Goal: Task Accomplishment & Management: Use online tool/utility

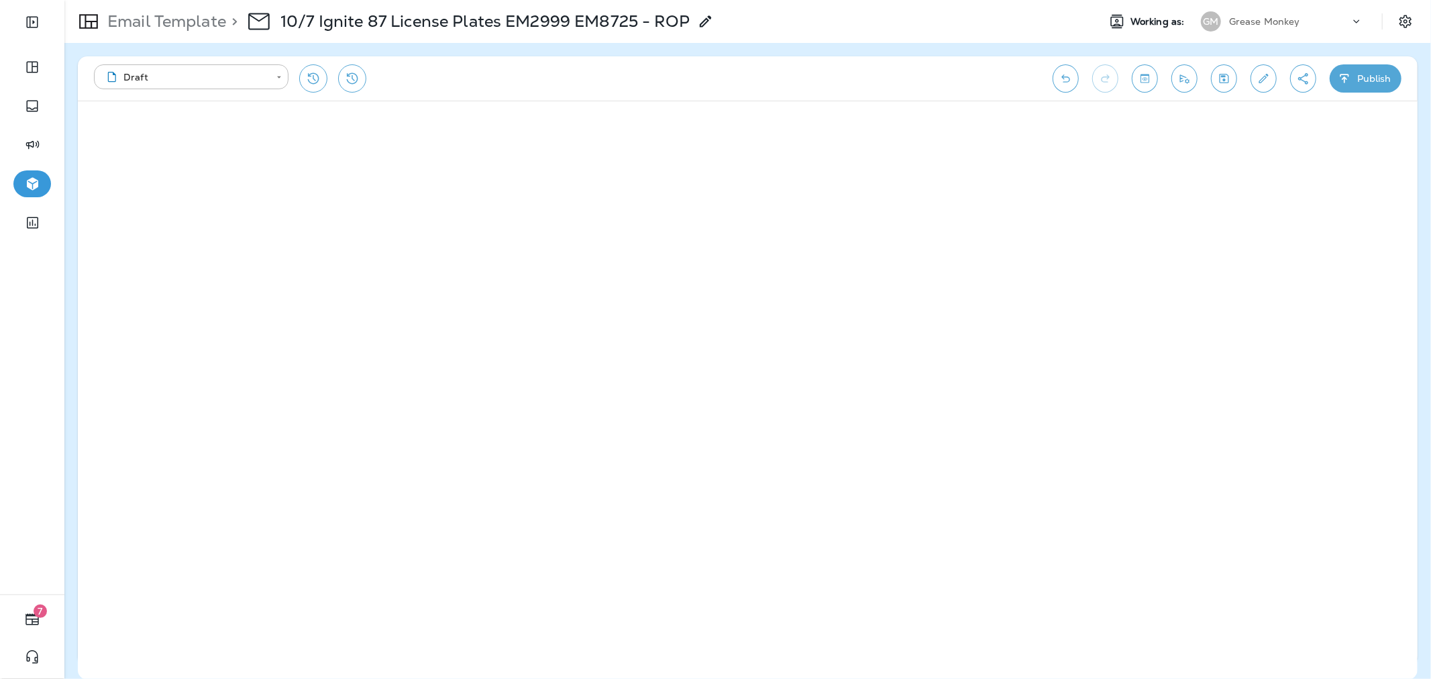
click at [219, 23] on p "Email Template" at bounding box center [164, 21] width 124 height 20
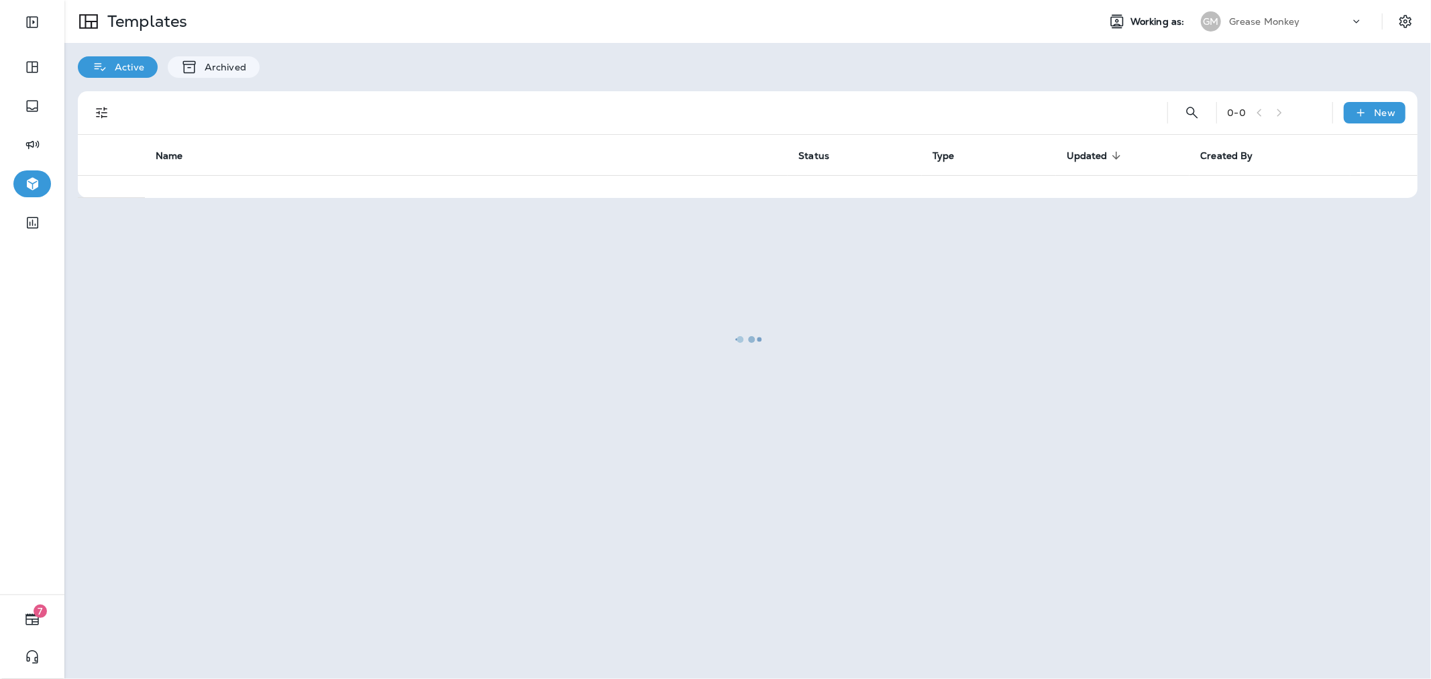
click at [1315, 21] on div at bounding box center [748, 339] width 1364 height 676
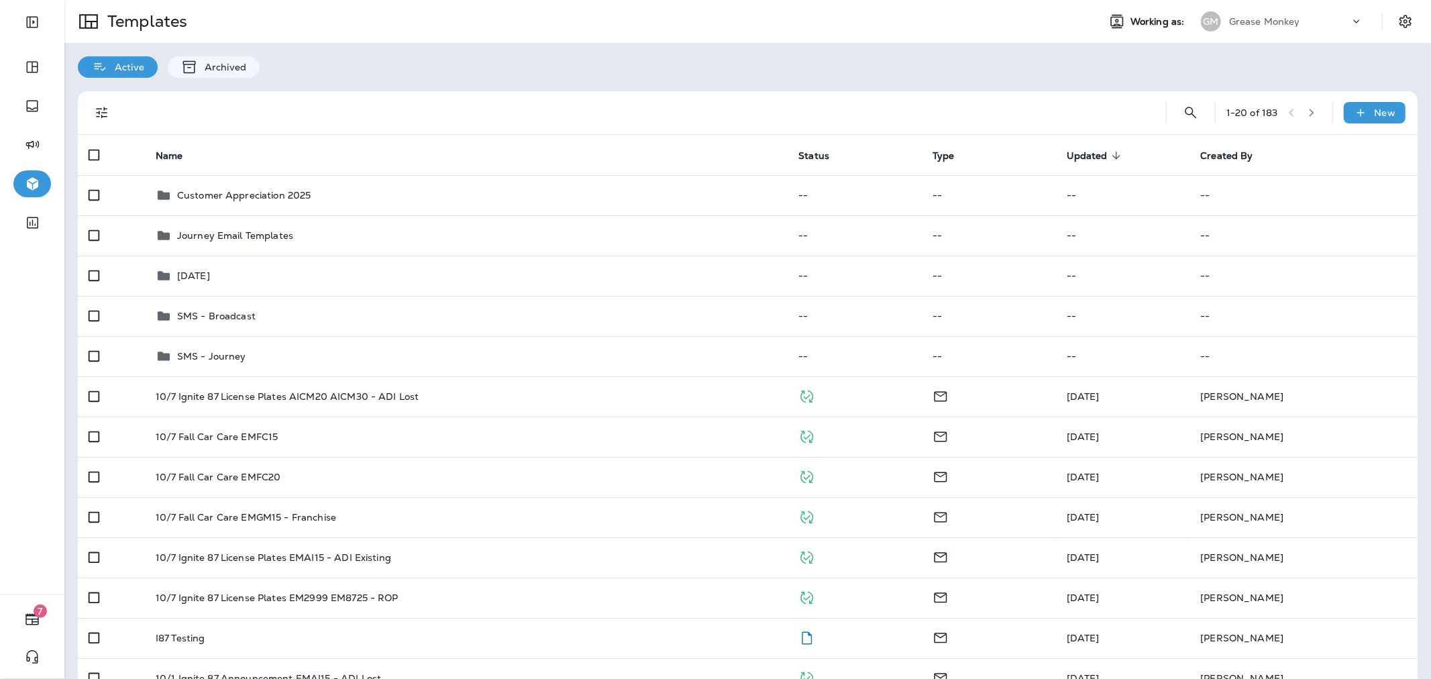
click at [1356, 23] on div at bounding box center [1362, 25] width 25 height 20
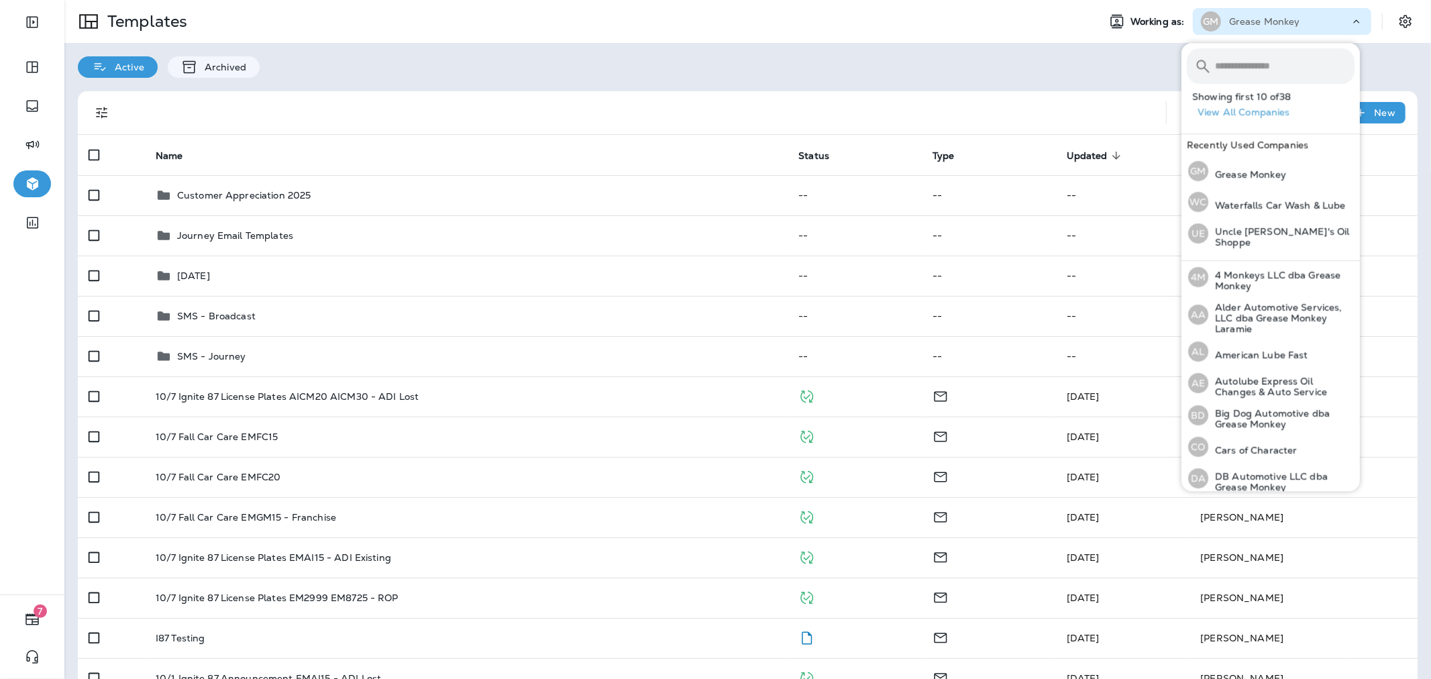
click at [1285, 64] on input "text" at bounding box center [1285, 66] width 140 height 36
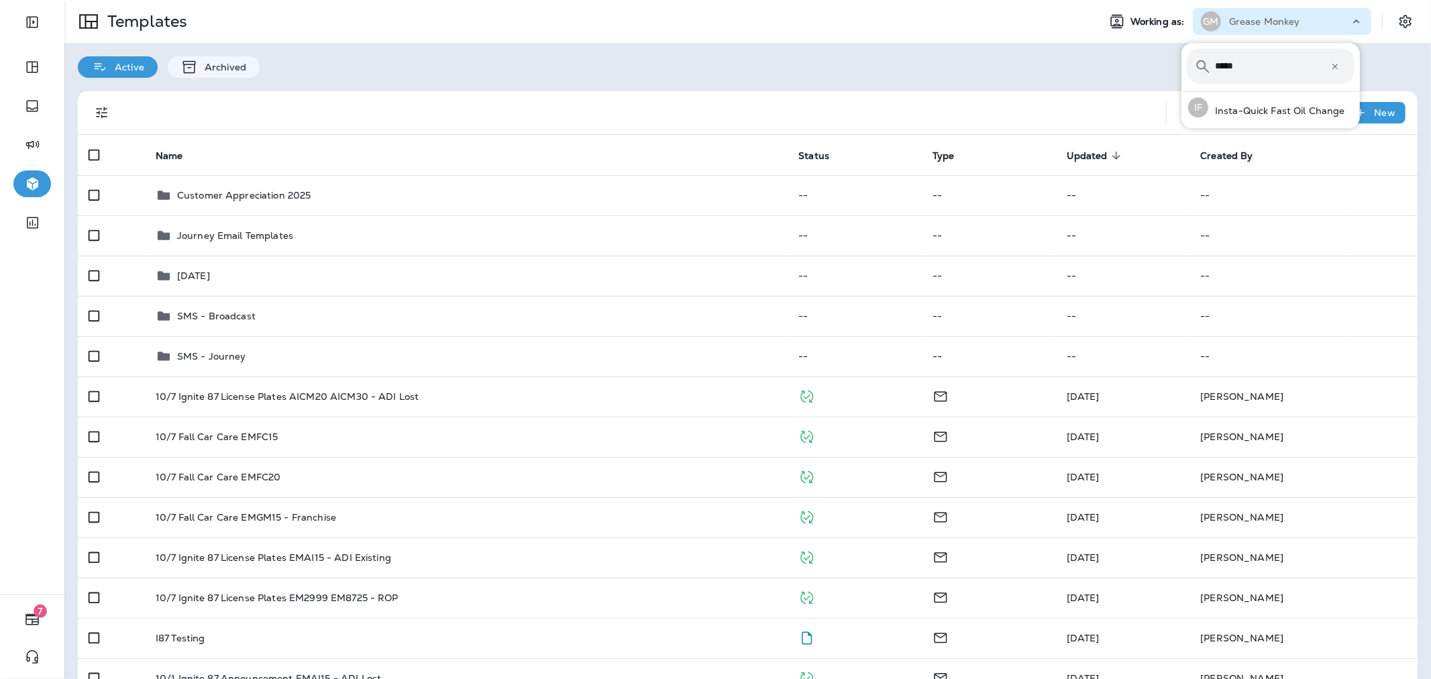
type input "*****"
click at [1311, 103] on div "IF Insta-Quick Fast Oil Change" at bounding box center [1267, 107] width 168 height 31
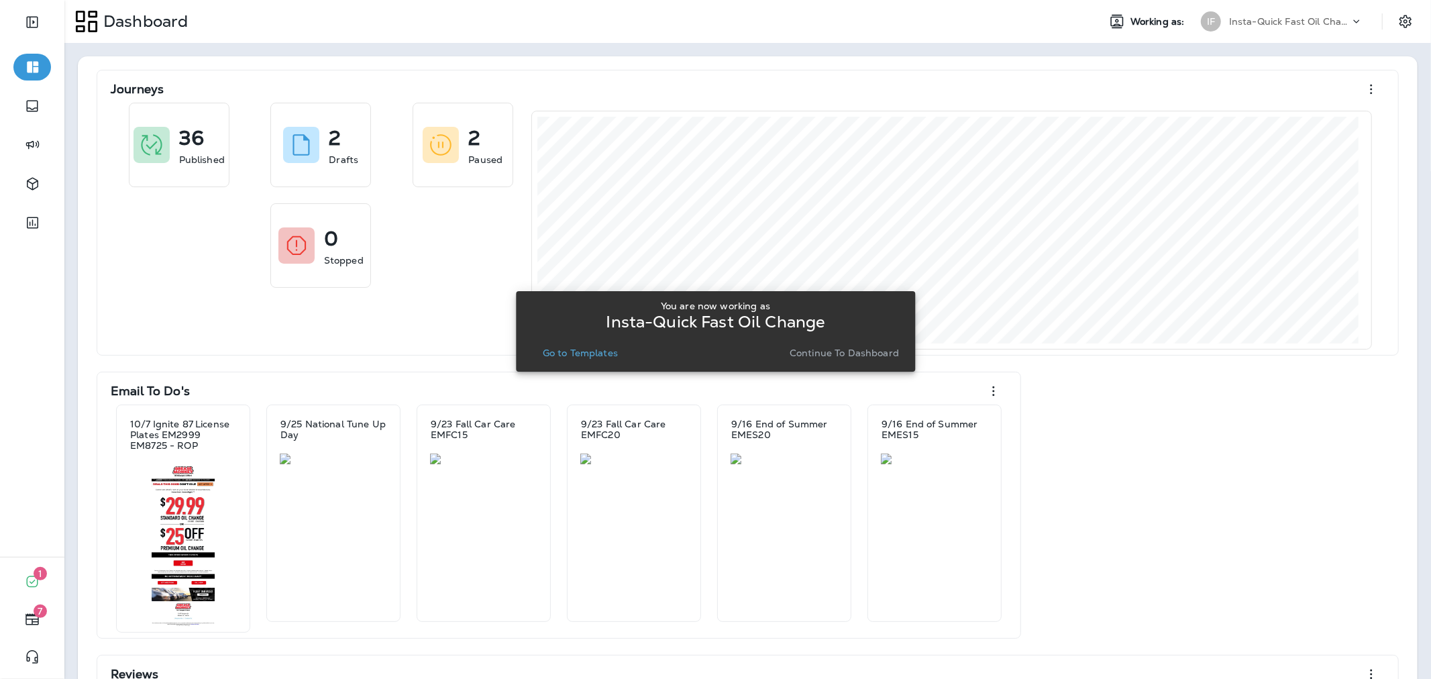
click at [614, 353] on p "Go to Templates" at bounding box center [580, 352] width 75 height 11
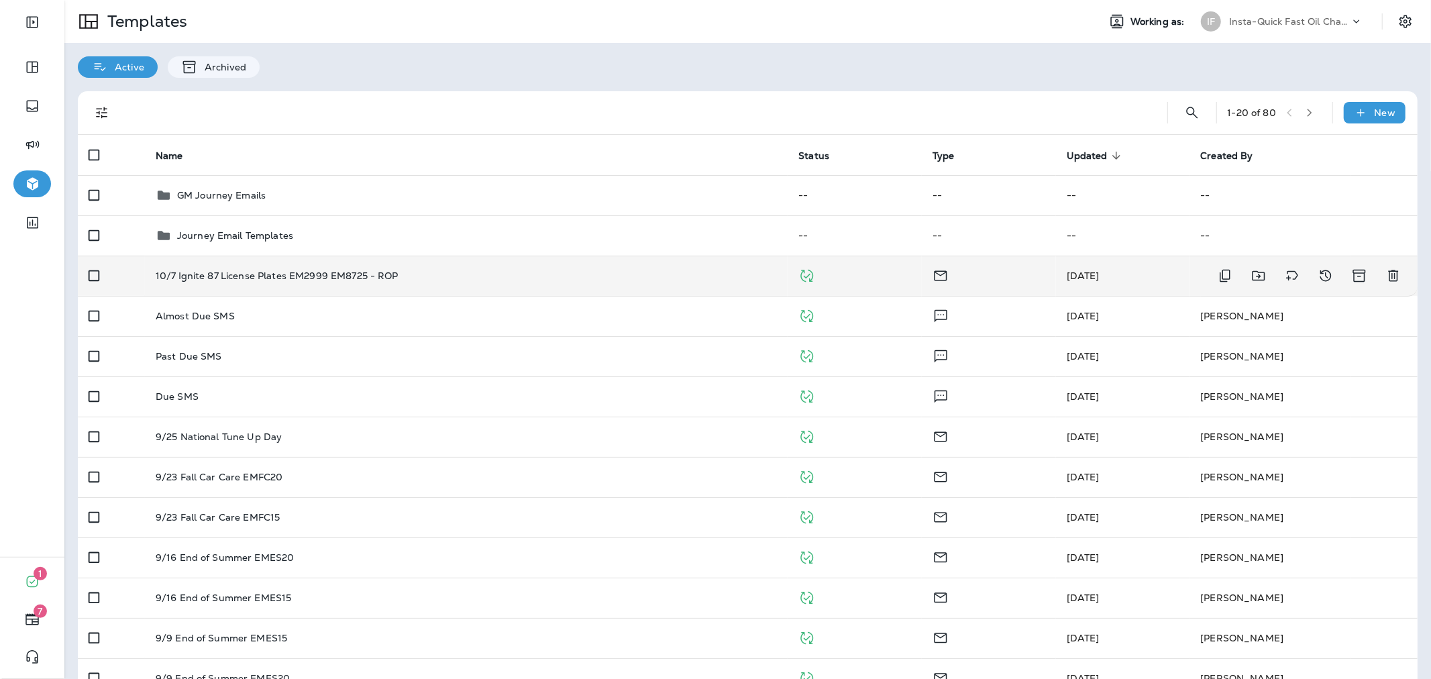
click at [406, 276] on div "10/7 Ignite 87 License Plates EM2999 EM8725 - ROP" at bounding box center [467, 275] width 622 height 11
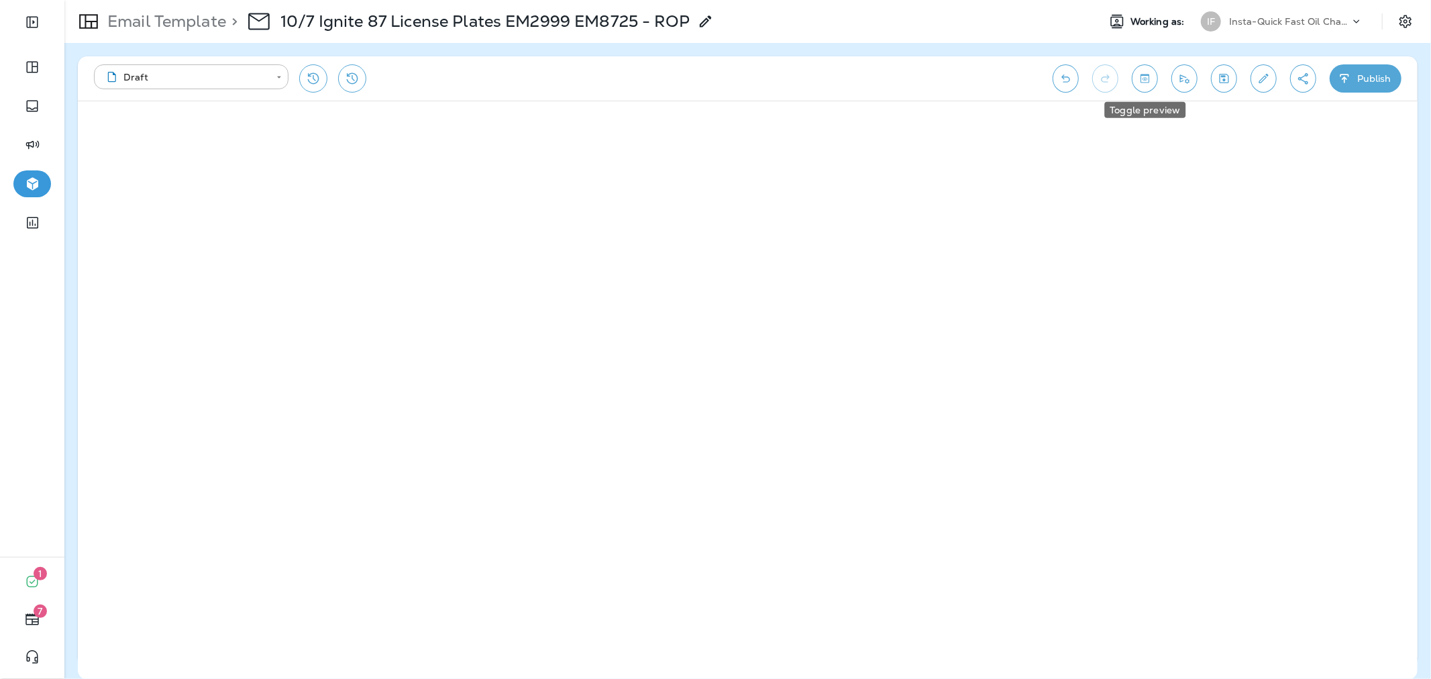
click at [1139, 78] on icon "Toggle preview" at bounding box center [1145, 78] width 14 height 13
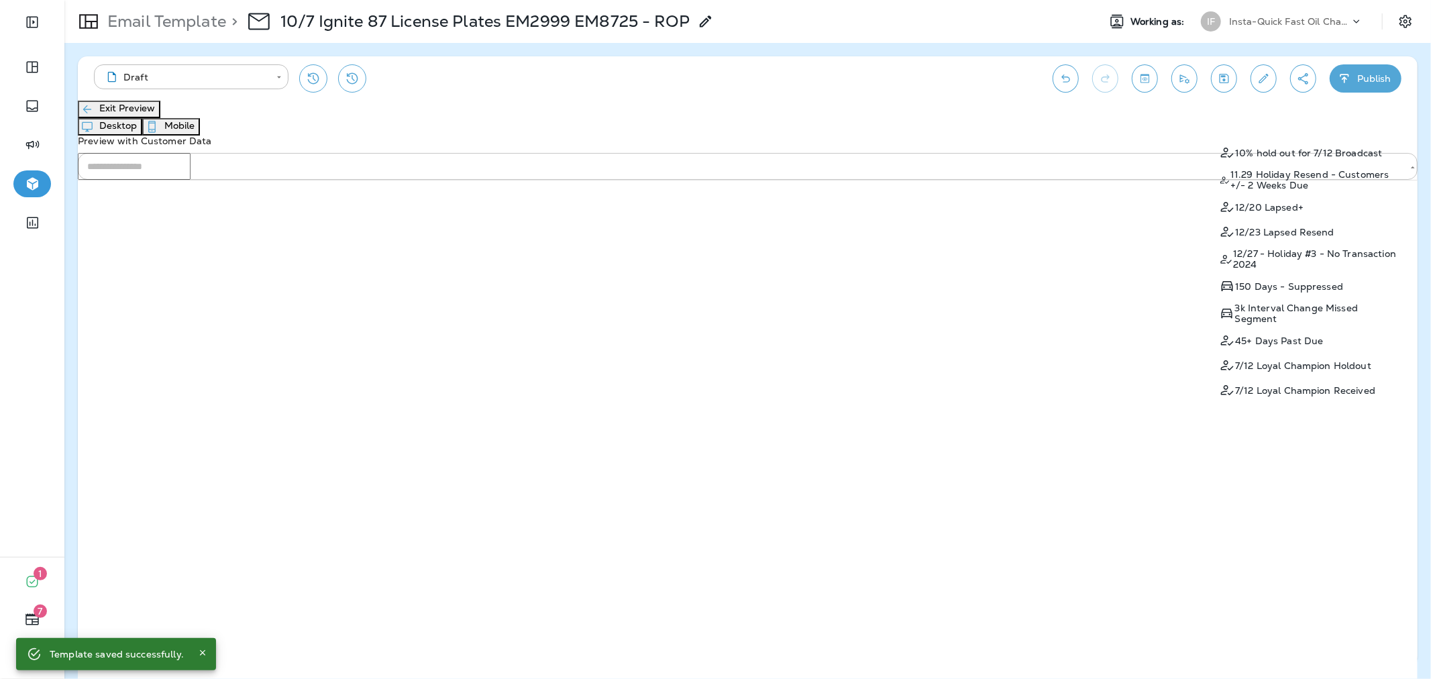
click at [1295, 153] on div "​" at bounding box center [748, 166] width 1340 height 27
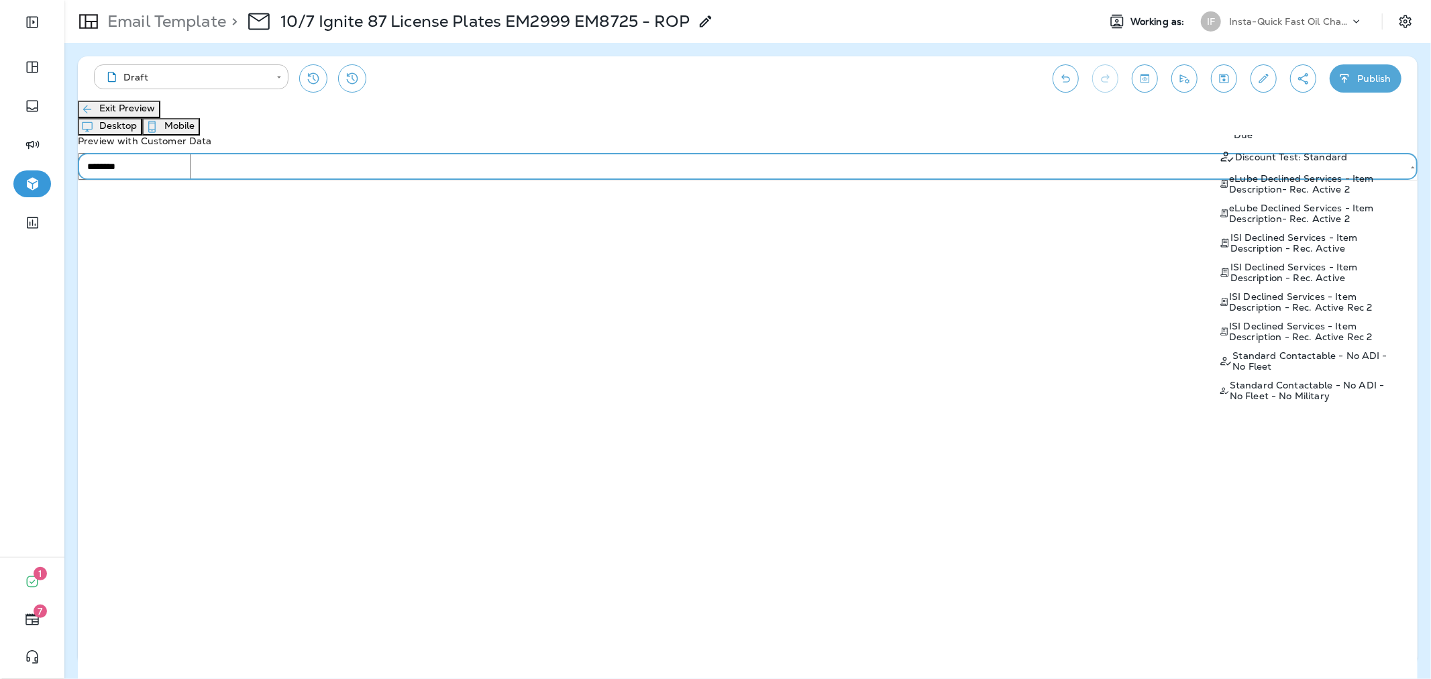
scroll to position [177, 0]
click at [1295, 360] on p "Standard - No Fleet - Contactable" at bounding box center [1316, 359] width 160 height 11
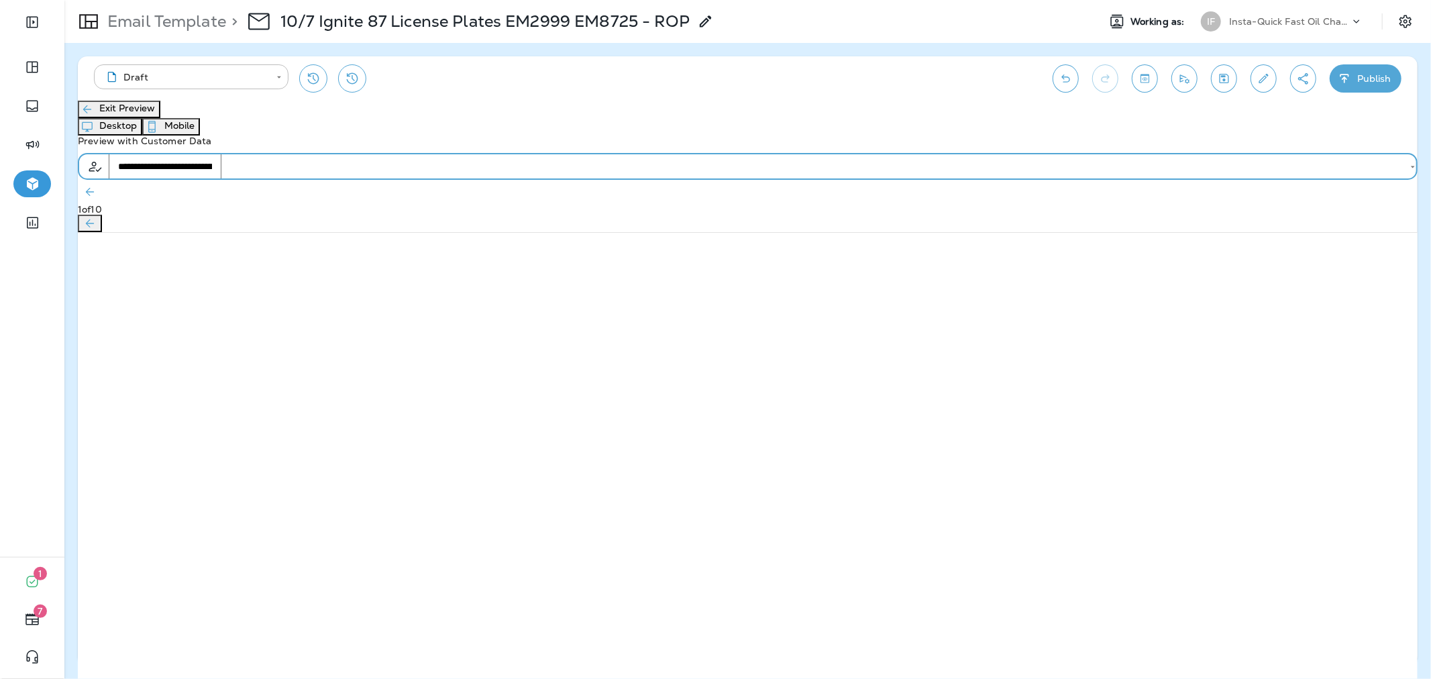
type input "**********"
click at [142, 118] on button "Exit Preview" at bounding box center [119, 109] width 83 height 17
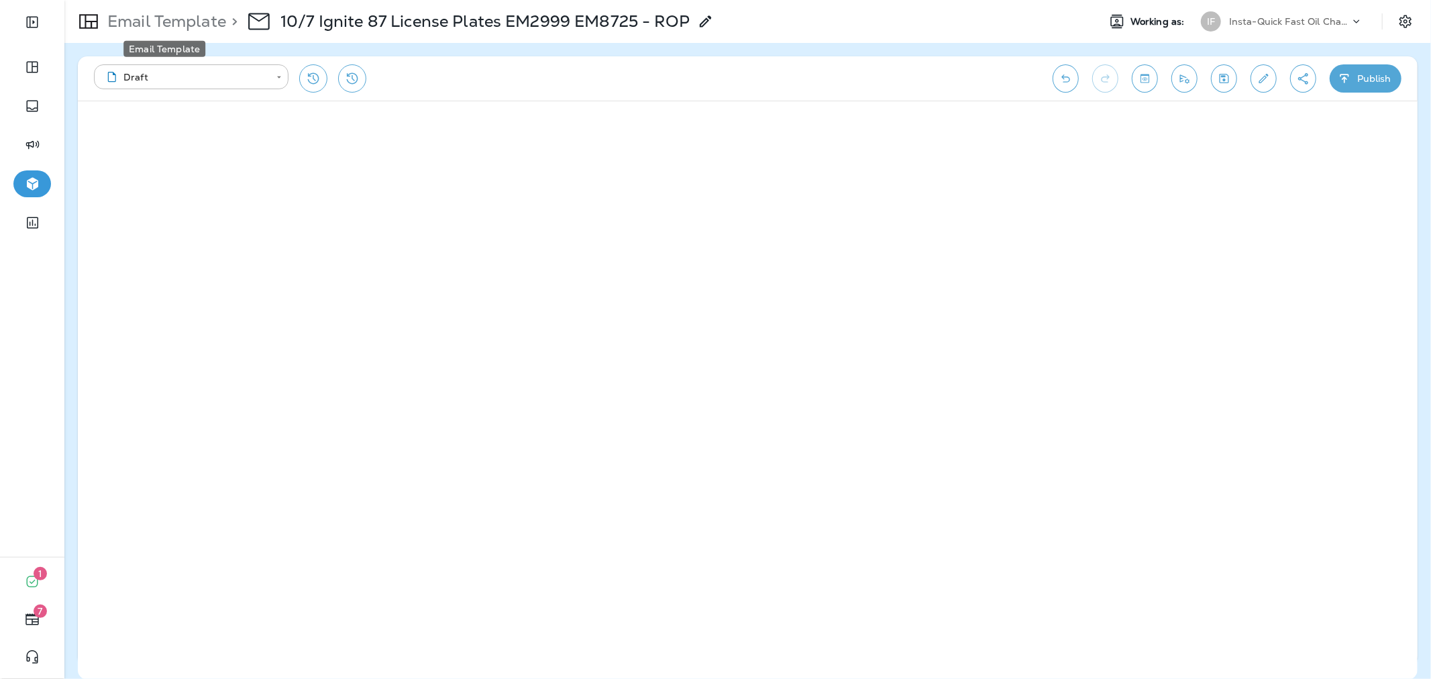
click at [219, 29] on p "Email Template" at bounding box center [164, 21] width 124 height 20
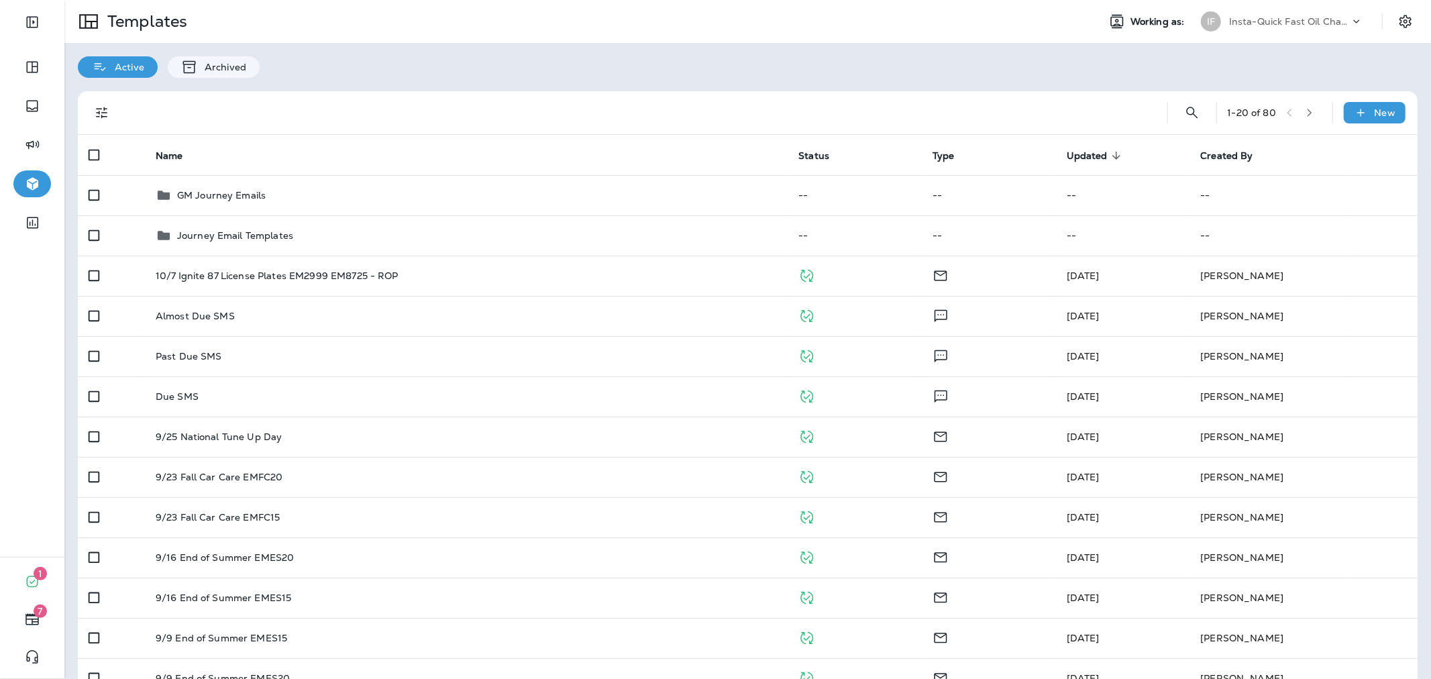
click at [551, 56] on div "Active Archived" at bounding box center [747, 60] width 1366 height 35
click at [1354, 117] on icon at bounding box center [1361, 112] width 14 height 13
click at [1187, 101] on div at bounding box center [715, 339] width 1431 height 679
click at [1179, 33] on div "New Template New Folder" at bounding box center [715, 16] width 1431 height 33
click at [1184, 111] on icon "Search Templates" at bounding box center [1192, 113] width 16 height 16
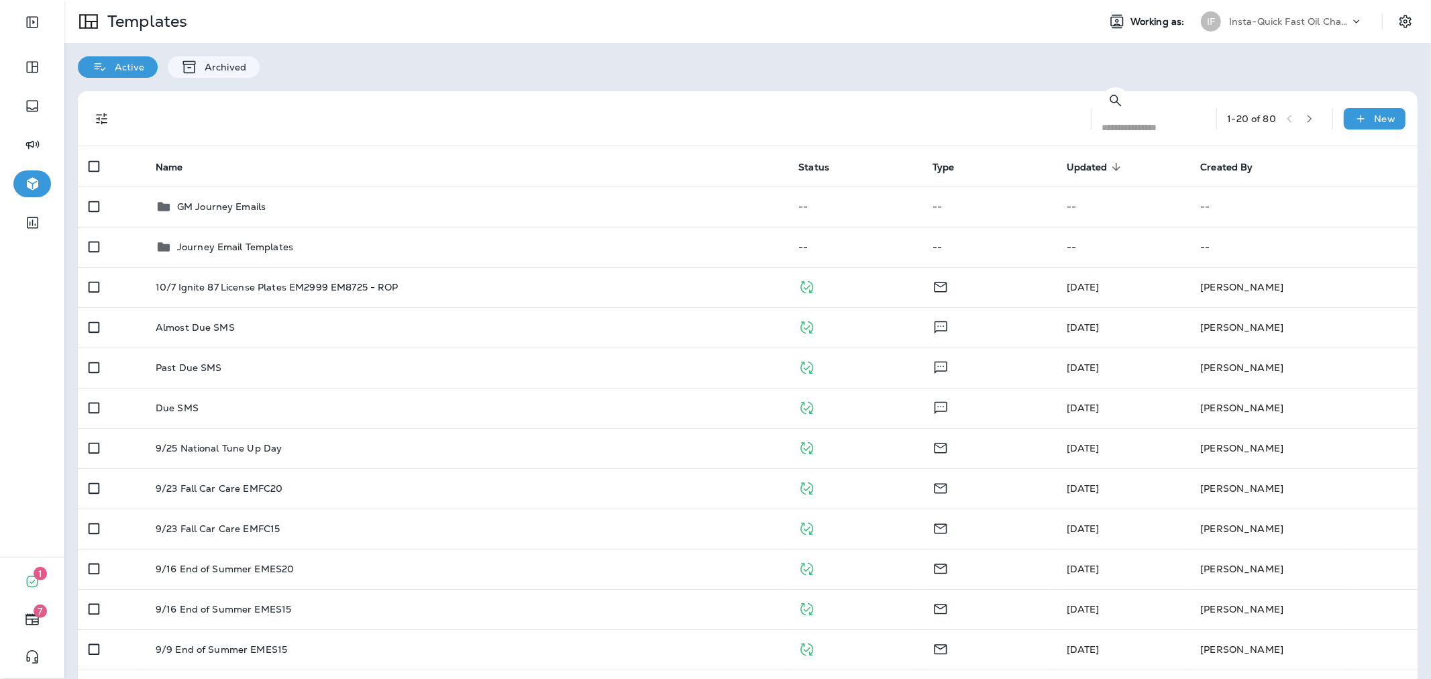
click at [1132, 115] on input "text" at bounding box center [1158, 128] width 113 height 36
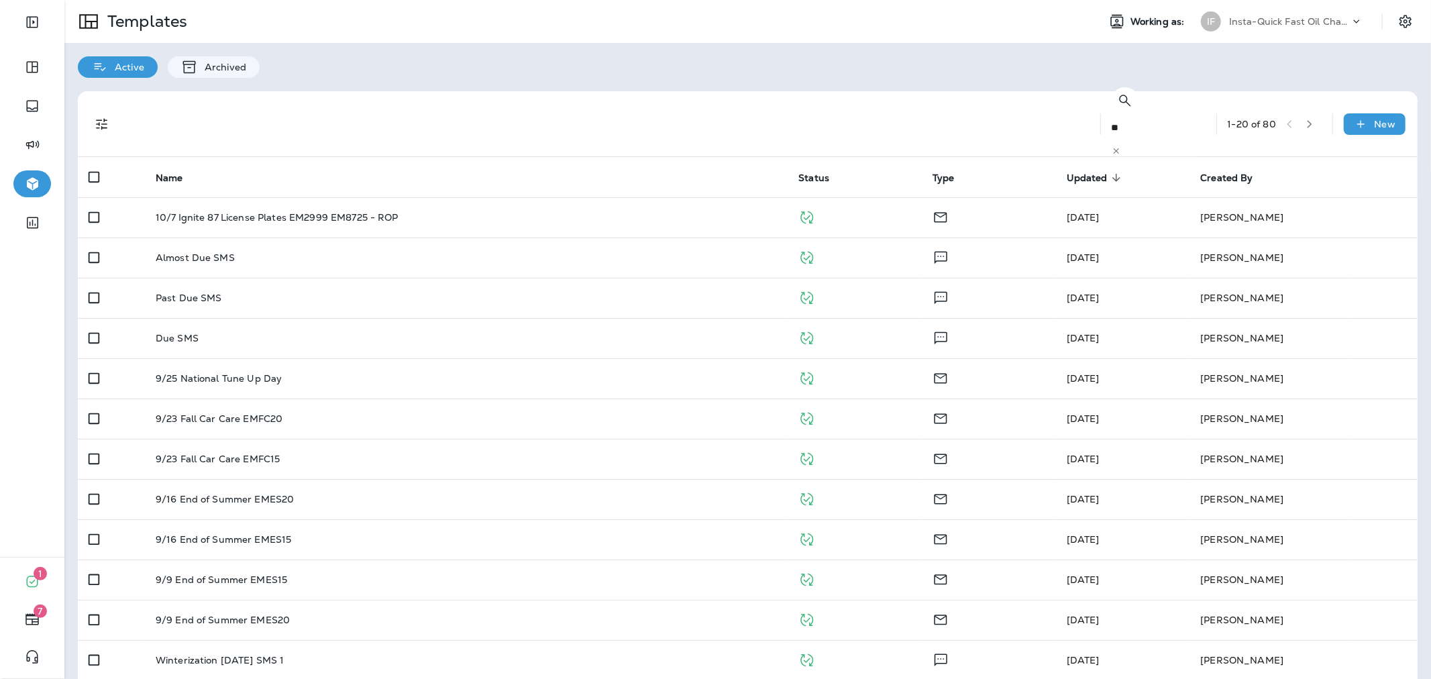
type input "*"
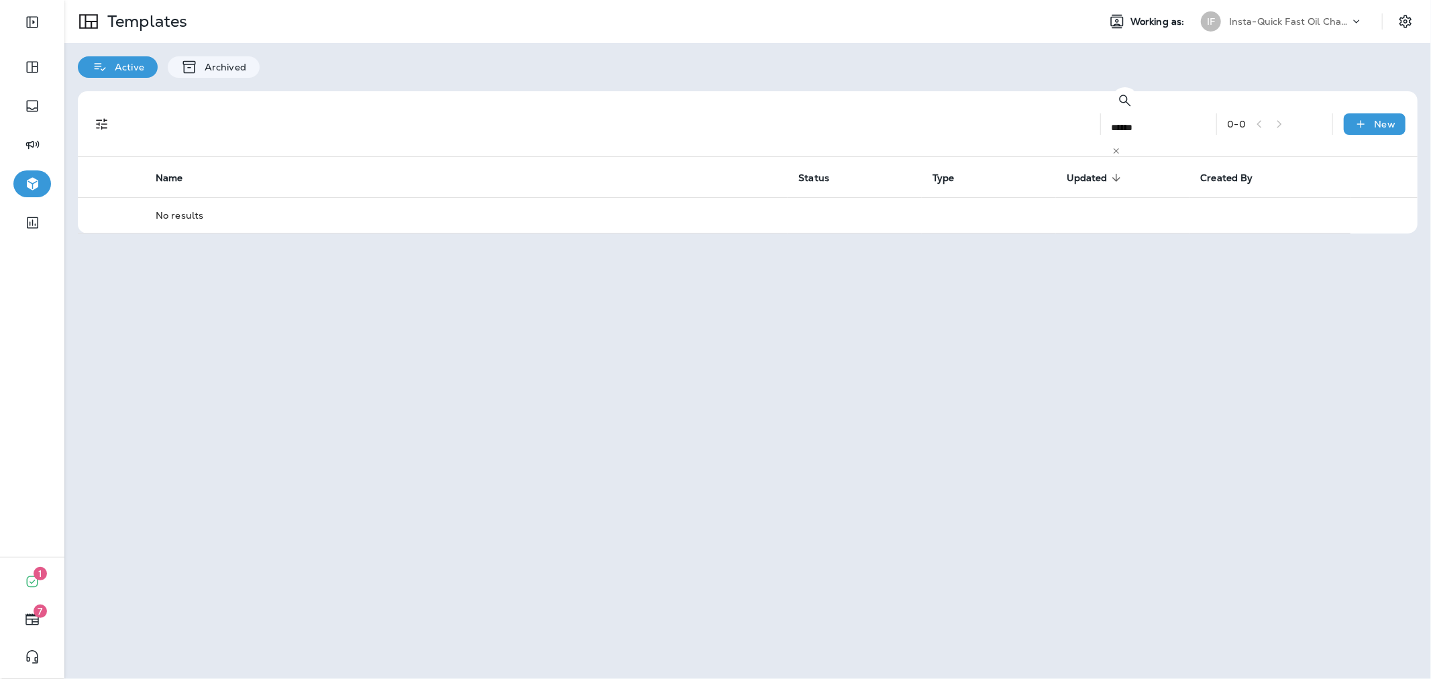
click at [1112, 110] on input "******" at bounding box center [1159, 128] width 94 height 36
type input "*********"
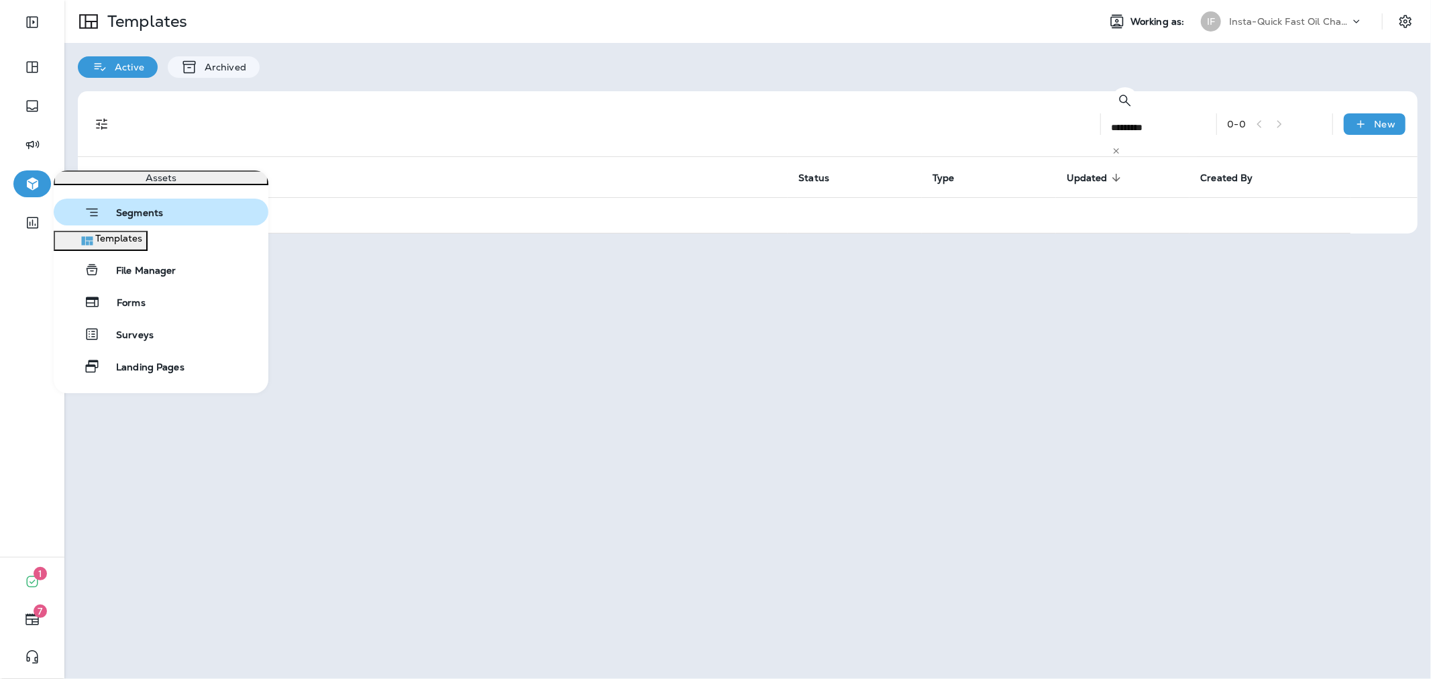
click at [110, 213] on button "Segments" at bounding box center [161, 212] width 215 height 27
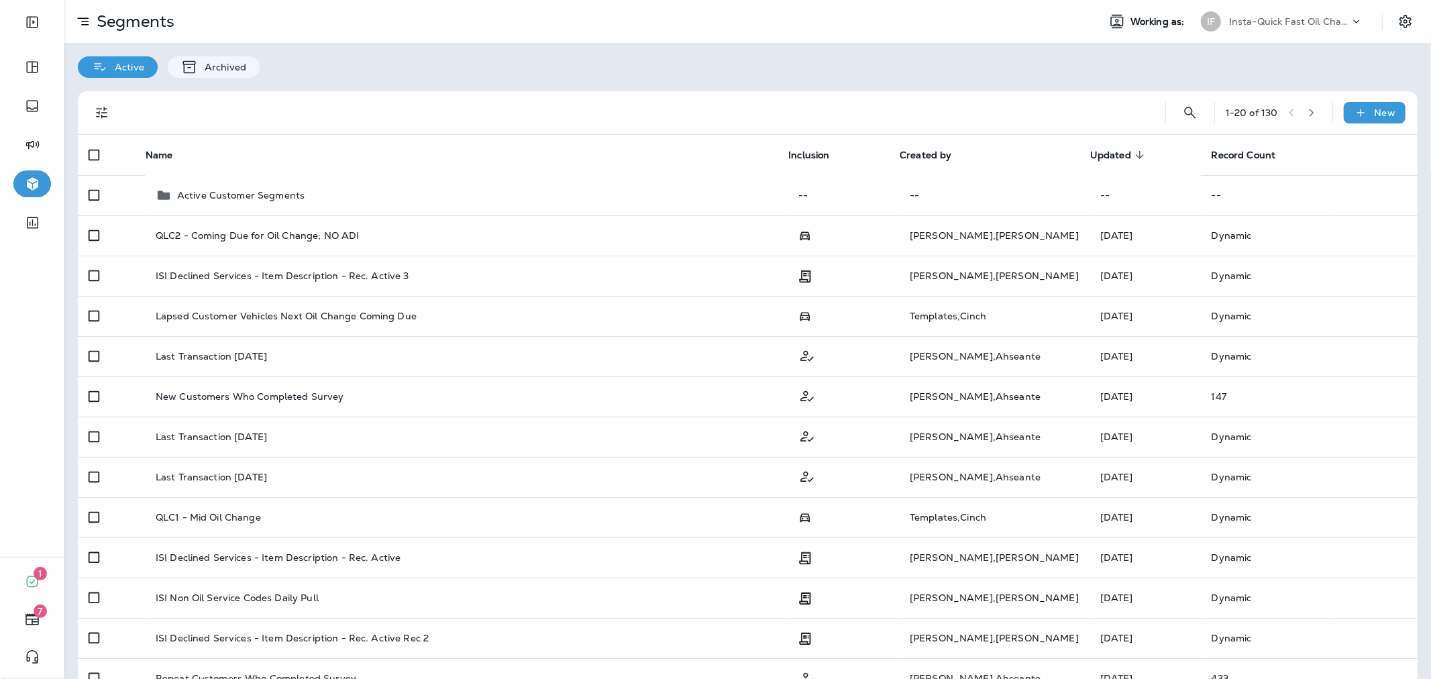
click at [1163, 103] on div "1 - 20 of 130 New" at bounding box center [751, 112] width 1324 height 43
click at [1182, 114] on icon "Search Segments" at bounding box center [1190, 113] width 16 height 16
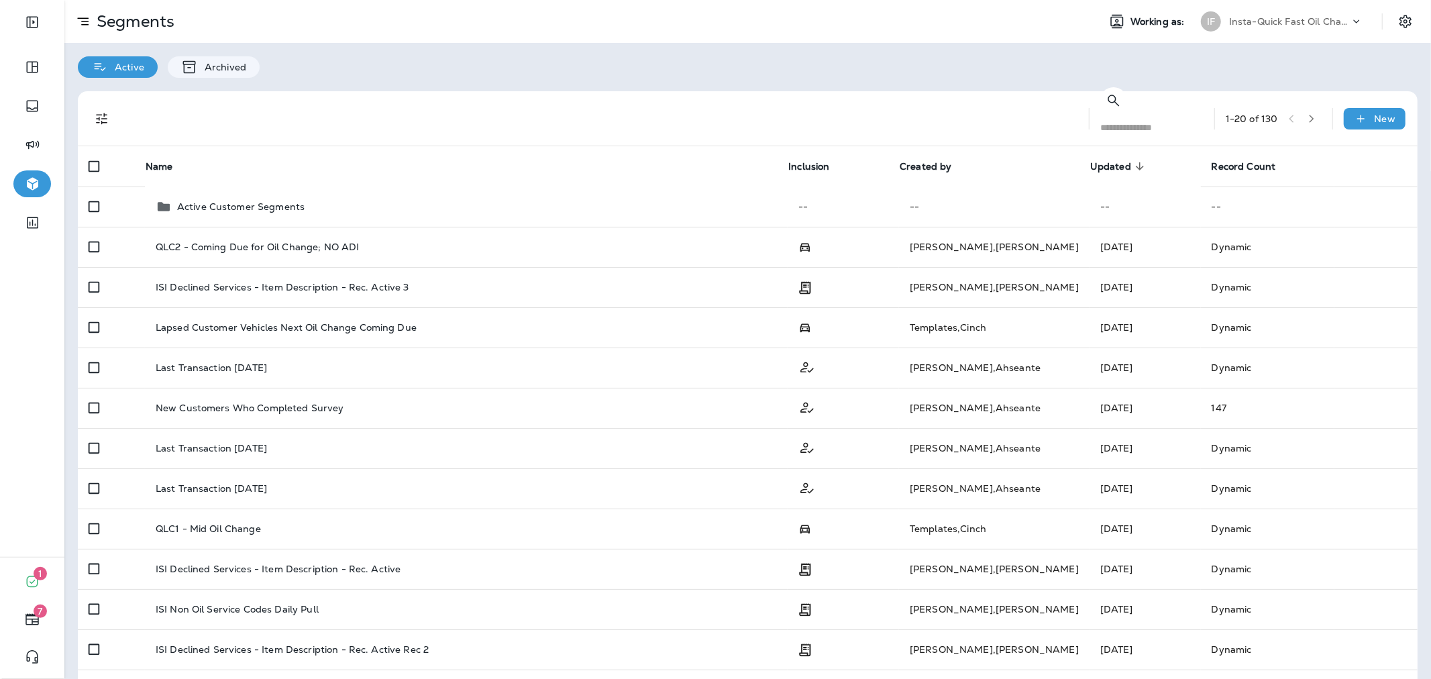
click at [1132, 114] on input "text" at bounding box center [1156, 128] width 113 height 36
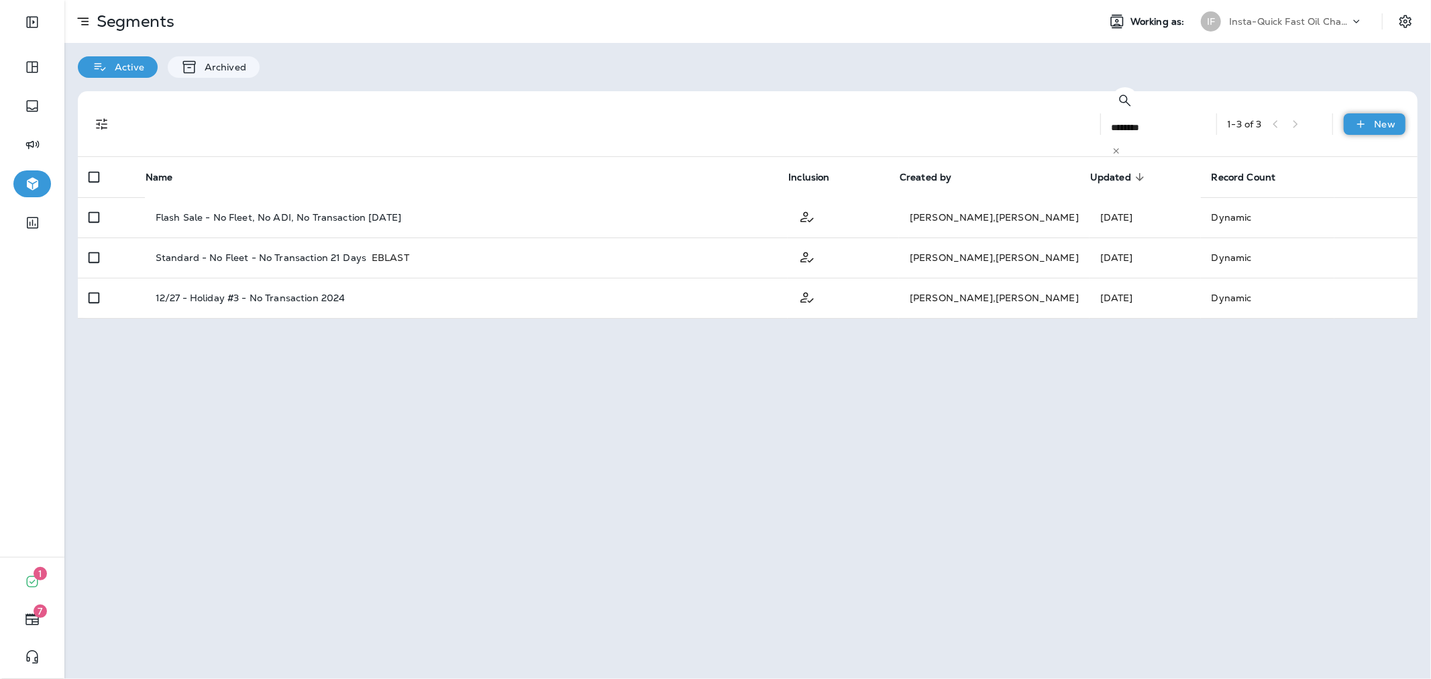
type input "********"
click at [1380, 119] on p "New" at bounding box center [1385, 124] width 21 height 11
click at [1330, 154] on button "New Segment" at bounding box center [1368, 142] width 76 height 38
click at [695, 276] on input "text" at bounding box center [654, 258] width 113 height 36
click at [700, 276] on input "**********" at bounding box center [654, 258] width 113 height 36
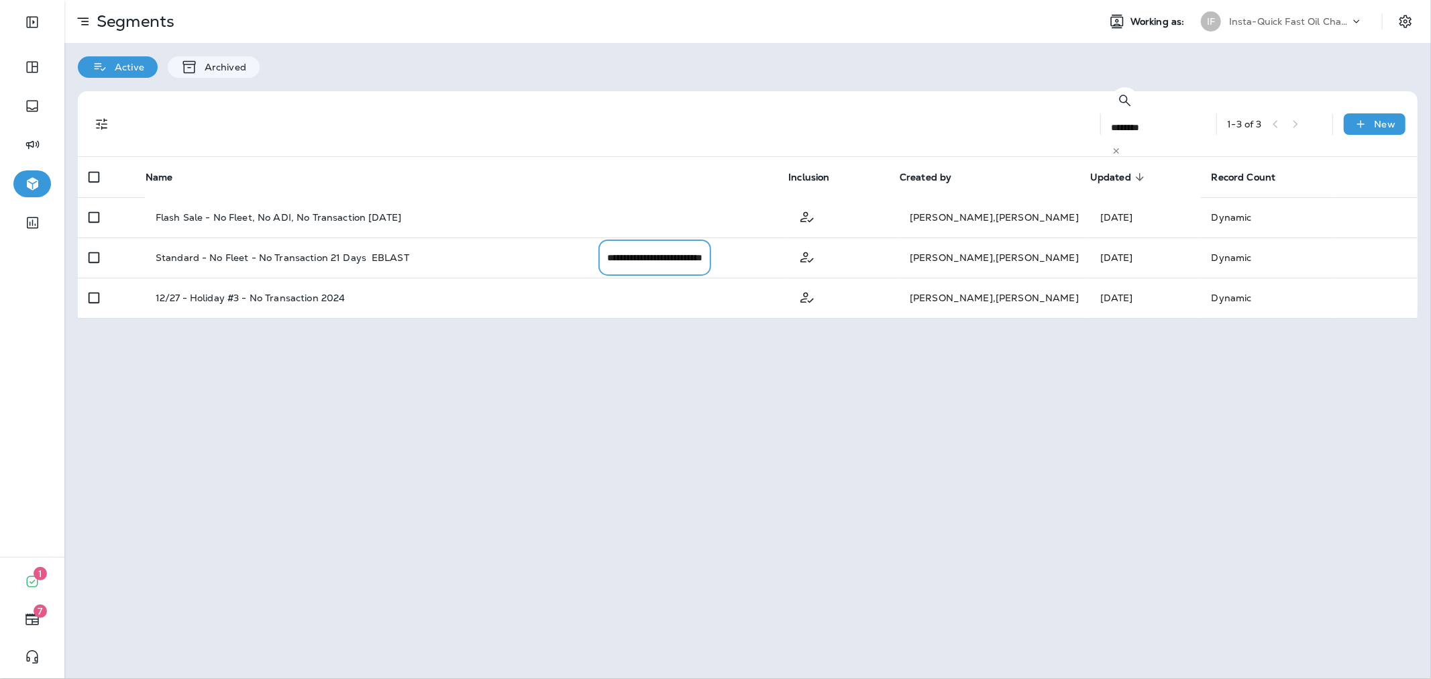
click at [665, 276] on input "**********" at bounding box center [654, 258] width 113 height 36
type input "**********"
click at [688, 290] on button "Confirm" at bounding box center [664, 283] width 48 height 15
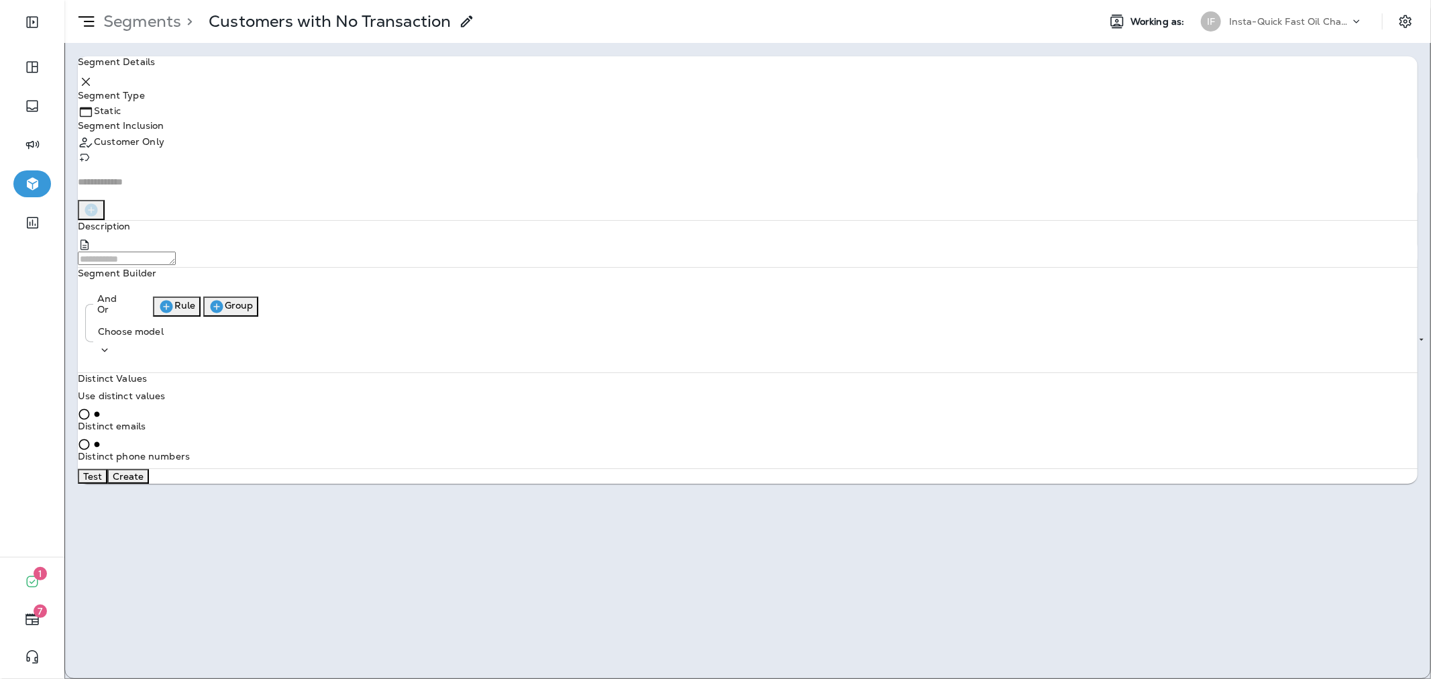
click at [215, 0] on body "**********" at bounding box center [715, 0] width 1431 height 0
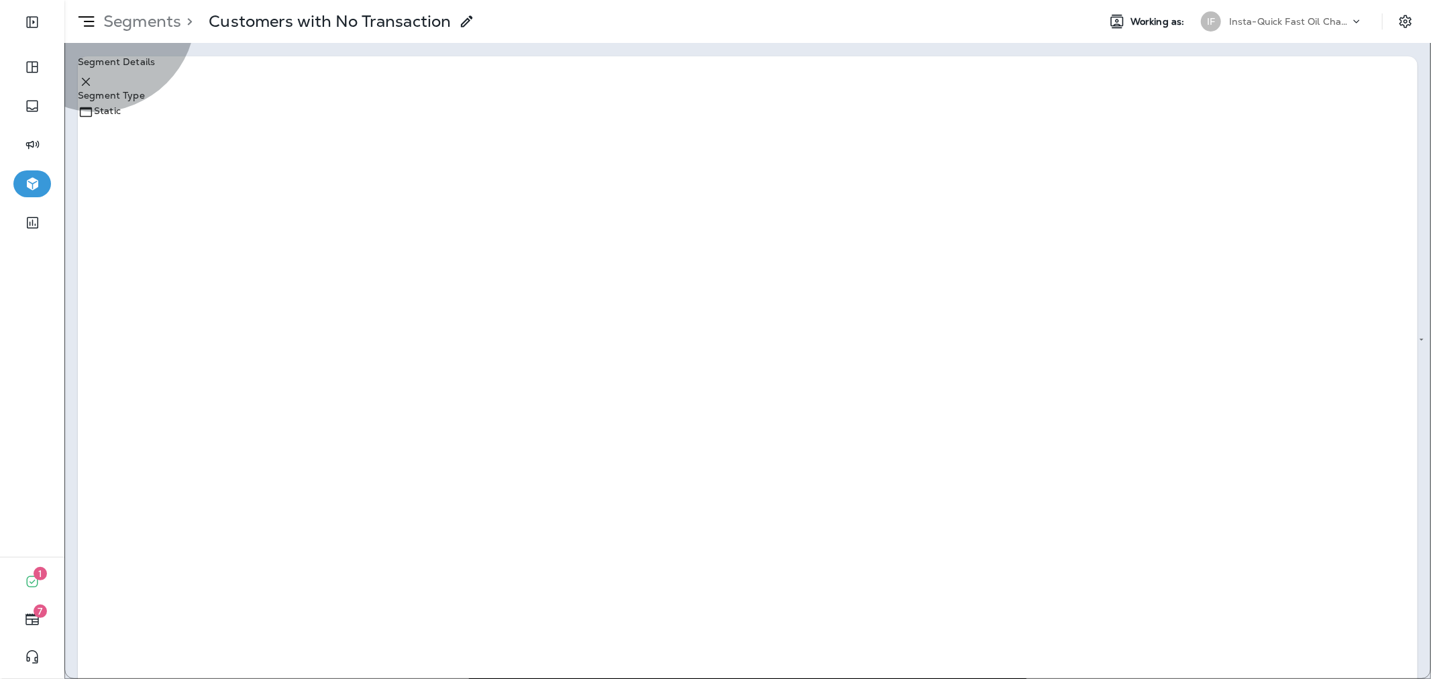
click at [191, 32] on li "Dynamic" at bounding box center [729, 24] width 1404 height 16
type input "*******"
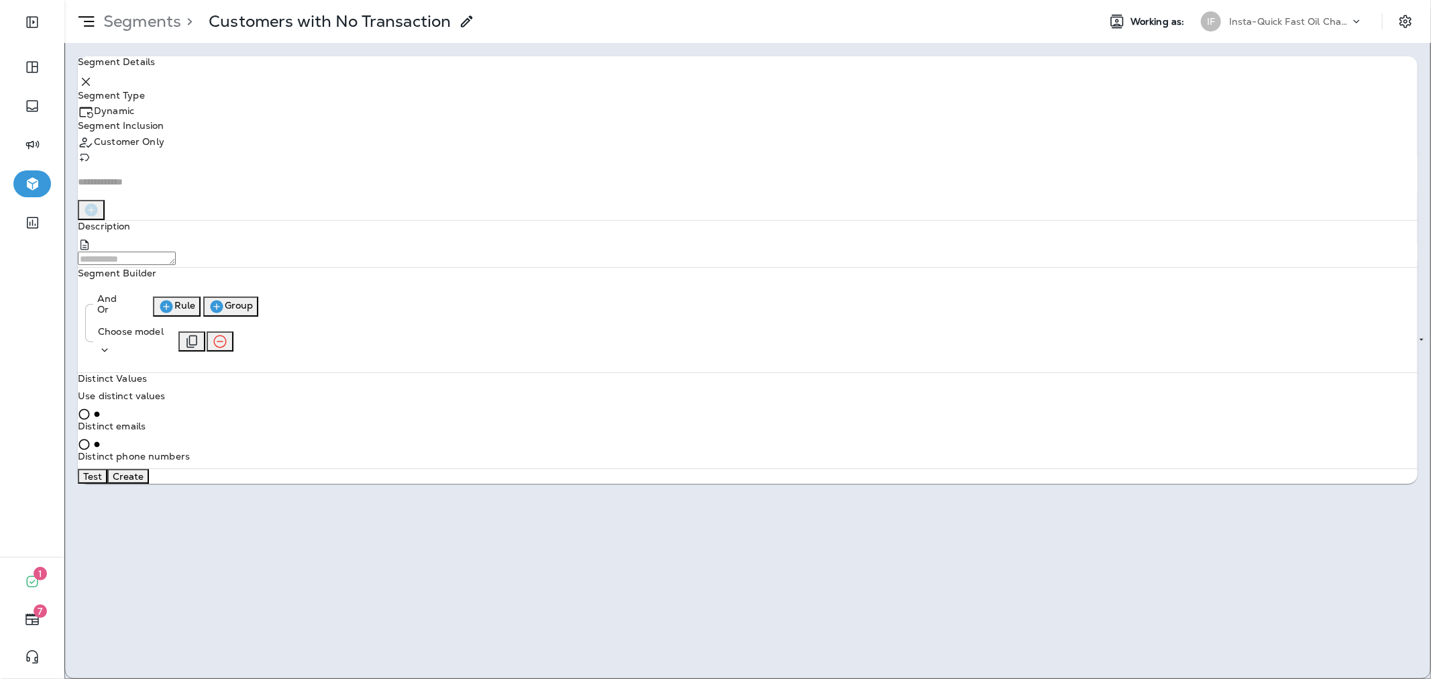
click at [111, 357] on icon at bounding box center [104, 349] width 13 height 13
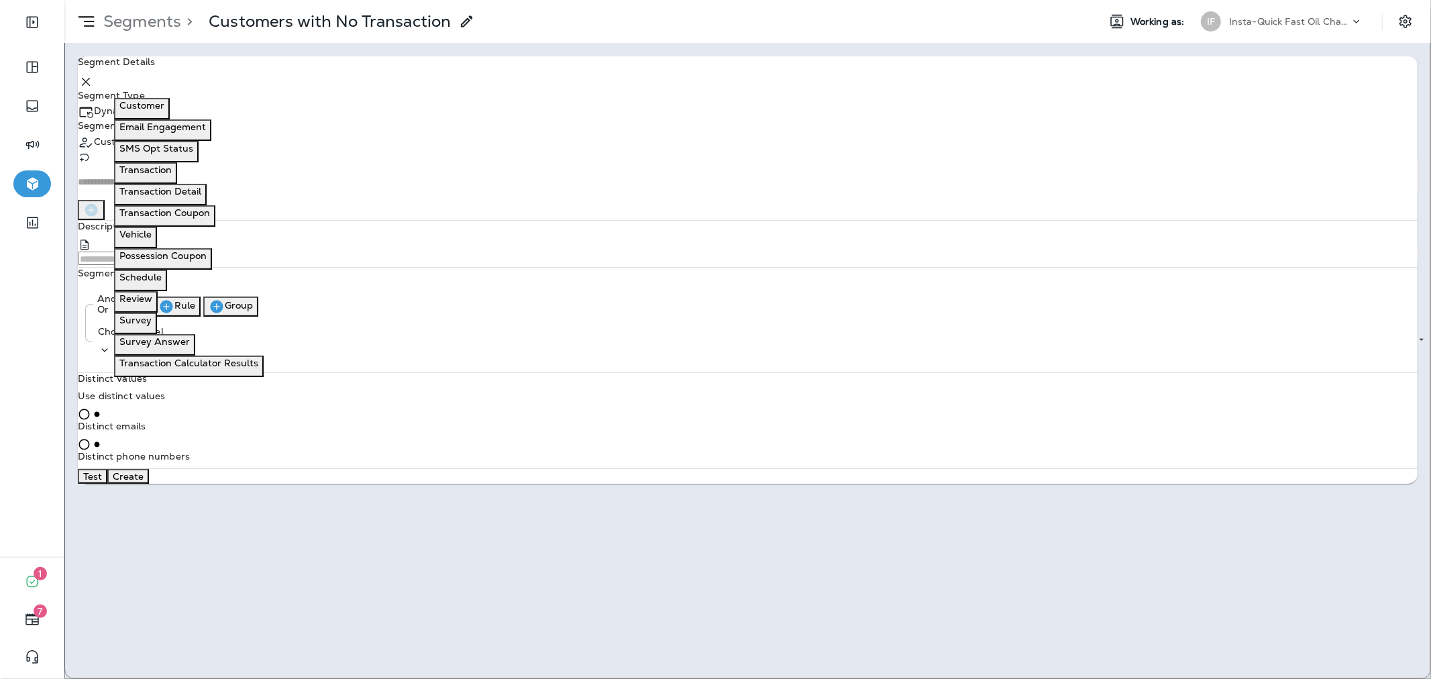
click at [170, 98] on button "Customer" at bounding box center [142, 108] width 56 height 21
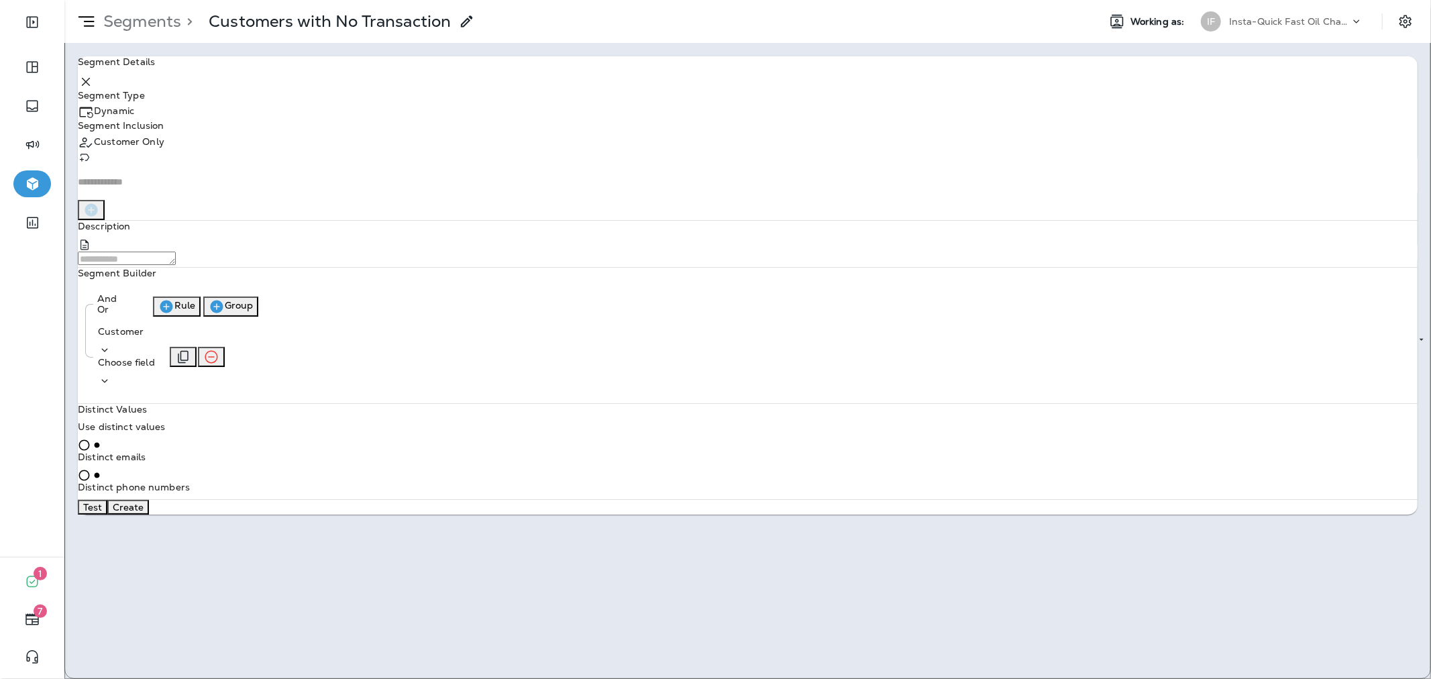
click at [111, 385] on icon at bounding box center [104, 380] width 13 height 13
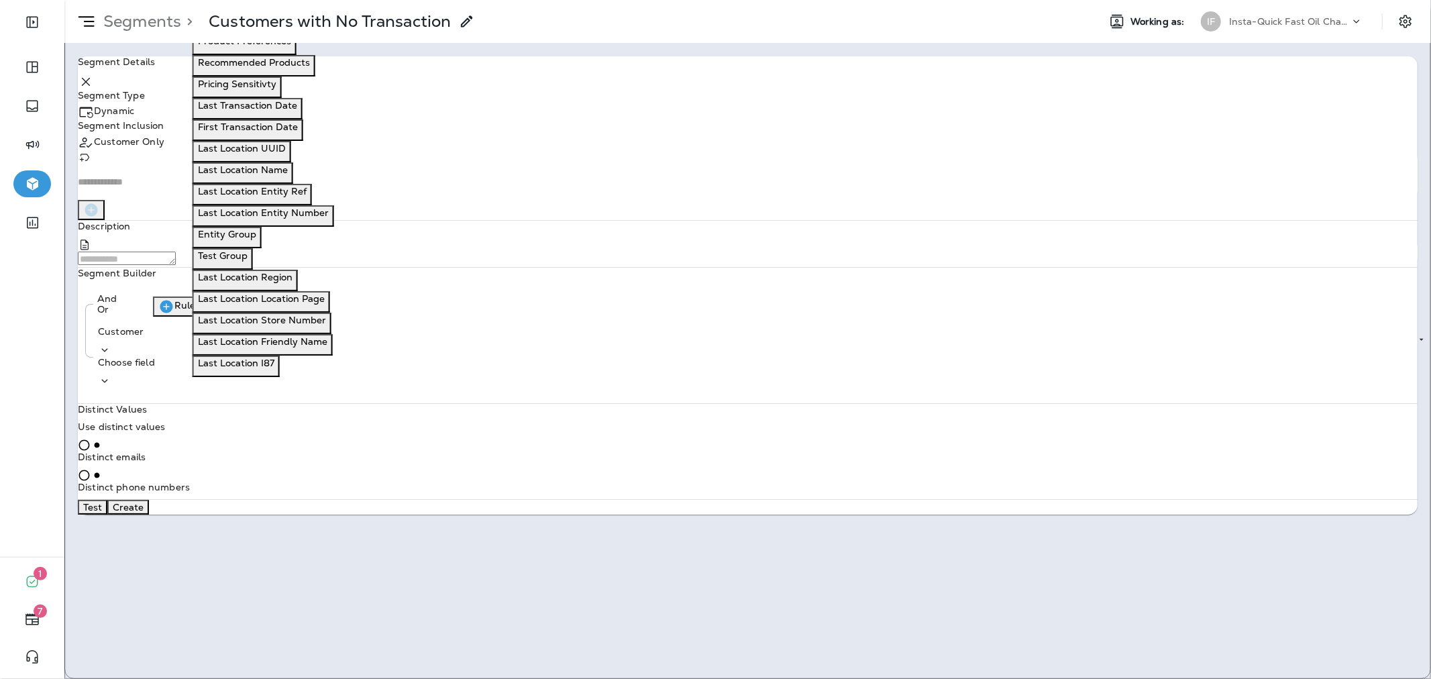
scroll to position [722, 0]
click at [411, 279] on div "**********" at bounding box center [748, 274] width 1340 height 436
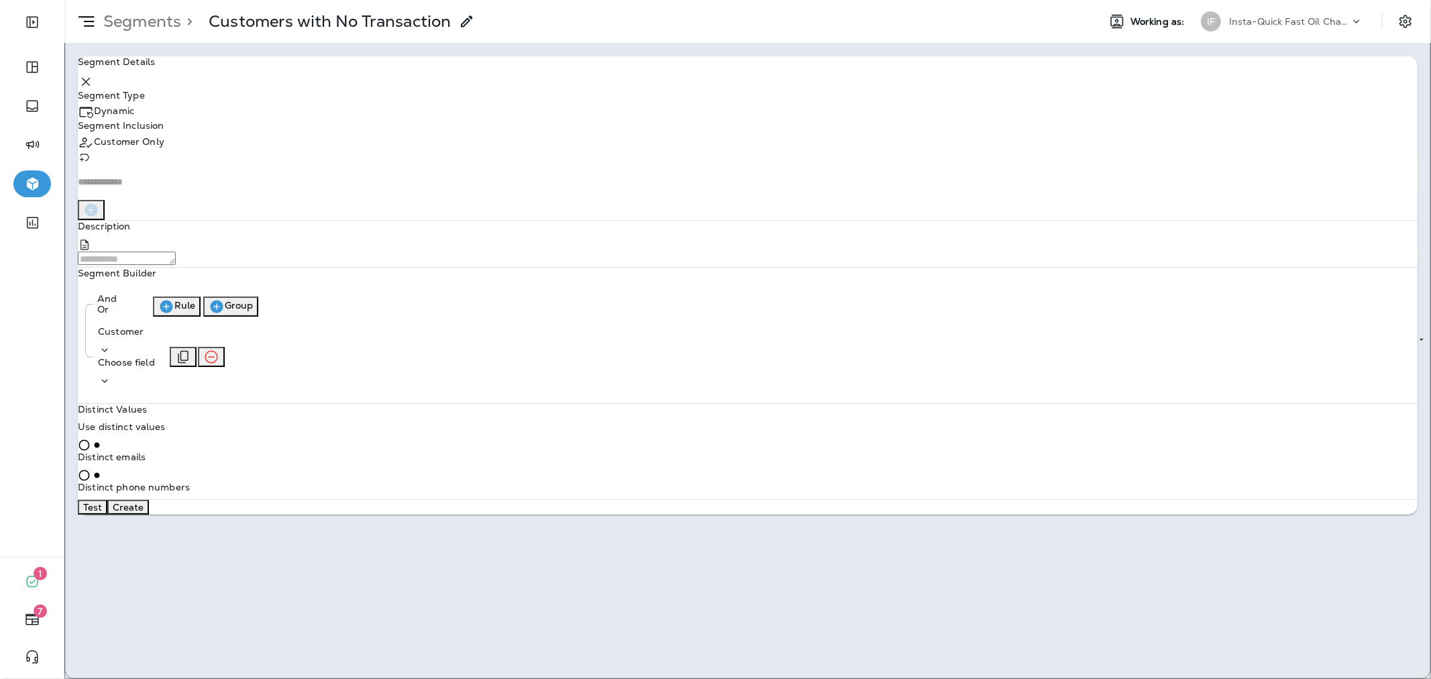
click at [155, 368] on p "Choose field" at bounding box center [126, 362] width 57 height 11
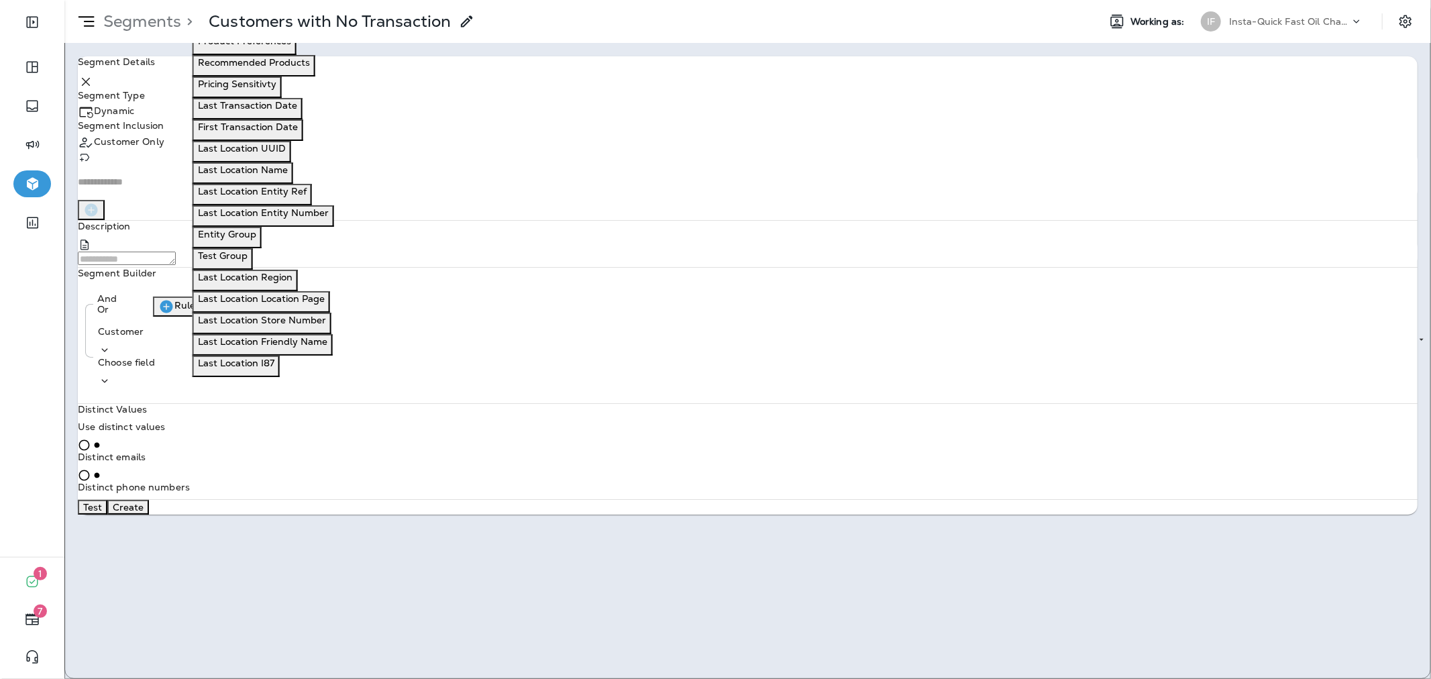
scroll to position [596, 0]
click at [299, 119] on button "Last Transaction Date" at bounding box center [248, 108] width 110 height 21
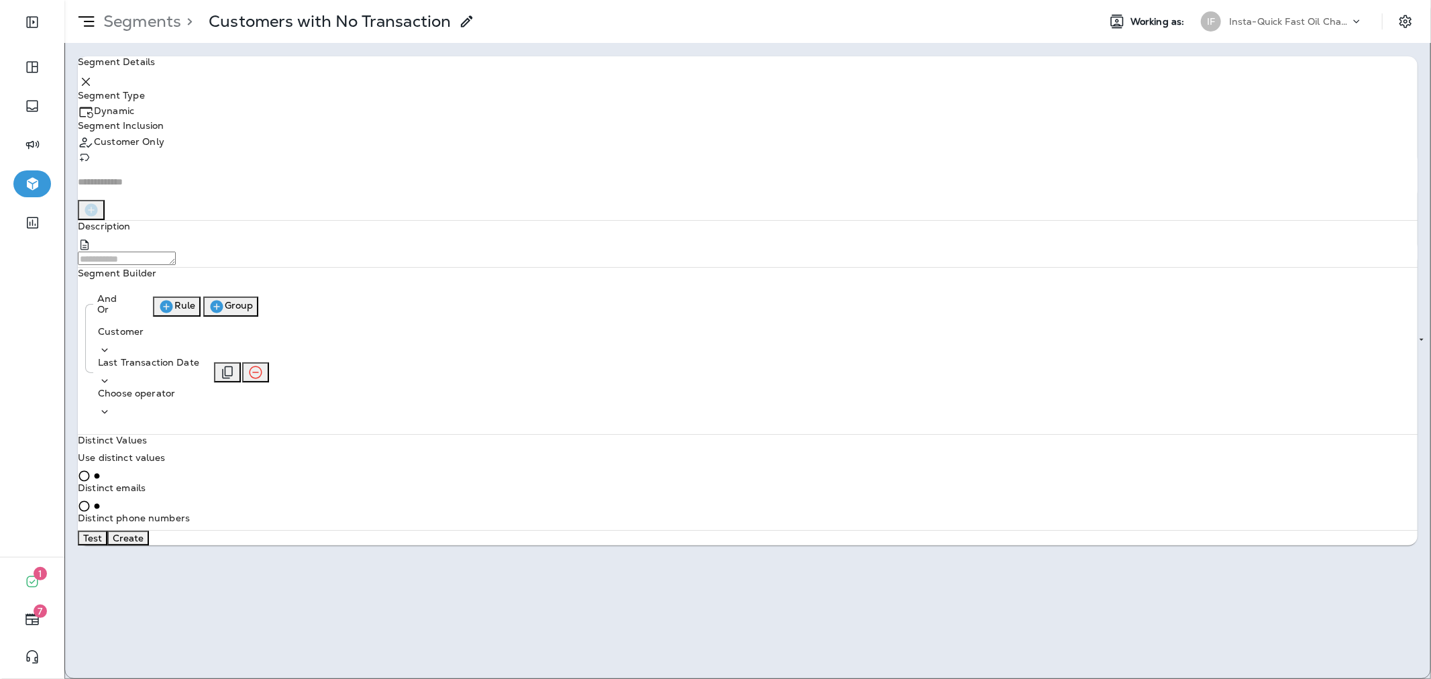
click at [213, 399] on div "Customer Last Transaction Date Choose operator" at bounding box center [155, 372] width 116 height 101
click at [199, 392] on div "Choose operator" at bounding box center [148, 403] width 101 height 31
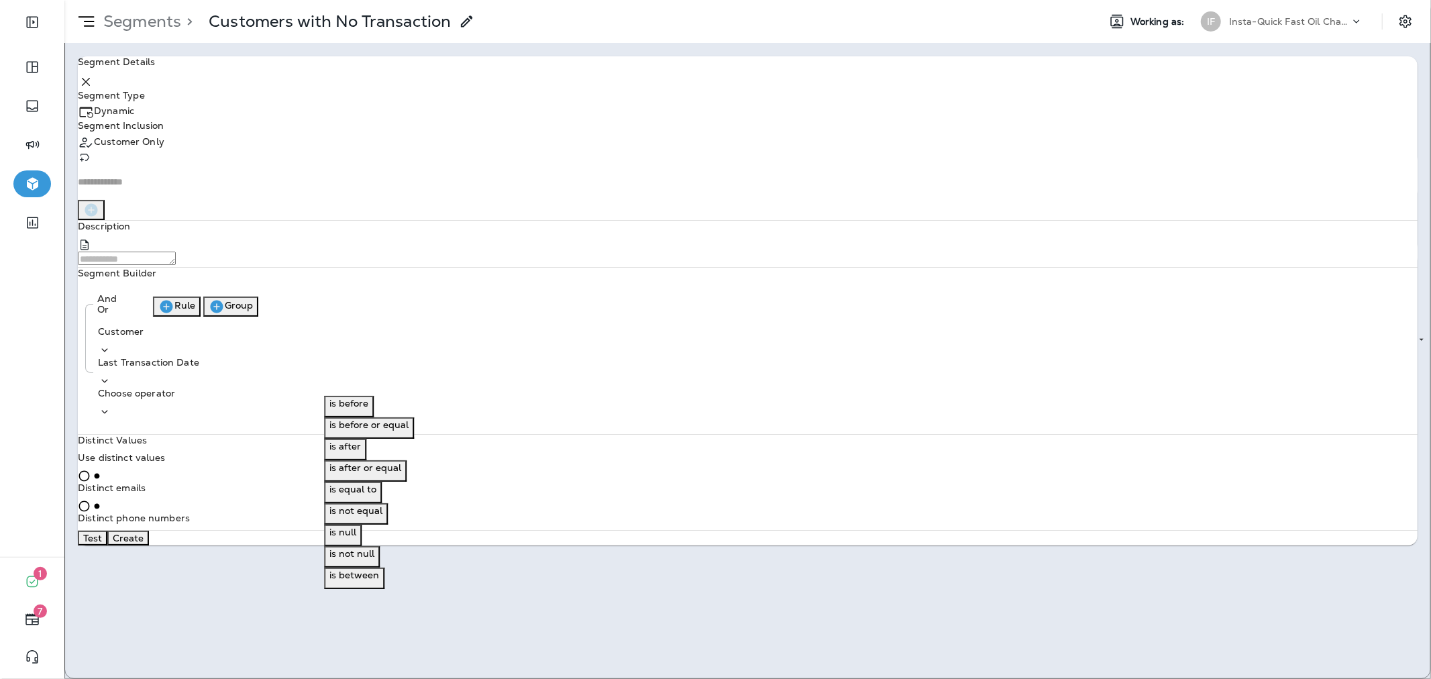
click at [362, 546] on button "is null" at bounding box center [343, 535] width 38 height 21
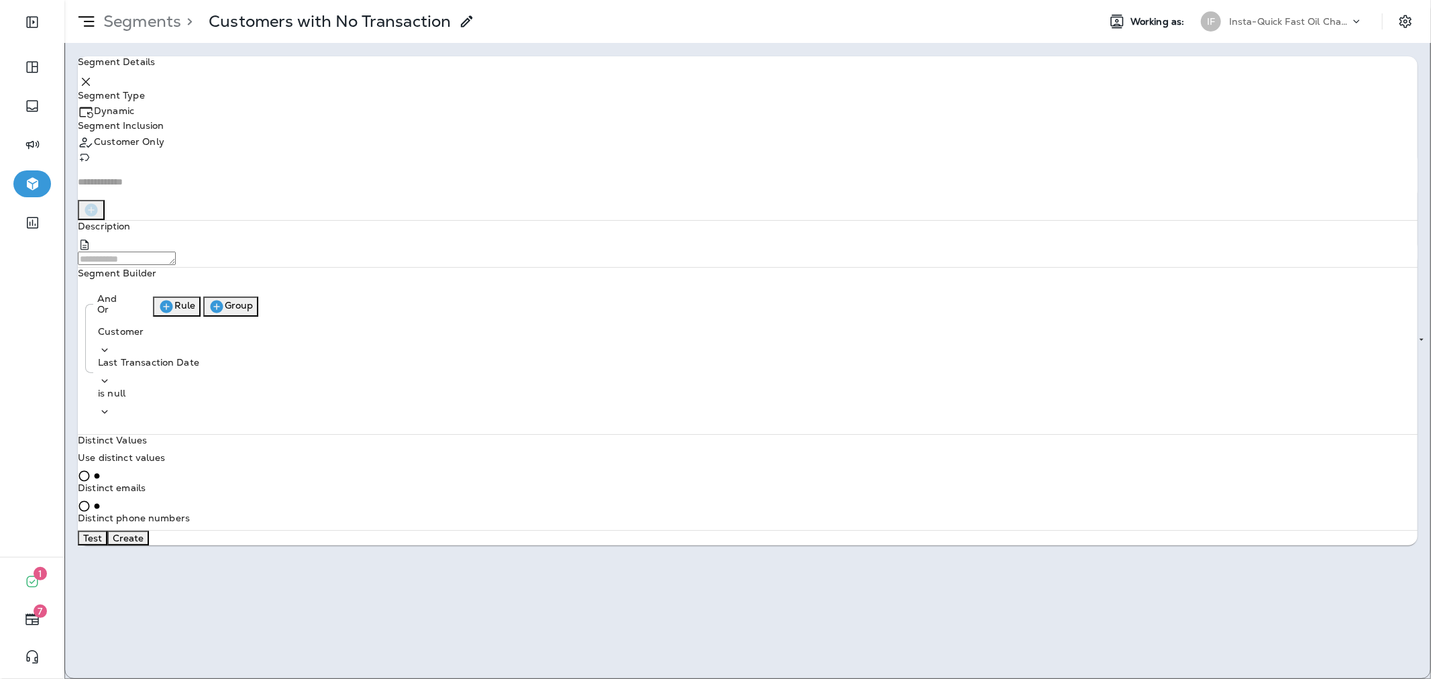
click at [107, 545] on button "Test" at bounding box center [93, 538] width 30 height 15
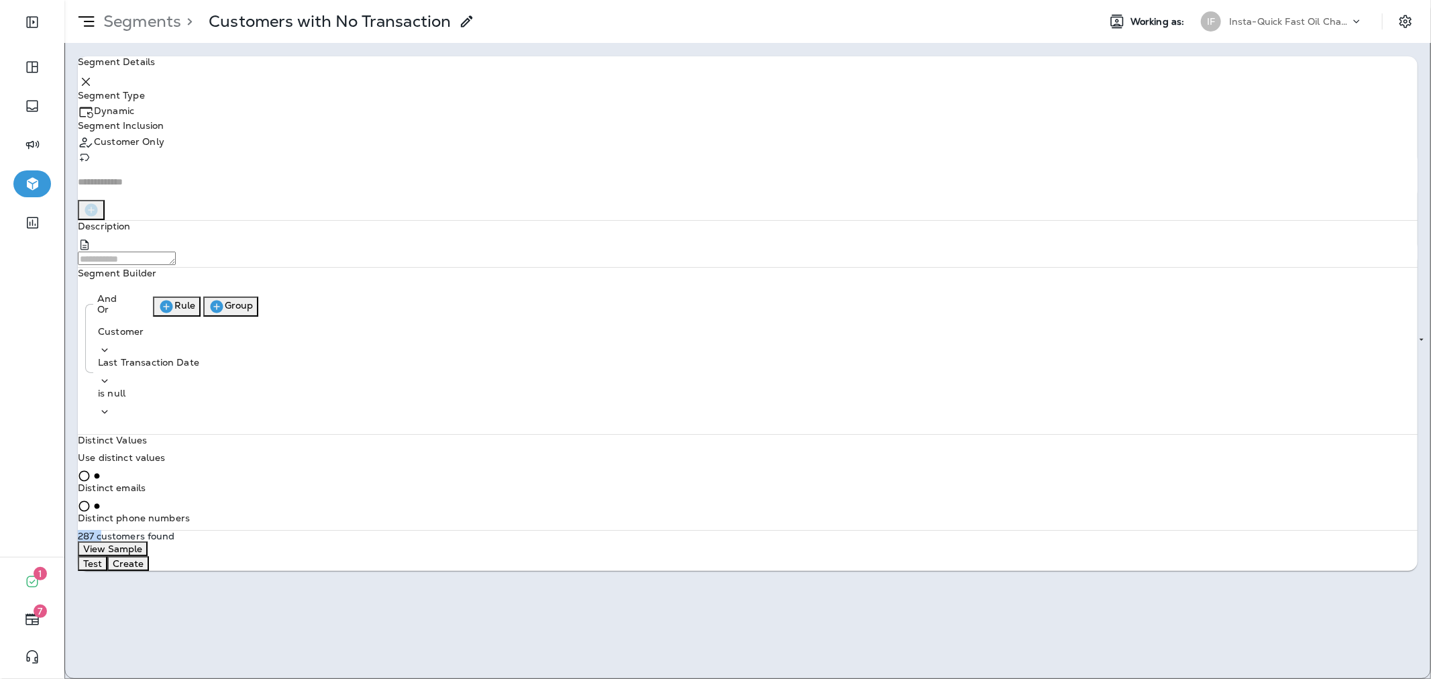
drag, startPoint x: 1030, startPoint y: 554, endPoint x: 1058, endPoint y: 555, distance: 27.5
click at [1058, 555] on div "287 customers found View Sample Test Create" at bounding box center [748, 551] width 1340 height 40
click at [149, 557] on button "Create" at bounding box center [128, 563] width 42 height 15
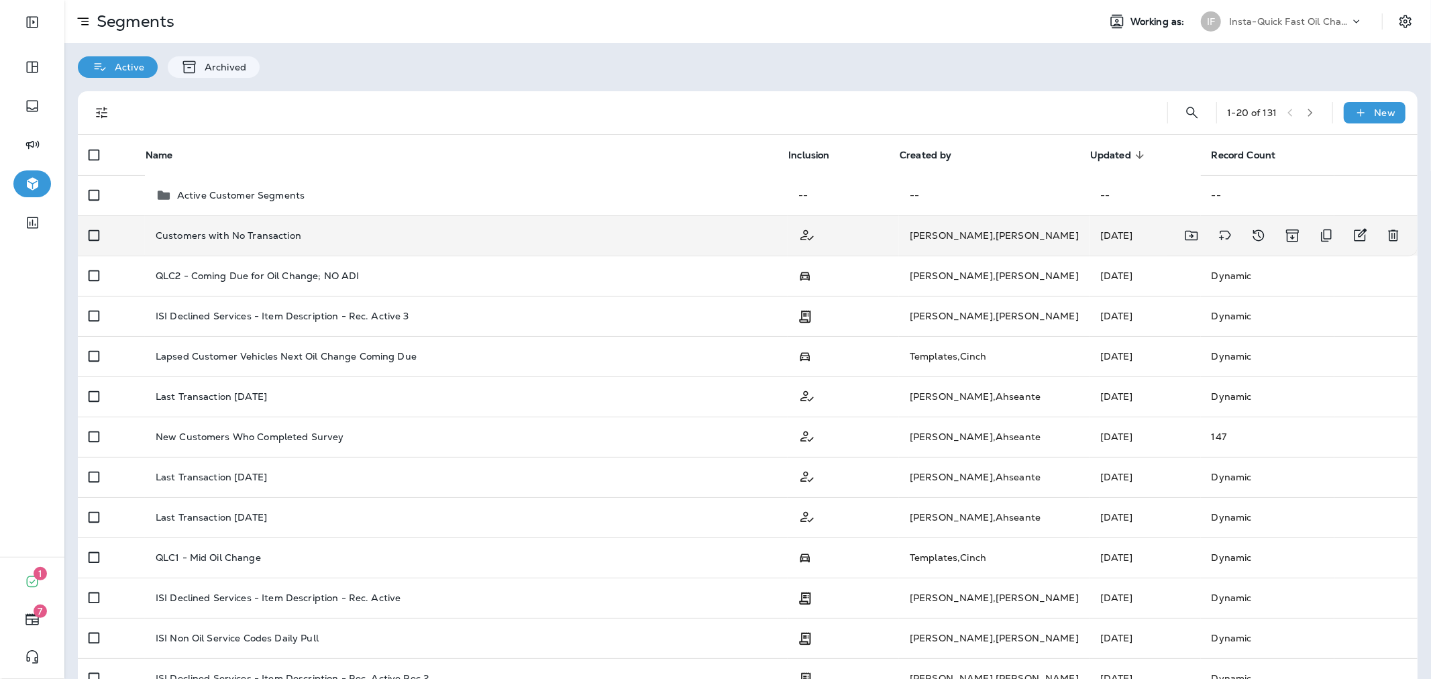
click at [320, 231] on div "Customers with No Transaction" at bounding box center [467, 235] width 622 height 11
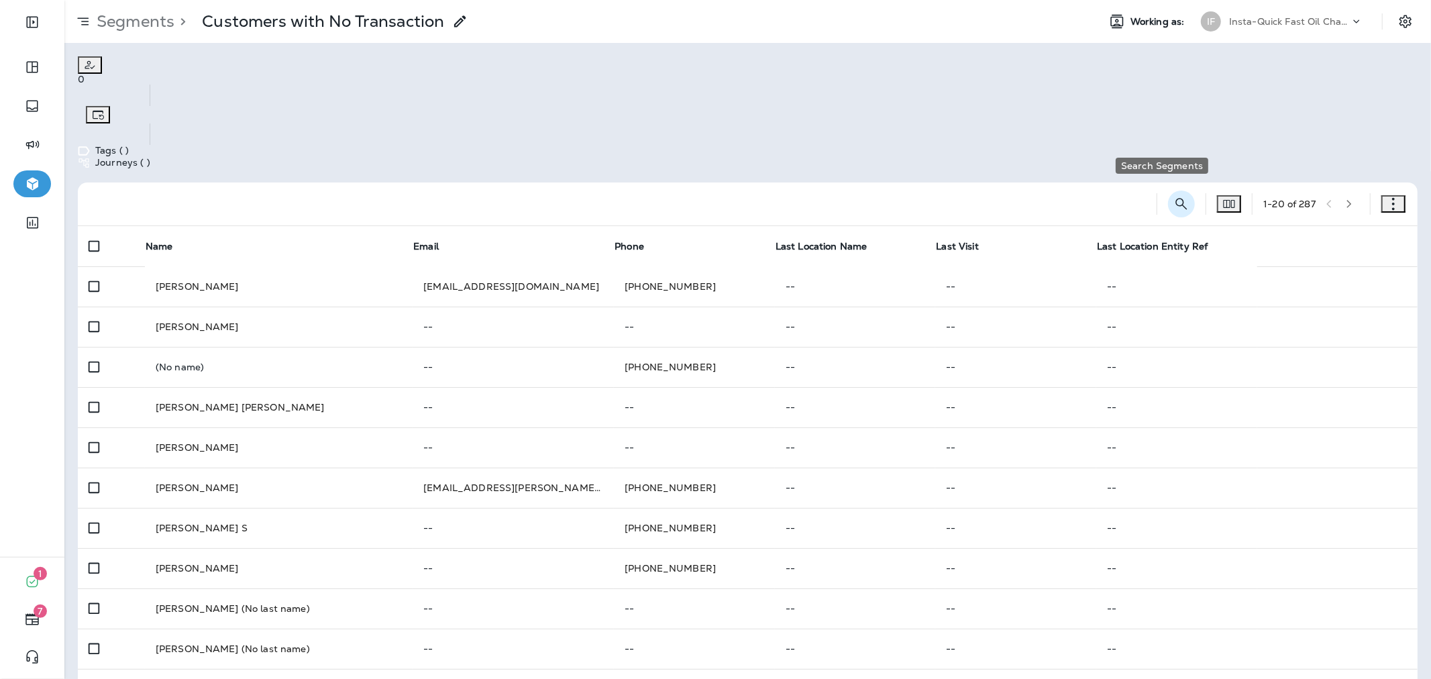
click at [1173, 196] on icon "Search Segments" at bounding box center [1181, 204] width 16 height 16
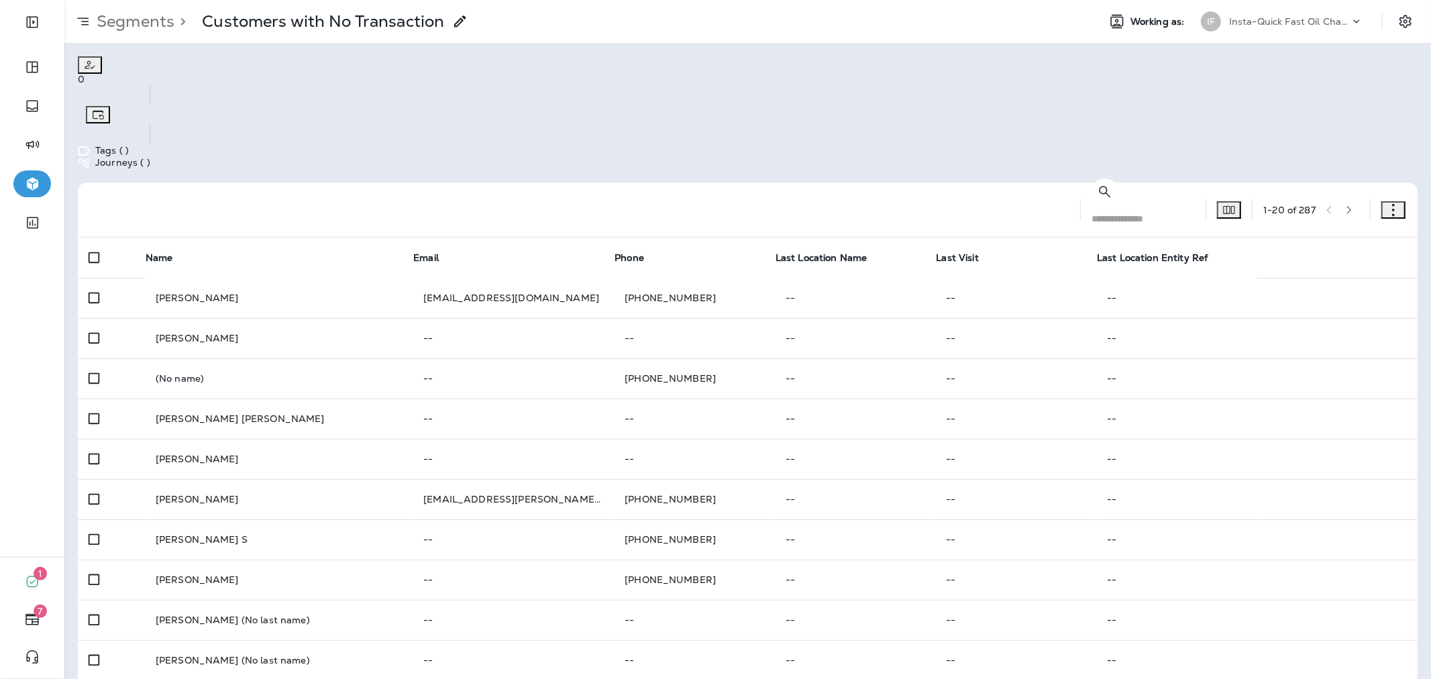
click at [1101, 201] on input "text" at bounding box center [1147, 219] width 113 height 36
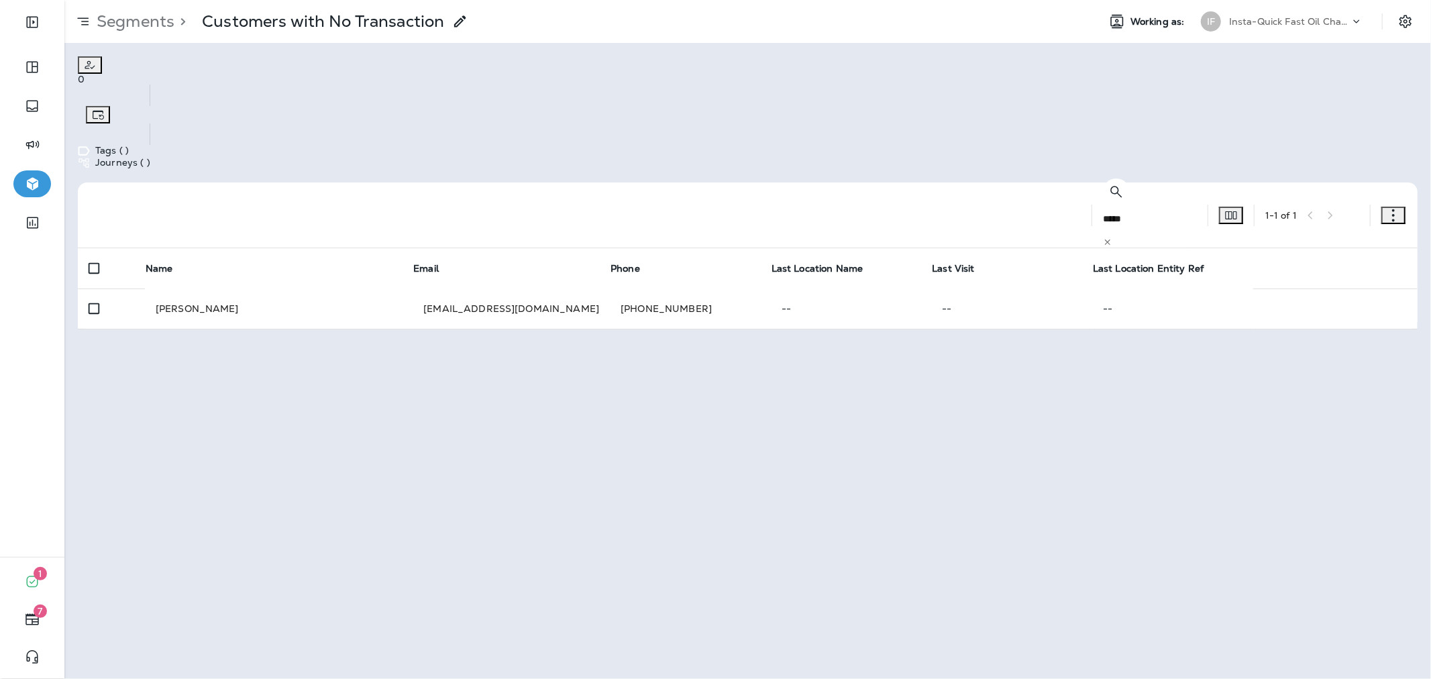
type input "*****"
click at [1112, 237] on icon at bounding box center [1107, 241] width 9 height 9
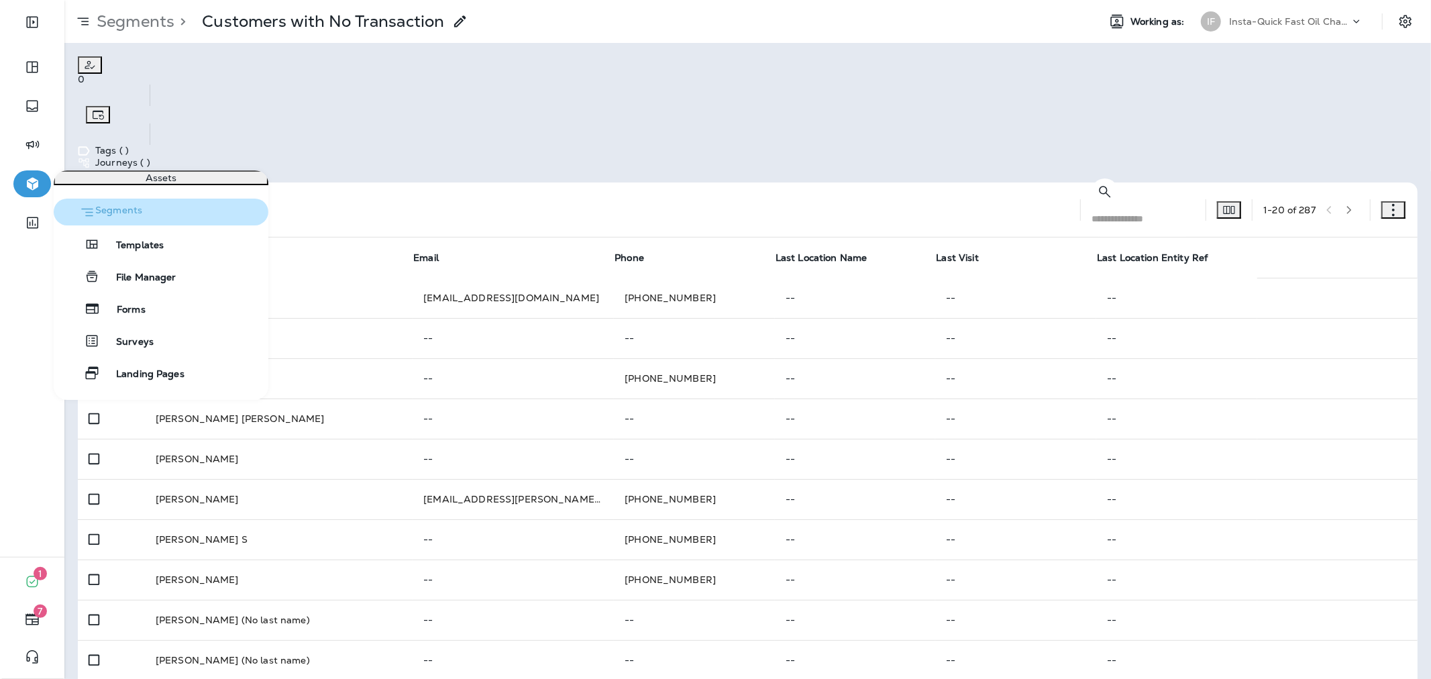
click at [176, 225] on button "Segments" at bounding box center [161, 212] width 215 height 27
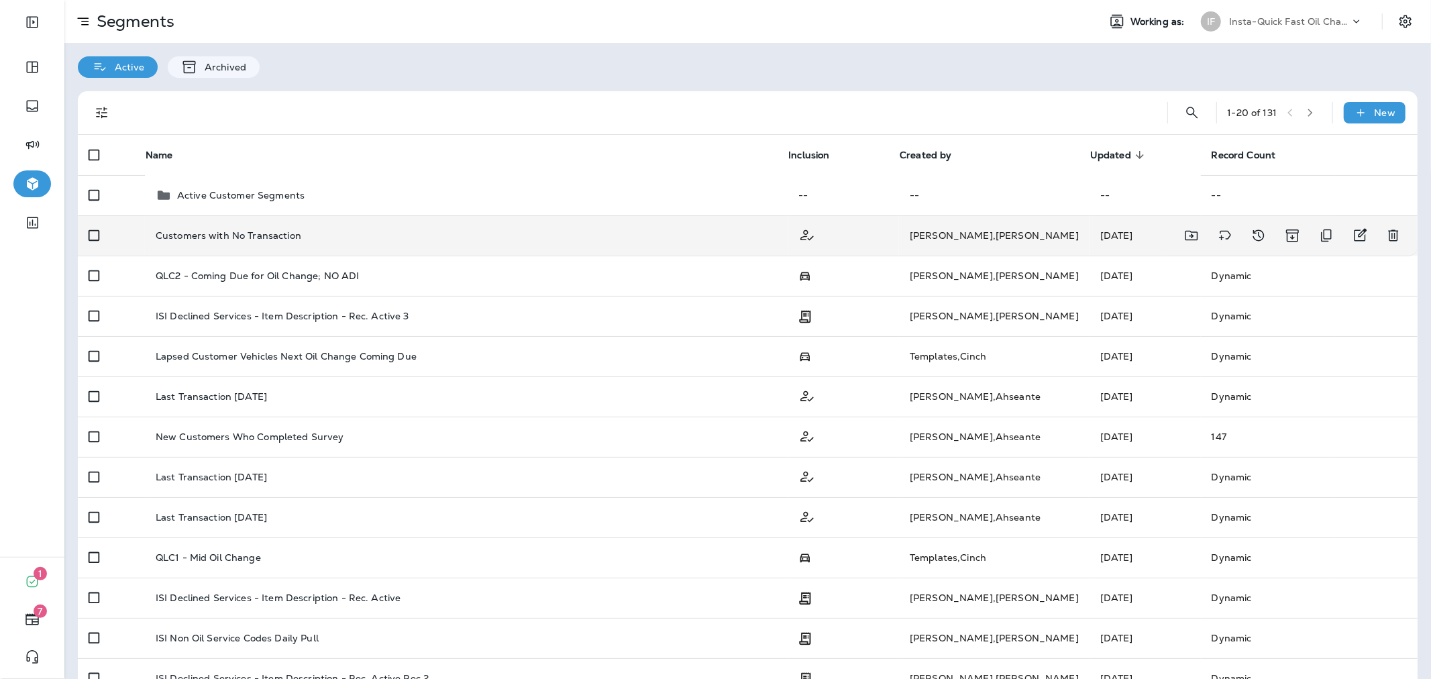
click at [574, 239] on div "Customers with No Transaction" at bounding box center [467, 235] width 622 height 11
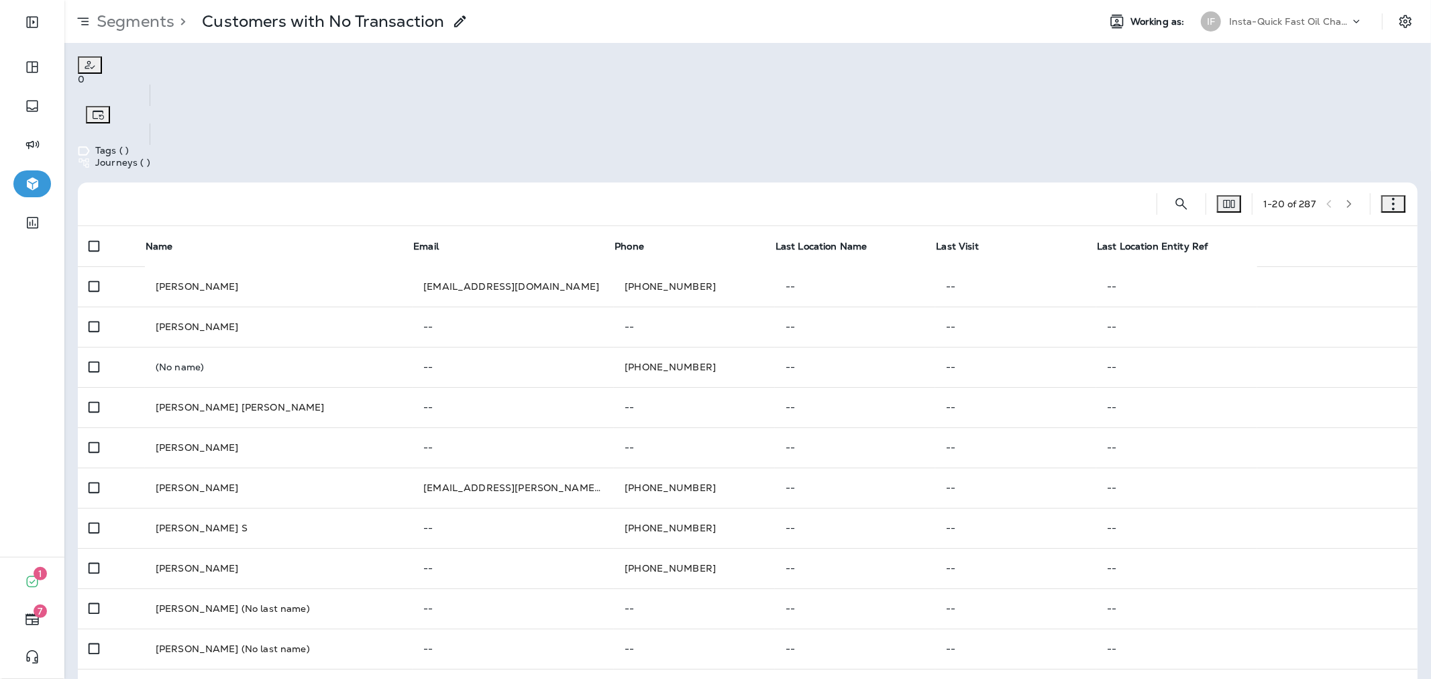
click at [1387, 197] on icon "button" at bounding box center [1393, 203] width 13 height 13
click at [1307, 168] on p "Edit Segment" at bounding box center [1348, 169] width 83 height 11
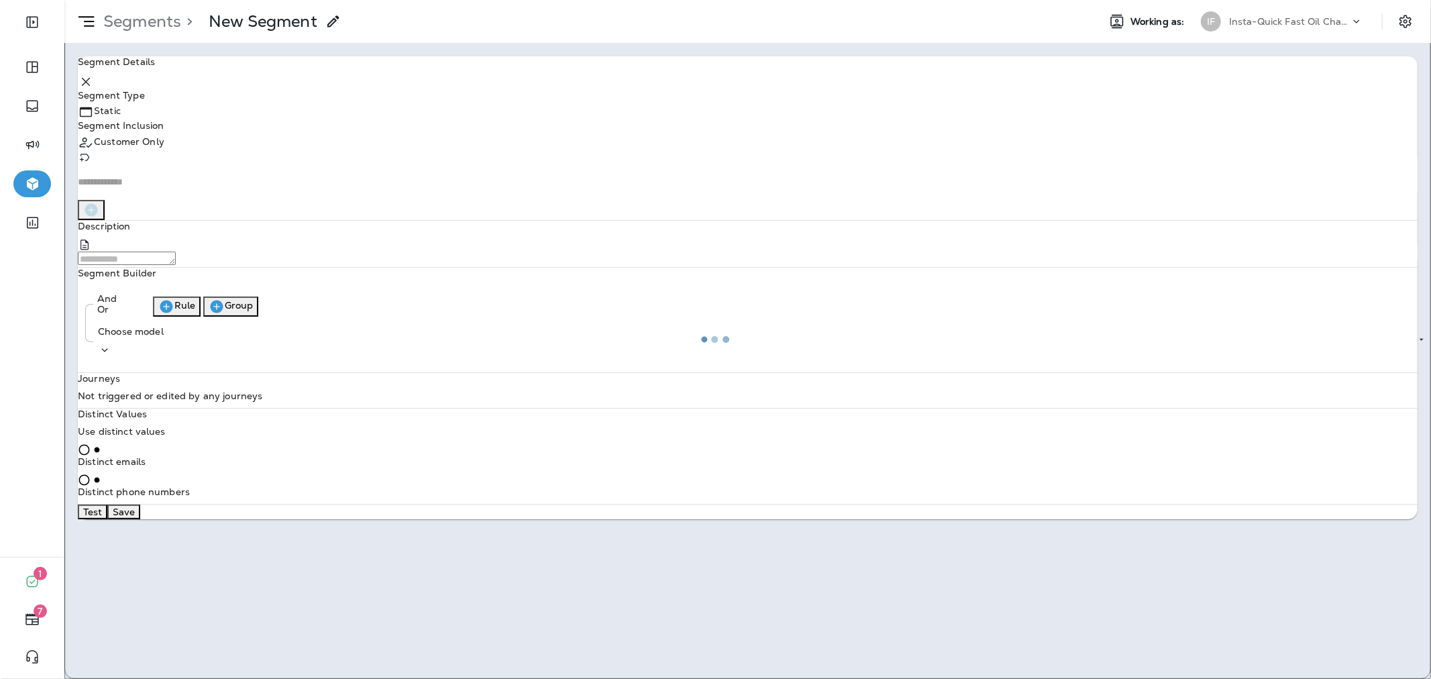
type input "*******"
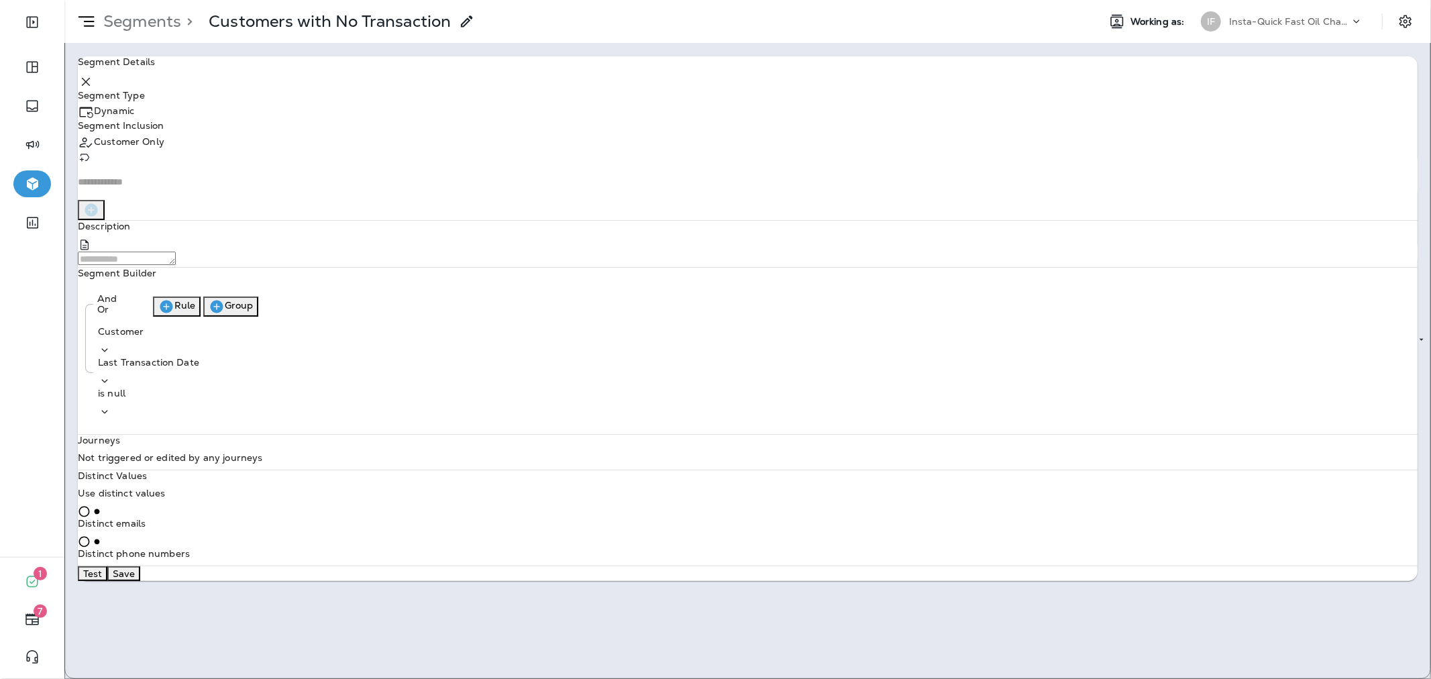
click at [201, 317] on button "Rule" at bounding box center [177, 307] width 48 height 20
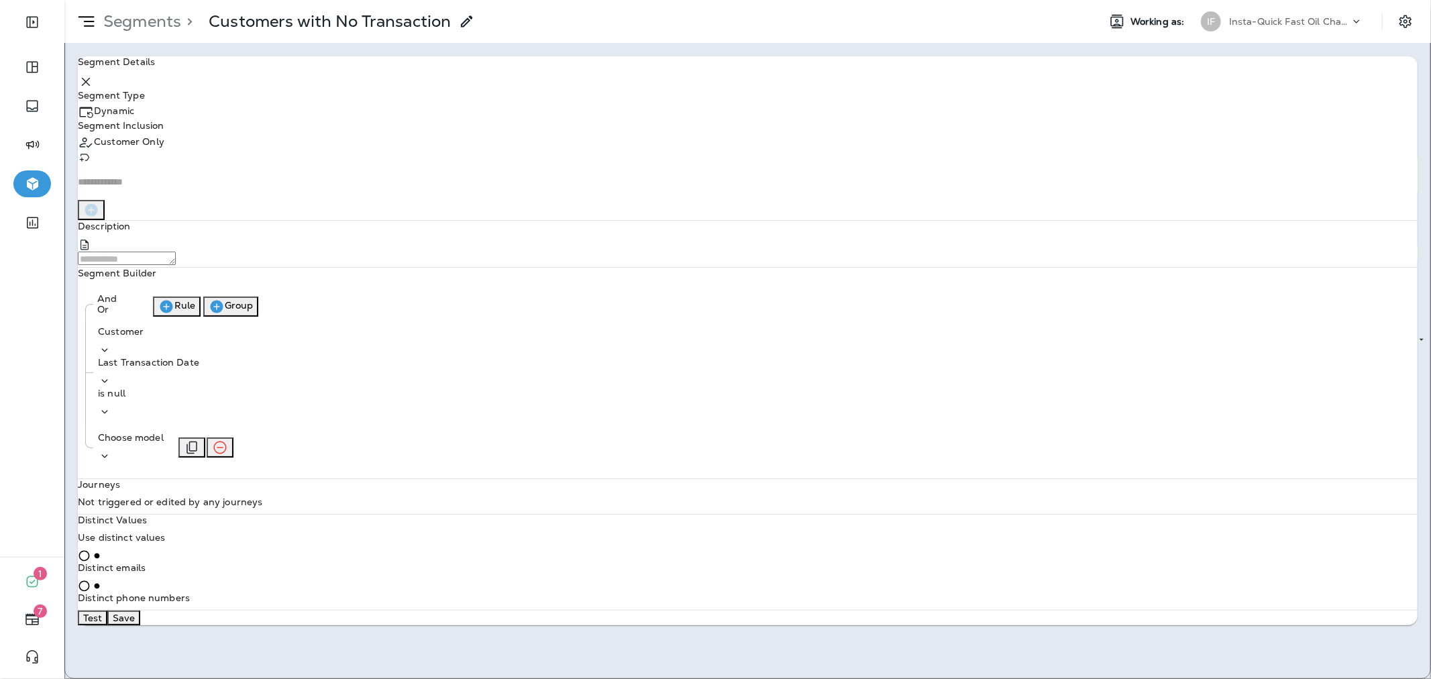
click at [164, 432] on div "Choose model" at bounding box center [131, 437] width 66 height 11
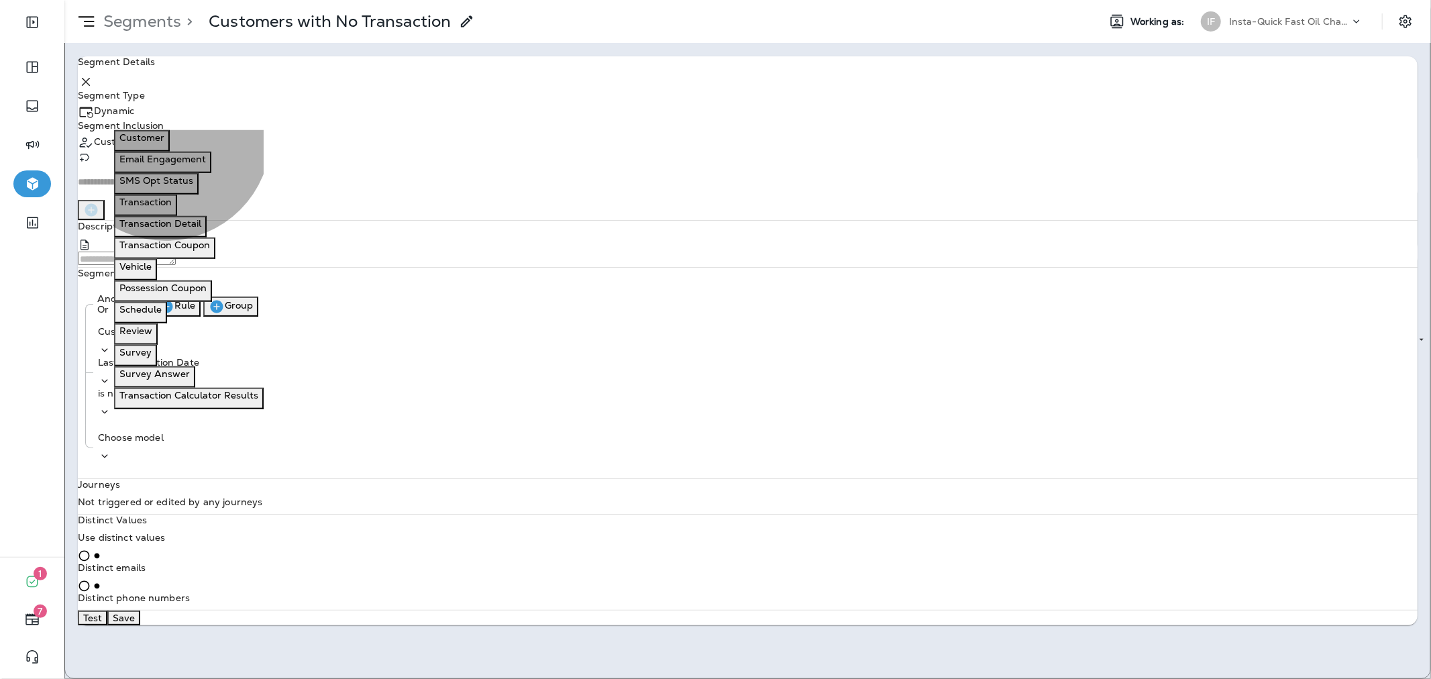
click at [166, 154] on p "Email Engagement" at bounding box center [162, 159] width 87 height 11
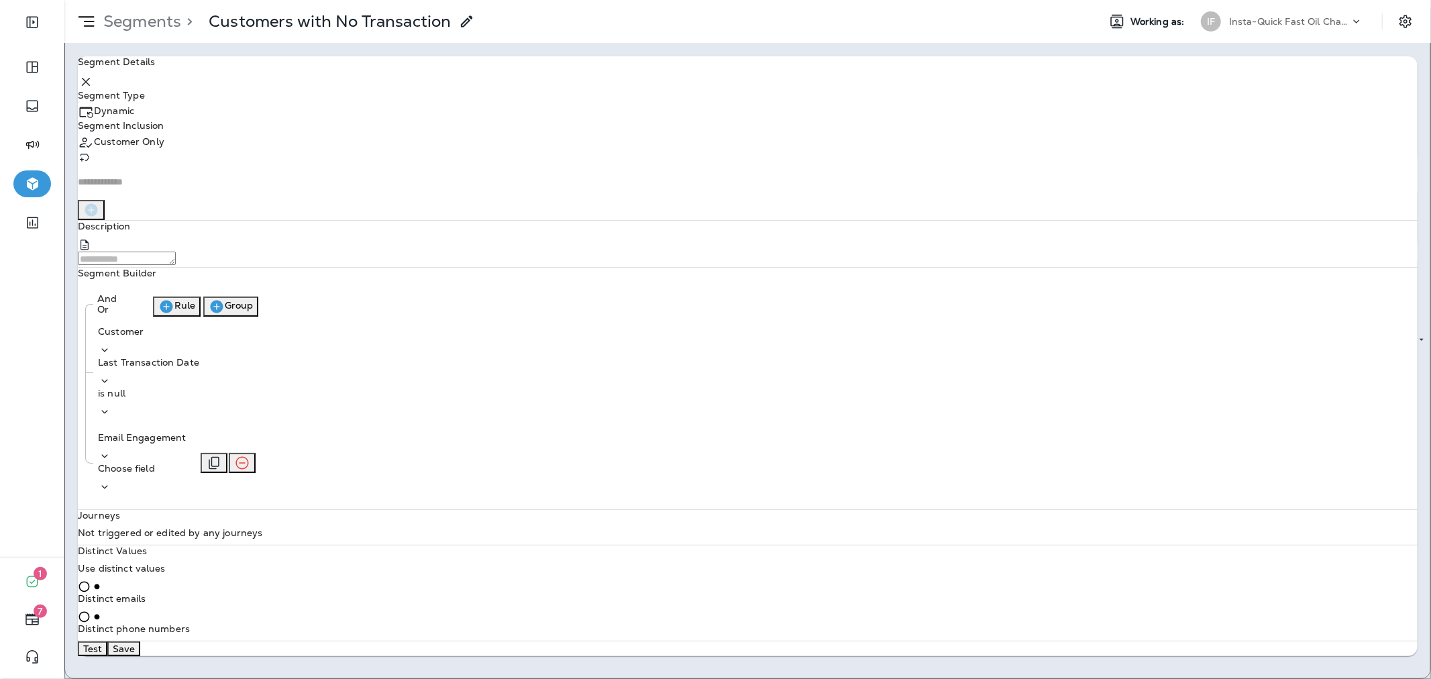
click at [186, 463] on p "Choose field" at bounding box center [142, 468] width 88 height 11
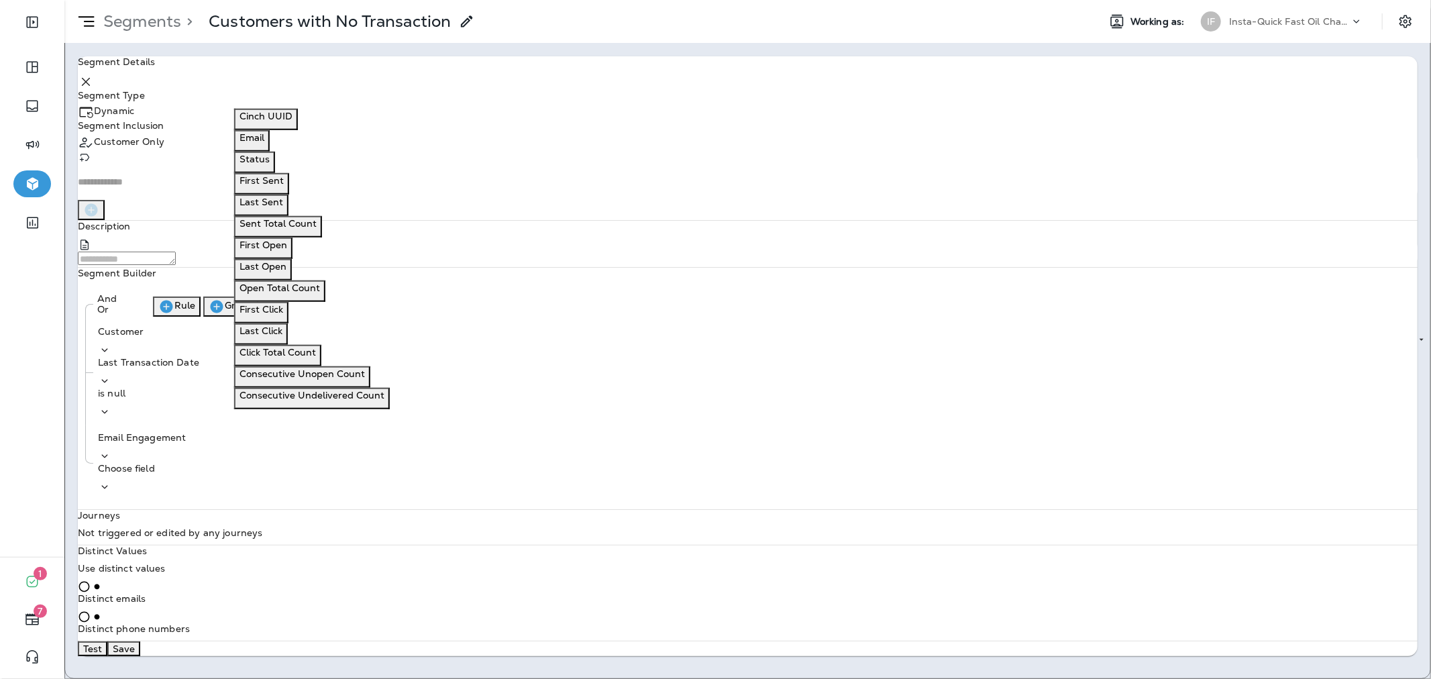
click at [275, 152] on button "Status" at bounding box center [254, 162] width 41 height 21
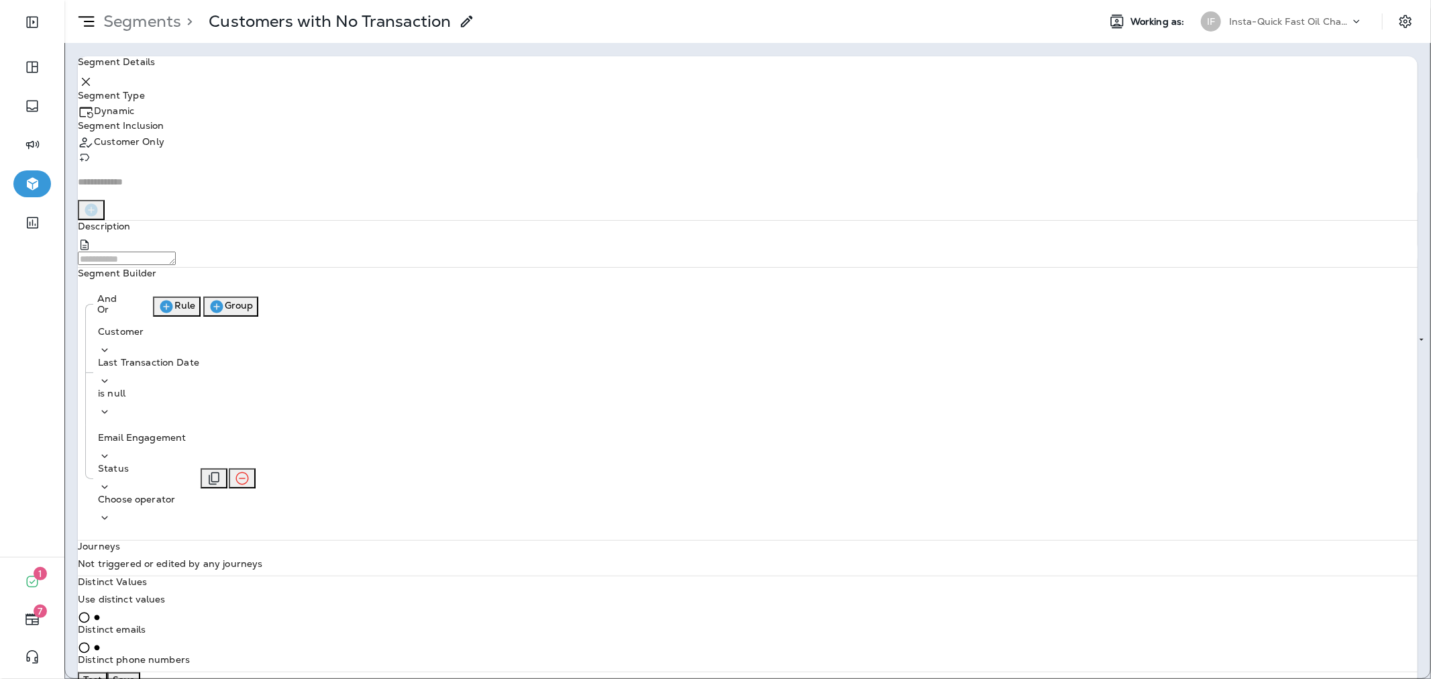
click at [186, 494] on div "Choose operator" at bounding box center [142, 509] width 88 height 31
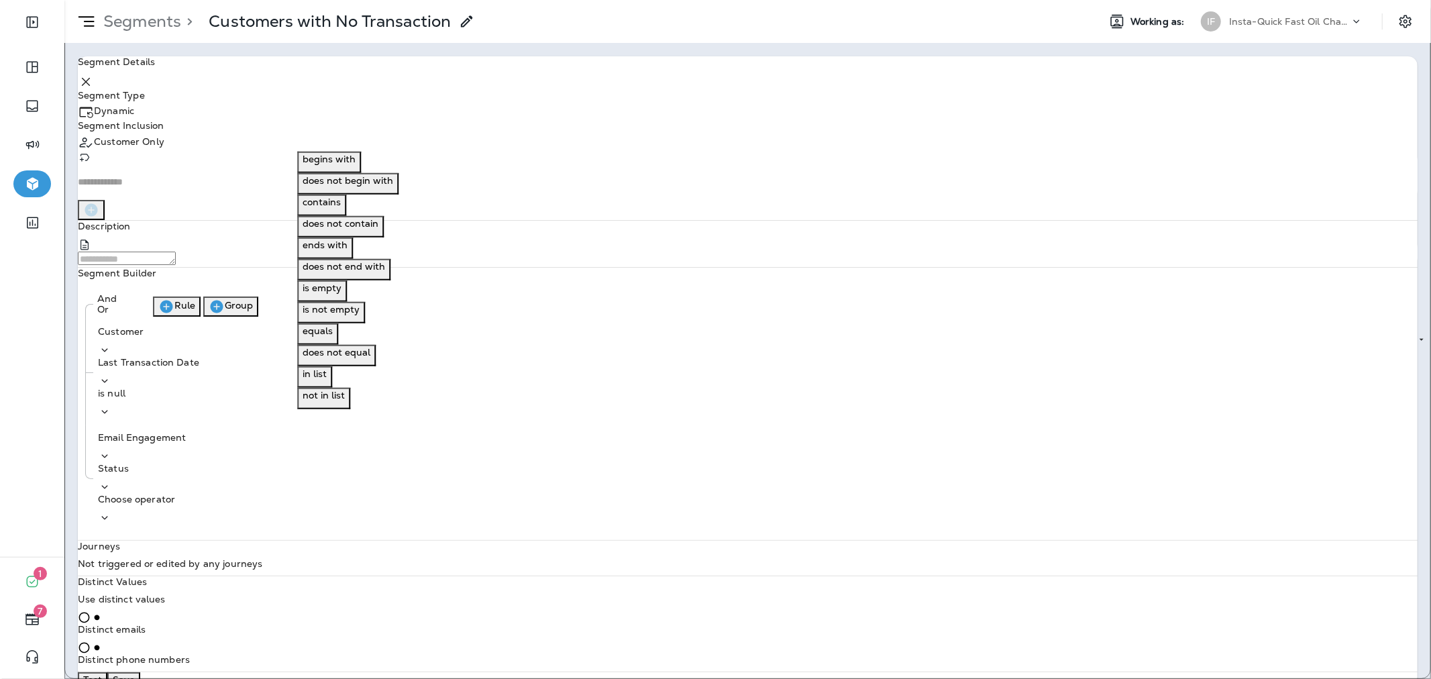
click at [327, 370] on p "in list" at bounding box center [315, 373] width 24 height 11
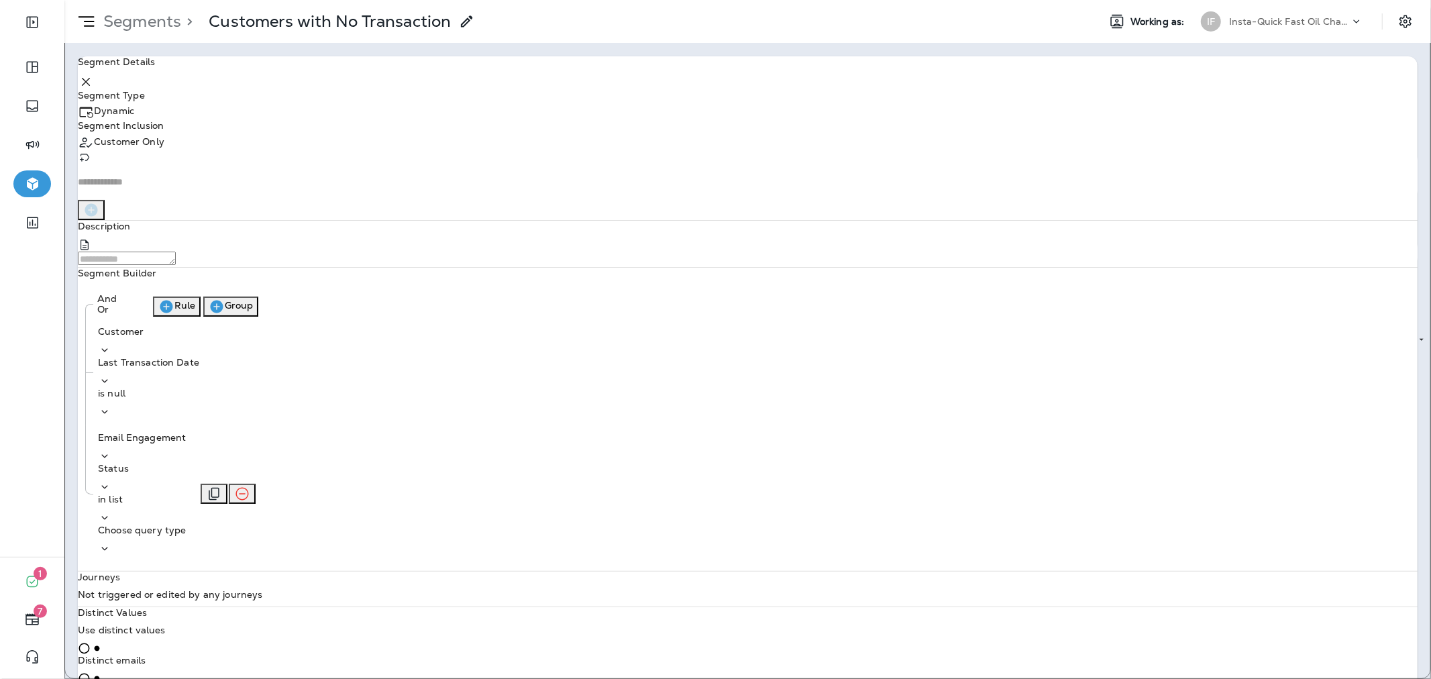
click at [186, 525] on p "Choose query type" at bounding box center [142, 530] width 88 height 11
click at [385, 446] on button "Text" at bounding box center [371, 438] width 30 height 21
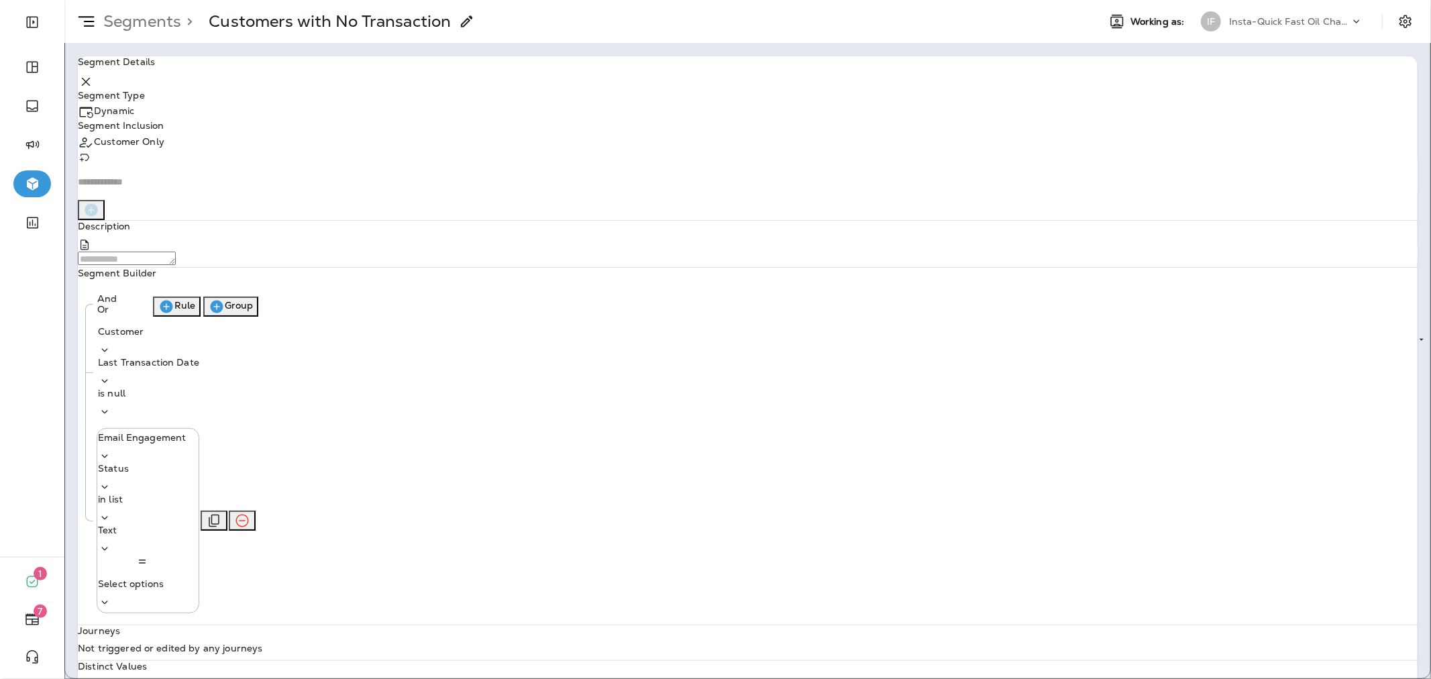
click at [164, 578] on p "Select options" at bounding box center [131, 583] width 66 height 11
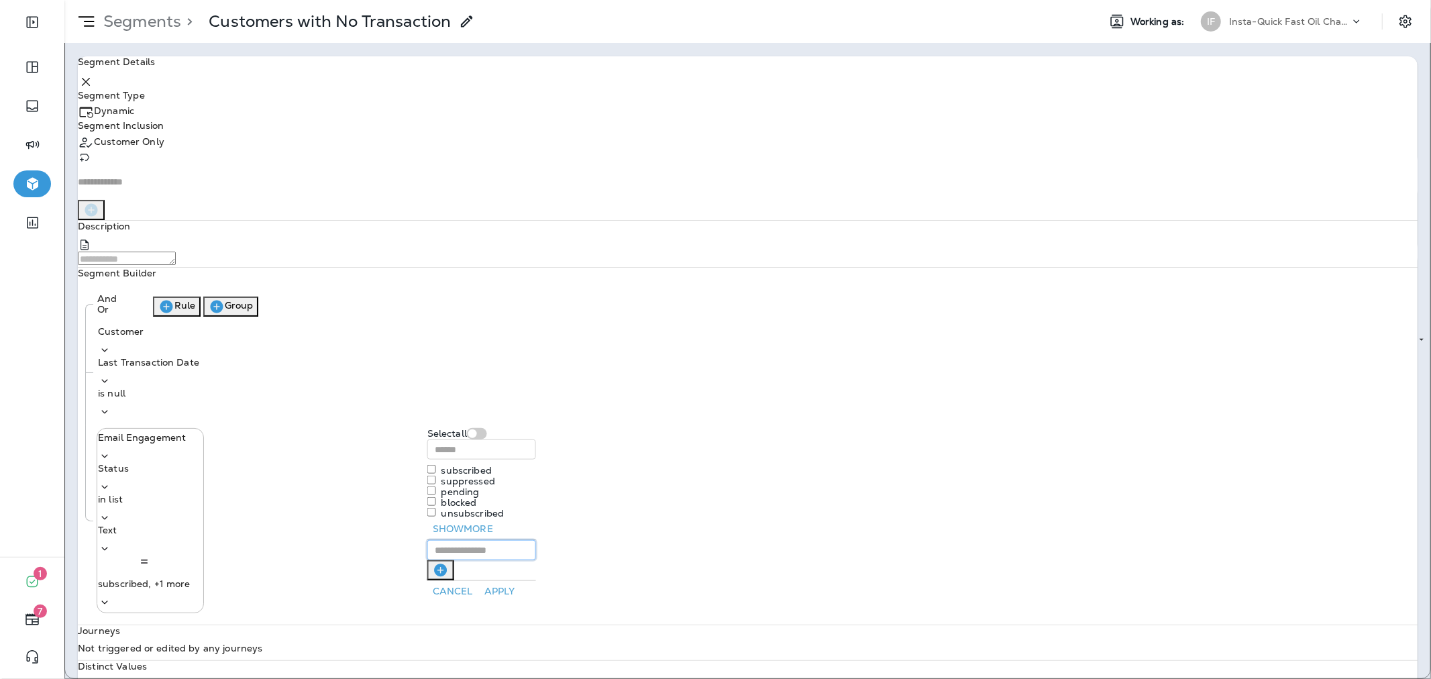
click at [494, 560] on input at bounding box center [481, 550] width 109 height 20
type input "*******"
click at [447, 576] on icon "button" at bounding box center [440, 570] width 13 height 13
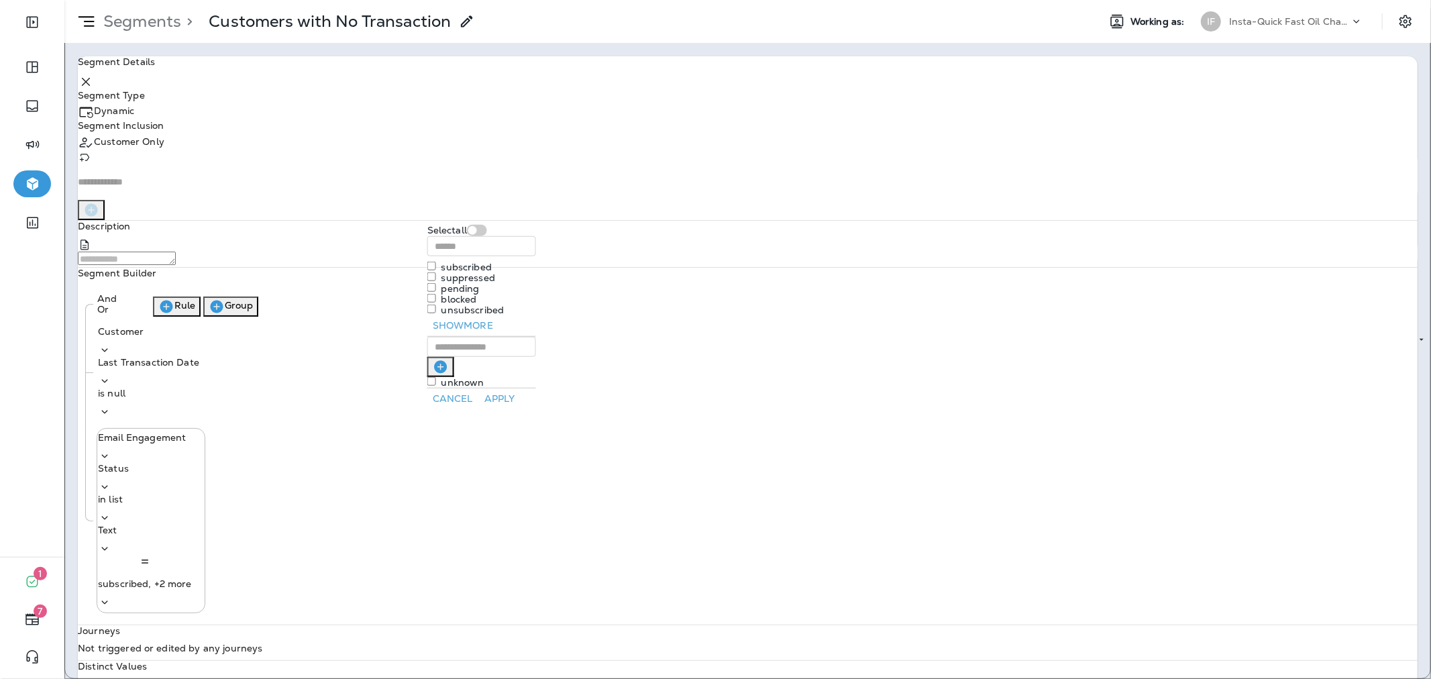
click at [521, 400] on button "Apply" at bounding box center [499, 398] width 43 height 21
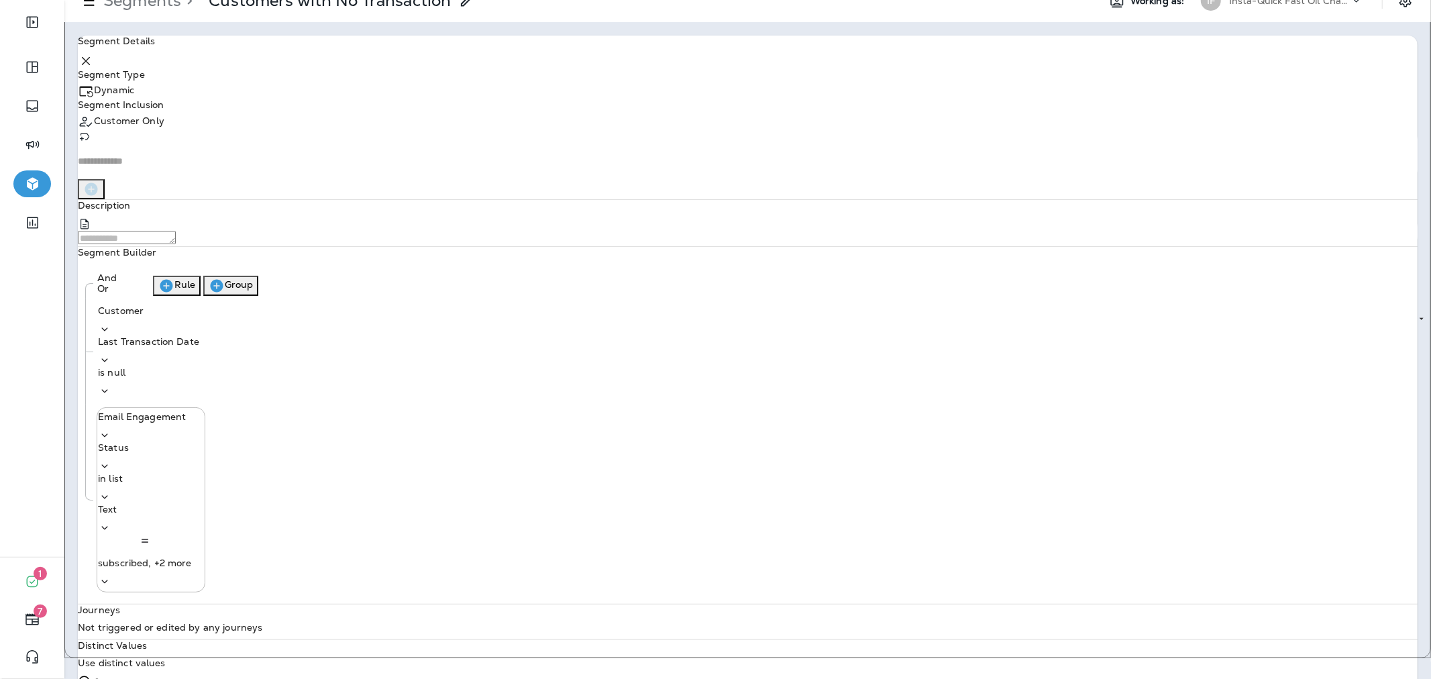
scroll to position [32, 0]
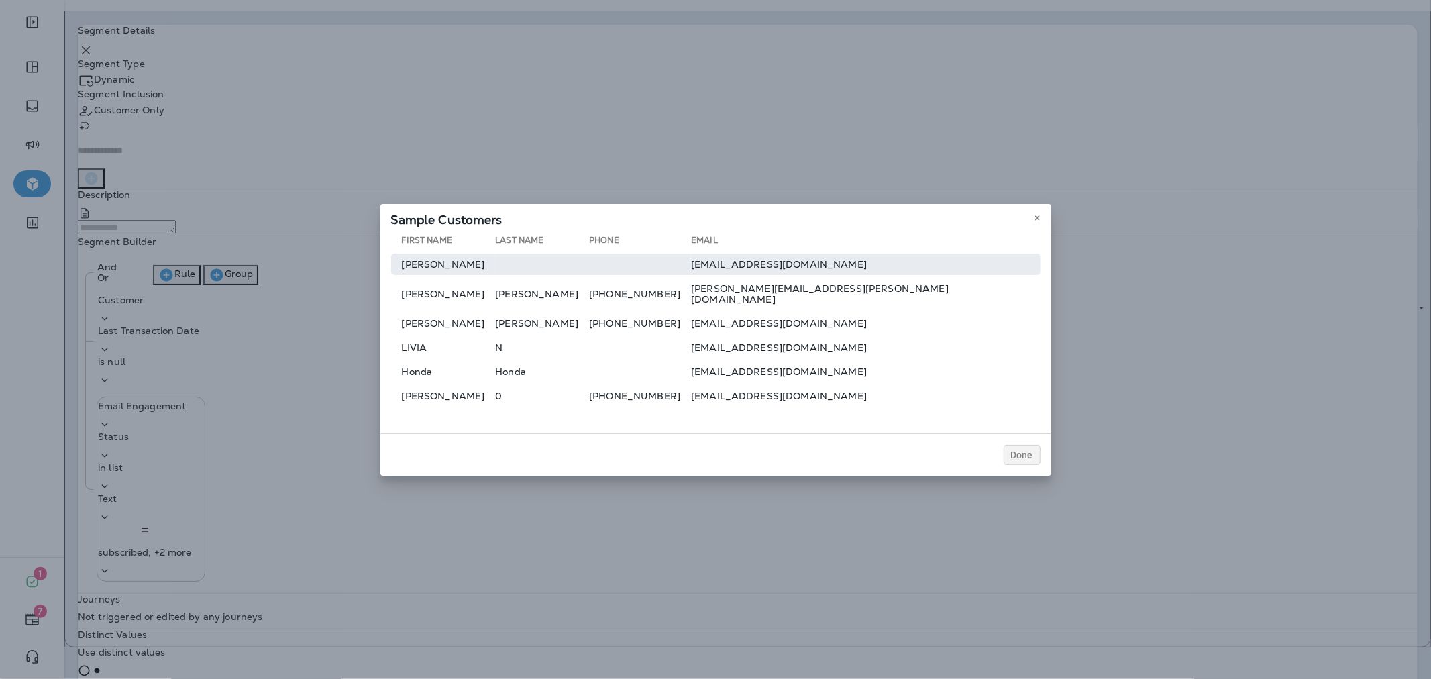
click at [522, 270] on td at bounding box center [542, 264] width 94 height 21
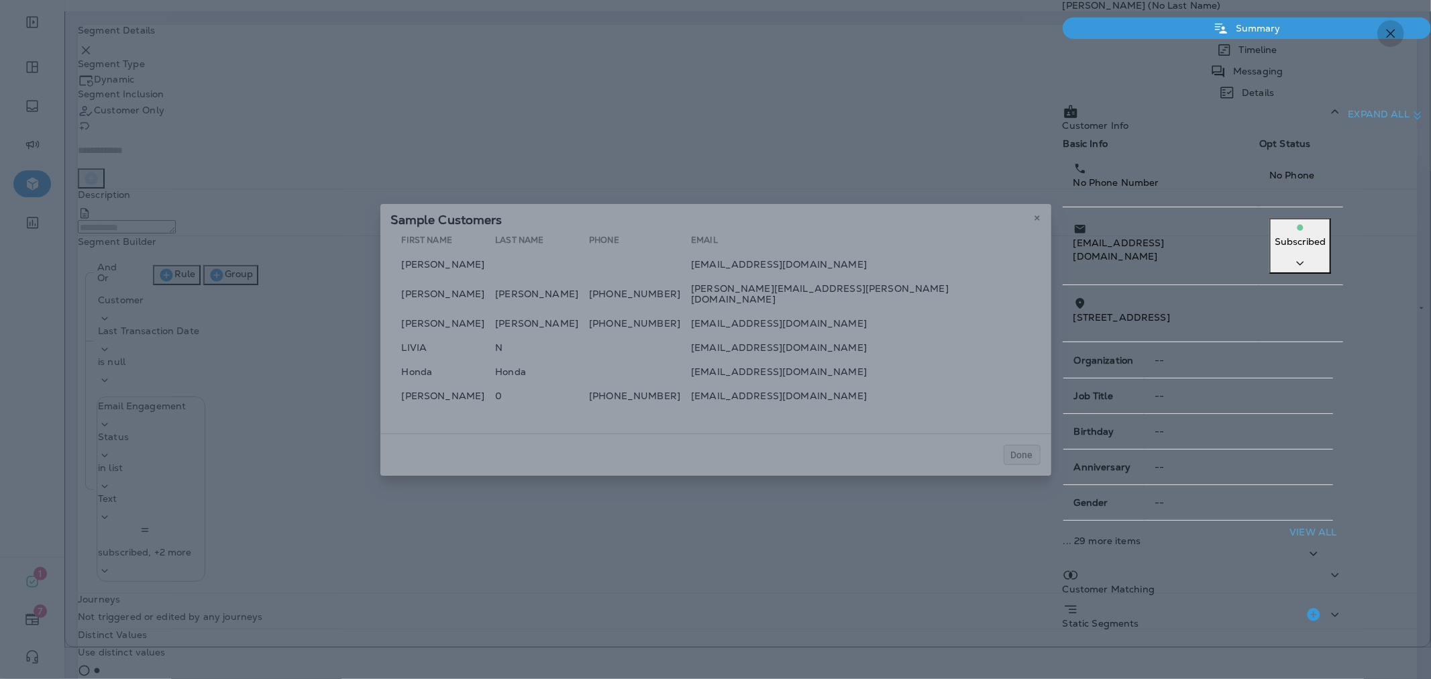
click at [1393, 32] on icon "button" at bounding box center [1391, 33] width 16 height 16
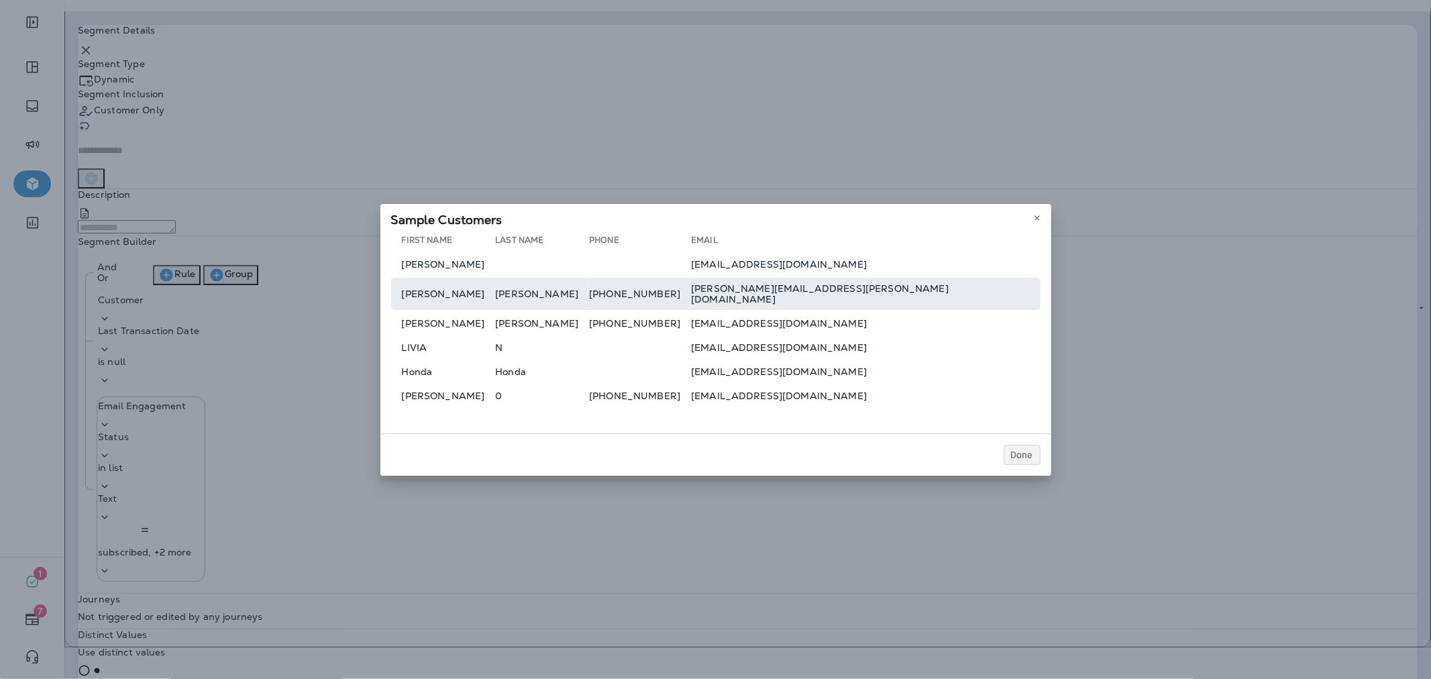
click at [463, 293] on td "Debbie" at bounding box center [443, 294] width 105 height 32
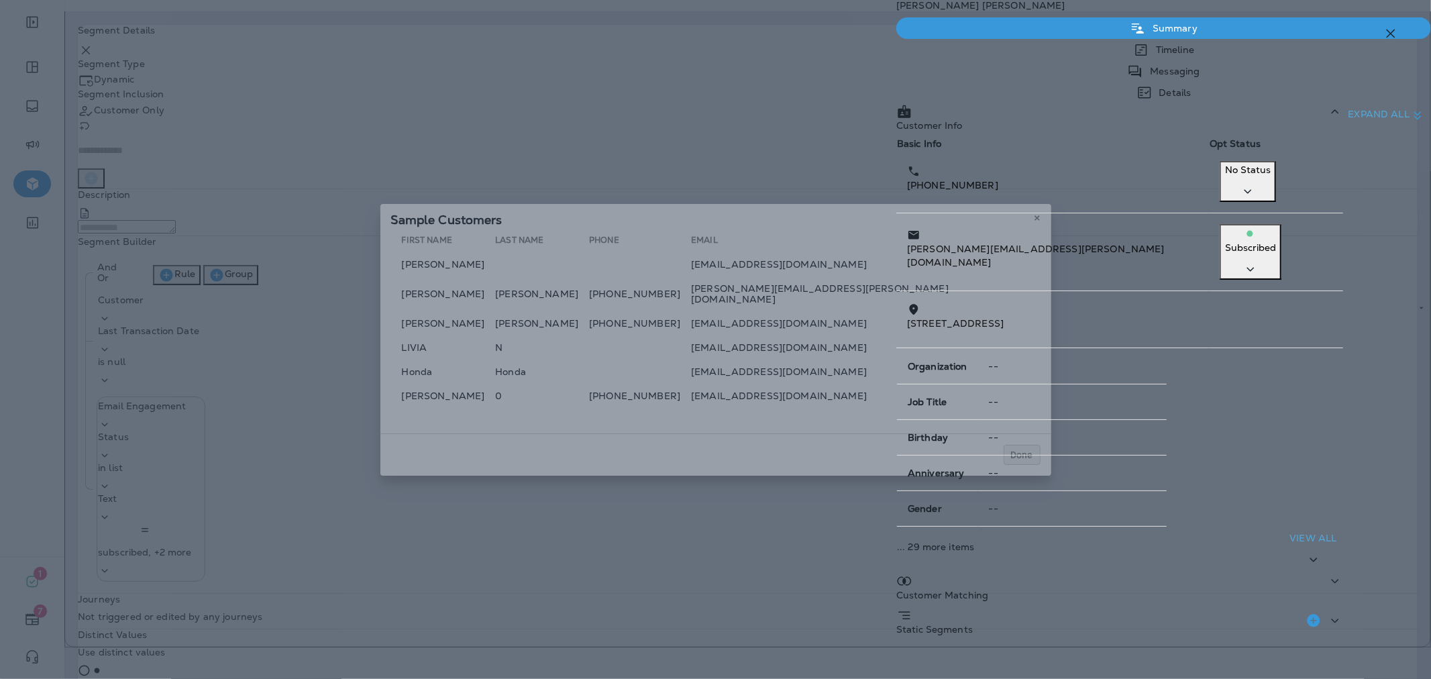
click at [1387, 41] on icon "button" at bounding box center [1391, 33] width 16 height 16
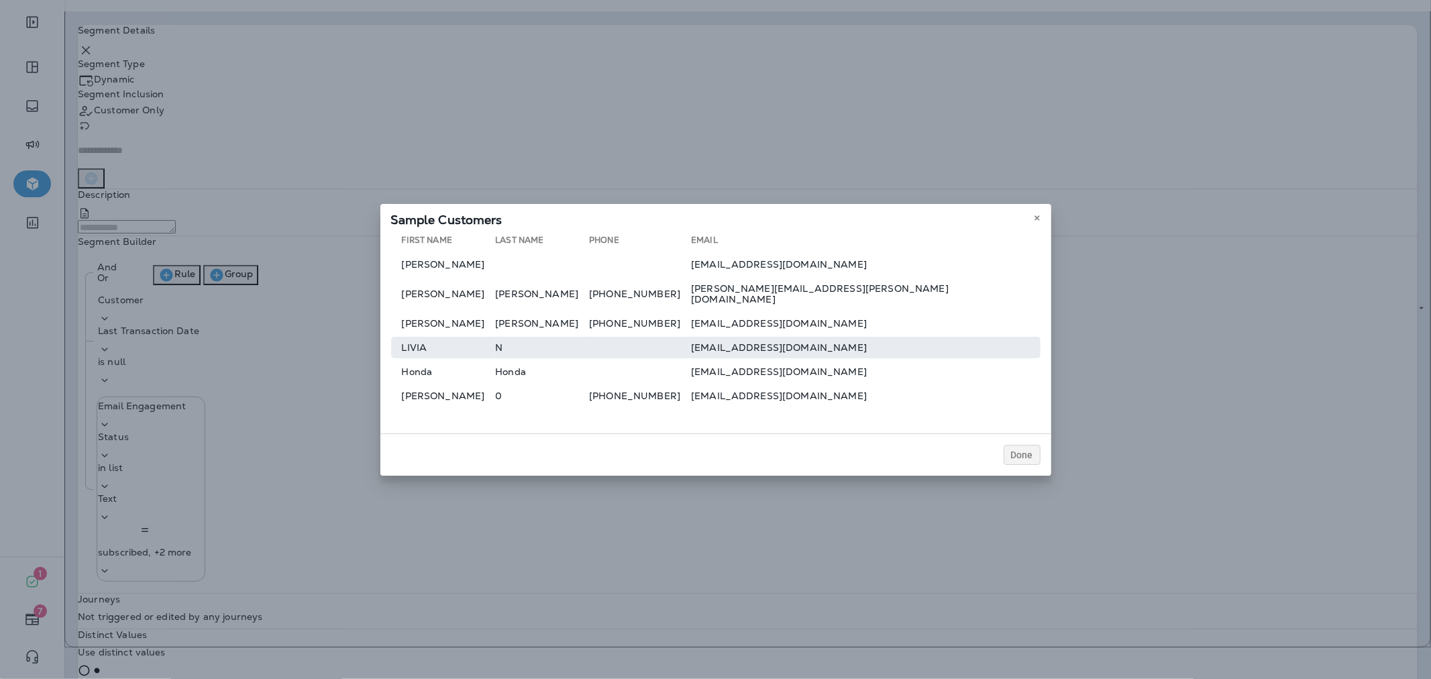
click at [447, 337] on td "LIVIA" at bounding box center [443, 347] width 105 height 21
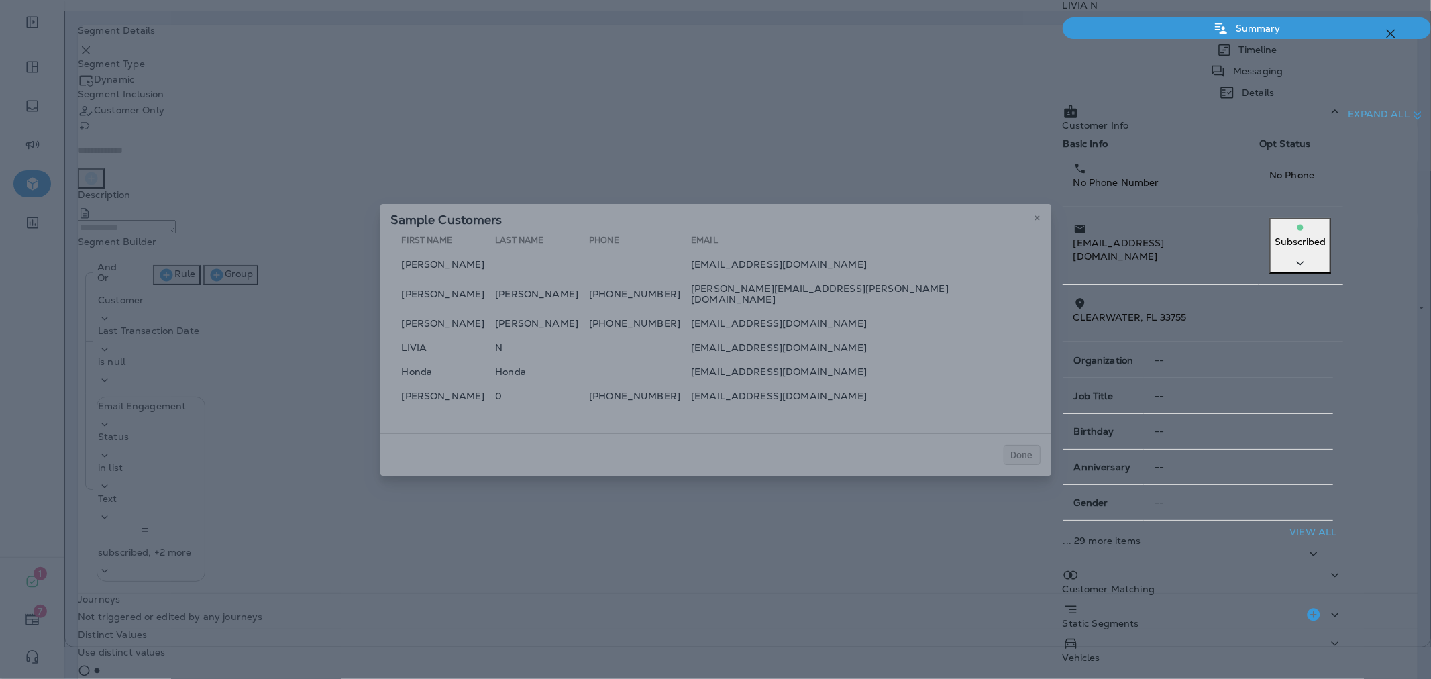
click at [1387, 34] on icon "button" at bounding box center [1391, 33] width 16 height 16
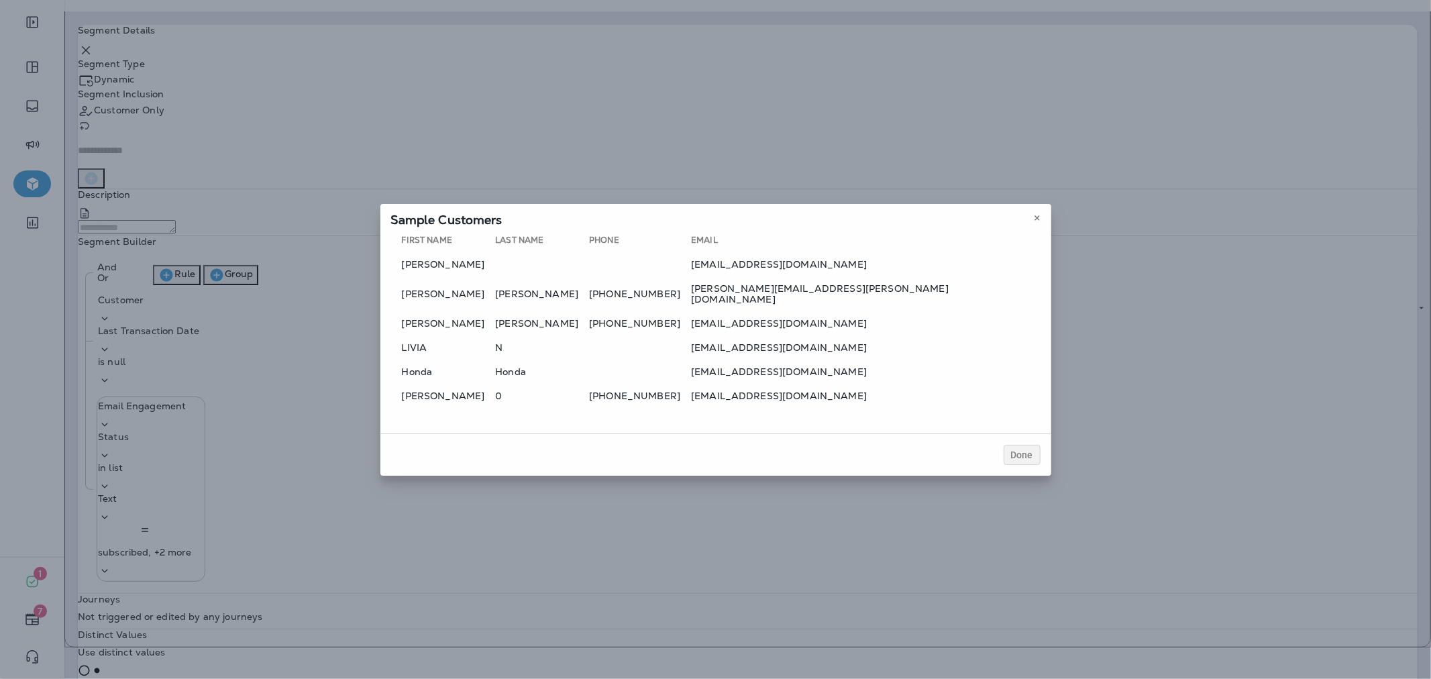
click at [524, 363] on div at bounding box center [715, 339] width 1431 height 679
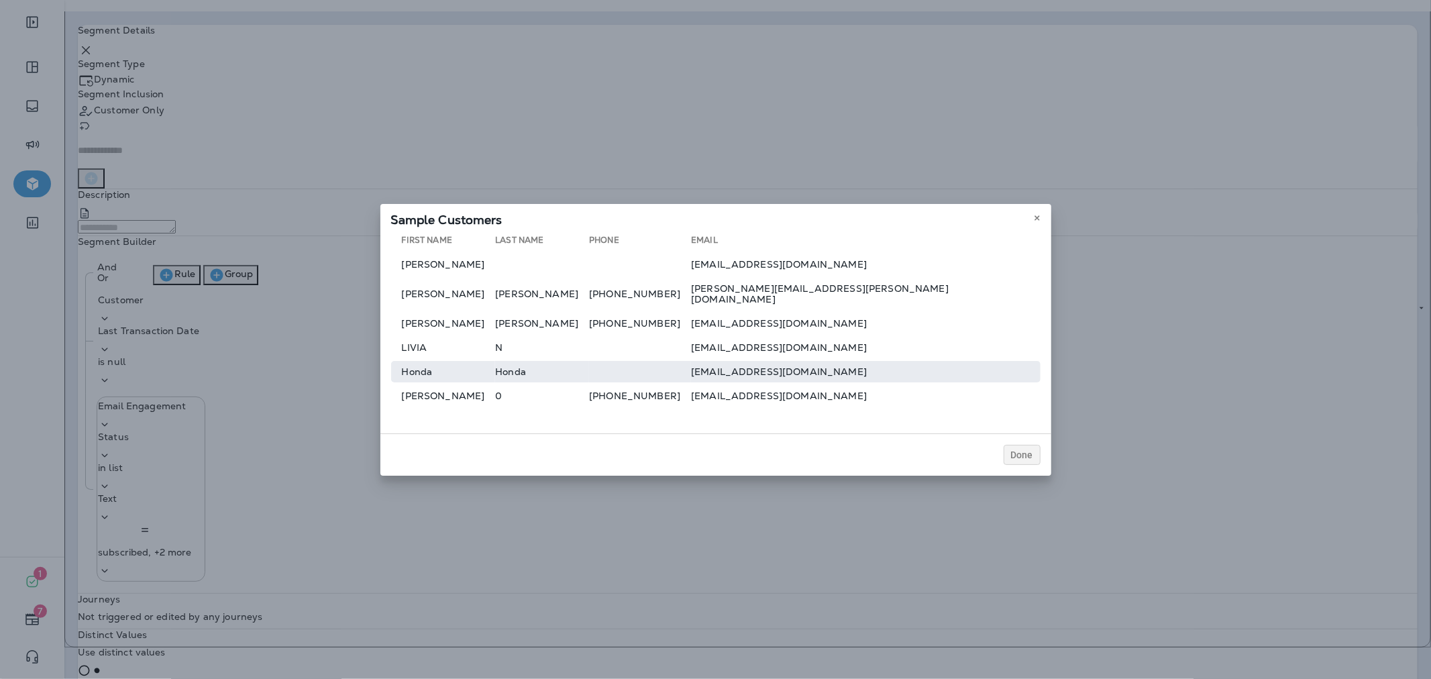
click at [522, 368] on td "Honda" at bounding box center [542, 371] width 94 height 21
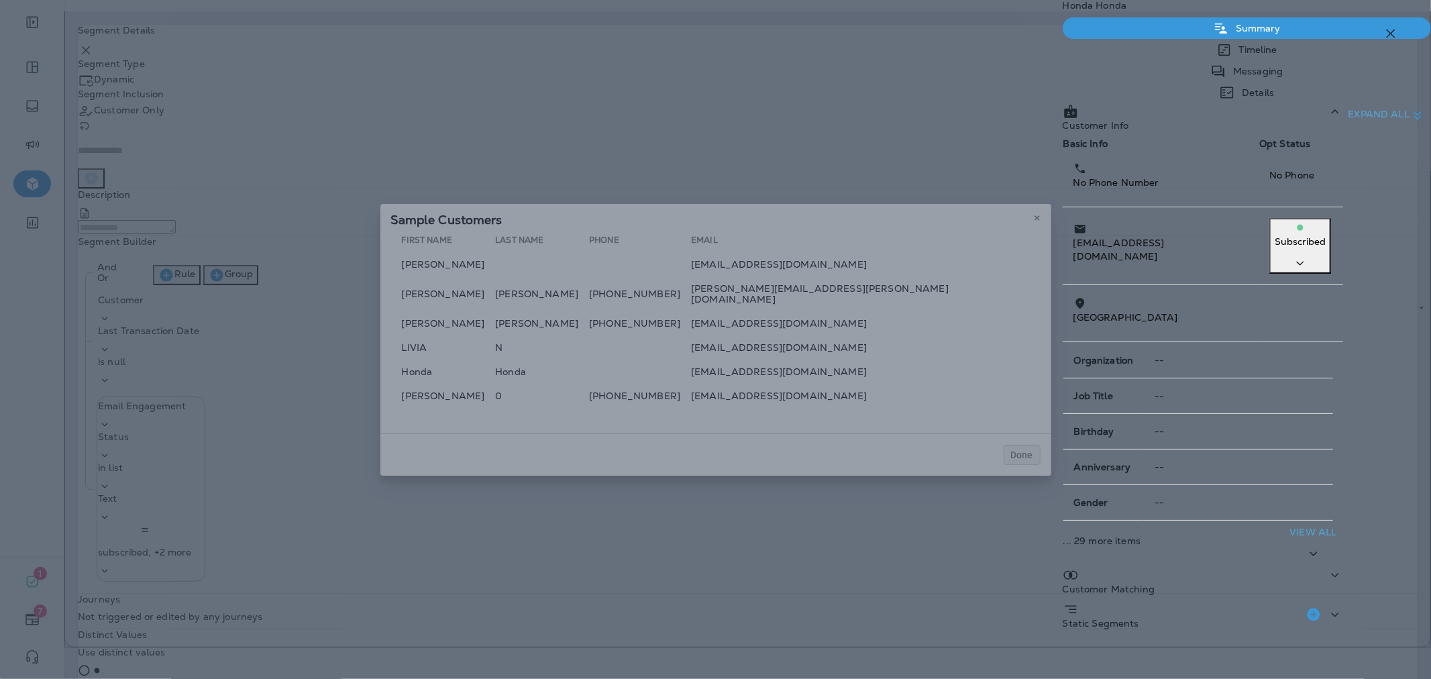
click at [1387, 32] on icon "button" at bounding box center [1391, 33] width 16 height 16
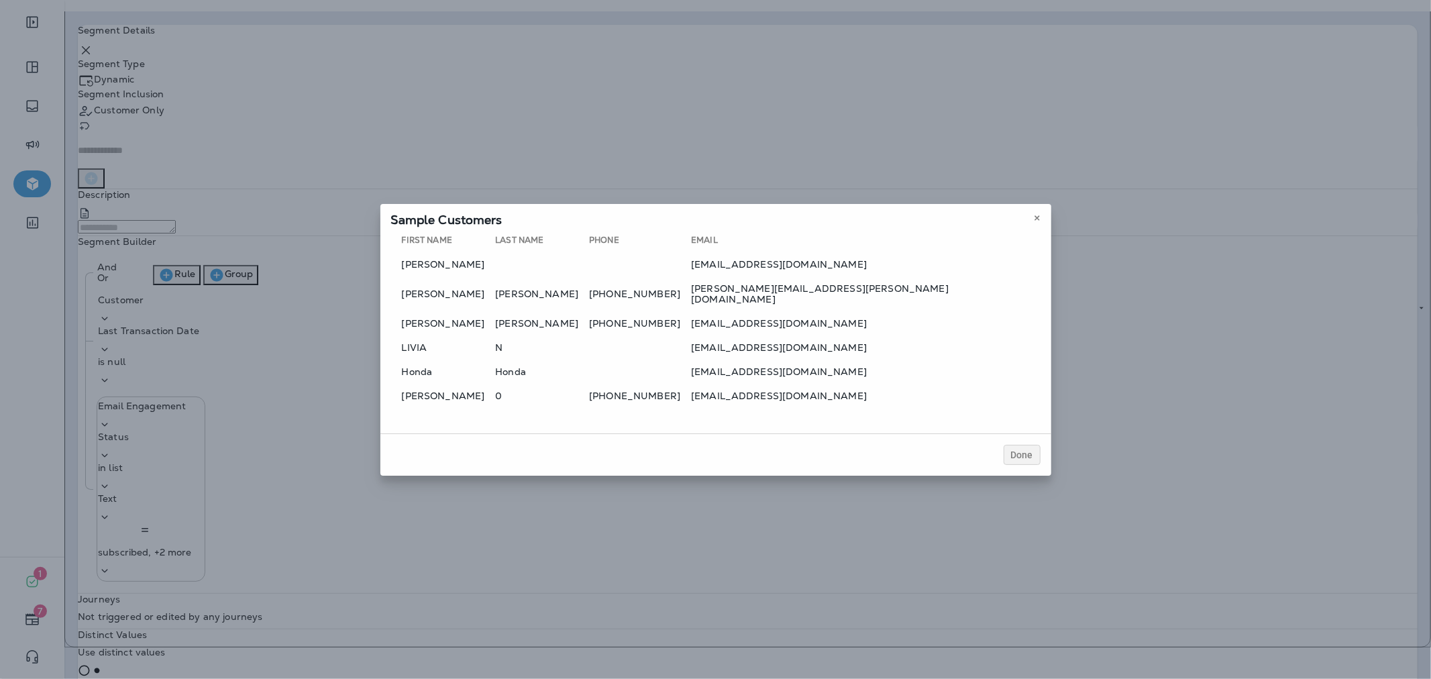
click at [558, 390] on div at bounding box center [715, 339] width 1431 height 679
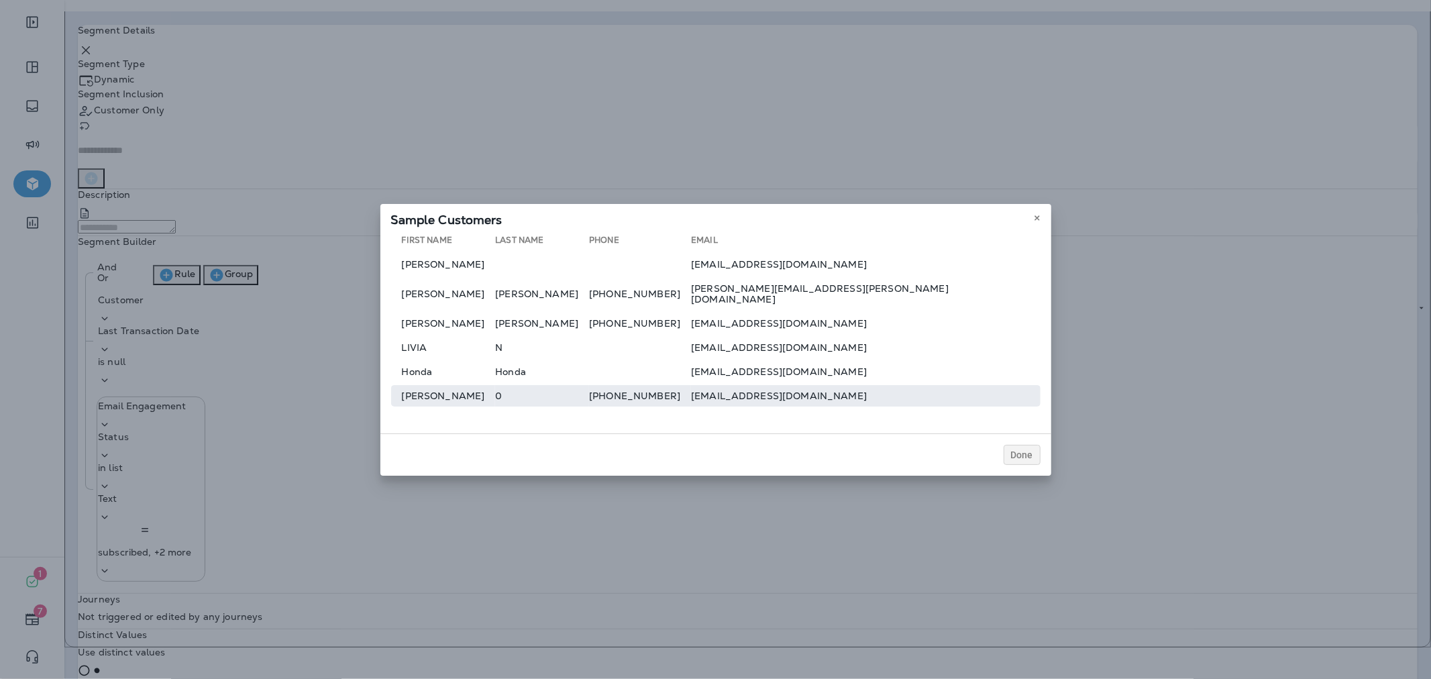
click at [567, 391] on td "0" at bounding box center [542, 395] width 94 height 21
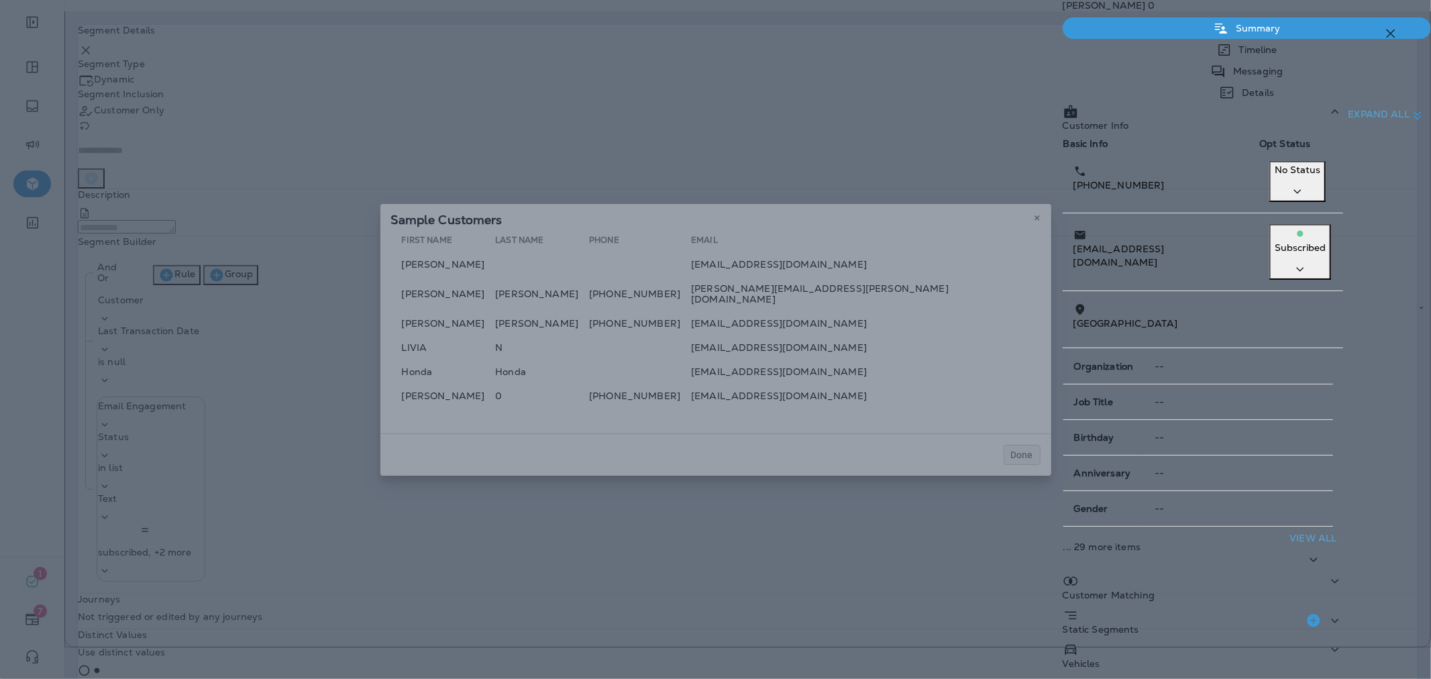
click at [1392, 25] on icon "button" at bounding box center [1391, 33] width 16 height 16
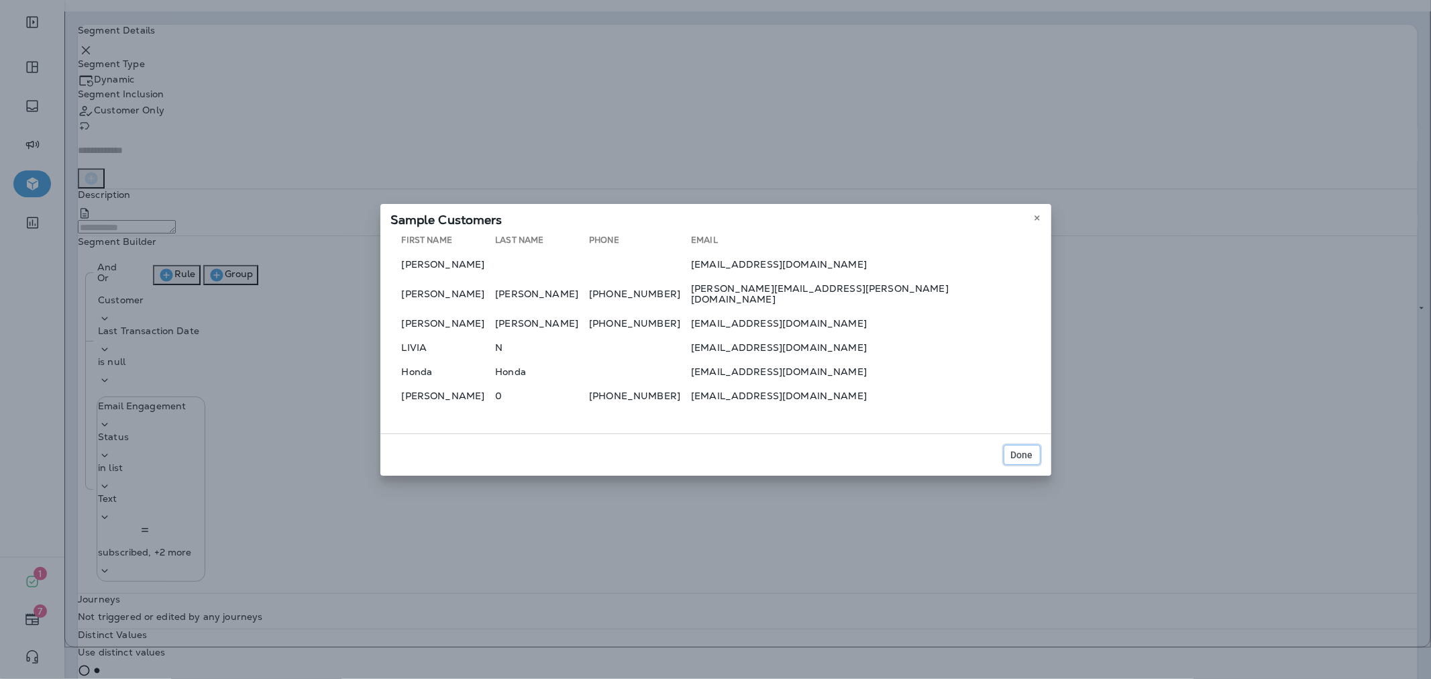
click at [1025, 450] on span "Done" at bounding box center [1022, 454] width 22 height 9
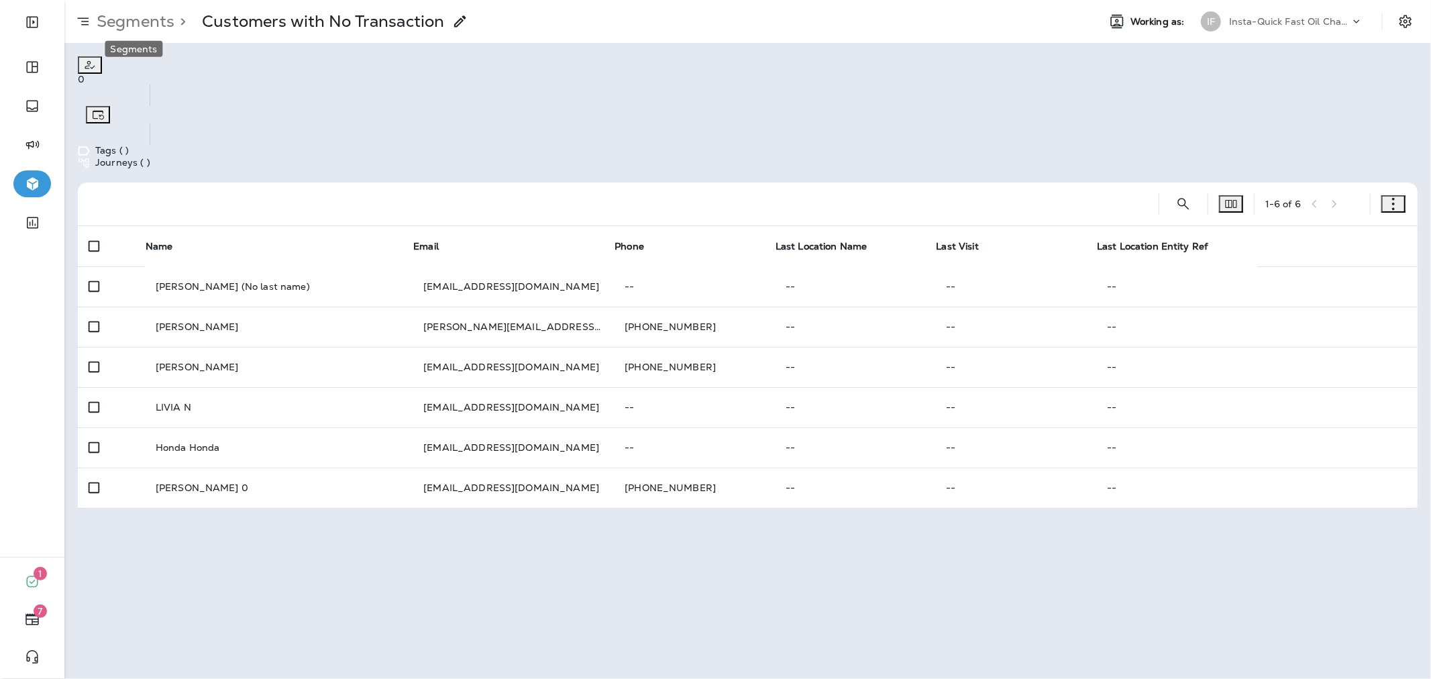
click at [115, 16] on p "Segments" at bounding box center [132, 21] width 83 height 20
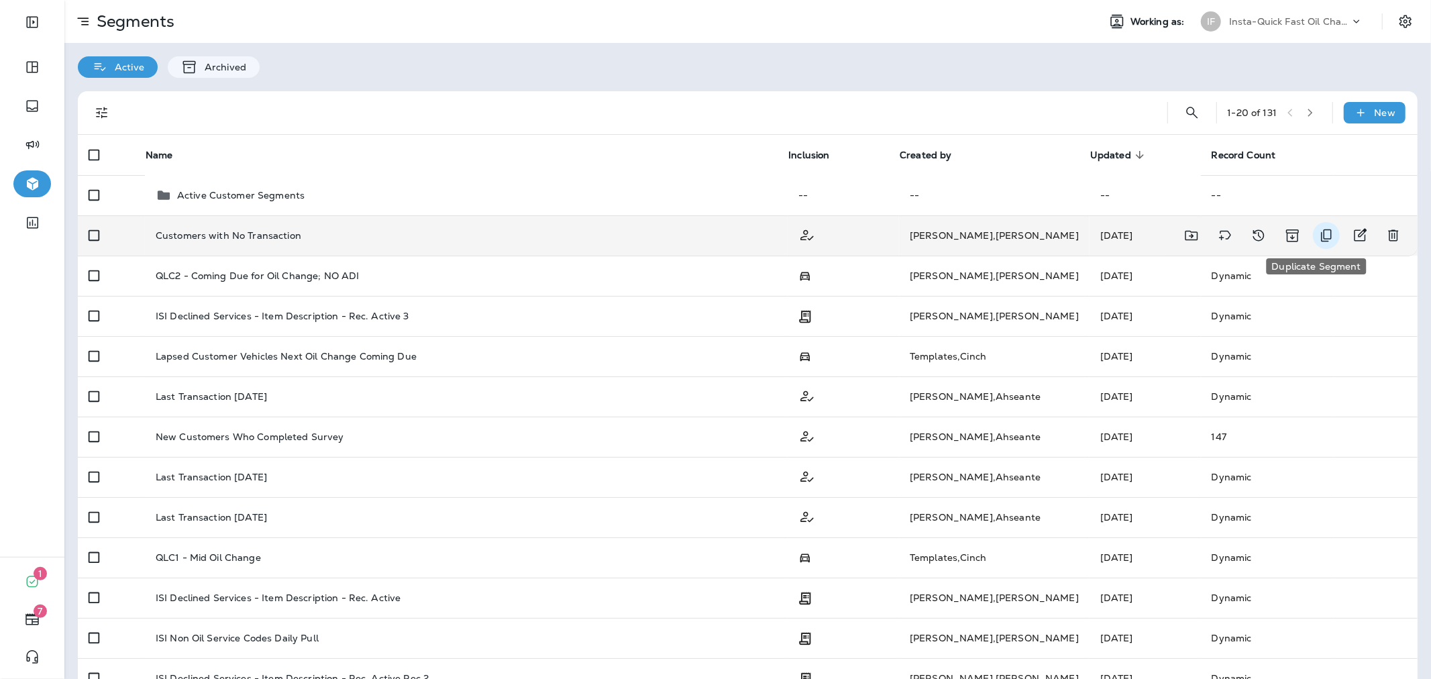
click at [1318, 233] on icon "Duplicate Segment" at bounding box center [1326, 235] width 16 height 16
click at [662, 267] on span "Copy to other companies" at bounding box center [720, 261] width 116 height 12
click at [615, 512] on button "Show more" at bounding box center [715, 504] width 309 height 15
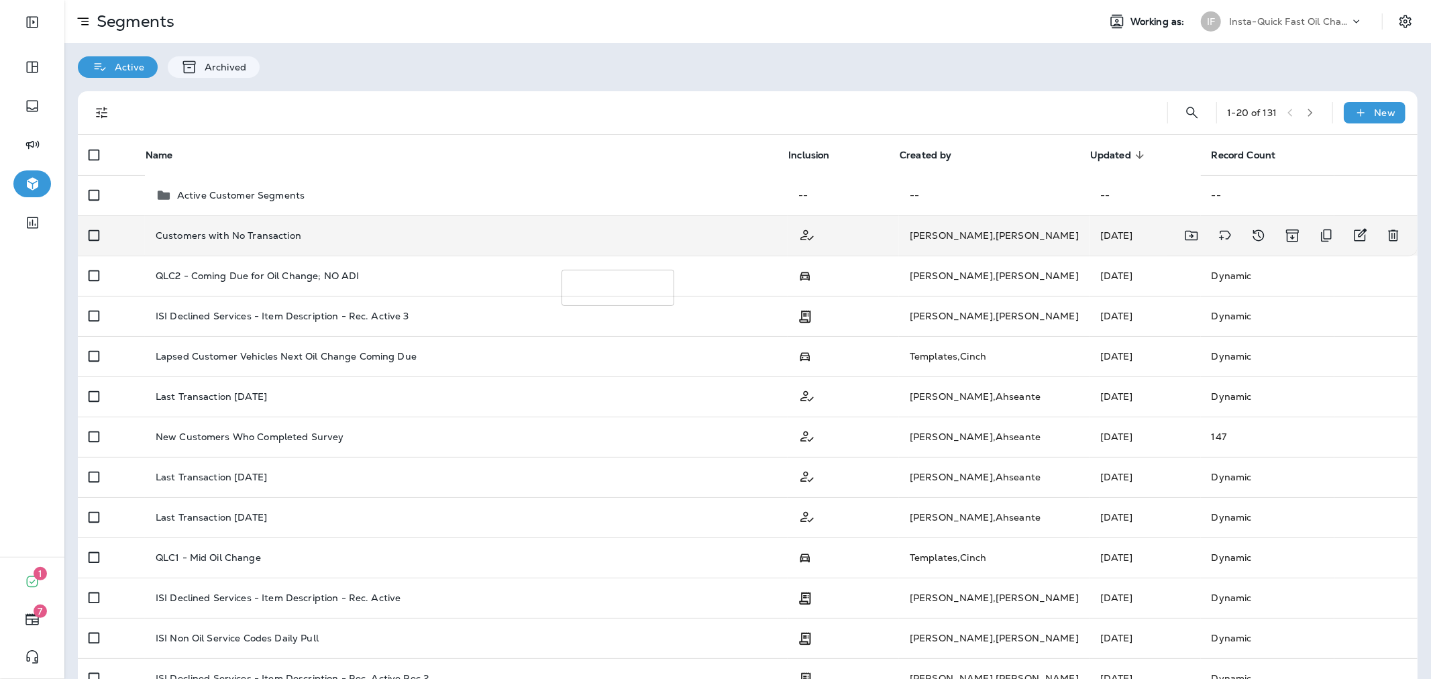
drag, startPoint x: 629, startPoint y: 476, endPoint x: 658, endPoint y: 508, distance: 43.2
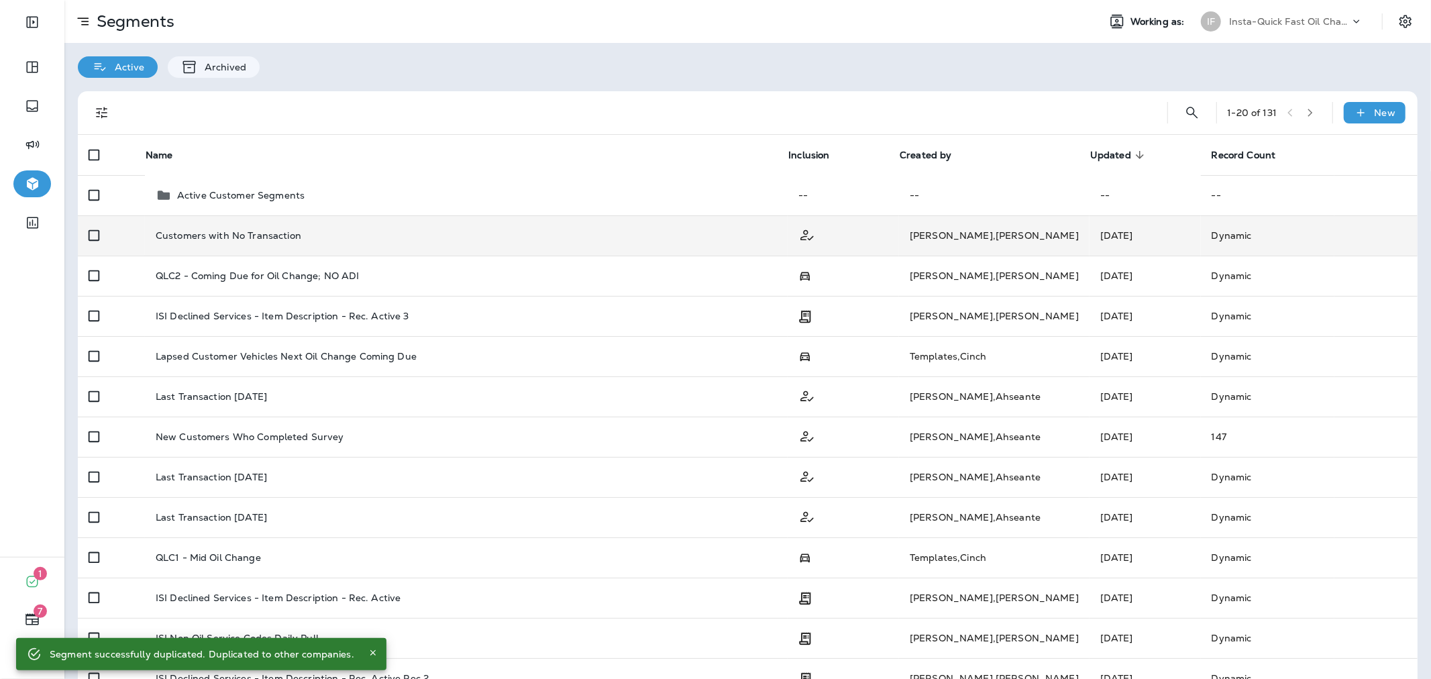
click at [1282, 28] on div "Insta-Quick Fast Oil Change" at bounding box center [1289, 21] width 121 height 20
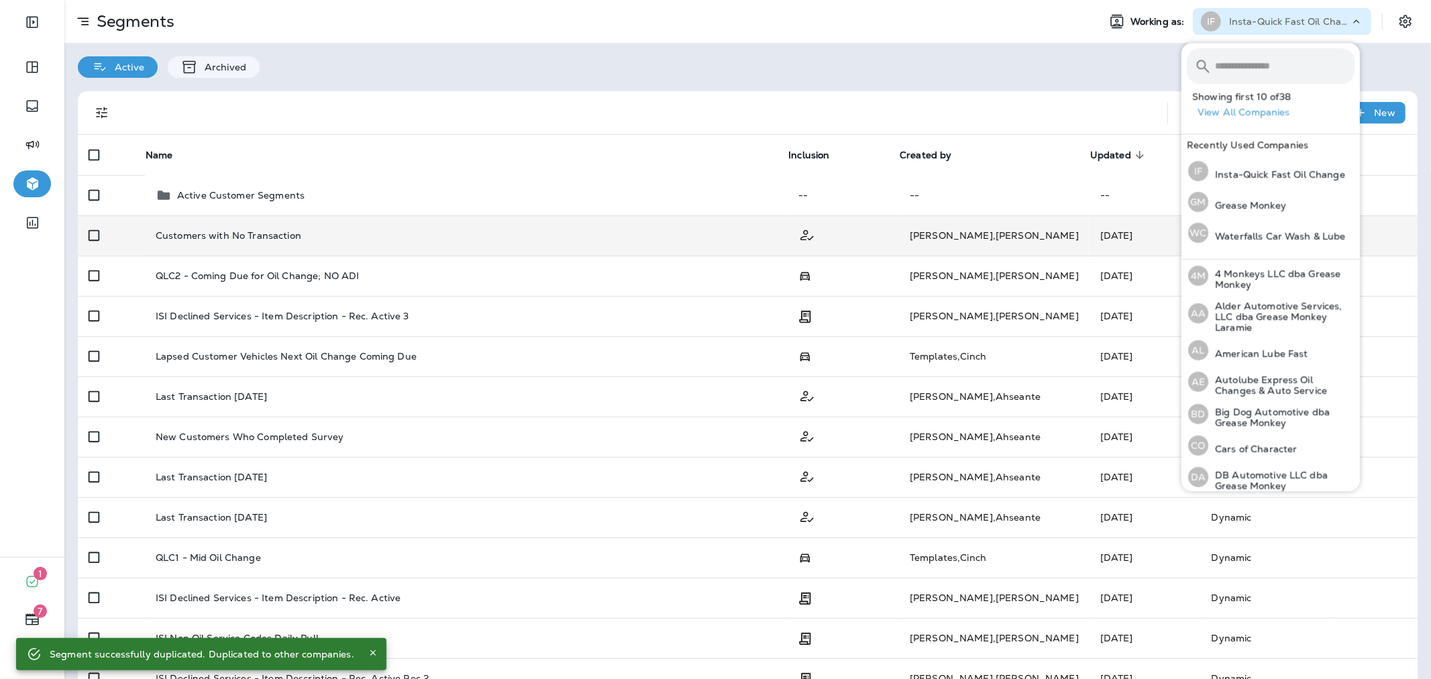
click at [1275, 62] on input "text" at bounding box center [1285, 66] width 140 height 36
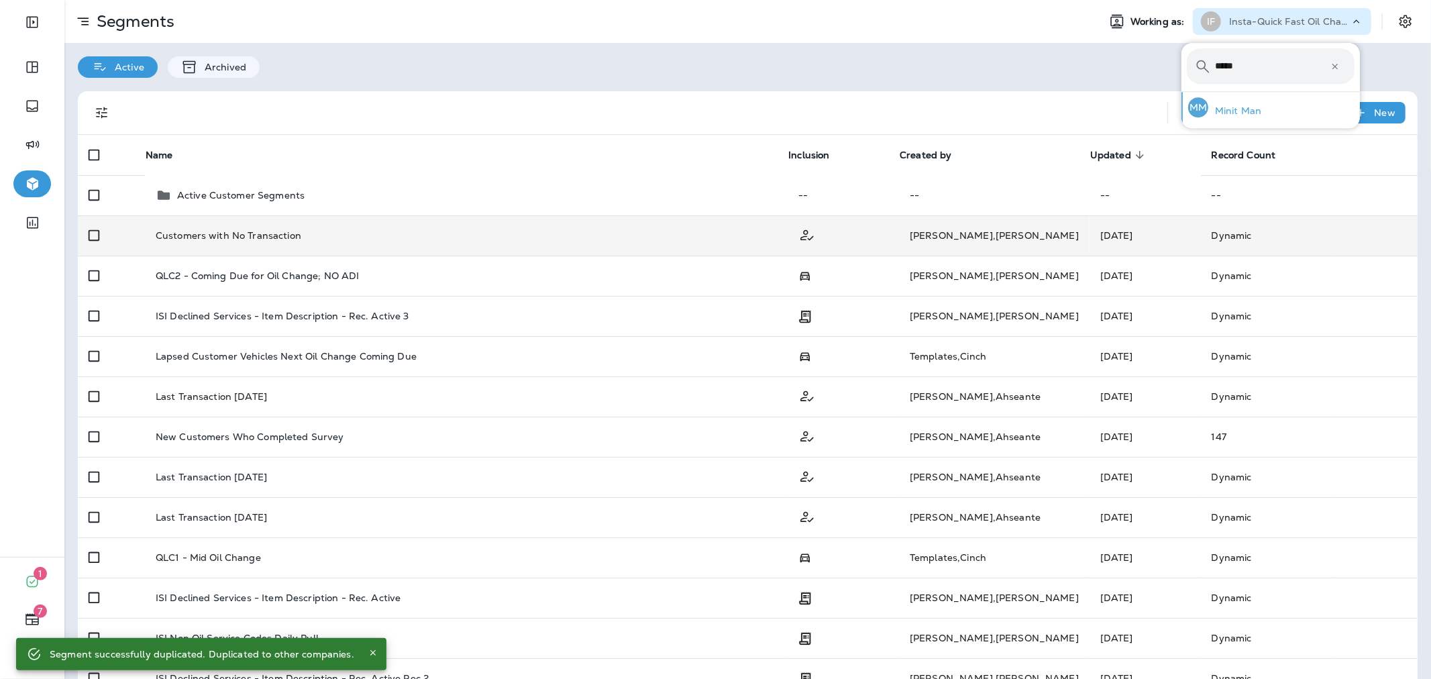
type input "*****"
click at [1260, 111] on div "MM Minit Man" at bounding box center [1225, 107] width 84 height 31
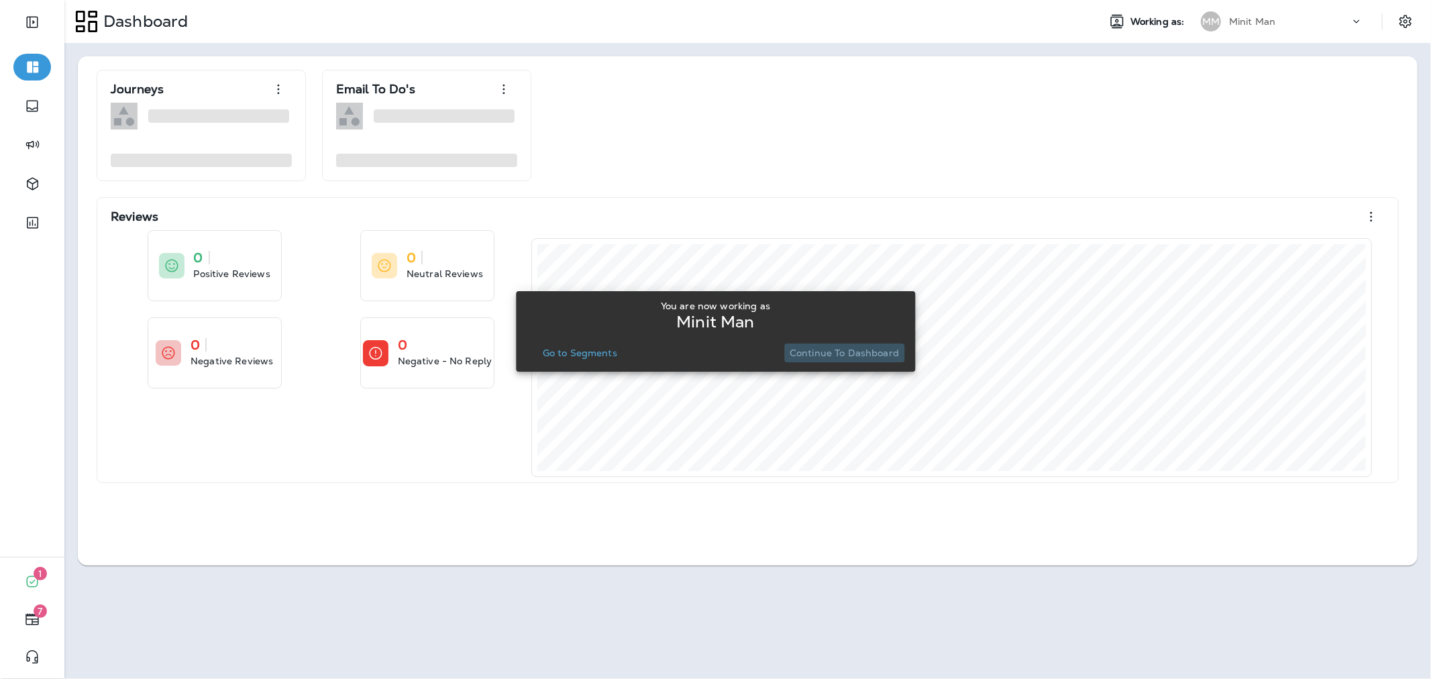
click at [867, 358] on p "Continue to Dashboard" at bounding box center [844, 352] width 109 height 11
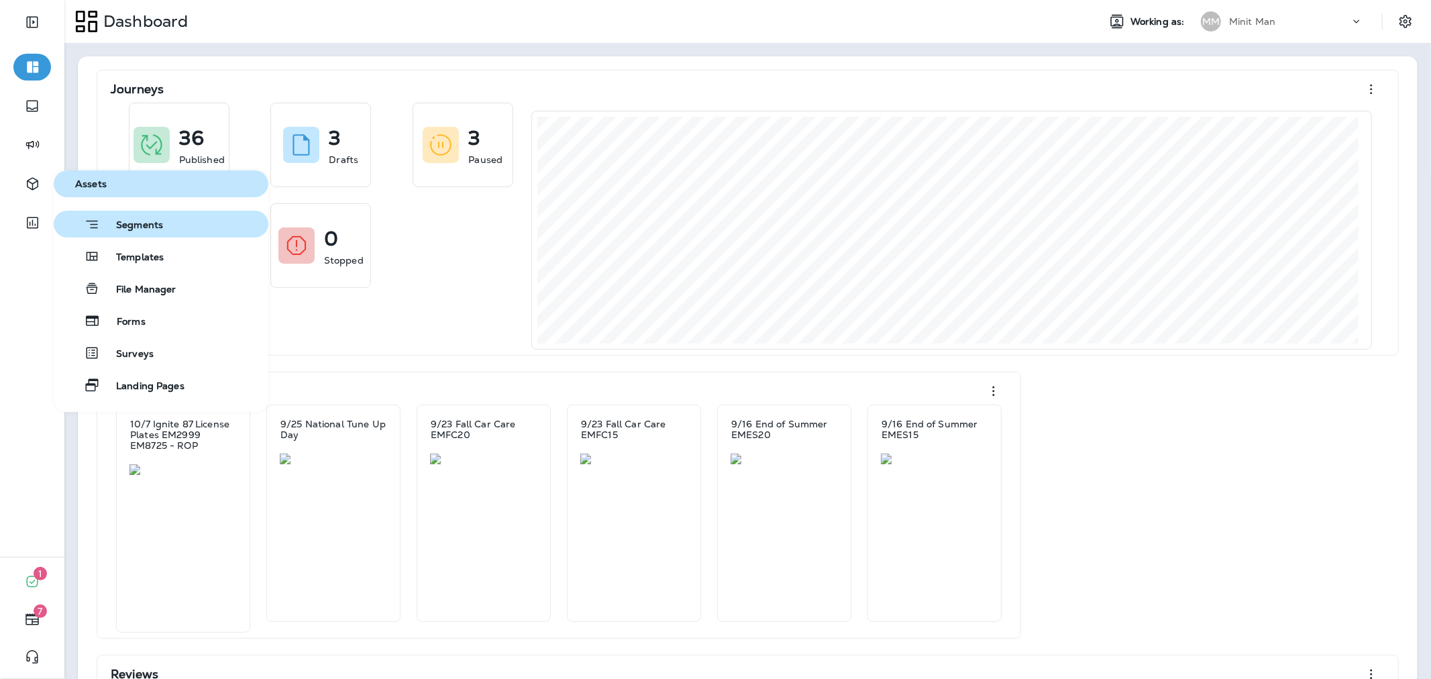
click at [138, 231] on span "Segments" at bounding box center [131, 225] width 63 height 13
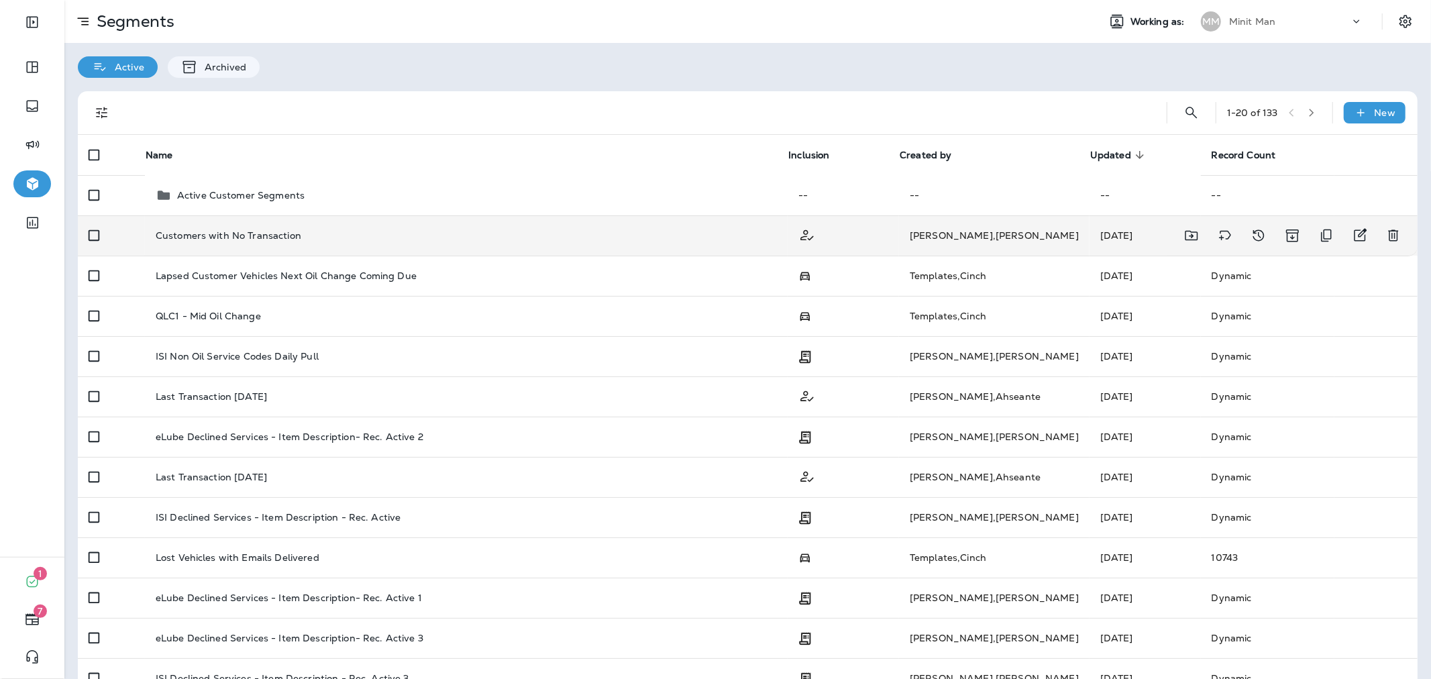
click at [518, 237] on div "Customers with No Transaction" at bounding box center [467, 235] width 622 height 11
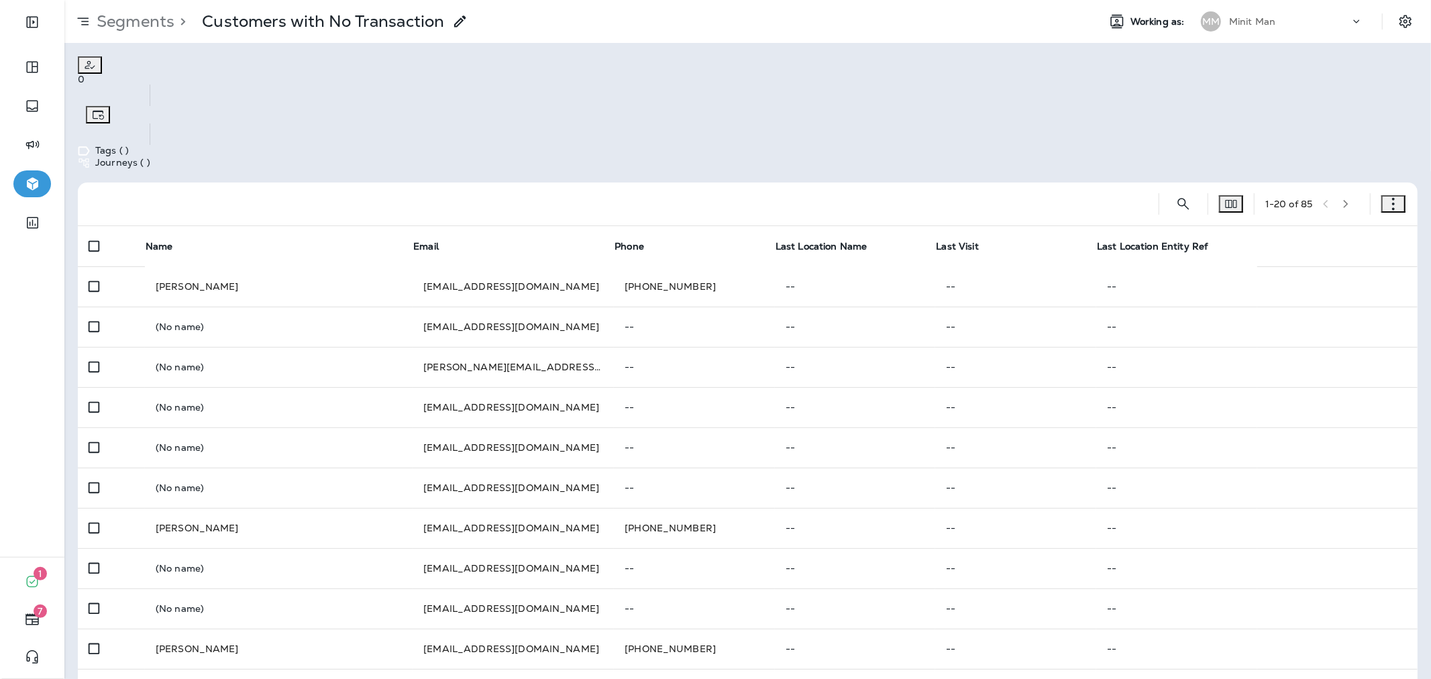
click at [1350, 28] on div at bounding box center [1362, 25] width 25 height 20
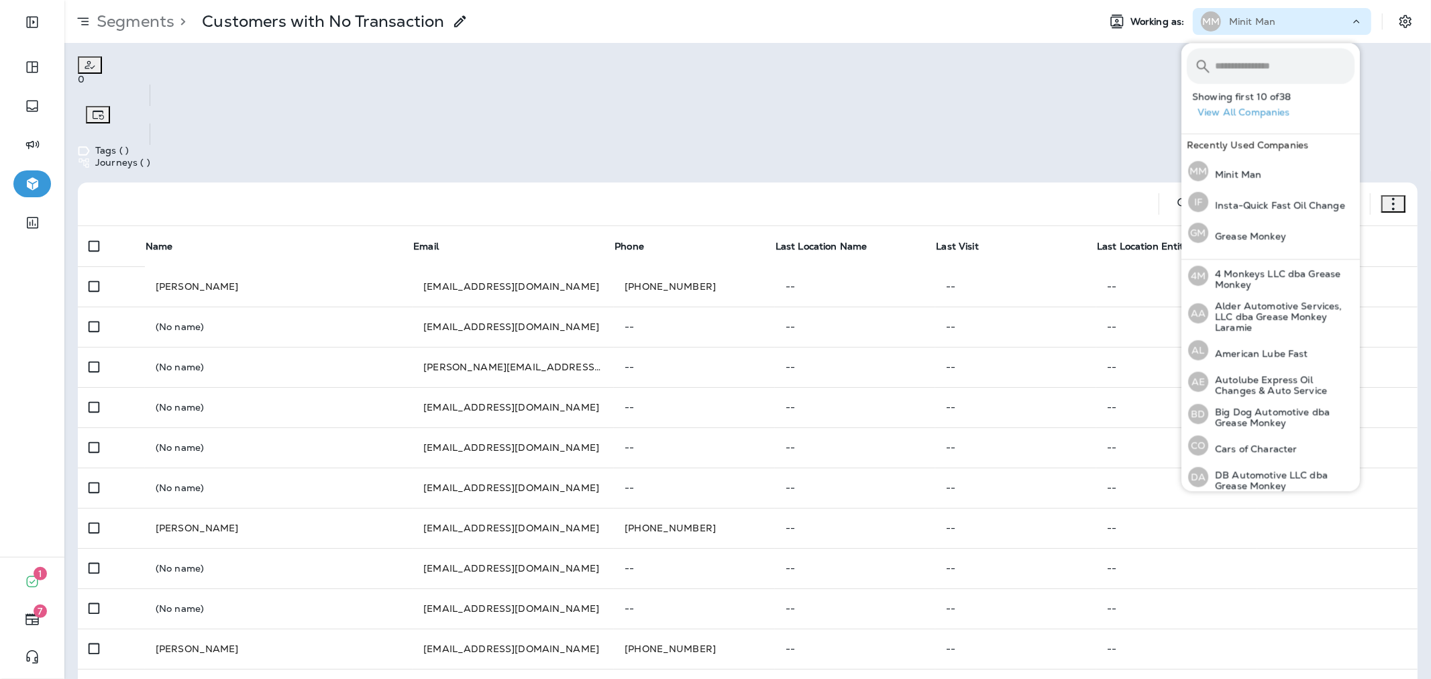
click at [1311, 56] on input "text" at bounding box center [1285, 66] width 140 height 36
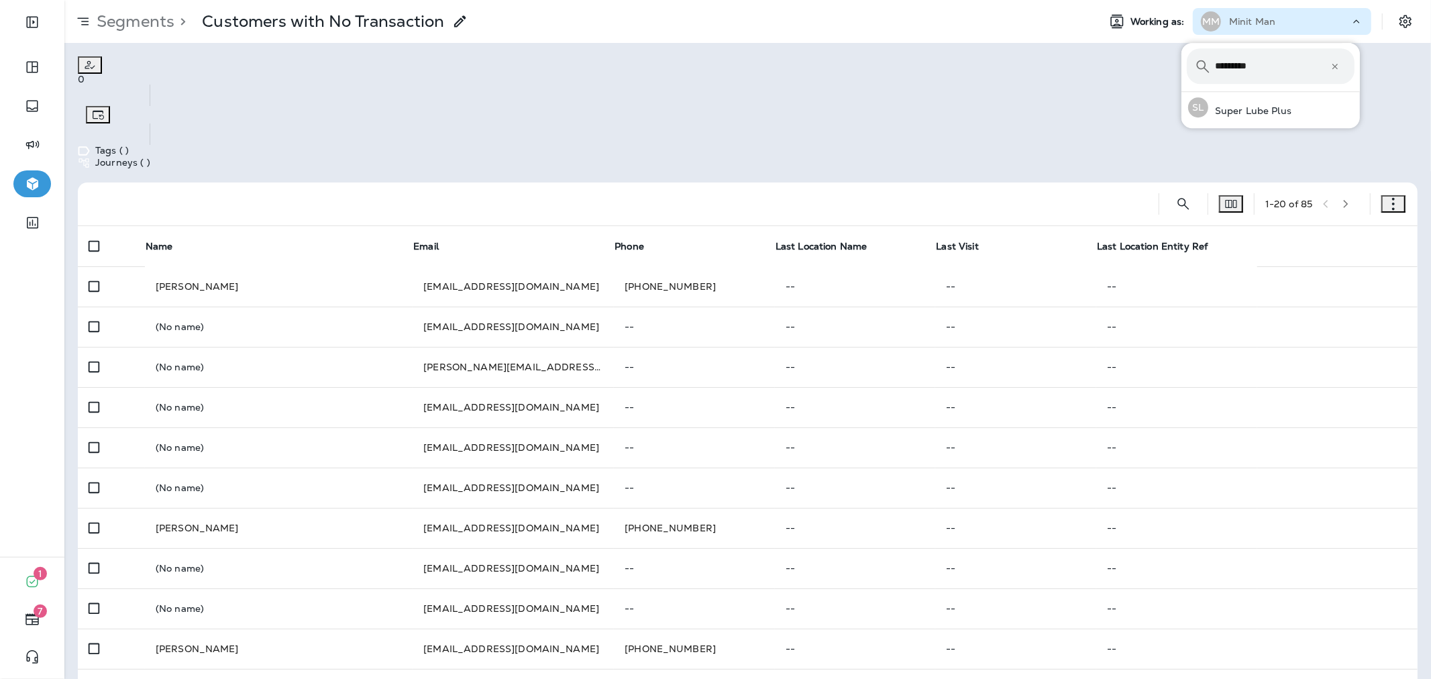
type input "**********"
click at [1303, 107] on button "SL Super Lube Plus" at bounding box center [1270, 107] width 178 height 31
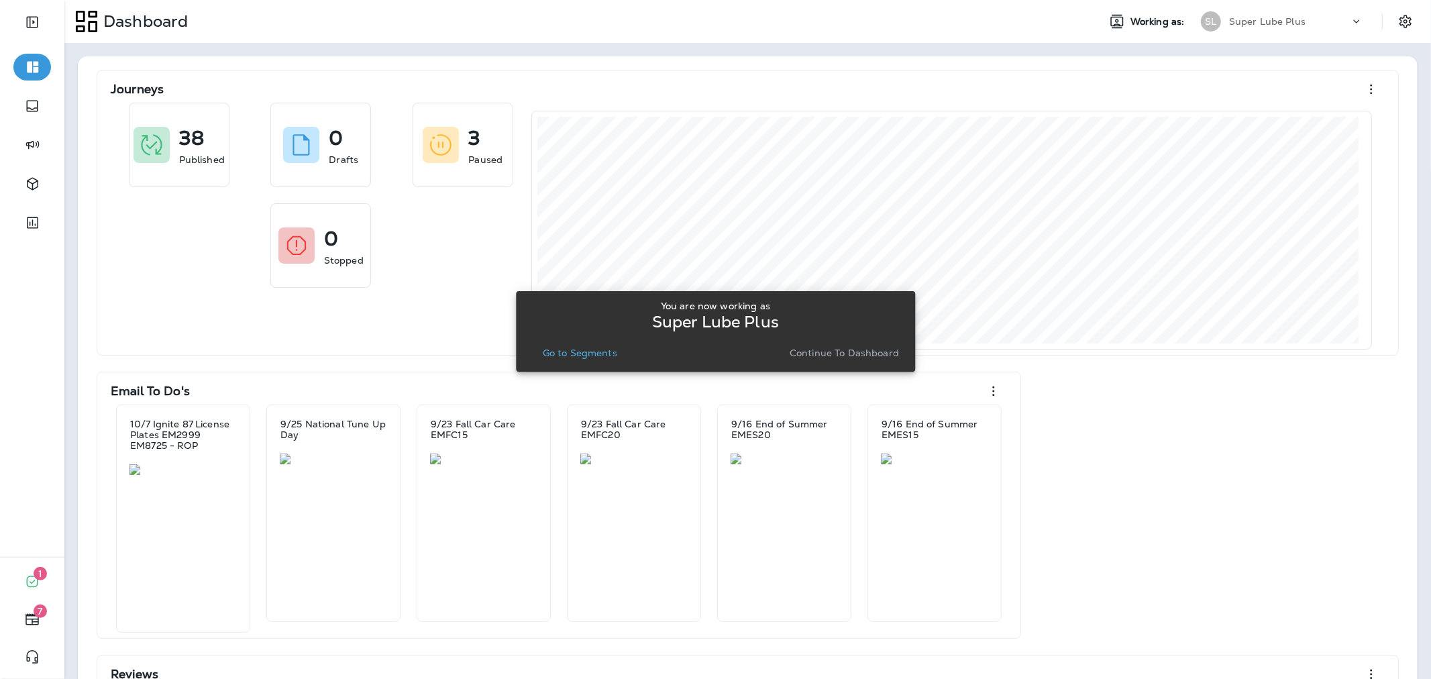
click at [607, 356] on p "Go to Segments" at bounding box center [580, 352] width 74 height 11
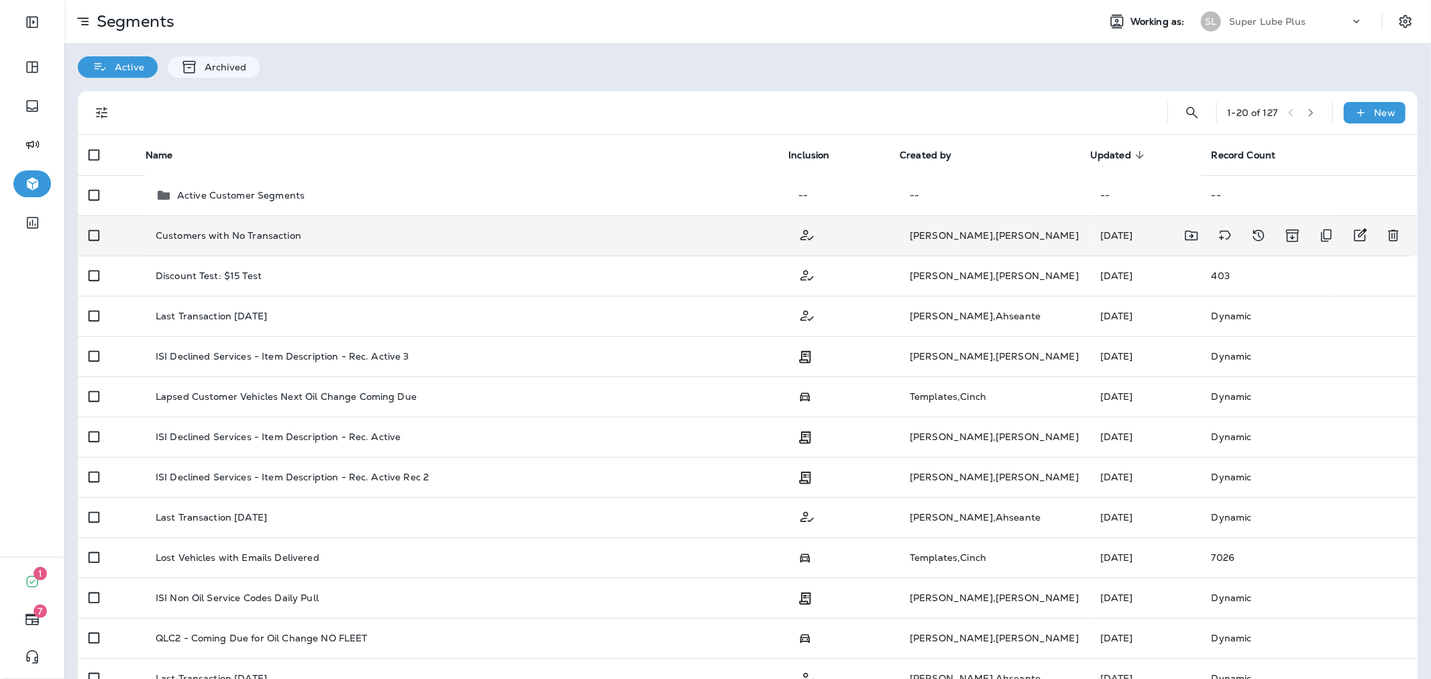
click at [614, 230] on div "Customers with No Transaction" at bounding box center [467, 235] width 622 height 11
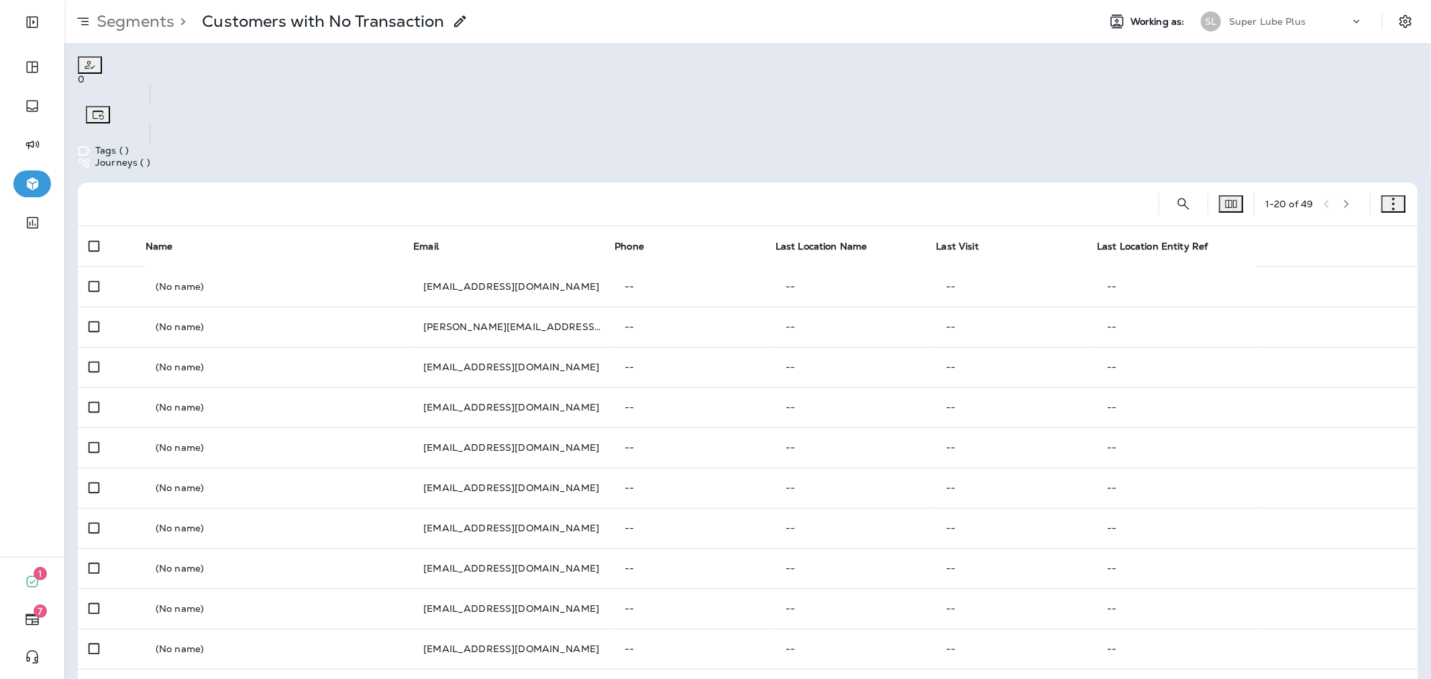
click at [1288, 21] on p "Super Lube Plus" at bounding box center [1267, 21] width 76 height 11
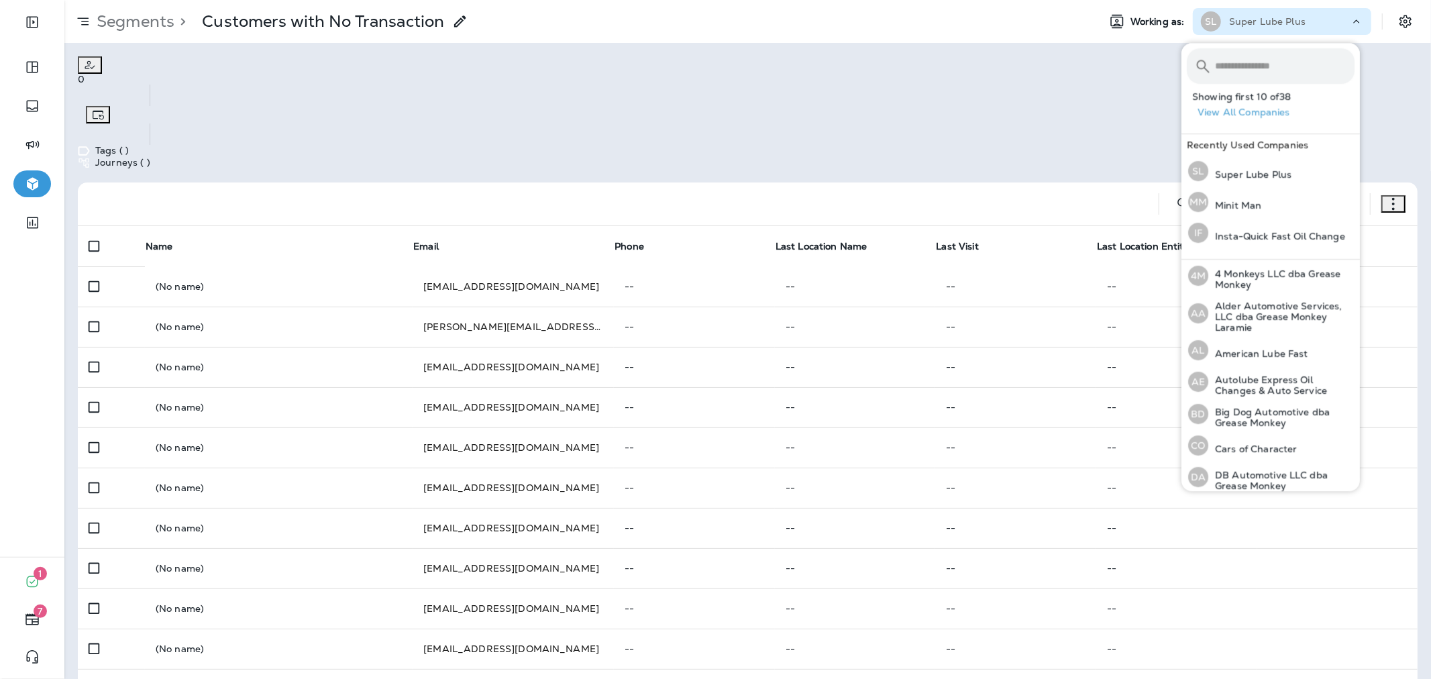
click at [1241, 68] on input "text" at bounding box center [1285, 66] width 140 height 36
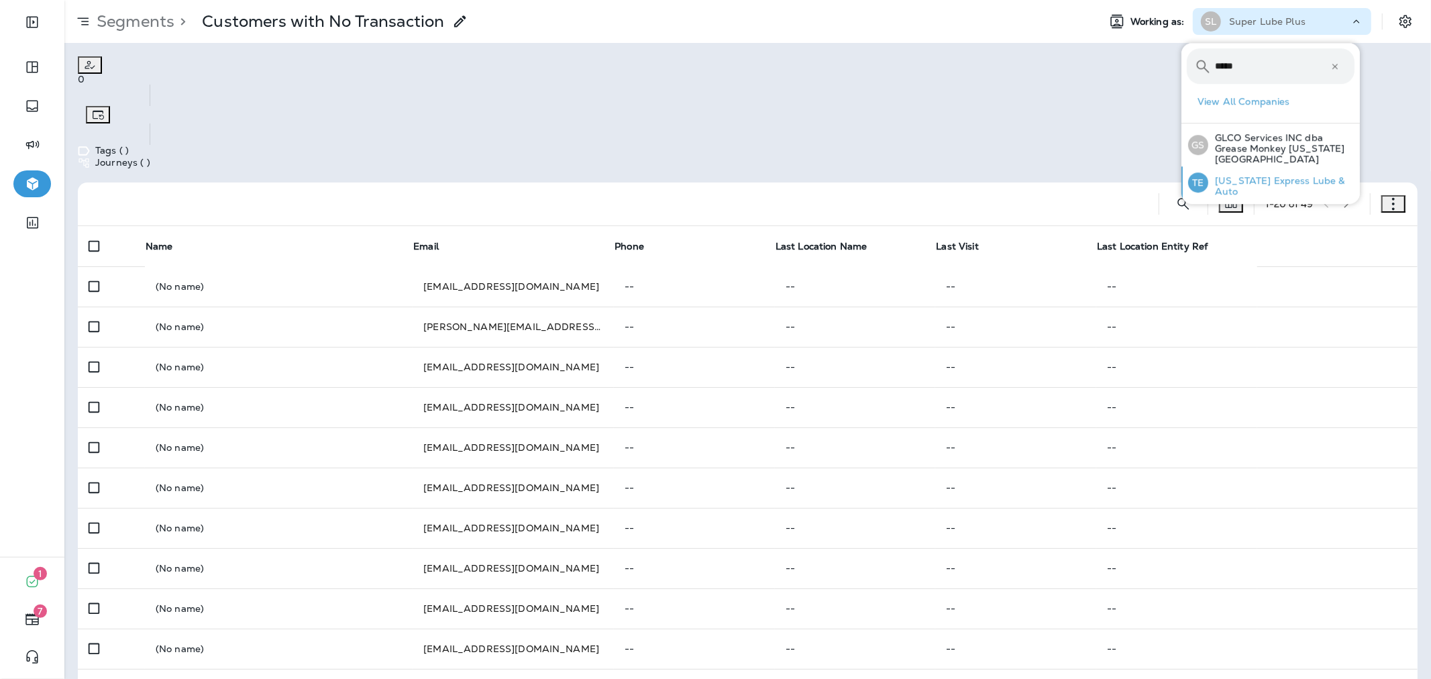
type input "*****"
click at [1273, 182] on div "TE Texas Express Lube & Auto" at bounding box center [1271, 182] width 177 height 32
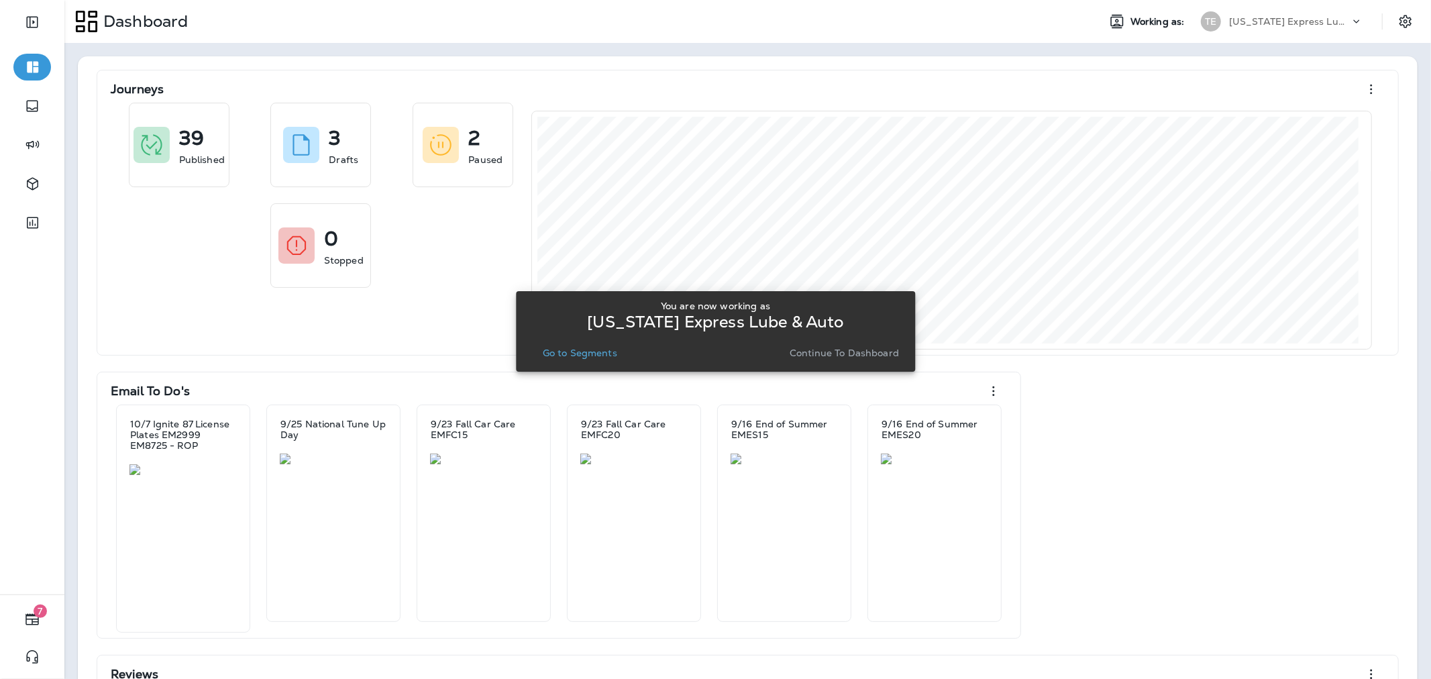
click at [613, 358] on button "Go to Segments" at bounding box center [579, 352] width 85 height 19
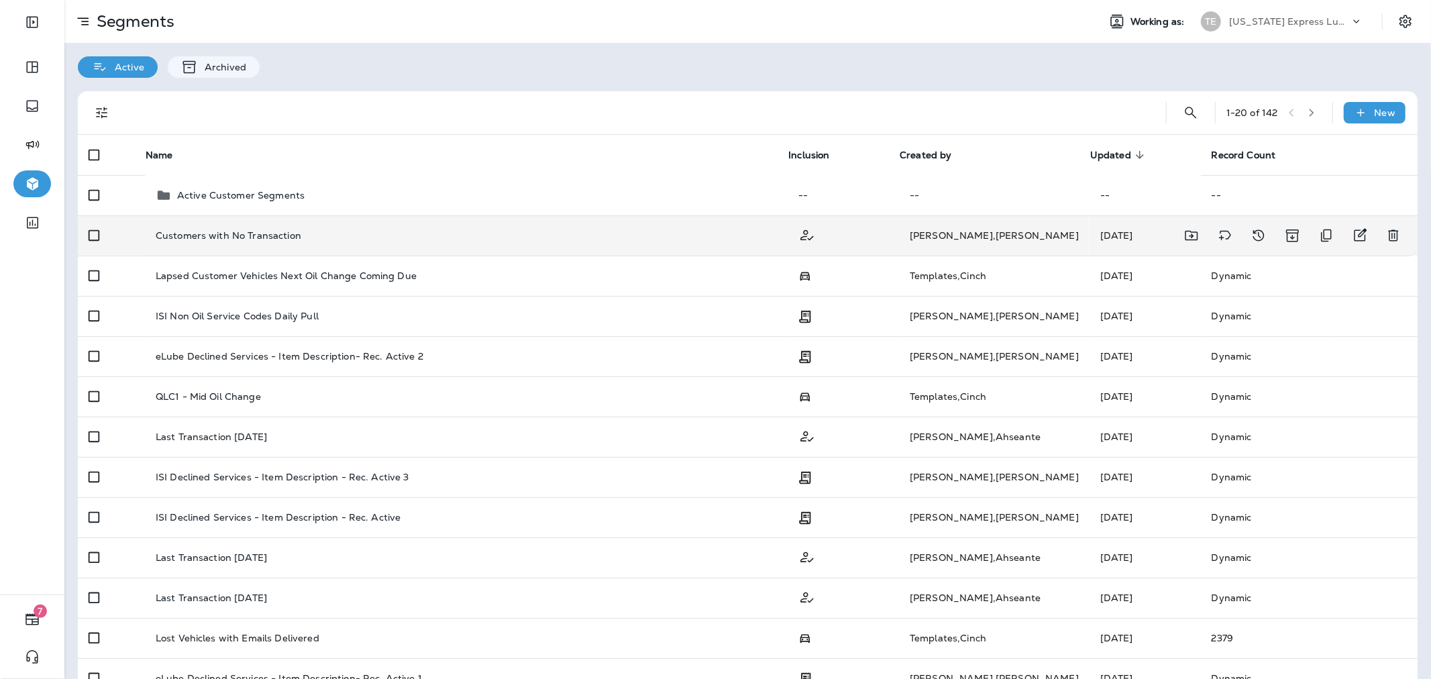
click at [713, 237] on div "Customers with No Transaction" at bounding box center [467, 235] width 622 height 11
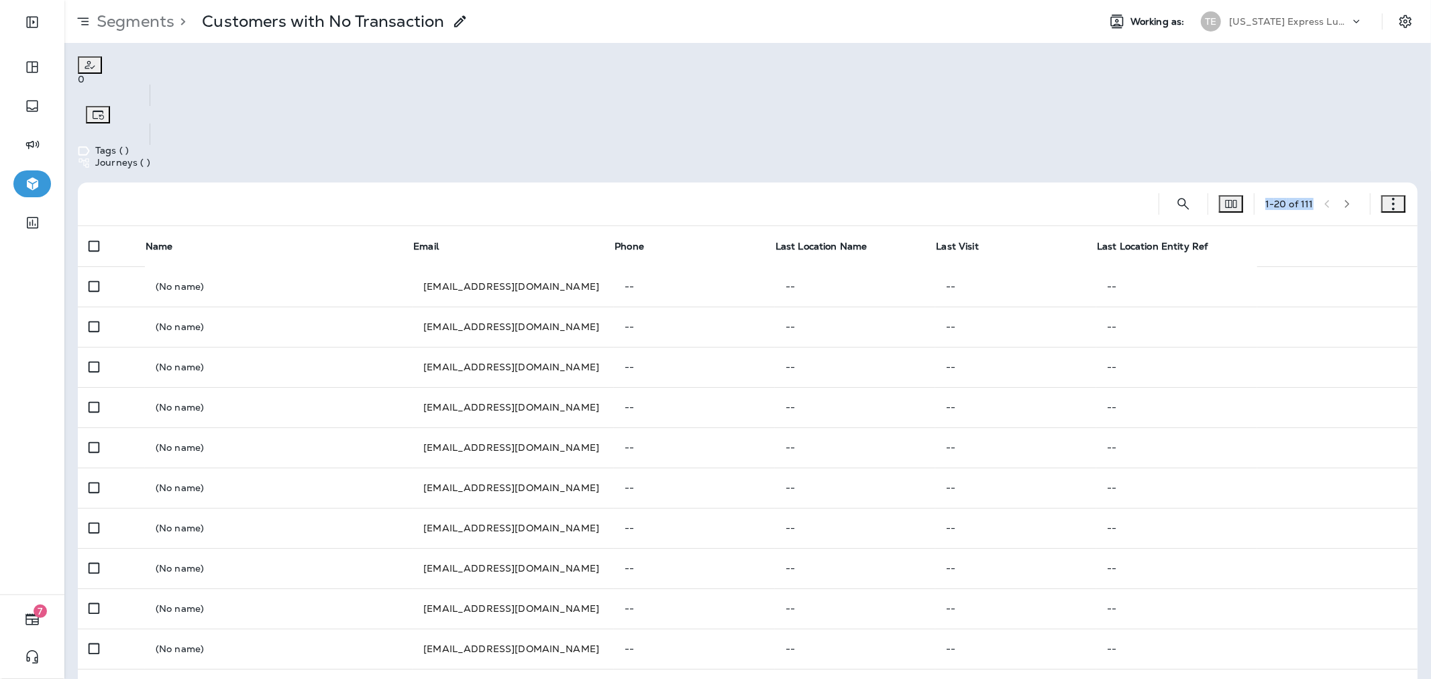
drag, startPoint x: 1302, startPoint y: 136, endPoint x: 1249, endPoint y: 144, distance: 53.5
click at [1249, 182] on div "1 - 20 of 111" at bounding box center [751, 203] width 1324 height 43
click at [591, 182] on div at bounding box center [613, 203] width 1049 height 43
click at [150, 89] on div "0 Tags ( ) Journeys ( )" at bounding box center [114, 112] width 72 height 113
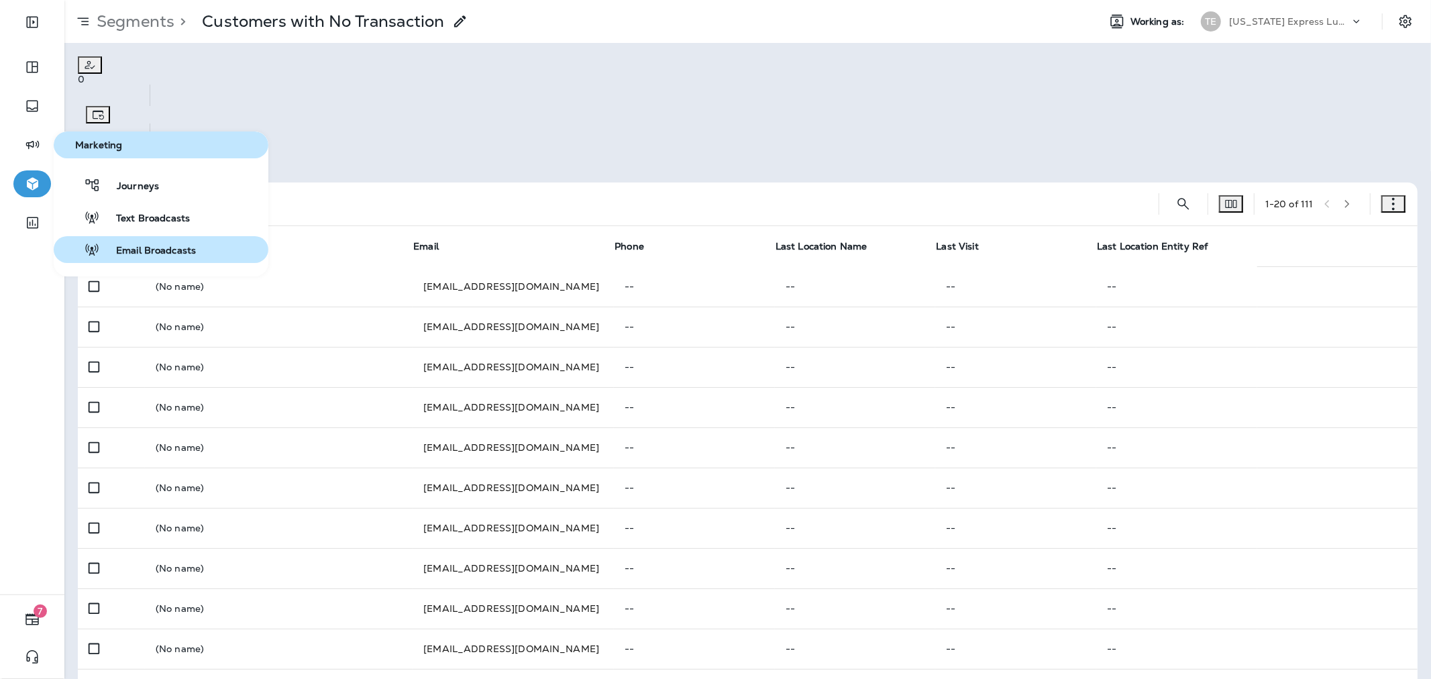
click at [146, 248] on span "Email Broadcasts" at bounding box center [148, 251] width 96 height 13
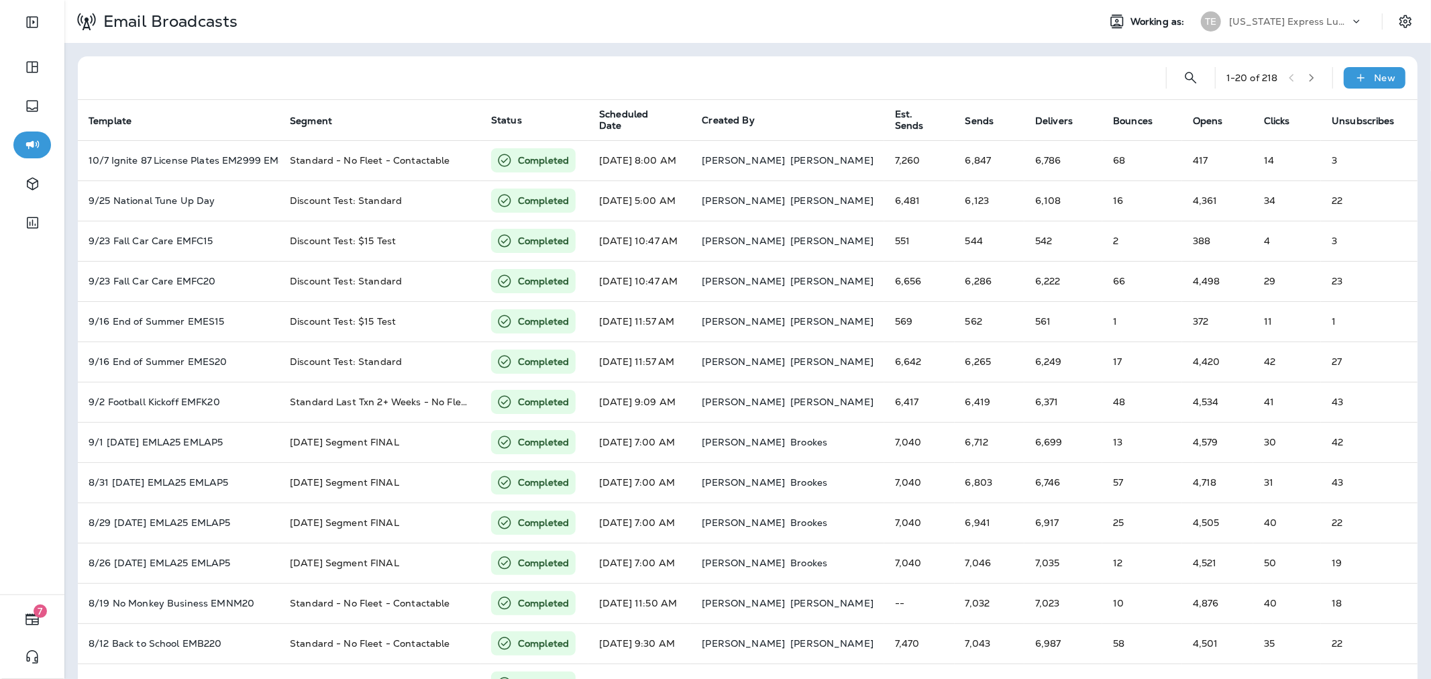
click at [1291, 22] on p "Texas Express Lube & Auto" at bounding box center [1289, 21] width 121 height 11
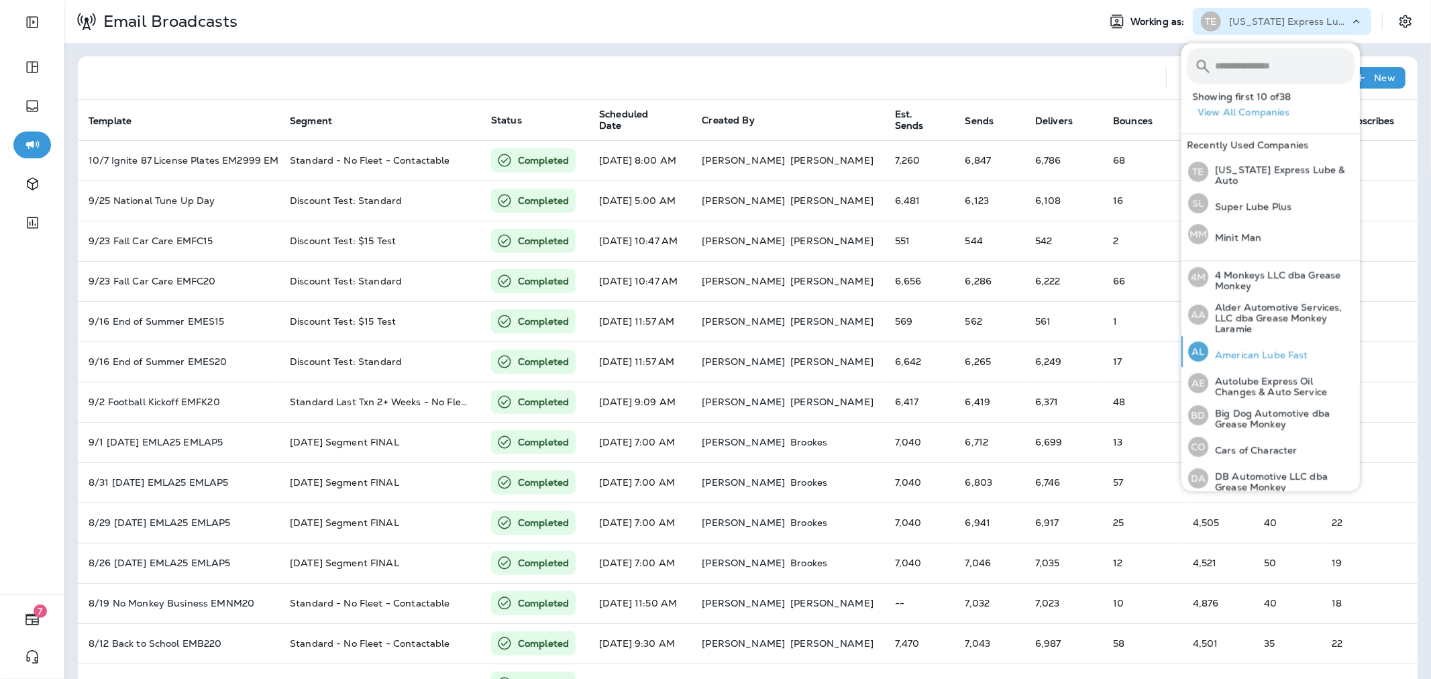
click at [1258, 351] on p "American Lube Fast" at bounding box center [1258, 355] width 100 height 11
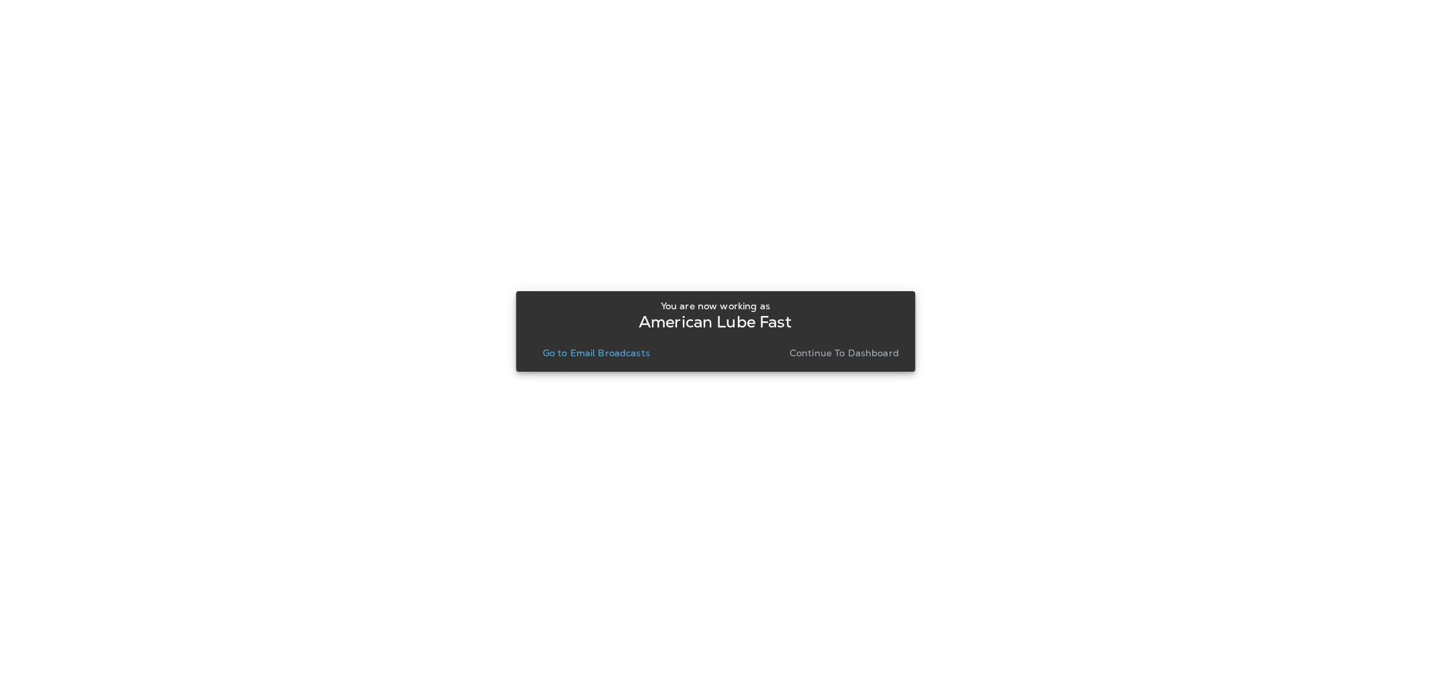
click at [638, 356] on p "Go to Email Broadcasts" at bounding box center [596, 352] width 107 height 11
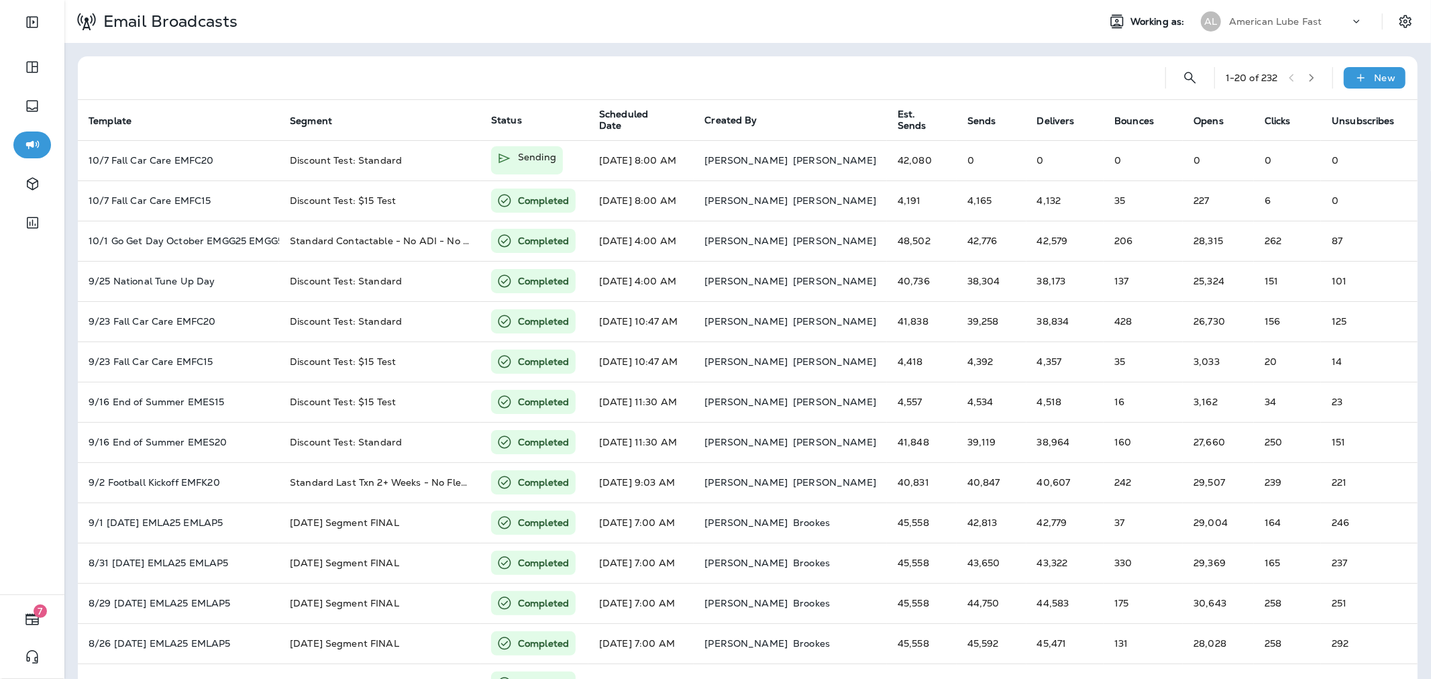
click at [1260, 27] on div "American Lube Fast" at bounding box center [1289, 21] width 121 height 20
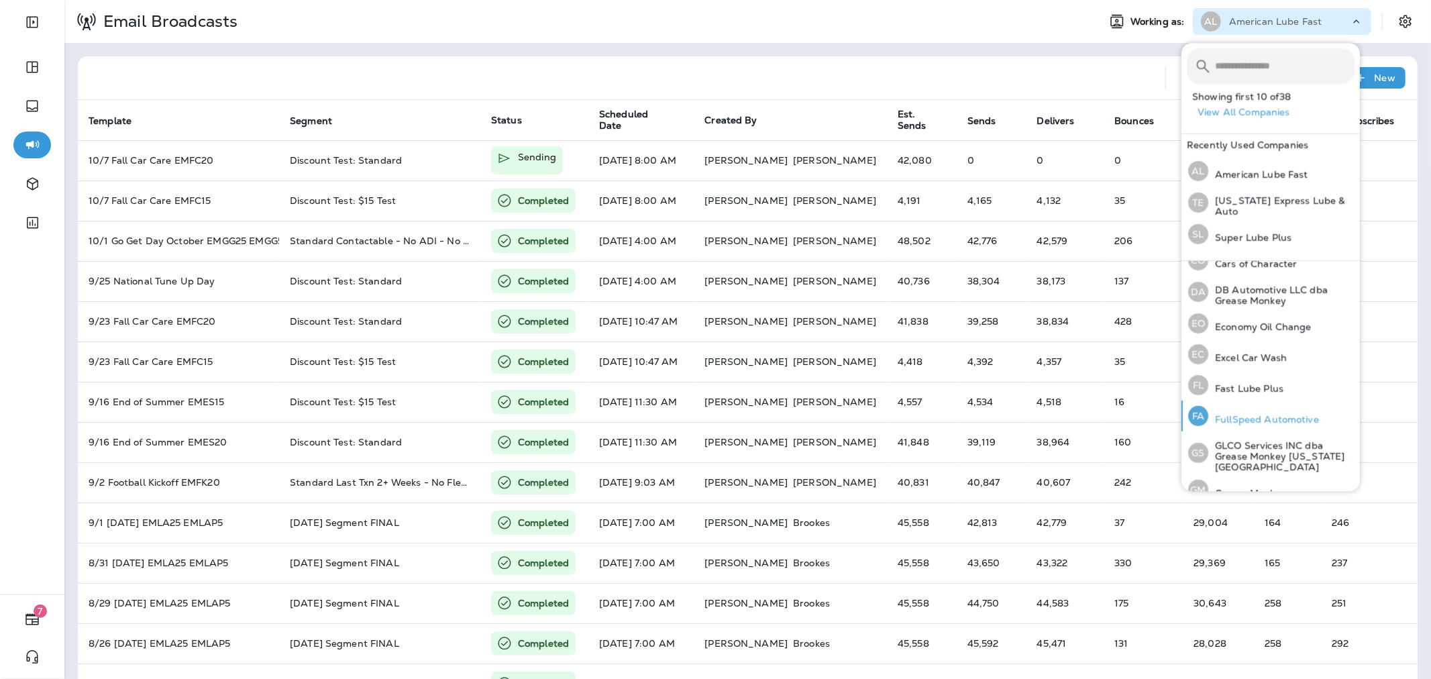
scroll to position [223, 0]
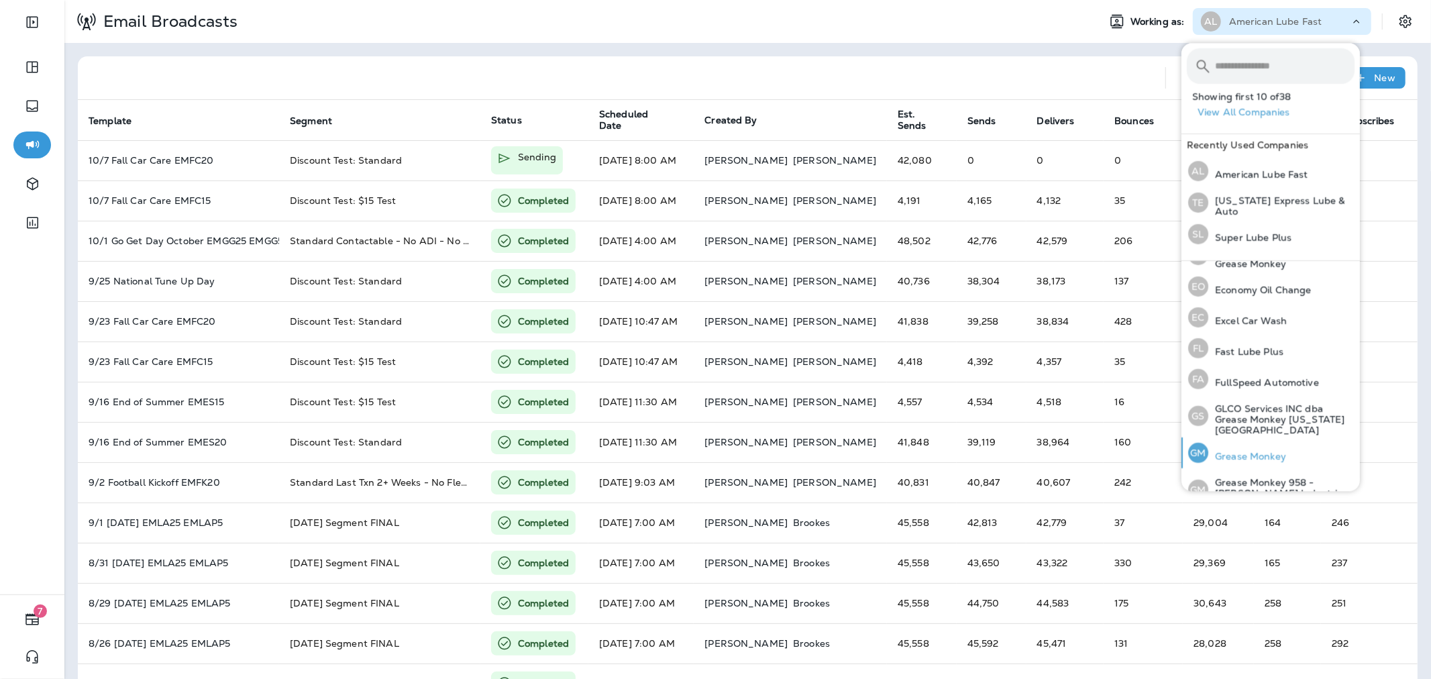
click at [1252, 451] on p "Grease Monkey" at bounding box center [1247, 456] width 78 height 11
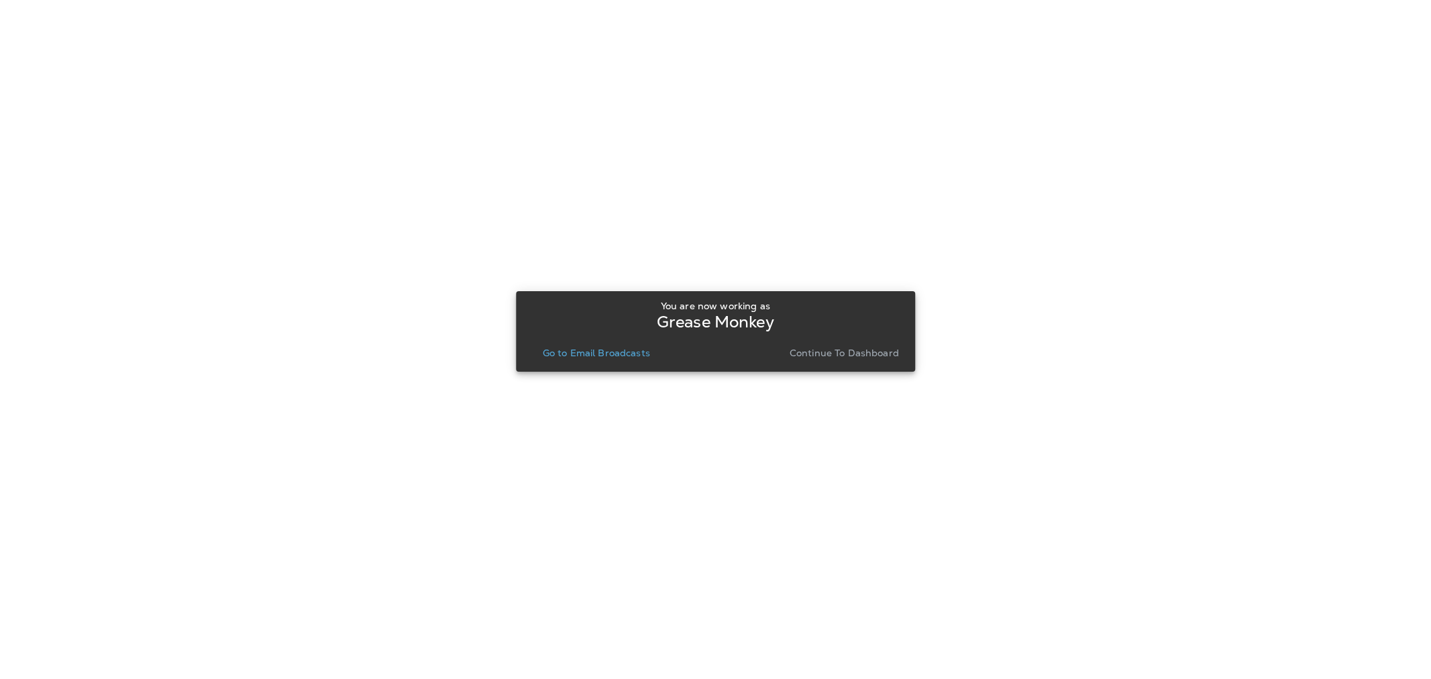
click at [612, 352] on p "Go to Email Broadcasts" at bounding box center [596, 352] width 107 height 11
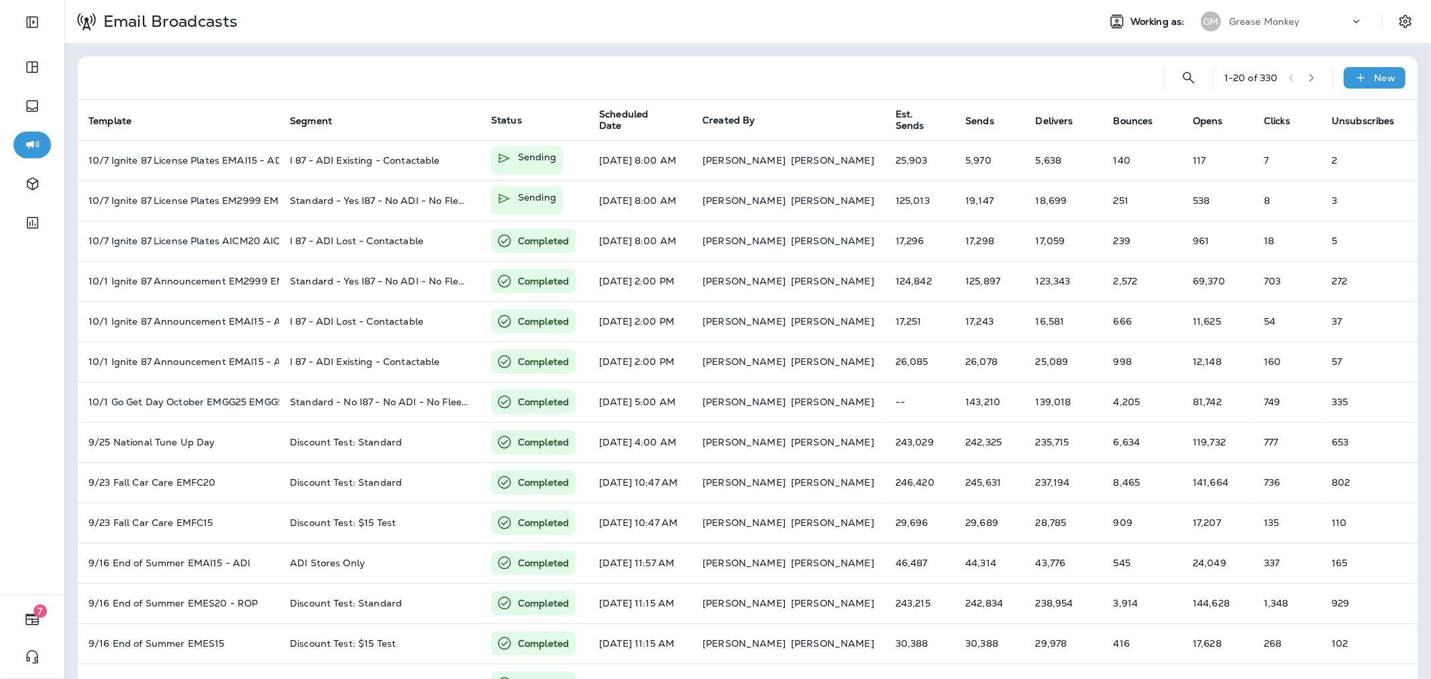
click at [1233, 28] on div "Grease Monkey" at bounding box center [1289, 21] width 121 height 20
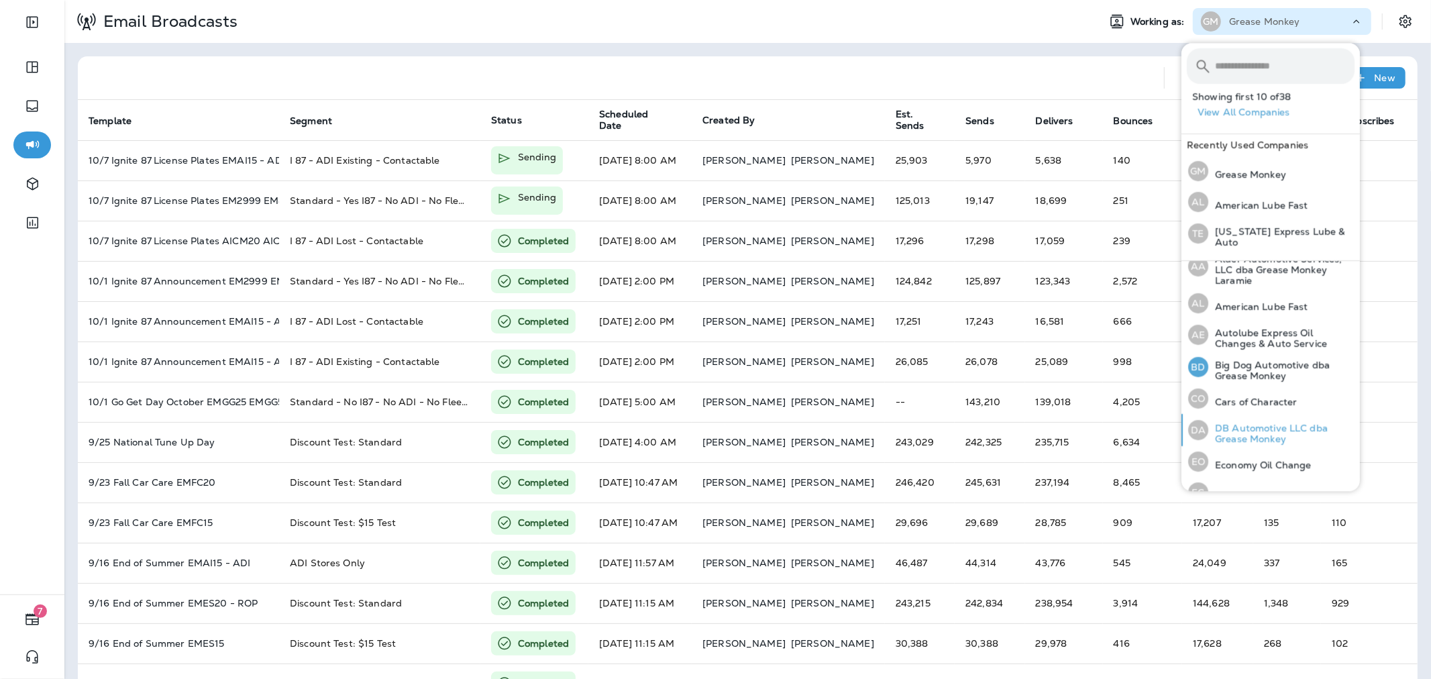
scroll to position [74, 0]
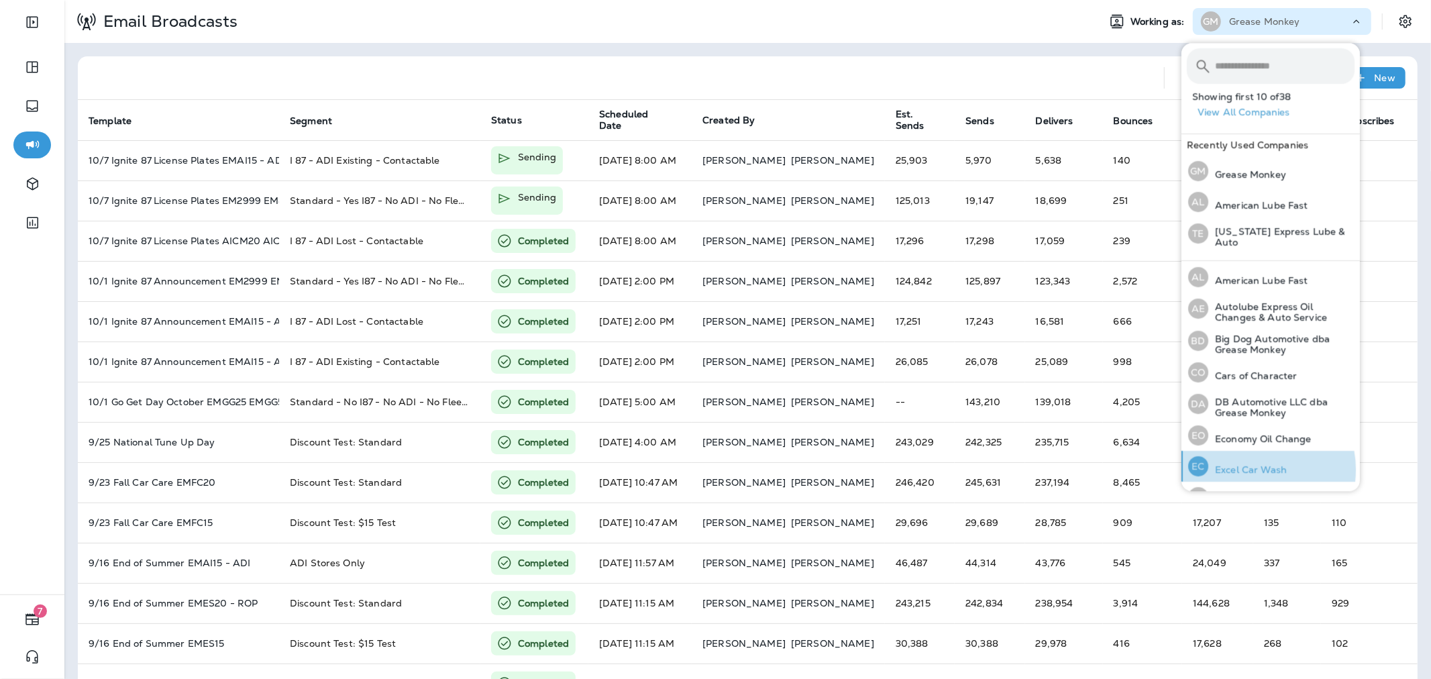
click at [1253, 468] on p "Excel Car Wash" at bounding box center [1247, 469] width 78 height 11
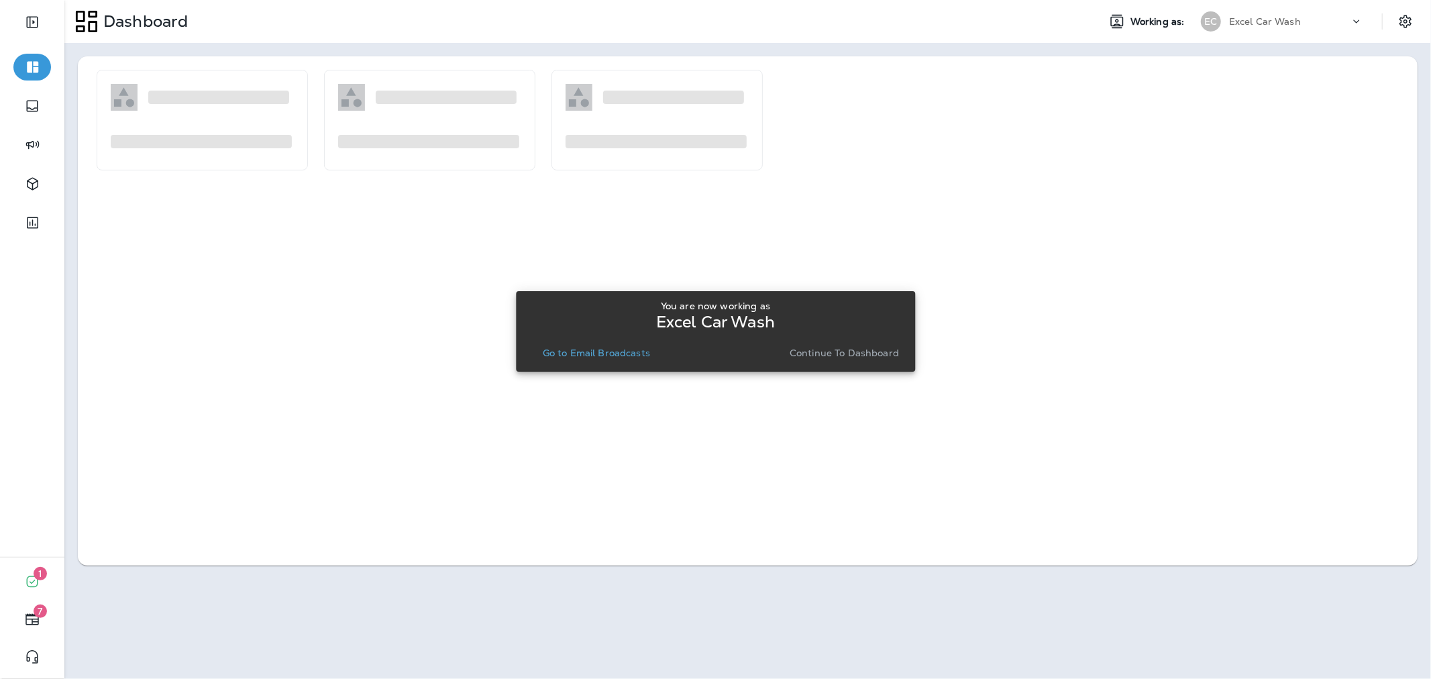
click at [822, 347] on p "Continue to Dashboard" at bounding box center [844, 352] width 109 height 11
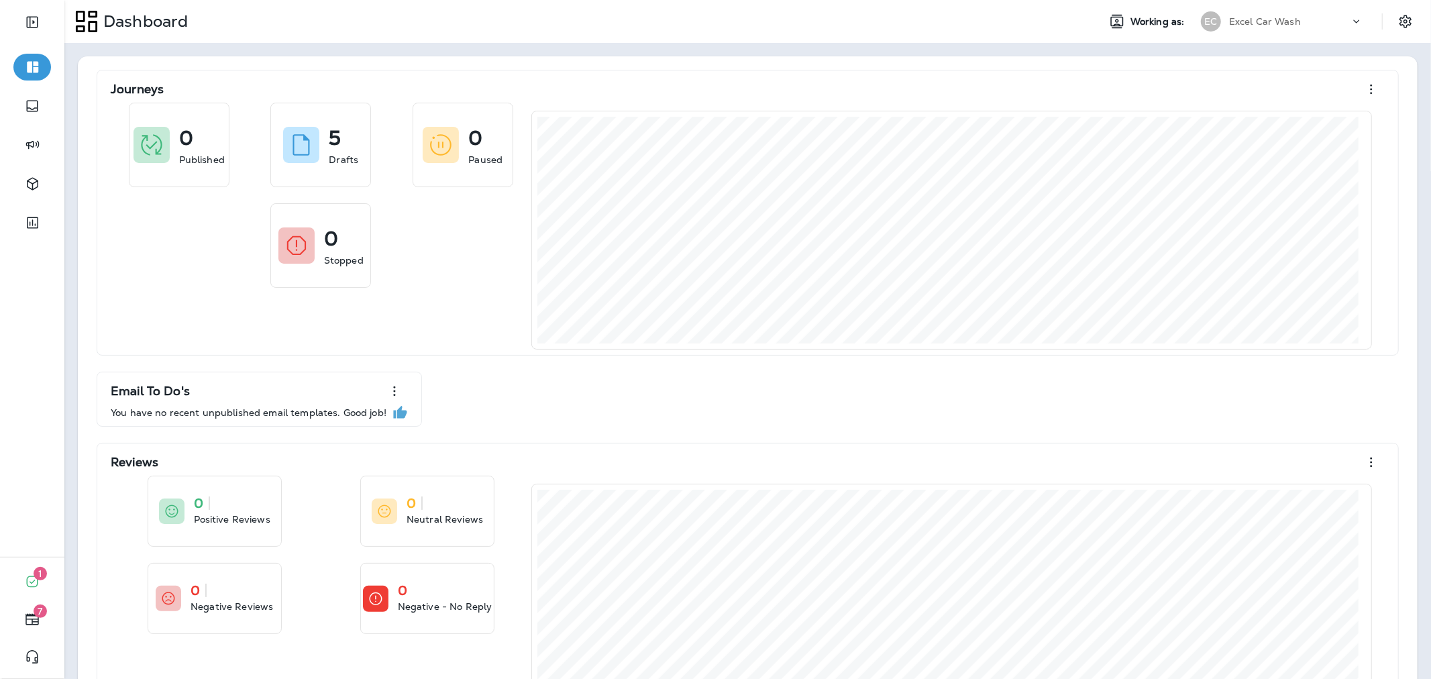
click at [1264, 5] on div "Dashboard Working as: EC Excel Car Wash" at bounding box center [747, 21] width 1366 height 43
click at [1265, 14] on div "Excel Car Wash" at bounding box center [1289, 21] width 121 height 20
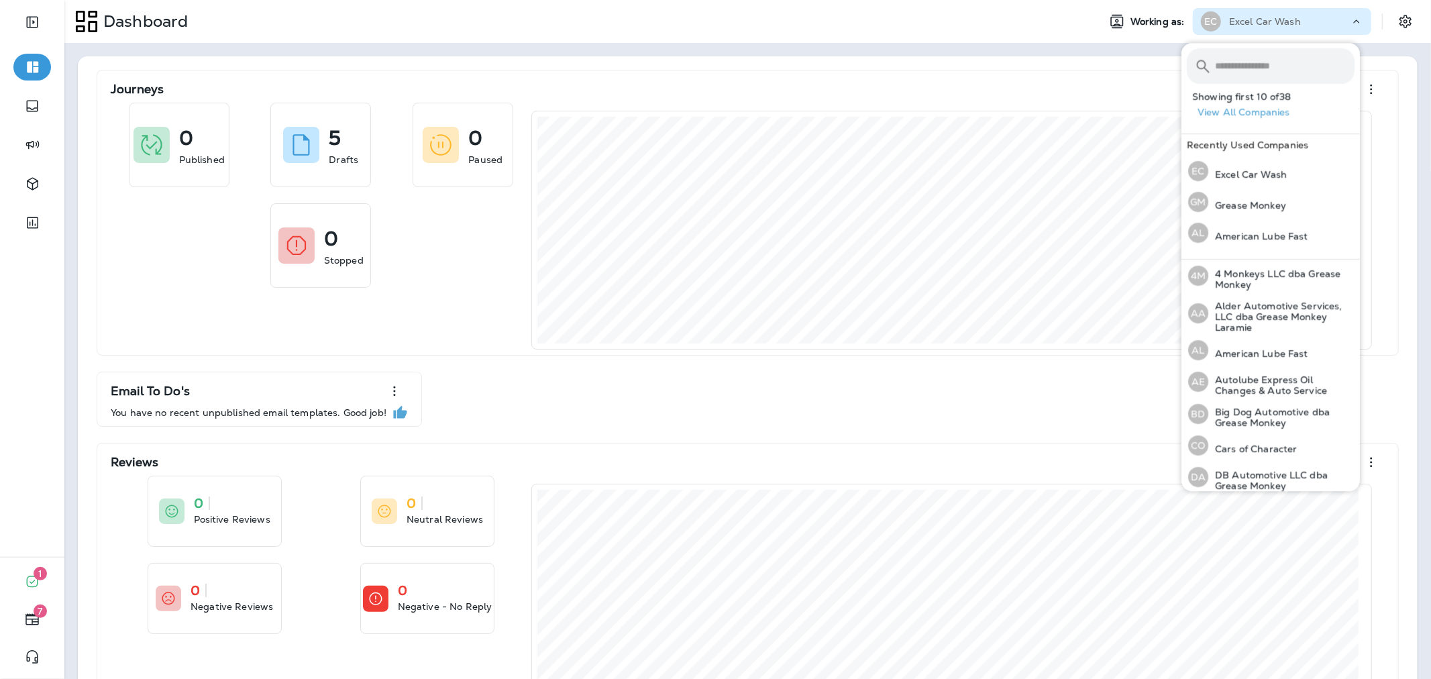
click at [1266, 59] on input "text" at bounding box center [1285, 66] width 140 height 36
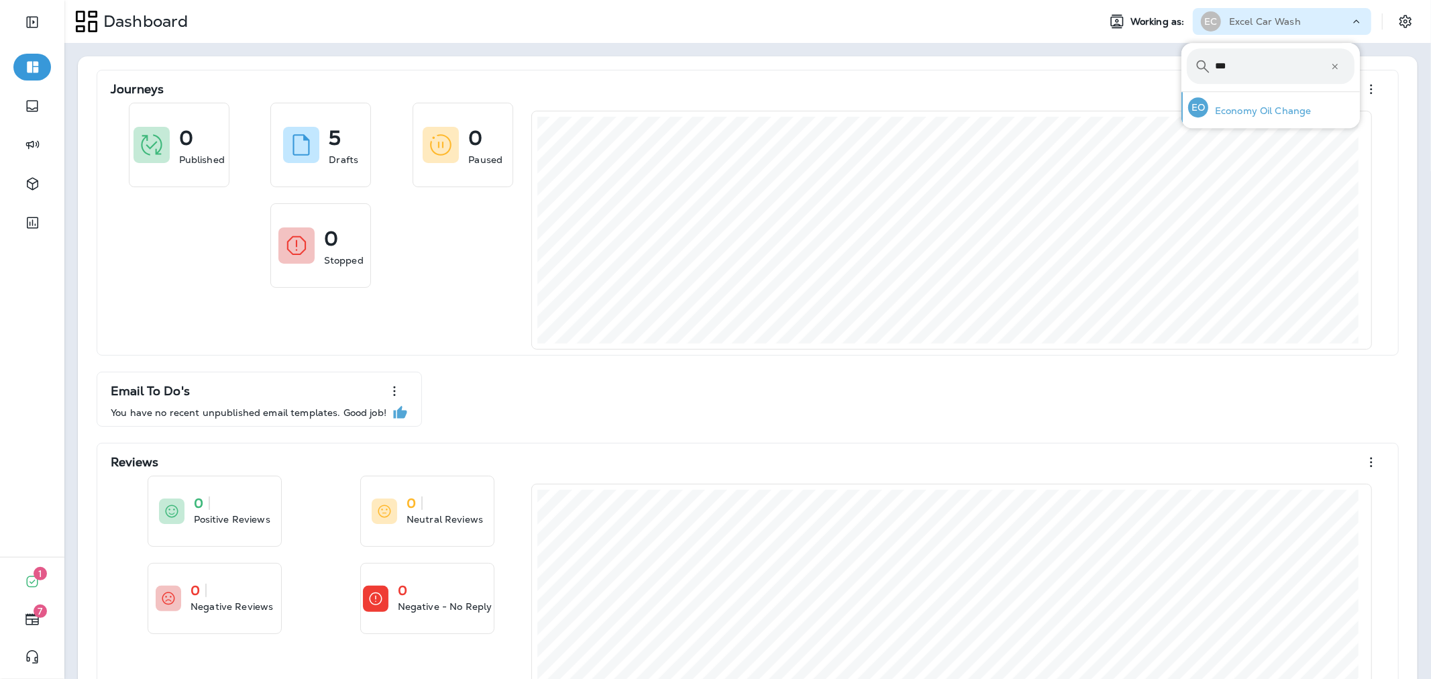
type input "***"
click at [1268, 117] on div "EO Economy Oil Change" at bounding box center [1250, 107] width 134 height 31
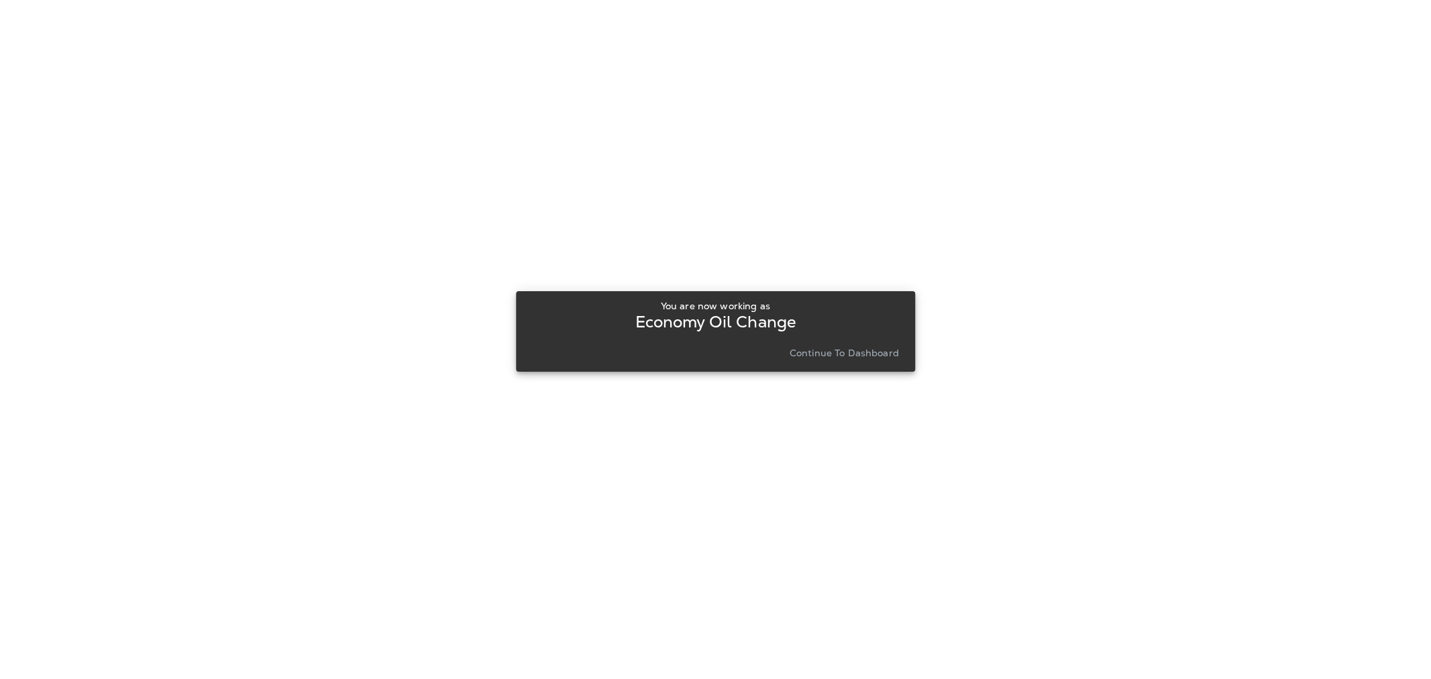
click at [817, 350] on p "Continue to Dashboard" at bounding box center [844, 352] width 109 height 11
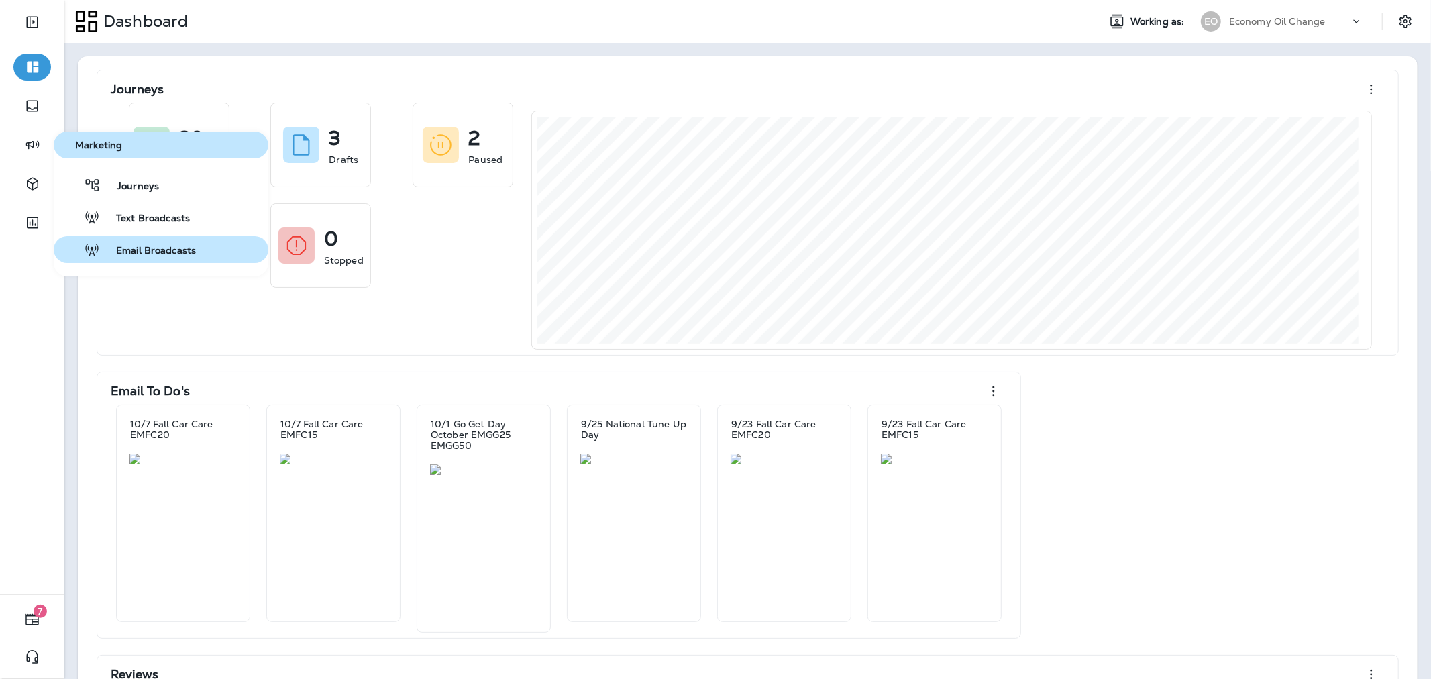
click at [148, 246] on span "Email Broadcasts" at bounding box center [148, 251] width 96 height 13
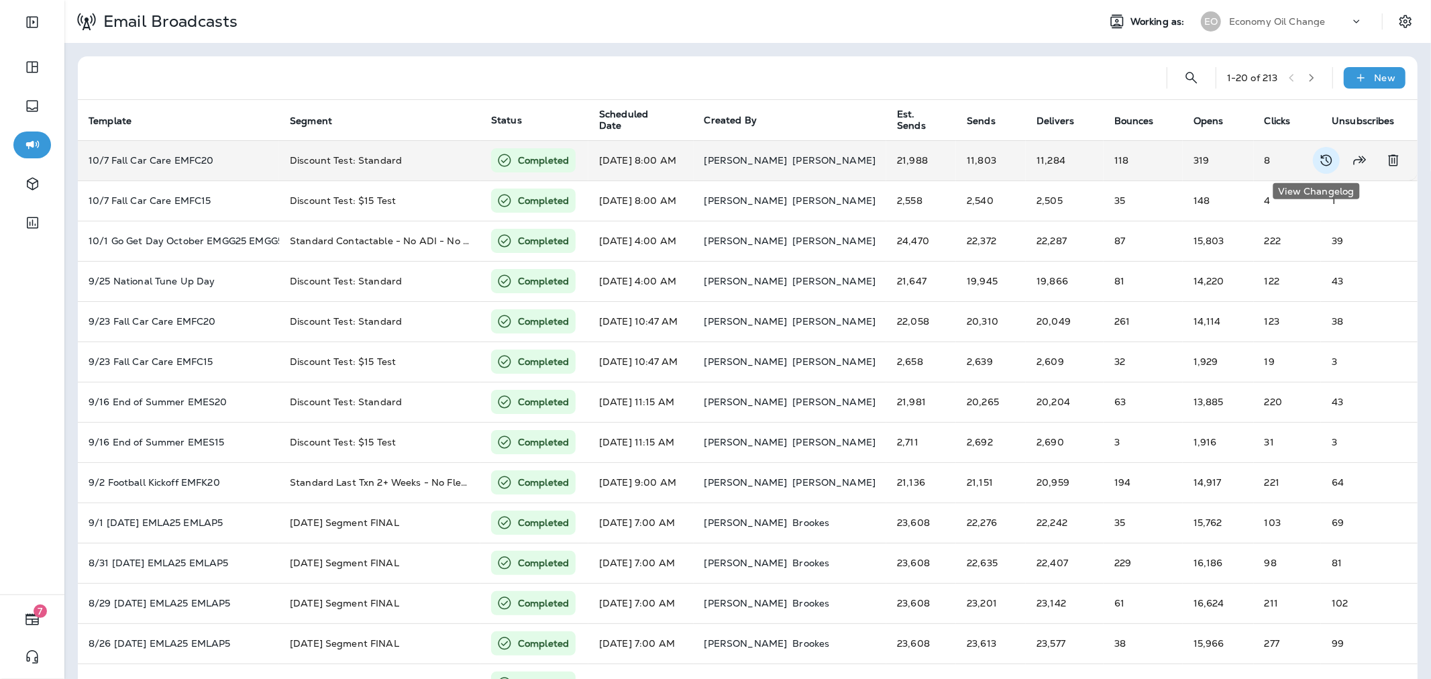
click at [1321, 157] on icon "View Changelog" at bounding box center [1326, 160] width 11 height 11
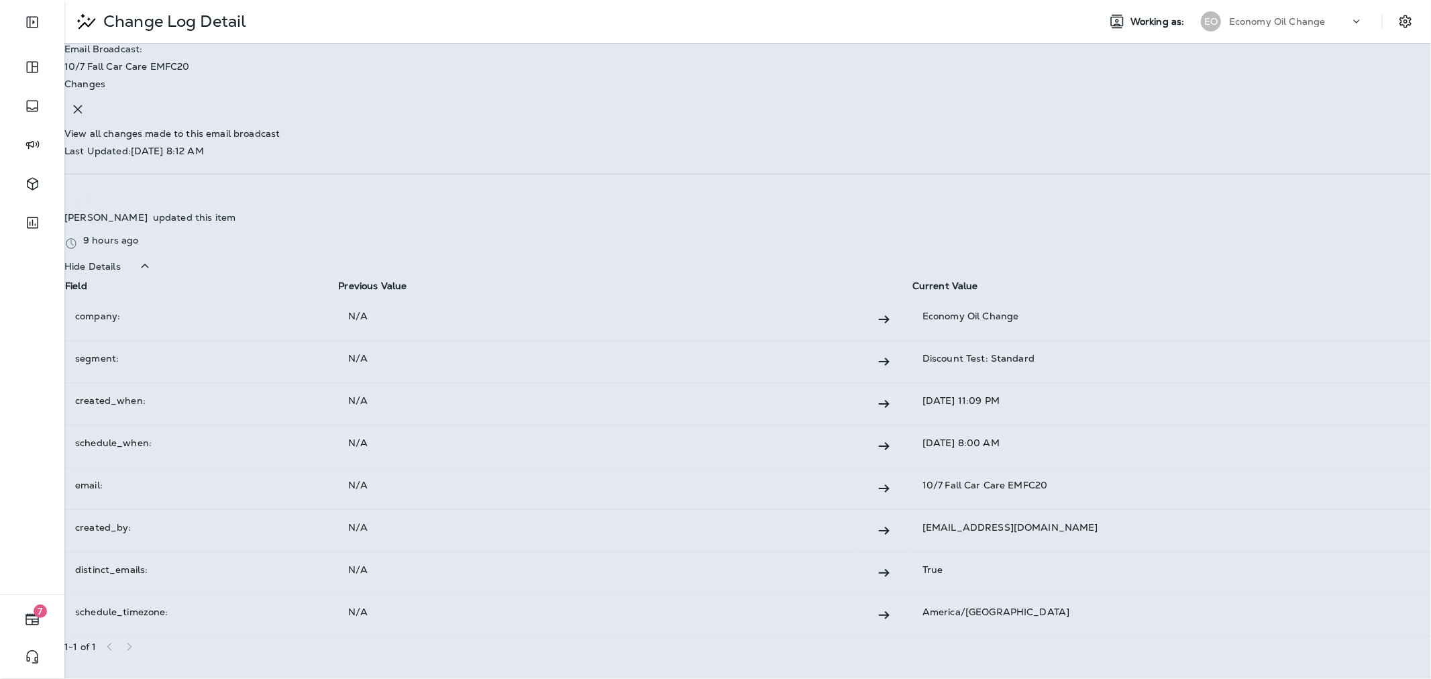
click at [86, 101] on icon "button" at bounding box center [78, 109] width 16 height 16
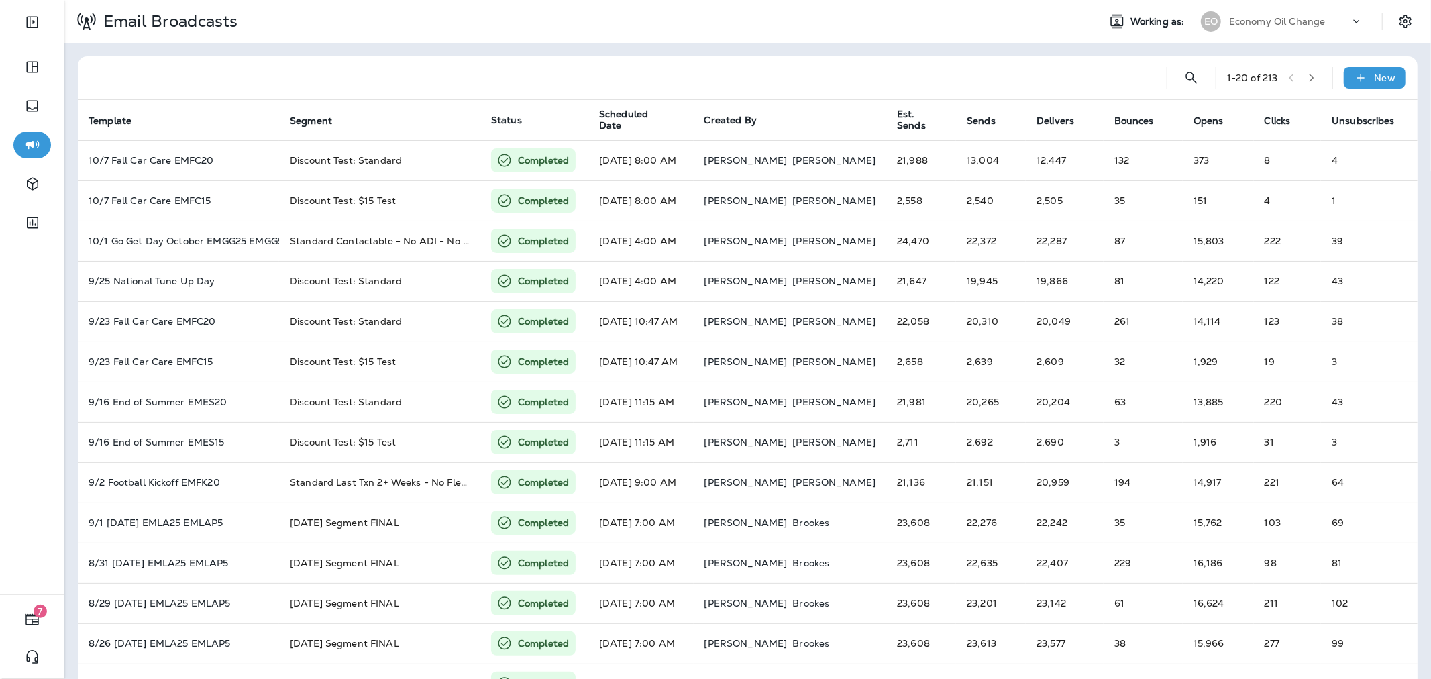
click at [1240, 23] on p "Economy Oil Change" at bounding box center [1277, 21] width 97 height 11
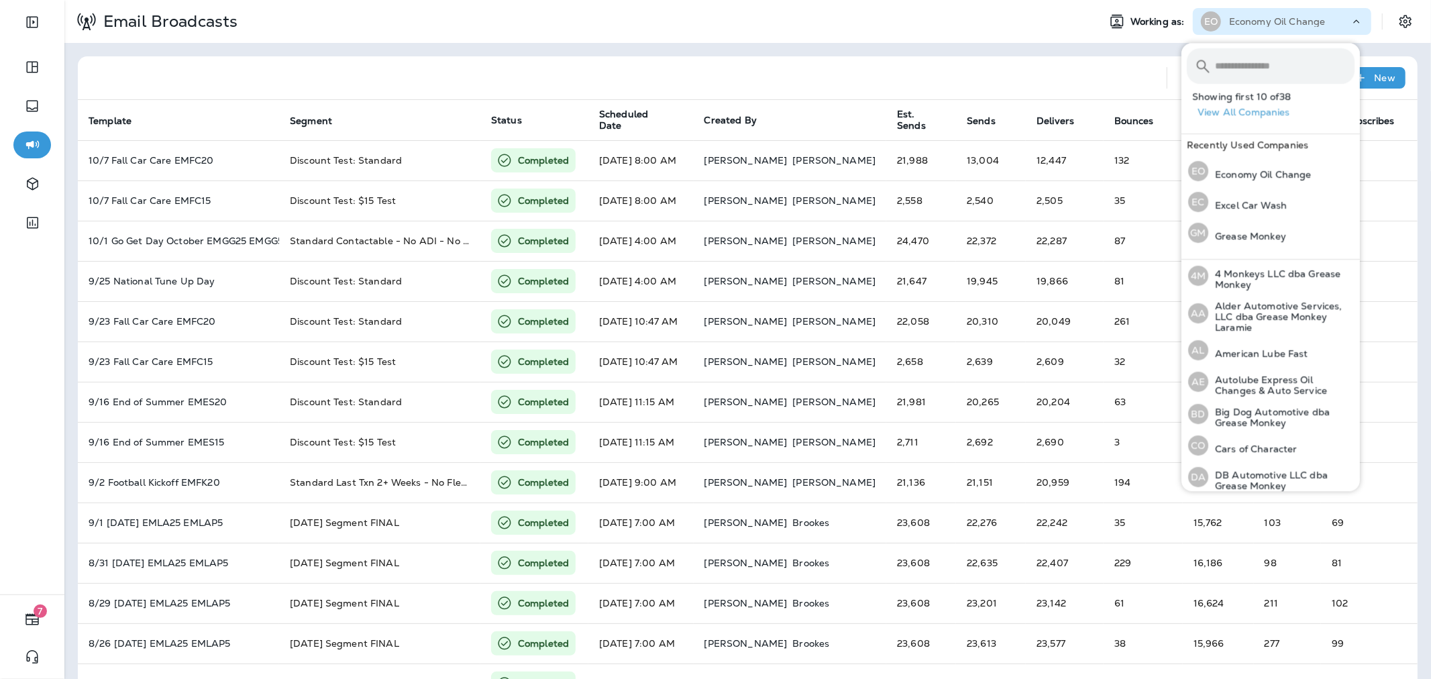
click at [1034, 62] on div at bounding box center [622, 77] width 1067 height 43
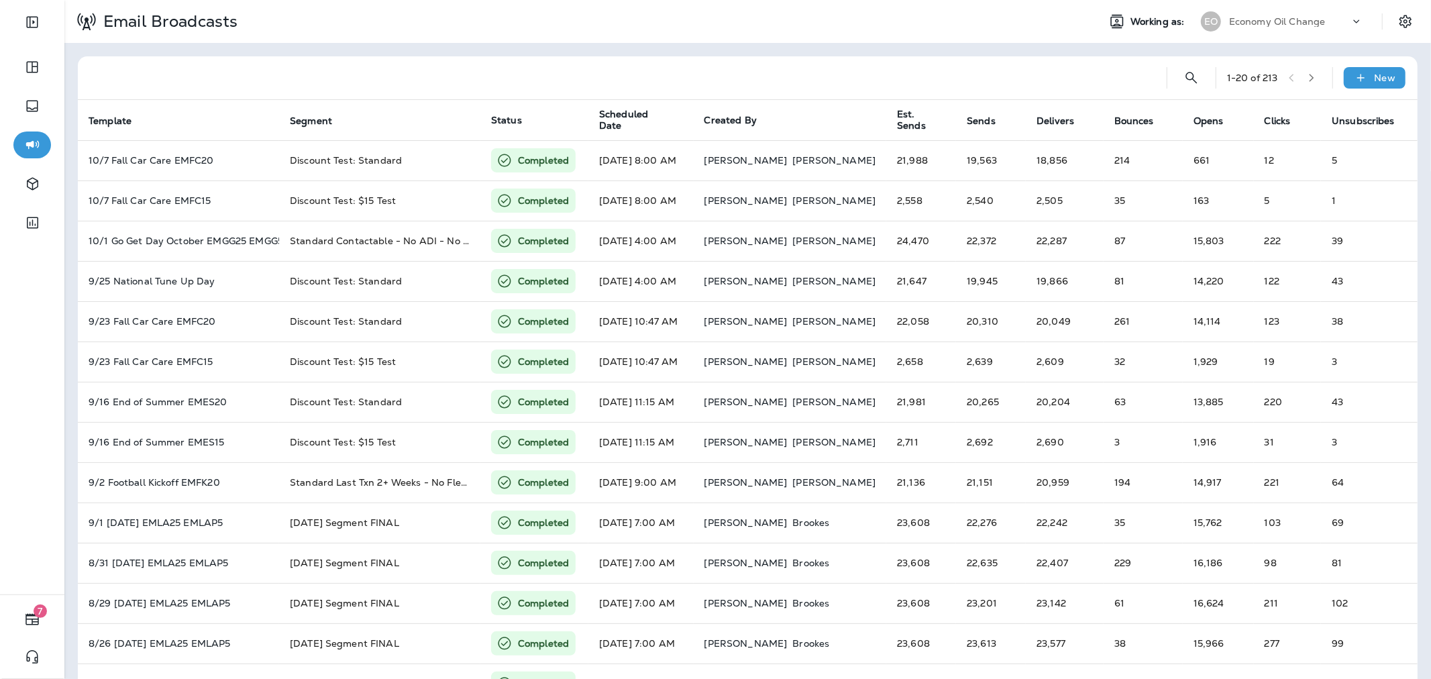
click at [1241, 25] on p "Economy Oil Change" at bounding box center [1277, 21] width 97 height 11
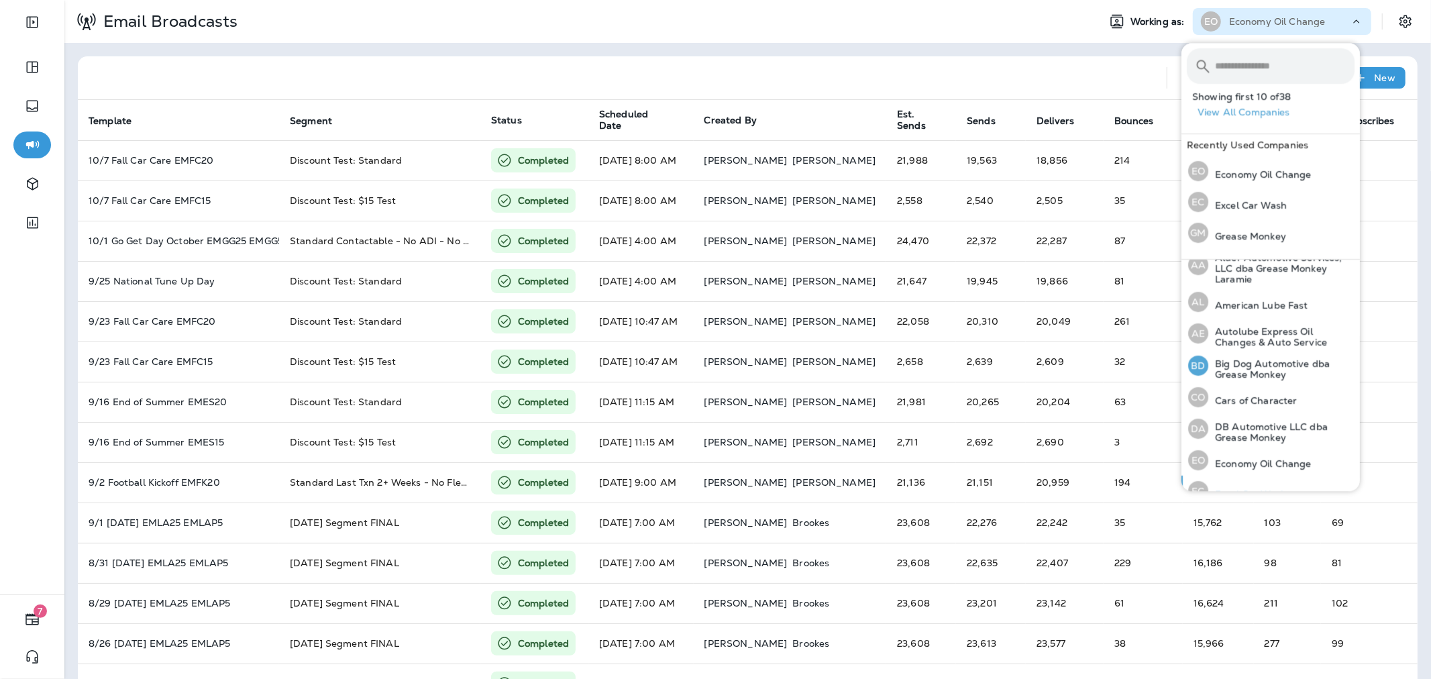
scroll to position [149, 0]
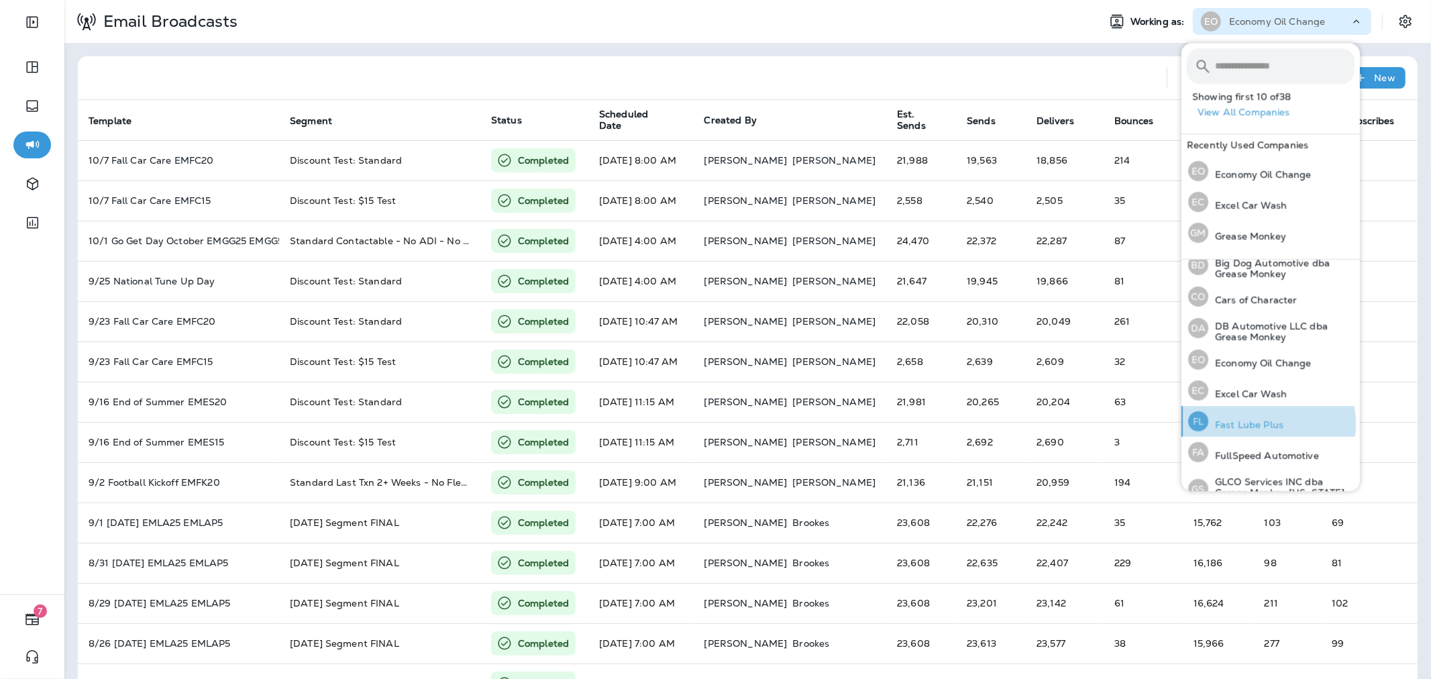
click at [1260, 423] on p "Fast Lube Plus" at bounding box center [1245, 424] width 75 height 11
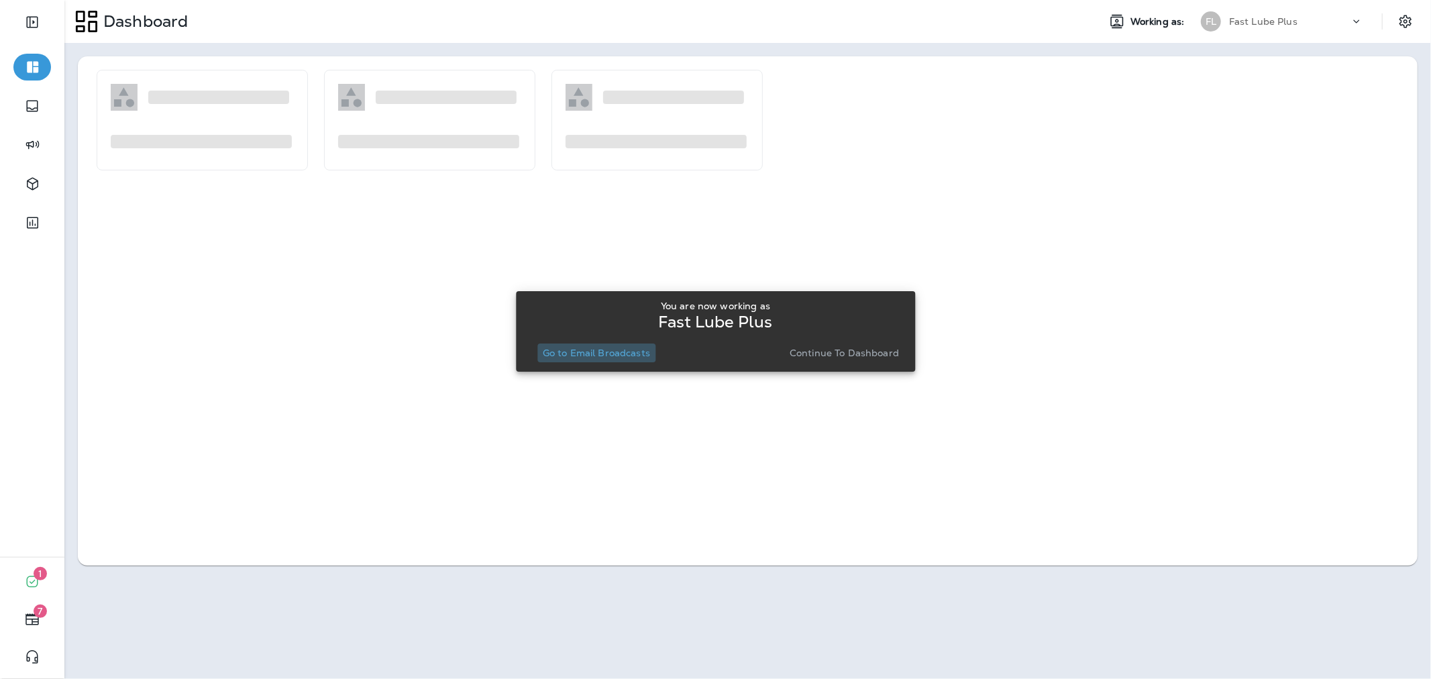
click at [620, 351] on p "Go to Email Broadcasts" at bounding box center [596, 352] width 107 height 11
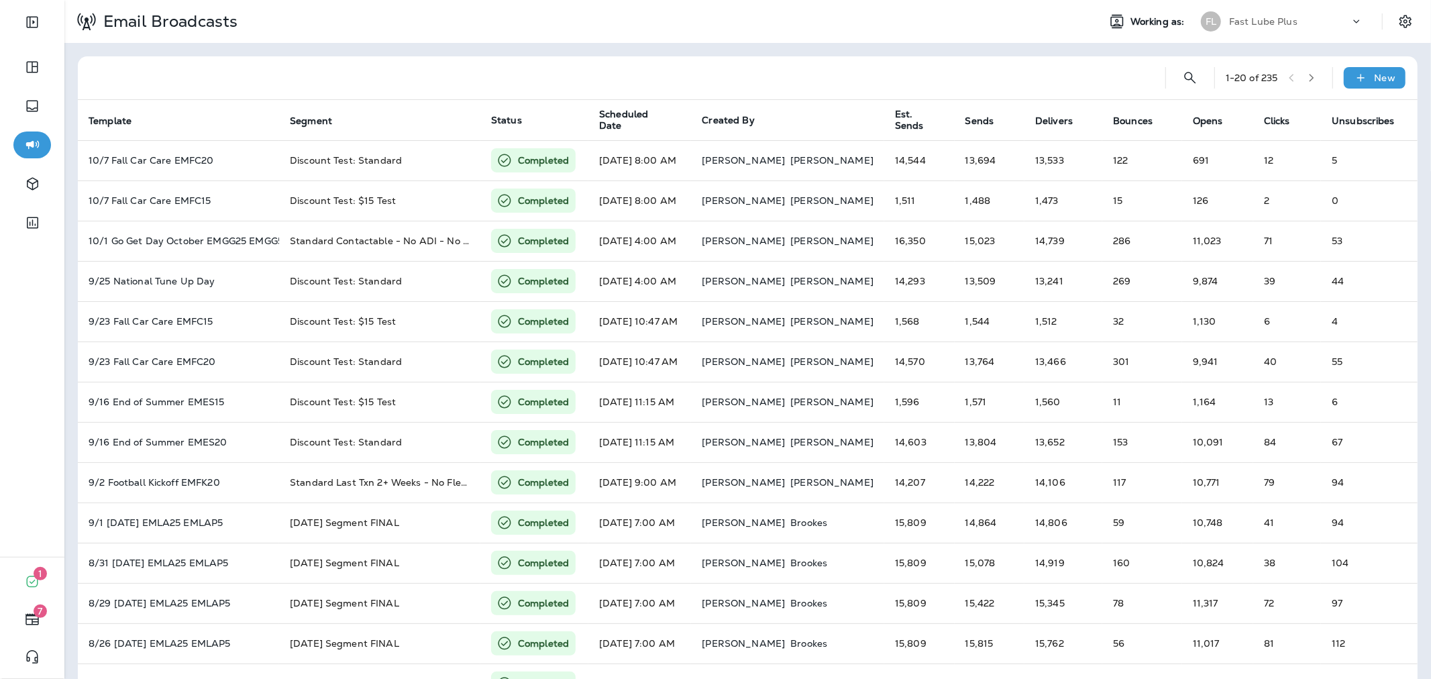
click at [1263, 27] on div "Fast Lube Plus" at bounding box center [1289, 21] width 121 height 20
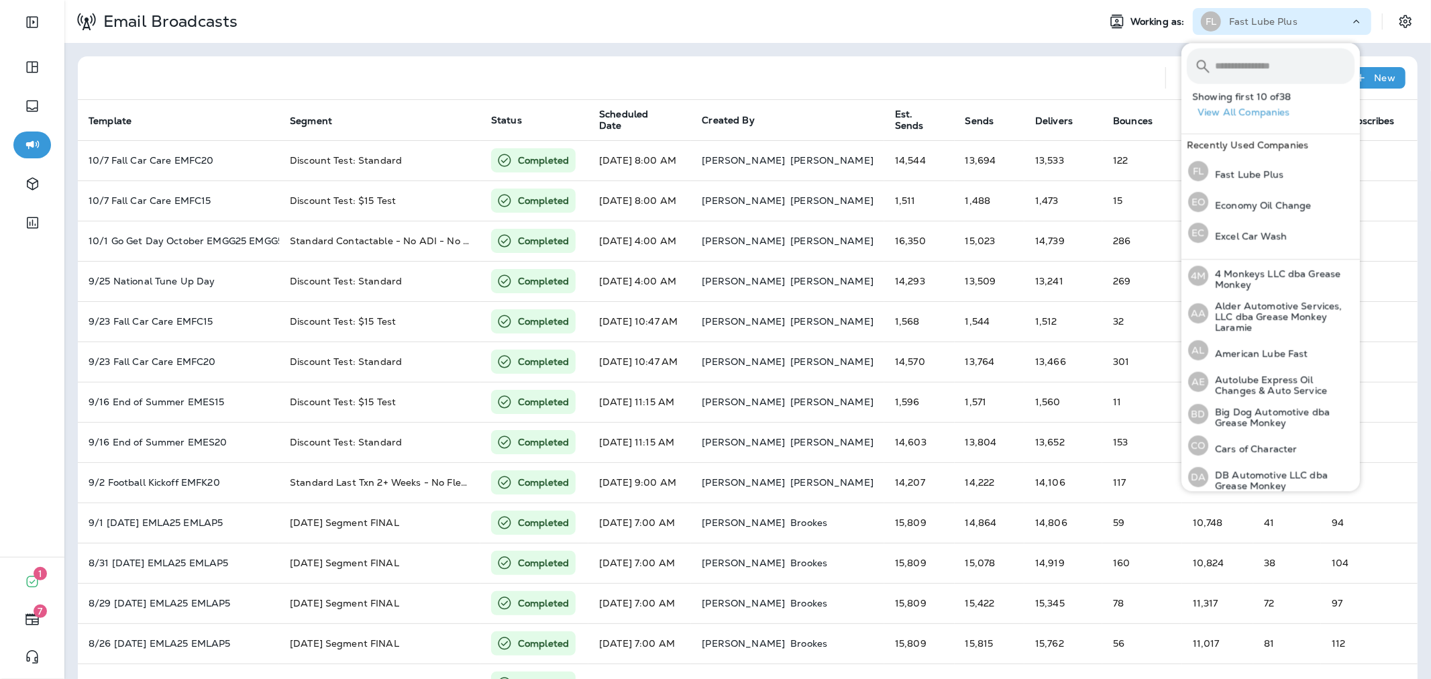
click at [1248, 74] on input "text" at bounding box center [1285, 66] width 140 height 36
click at [1220, 64] on input "text" at bounding box center [1285, 66] width 140 height 36
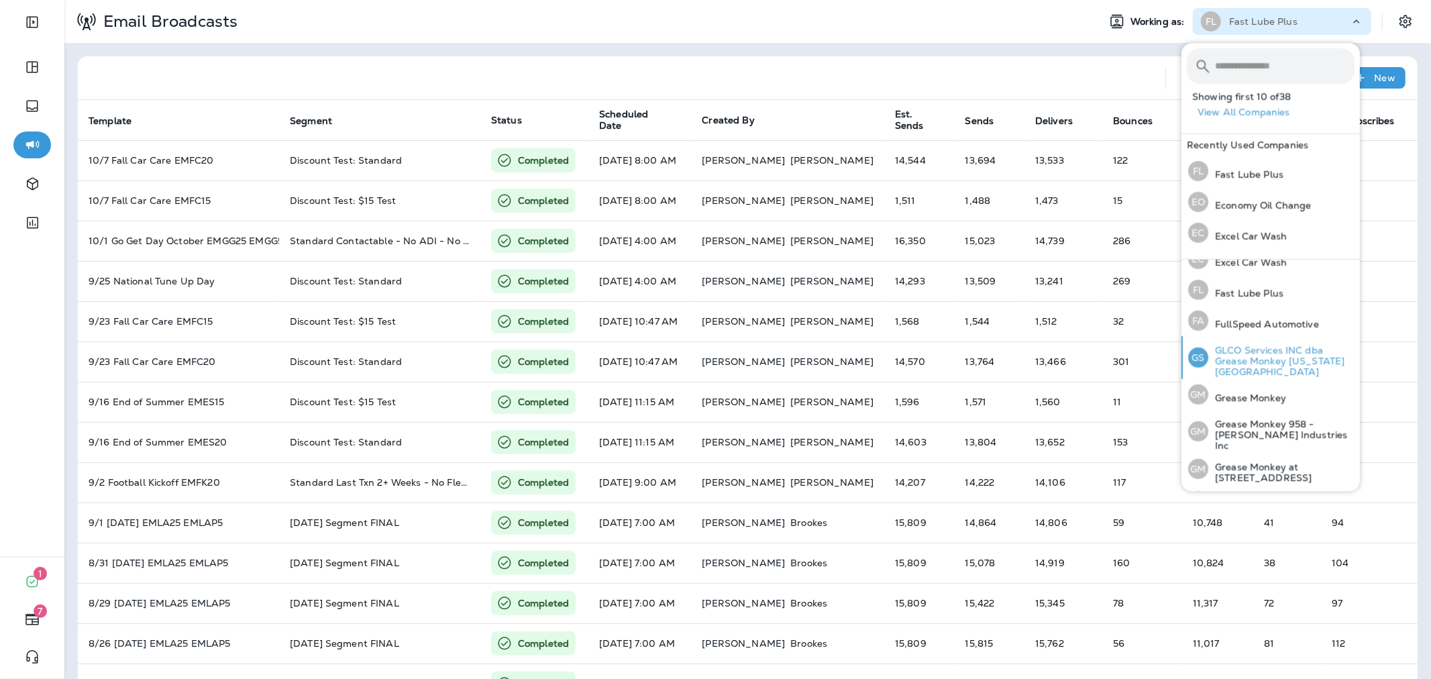
scroll to position [298, 0]
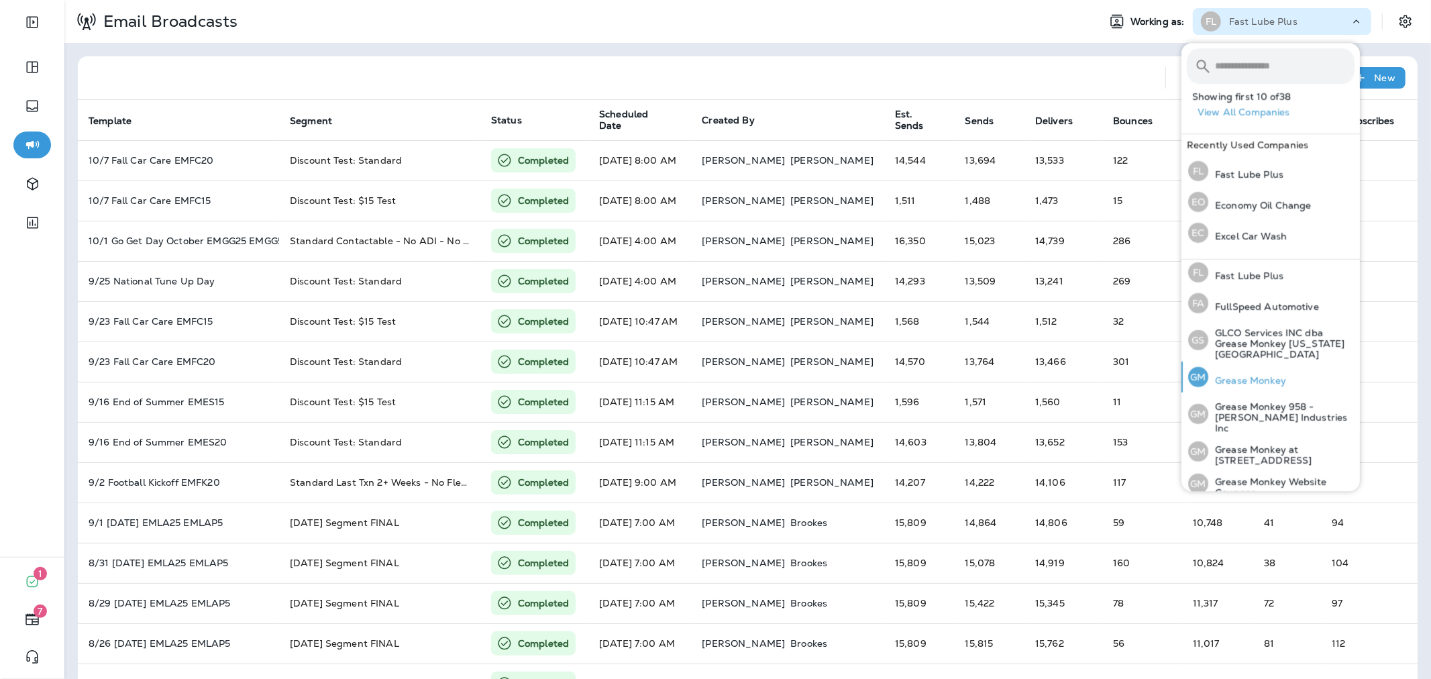
click at [1250, 375] on p "Grease Monkey" at bounding box center [1247, 380] width 78 height 11
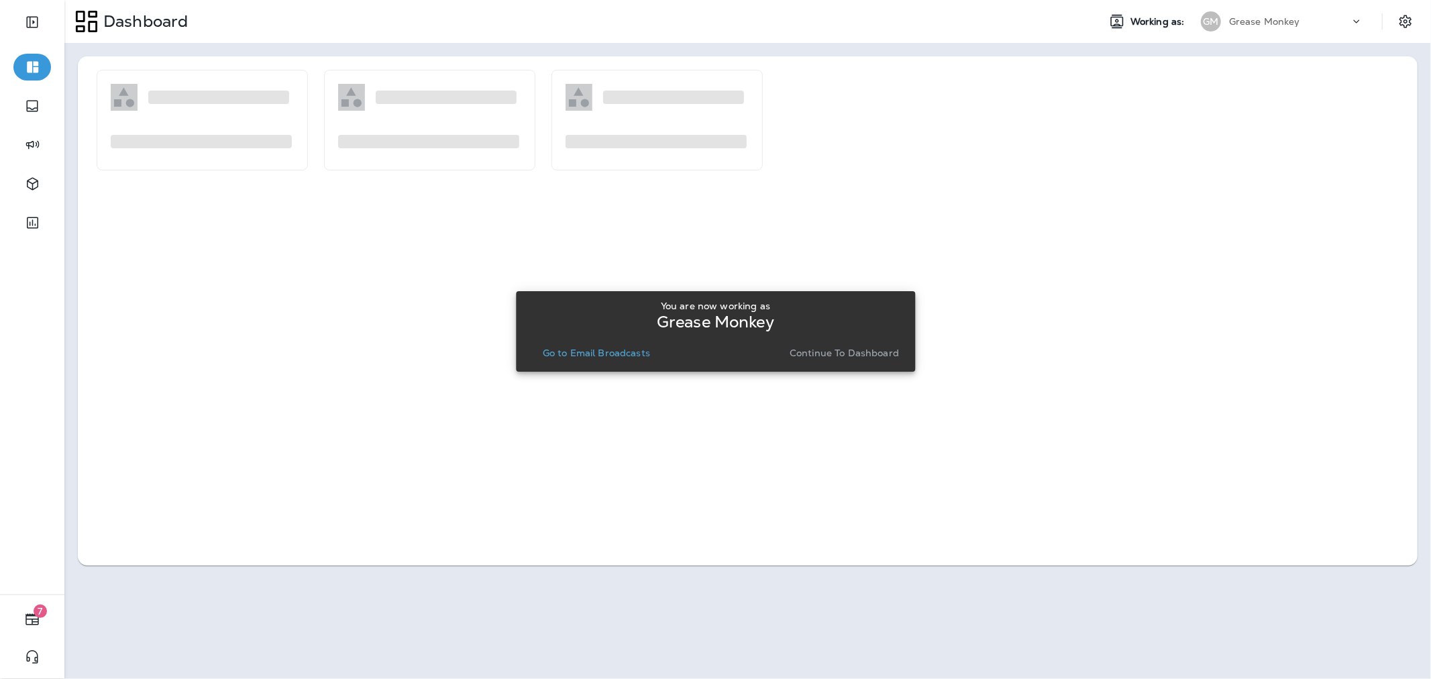
click at [632, 343] on button "Go to Email Broadcasts" at bounding box center [596, 352] width 118 height 19
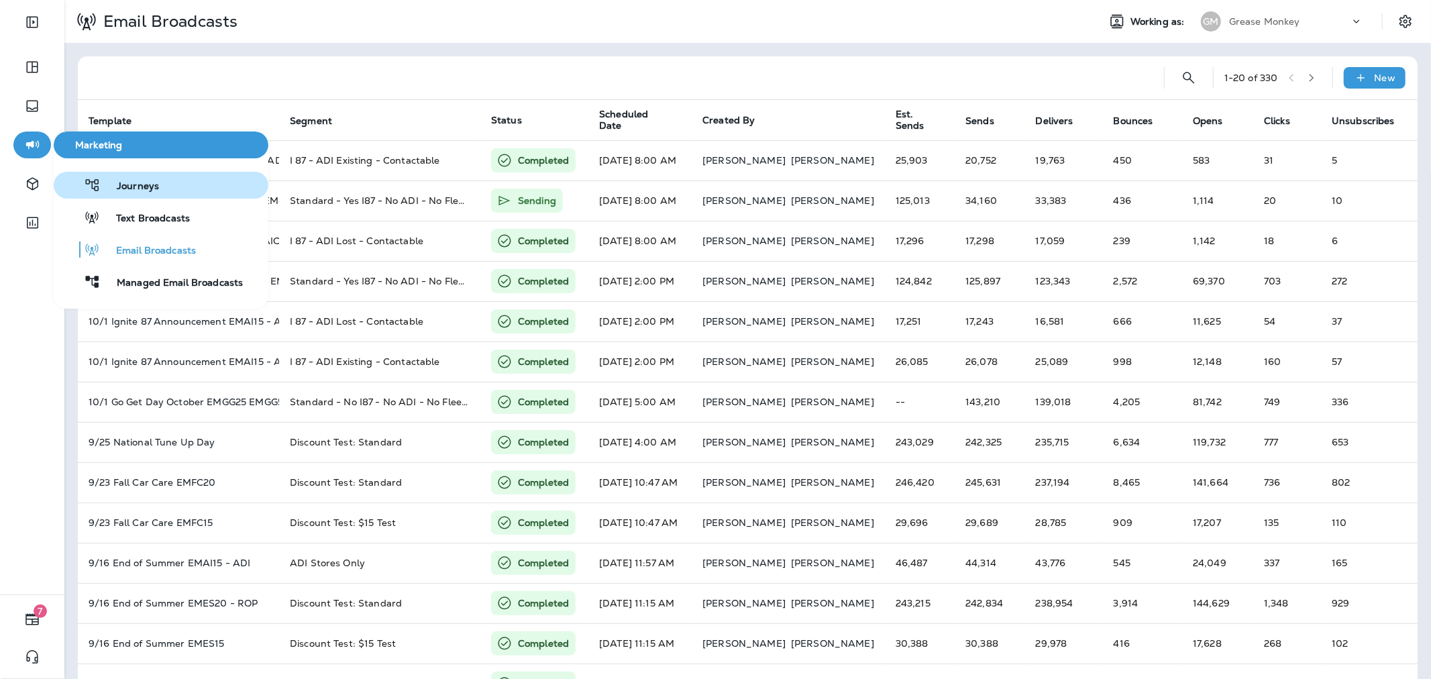
click at [115, 179] on div "Journeys" at bounding box center [109, 185] width 100 height 16
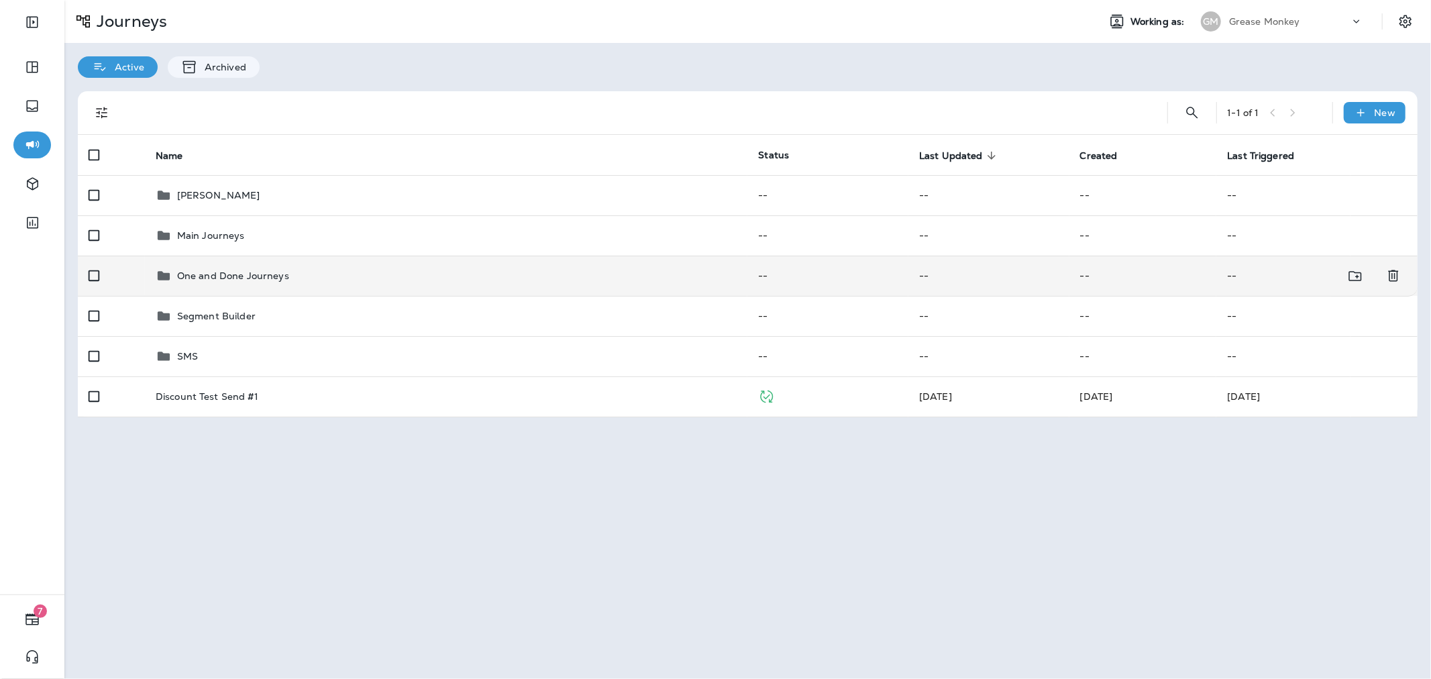
click at [305, 280] on div "One and Done Journeys" at bounding box center [447, 276] width 582 height 16
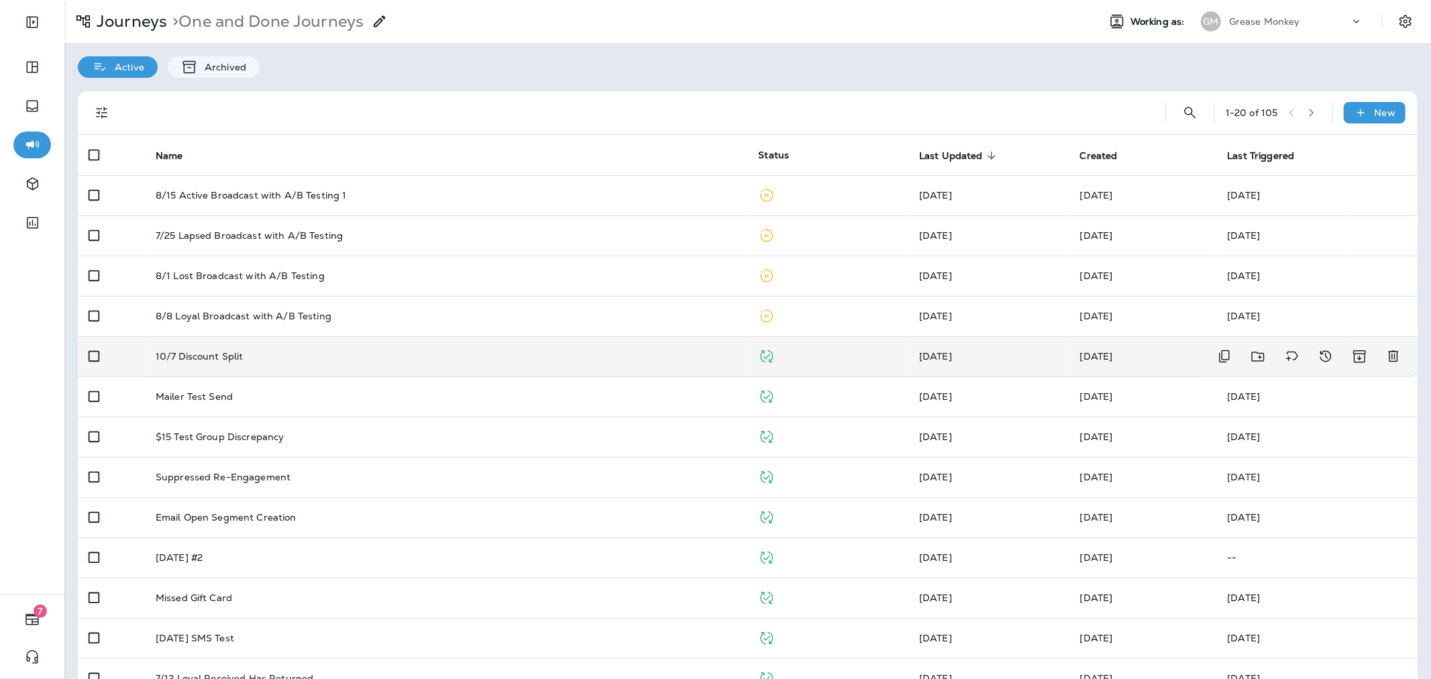
click at [443, 362] on td "10/7 Discount Split" at bounding box center [446, 356] width 603 height 40
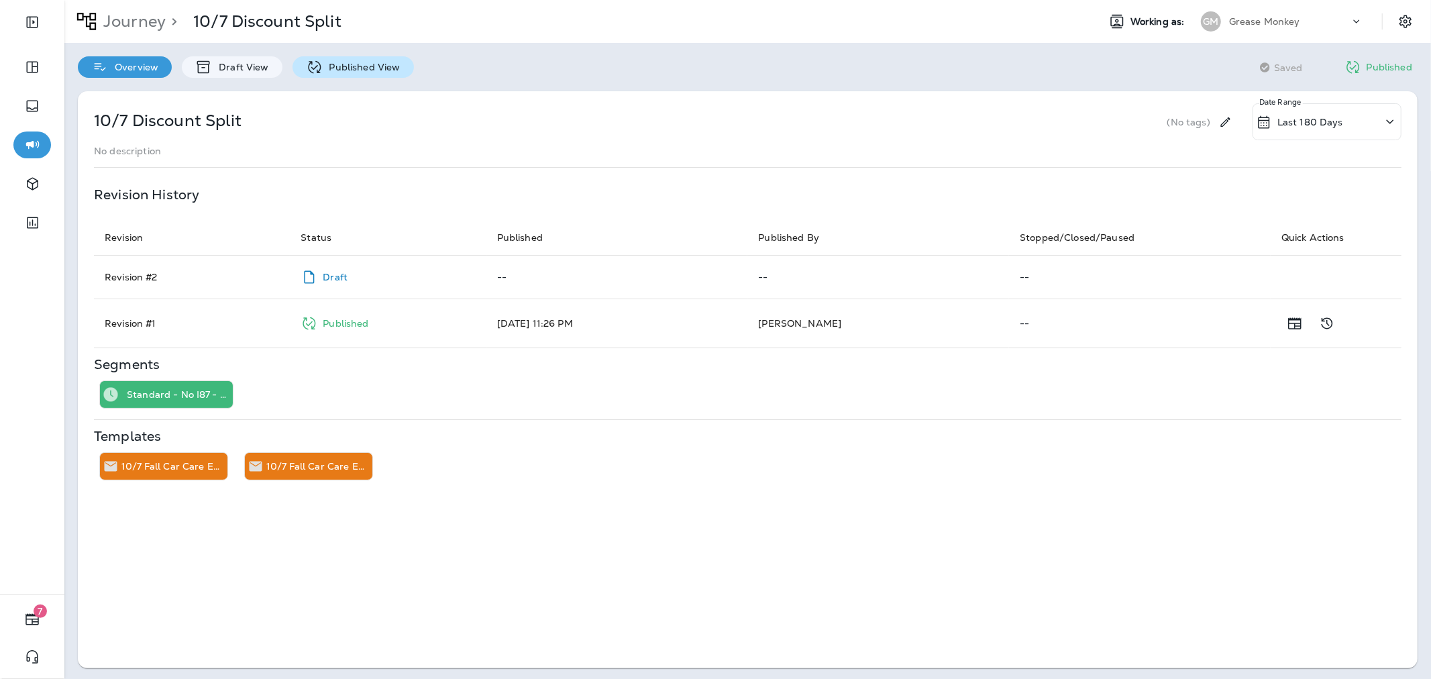
click at [343, 64] on p "Published View" at bounding box center [362, 67] width 78 height 11
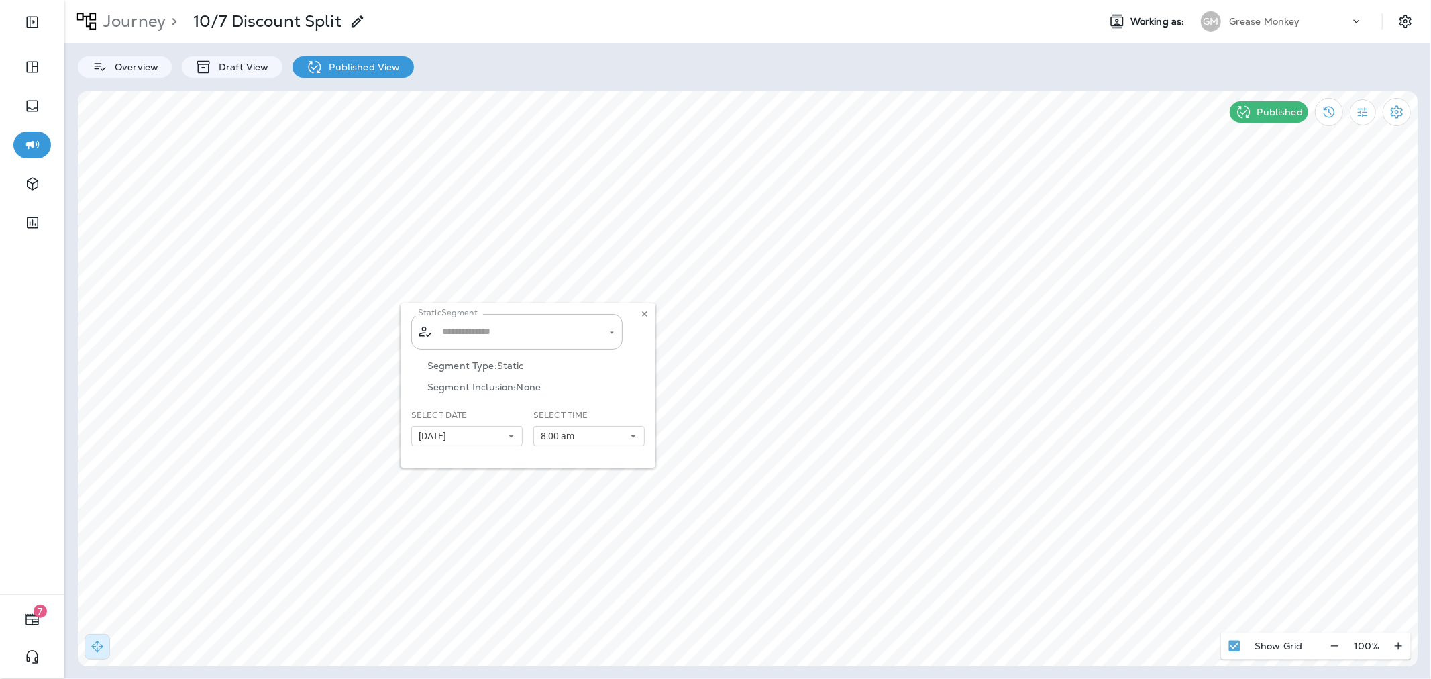
type input "**********"
click at [643, 313] on icon at bounding box center [645, 314] width 8 height 8
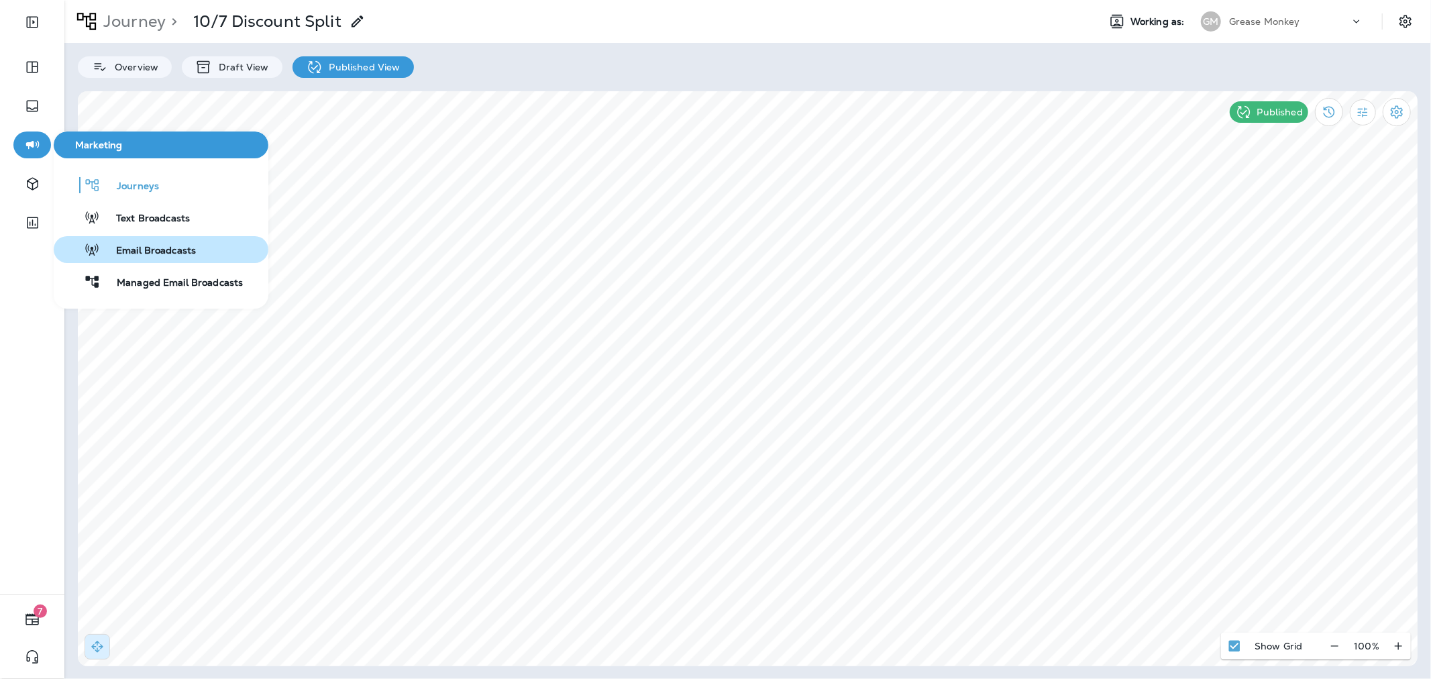
click at [158, 246] on span "Email Broadcasts" at bounding box center [148, 251] width 96 height 13
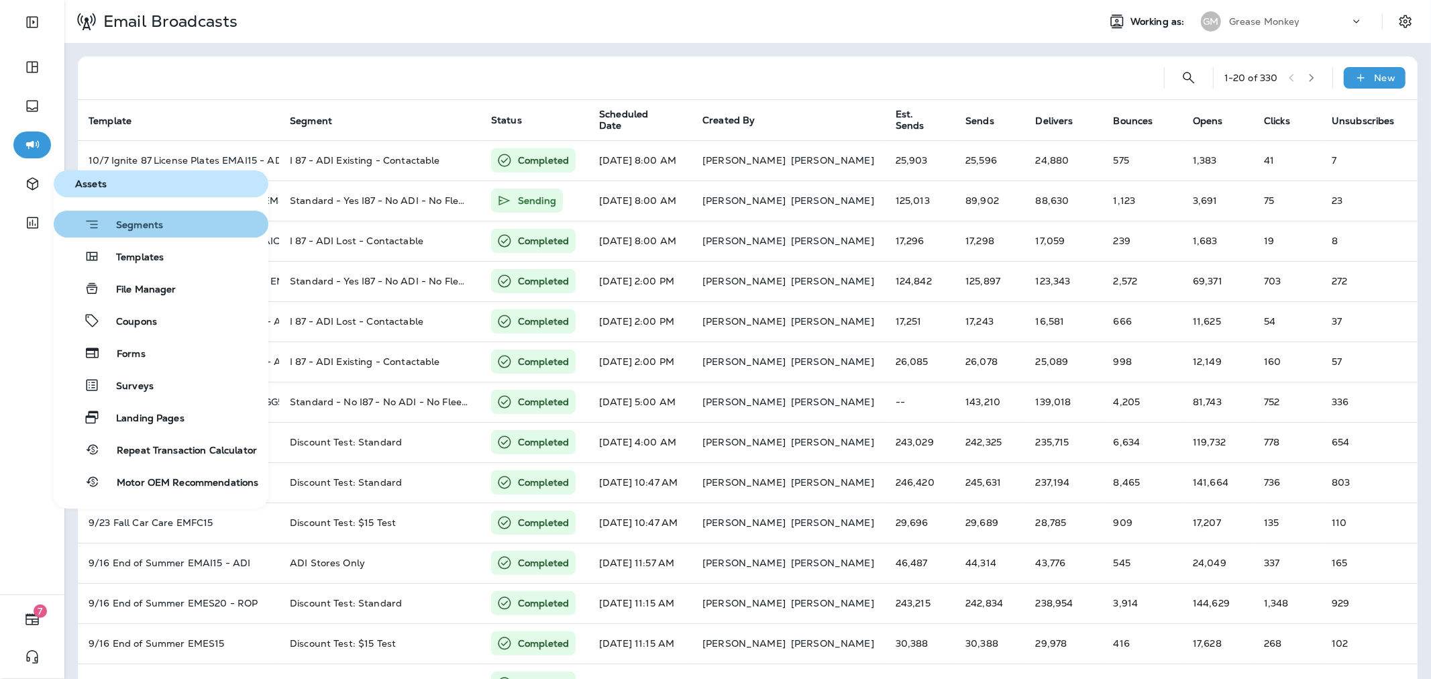
click at [165, 230] on button "Segments" at bounding box center [161, 224] width 215 height 27
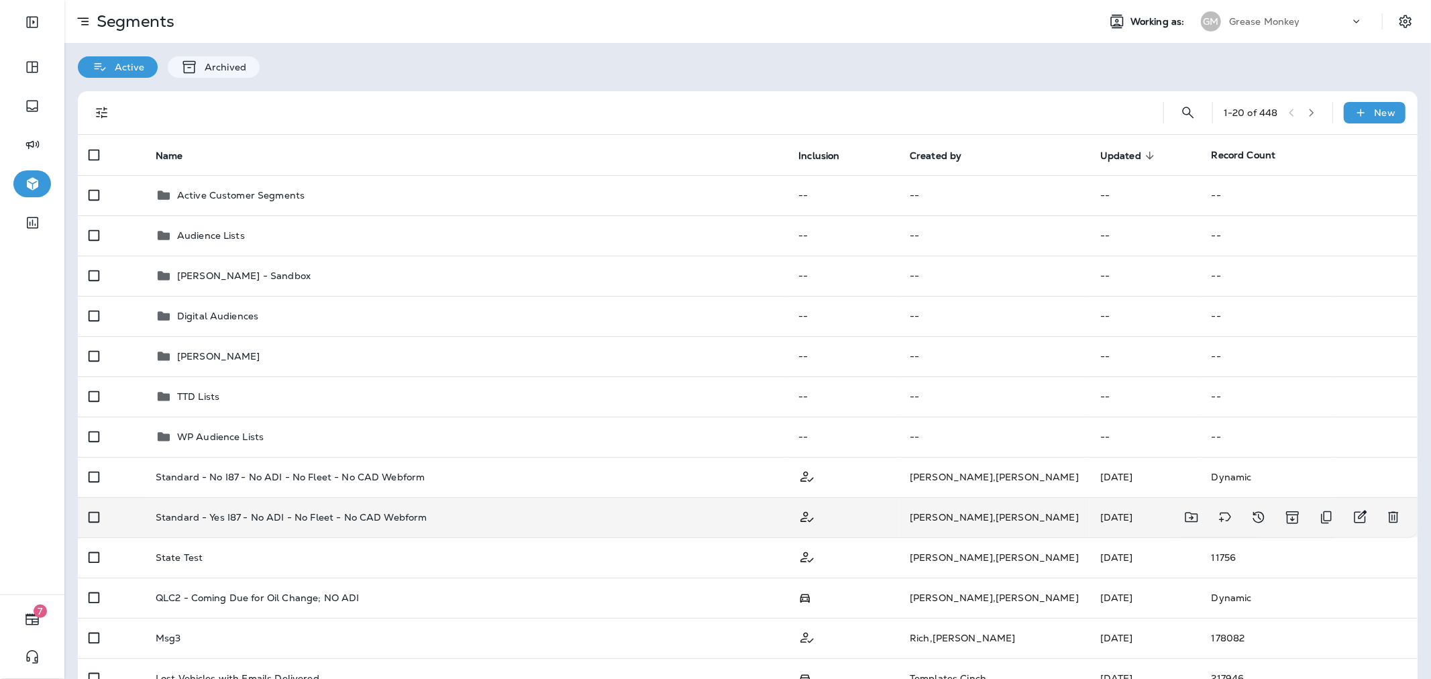
click at [616, 527] on td "Standard - Yes I87 - No ADI - No Fleet - No CAD Webform" at bounding box center [466, 517] width 643 height 40
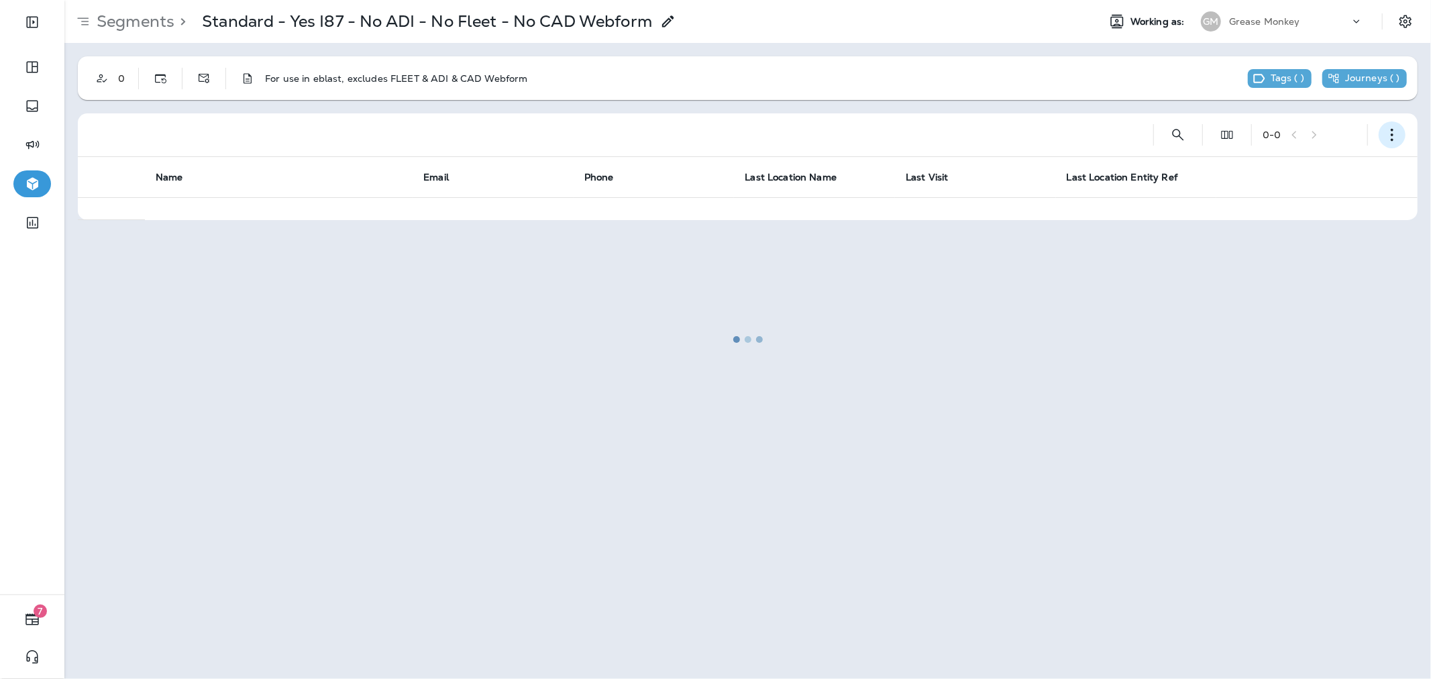
click at [1395, 134] on icon "button" at bounding box center [1391, 134] width 13 height 13
click at [1291, 176] on button "Edit Segment" at bounding box center [1324, 170] width 161 height 32
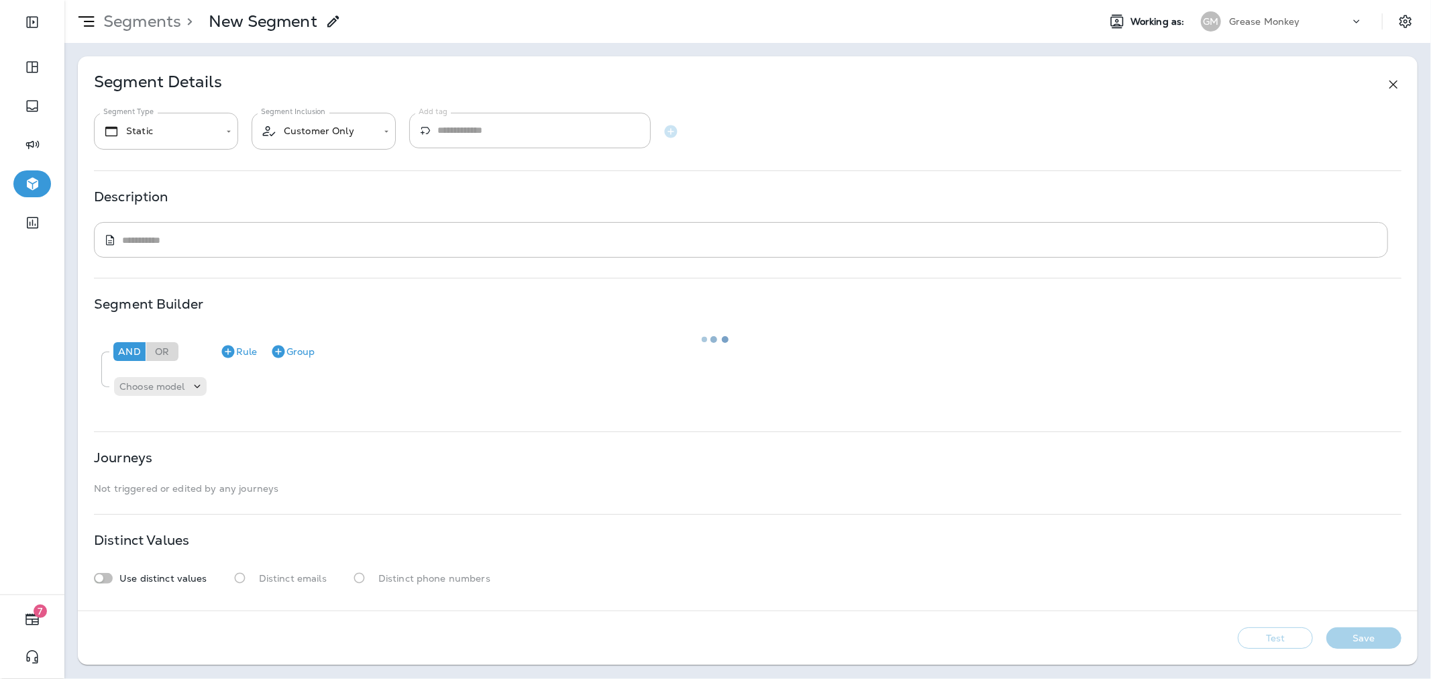
type input "*******"
type textarea "**********"
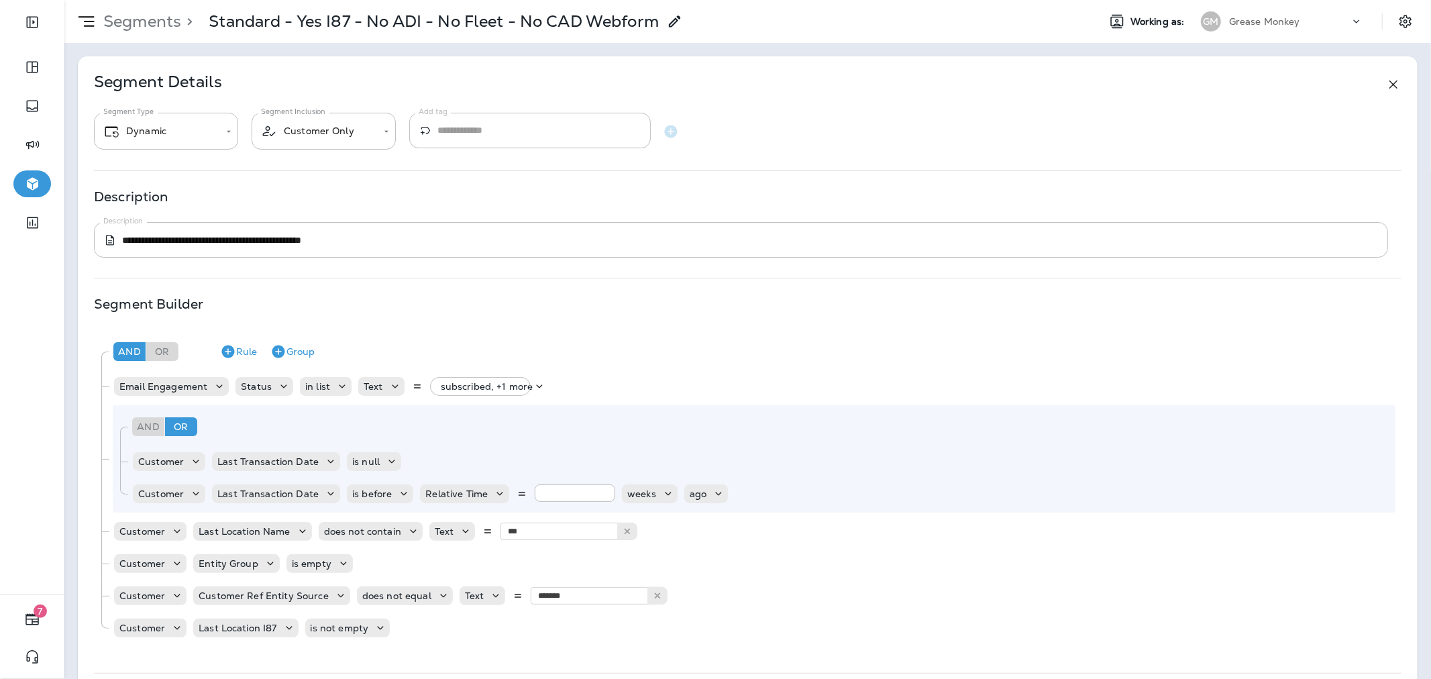
click at [152, 10] on div "Segments > Standard - Yes I87 - No ADI - No Fleet - No CAD Webform" at bounding box center [373, 22] width 619 height 34
click at [153, 15] on p "Segments" at bounding box center [139, 21] width 83 height 20
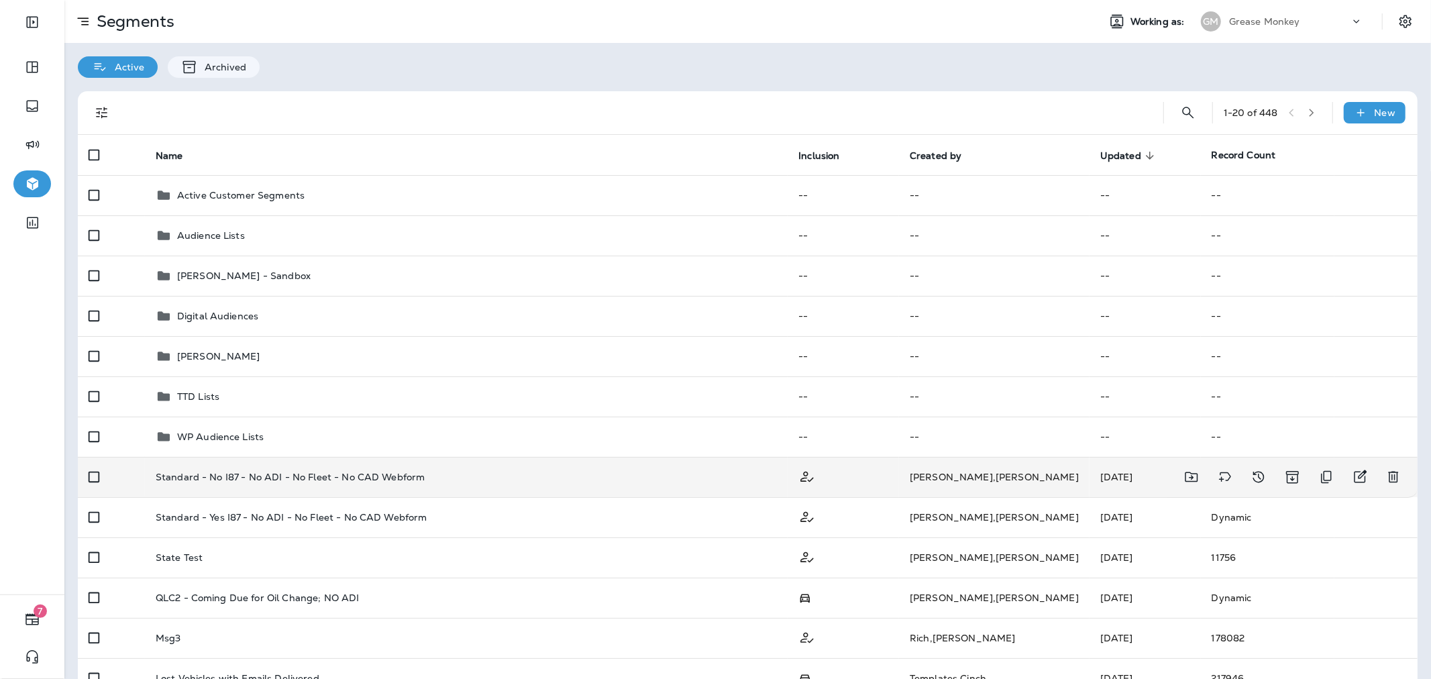
click at [218, 478] on p "Standard - No I87 - No ADI - No Fleet - No CAD Webform" at bounding box center [291, 477] width 270 height 11
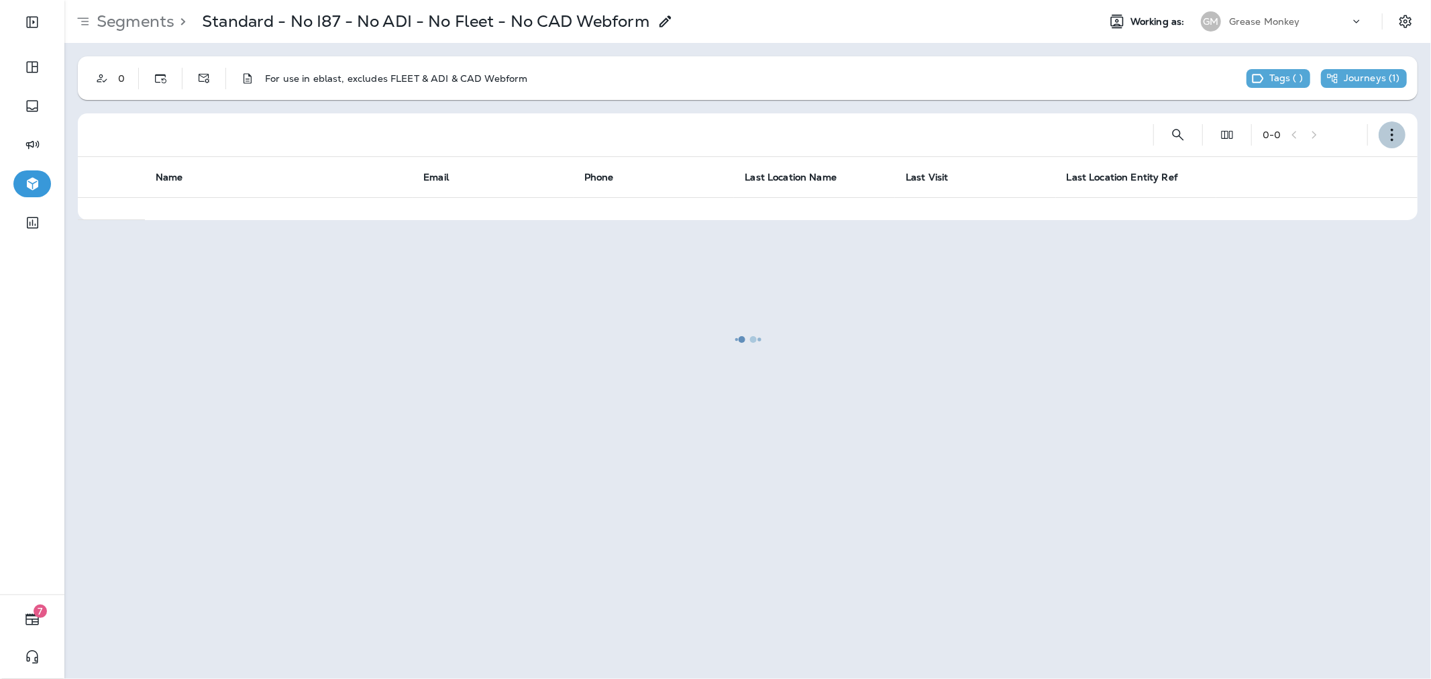
click at [1399, 131] on button "button" at bounding box center [1392, 134] width 27 height 27
click at [1324, 166] on p "Edit Segment" at bounding box center [1303, 169] width 69 height 11
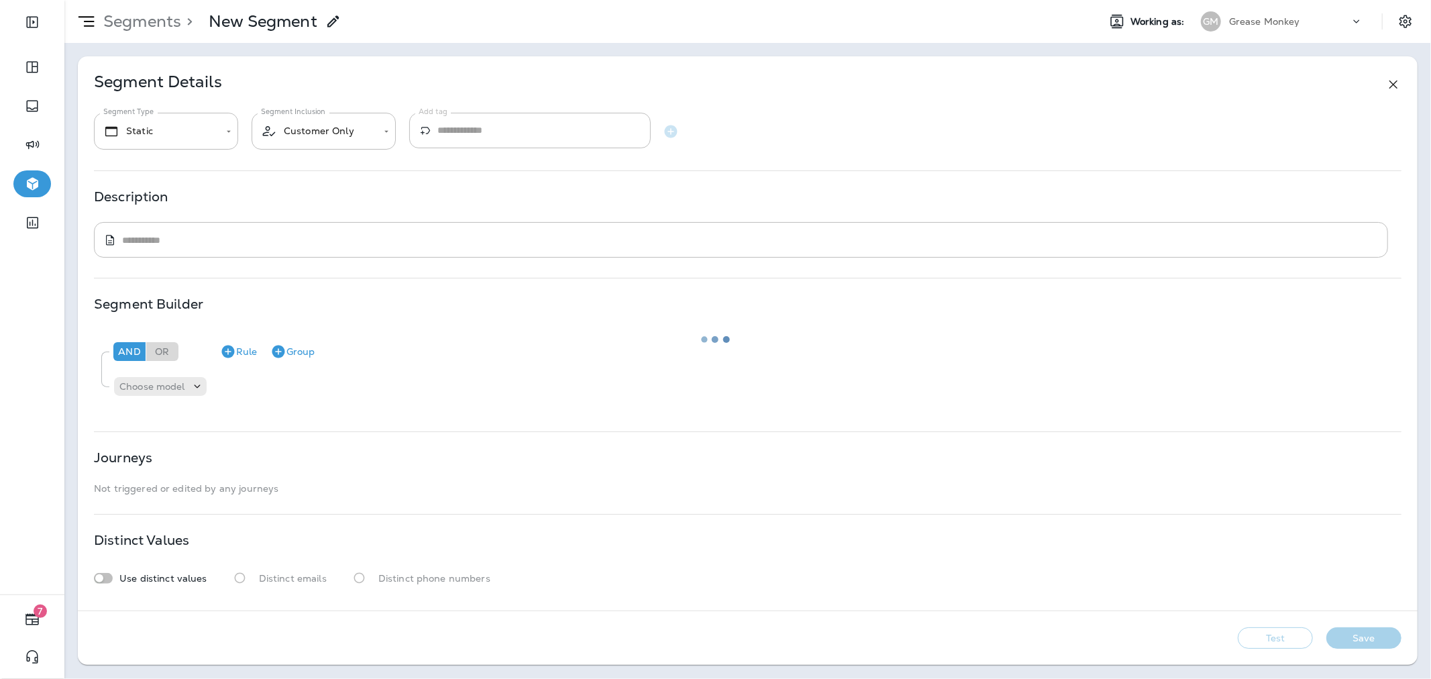
type input "*******"
type textarea "**********"
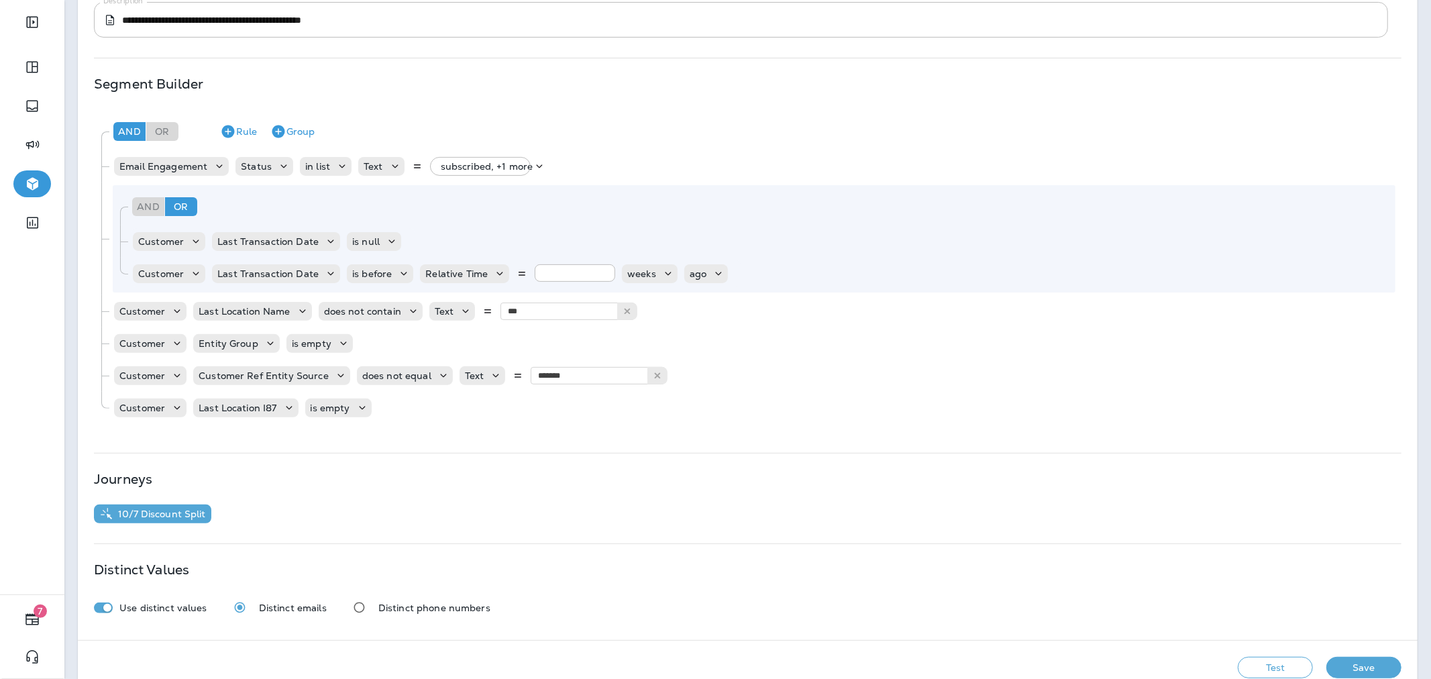
scroll to position [223, 0]
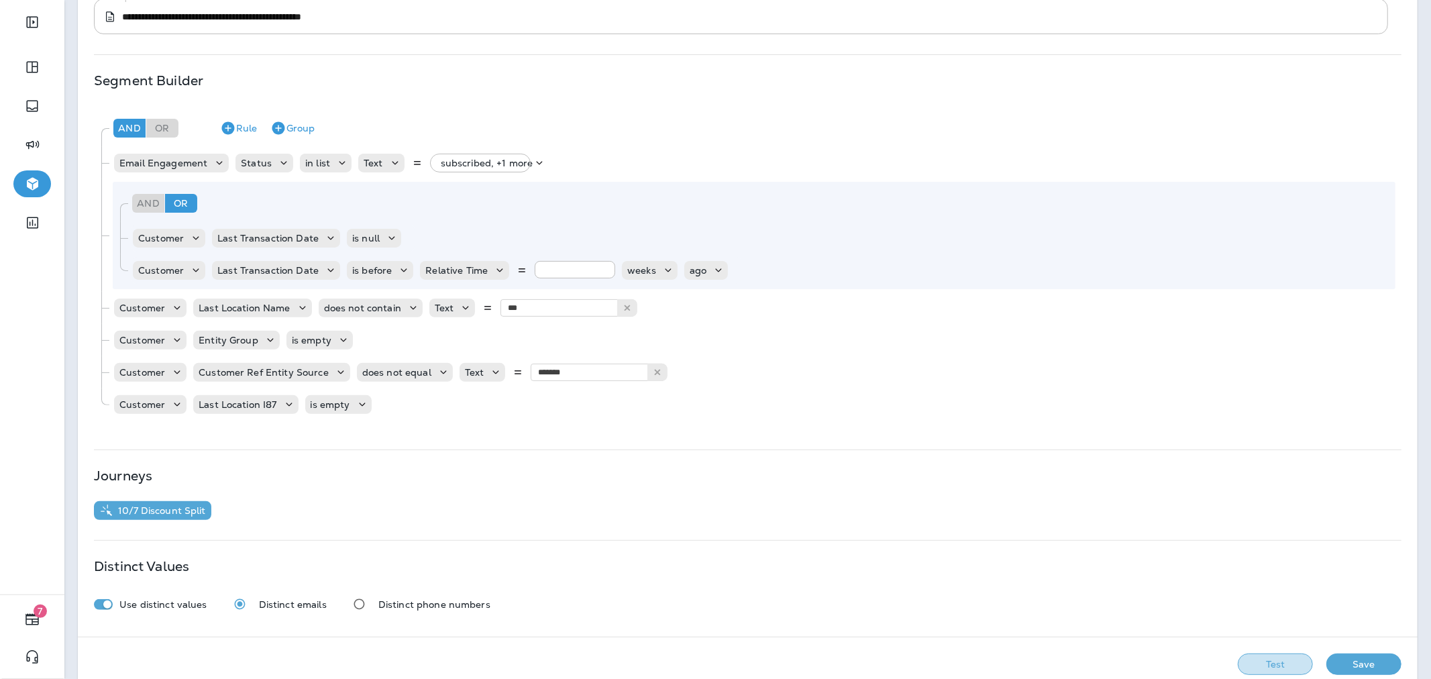
click at [1273, 666] on button "Test" at bounding box center [1275, 663] width 75 height 21
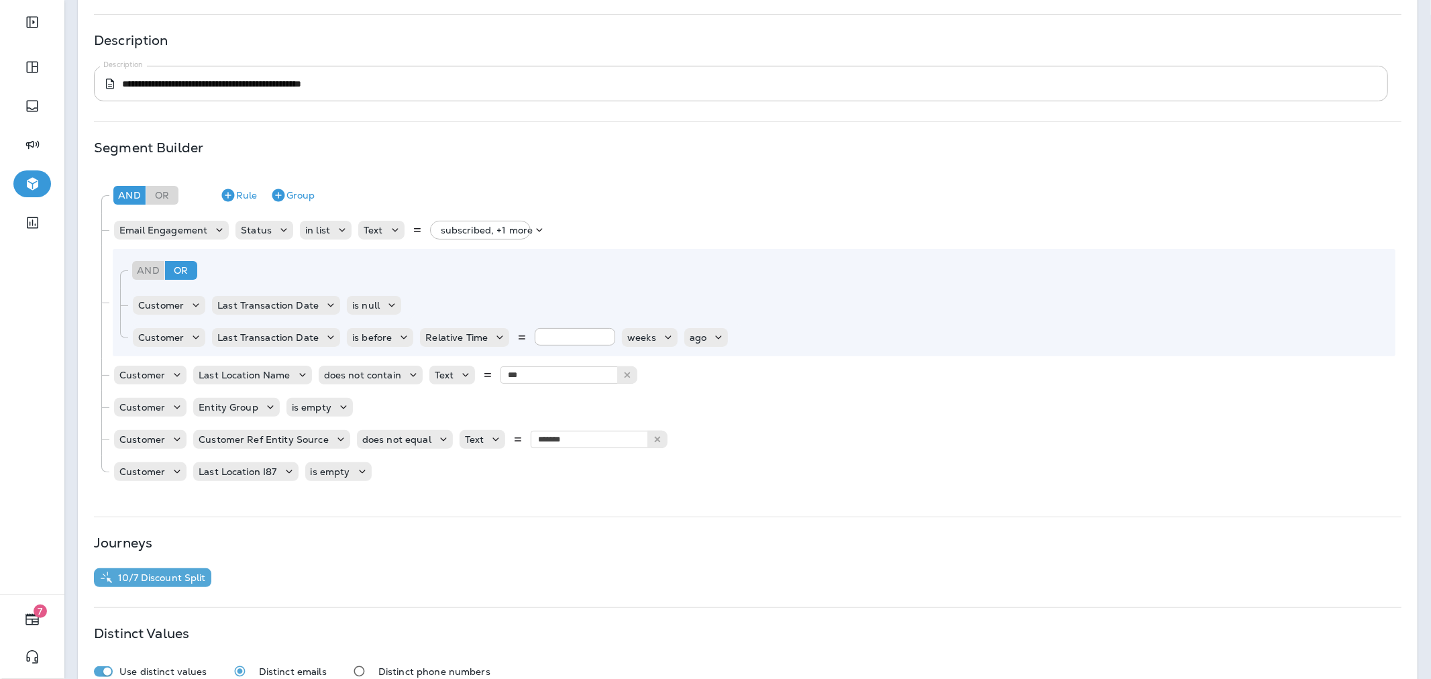
scroll to position [0, 0]
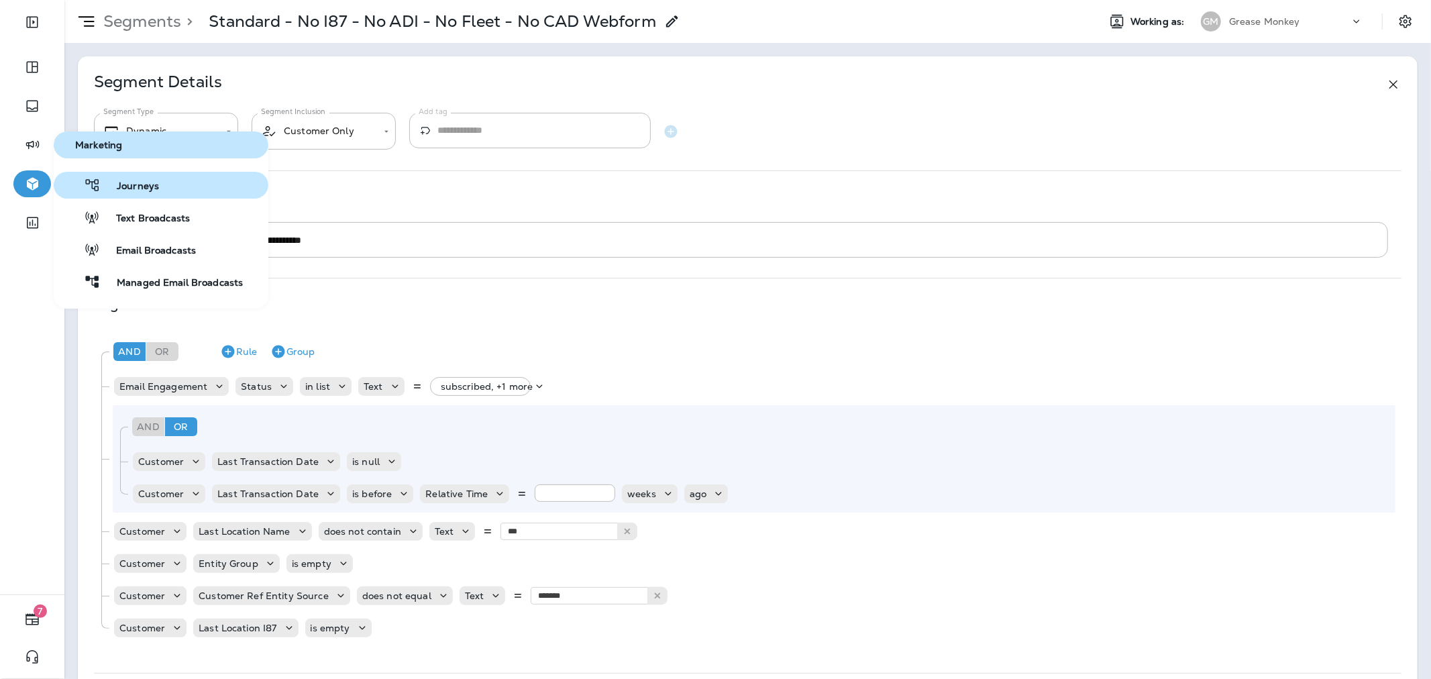
click at [131, 191] on span "Journeys" at bounding box center [130, 186] width 58 height 13
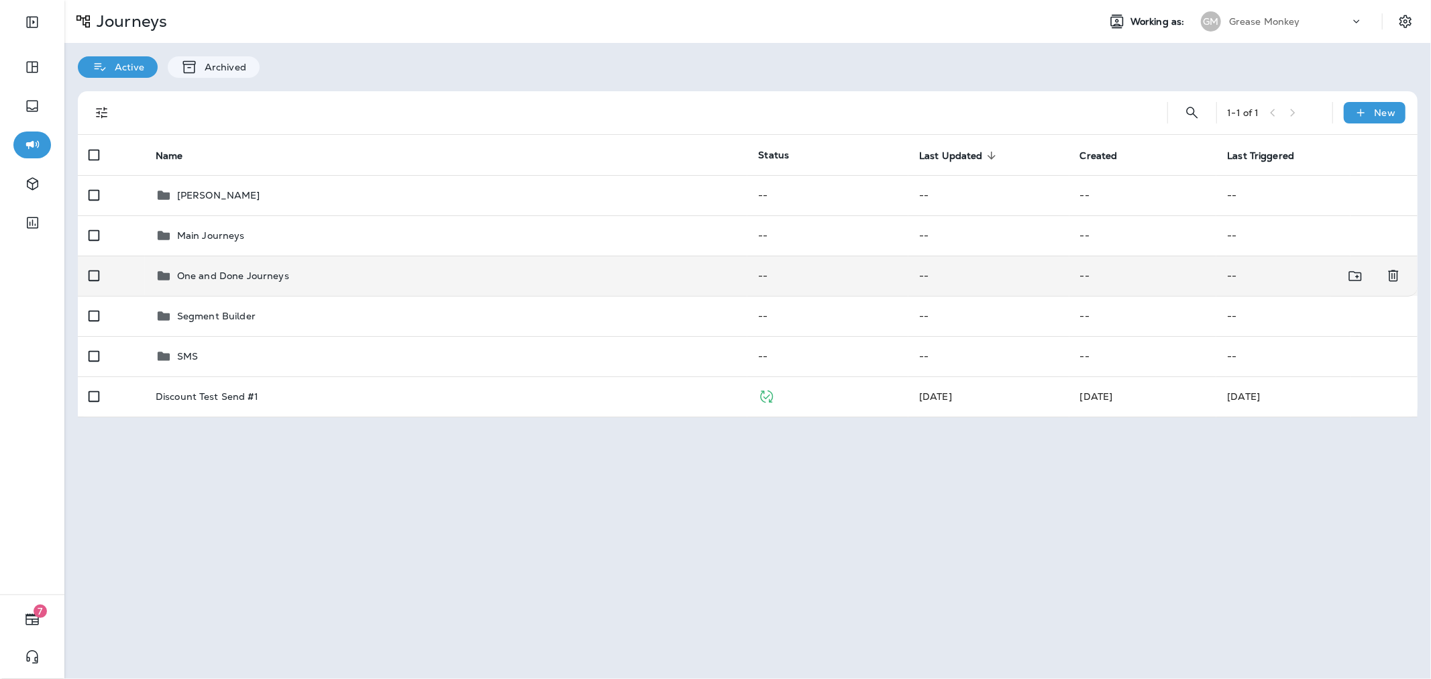
click at [289, 280] on div "One and Done Journeys" at bounding box center [447, 276] width 582 height 16
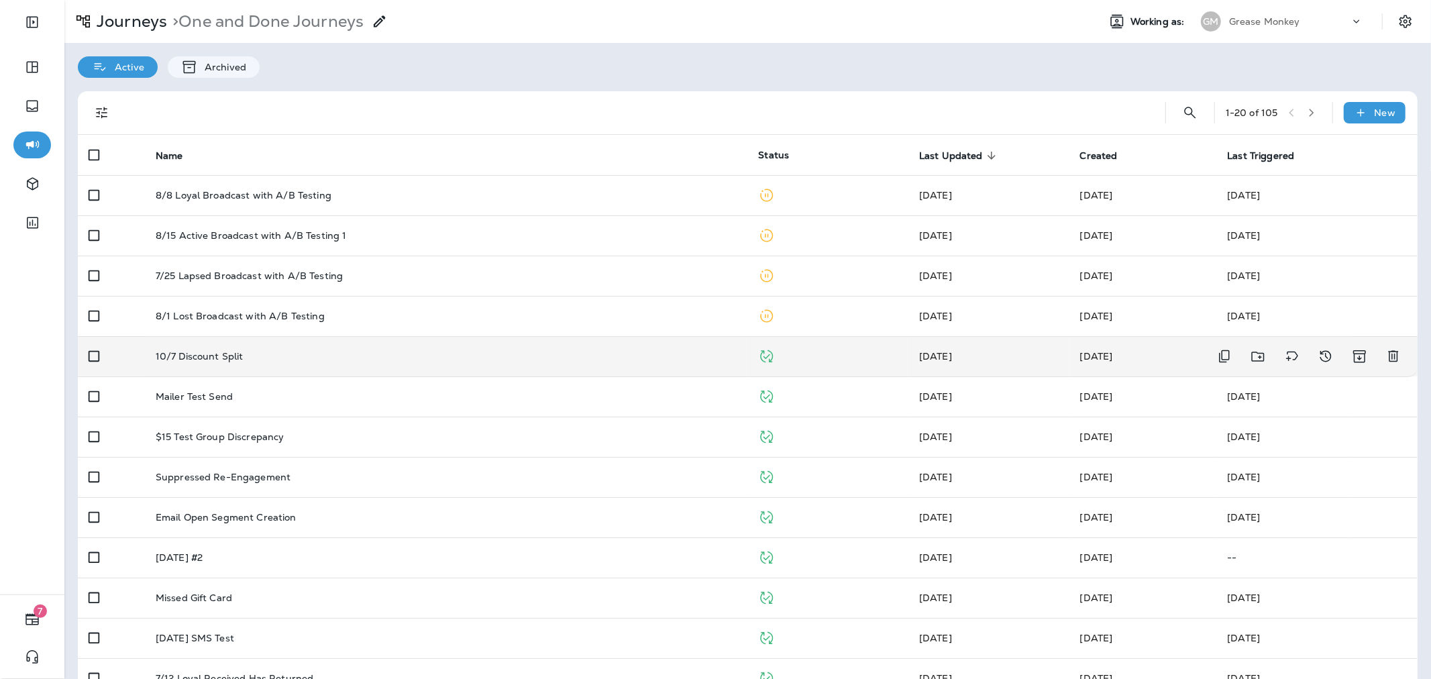
click at [333, 344] on td "10/7 Discount Split" at bounding box center [446, 356] width 603 height 40
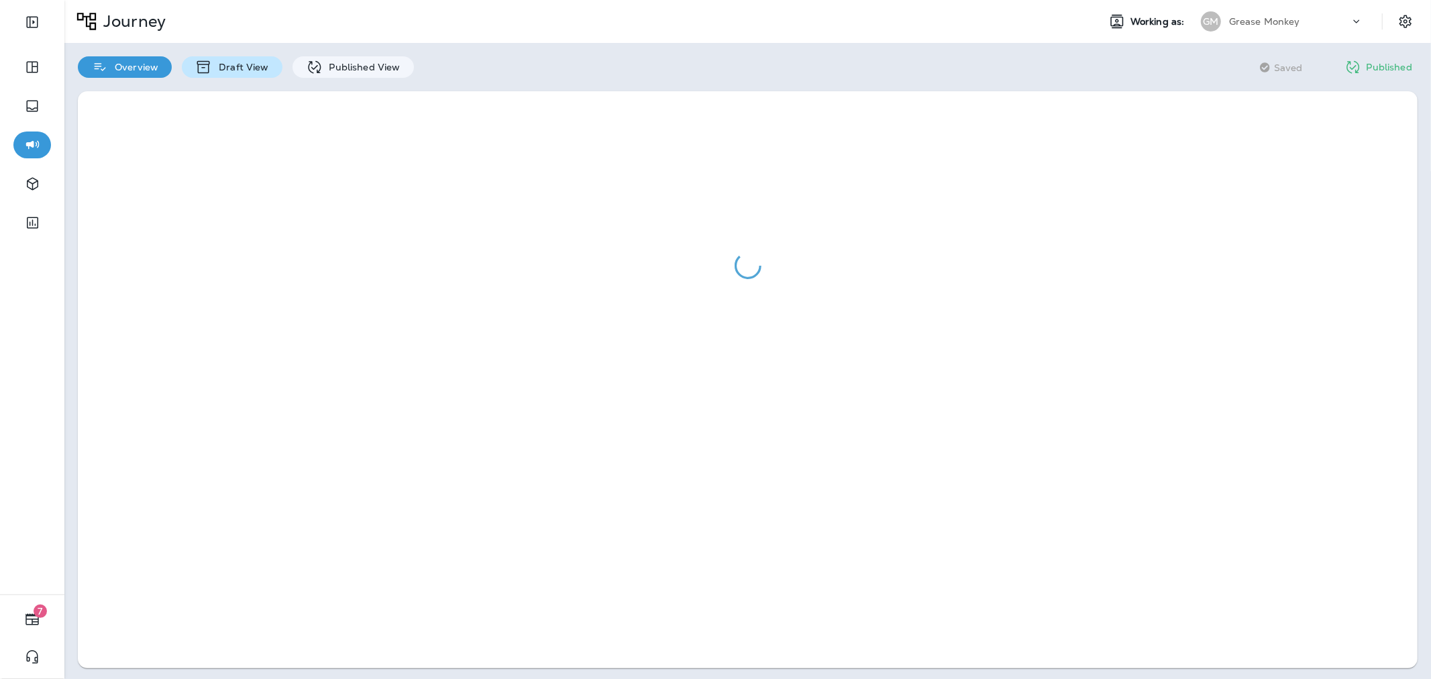
click at [255, 58] on div "Draft View" at bounding box center [232, 66] width 100 height 21
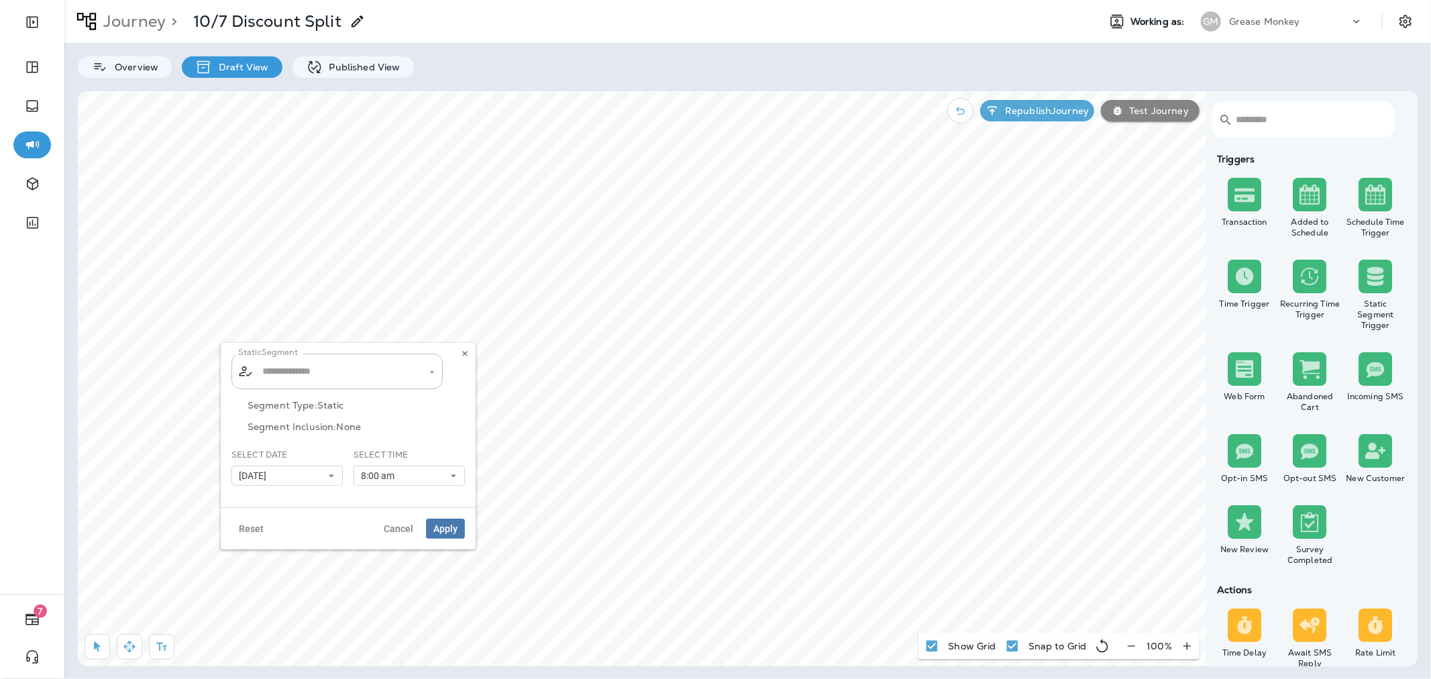
type input "**********"
click at [458, 356] on button at bounding box center [465, 353] width 15 height 15
click at [161, 27] on p "Journey" at bounding box center [132, 21] width 68 height 20
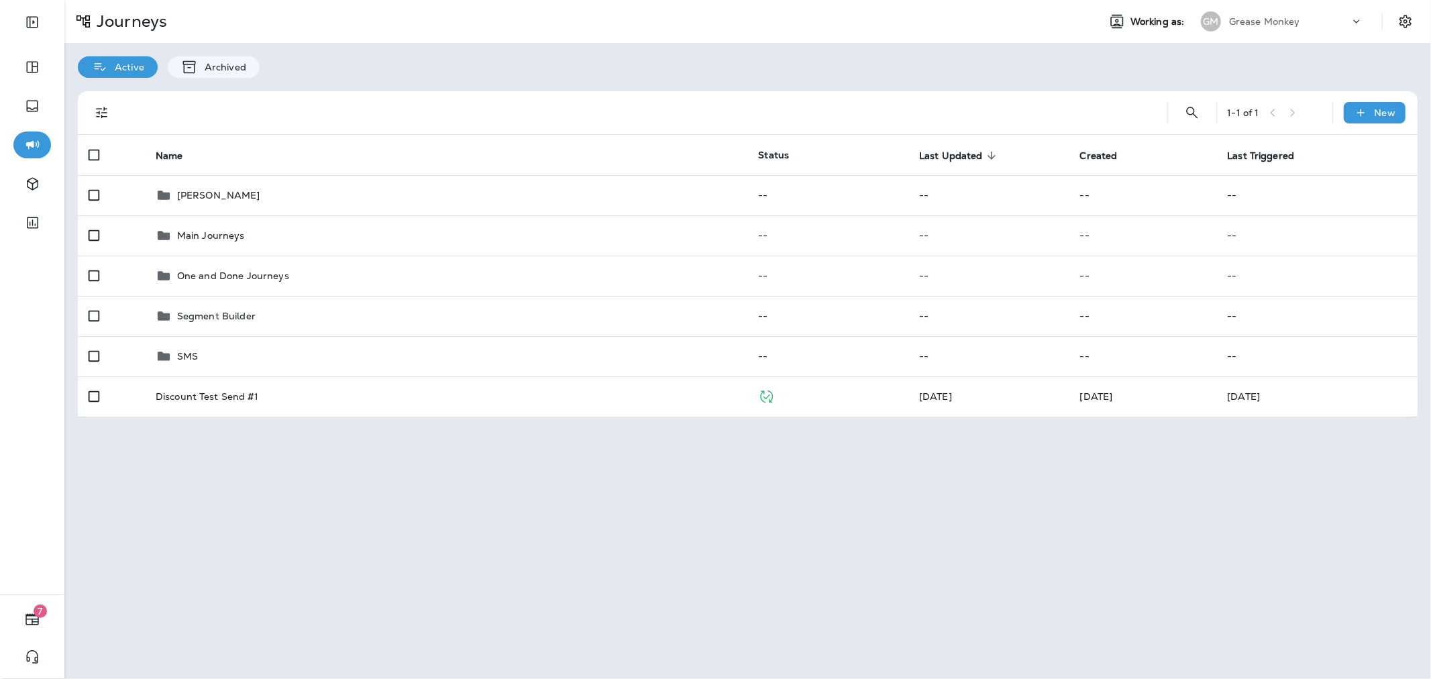
click at [555, 78] on div "1 - 1 of 1 New Name Status Last Updated sorted descending Created Last Triggere…" at bounding box center [747, 254] width 1366 height 353
click at [1311, 34] on div "GM Grease Monkey" at bounding box center [1282, 21] width 178 height 27
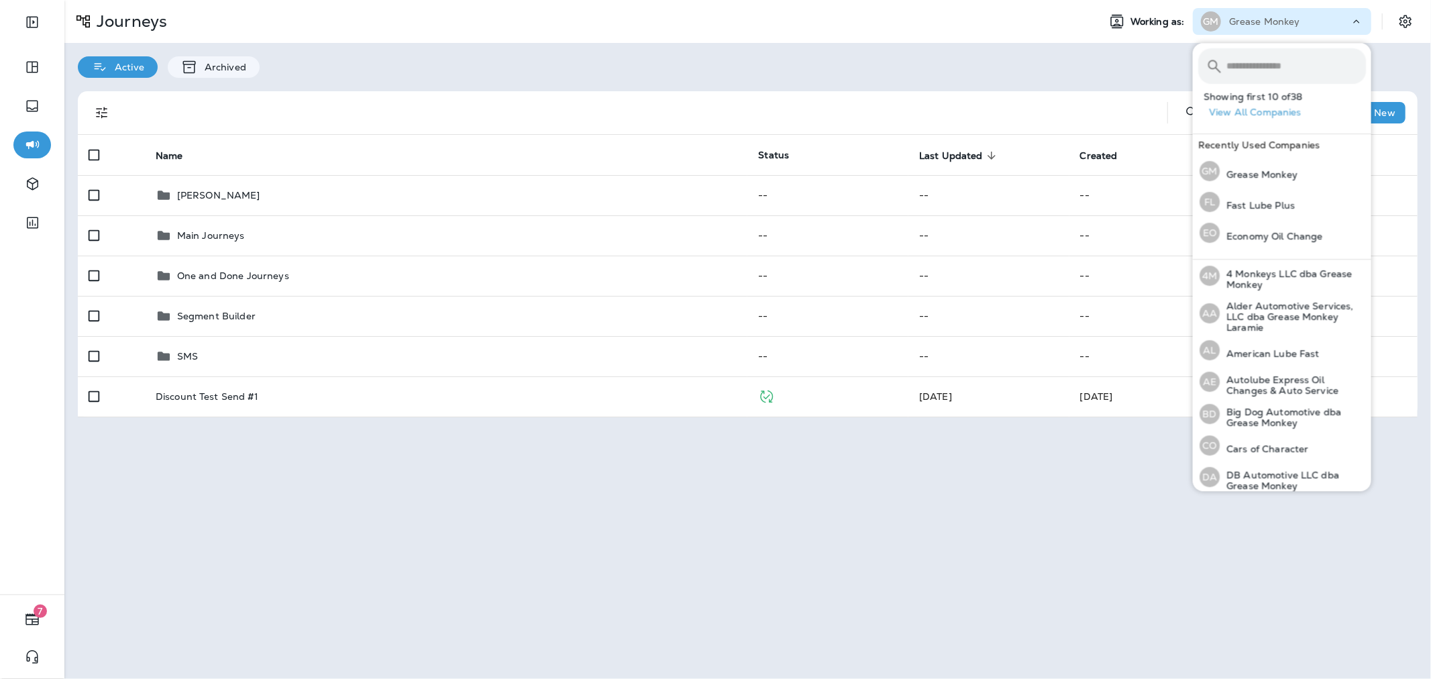
click at [1302, 58] on input "text" at bounding box center [1296, 66] width 140 height 36
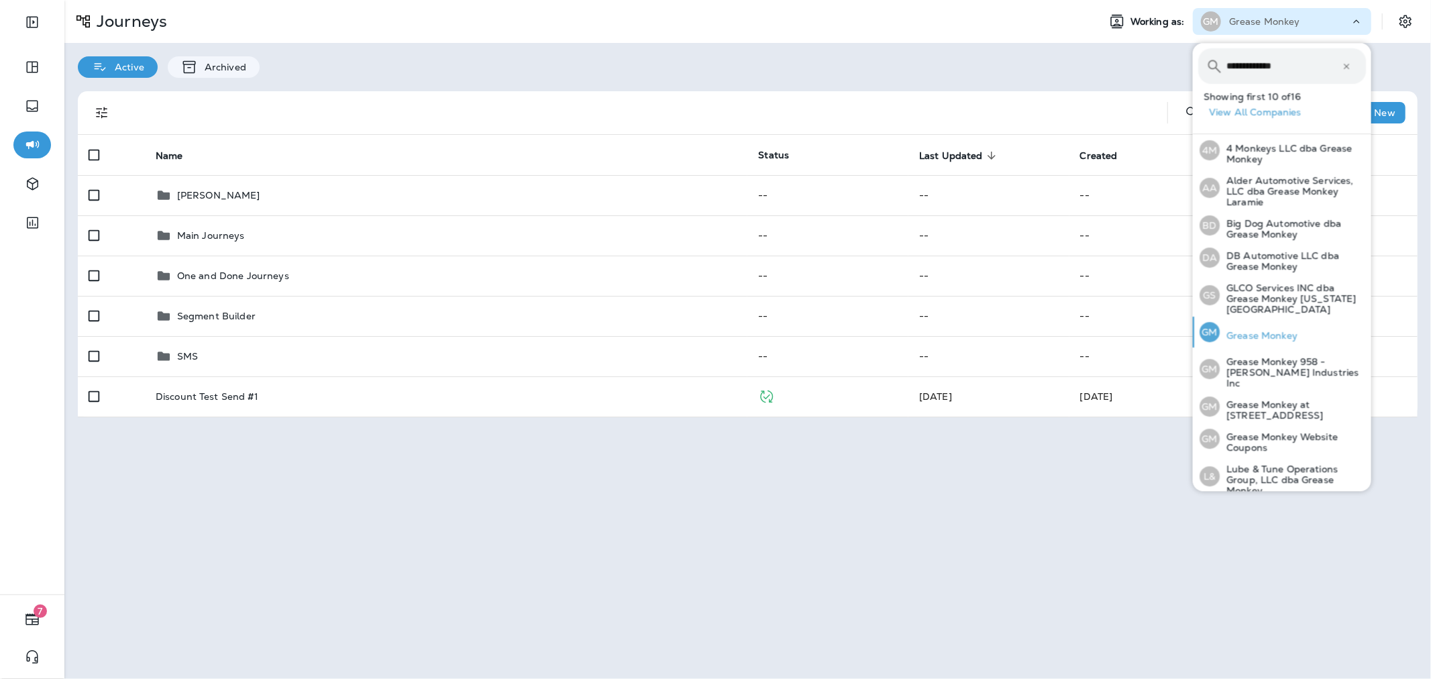
type input "**********"
click at [1279, 317] on div "GM Grease Monkey" at bounding box center [1248, 332] width 109 height 31
click at [1254, 330] on p "Grease Monkey" at bounding box center [1259, 335] width 78 height 11
click at [1285, 431] on p "Grease Monkey Website Coupons" at bounding box center [1293, 441] width 146 height 21
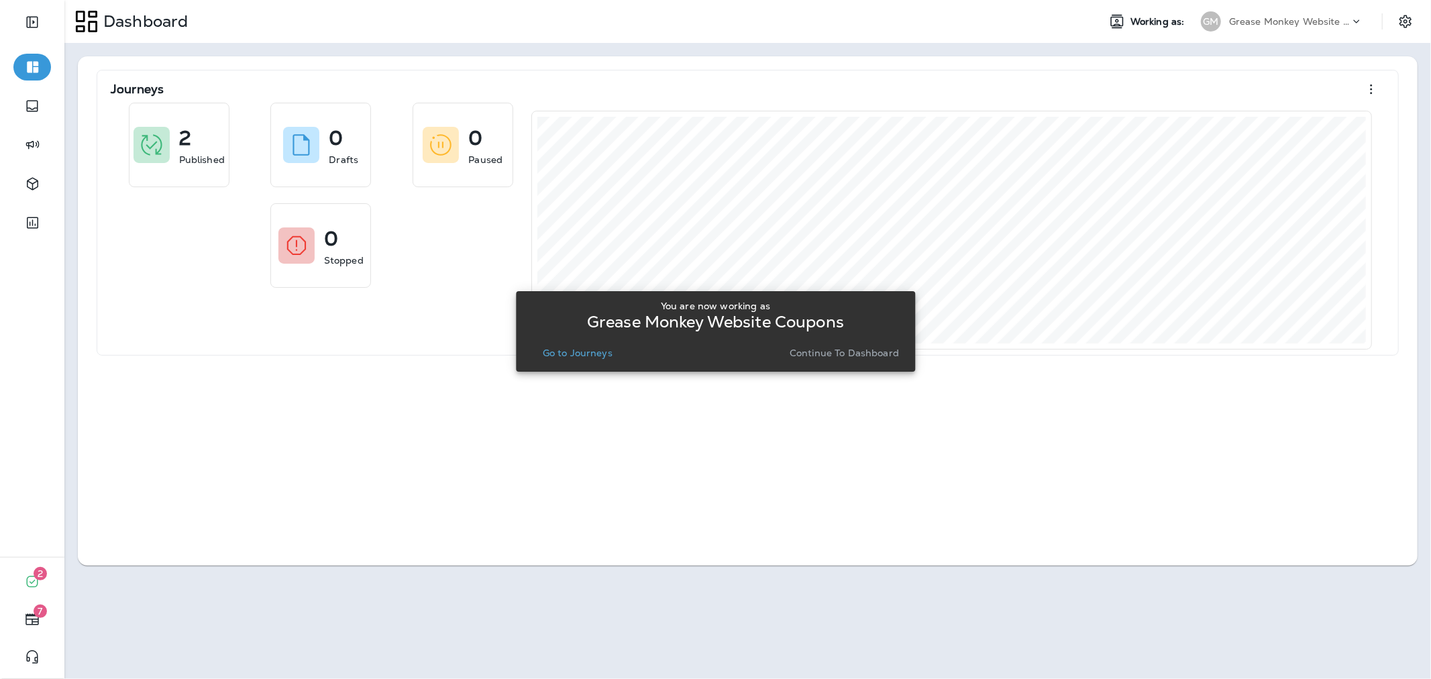
click at [835, 357] on p "Continue to Dashboard" at bounding box center [844, 352] width 109 height 11
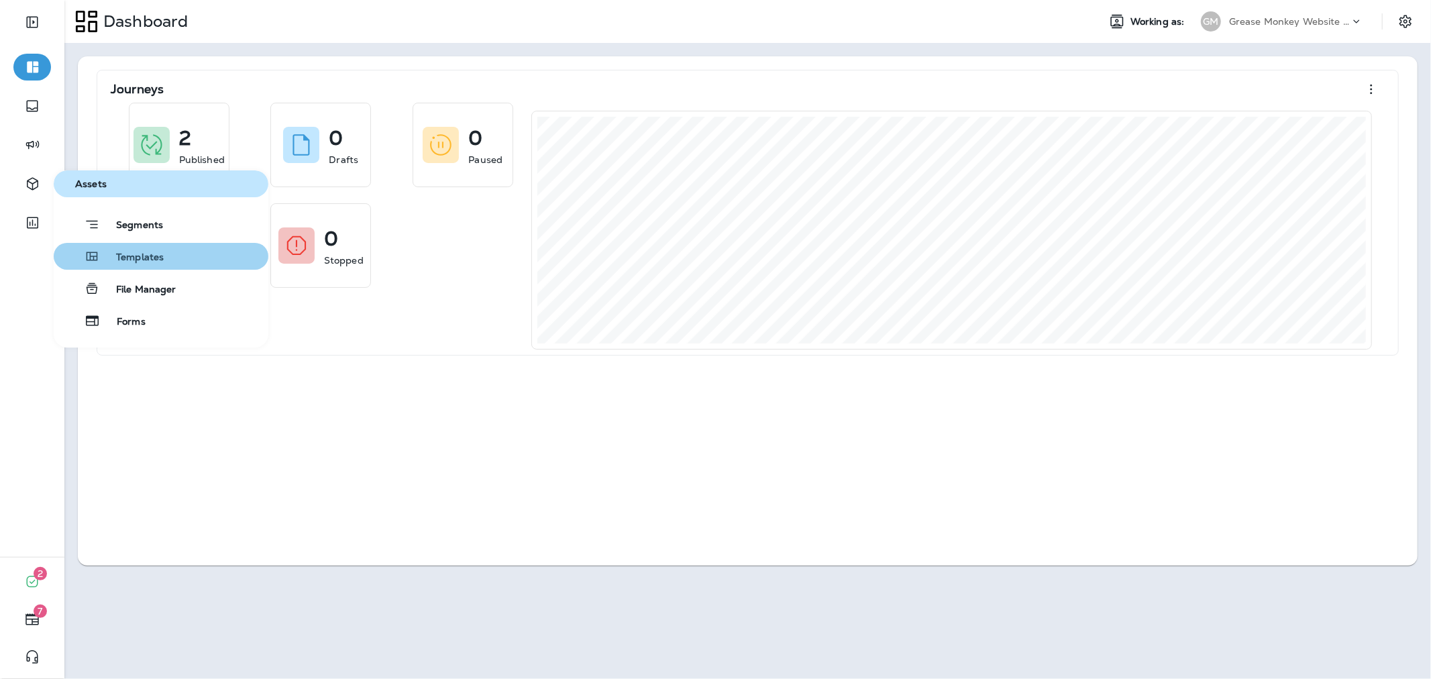
click at [142, 260] on span "Templates" at bounding box center [132, 258] width 64 height 13
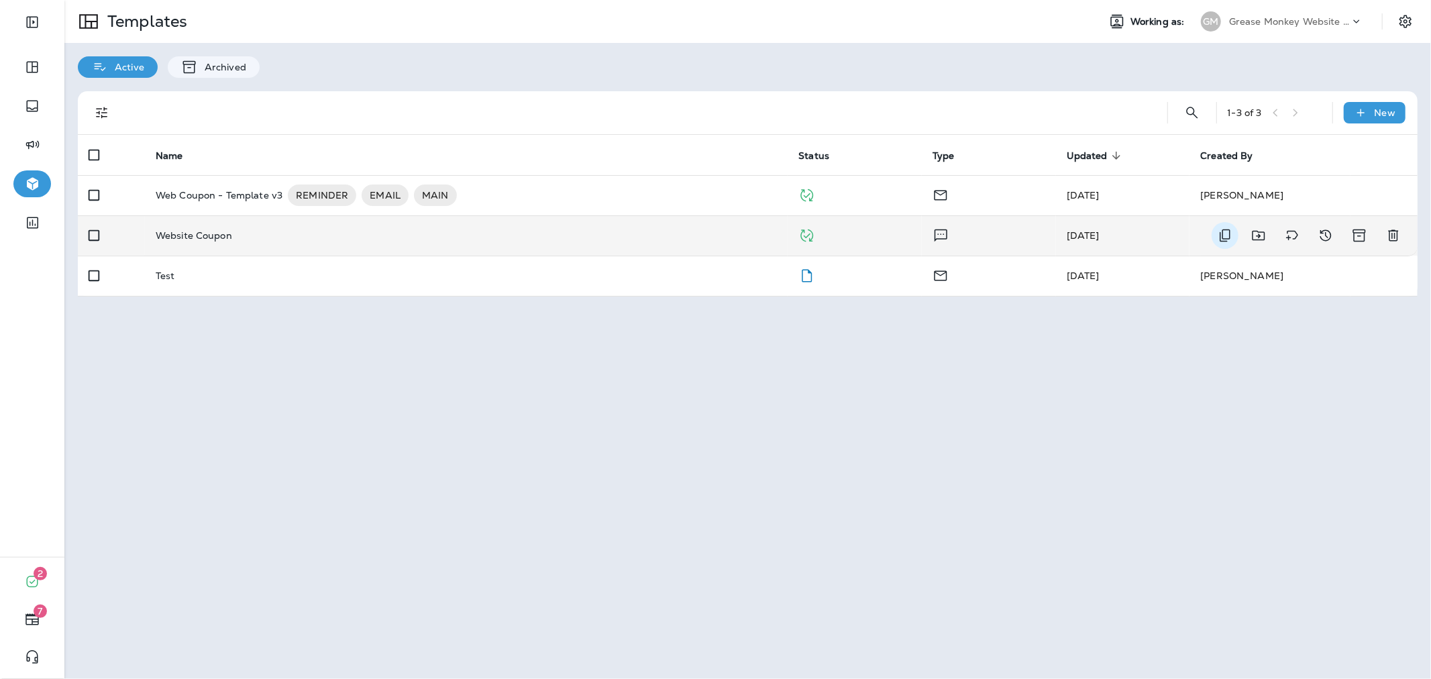
click at [1221, 231] on icon "Duplicate" at bounding box center [1225, 235] width 16 height 16
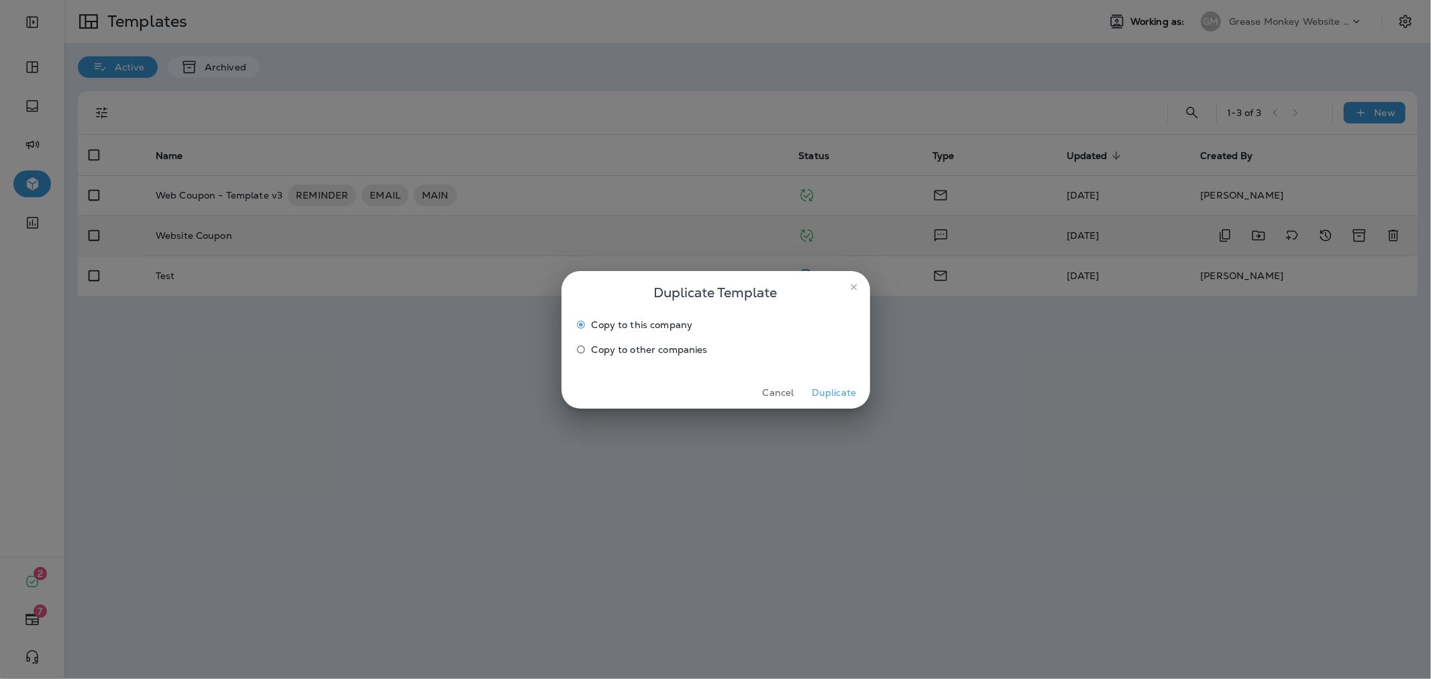
click at [836, 391] on button "Duplicate" at bounding box center [834, 392] width 50 height 21
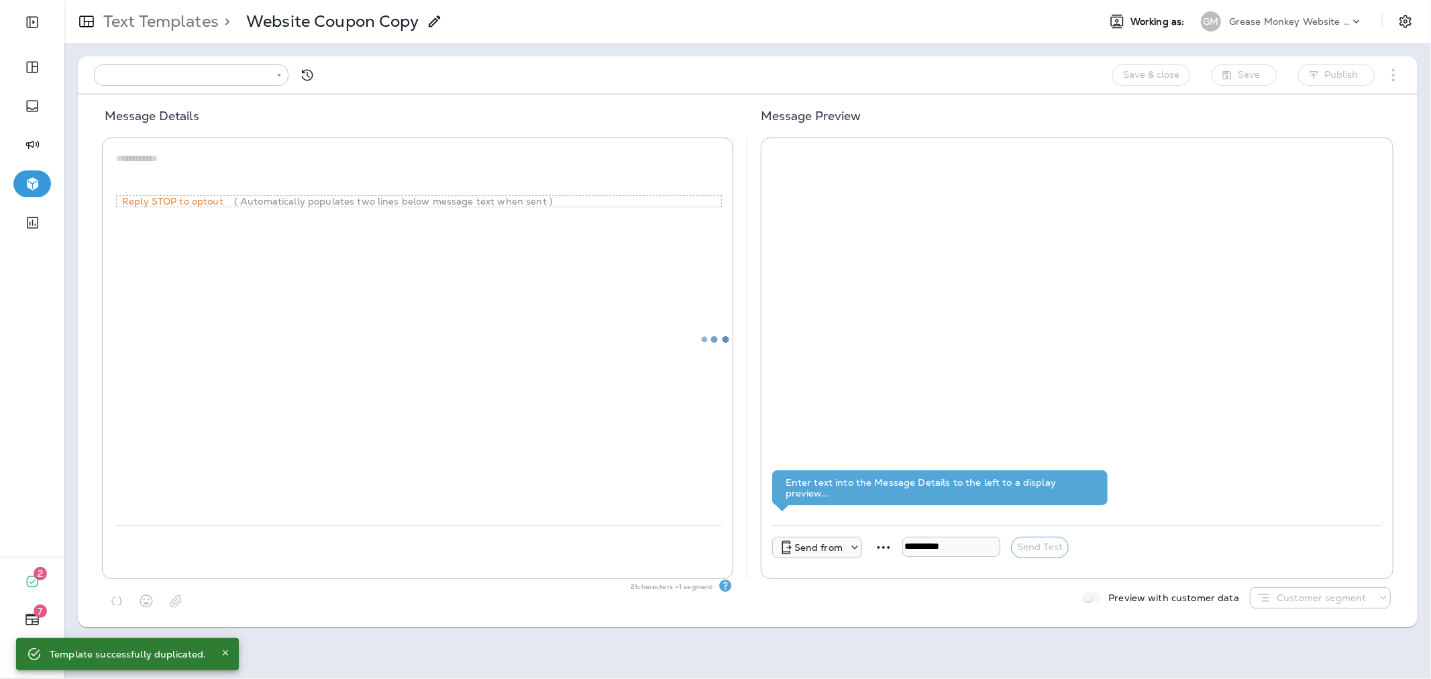
type input "**********"
type textarea "**********"
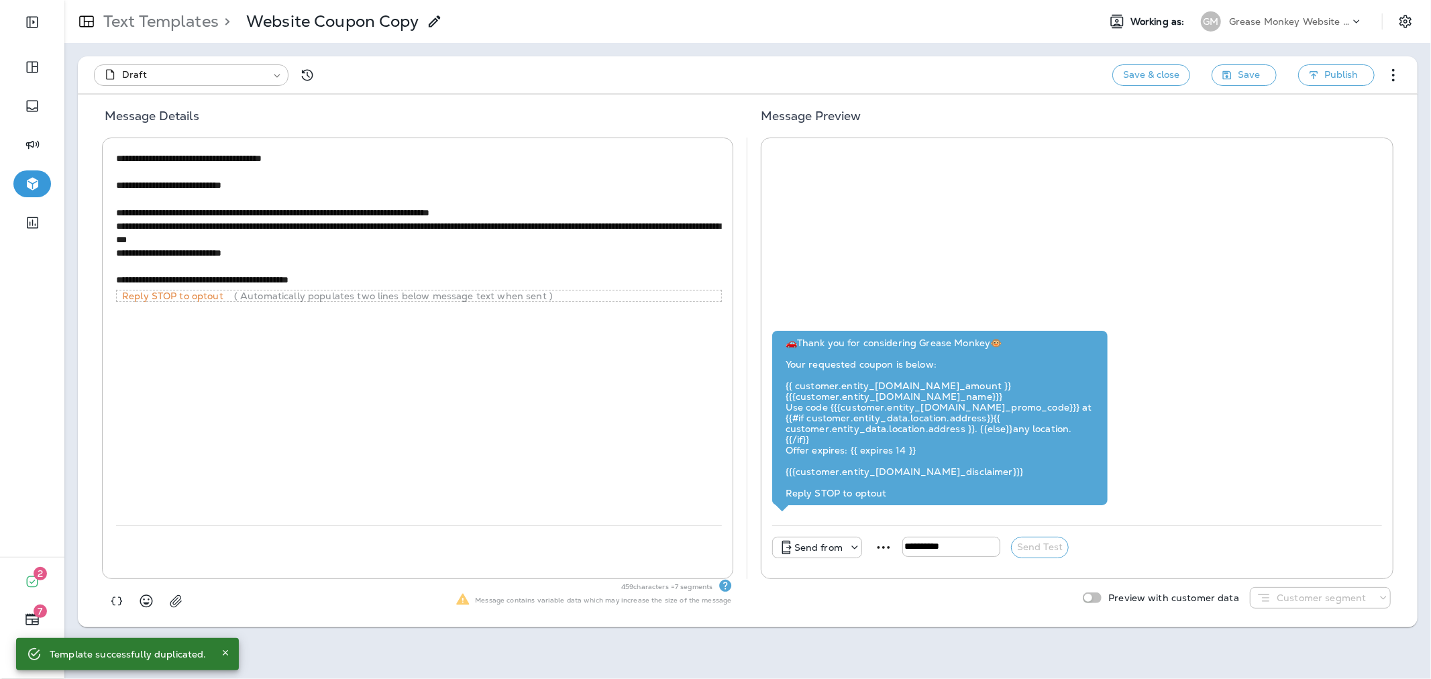
click at [299, 21] on p "Website Coupon Copy" at bounding box center [332, 21] width 172 height 20
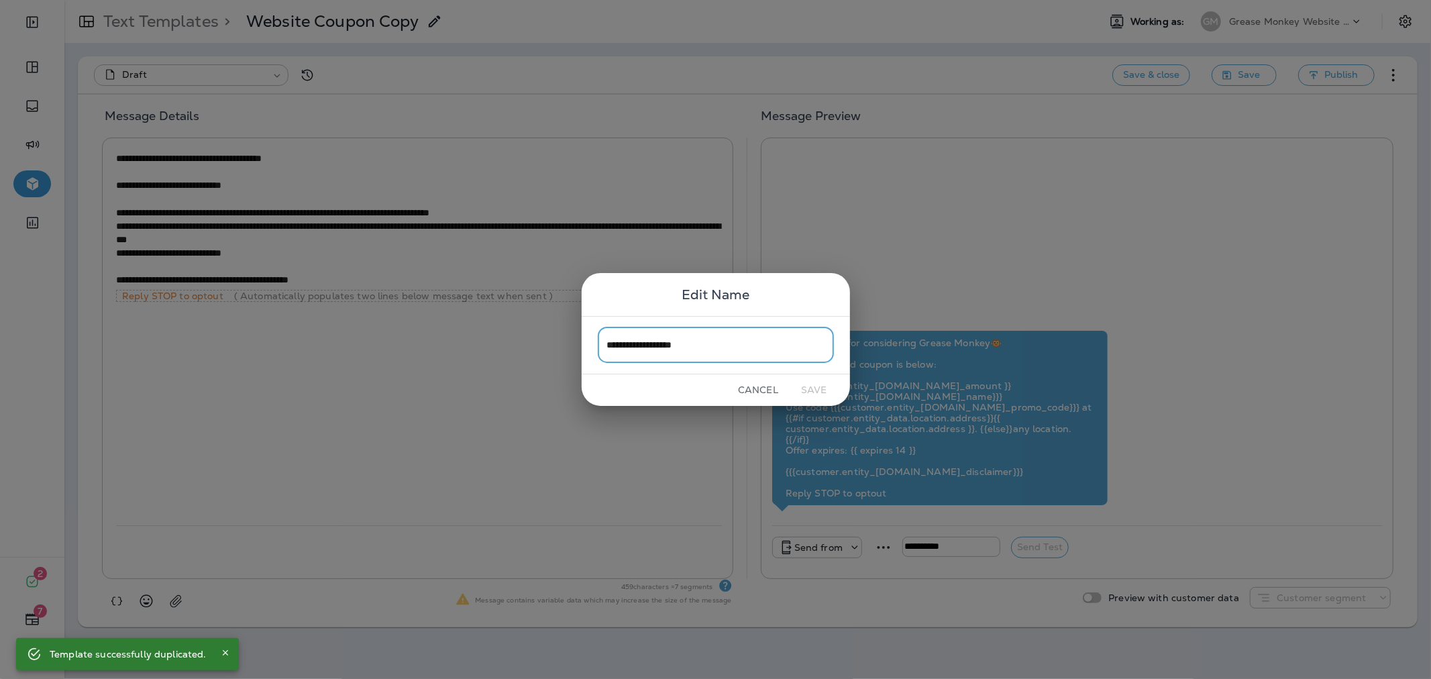
click at [712, 344] on input "**********" at bounding box center [716, 345] width 236 height 36
type input "**********"
click at [807, 384] on button "Save" at bounding box center [814, 390] width 50 height 21
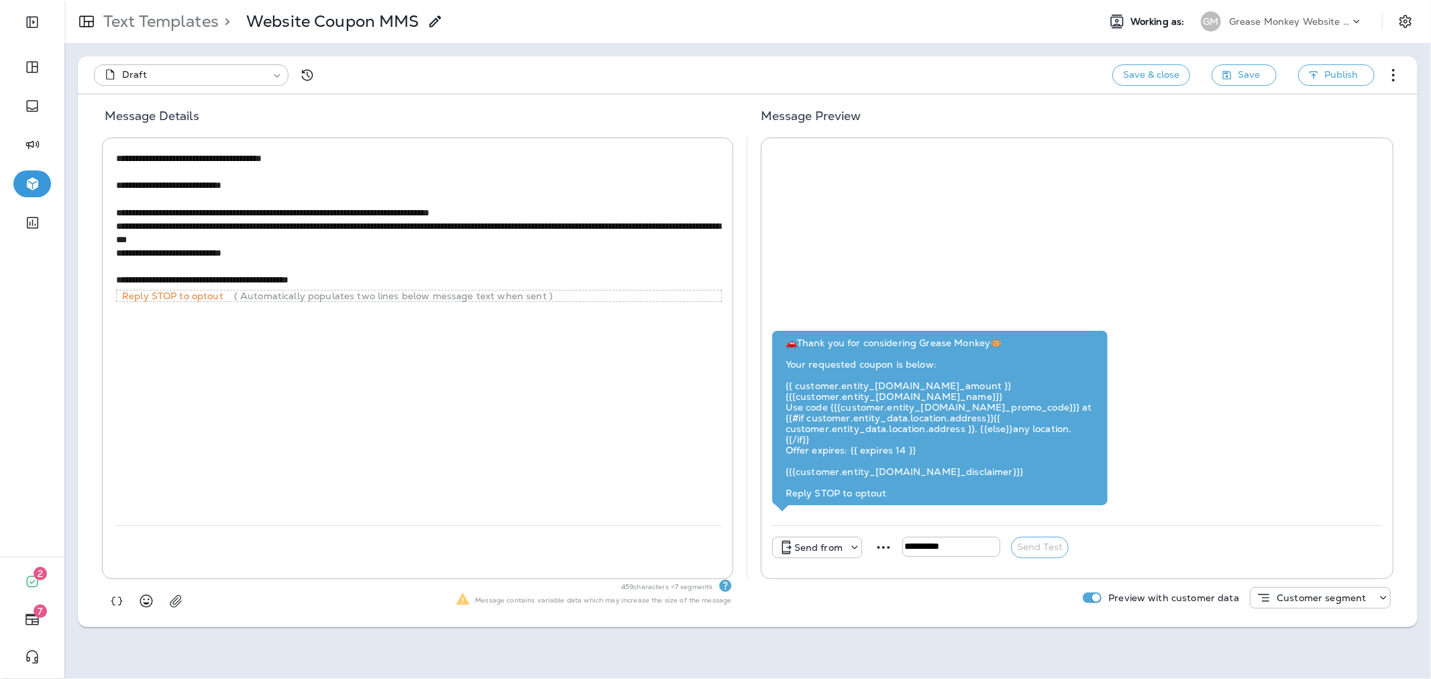
click at [1291, 584] on div "Preview with customer data Customer segment" at bounding box center [1233, 603] width 345 height 48
click at [1300, 592] on p "Customer segment" at bounding box center [1321, 597] width 89 height 11
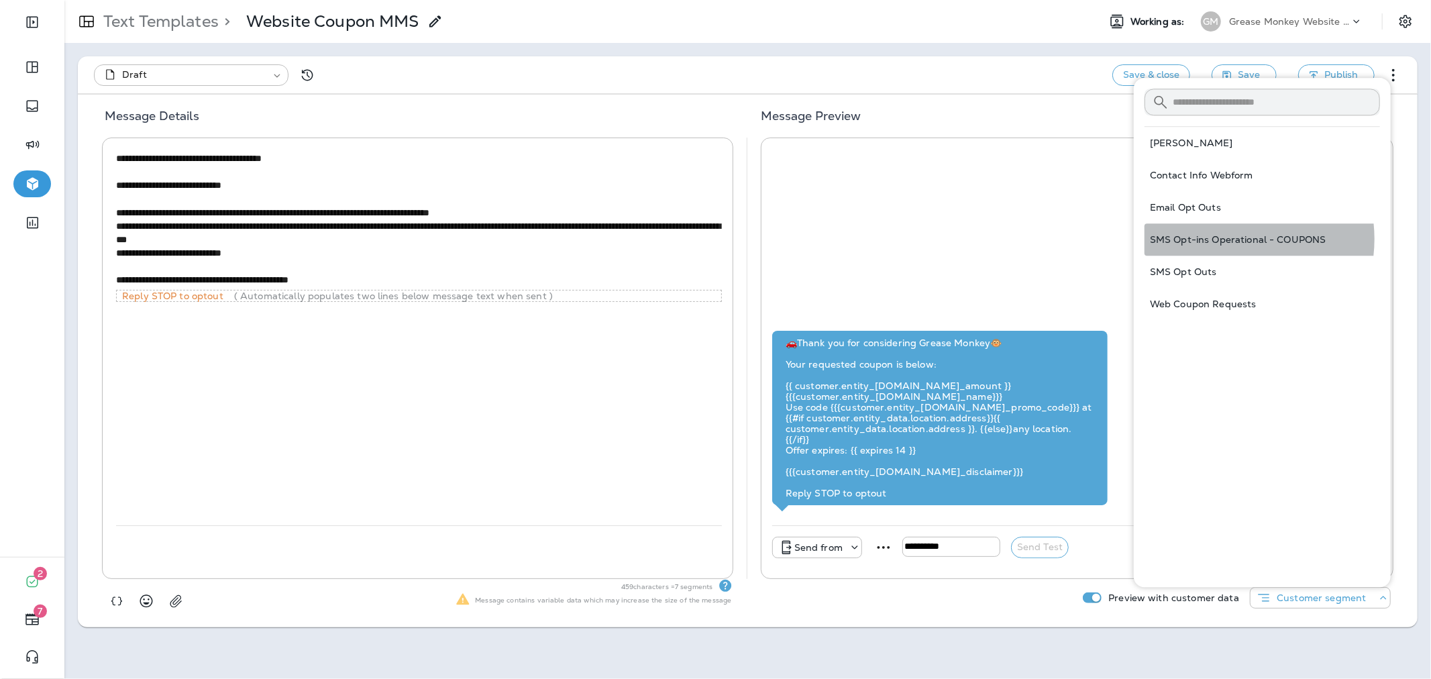
click at [1228, 239] on span "SMS Opt-ins Operational - COUPONS" at bounding box center [1238, 239] width 176 height 13
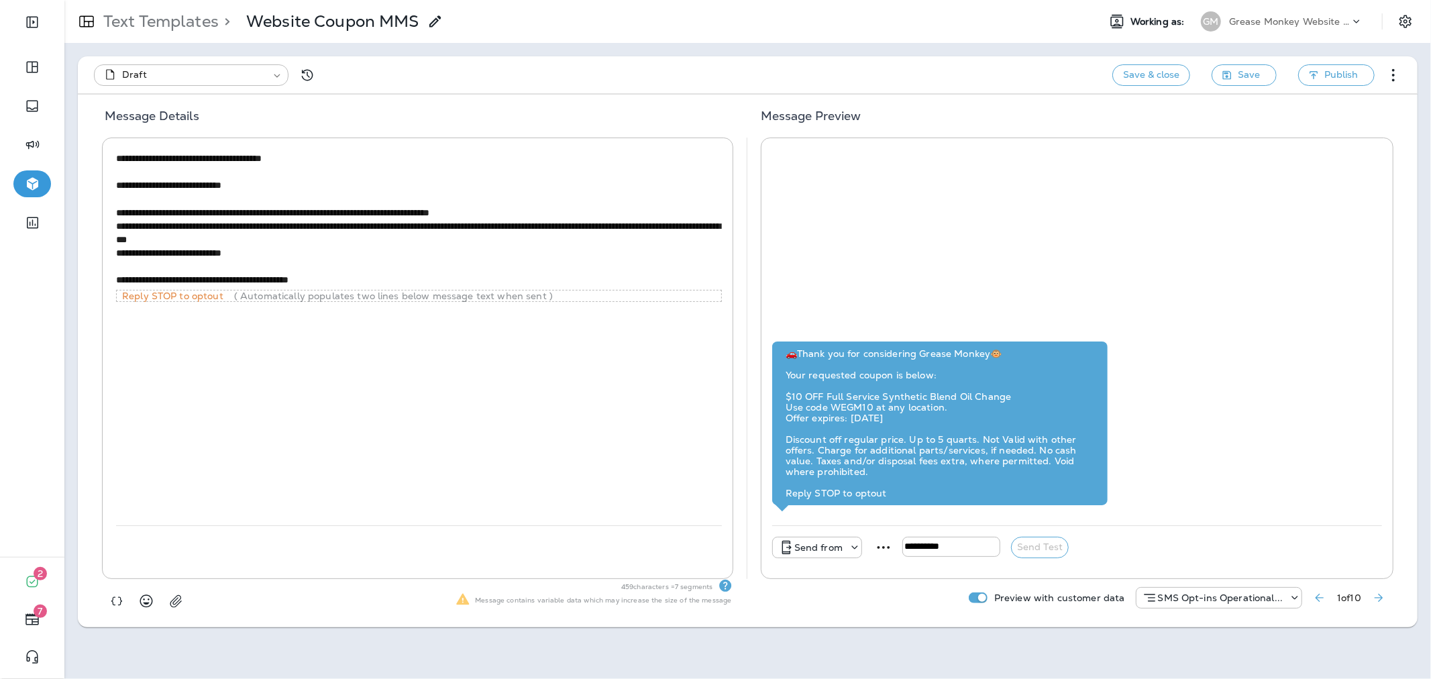
click at [1379, 595] on icon "Next Preview Customer" at bounding box center [1378, 597] width 13 height 13
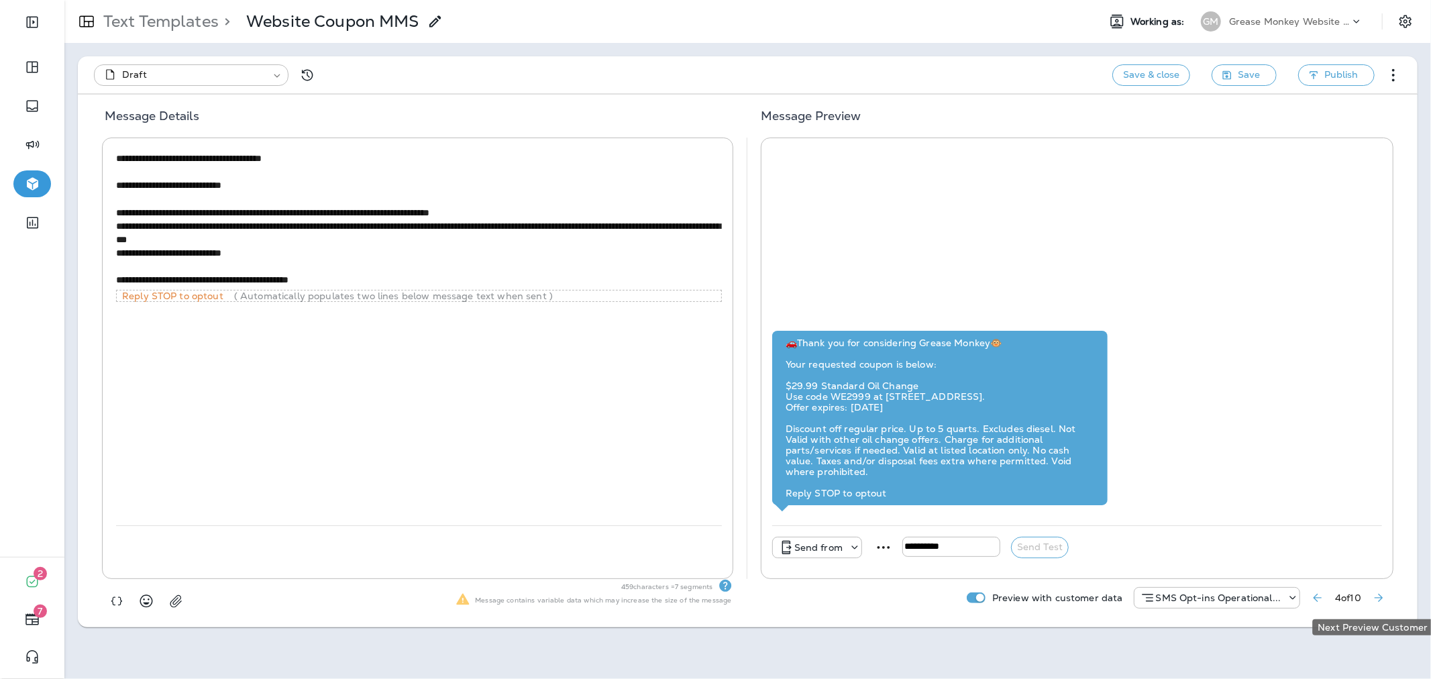
click at [1379, 595] on icon "Next Preview Customer" at bounding box center [1378, 597] width 13 height 13
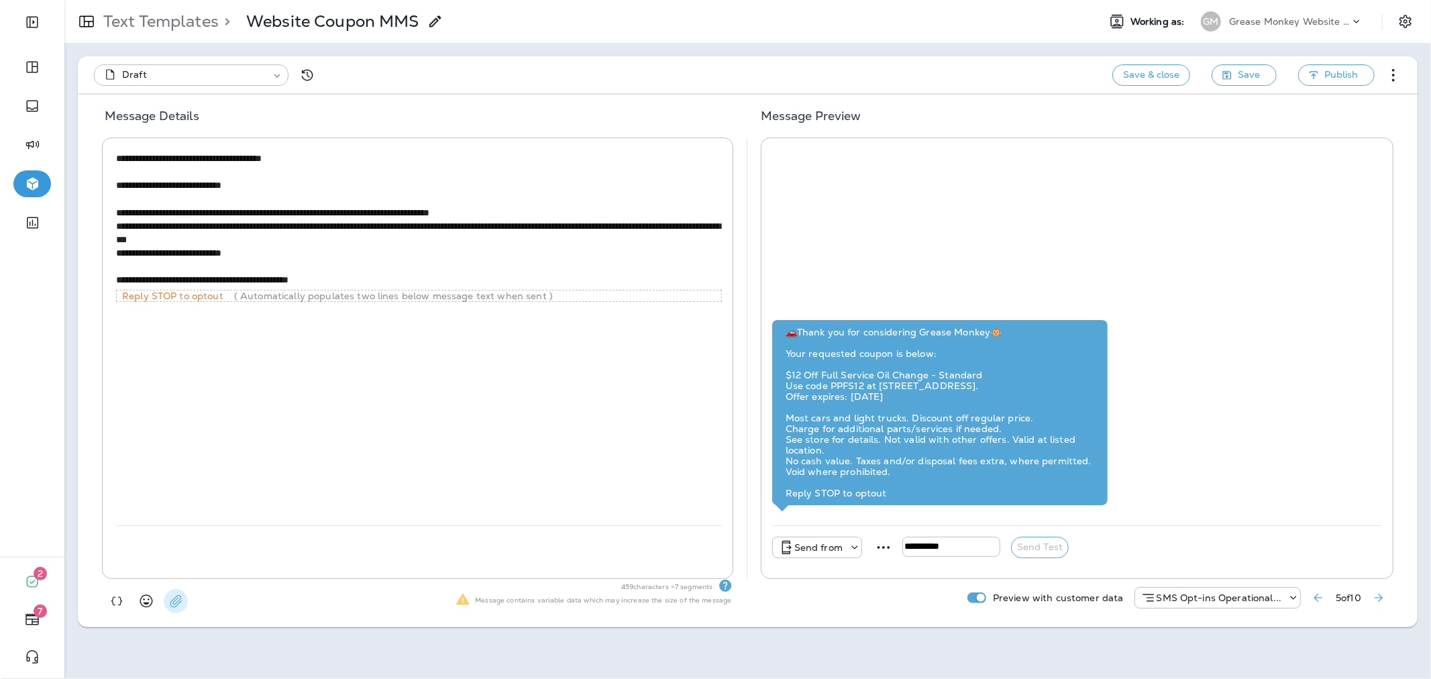
click at [180, 606] on icon "button" at bounding box center [175, 600] width 13 height 13
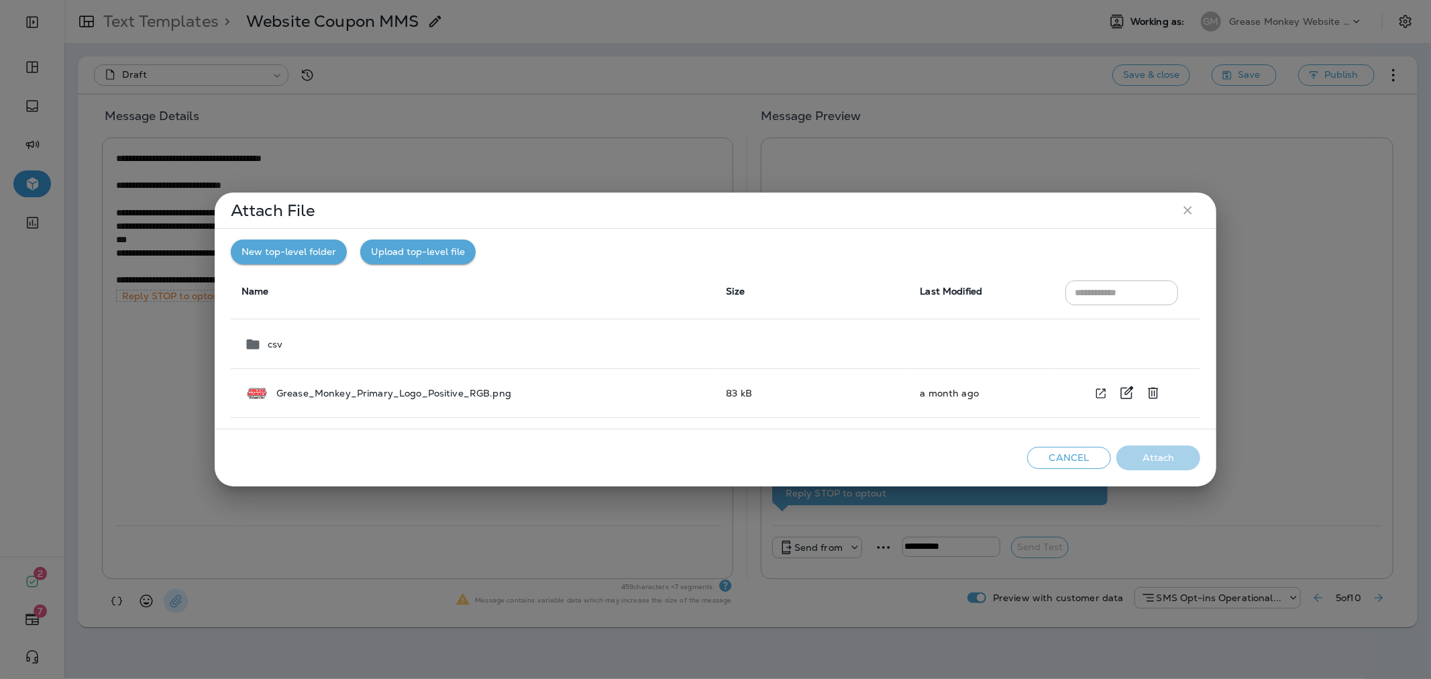
click at [484, 402] on td "Grease_Monkey_Primary_Logo_Positive_RGB.png" at bounding box center [473, 393] width 485 height 49
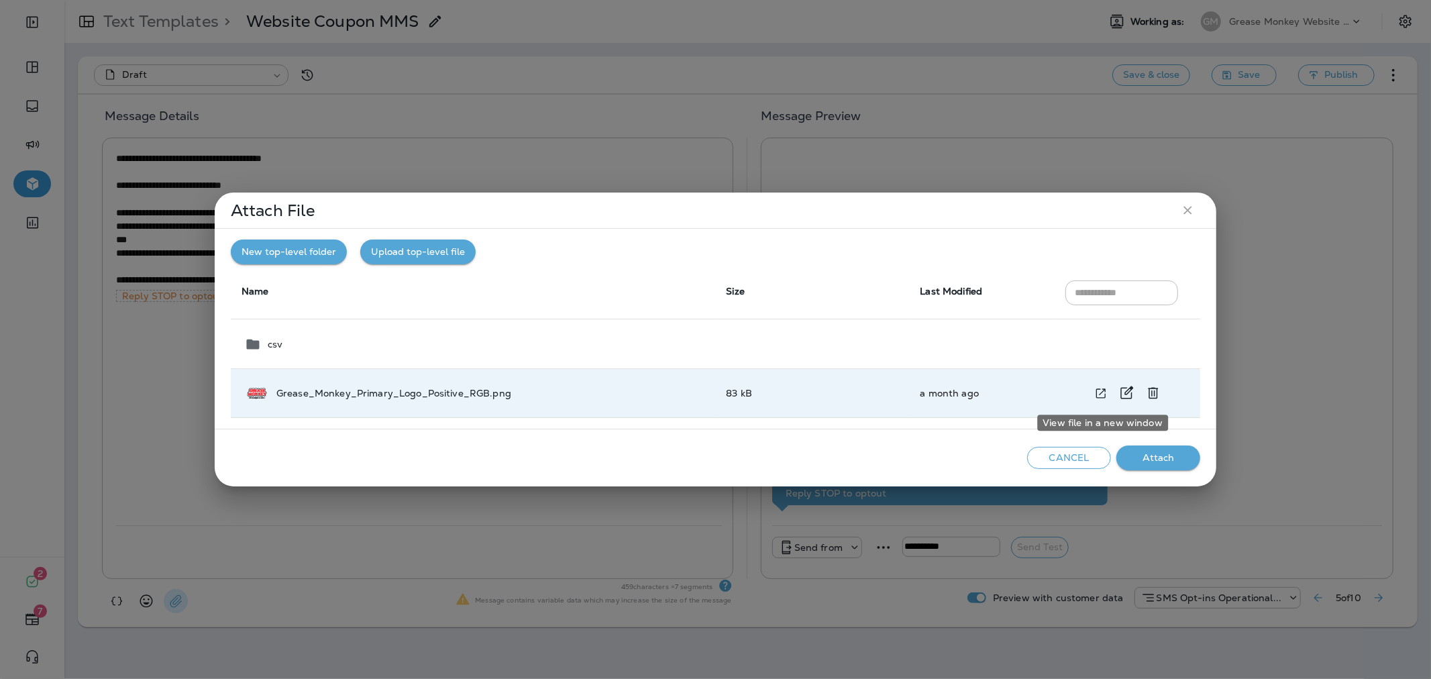
click at [980, 390] on td "a month ago" at bounding box center [983, 393] width 146 height 49
click at [555, 386] on div "Grease_Monkey_Primary_Logo_Positive_RGB.png" at bounding box center [474, 393] width 461 height 17
click at [483, 385] on div "Grease_Monkey_Primary_Logo_Positive_RGB.png" at bounding box center [474, 393] width 461 height 17
click at [1148, 458] on button "Attach" at bounding box center [1158, 457] width 84 height 25
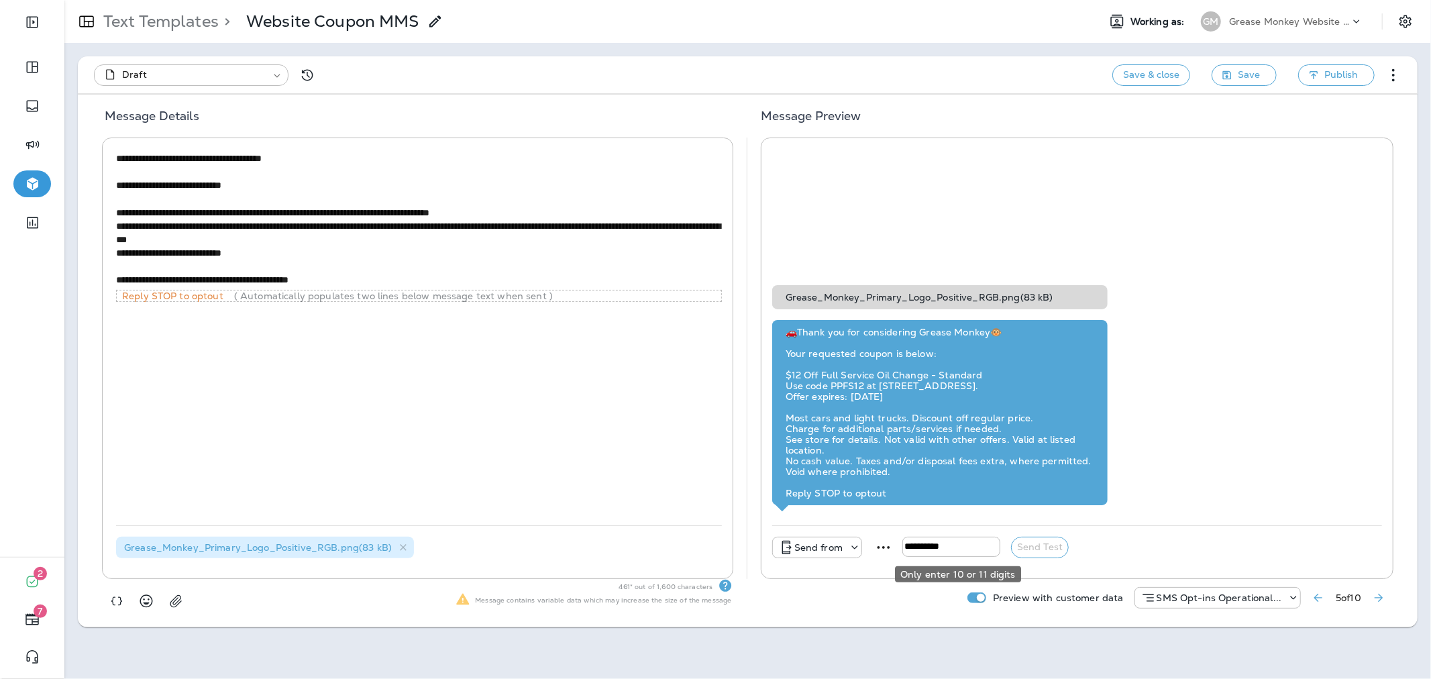
click at [982, 547] on input "tel" at bounding box center [951, 547] width 98 height 20
type input "**********"
click at [790, 553] on use at bounding box center [786, 547] width 9 height 13
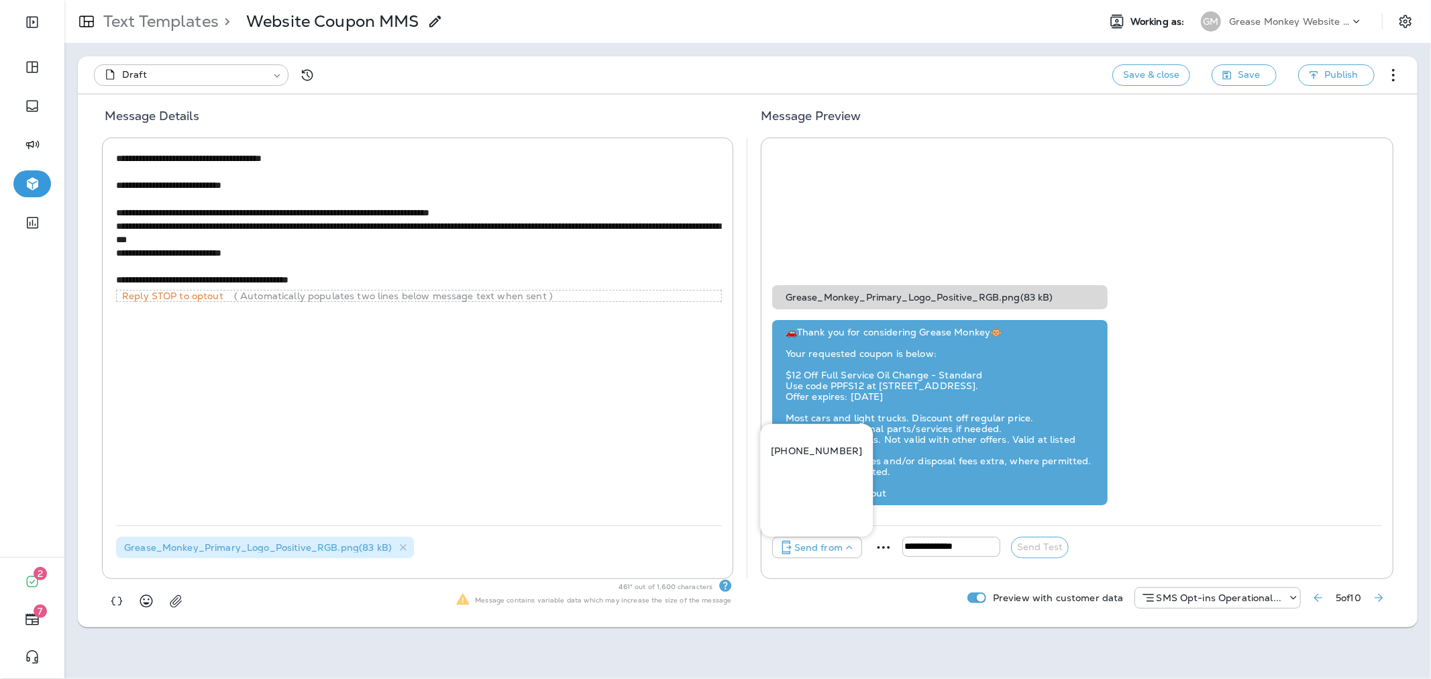
click at [813, 460] on button "[PHONE_NUMBER]" at bounding box center [816, 451] width 113 height 32
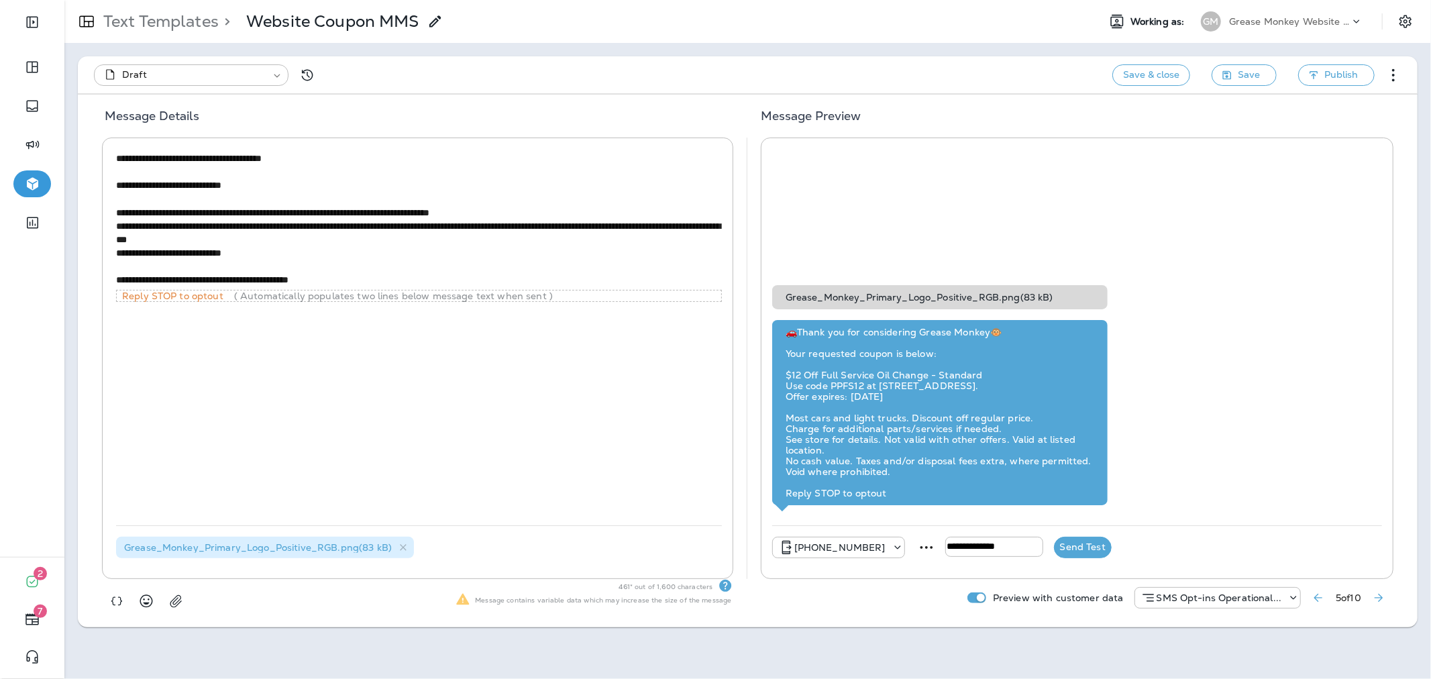
click at [1080, 547] on button "Send Test" at bounding box center [1083, 547] width 58 height 21
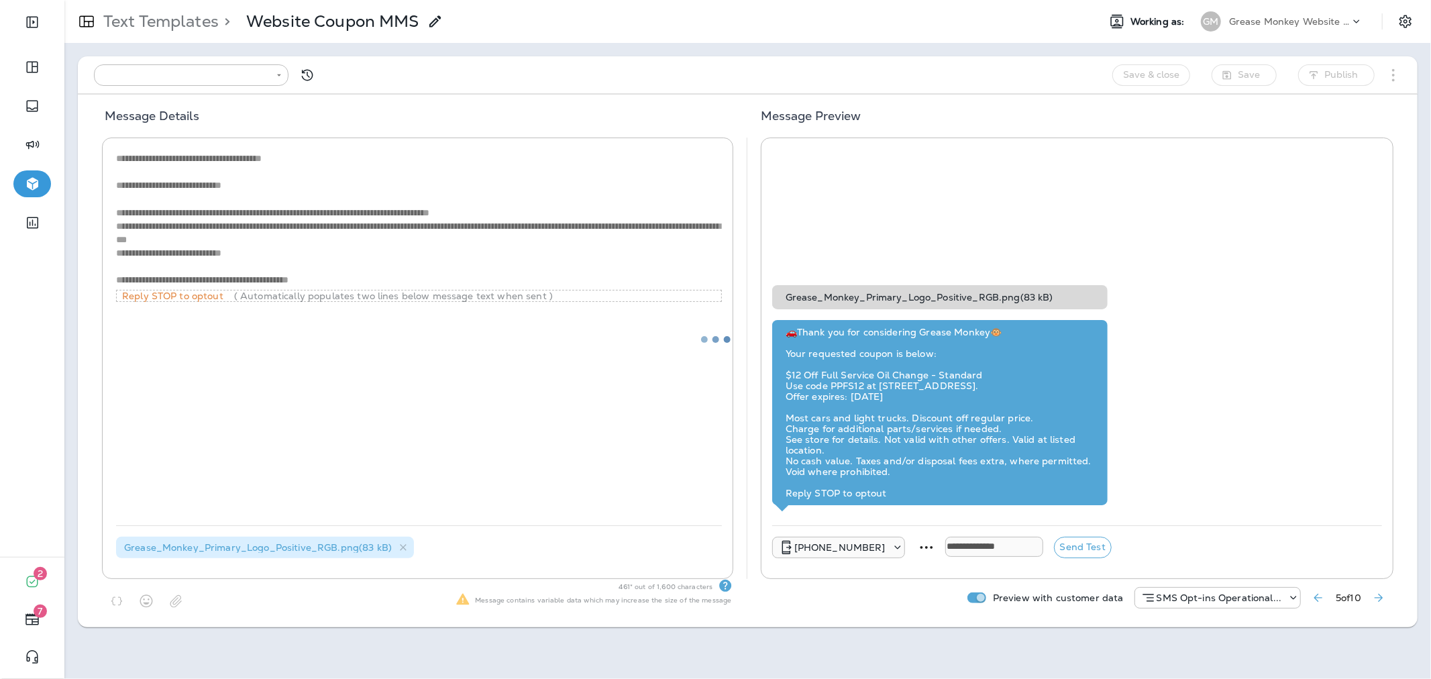
type input "**********"
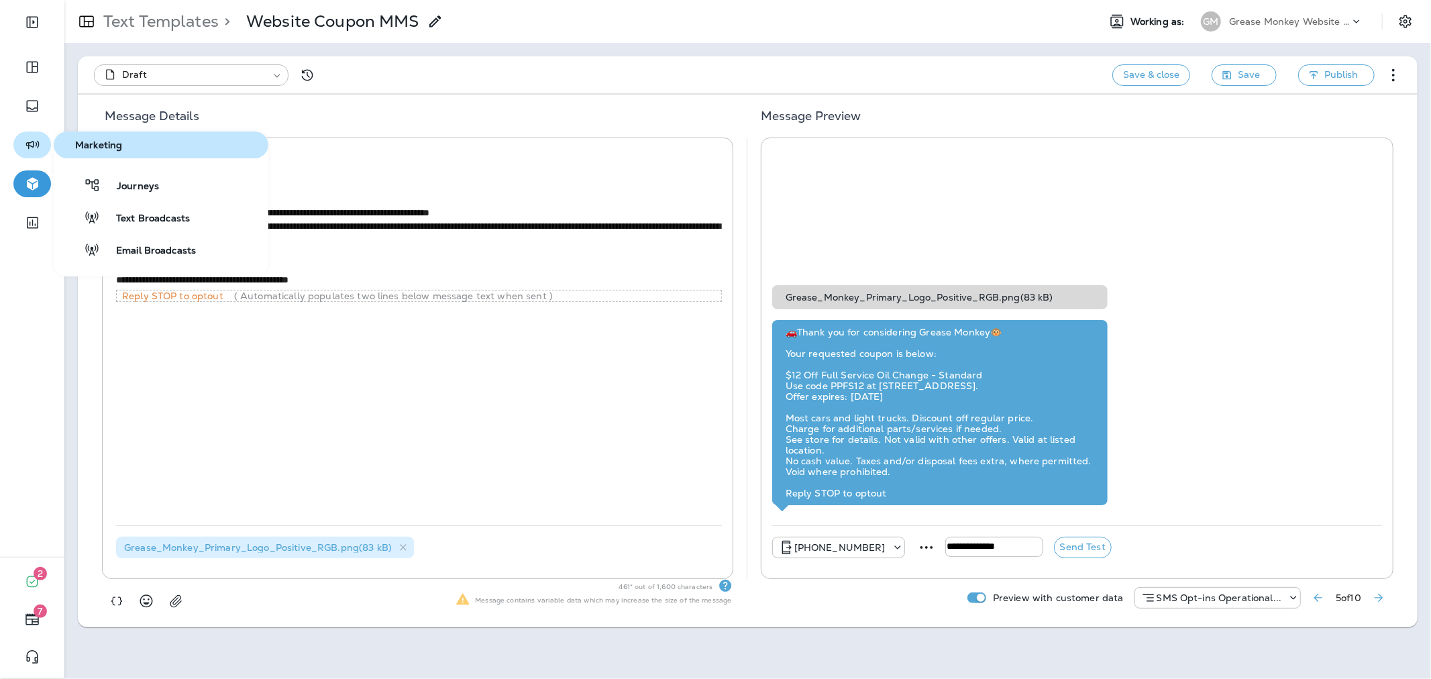
click at [42, 136] on button "button" at bounding box center [32, 144] width 38 height 27
click at [110, 184] on span "Journeys" at bounding box center [130, 186] width 58 height 13
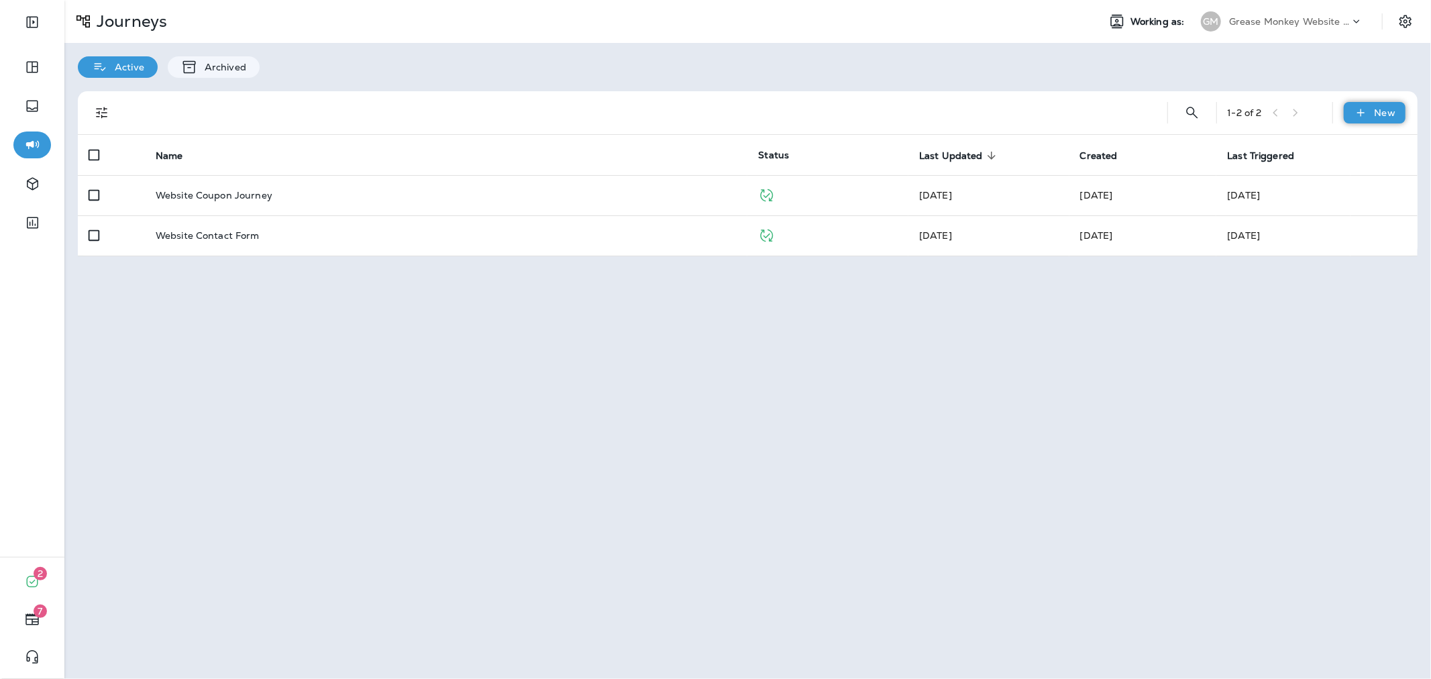
click at [1349, 109] on div "New" at bounding box center [1375, 112] width 62 height 21
click at [1340, 143] on p "New Journey" at bounding box center [1361, 145] width 67 height 11
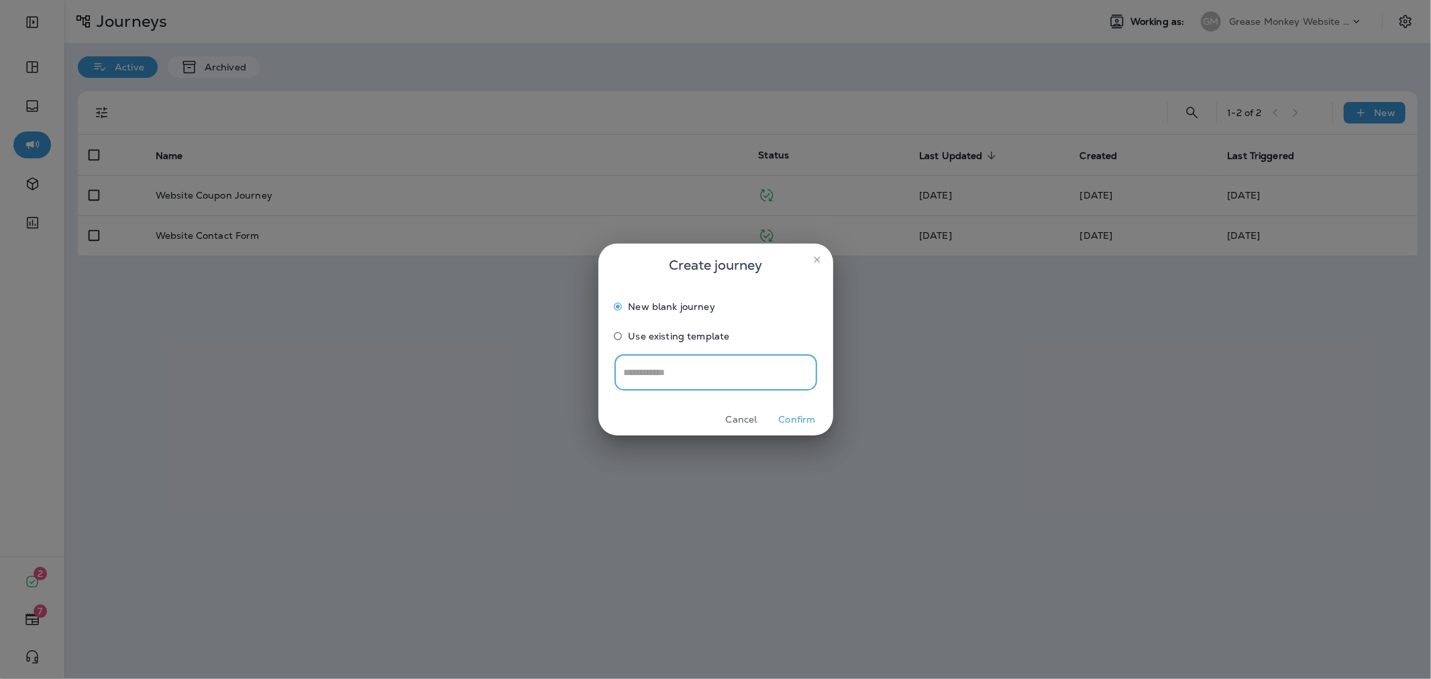
click at [633, 362] on input "text" at bounding box center [715, 373] width 203 height 36
type input "********"
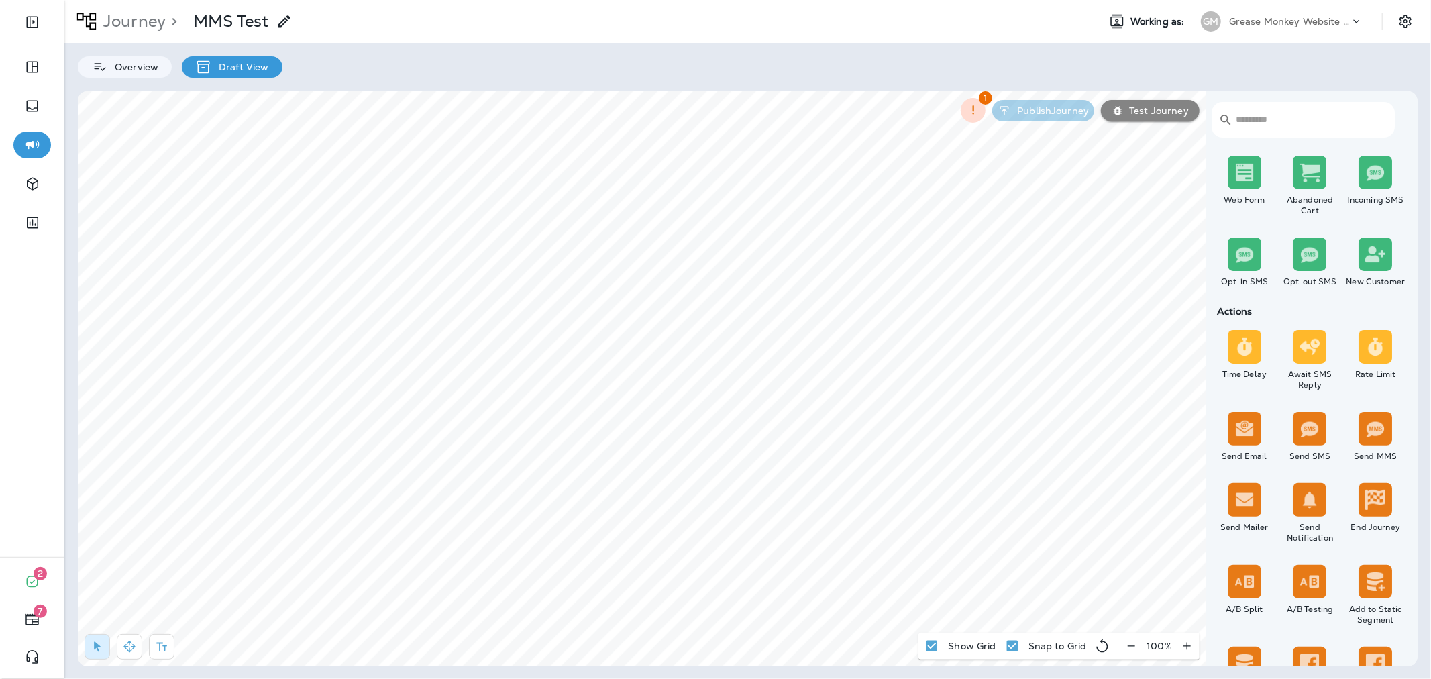
scroll to position [223, 0]
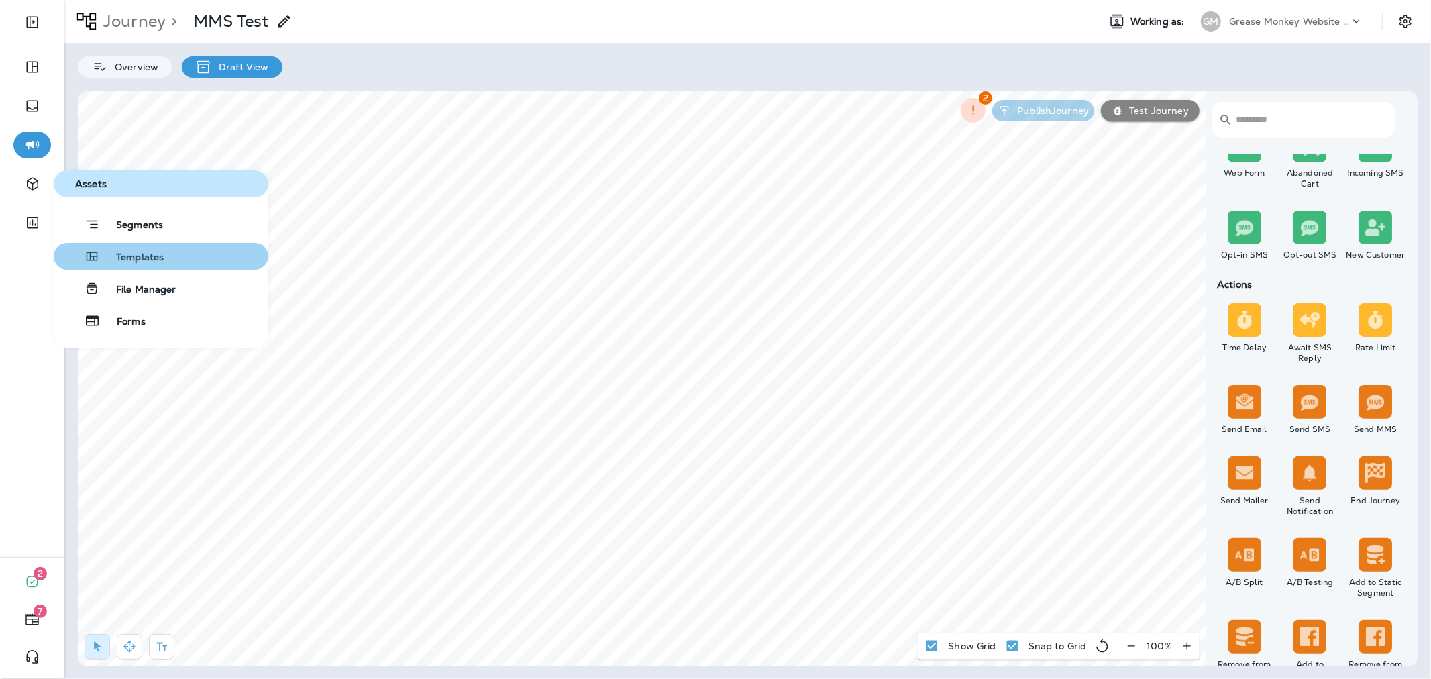
click at [140, 256] on span "Templates" at bounding box center [132, 258] width 64 height 13
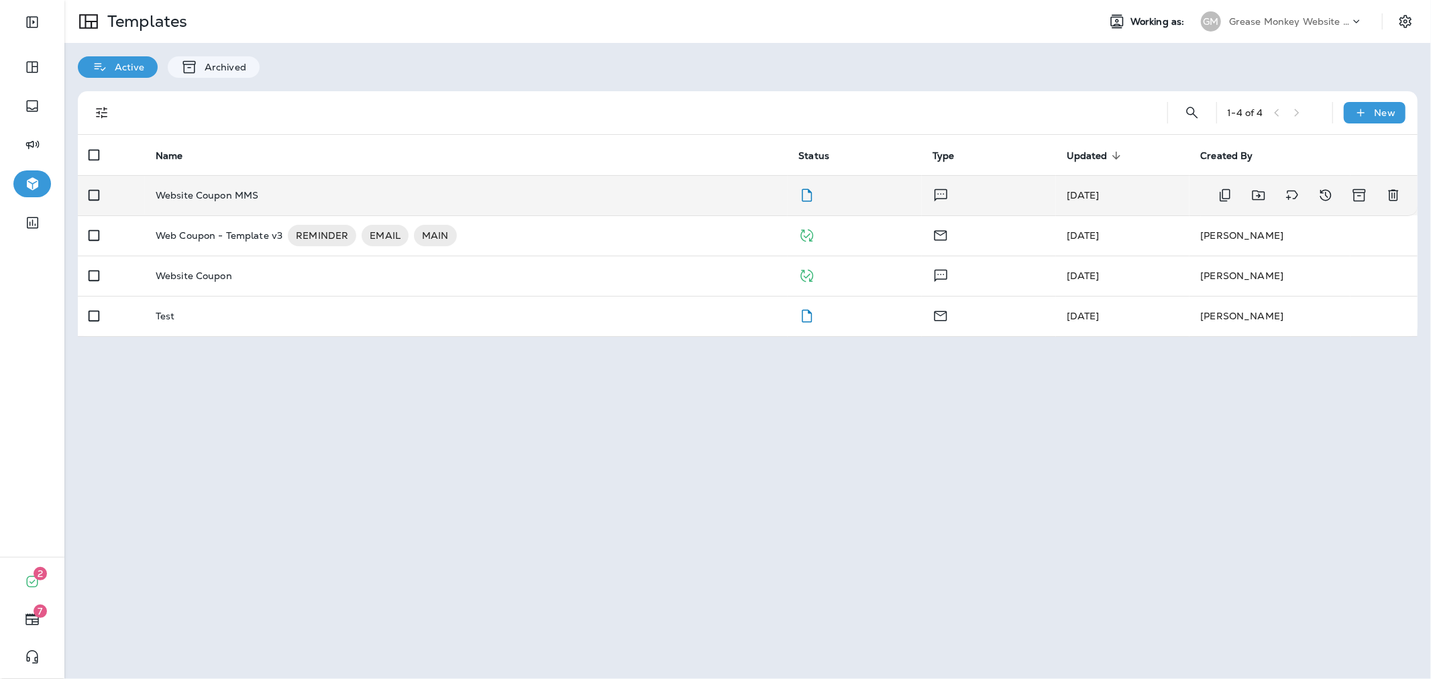
click at [595, 199] on div "Website Coupon MMS" at bounding box center [467, 195] width 622 height 11
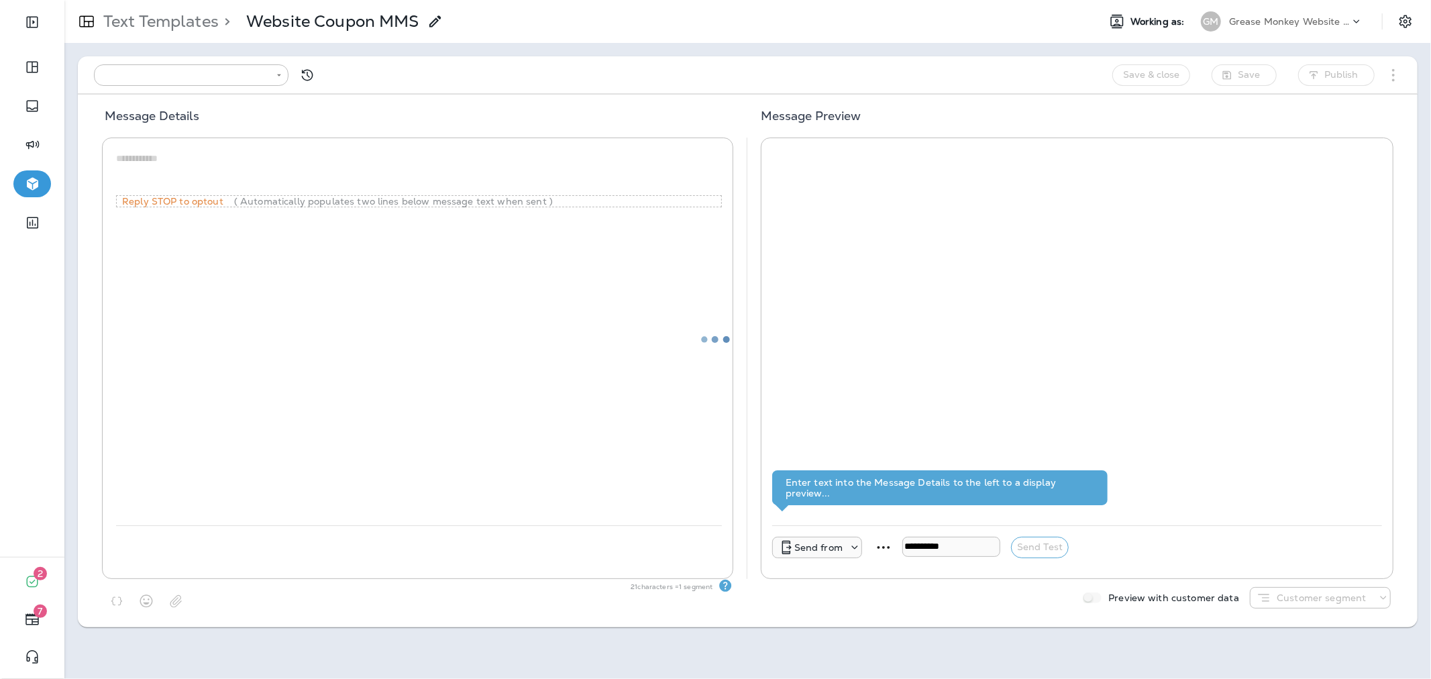
type input "**********"
type textarea "**********"
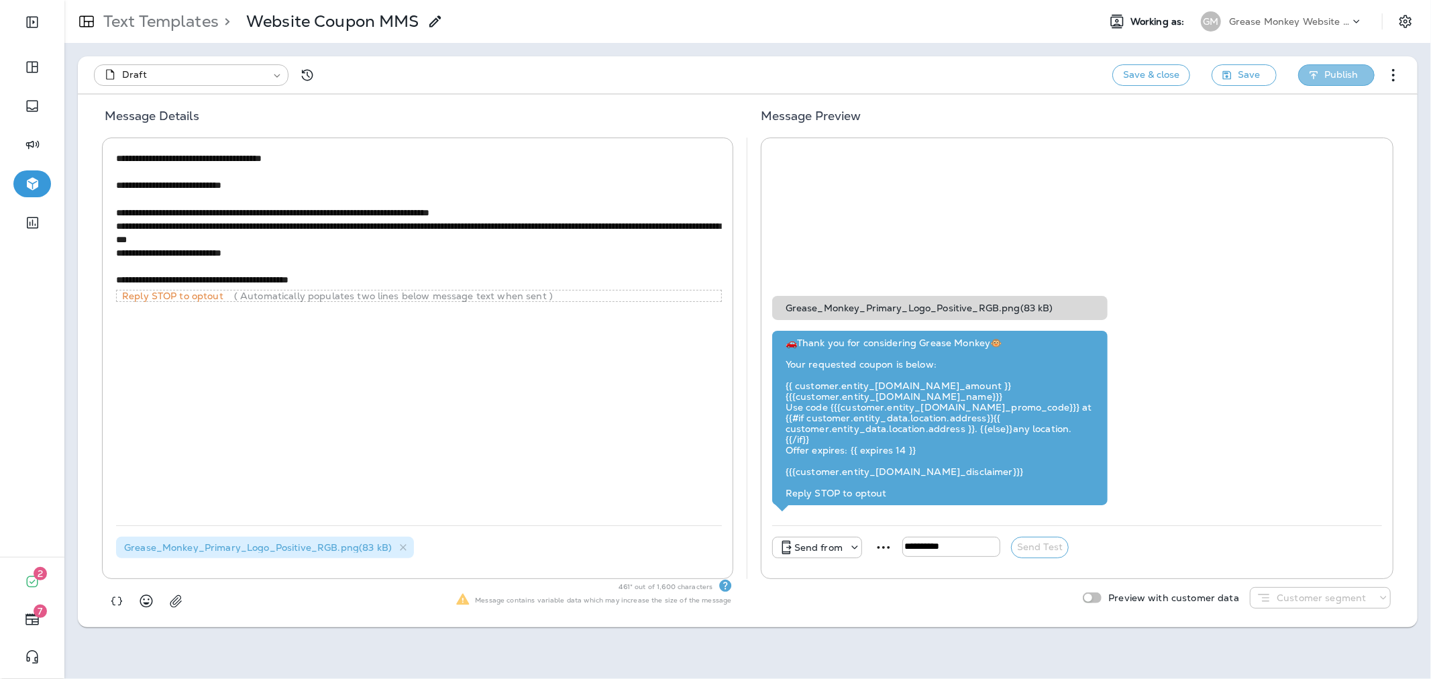
click at [1325, 78] on span "Publish" at bounding box center [1341, 74] width 34 height 17
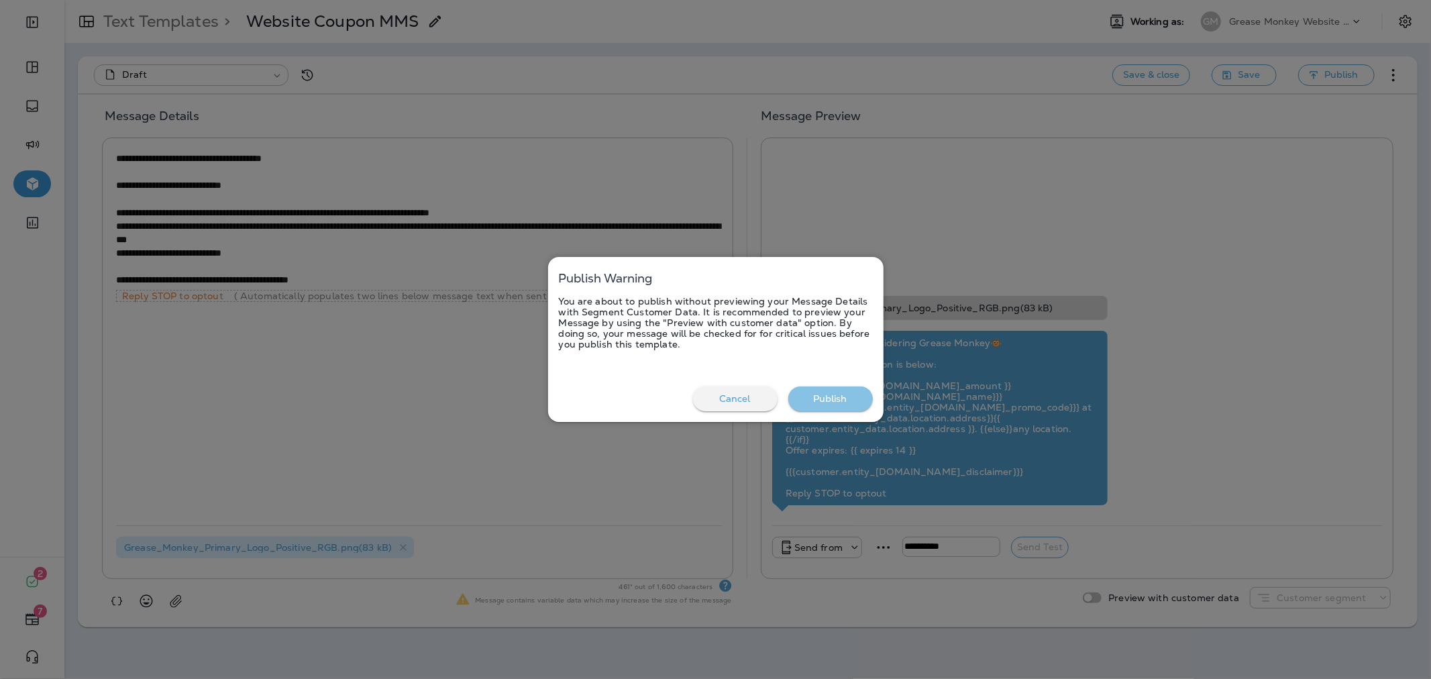
click at [841, 400] on button "Publish" at bounding box center [830, 398] width 85 height 25
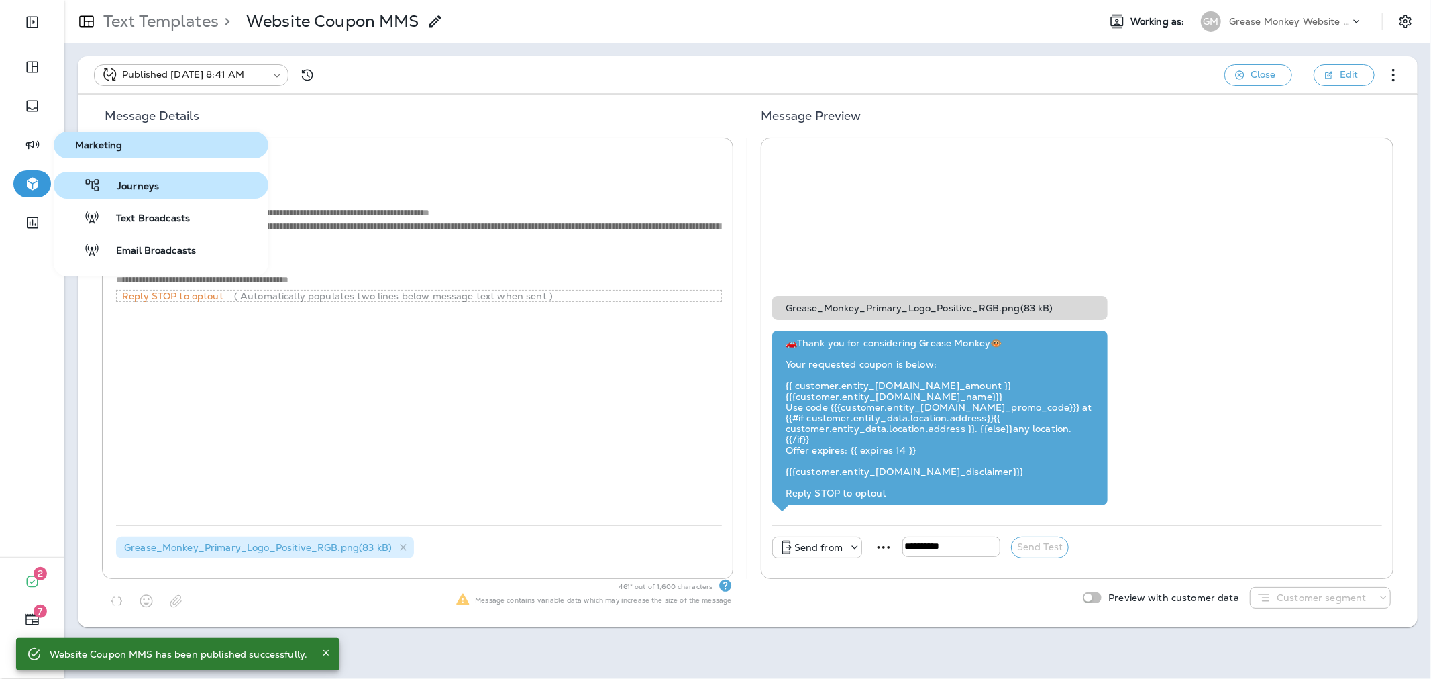
click at [128, 195] on button "Journeys" at bounding box center [161, 185] width 215 height 27
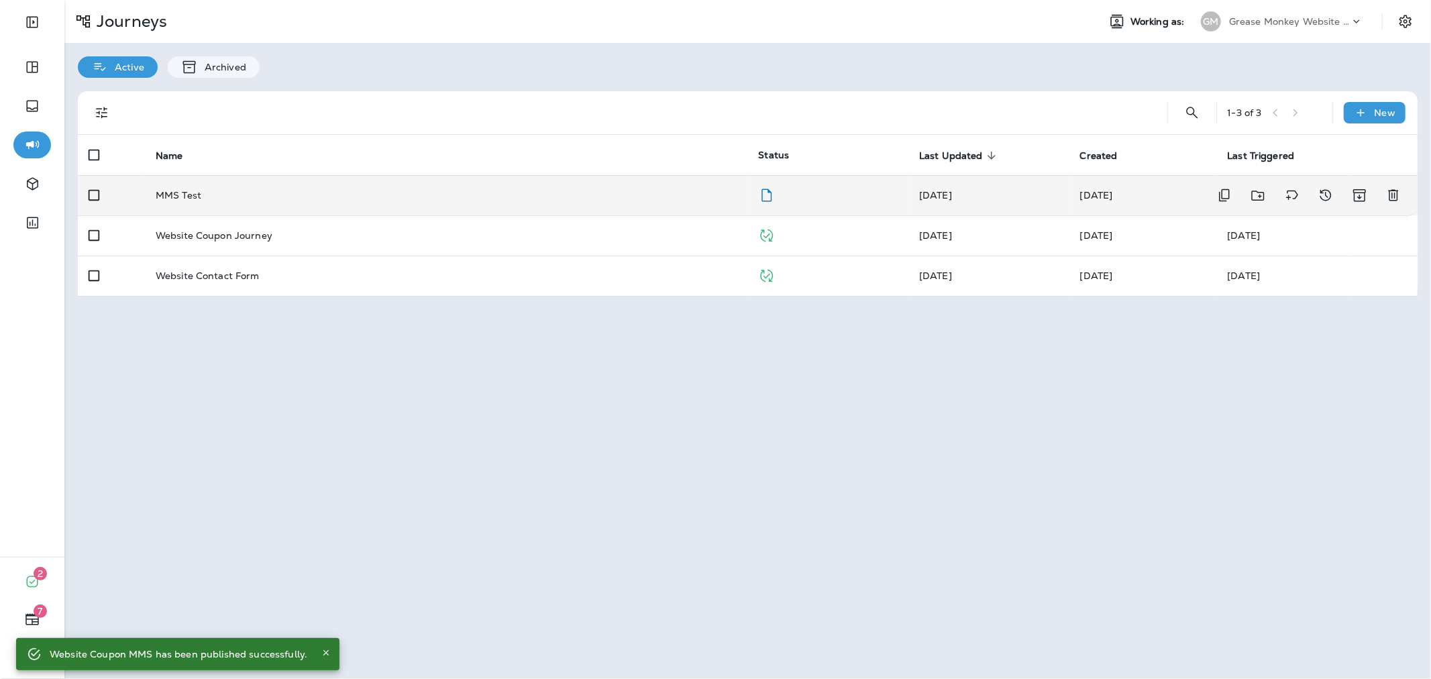
click at [582, 193] on div "MMS Test" at bounding box center [447, 195] width 582 height 11
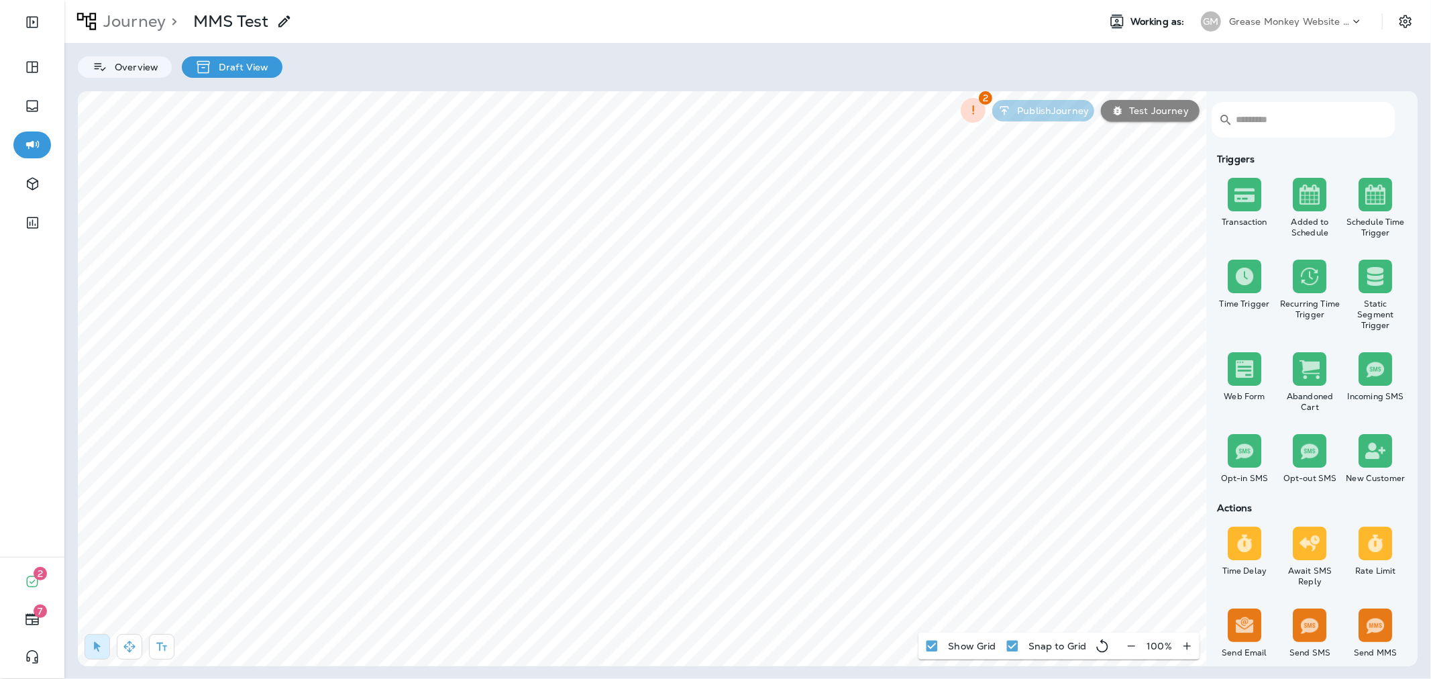
select select "***"
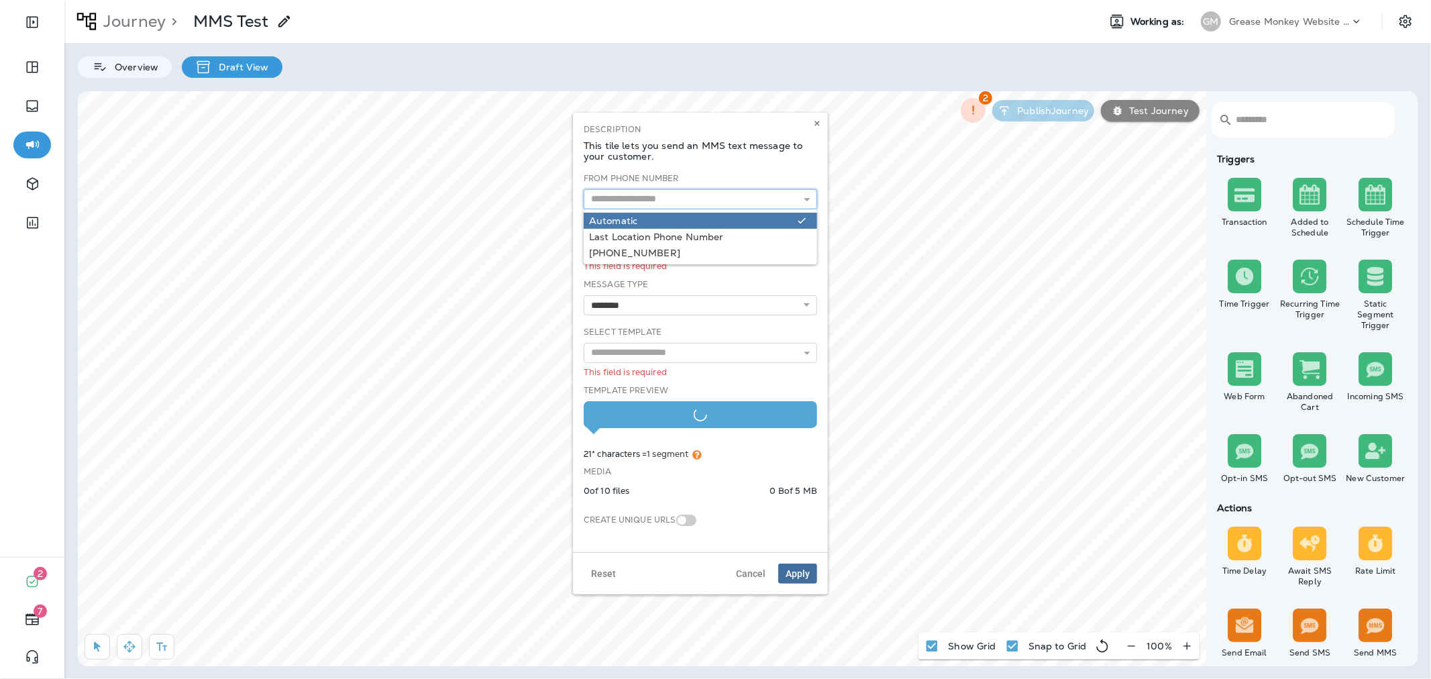
click at [730, 200] on input "text" at bounding box center [700, 199] width 233 height 20
type input "**********"
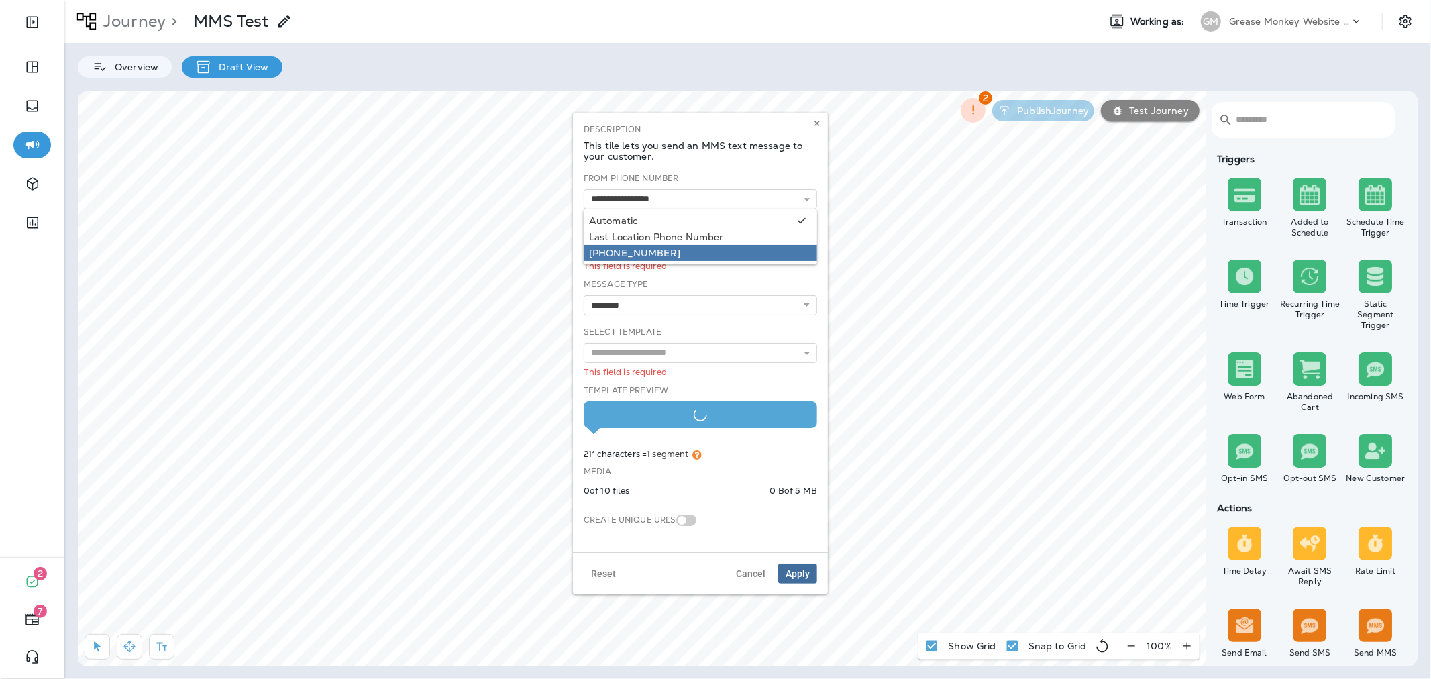
click at [712, 250] on div "**********" at bounding box center [700, 356] width 244 height 369
click at [716, 250] on button "Choose Statuses" at bounding box center [700, 247] width 233 height 20
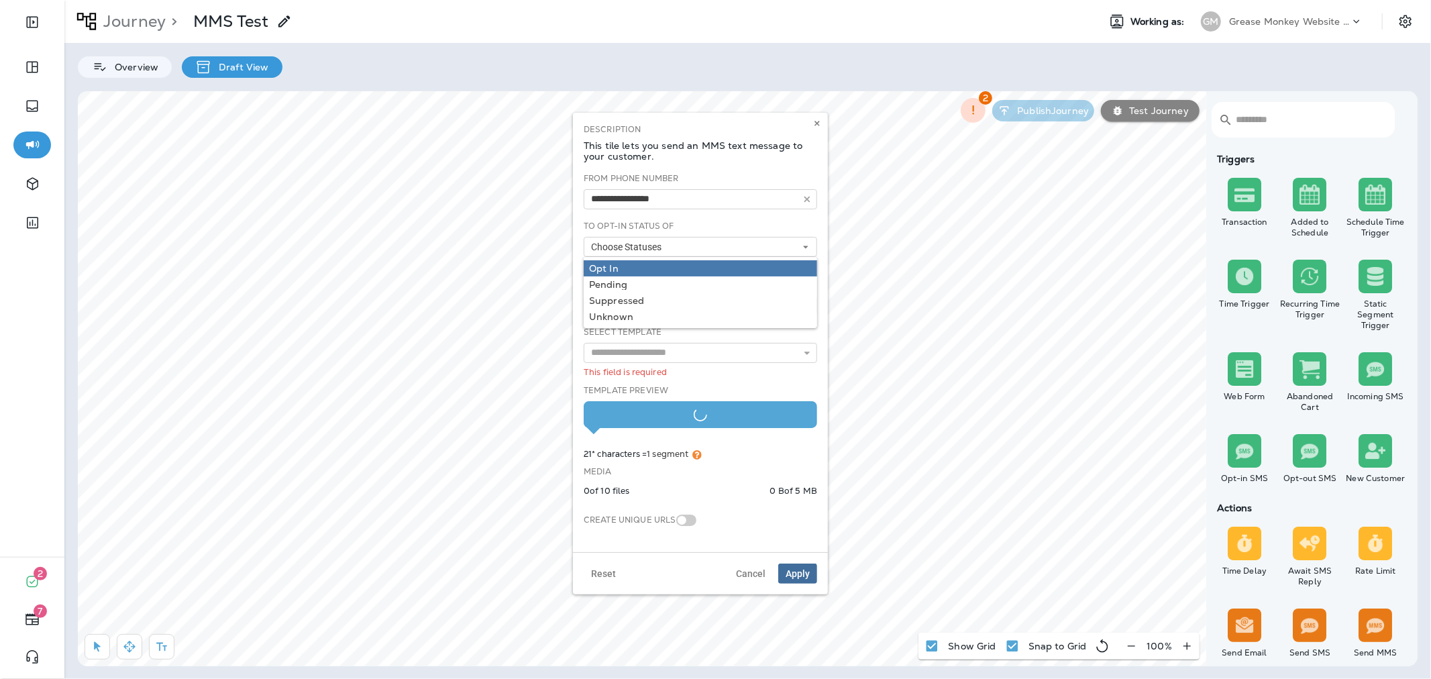
click at [674, 266] on div "Opt In" at bounding box center [700, 268] width 223 height 11
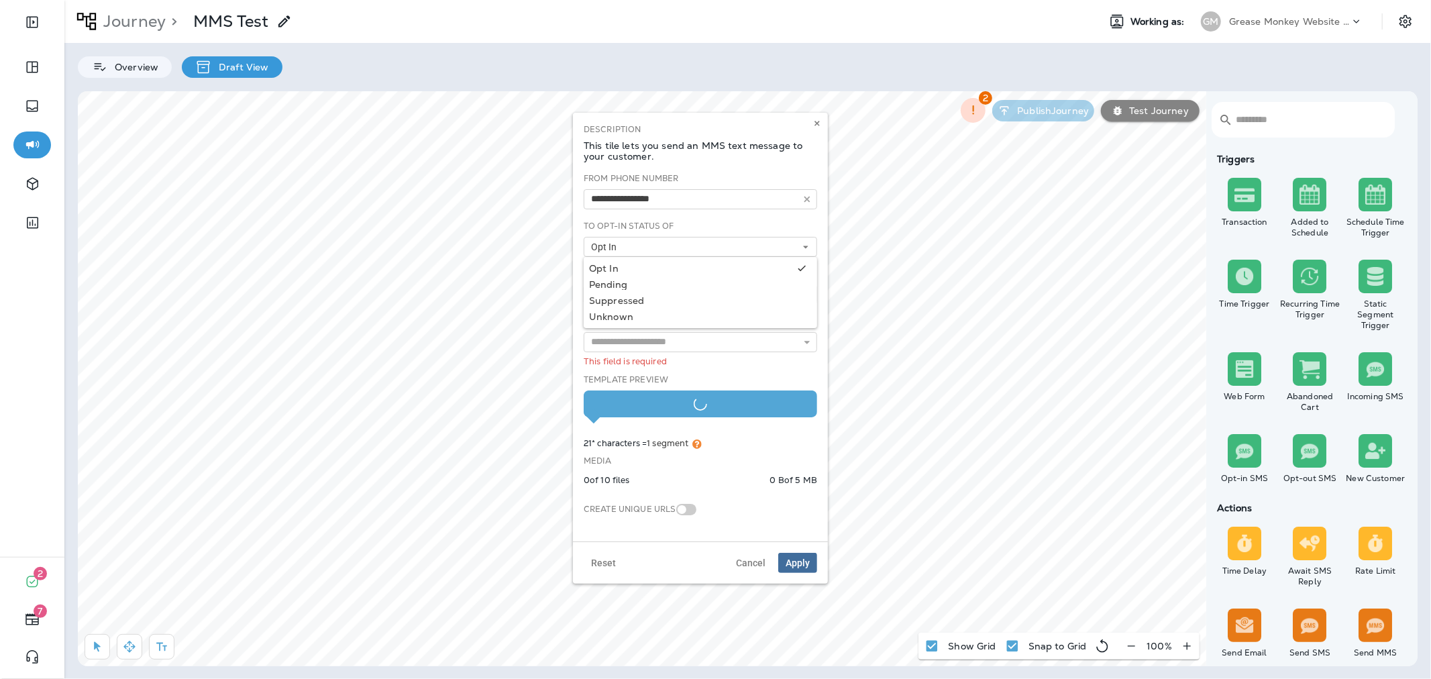
click at [687, 224] on div "To Opt-In Status Of Opt In Opt In Pending Suppressed Unknown" at bounding box center [700, 238] width 233 height 37
click at [664, 295] on select "**********" at bounding box center [700, 294] width 233 height 20
click at [584, 284] on select "**********" at bounding box center [700, 294] width 233 height 20
click at [669, 333] on input "text" at bounding box center [700, 342] width 233 height 20
type input "**********"
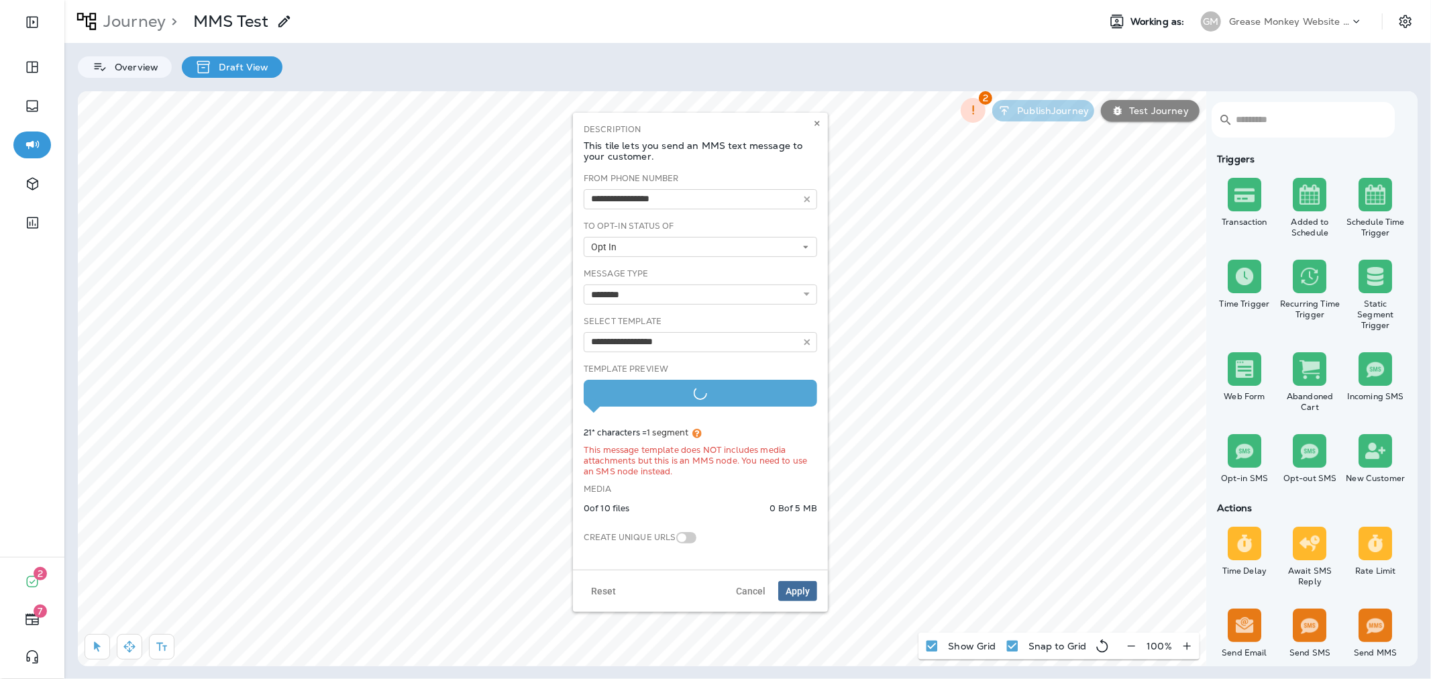
click at [674, 373] on div "**********" at bounding box center [700, 365] width 244 height 386
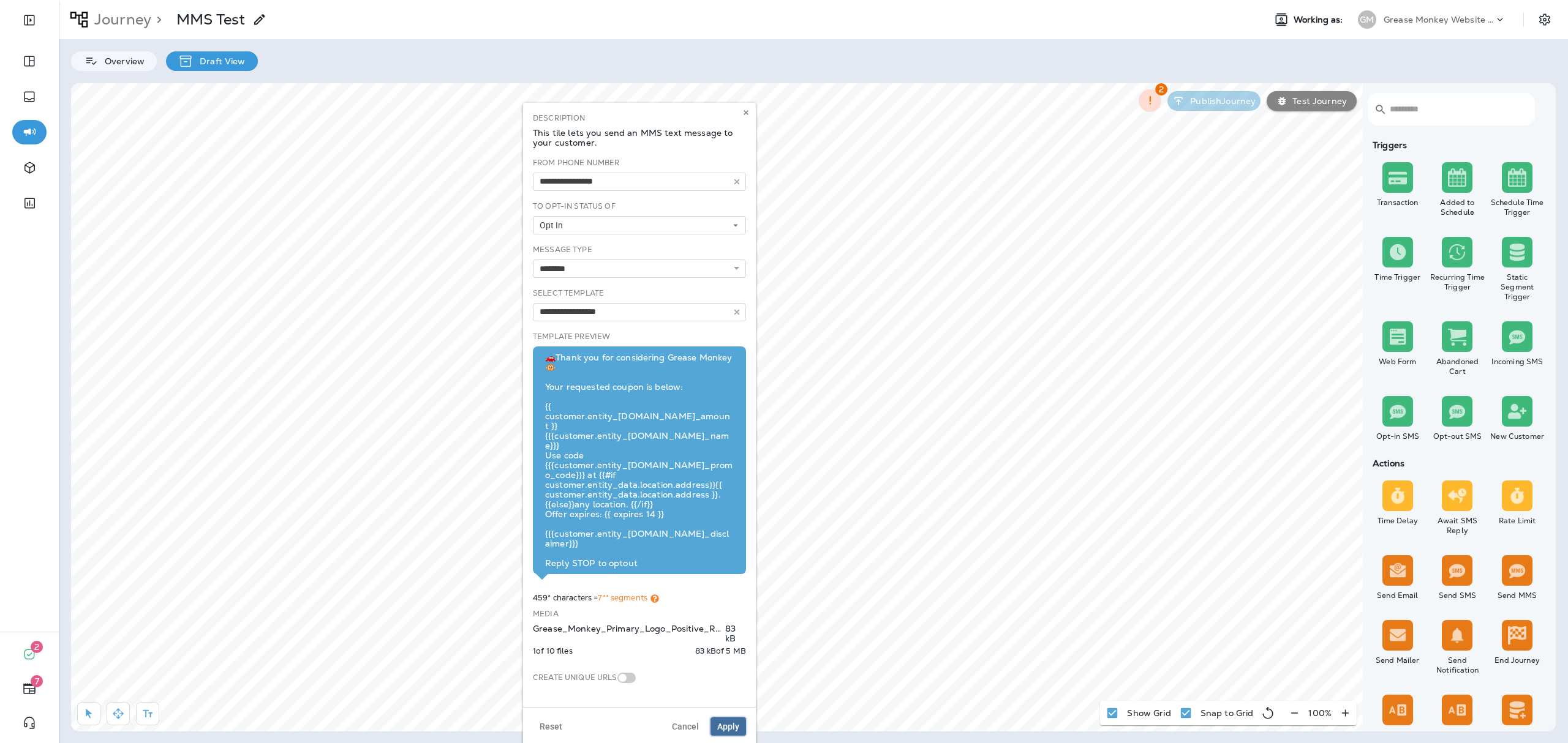
click at [731, 619] on span "Apply" at bounding box center [729, 727] width 22 height 8
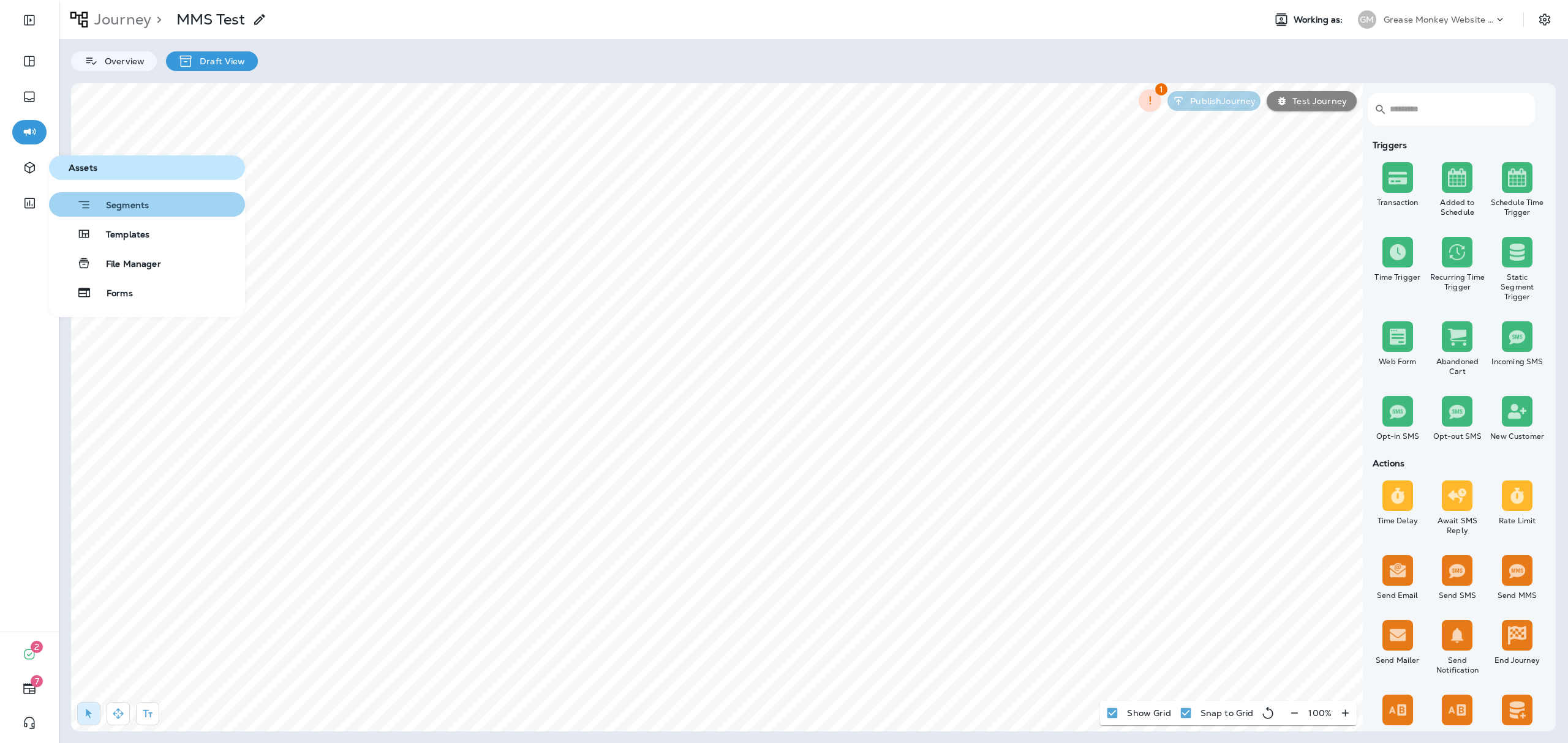
click at [101, 204] on span "Segments" at bounding box center [120, 205] width 58 height 12
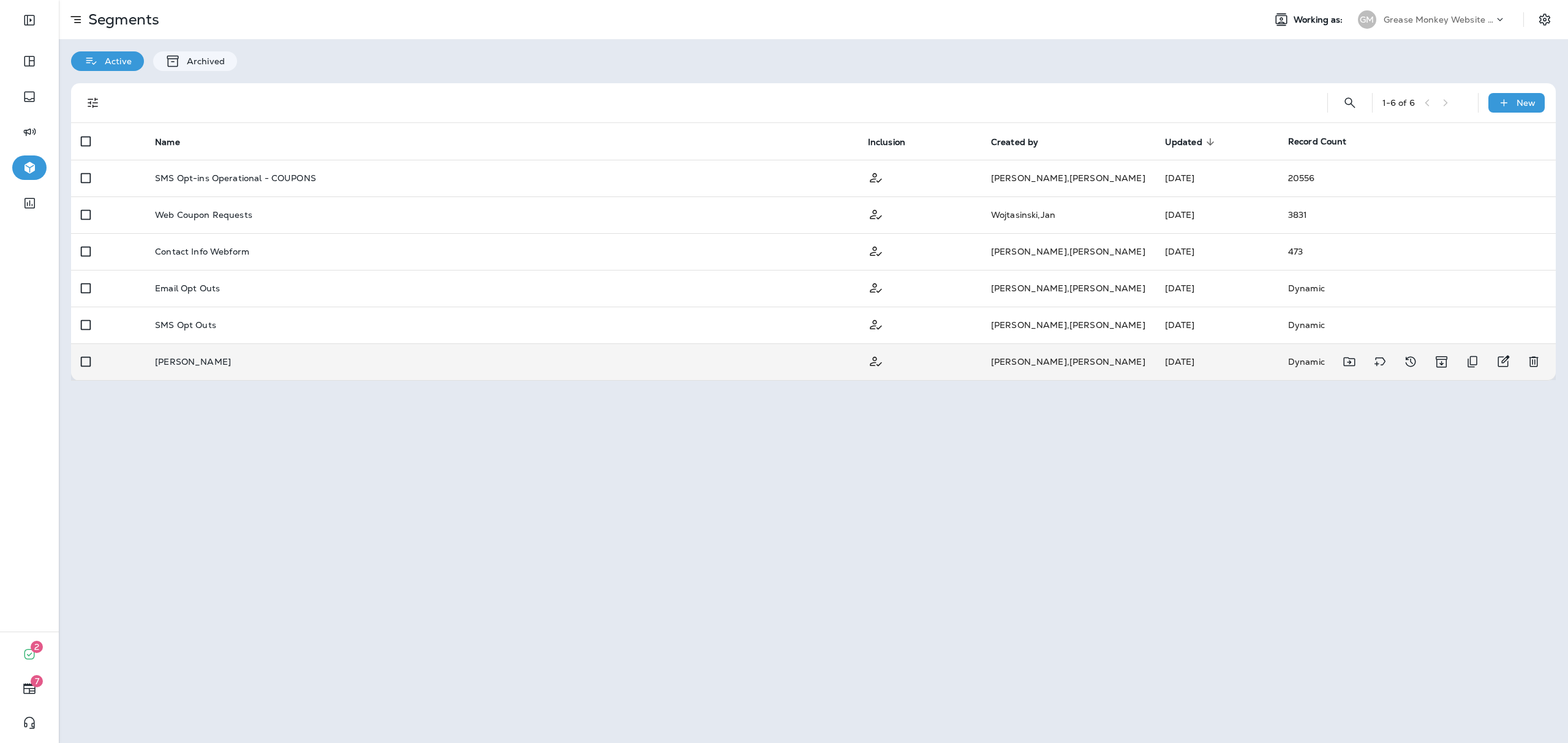
click at [812, 373] on td "[PERSON_NAME]" at bounding box center [501, 361] width 713 height 37
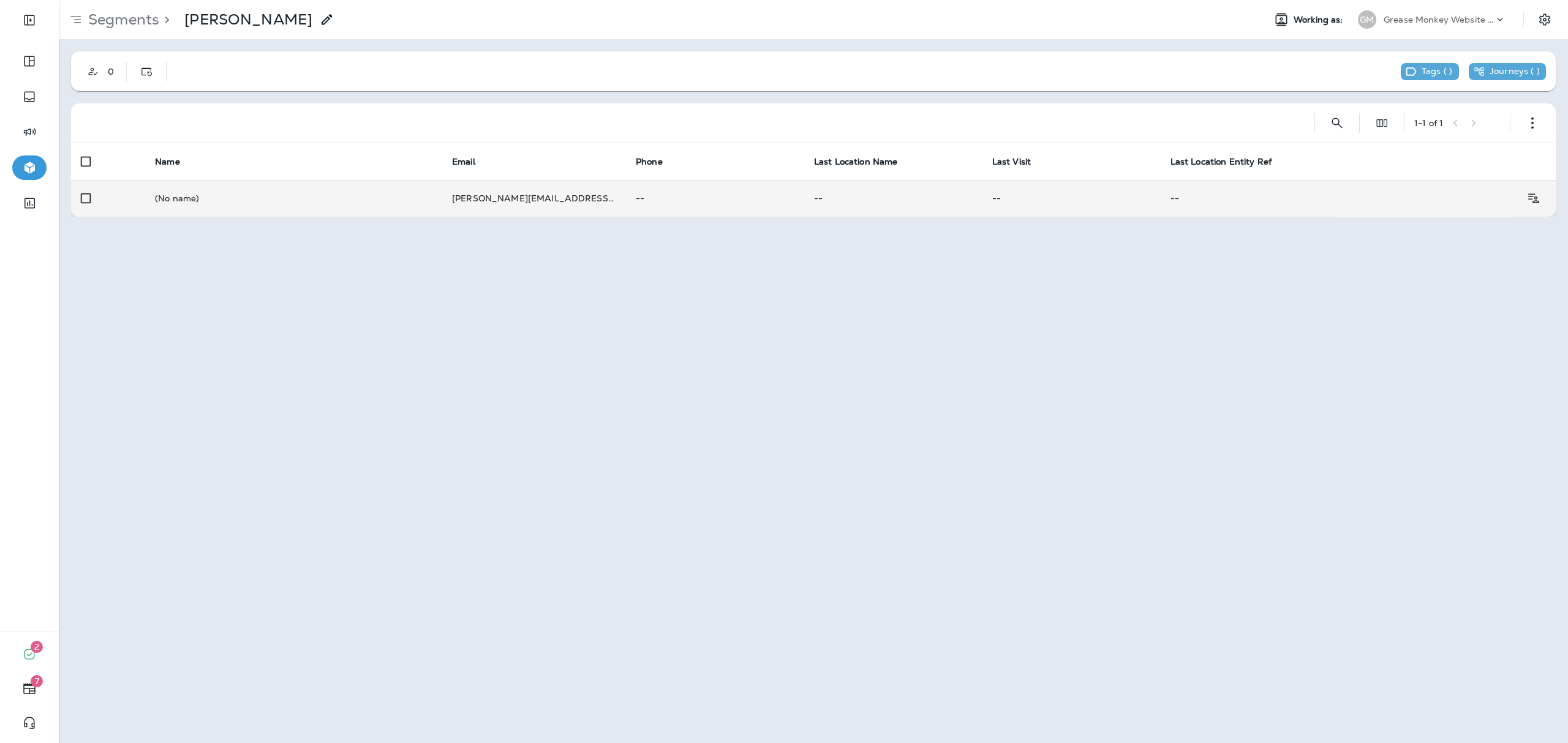
click at [678, 183] on td "--" at bounding box center [715, 198] width 178 height 37
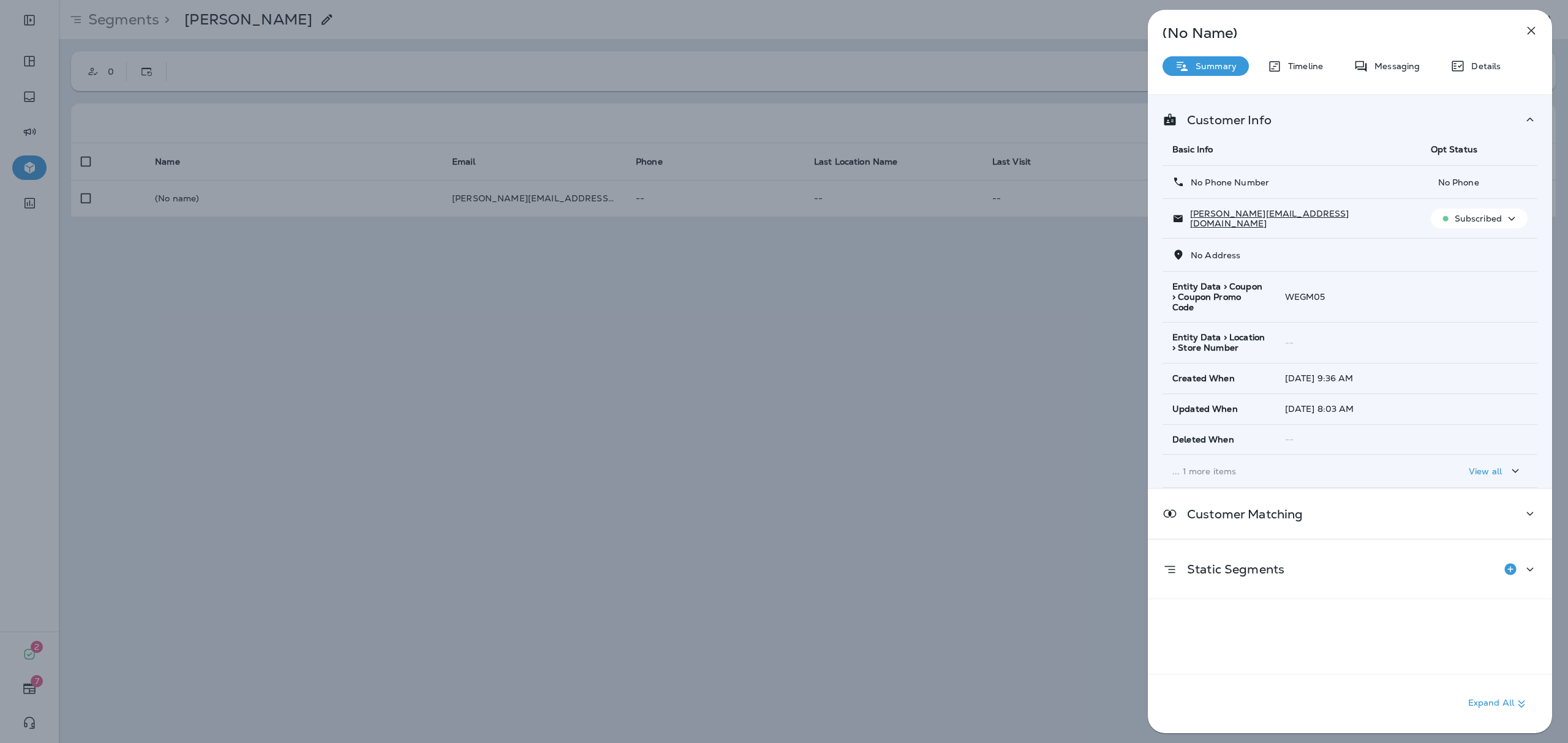
click at [1306, 183] on p "No Phone" at bounding box center [1479, 183] width 97 height 10
click at [1306, 180] on p "No Phone" at bounding box center [1479, 183] width 97 height 10
click at [1306, 183] on p "No Phone" at bounding box center [1479, 183] width 97 height 10
drag, startPoint x: 1464, startPoint y: 183, endPoint x: 1441, endPoint y: 187, distance: 23.3
click at [1306, 183] on p "No Phone" at bounding box center [1479, 183] width 97 height 10
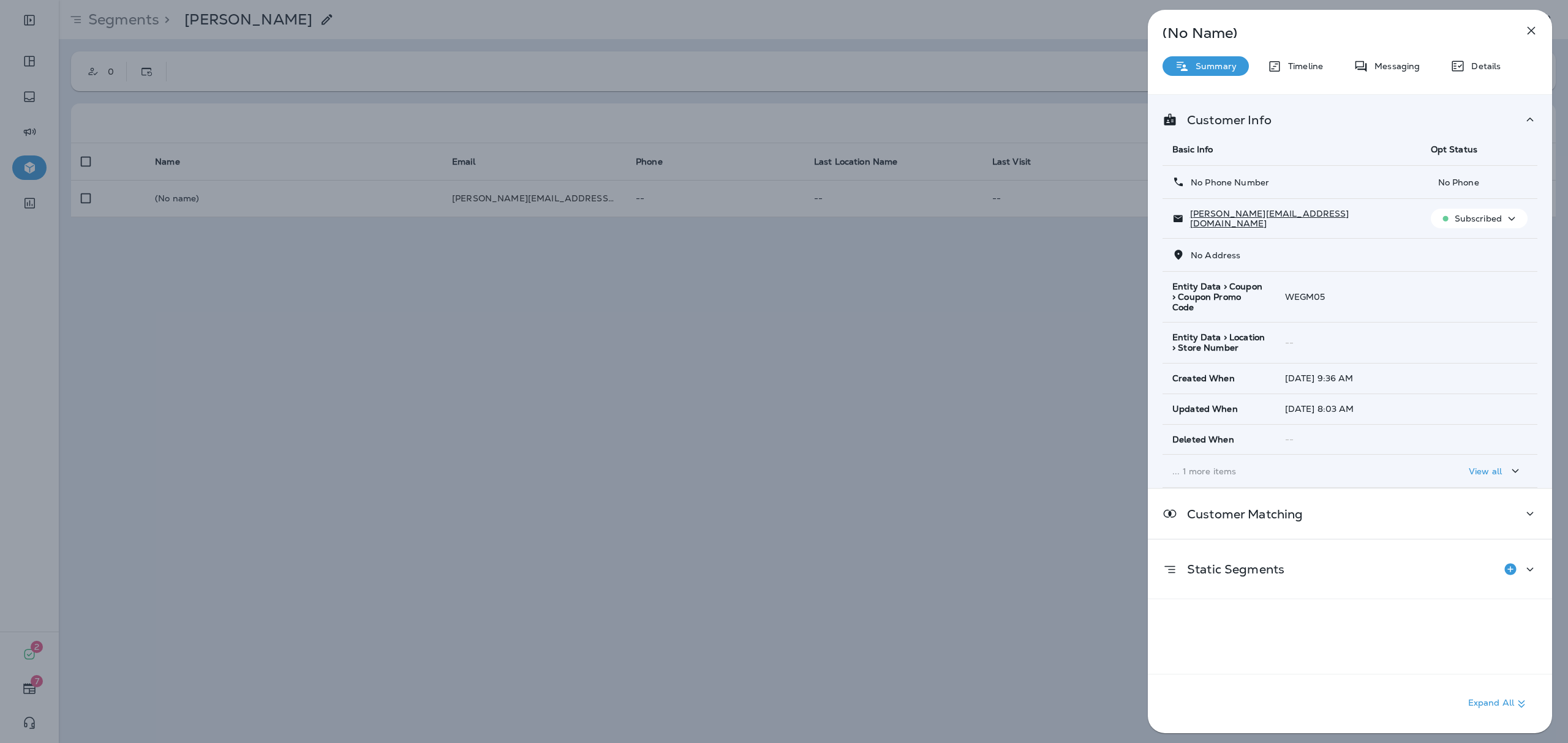
click at [1306, 187] on p "No Phone" at bounding box center [1479, 183] width 97 height 10
click at [1306, 175] on td "No Phone" at bounding box center [1479, 183] width 116 height 33
click at [1306, 178] on p "No Phone" at bounding box center [1479, 183] width 97 height 10
drag, startPoint x: 1471, startPoint y: 183, endPoint x: 1415, endPoint y: 190, distance: 56.4
click at [1306, 189] on td "No Phone" at bounding box center [1479, 183] width 116 height 33
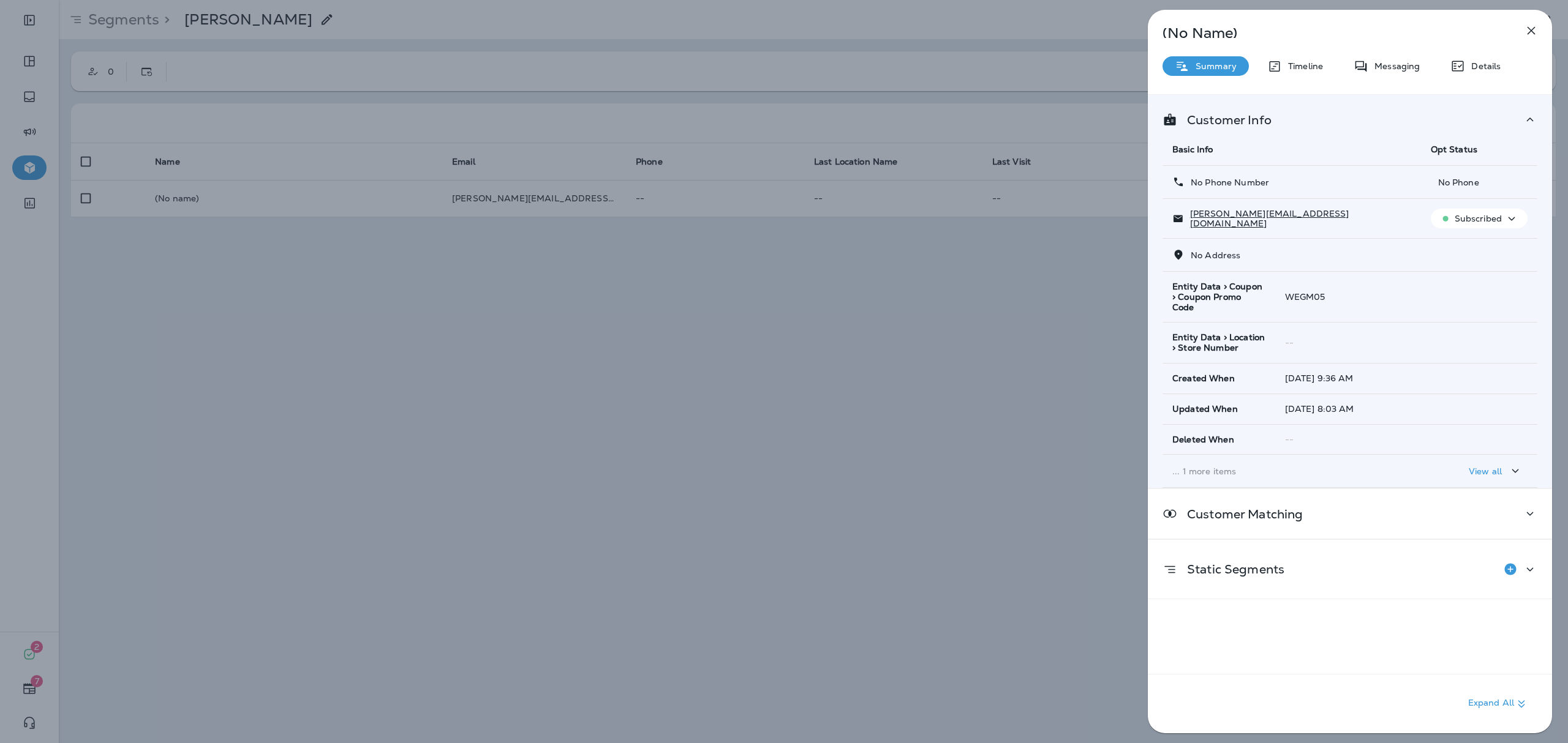
click at [1306, 183] on p "No Phone" at bounding box center [1479, 183] width 97 height 10
click at [1306, 522] on icon at bounding box center [1531, 514] width 15 height 16
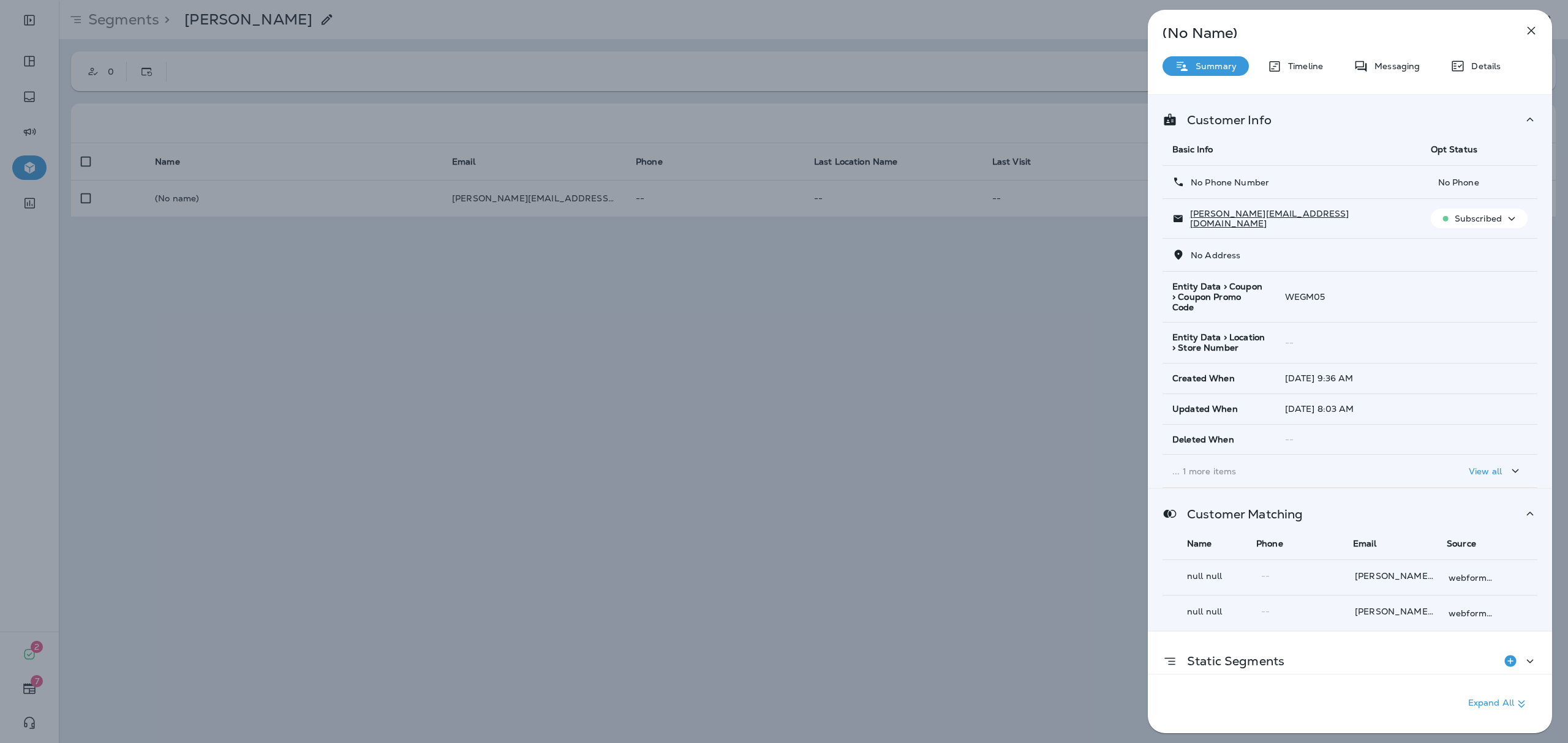
scroll to position [31, 0]
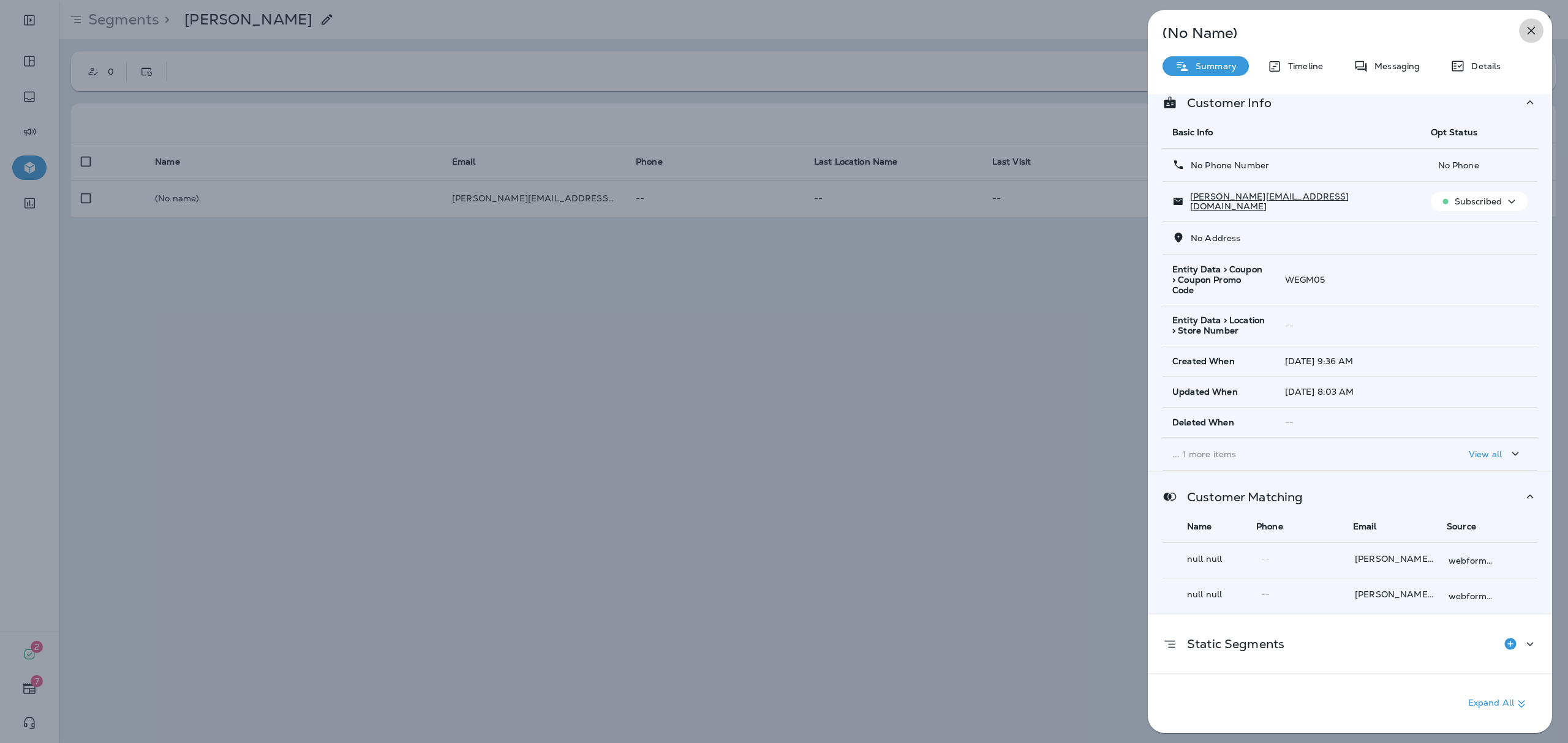
click at [1306, 32] on button "button" at bounding box center [1531, 30] width 25 height 25
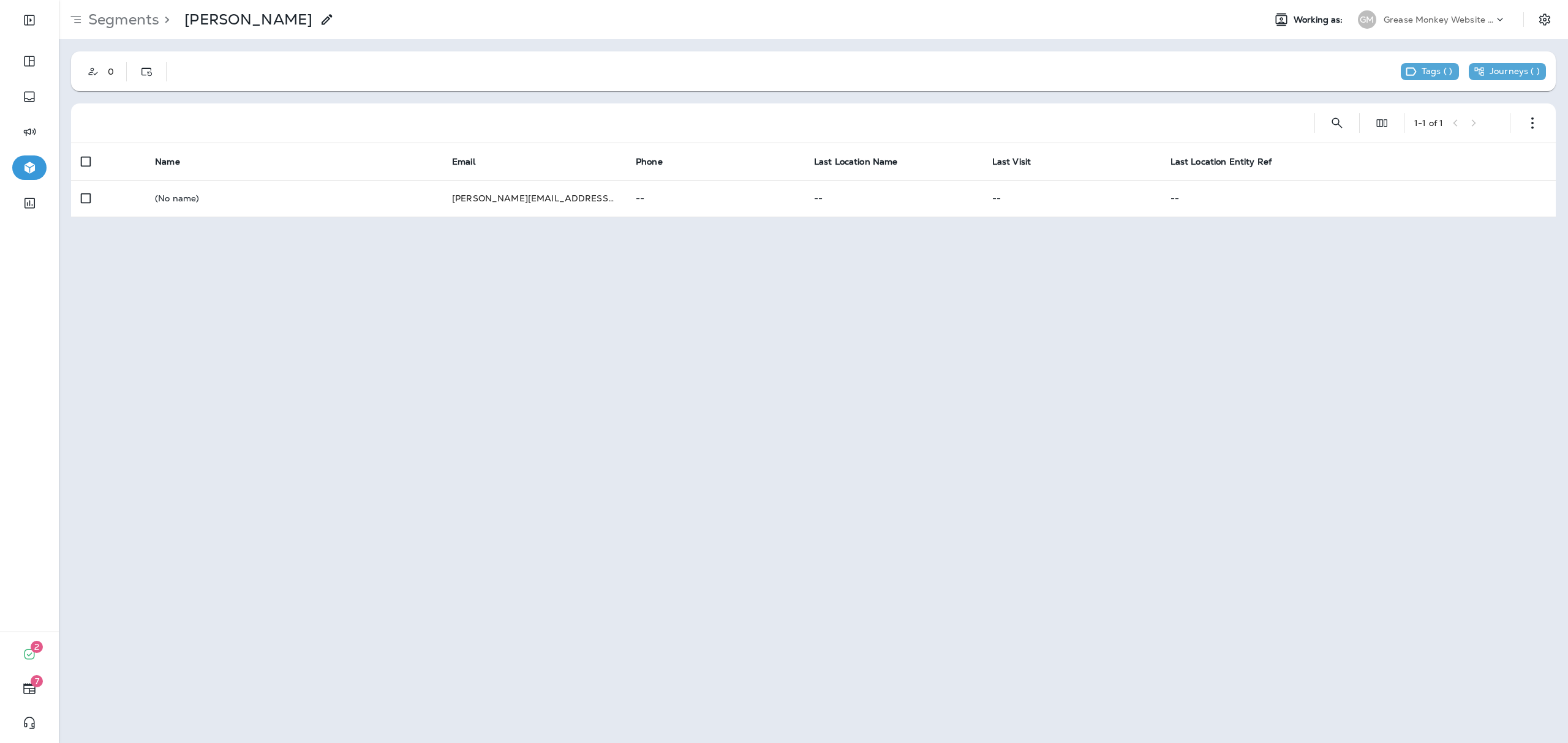
click at [184, 198] on p "(No name)" at bounding box center [294, 198] width 278 height 10
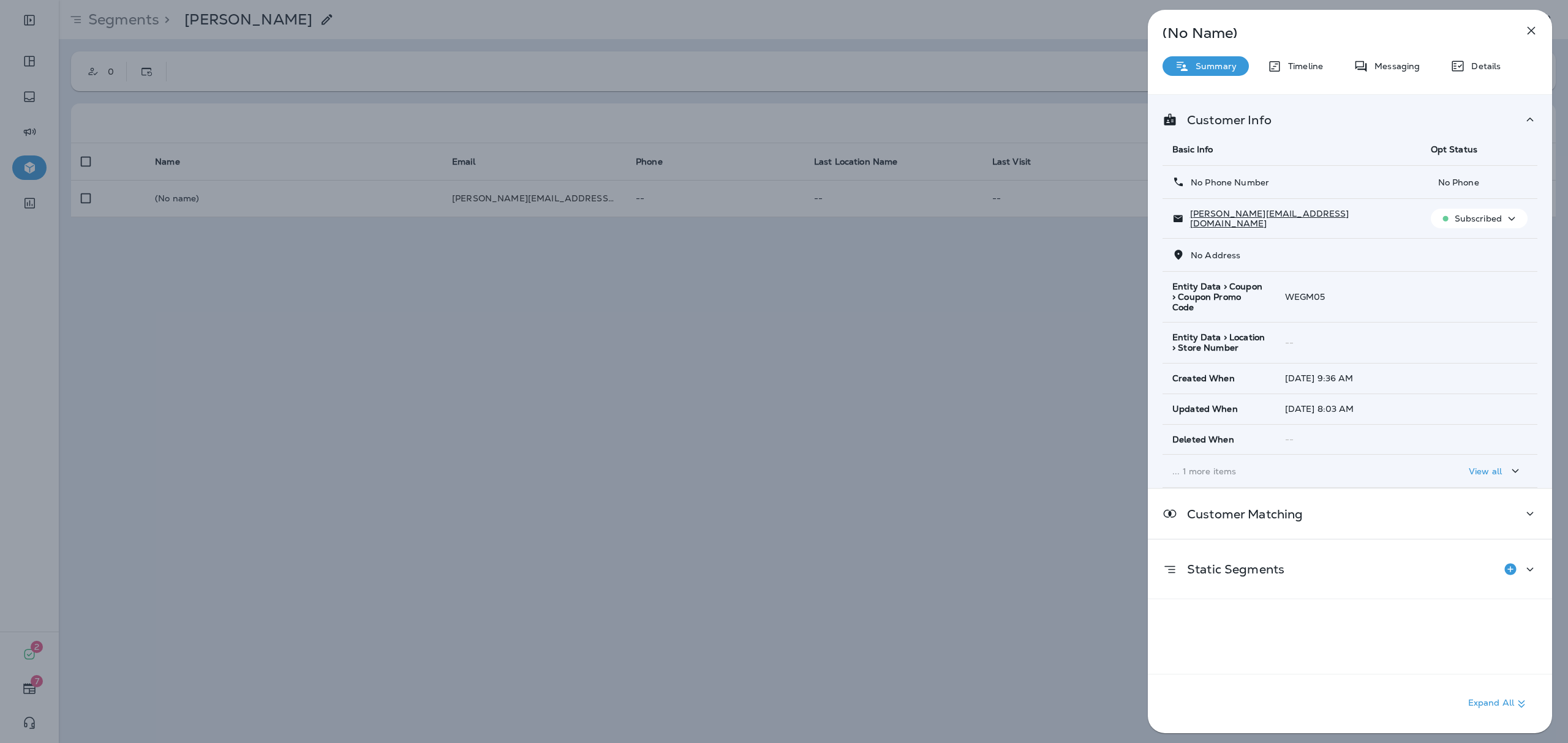
click at [1306, 27] on icon "button" at bounding box center [1531, 30] width 15 height 15
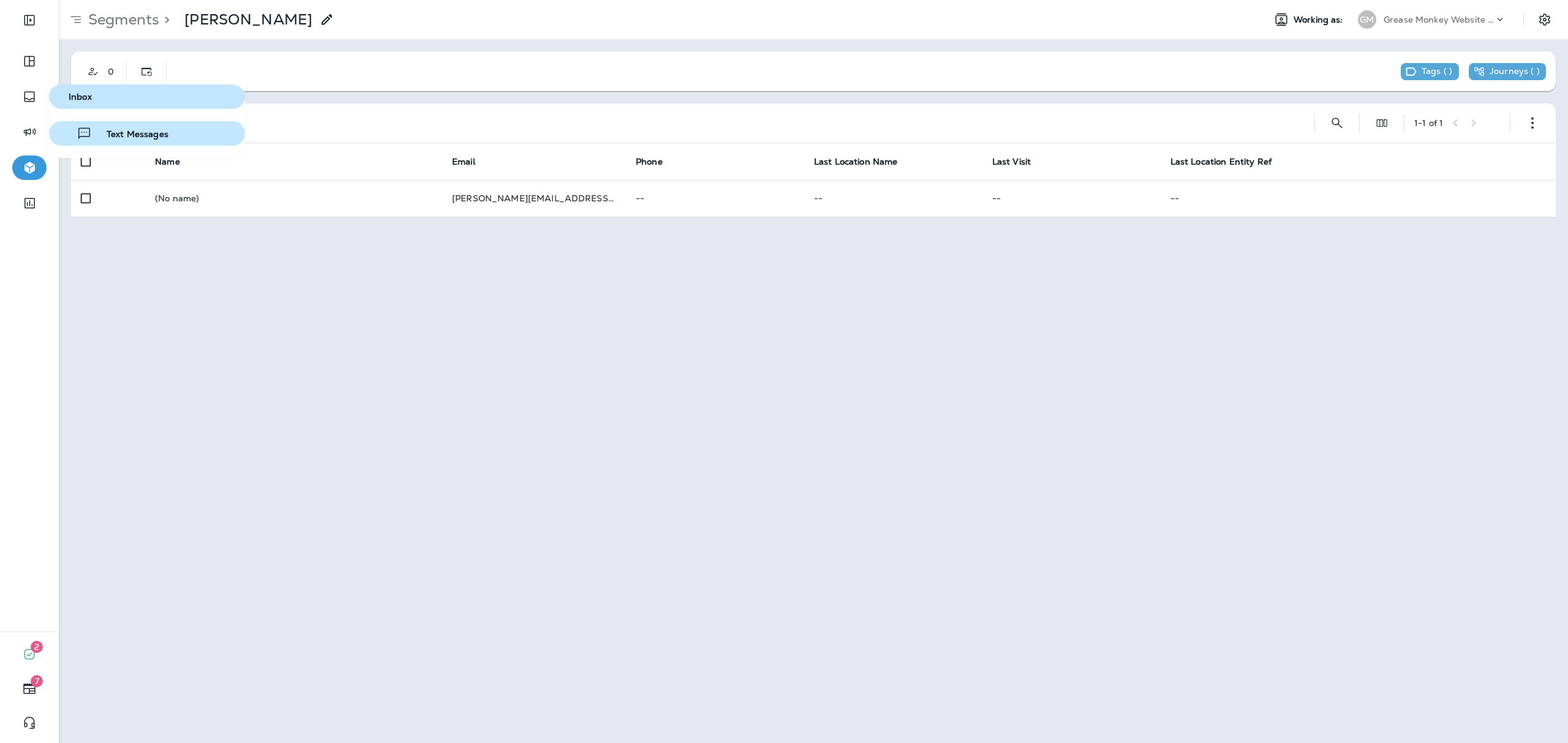
click at [101, 128] on div "Text Messages" at bounding box center [110, 133] width 114 height 15
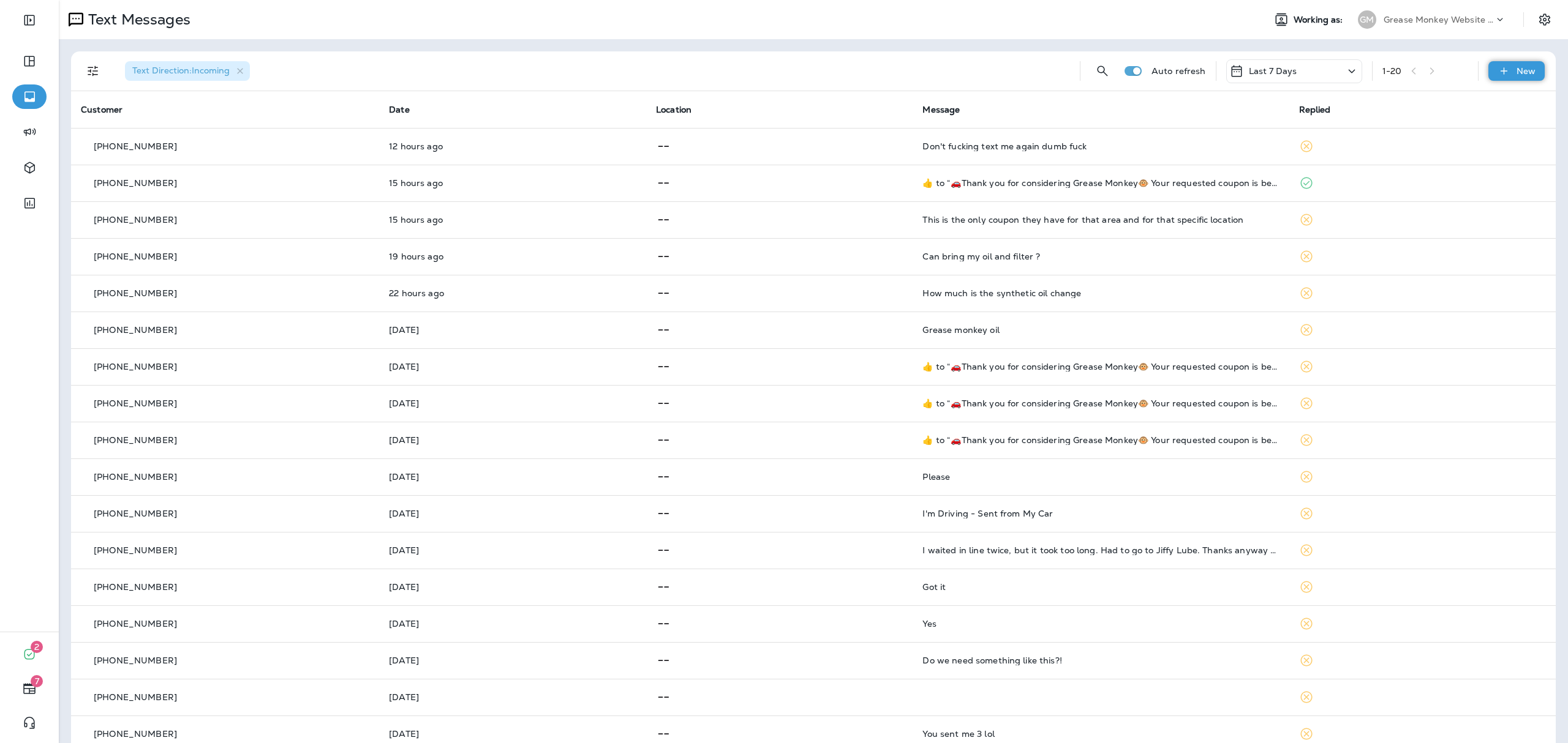
click at [1306, 75] on div "New" at bounding box center [1517, 70] width 57 height 19
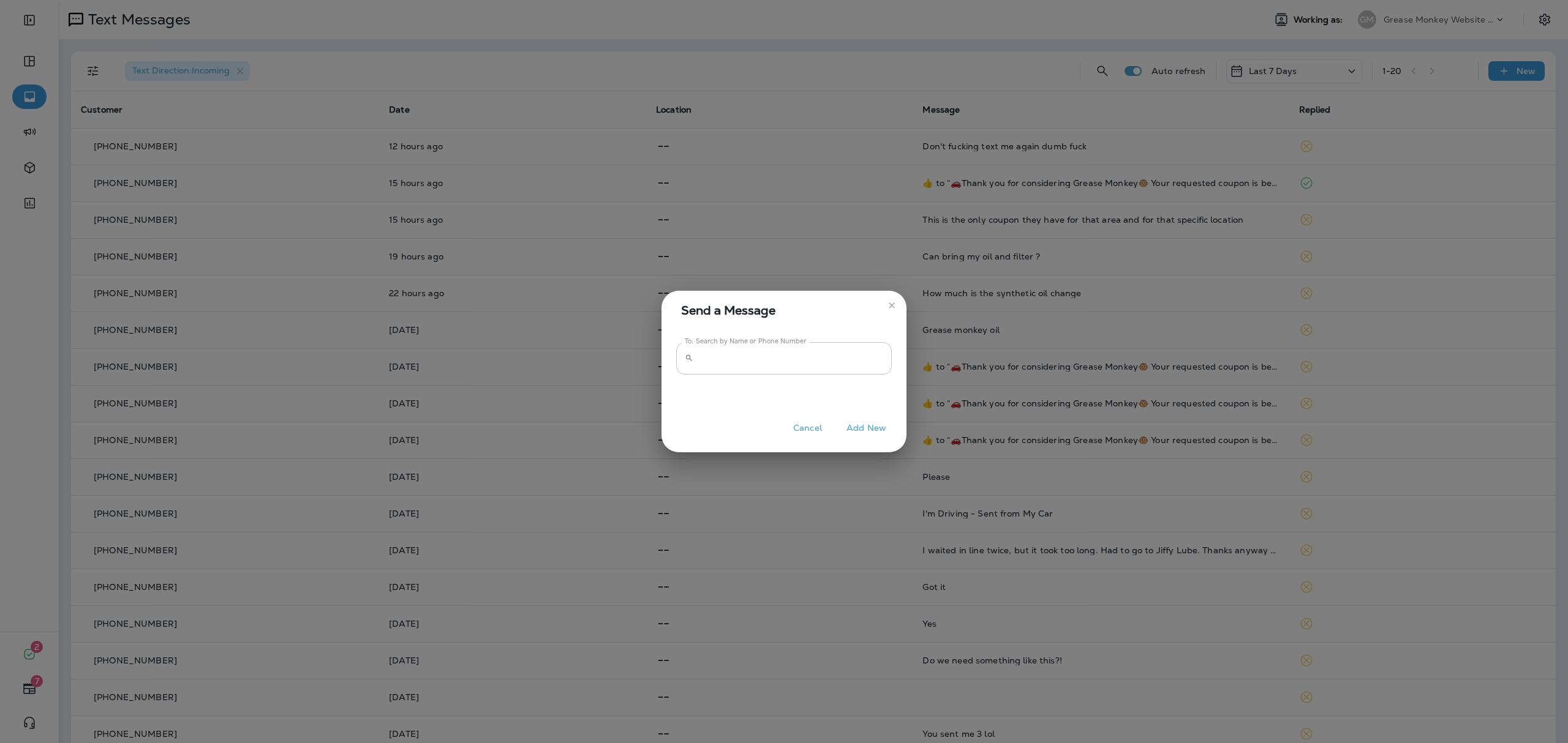
click at [844, 358] on input "To: Search by Name or Phone Number" at bounding box center [795, 359] width 194 height 33
click at [858, 425] on button "Add New" at bounding box center [866, 428] width 52 height 19
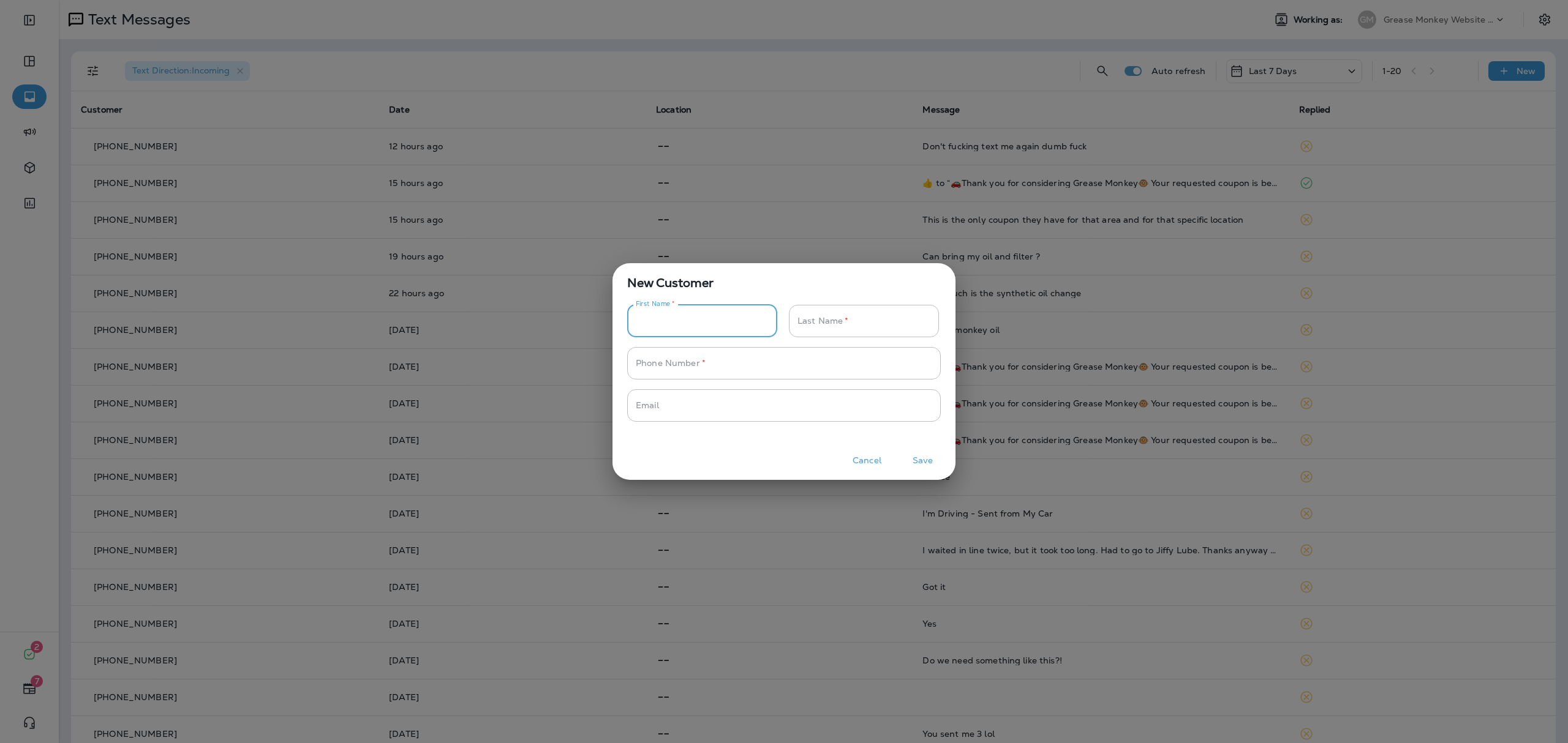
click at [734, 334] on input "Phone Number   *" at bounding box center [696, 321] width 137 height 33
type input "*****"
type input "**********"
click at [723, 412] on input "Phone Number   *" at bounding box center [777, 406] width 300 height 33
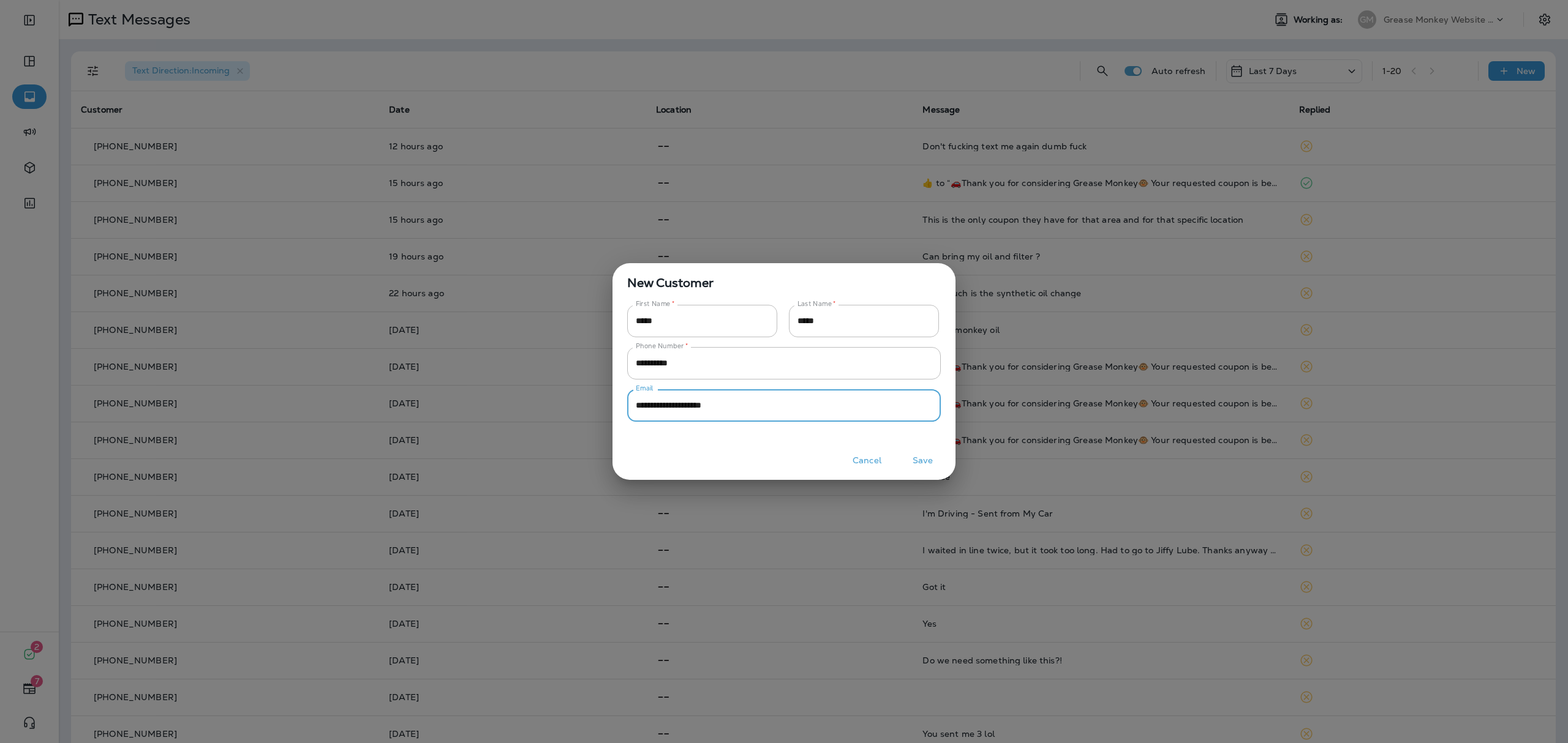
type input "**********"
click at [917, 455] on button "Save" at bounding box center [922, 460] width 46 height 19
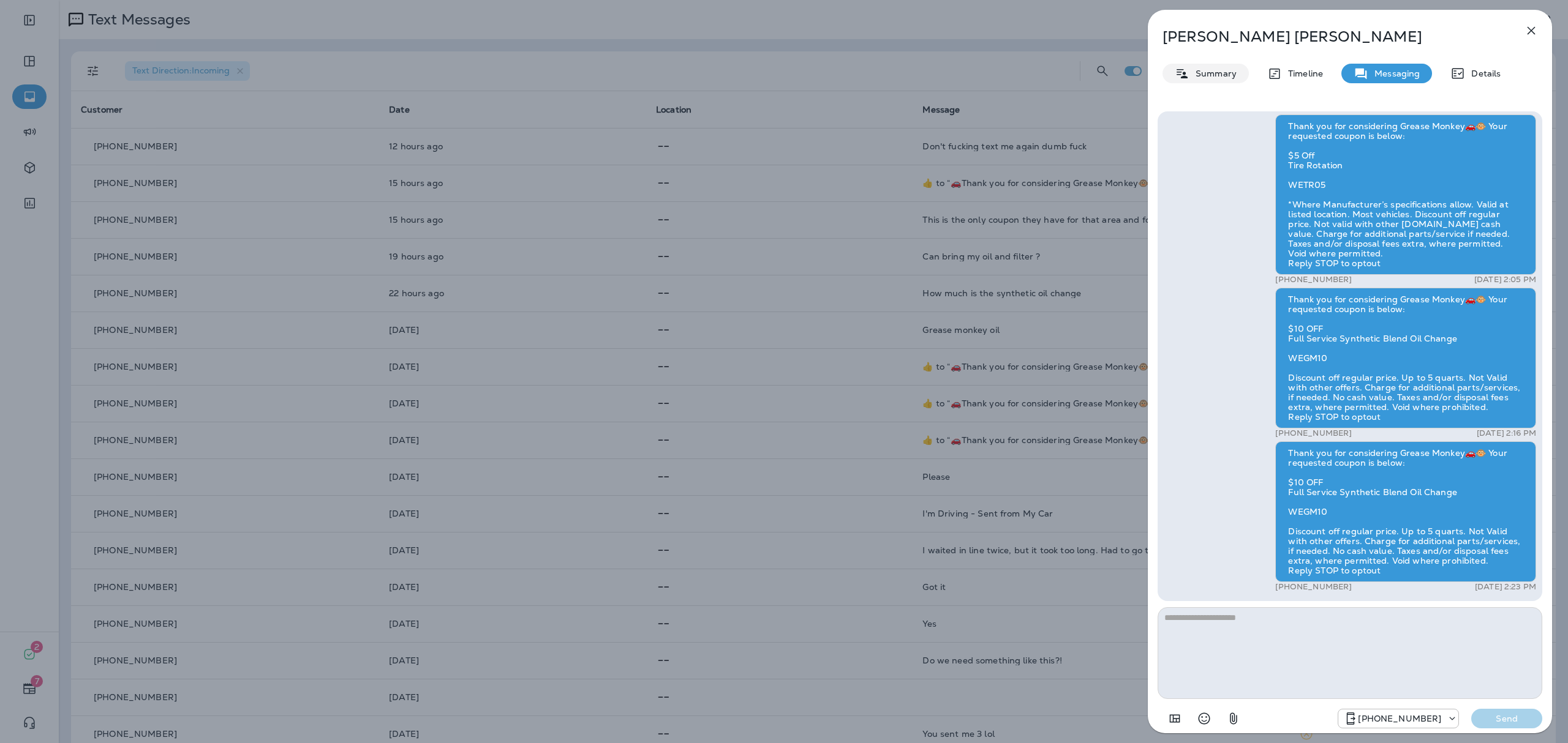
click at [1206, 78] on p "Summary" at bounding box center [1214, 73] width 47 height 10
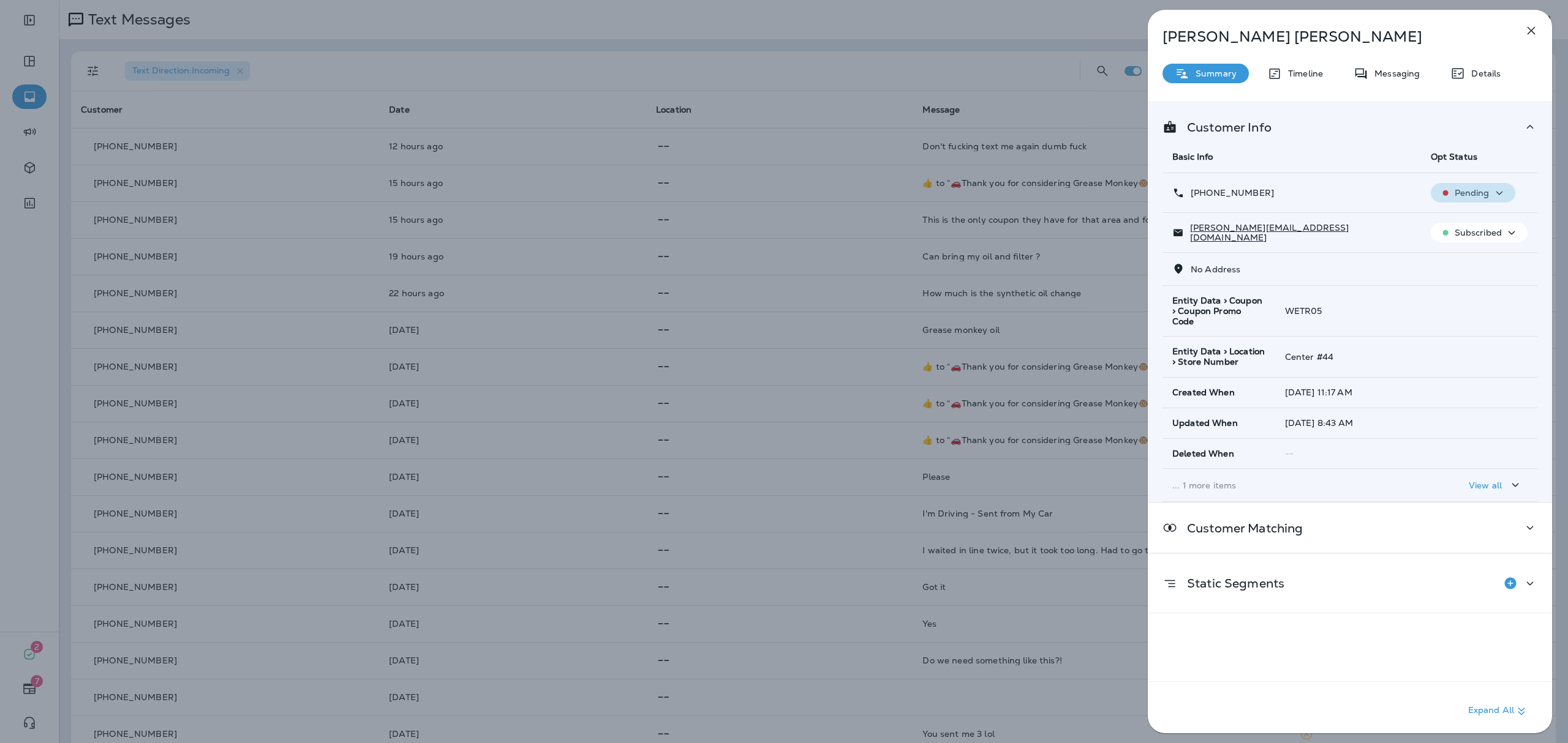
click at [1306, 189] on p "Pending" at bounding box center [1472, 193] width 35 height 10
click at [1306, 253] on p "Reset Status" at bounding box center [1473, 252] width 55 height 10
click at [1306, 194] on icon "button" at bounding box center [1500, 193] width 15 height 16
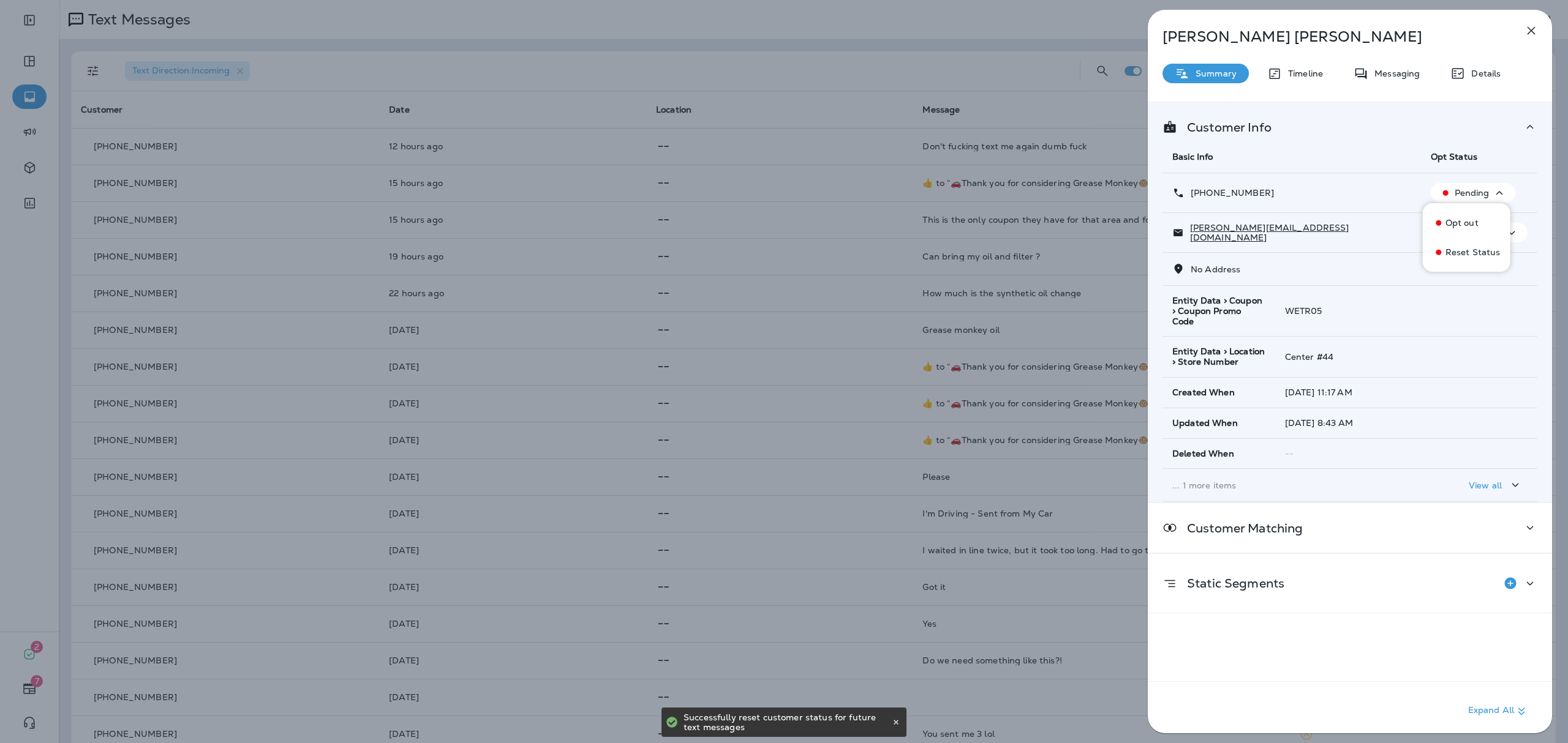
click at [1306, 250] on p "Reset Status" at bounding box center [1473, 252] width 55 height 10
click at [1306, 32] on icon "button" at bounding box center [1531, 30] width 15 height 15
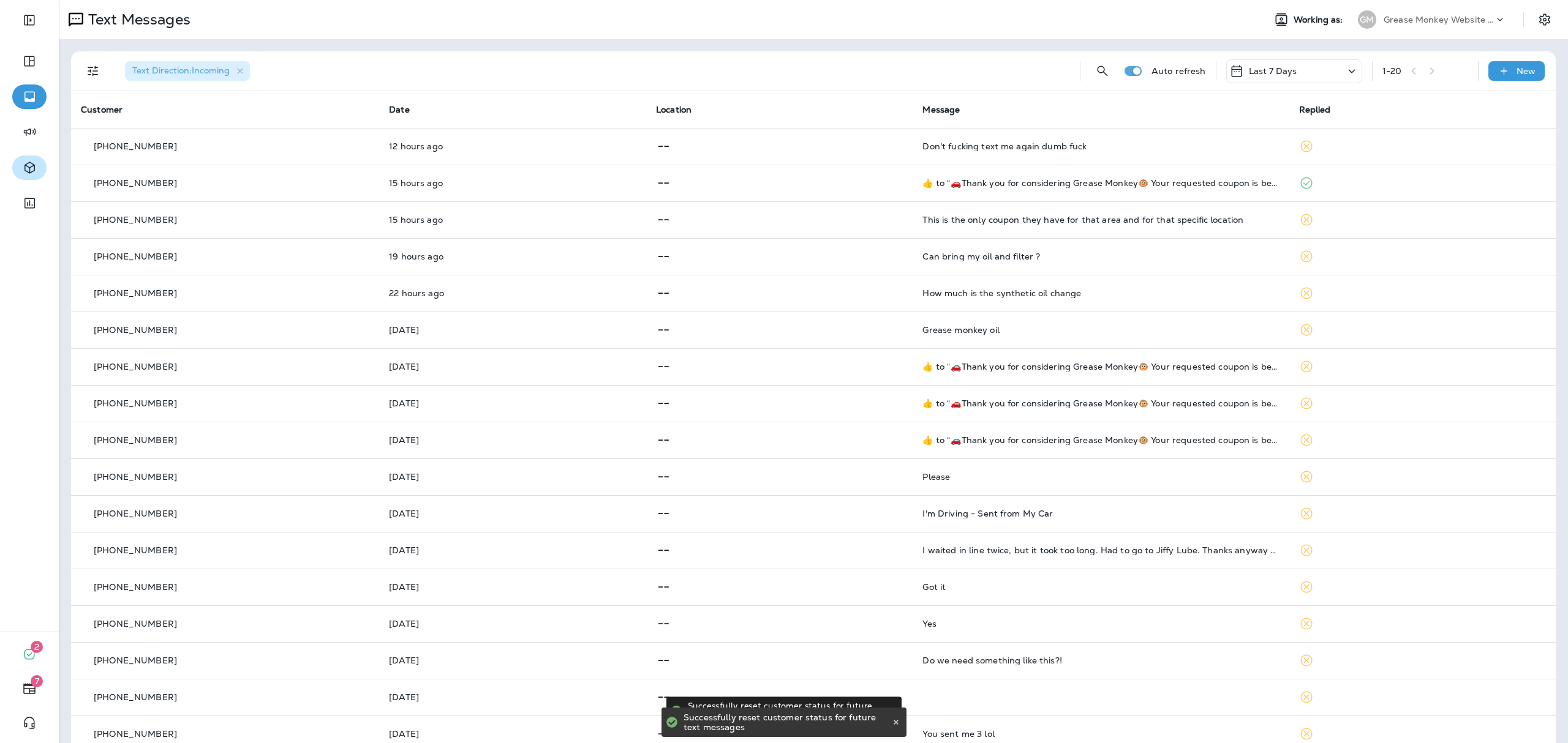
click at [28, 173] on icon "button" at bounding box center [29, 168] width 10 height 12
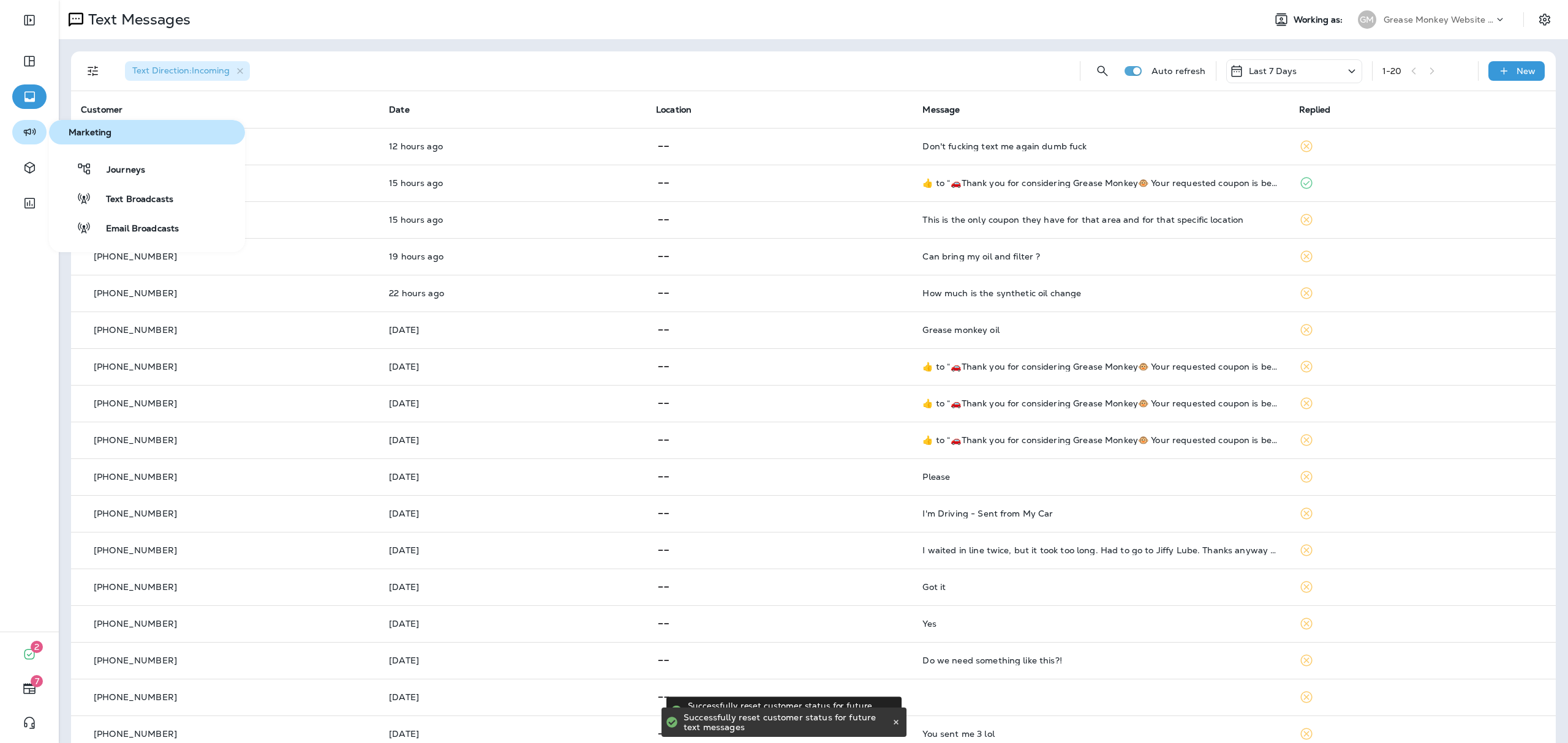
click at [27, 133] on icon "button" at bounding box center [29, 132] width 16 height 15
click at [121, 172] on span "Journeys" at bounding box center [119, 170] width 53 height 12
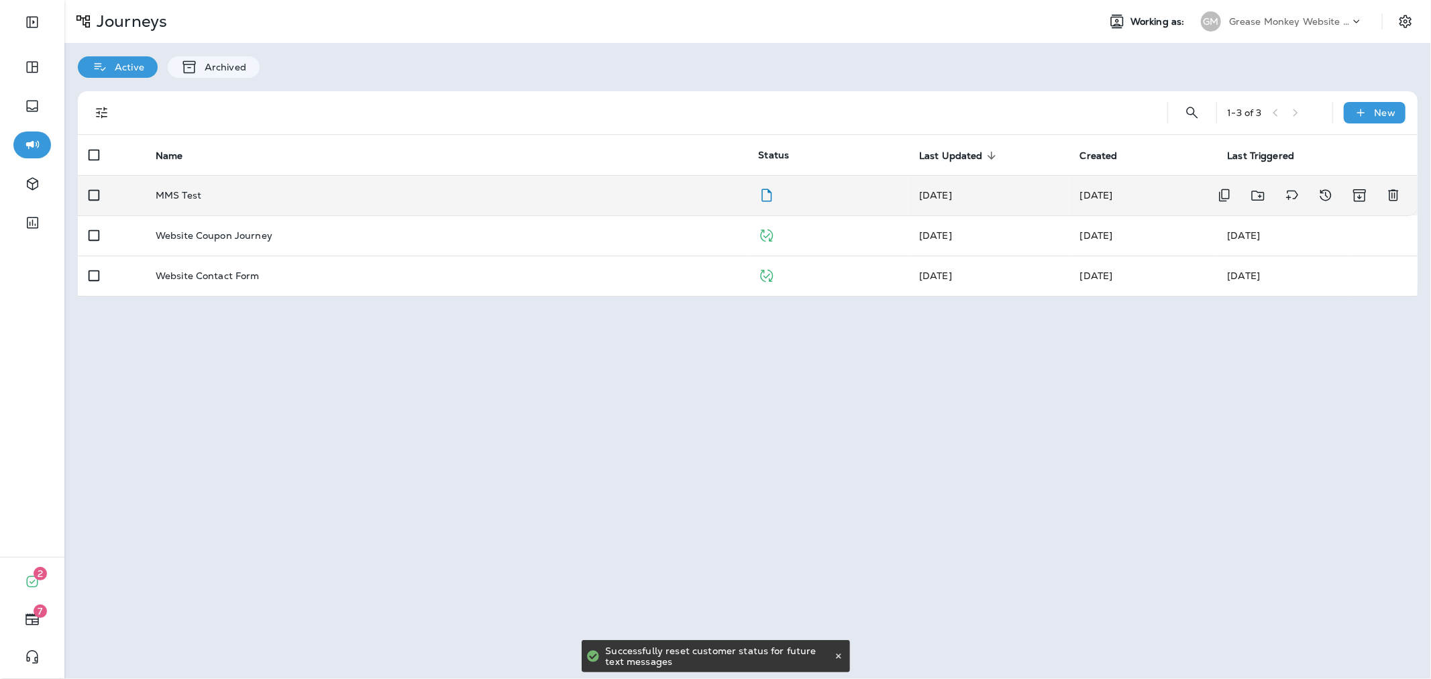
click at [600, 207] on td "MMS Test" at bounding box center [446, 195] width 603 height 40
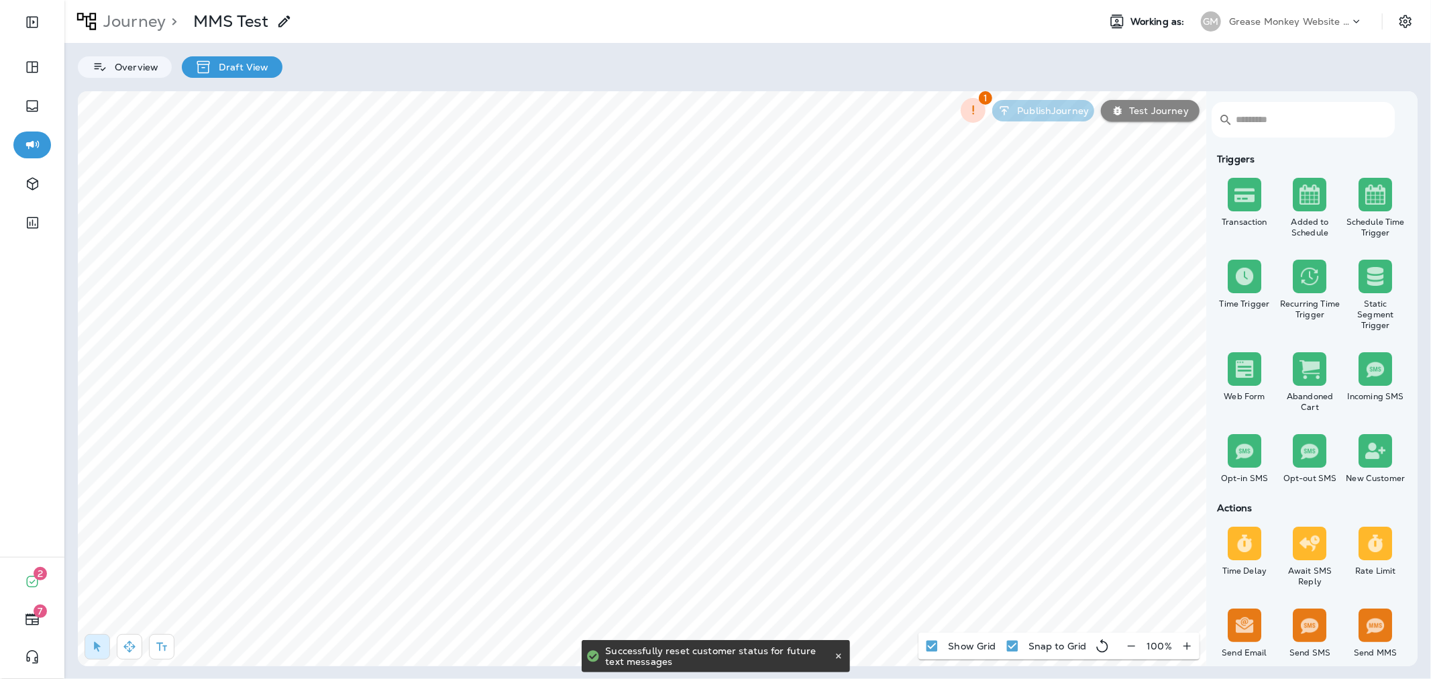
select select "***"
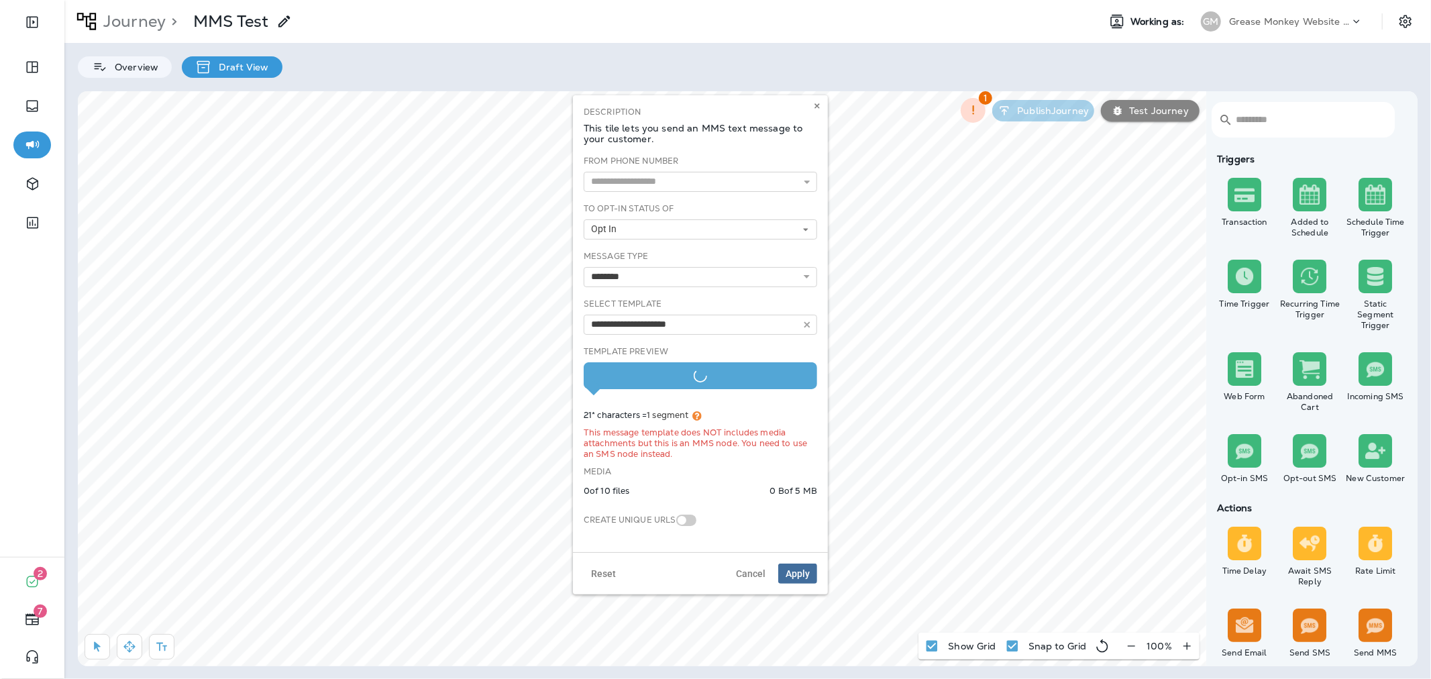
type input "**********"
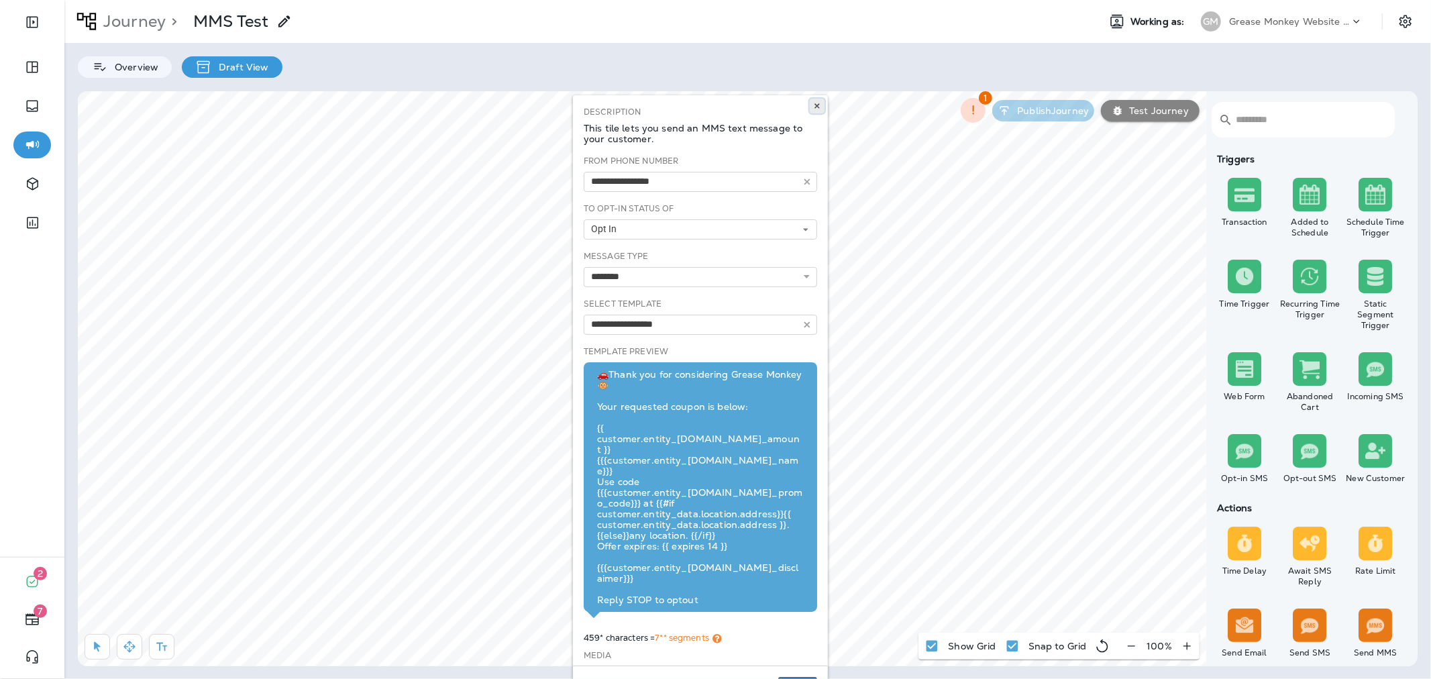
click at [817, 106] on use at bounding box center [816, 105] width 5 height 5
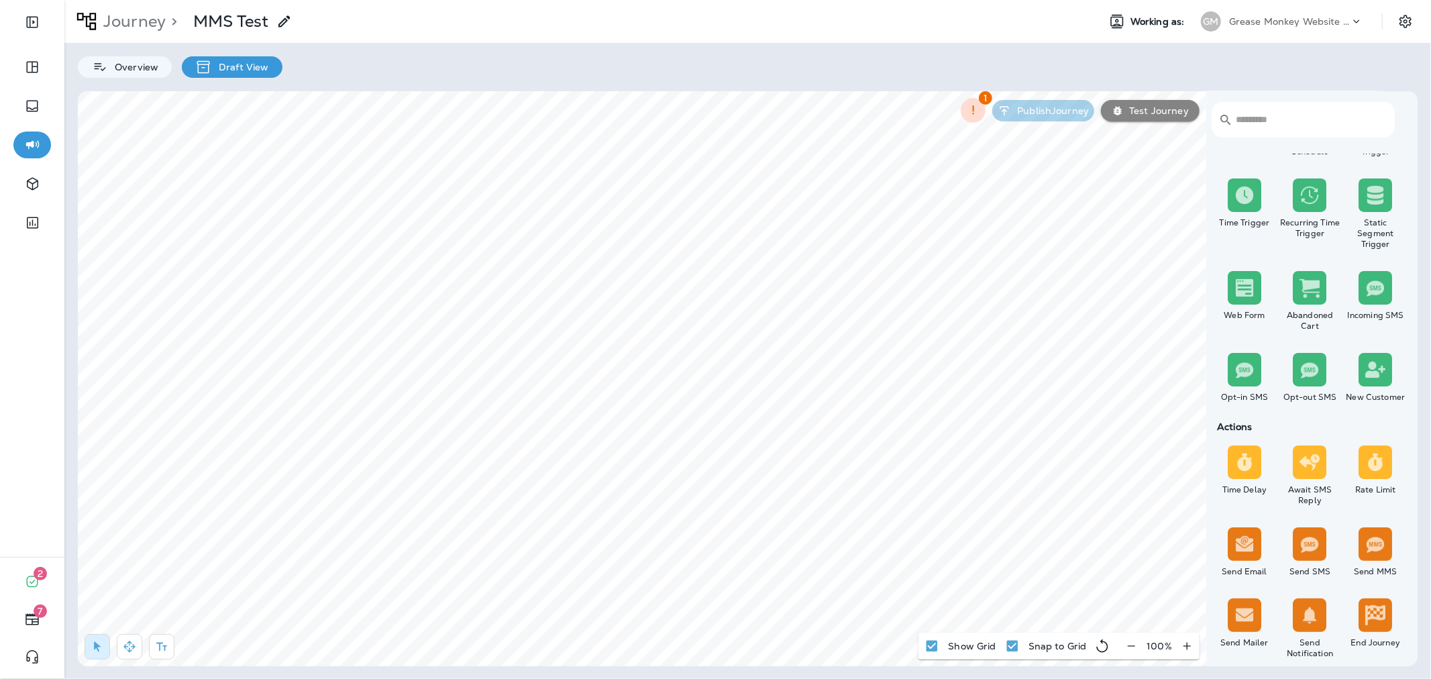
scroll to position [223, 0]
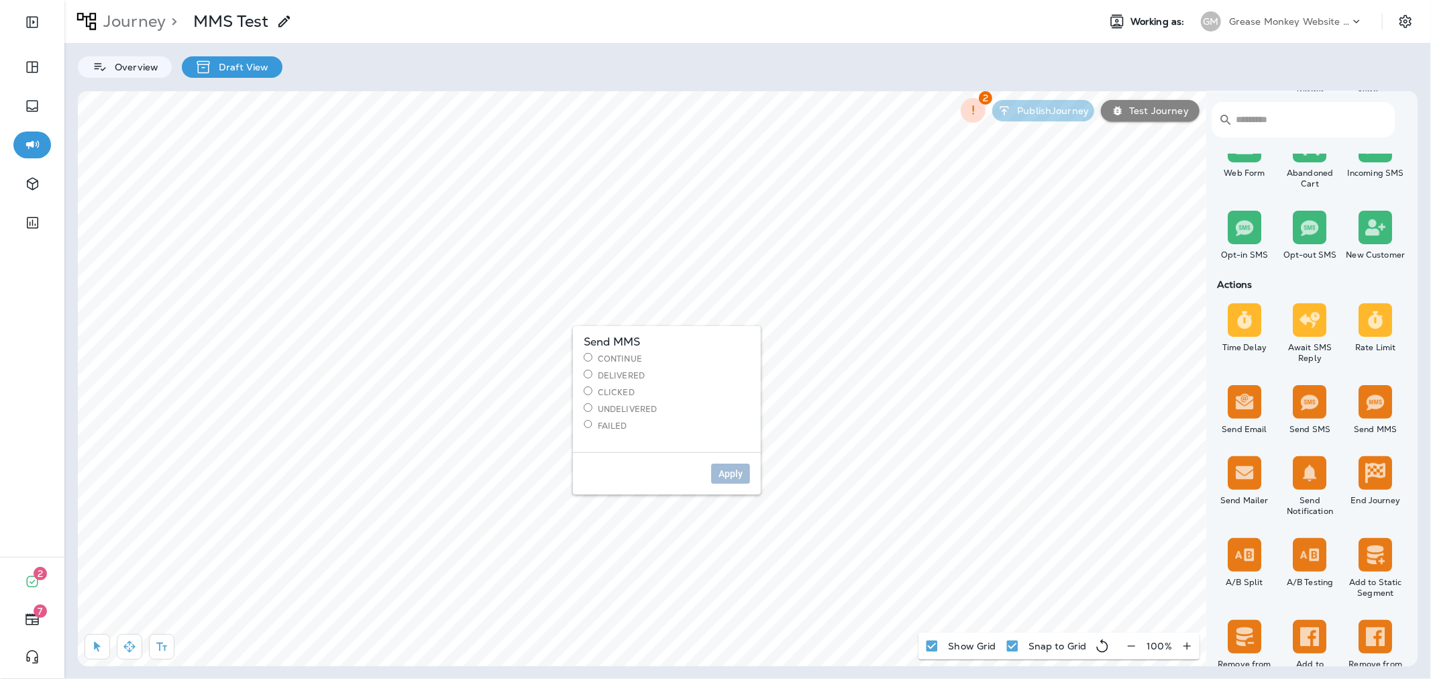
click at [672, 376] on label "Delivered" at bounding box center [667, 375] width 166 height 11
click at [622, 357] on label "Continue" at bounding box center [667, 358] width 166 height 11
click at [728, 478] on button "Apply" at bounding box center [730, 474] width 39 height 20
click at [735, 364] on select "**********" at bounding box center [834, 364] width 233 height 20
select select "**********"
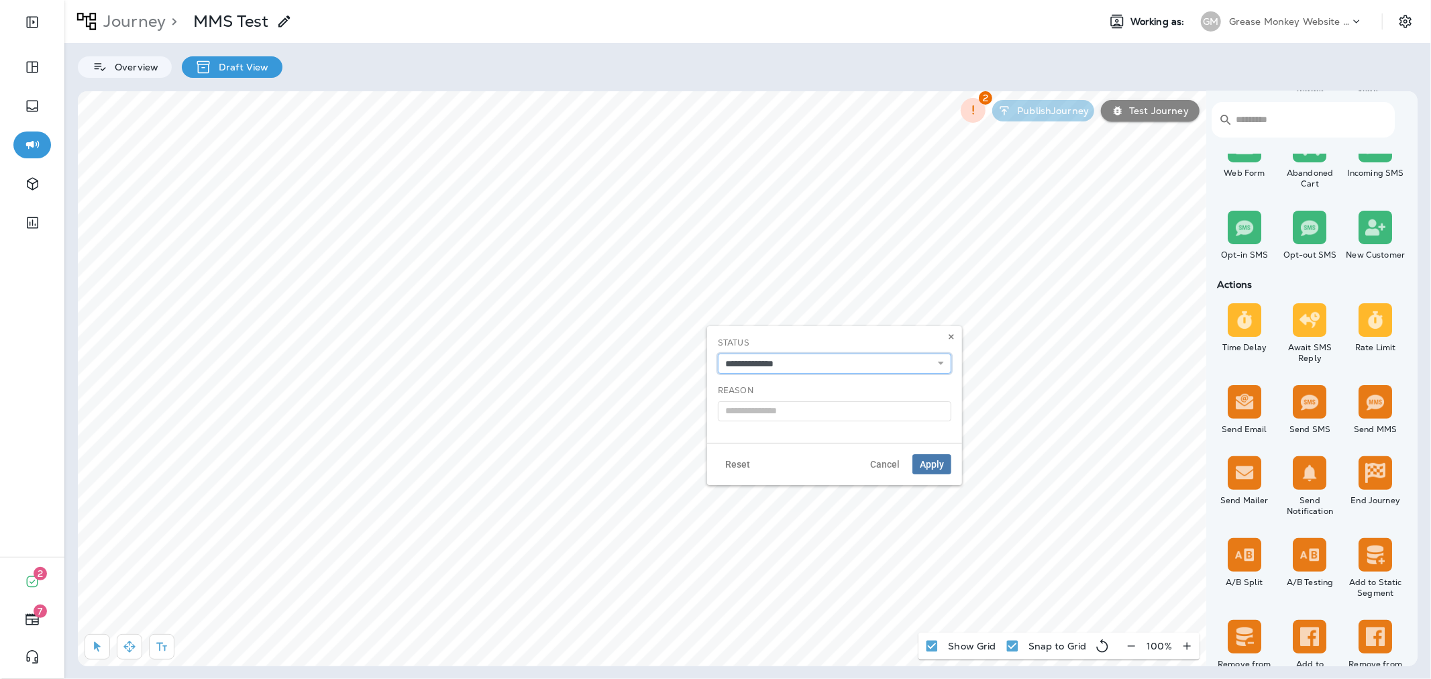
click at [718, 354] on select "**********" at bounding box center [834, 364] width 233 height 20
click at [769, 411] on input "text" at bounding box center [834, 411] width 233 height 20
type input "*"
click at [932, 464] on span "Apply" at bounding box center [932, 464] width 24 height 9
select select "***"
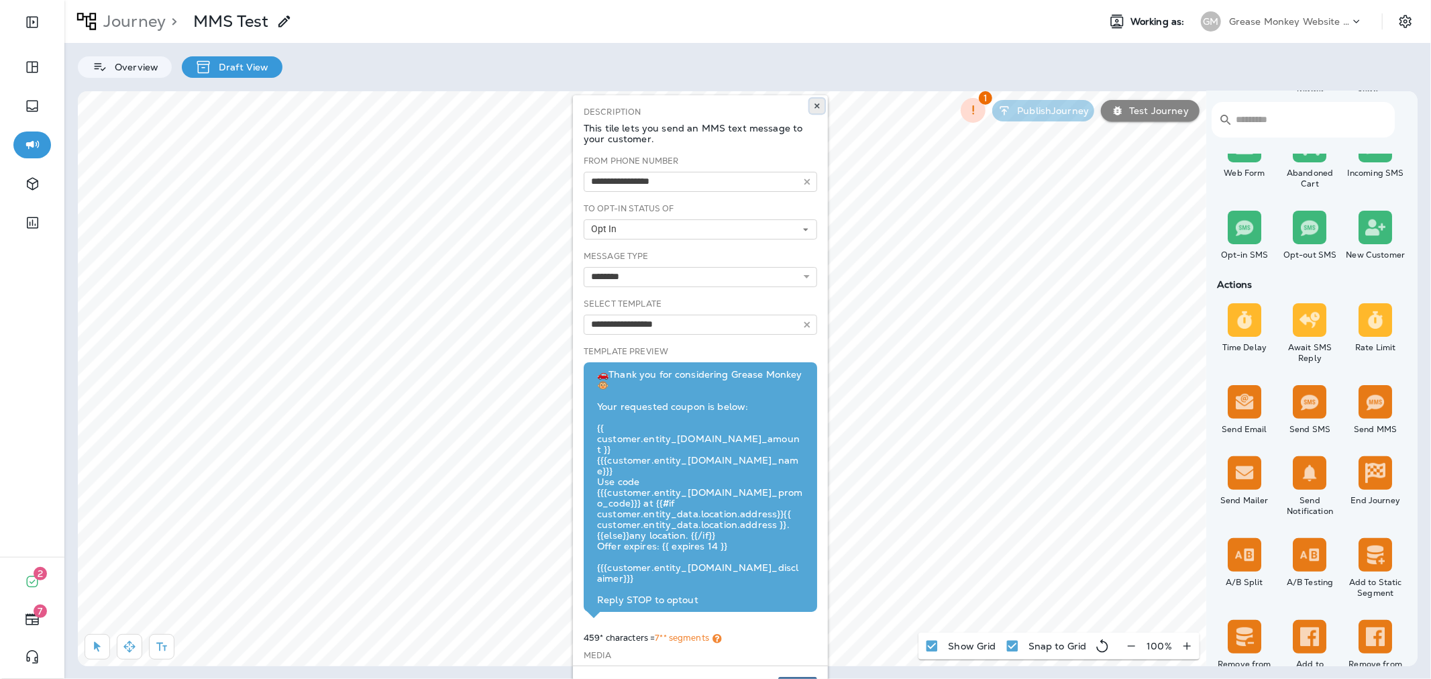
click at [817, 109] on icon at bounding box center [817, 106] width 8 height 8
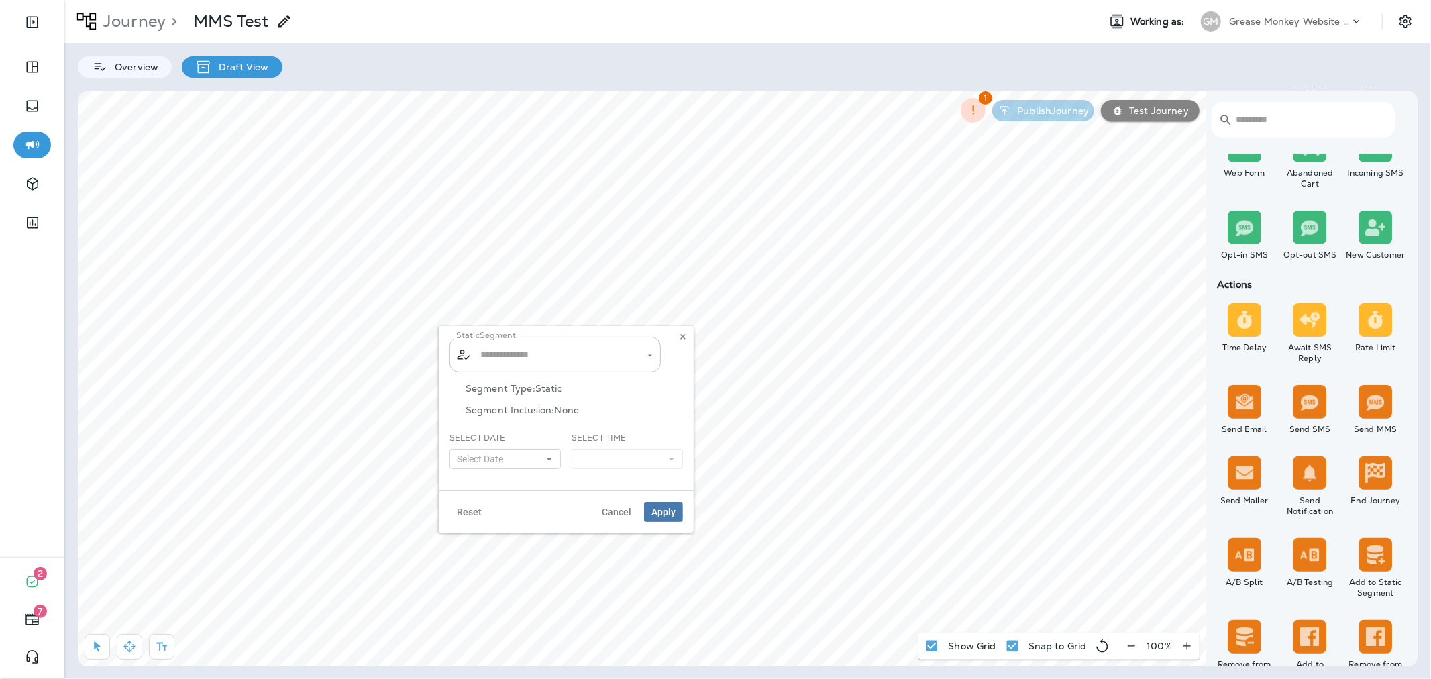
click at [521, 360] on input "text" at bounding box center [556, 354] width 158 height 23
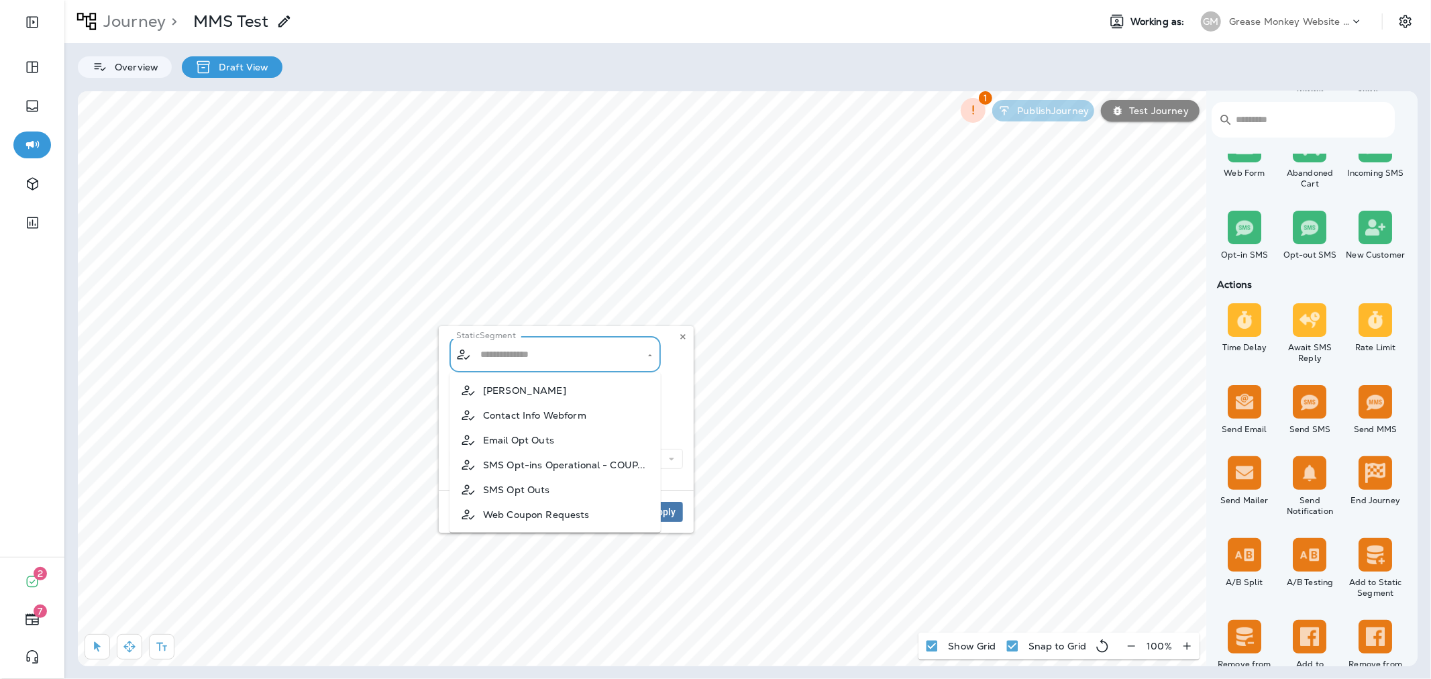
click at [517, 386] on li "[PERSON_NAME]" at bounding box center [554, 390] width 211 height 25
type input "*****"
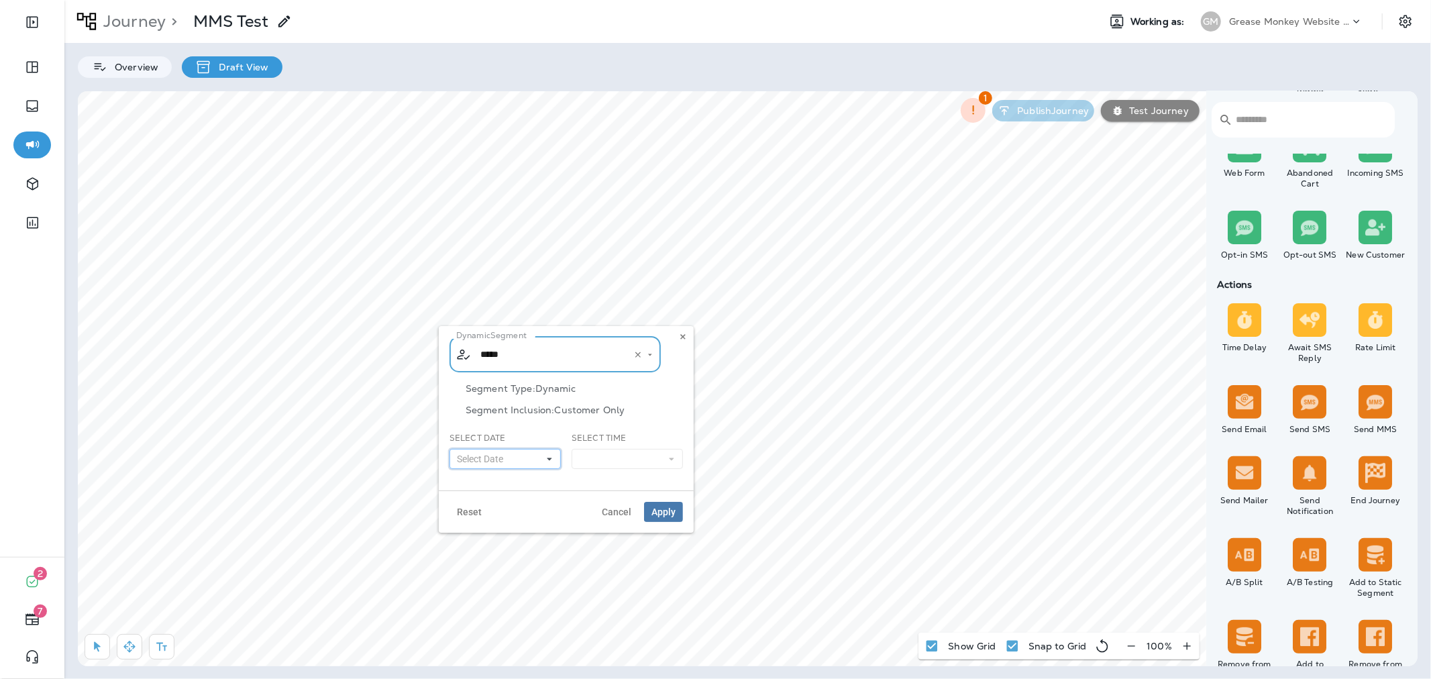
click at [539, 458] on button "Select Date" at bounding box center [504, 459] width 111 height 20
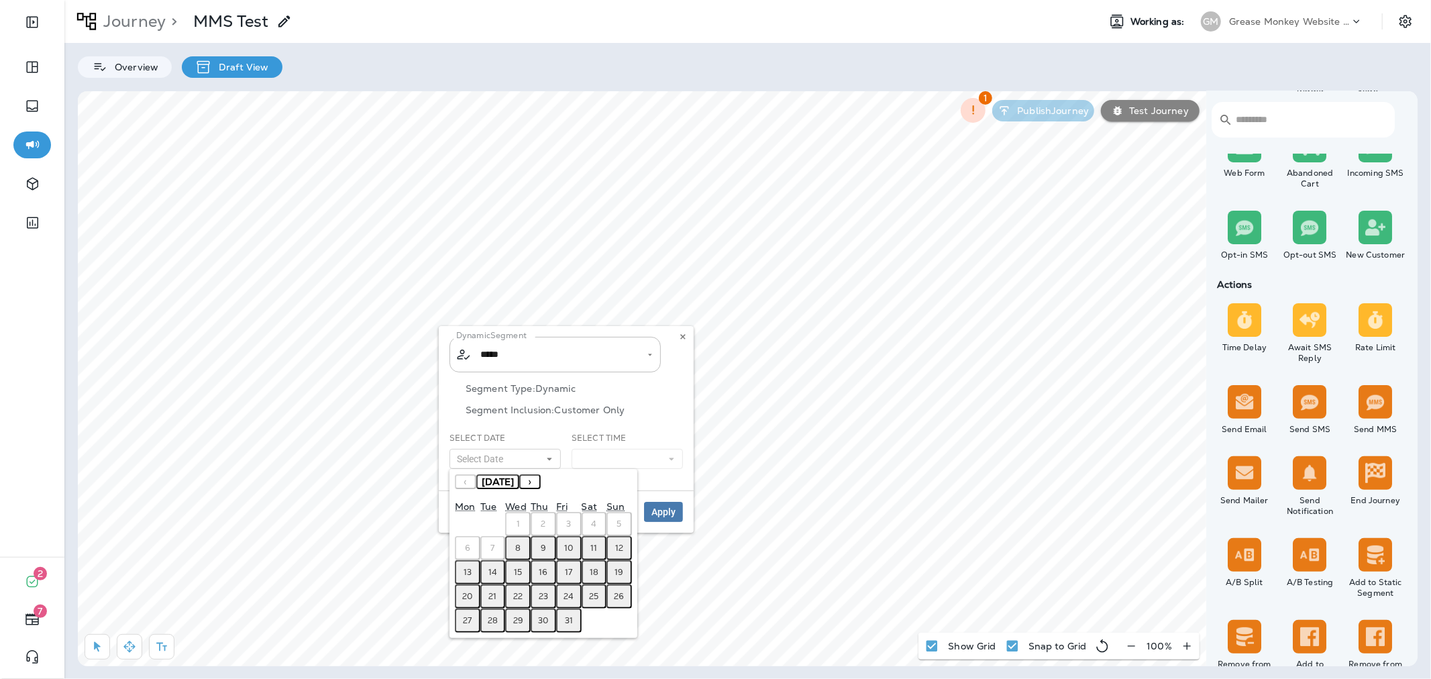
click at [590, 413] on p "Segment Inclusion: Customer Only" at bounding box center [574, 410] width 217 height 11
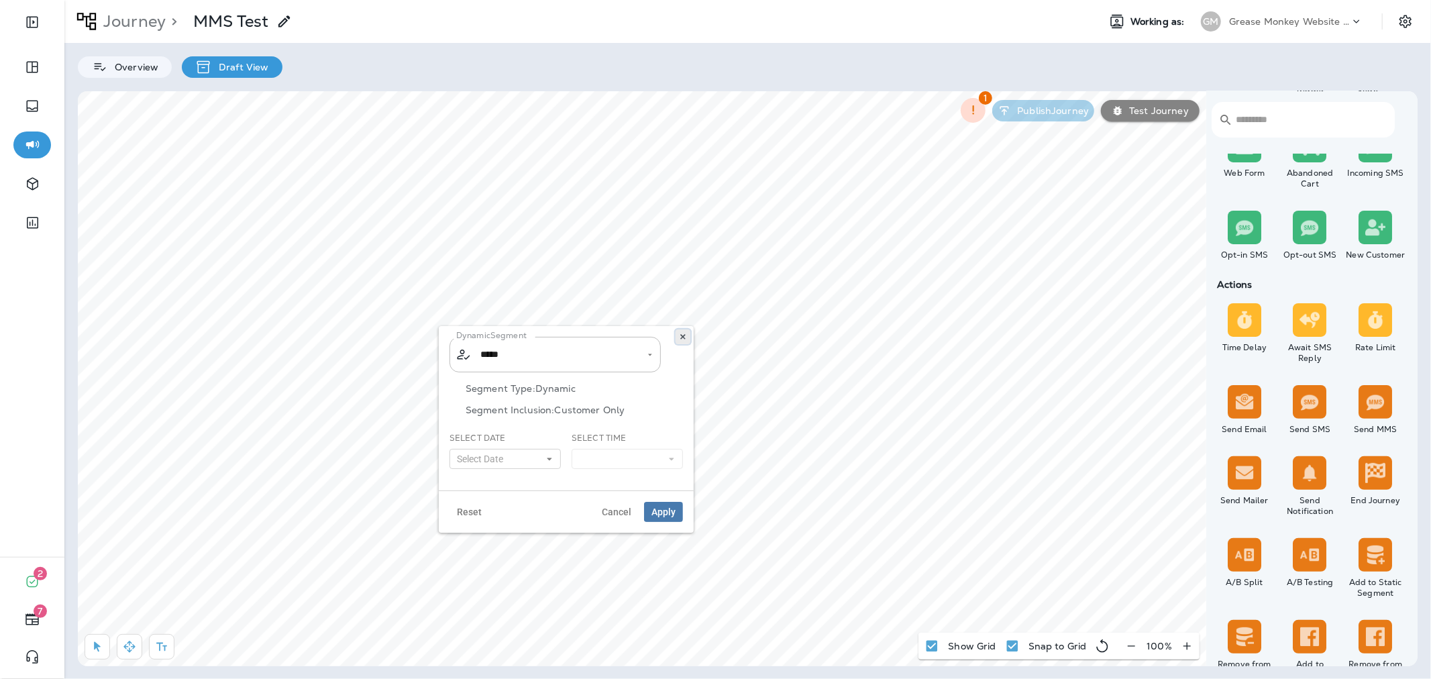
click at [685, 338] on icon at bounding box center [683, 337] width 8 height 8
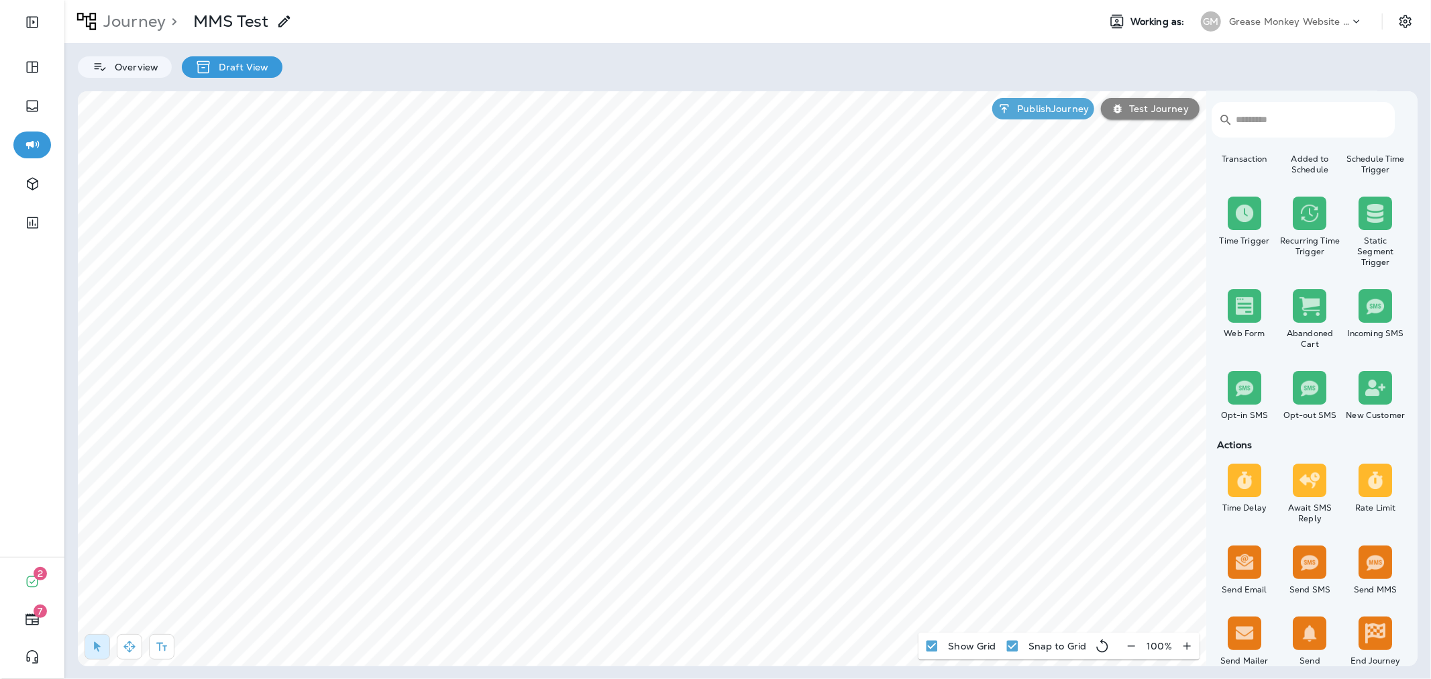
scroll to position [0, 0]
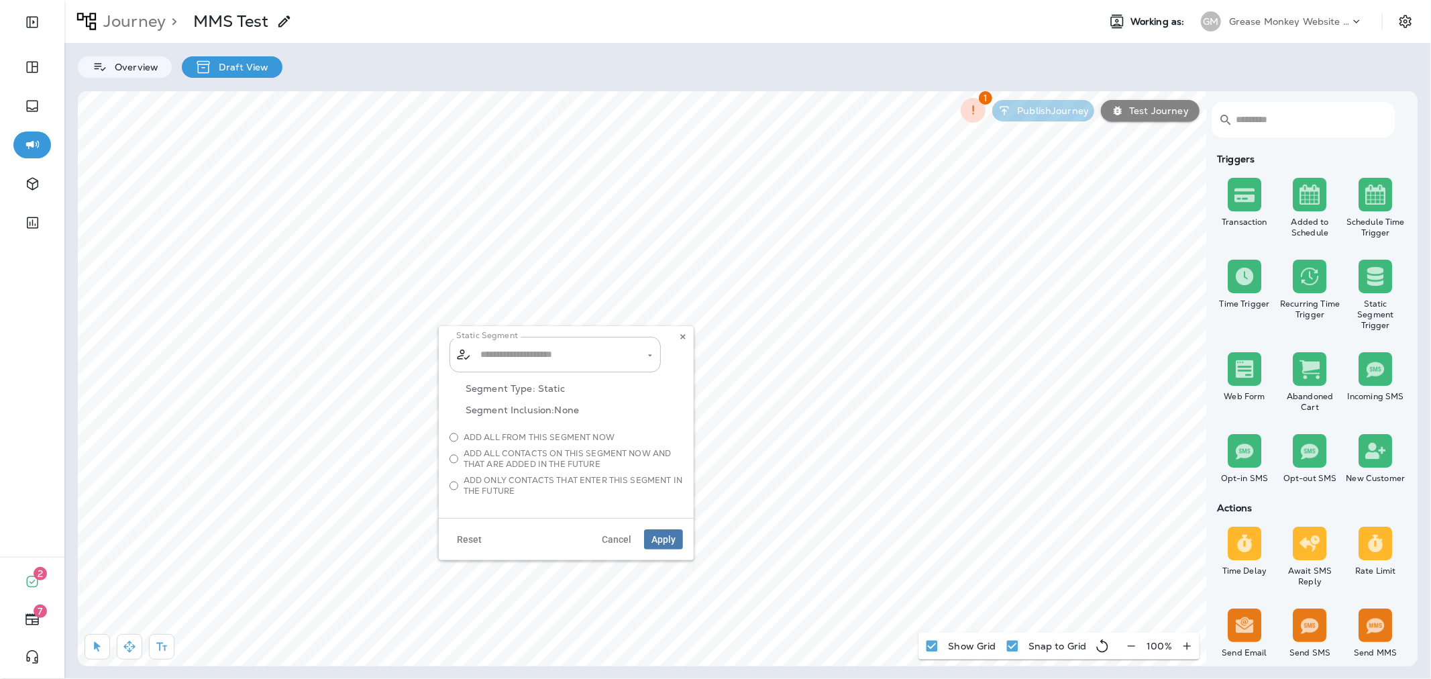
click at [525, 435] on span "Add all from this segment now" at bounding box center [539, 437] width 151 height 11
click at [567, 360] on input "text" at bounding box center [556, 354] width 158 height 23
click at [671, 352] on div "Static Segment ​ ​" at bounding box center [565, 355] width 233 height 36
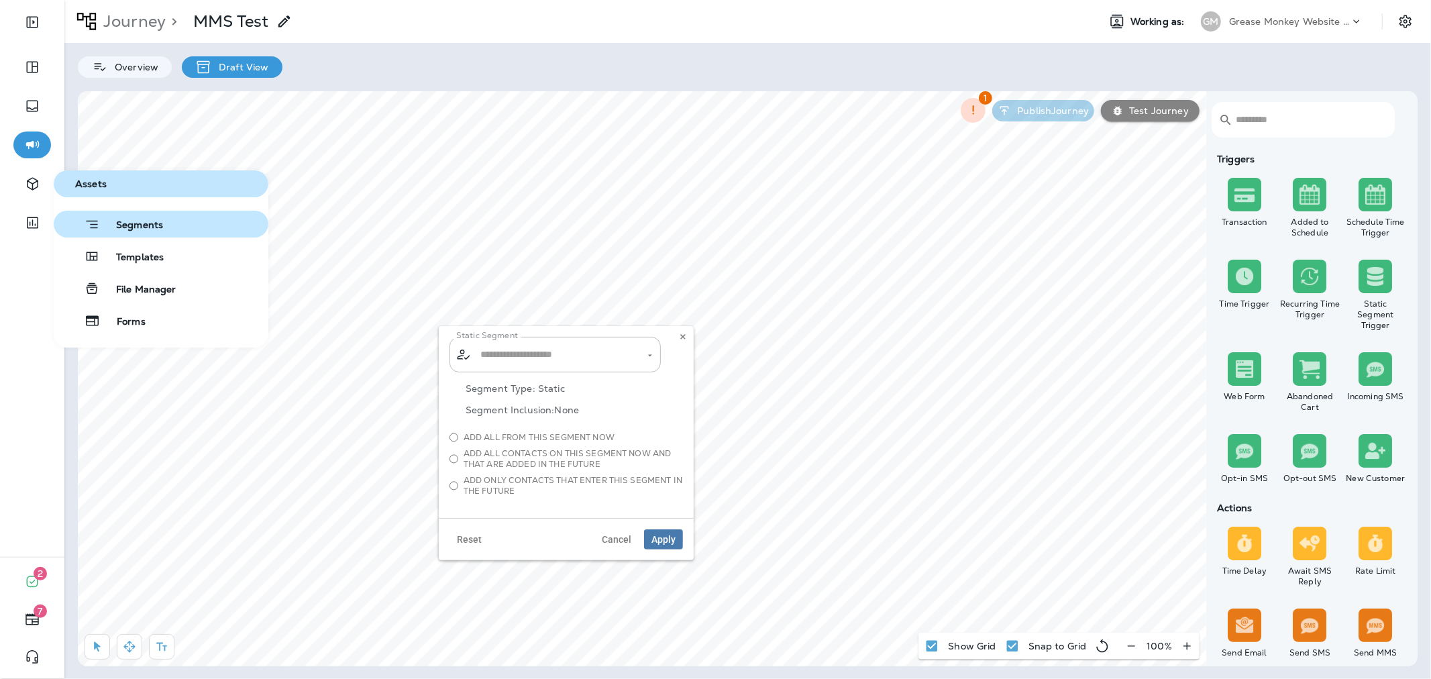
click at [132, 228] on span "Segments" at bounding box center [131, 225] width 63 height 13
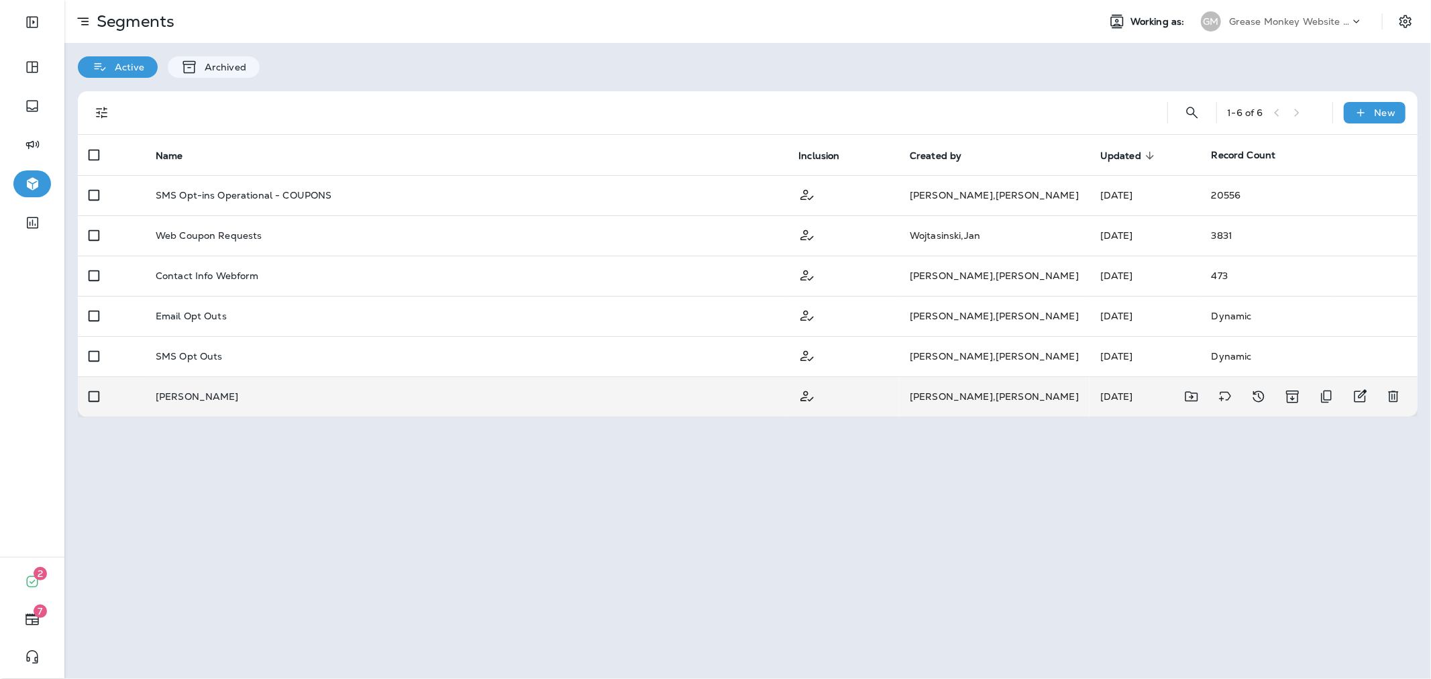
click at [269, 393] on div "[PERSON_NAME]" at bounding box center [467, 396] width 622 height 11
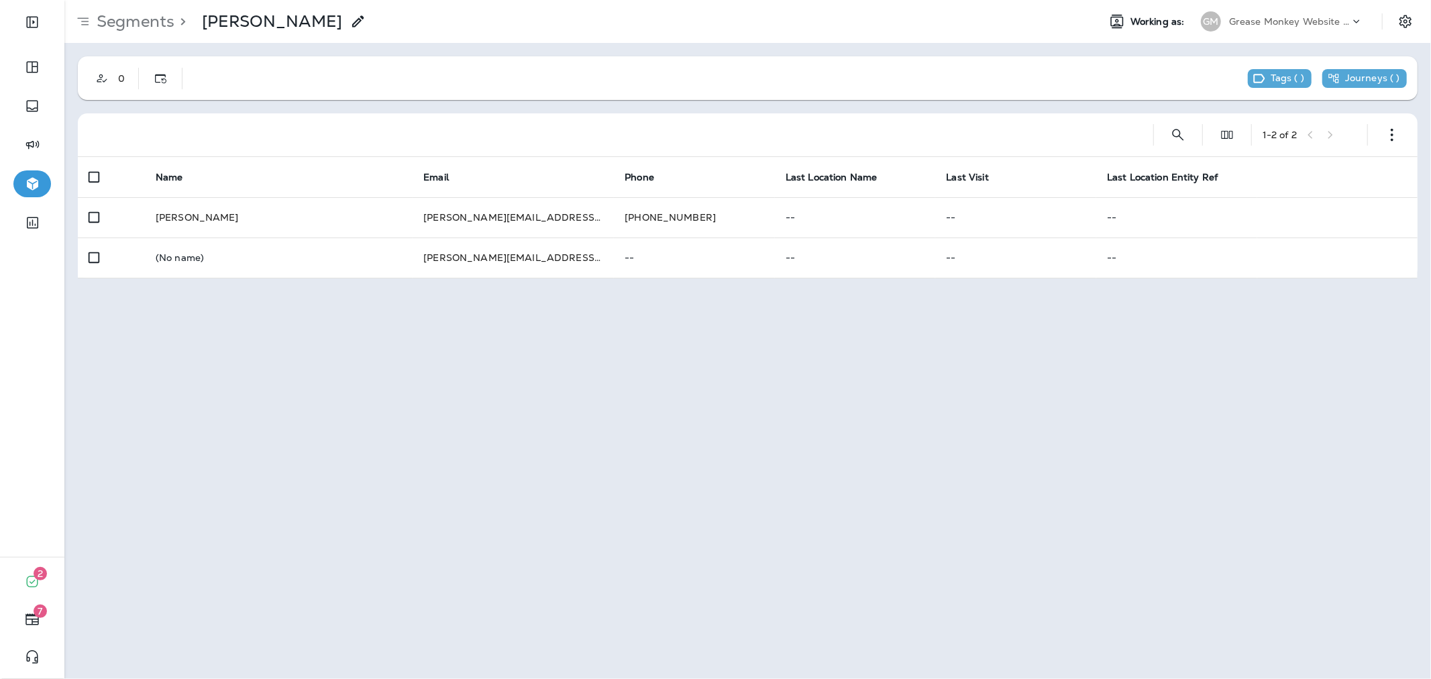
click at [1385, 129] on icon "button" at bounding box center [1391, 134] width 13 height 13
click at [1285, 168] on p "Edit Segment" at bounding box center [1303, 169] width 69 height 11
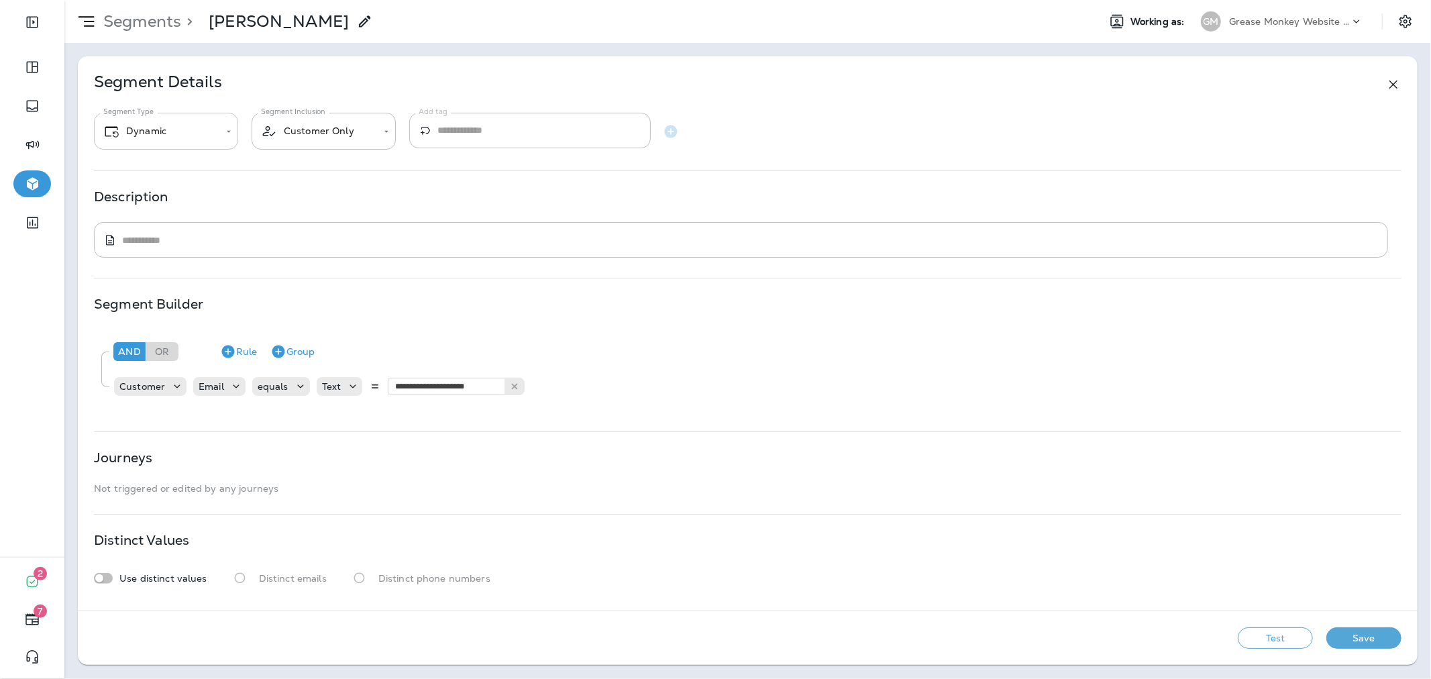
click at [230, 0] on body "**********" at bounding box center [715, 0] width 1431 height 0
click at [201, 165] on li "Static" at bounding box center [166, 174] width 144 height 32
type input "******"
click at [1357, 629] on button "Save" at bounding box center [1363, 637] width 75 height 21
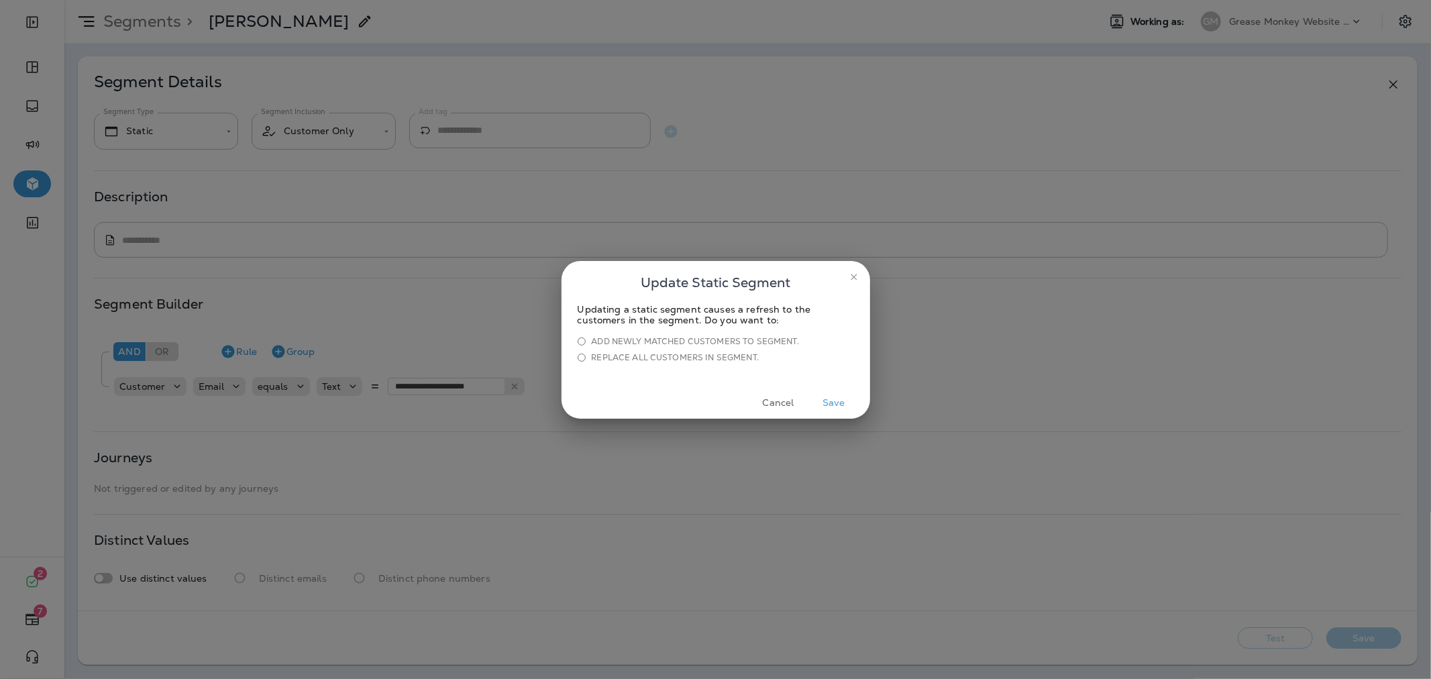
click at [823, 407] on button "Save" at bounding box center [834, 402] width 50 height 21
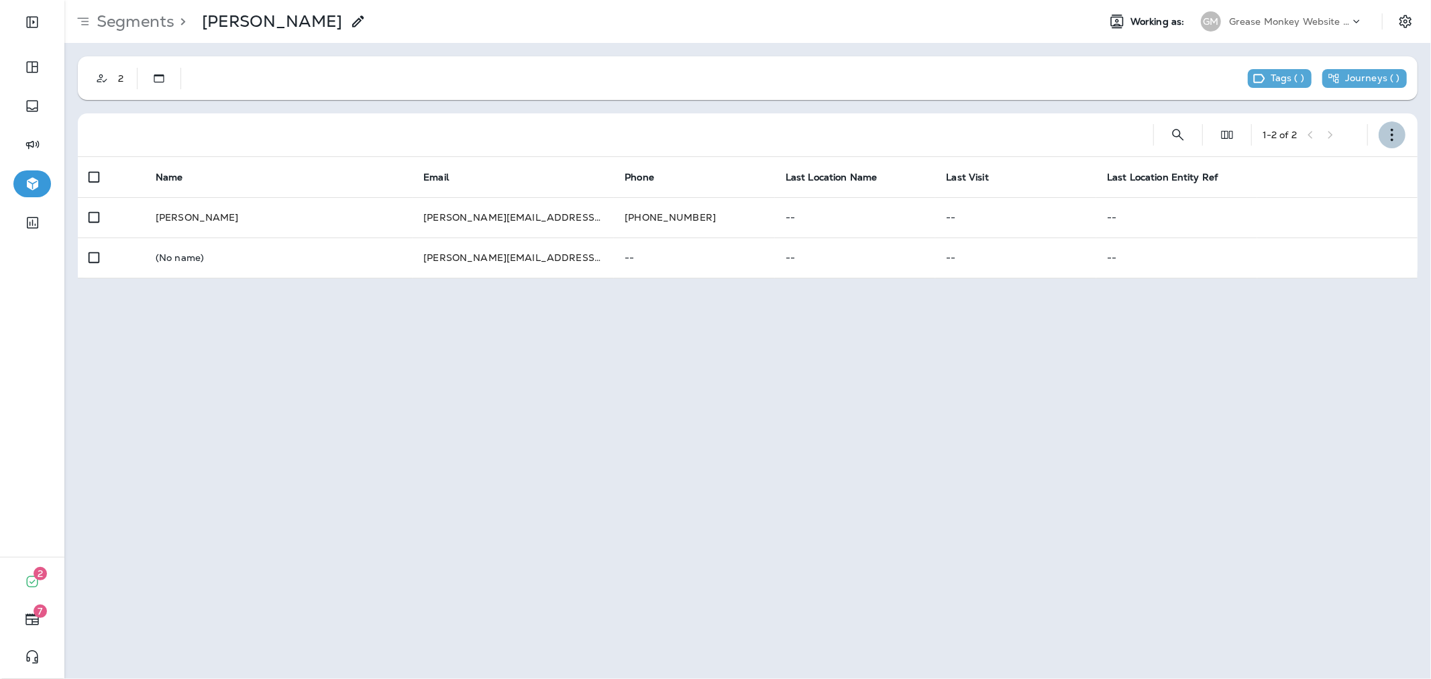
click at [1385, 132] on icon "button" at bounding box center [1391, 134] width 13 height 13
click at [1338, 168] on button "Edit Segment" at bounding box center [1324, 170] width 161 height 32
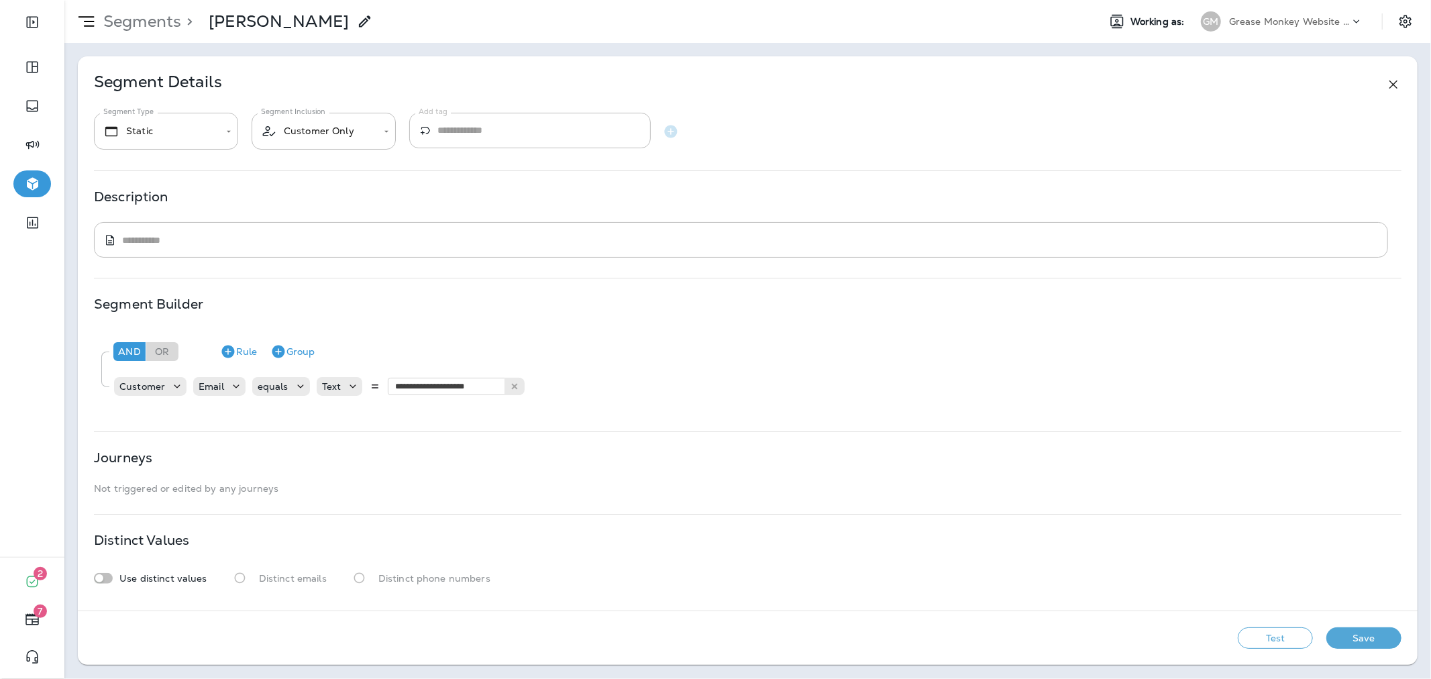
click at [357, 27] on icon at bounding box center [365, 21] width 16 height 16
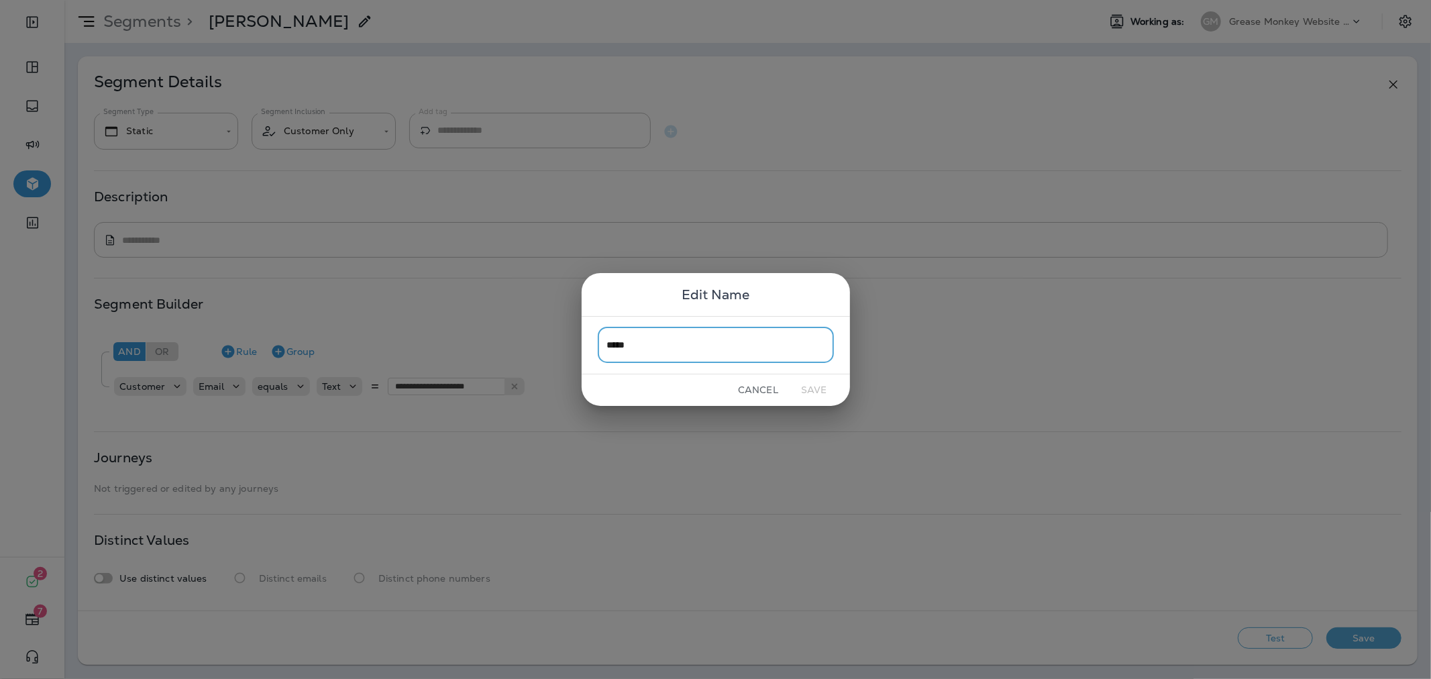
click at [633, 334] on input "*****" at bounding box center [716, 345] width 236 height 36
type input "**********"
click at [806, 386] on button "Save" at bounding box center [814, 390] width 50 height 21
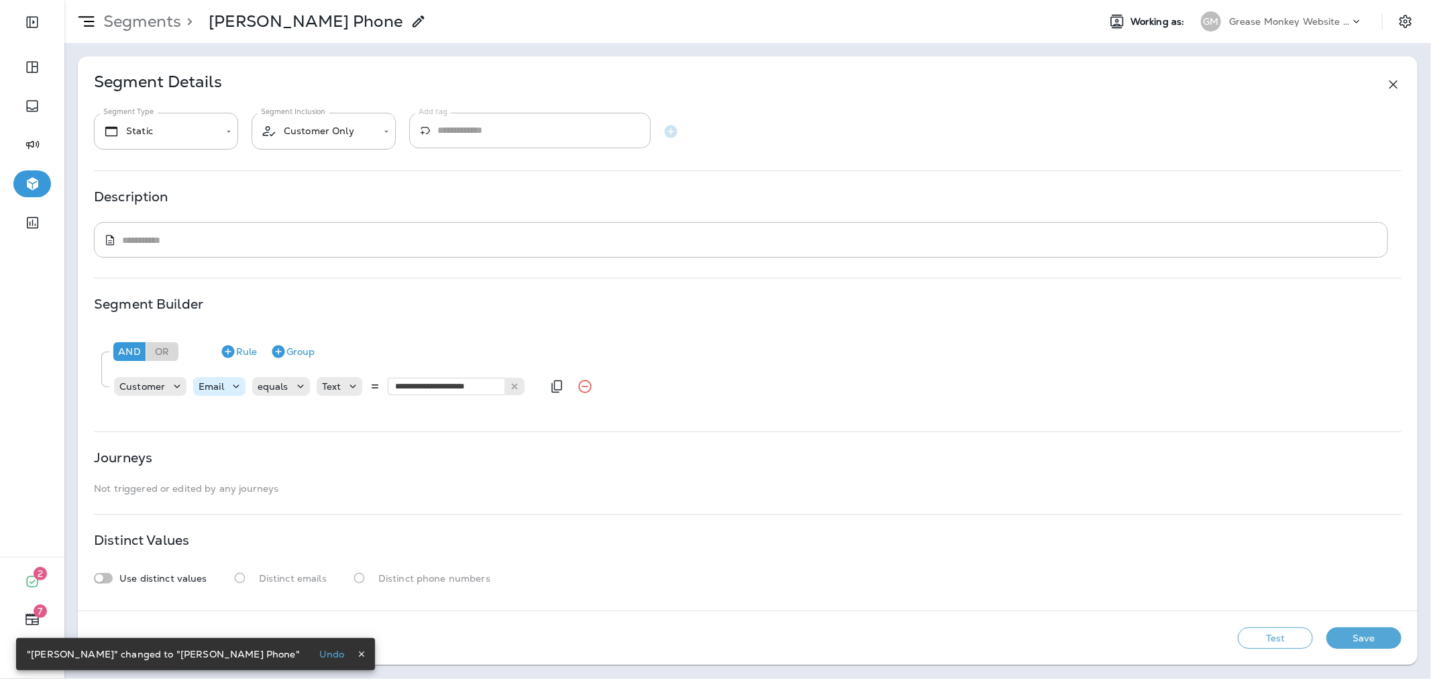
click at [224, 390] on div "Email" at bounding box center [211, 386] width 36 height 11
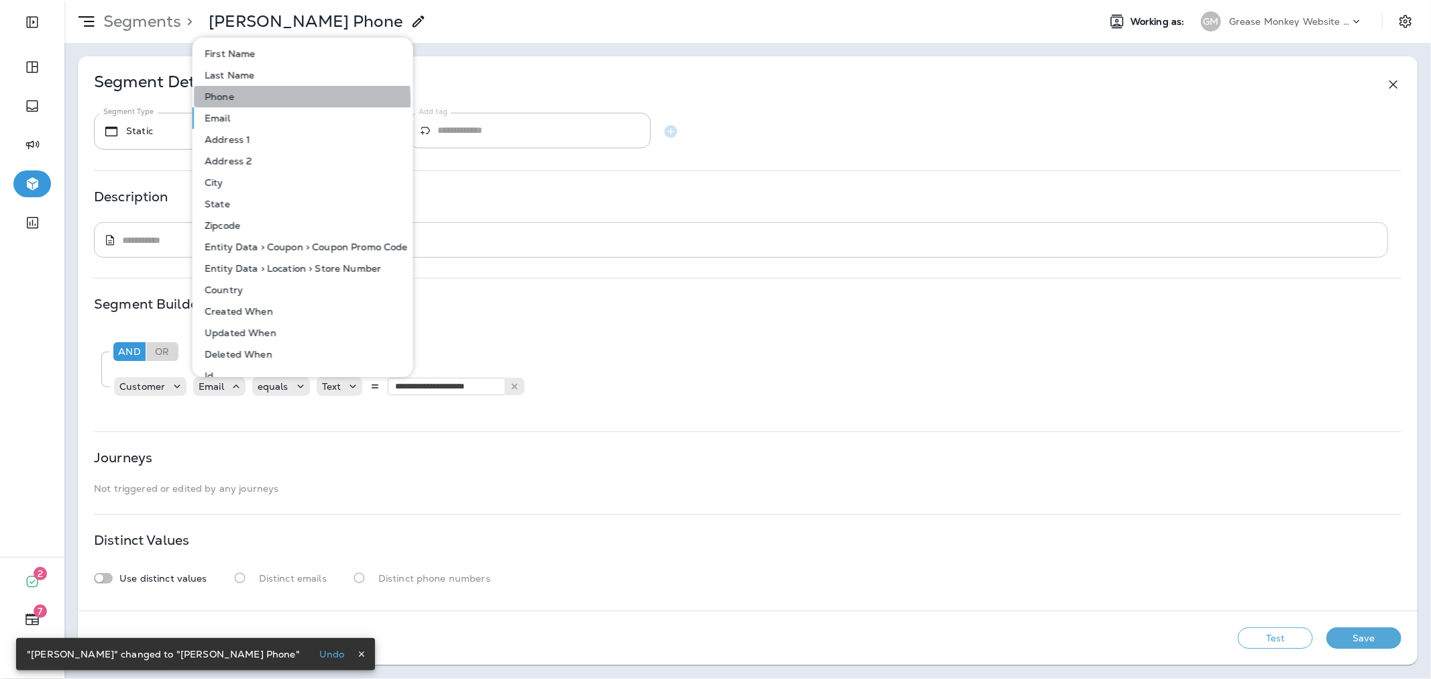
drag, startPoint x: 237, startPoint y: 101, endPoint x: 258, endPoint y: 247, distance: 147.0
click at [237, 101] on button "Phone" at bounding box center [303, 96] width 219 height 21
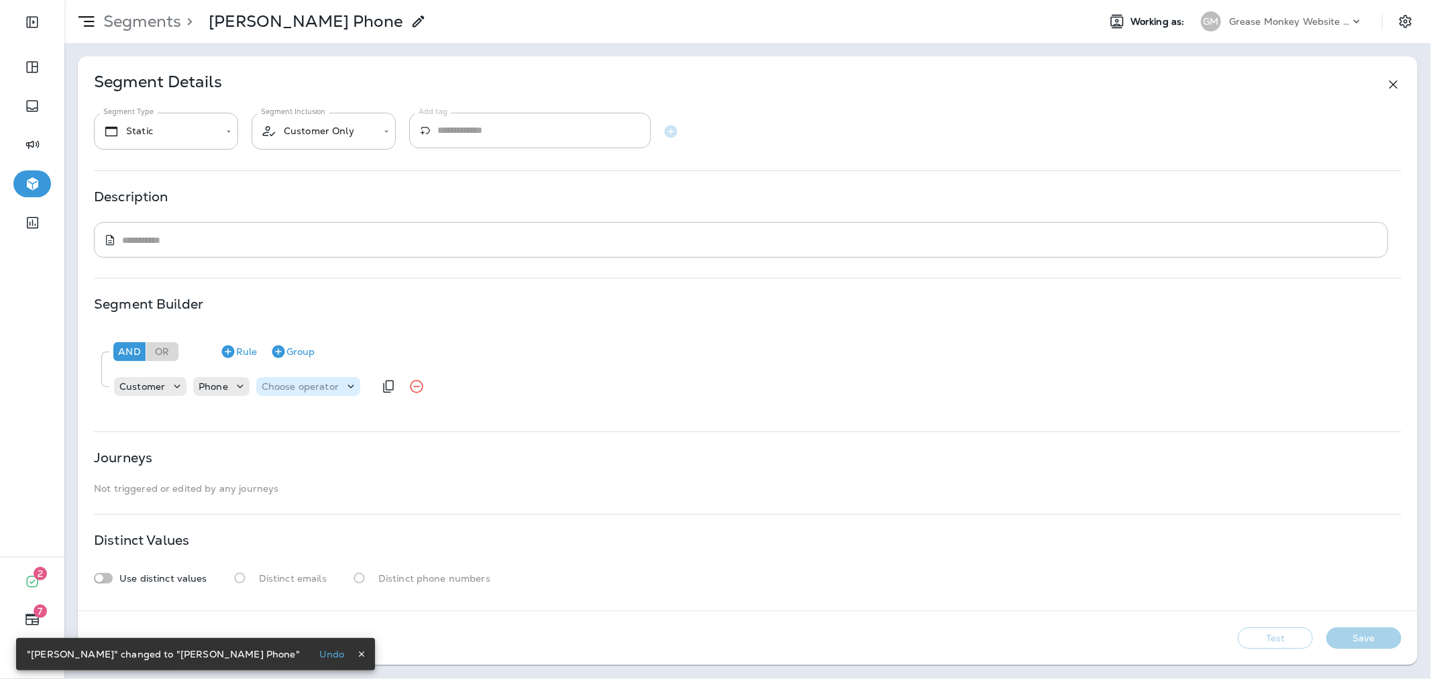
click at [284, 394] on div "Choose operator" at bounding box center [308, 386] width 104 height 19
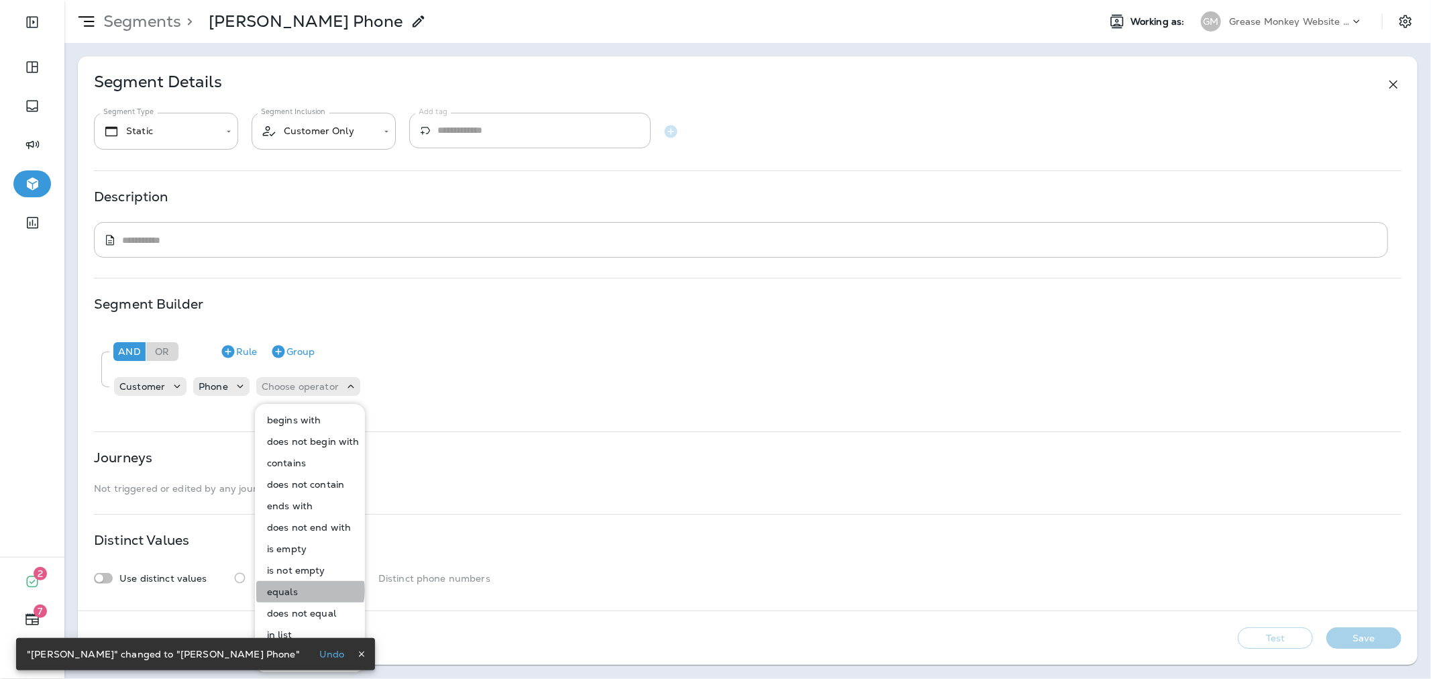
click at [305, 591] on button "equals" at bounding box center [310, 591] width 109 height 21
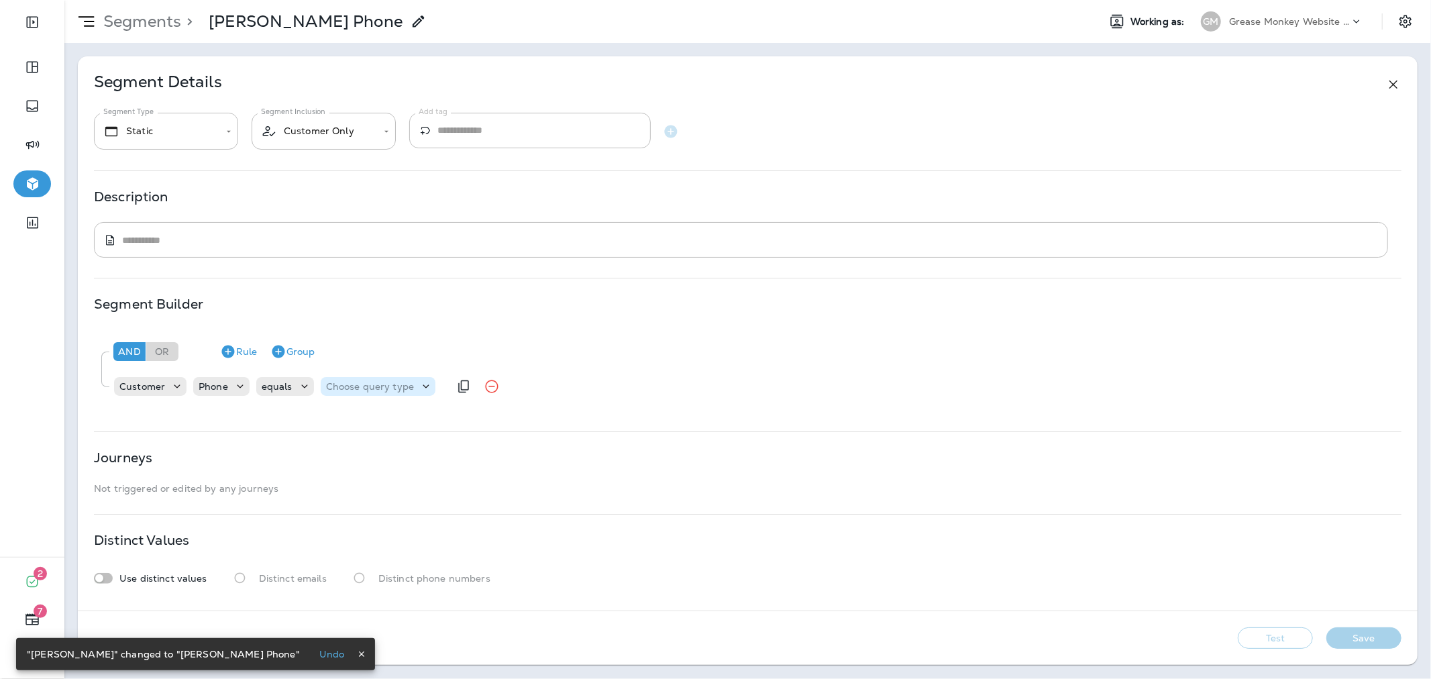
click at [396, 390] on p "Choose query type" at bounding box center [370, 386] width 88 height 11
click at [366, 426] on button "Text" at bounding box center [359, 419] width 77 height 21
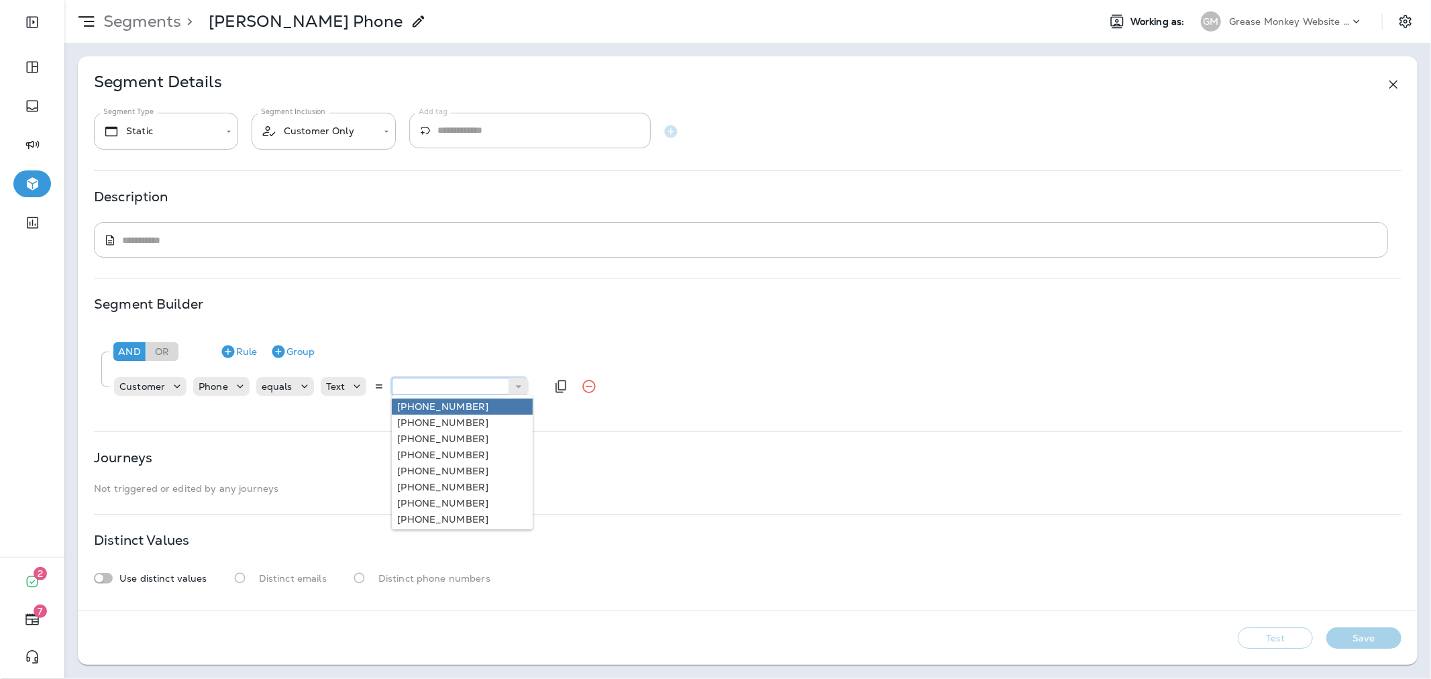
click at [430, 391] on input "text" at bounding box center [459, 386] width 134 height 17
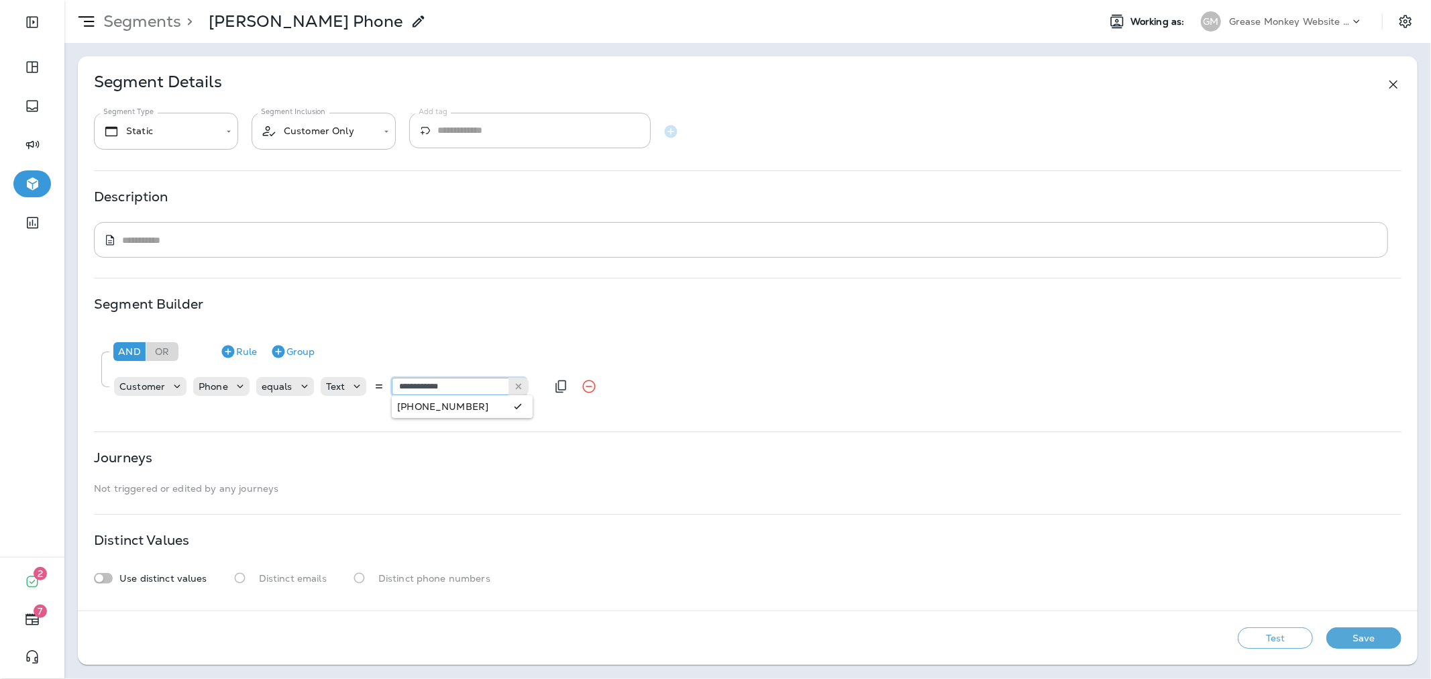
type input "**********"
click at [443, 402] on div "**********" at bounding box center [747, 367] width 1307 height 75
click at [1298, 639] on button "Test" at bounding box center [1275, 637] width 75 height 21
click at [1197, 639] on button "View Sample" at bounding box center [1180, 637] width 89 height 21
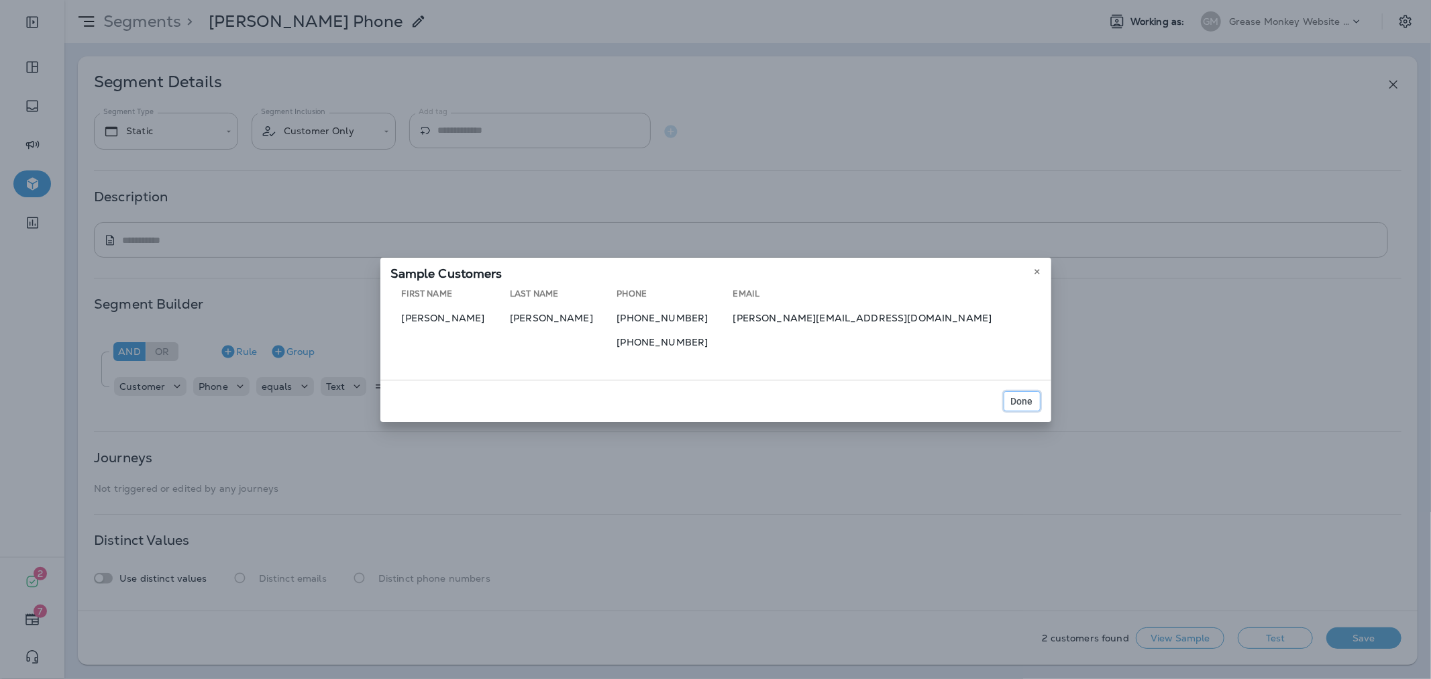
click at [1028, 399] on span "Done" at bounding box center [1022, 400] width 22 height 9
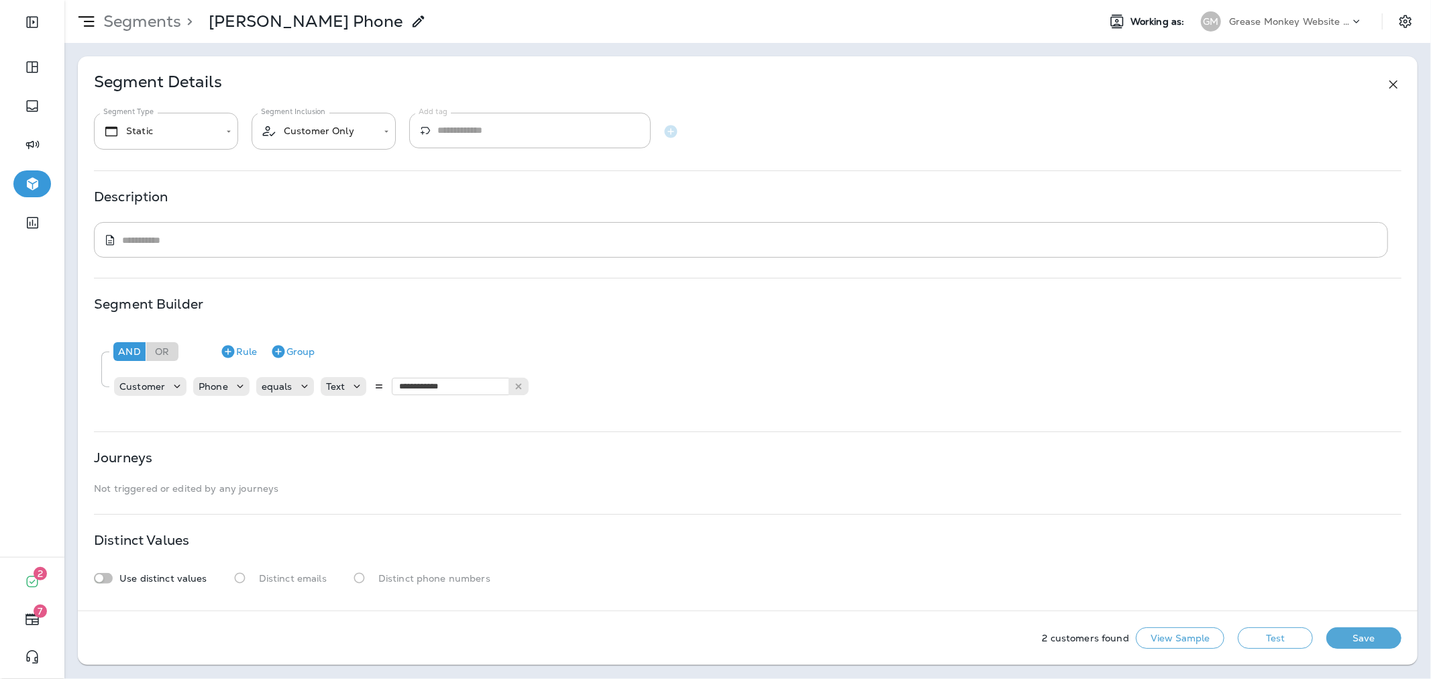
drag, startPoint x: 1339, startPoint y: 636, endPoint x: 1069, endPoint y: 506, distance: 299.4
click at [1069, 506] on div "**********" at bounding box center [748, 360] width 1340 height 608
click at [1263, 642] on button "Test" at bounding box center [1275, 637] width 75 height 21
click at [1356, 639] on button "Save" at bounding box center [1363, 637] width 75 height 21
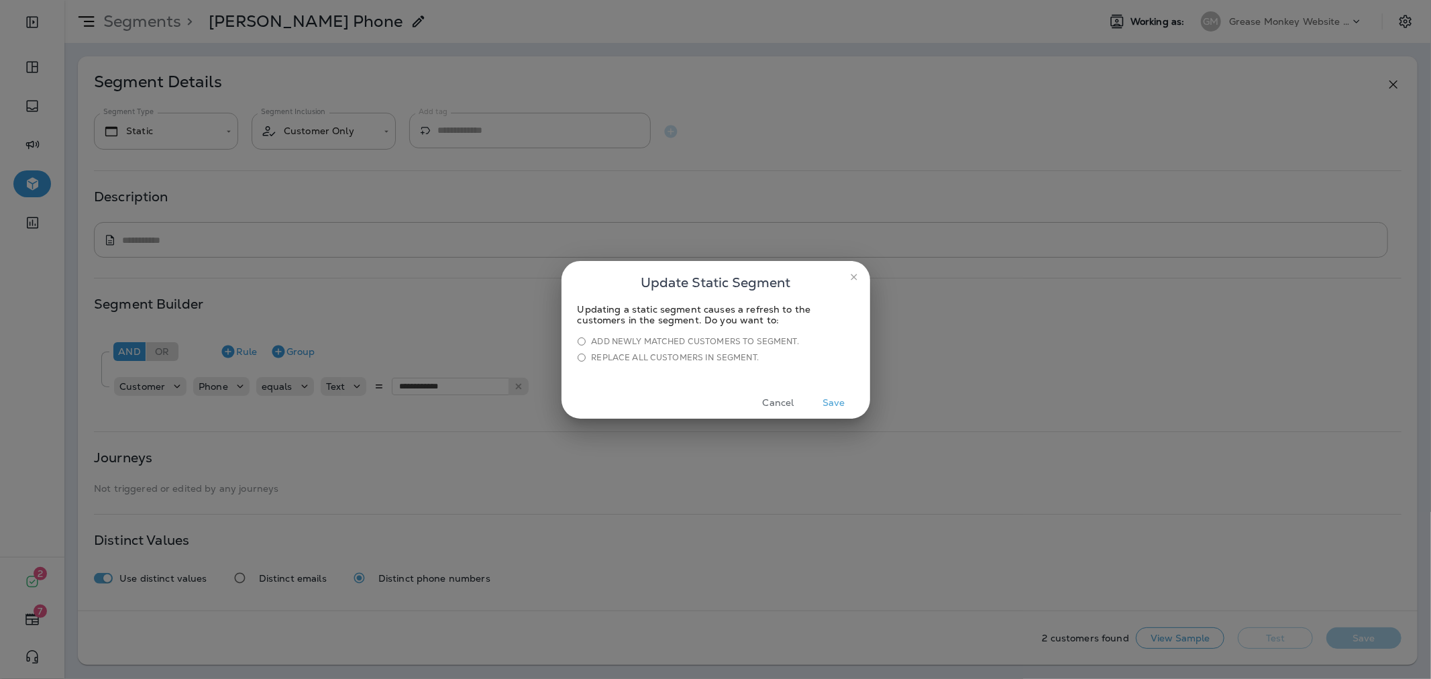
click at [830, 403] on button "Save" at bounding box center [834, 402] width 50 height 21
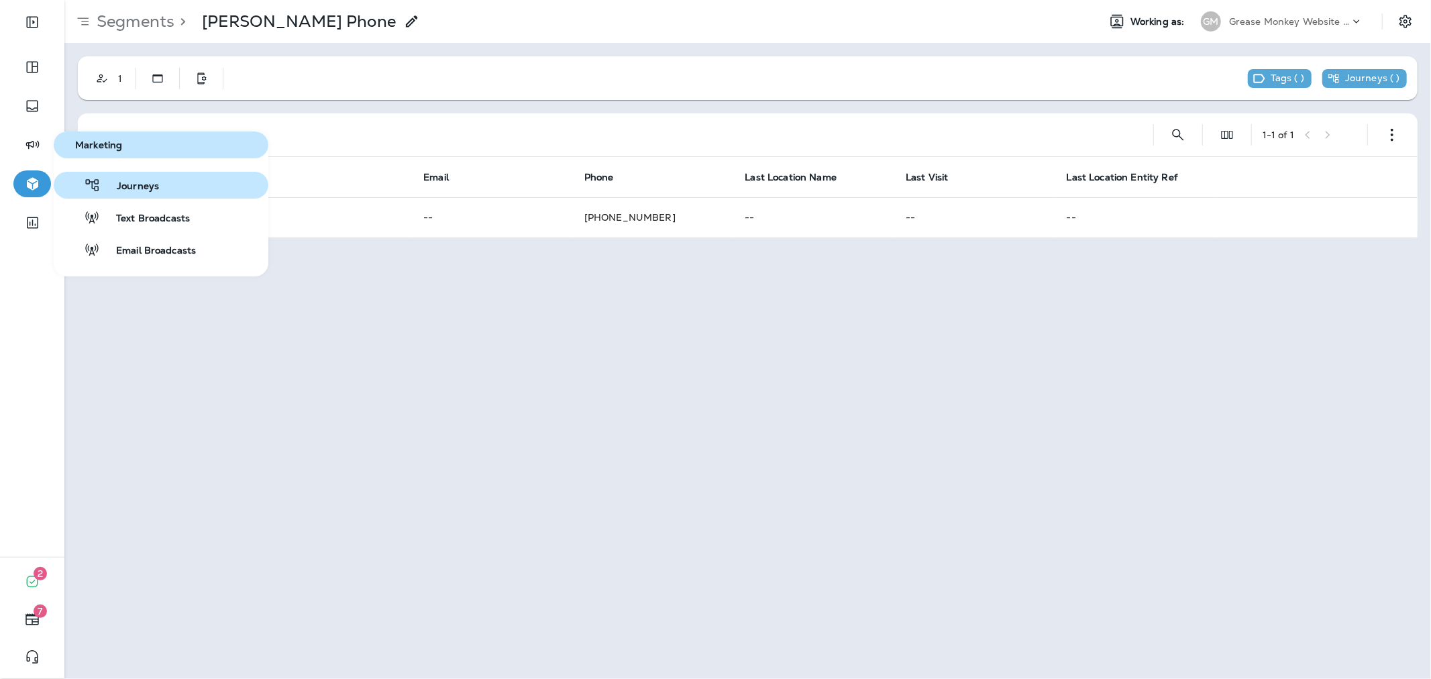
click at [132, 186] on span "Journeys" at bounding box center [130, 186] width 58 height 13
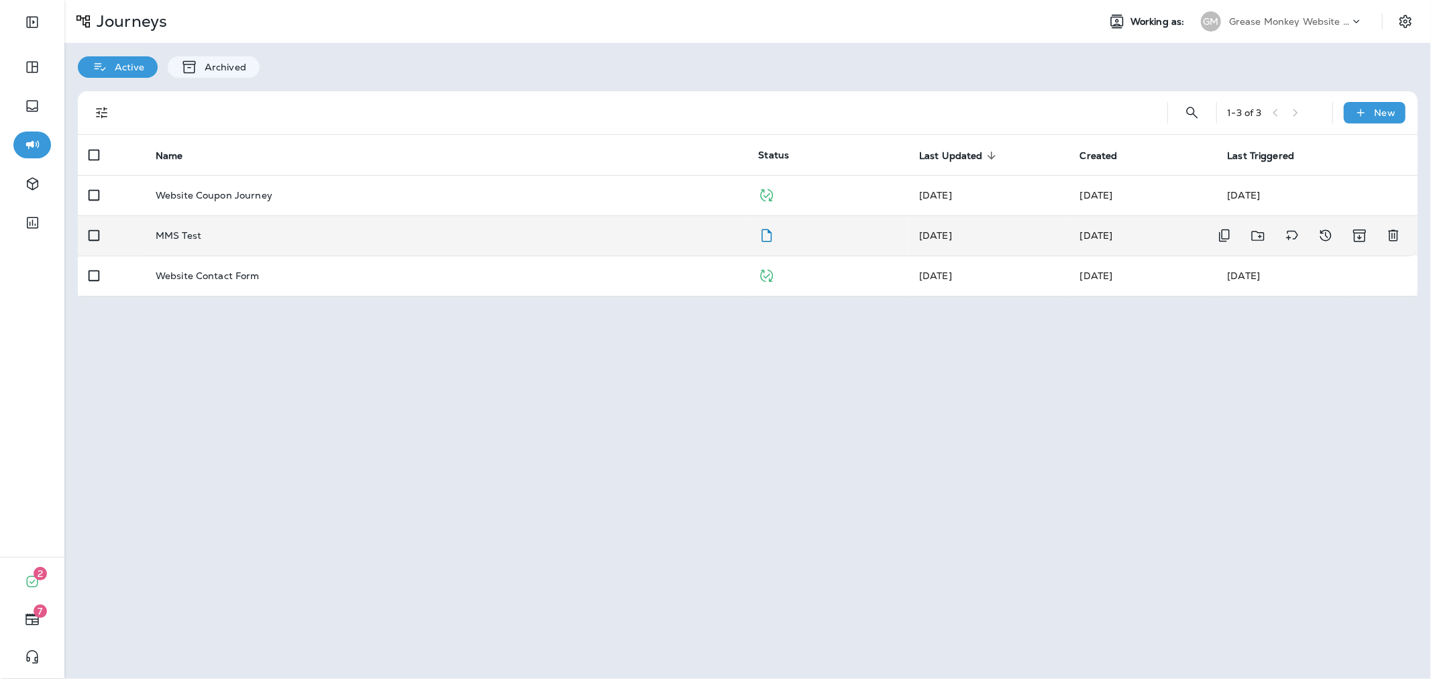
click at [443, 236] on div "MMS Test" at bounding box center [447, 235] width 582 height 11
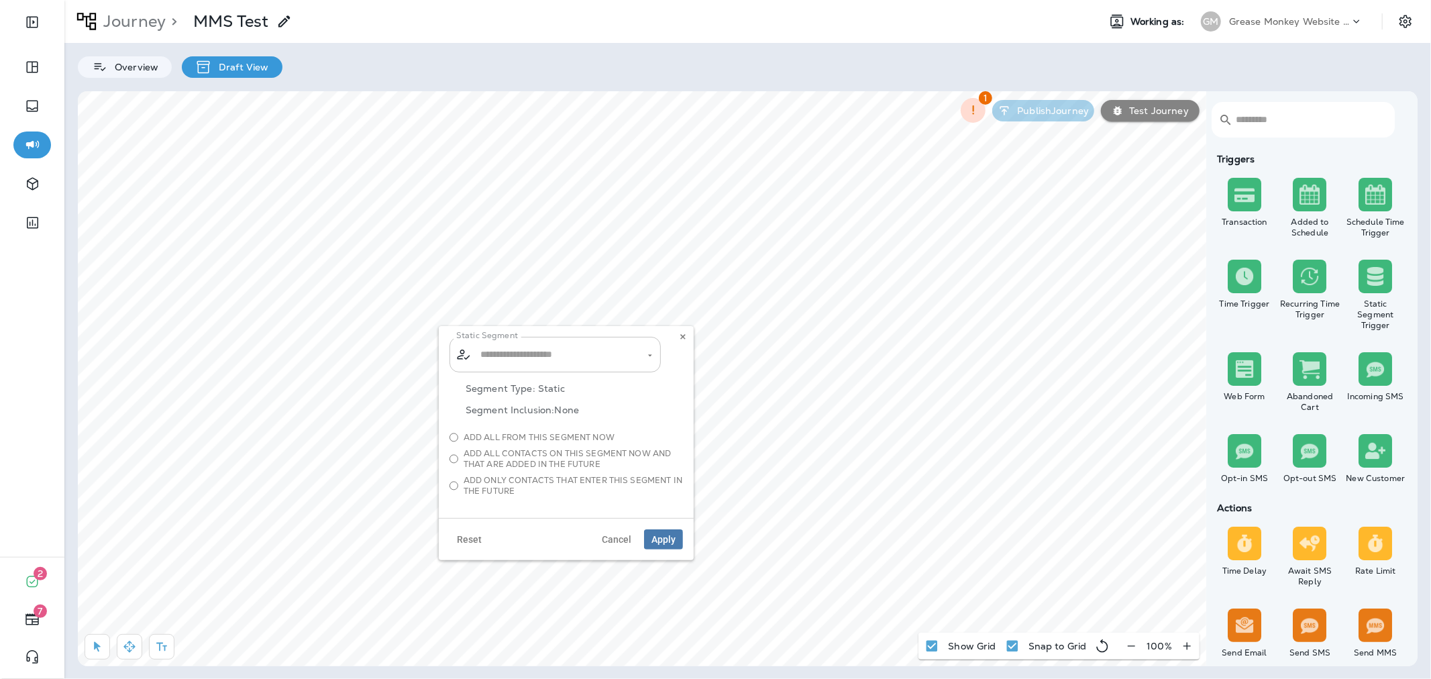
click at [511, 356] on input "text" at bounding box center [556, 354] width 158 height 23
click at [519, 392] on span "[PERSON_NAME] Phone" at bounding box center [540, 390] width 115 height 11
click at [1367, 280] on img at bounding box center [1375, 276] width 20 height 20
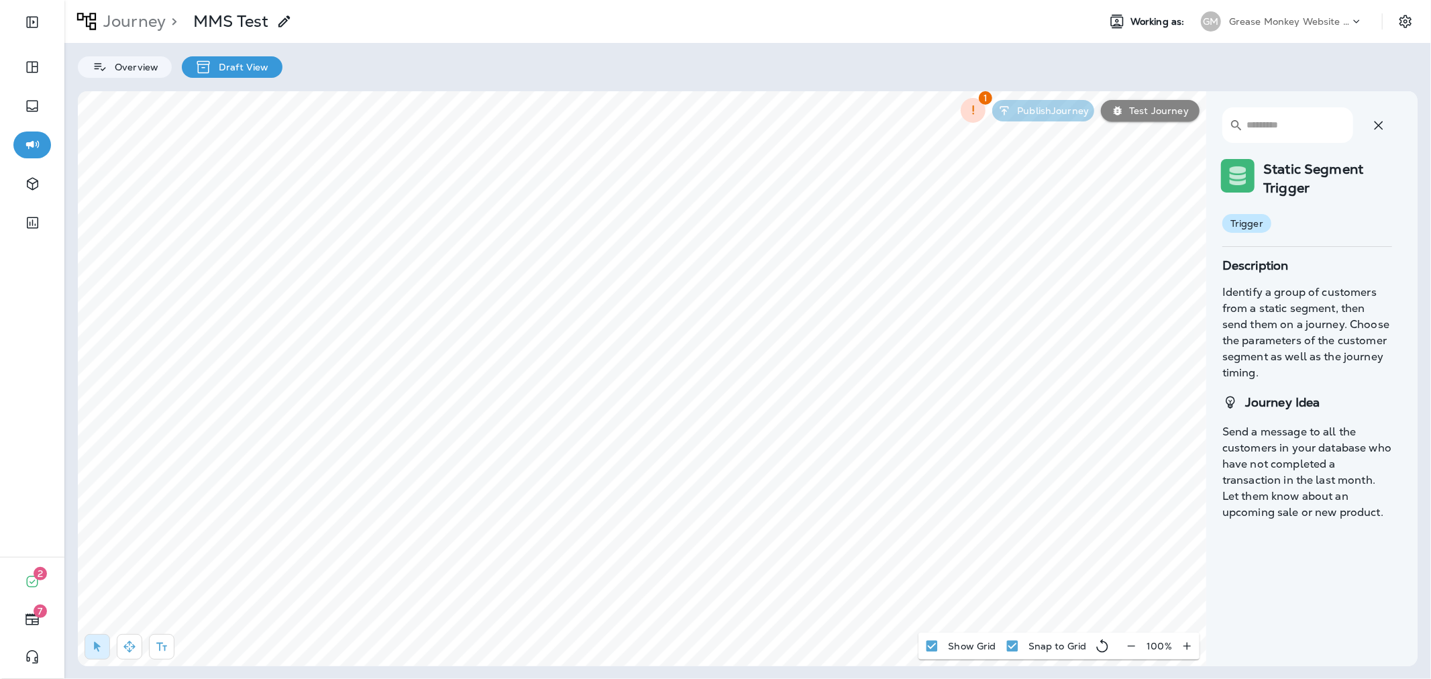
click at [1371, 129] on icon "button" at bounding box center [1379, 125] width 16 height 16
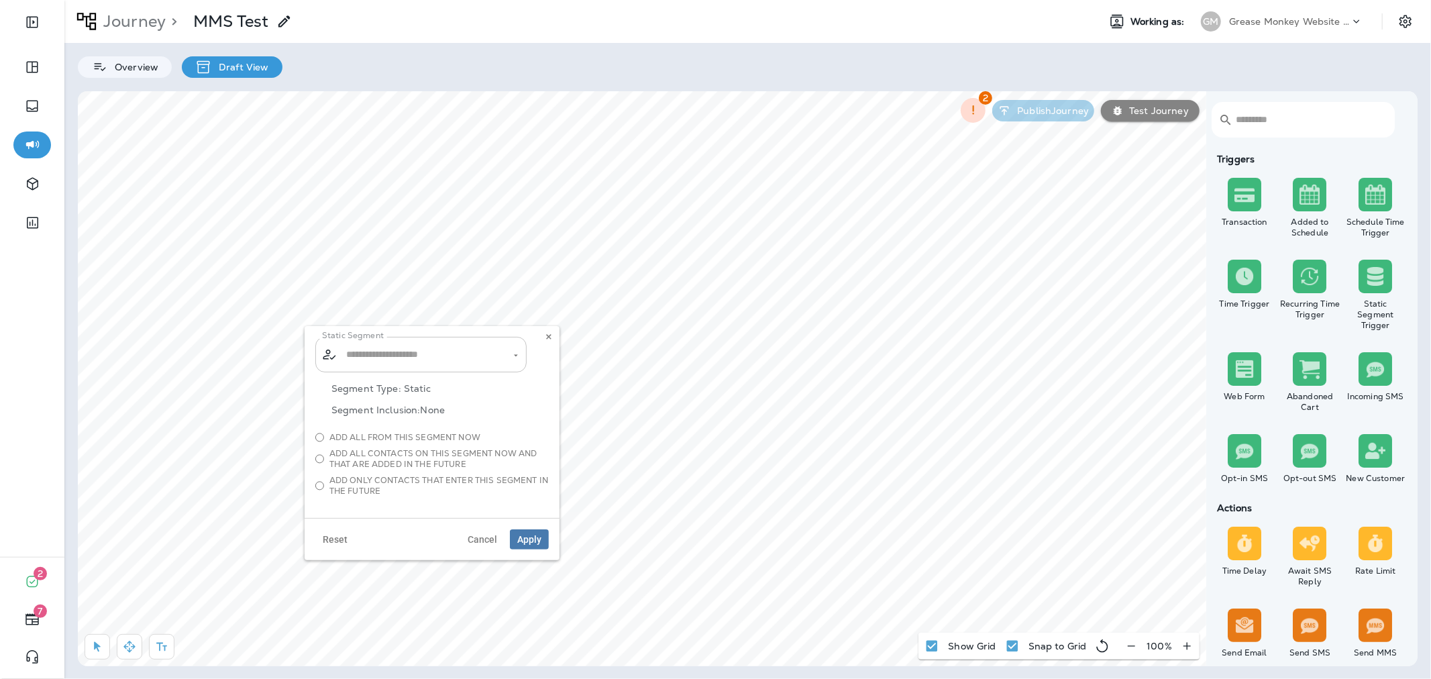
click at [360, 365] on input "text" at bounding box center [422, 354] width 158 height 23
click at [377, 392] on span "[PERSON_NAME] Phone" at bounding box center [406, 390] width 115 height 11
type input "**********"
click at [360, 433] on span "Add all from this segment now" at bounding box center [404, 437] width 151 height 11
click at [541, 539] on span "Apply" at bounding box center [529, 539] width 24 height 9
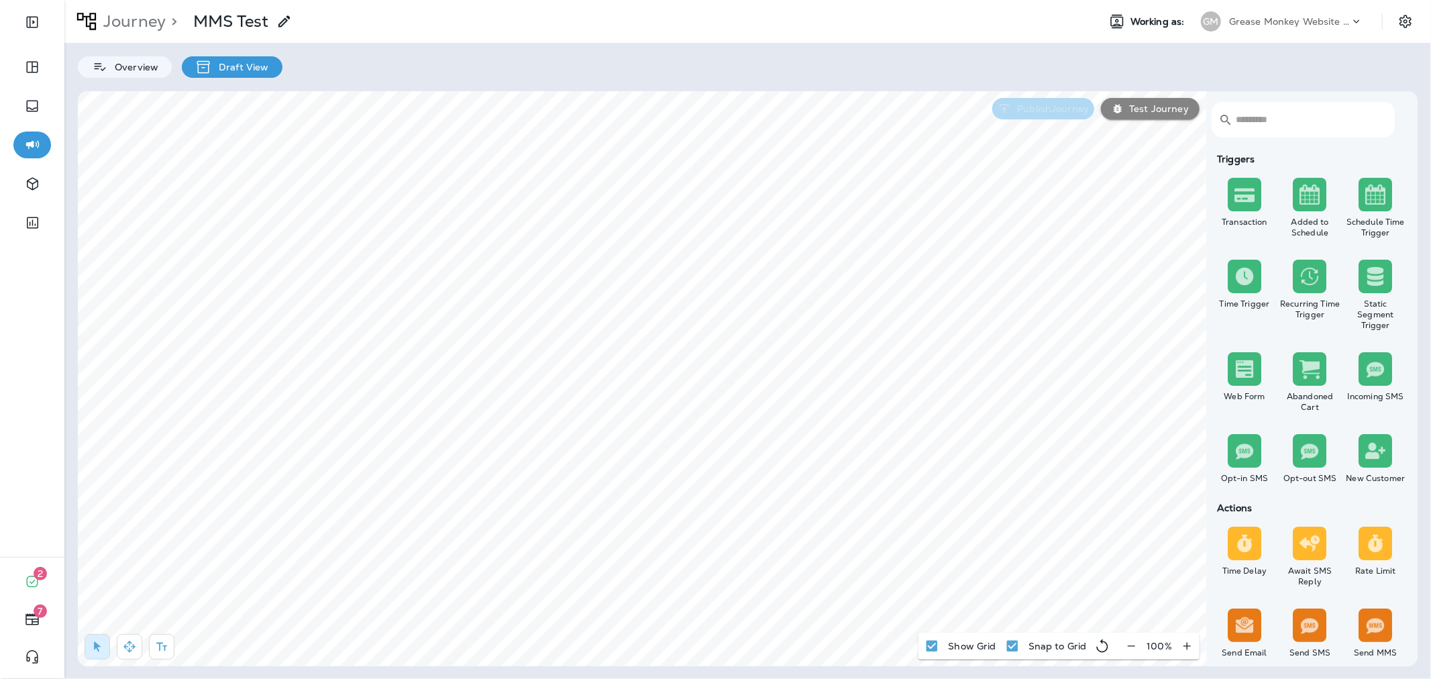
click at [1038, 111] on p "Publish Journey" at bounding box center [1050, 108] width 77 height 11
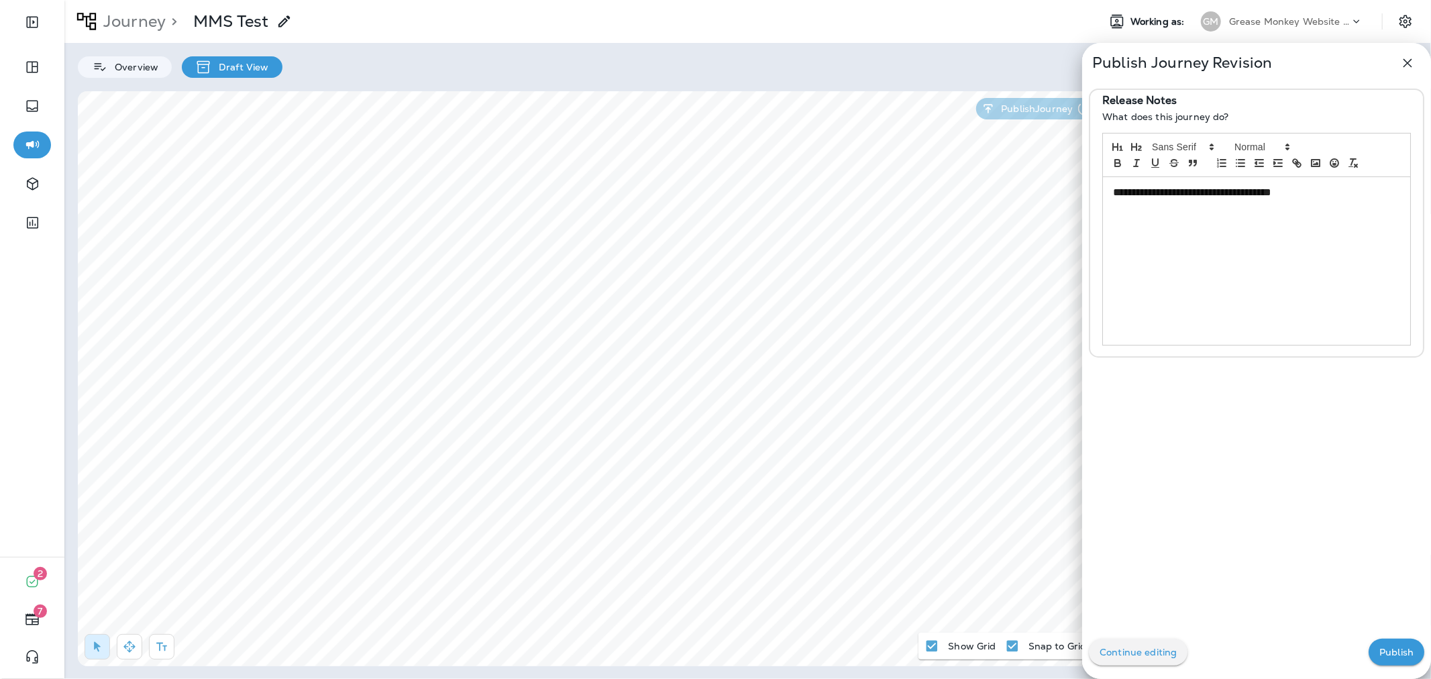
click at [1385, 646] on button "Publish" at bounding box center [1396, 652] width 56 height 27
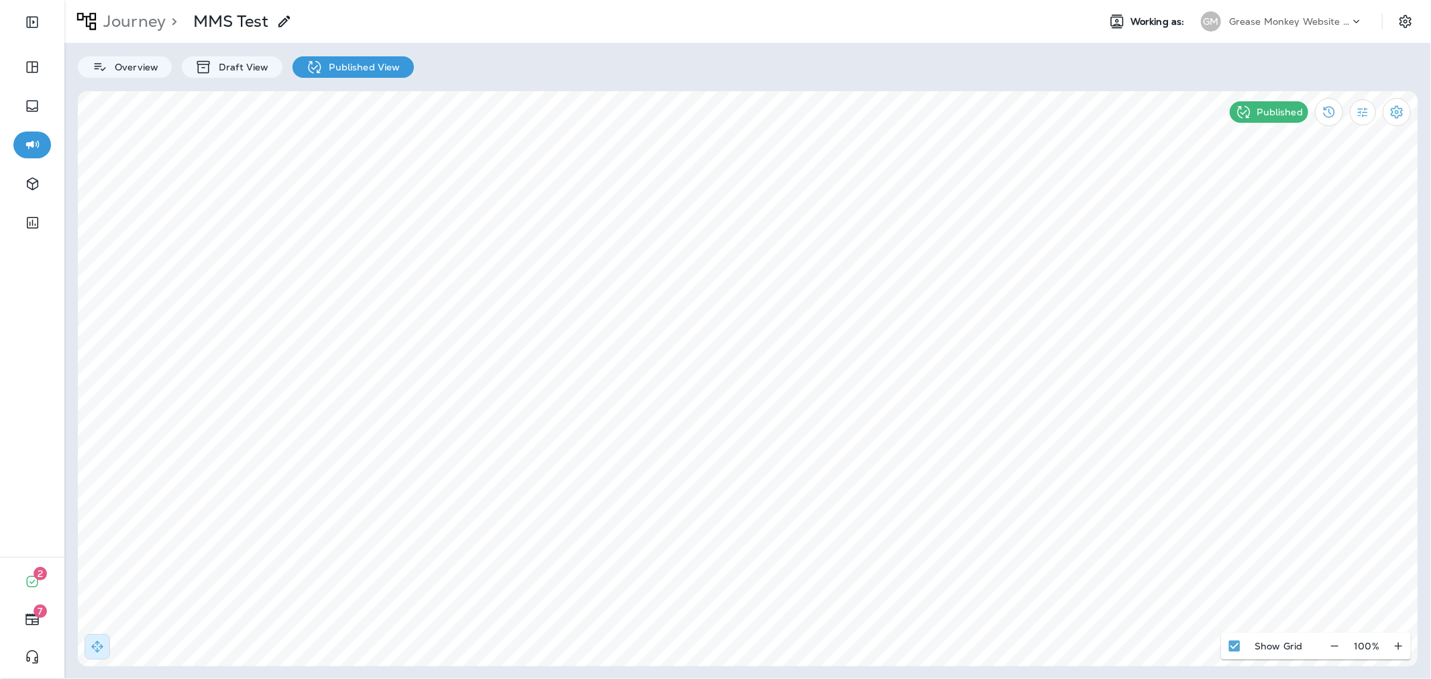
click at [1261, 25] on p "Grease Monkey Website Coupons" at bounding box center [1289, 21] width 121 height 11
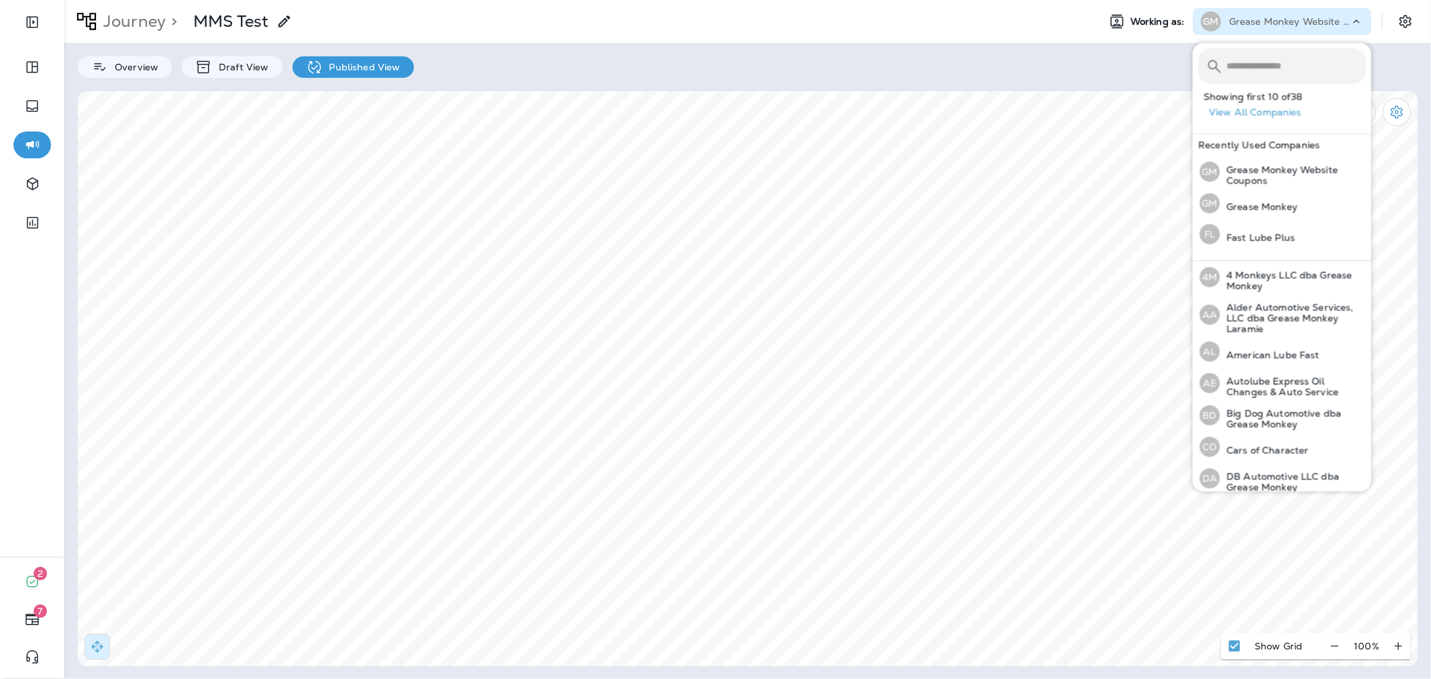
click at [1263, 71] on input "text" at bounding box center [1296, 66] width 140 height 36
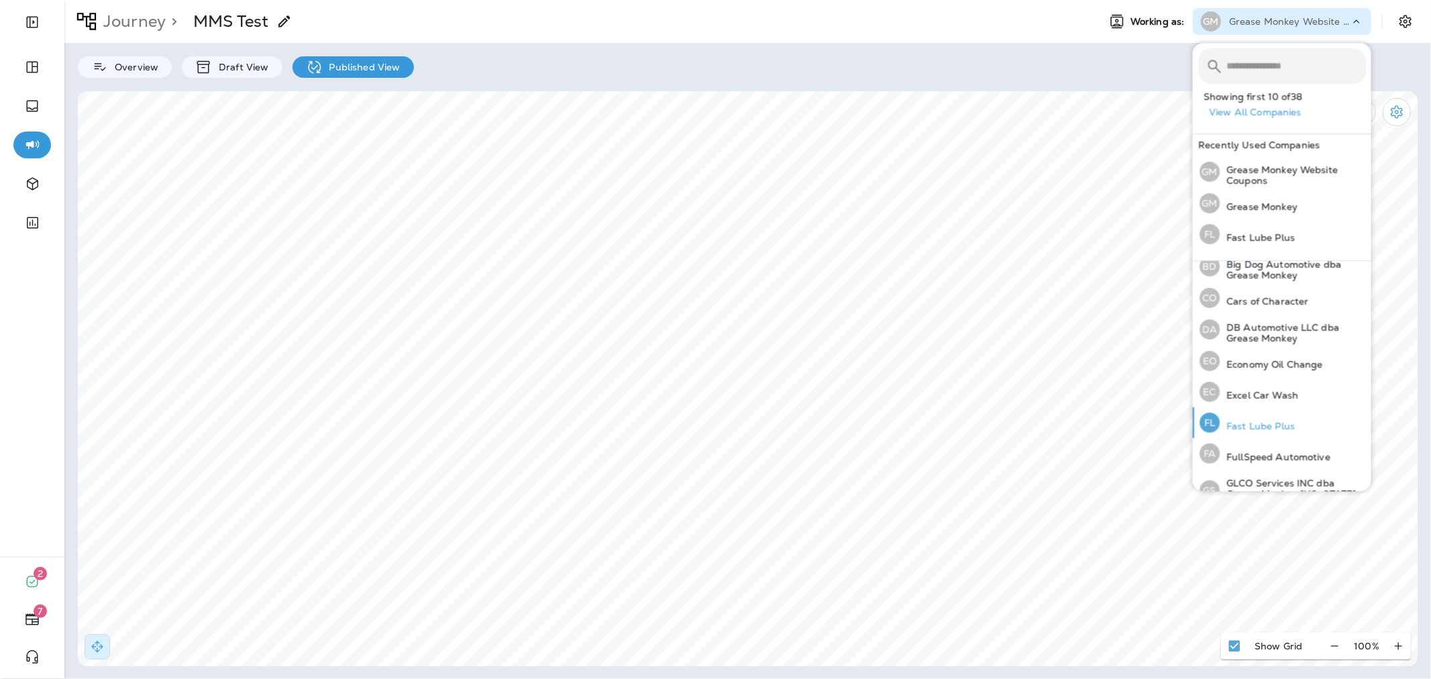
scroll to position [223, 0]
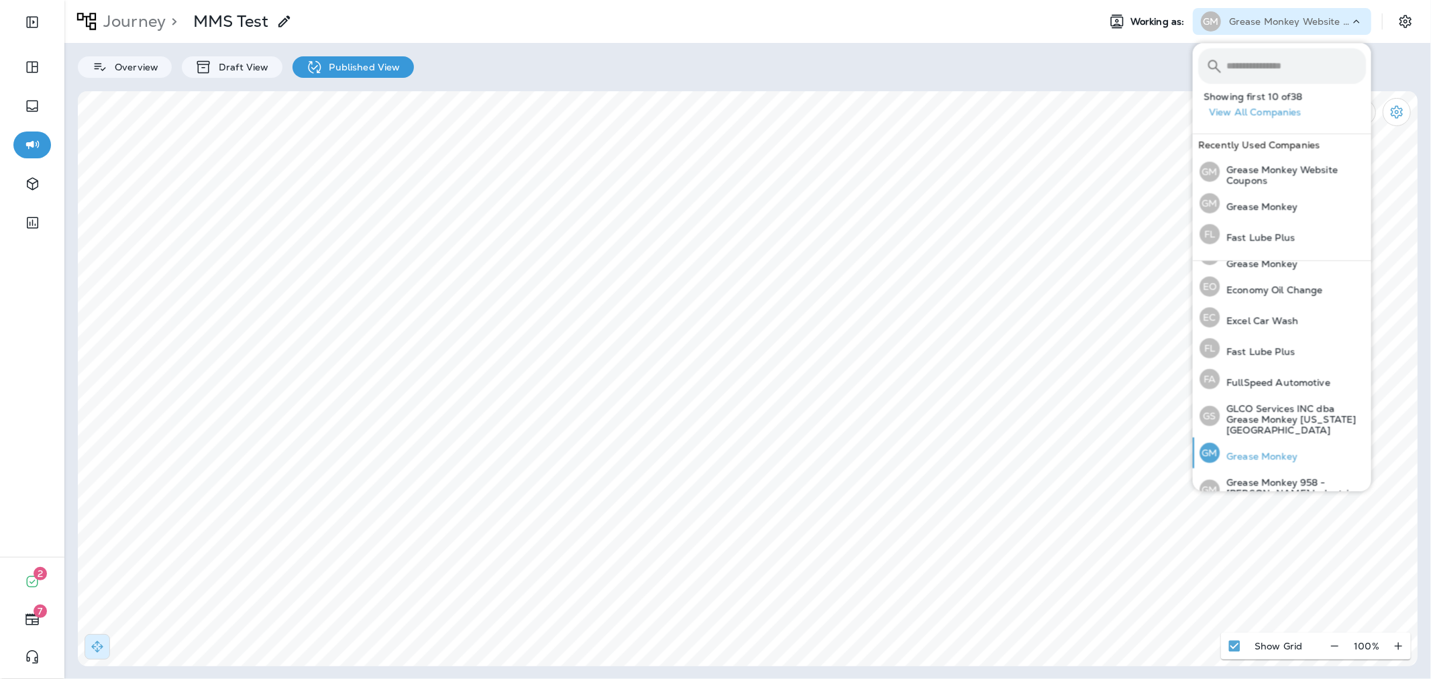
click at [1261, 451] on p "Grease Monkey" at bounding box center [1259, 456] width 78 height 11
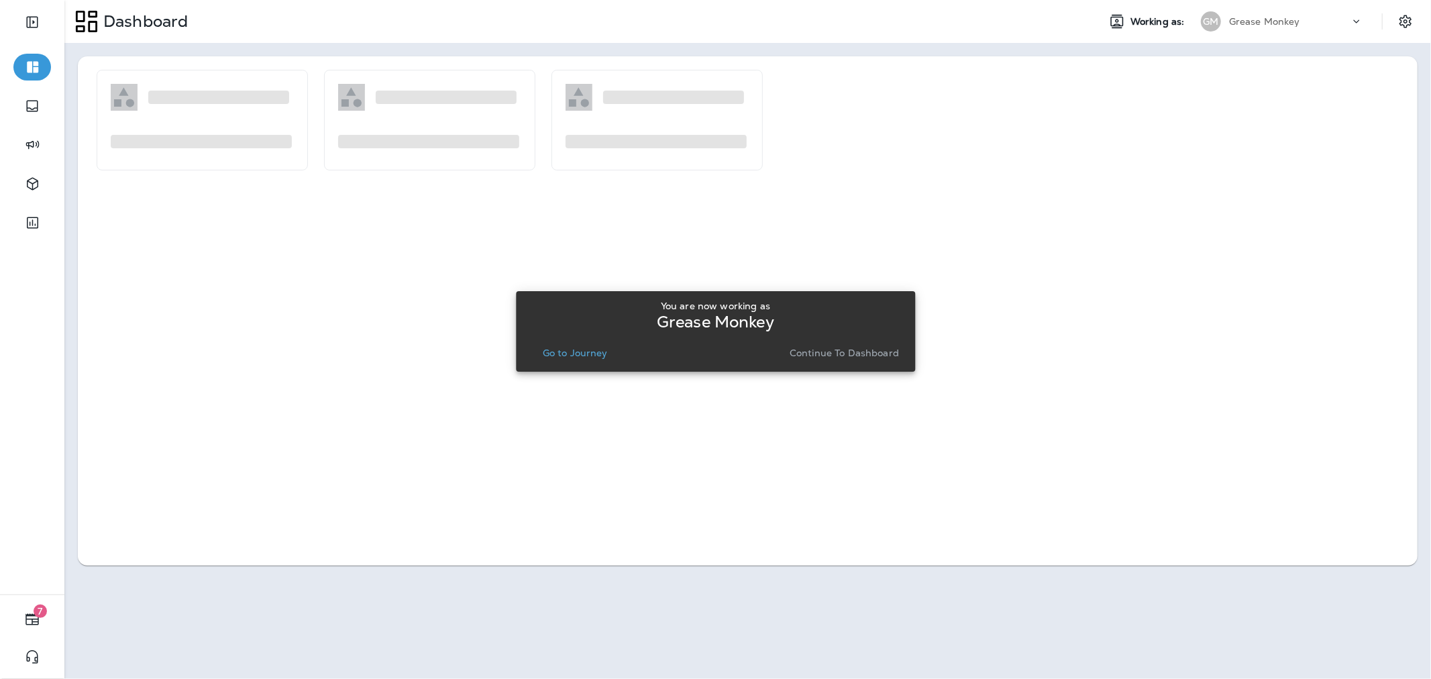
click at [836, 354] on p "Continue to Dashboard" at bounding box center [844, 352] width 109 height 11
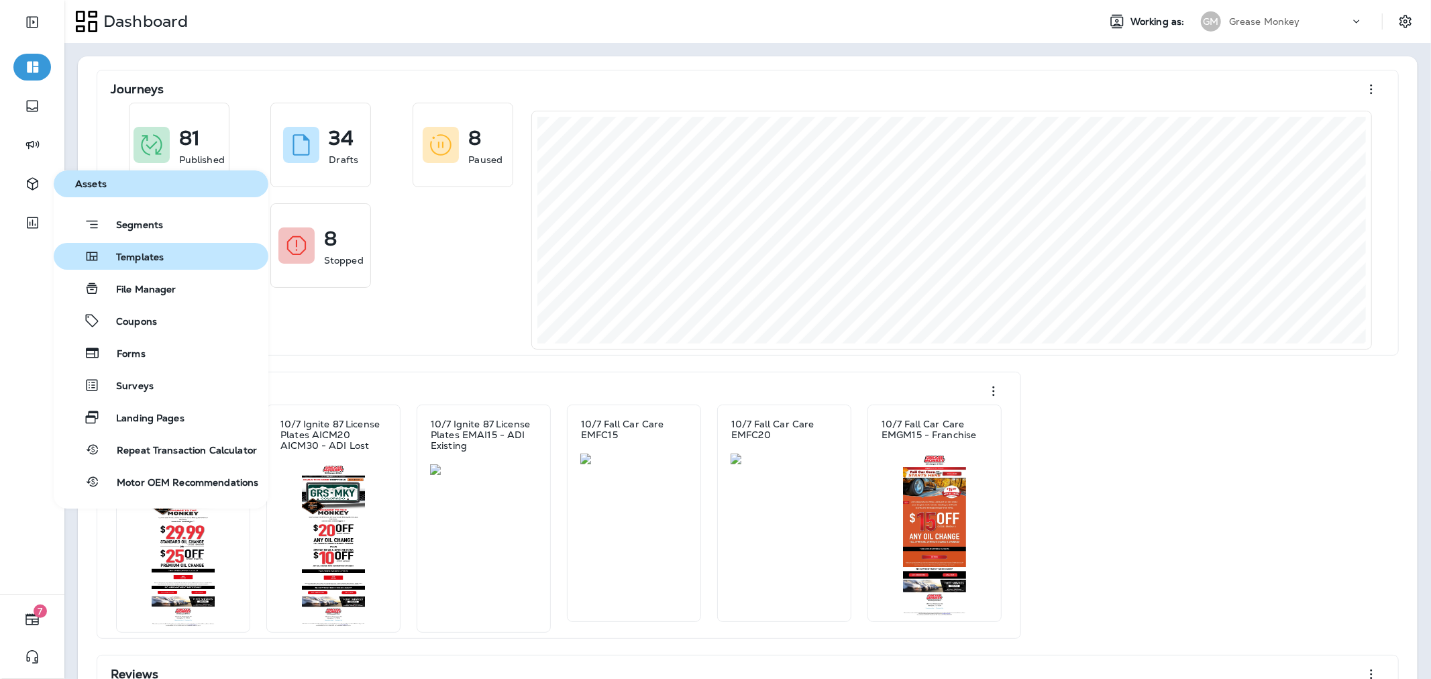
click at [128, 256] on span "Templates" at bounding box center [132, 258] width 64 height 13
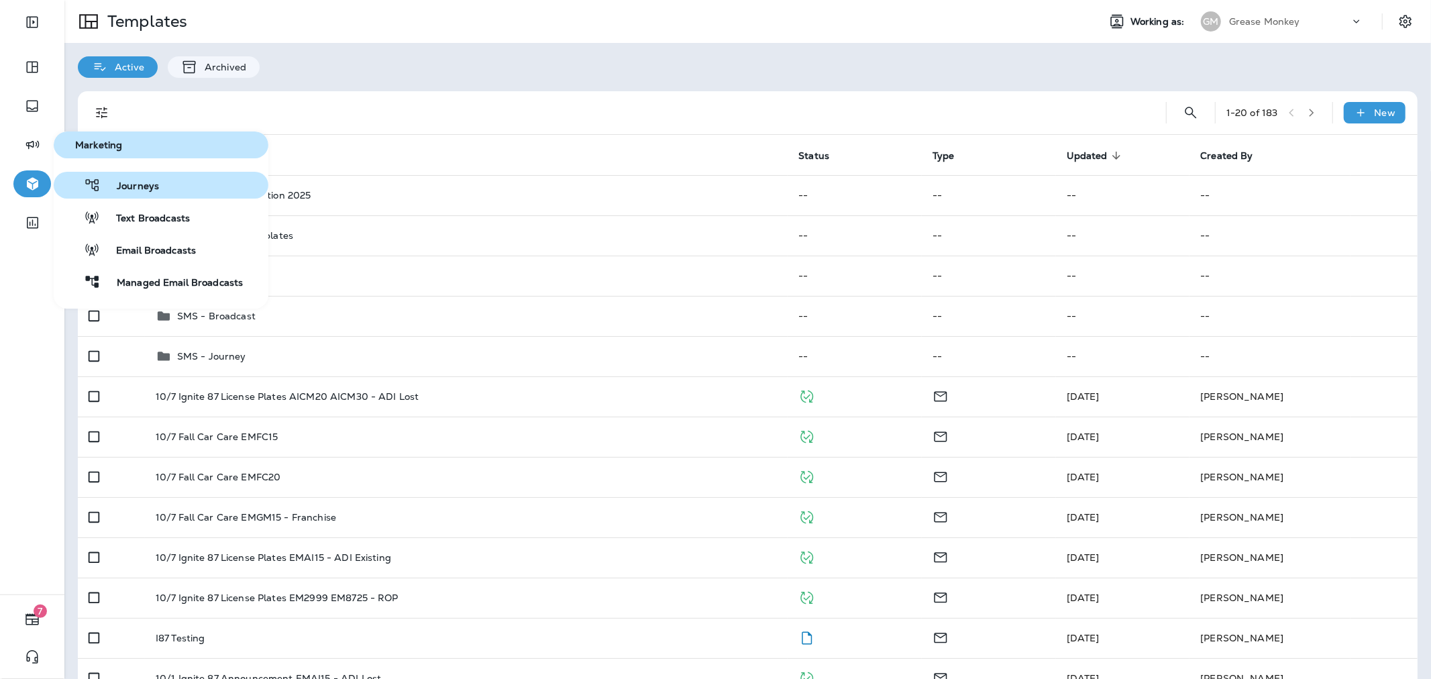
click at [191, 195] on button "Journeys" at bounding box center [161, 185] width 215 height 27
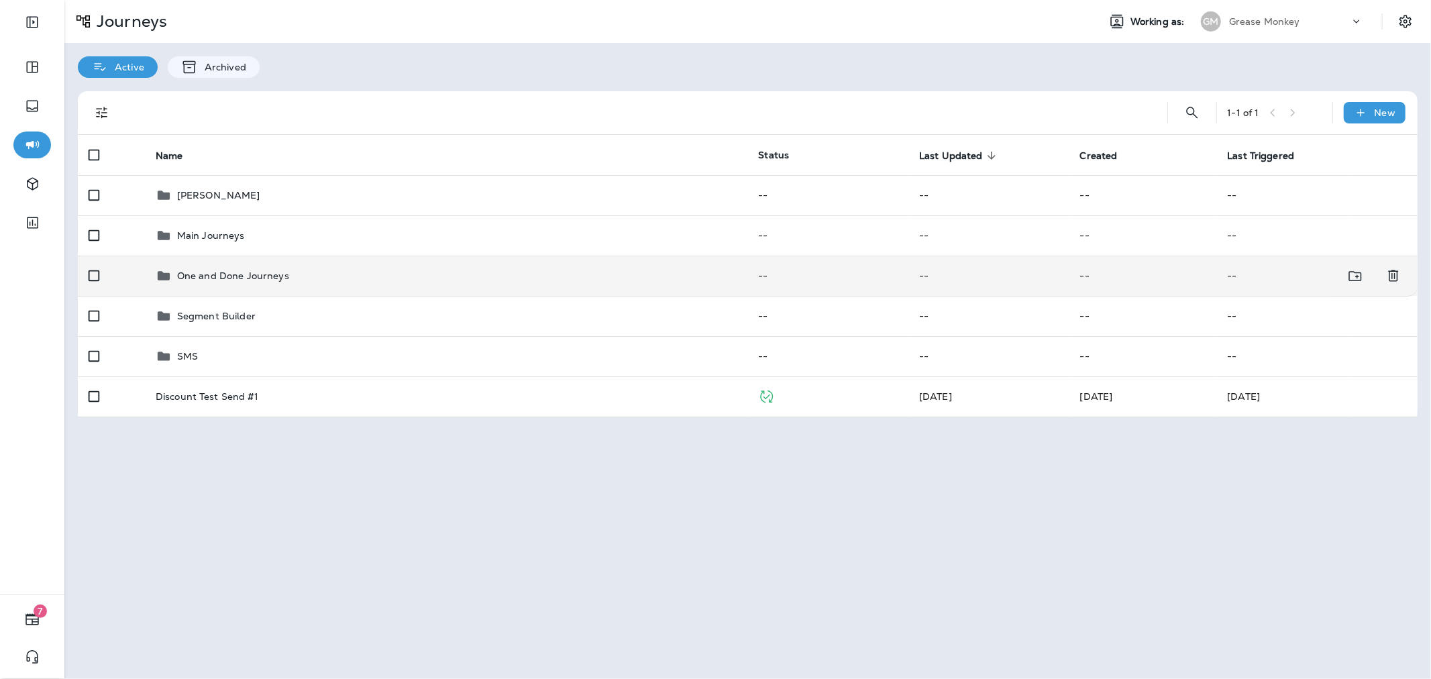
click at [448, 274] on div "One and Done Journeys" at bounding box center [447, 276] width 582 height 16
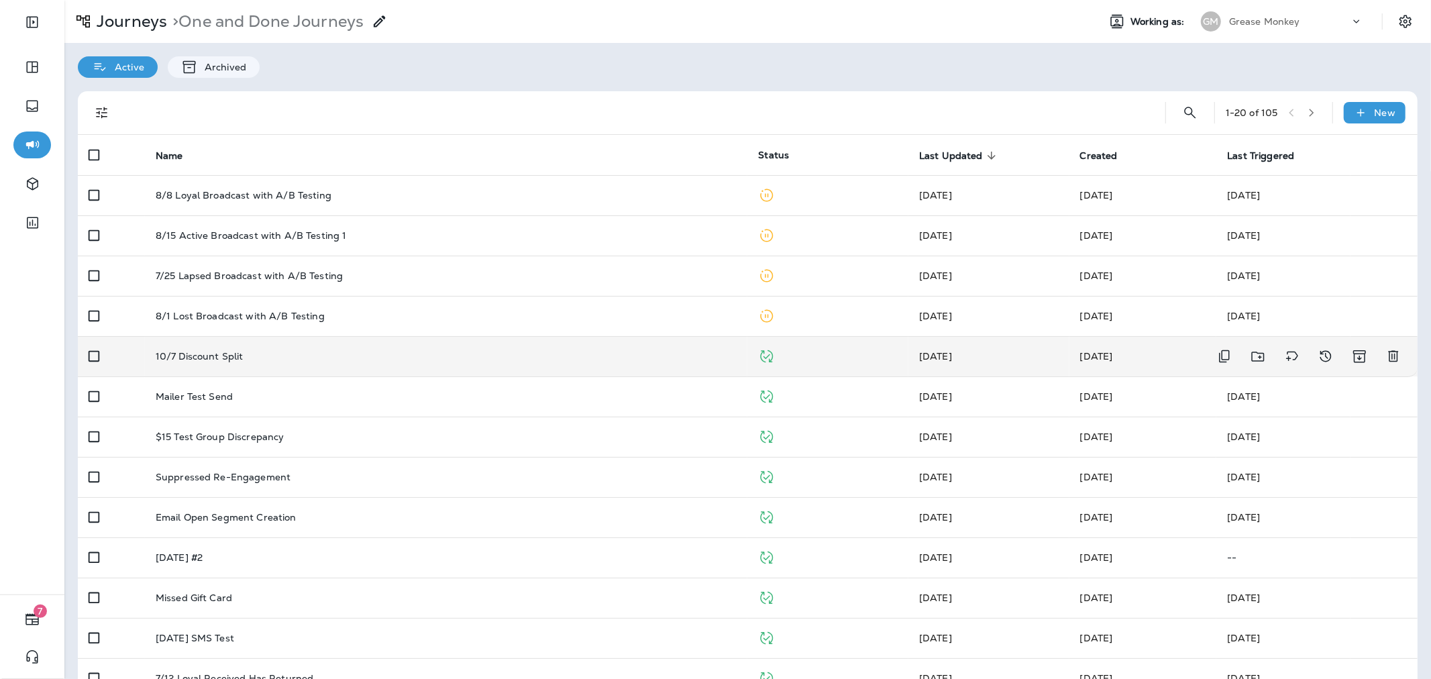
click at [501, 353] on div "10/7 Discount Split" at bounding box center [447, 356] width 582 height 11
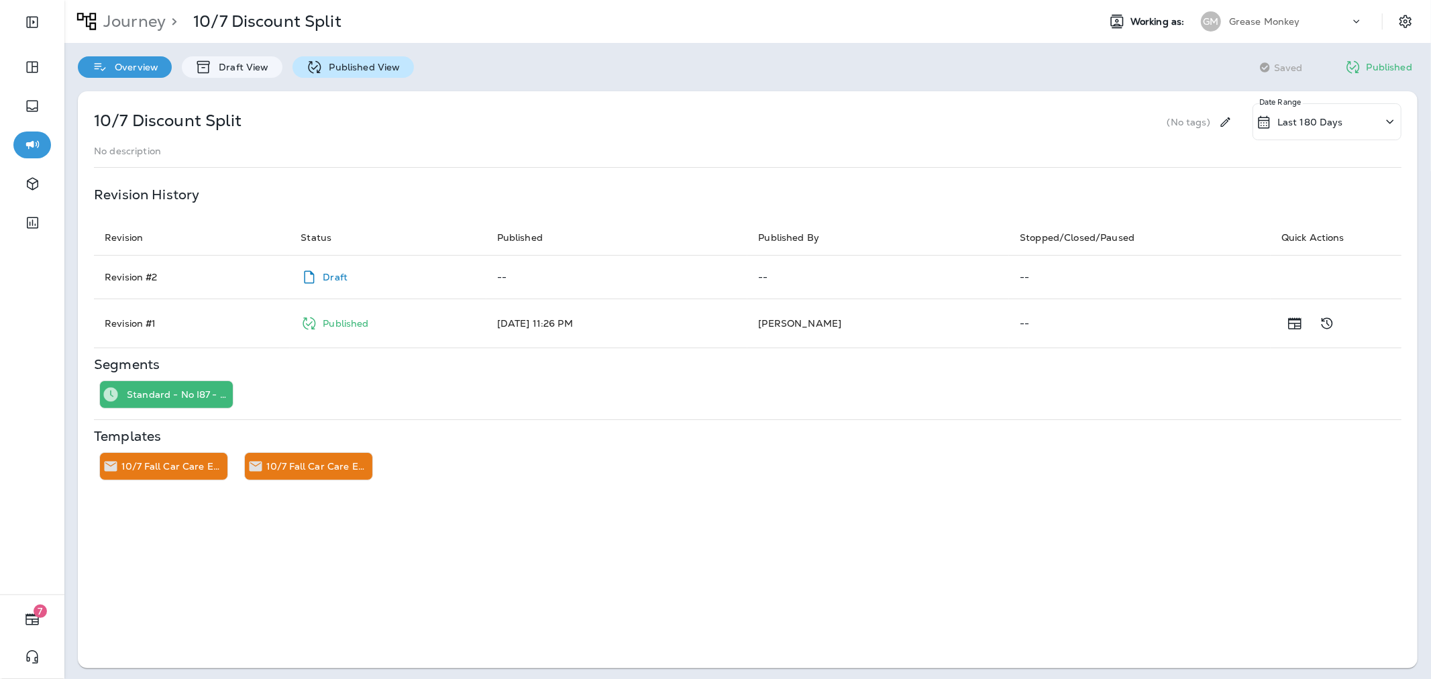
click at [323, 70] on p "Published View" at bounding box center [362, 67] width 78 height 11
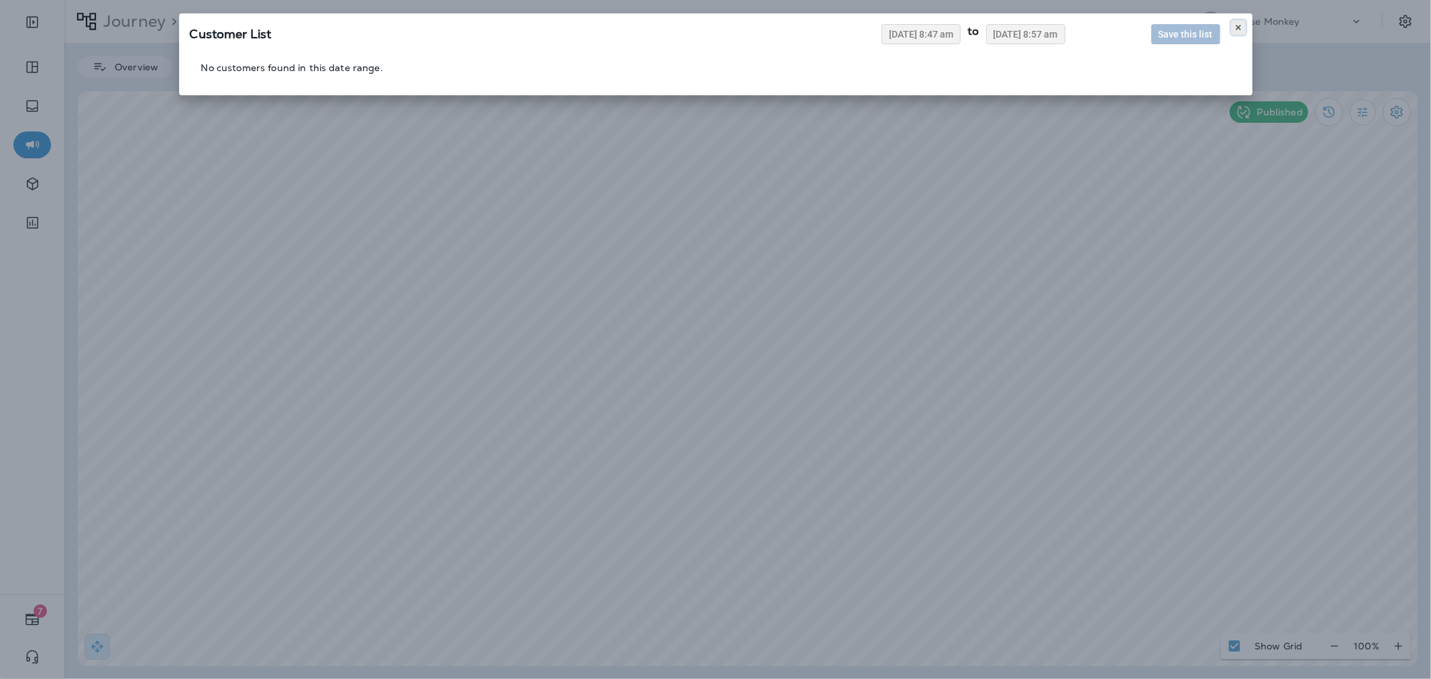
click at [1237, 28] on icon at bounding box center [1238, 27] width 8 height 8
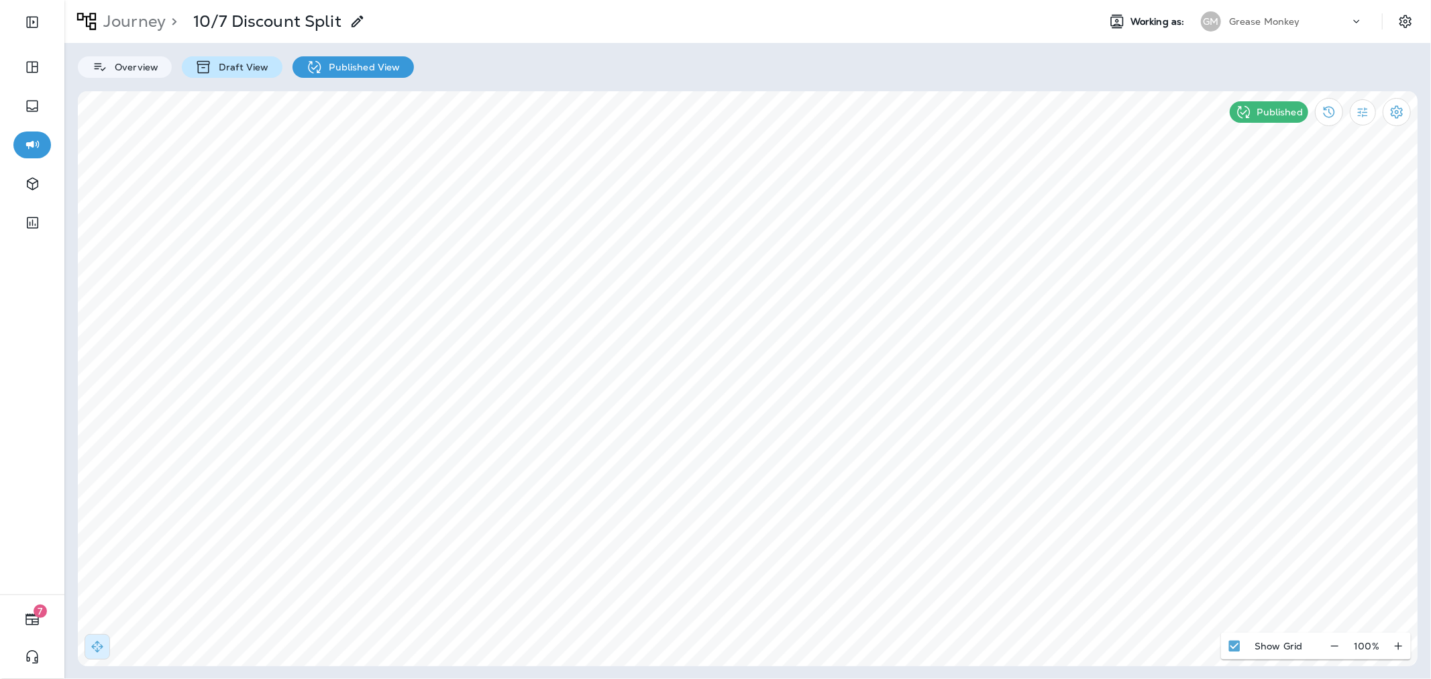
click at [223, 71] on p "Draft View" at bounding box center [240, 67] width 56 height 11
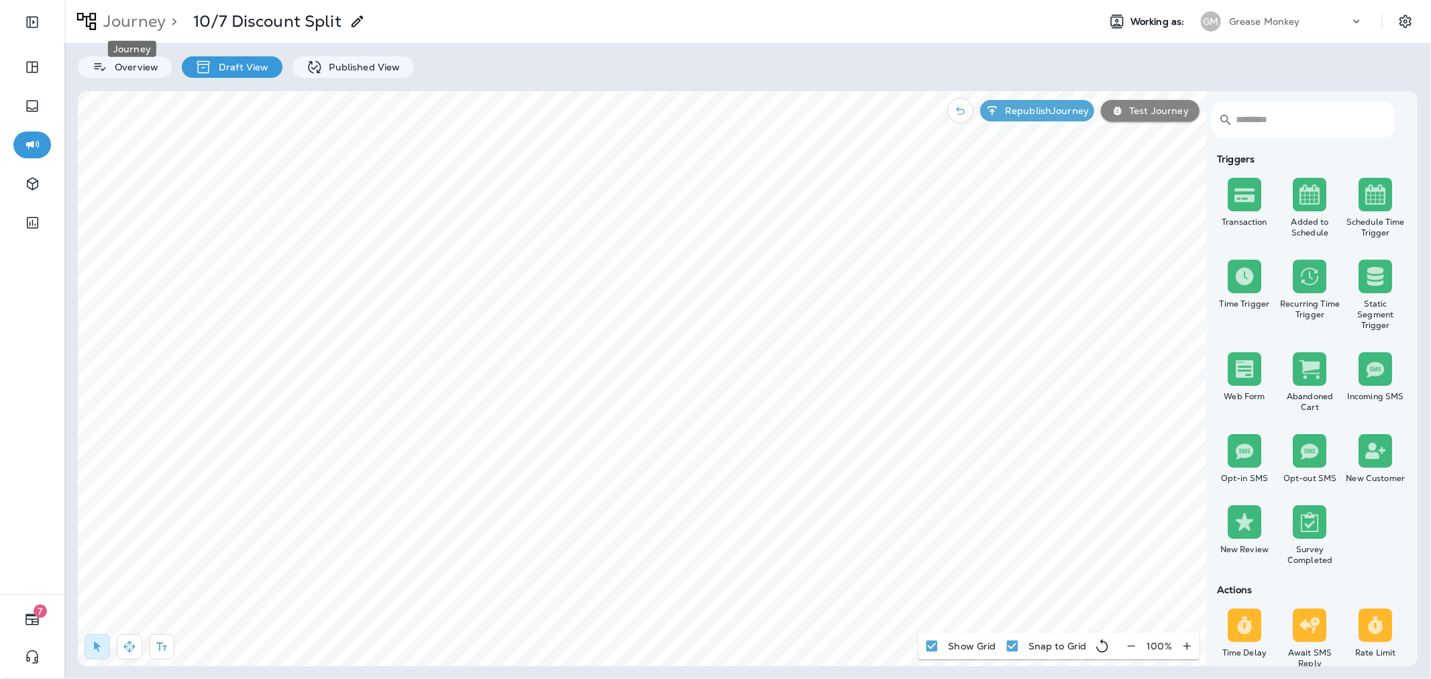
click at [142, 21] on p "Journey" at bounding box center [132, 21] width 68 height 20
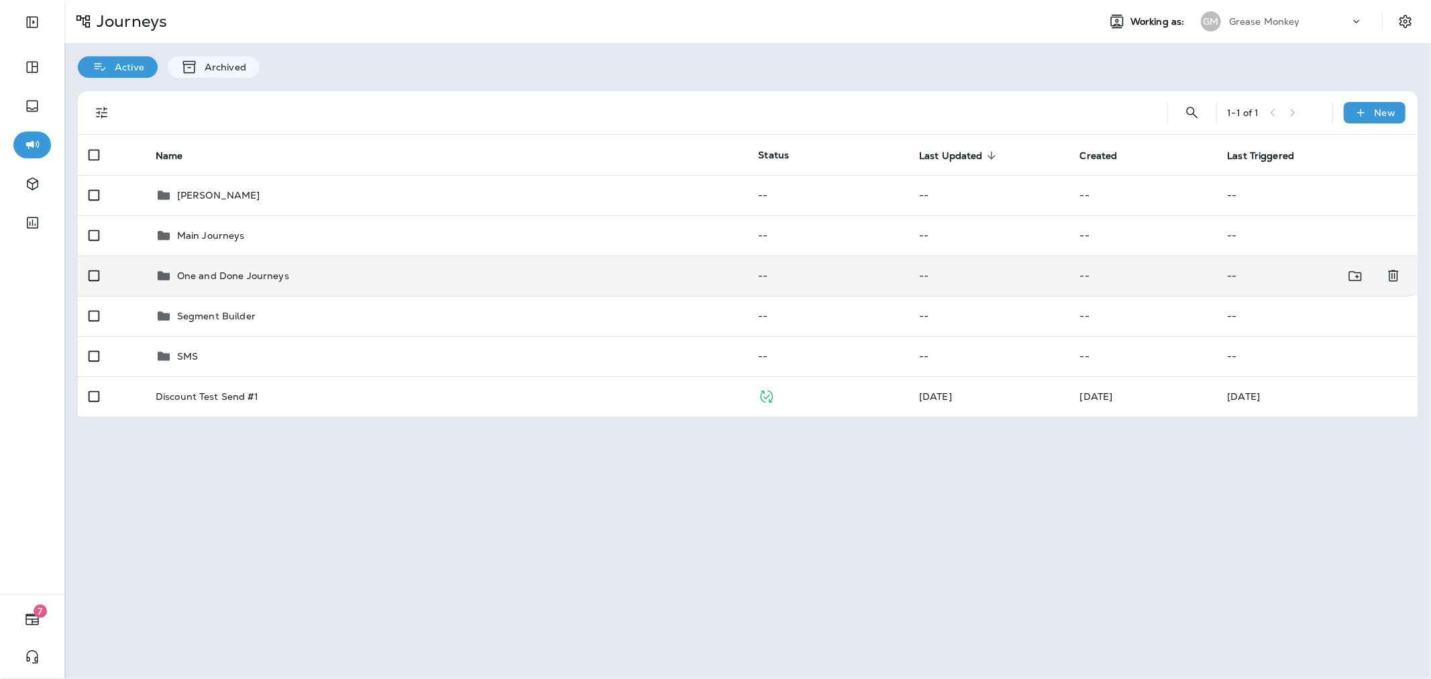
click at [254, 272] on p "One and Done Journeys" at bounding box center [233, 275] width 112 height 11
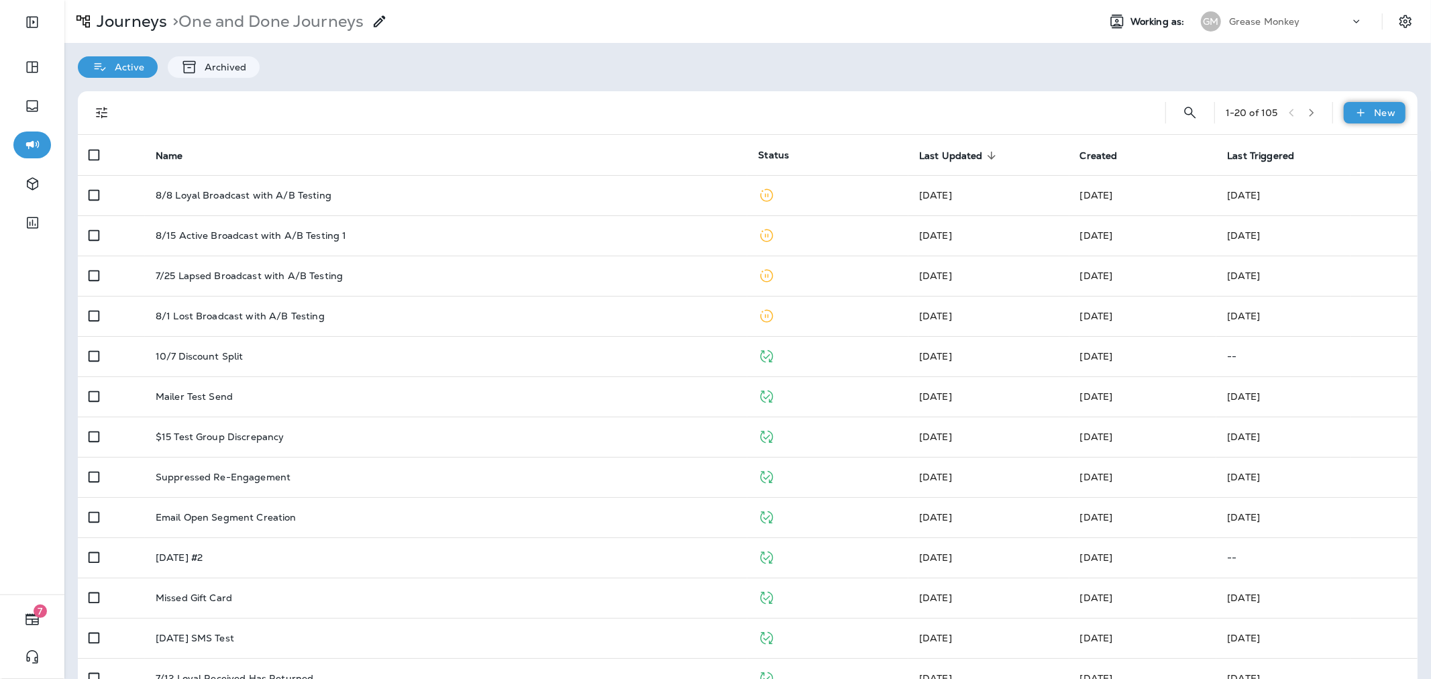
click at [1375, 110] on p "New" at bounding box center [1385, 112] width 21 height 11
click at [1332, 172] on p "New Folder" at bounding box center [1346, 177] width 58 height 11
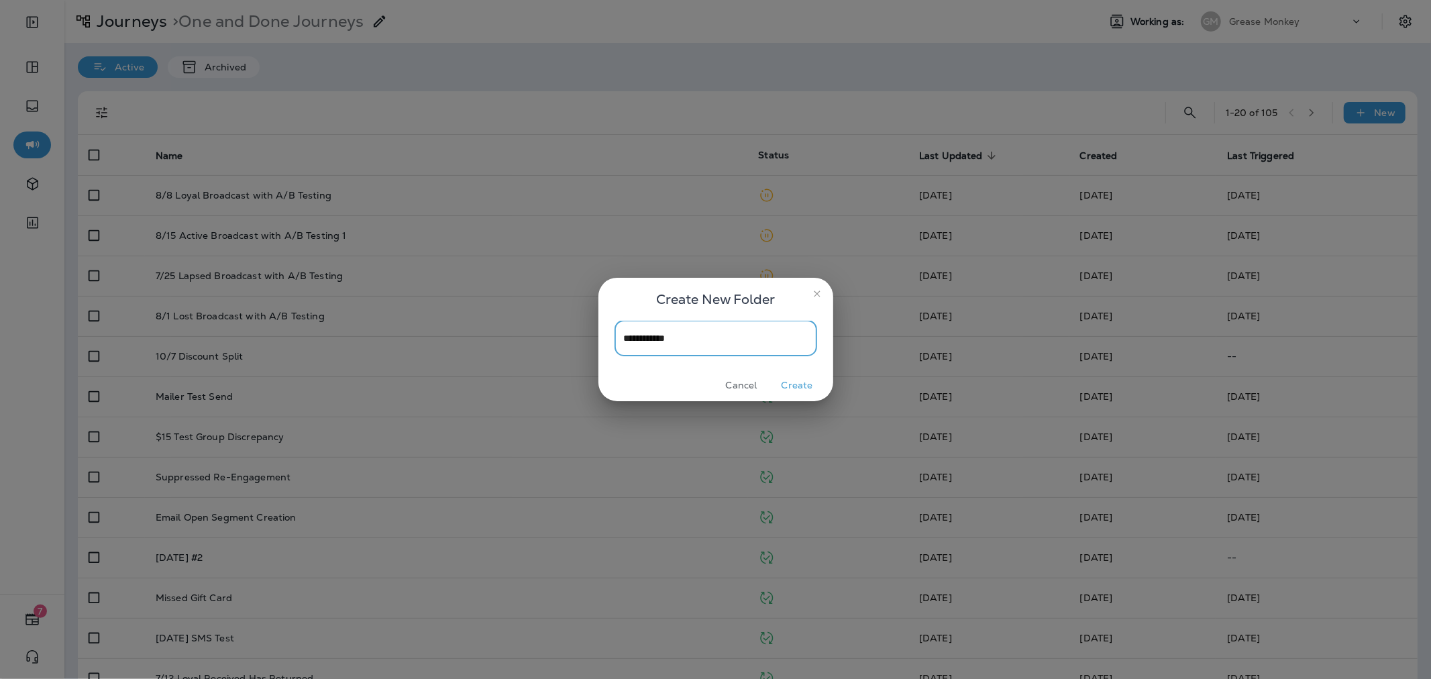
type input "**********"
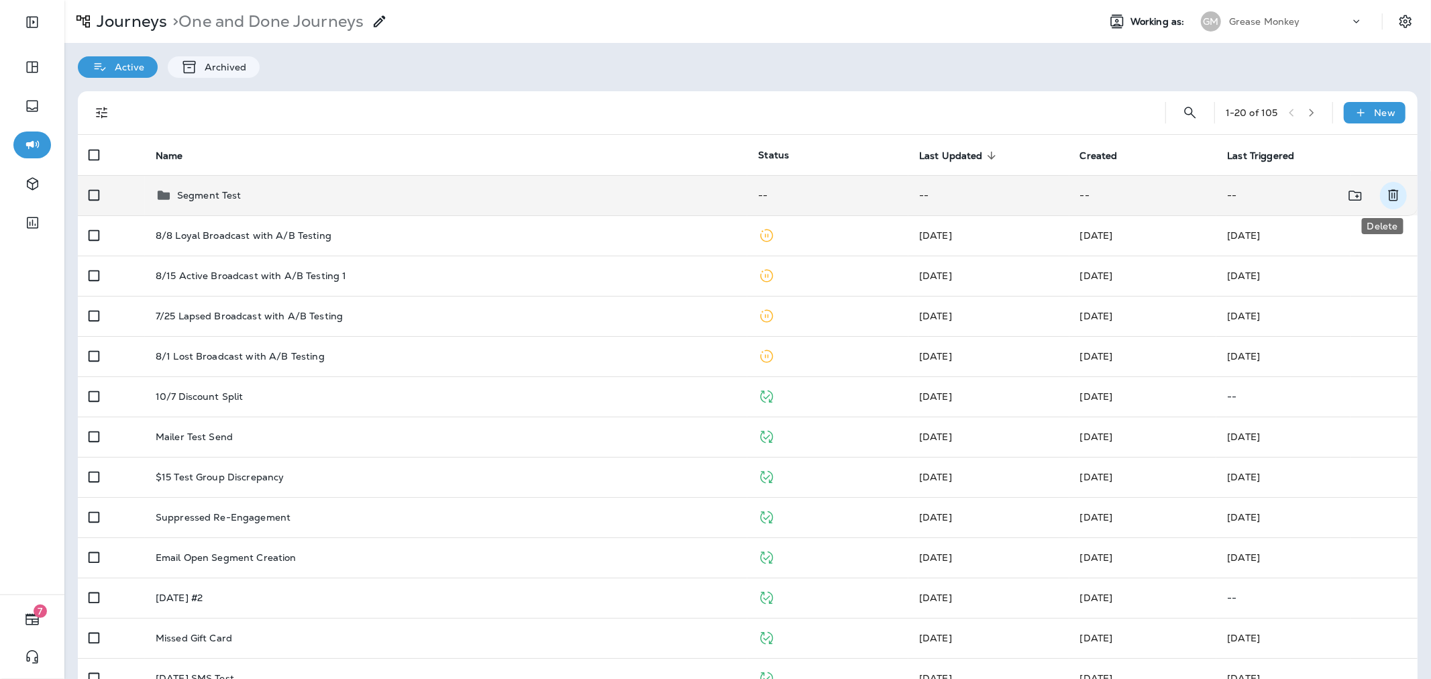
click at [1385, 192] on icon "Delete" at bounding box center [1393, 195] width 16 height 16
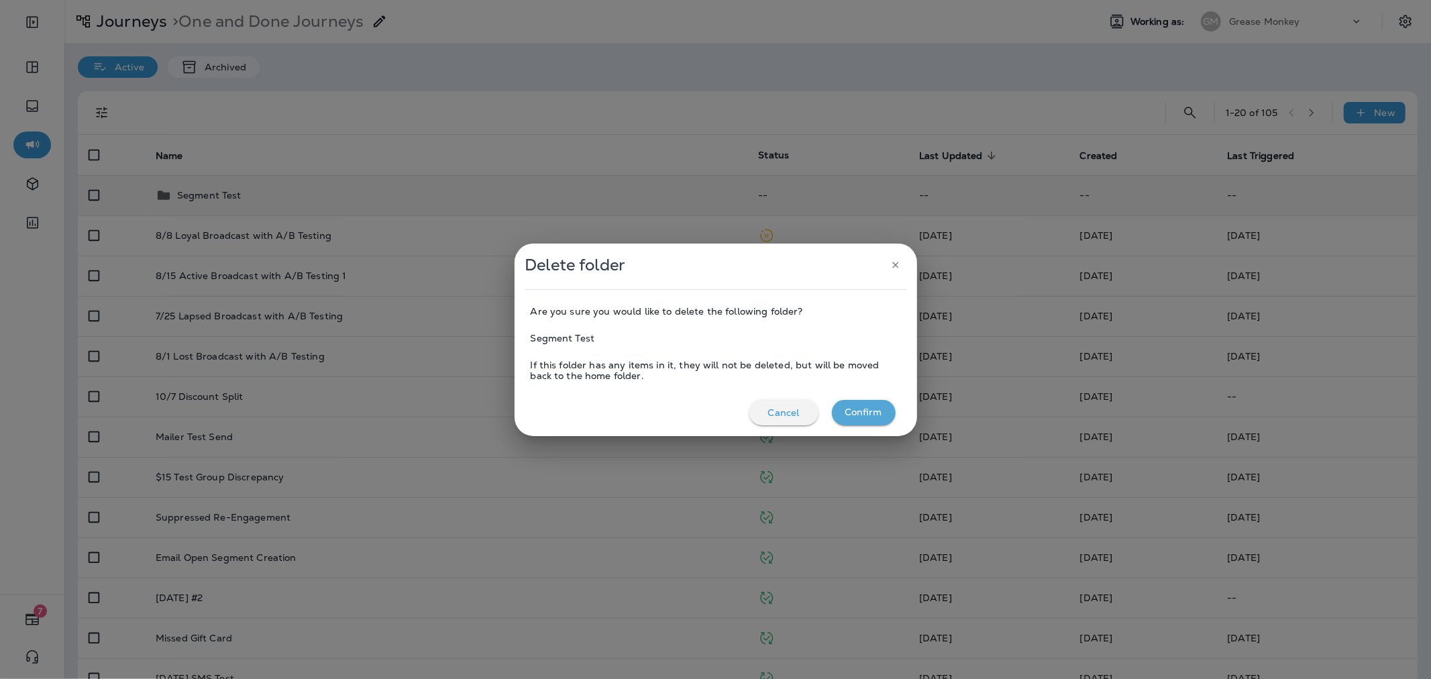
click at [868, 405] on button "Confirm" at bounding box center [864, 412] width 64 height 25
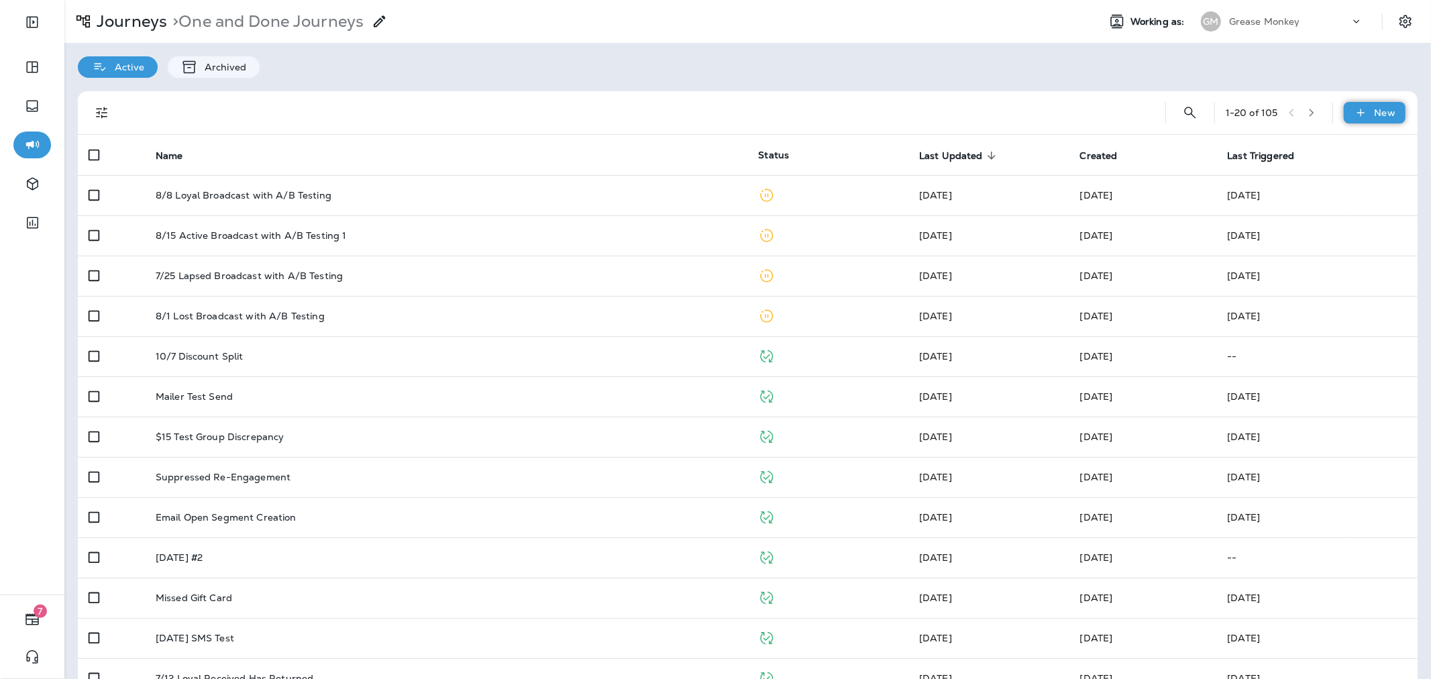
click at [1375, 115] on p "New" at bounding box center [1385, 112] width 21 height 11
click at [1342, 144] on p "New Journey" at bounding box center [1350, 145] width 67 height 11
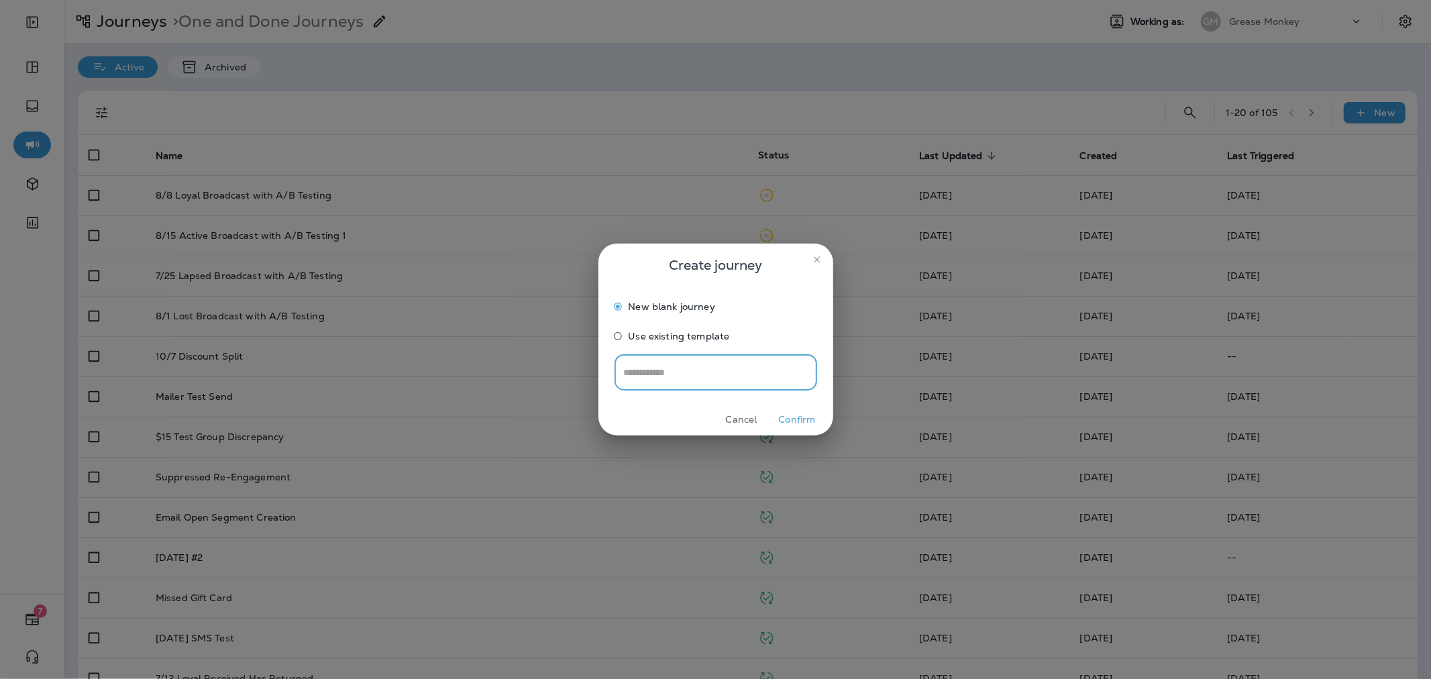
click at [745, 372] on input "text" at bounding box center [715, 373] width 203 height 36
type input "**********"
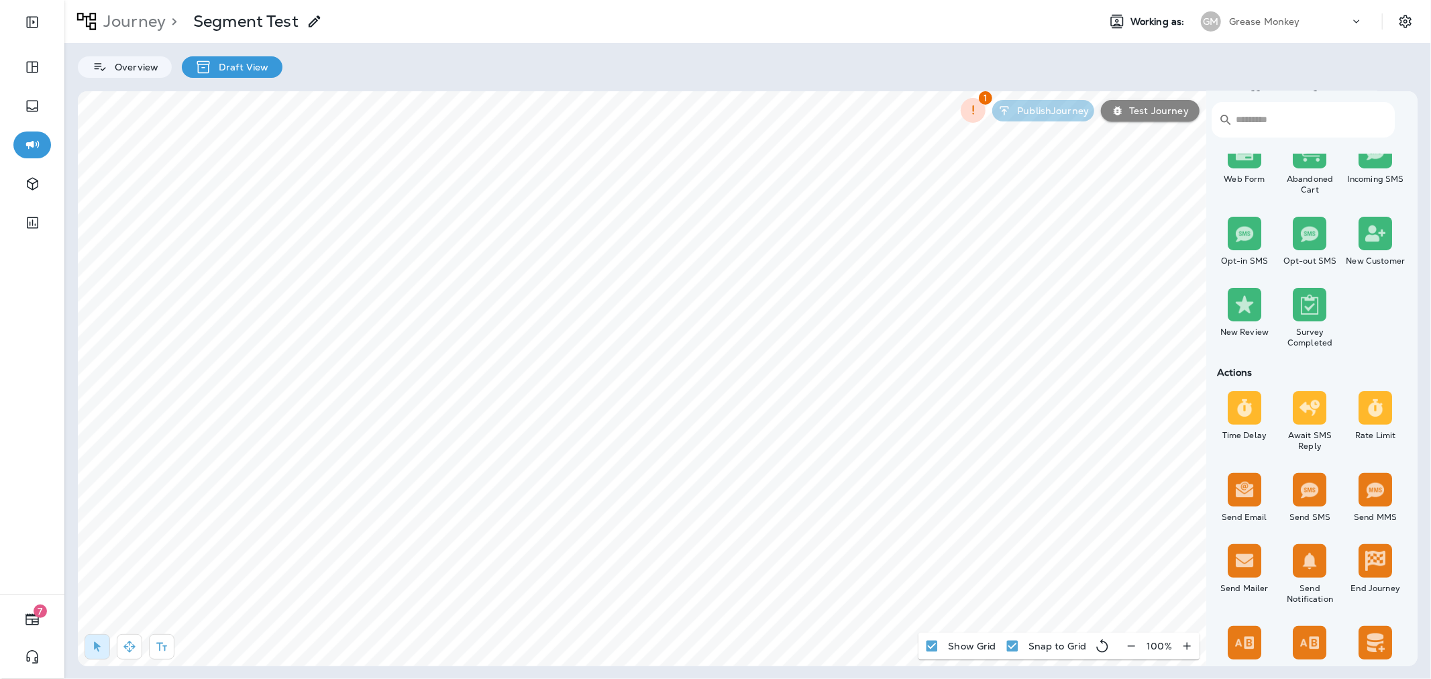
scroll to position [223, 0]
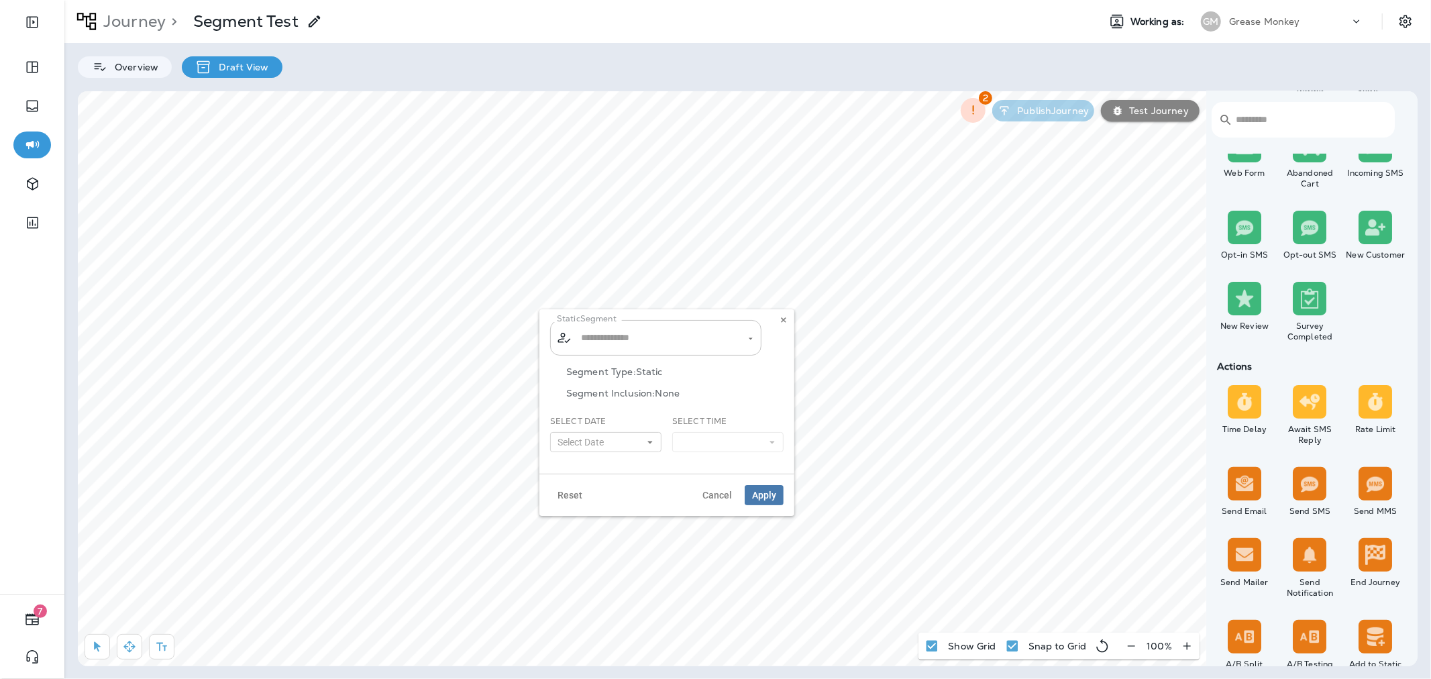
click at [622, 334] on input "text" at bounding box center [657, 337] width 158 height 23
type input "*"
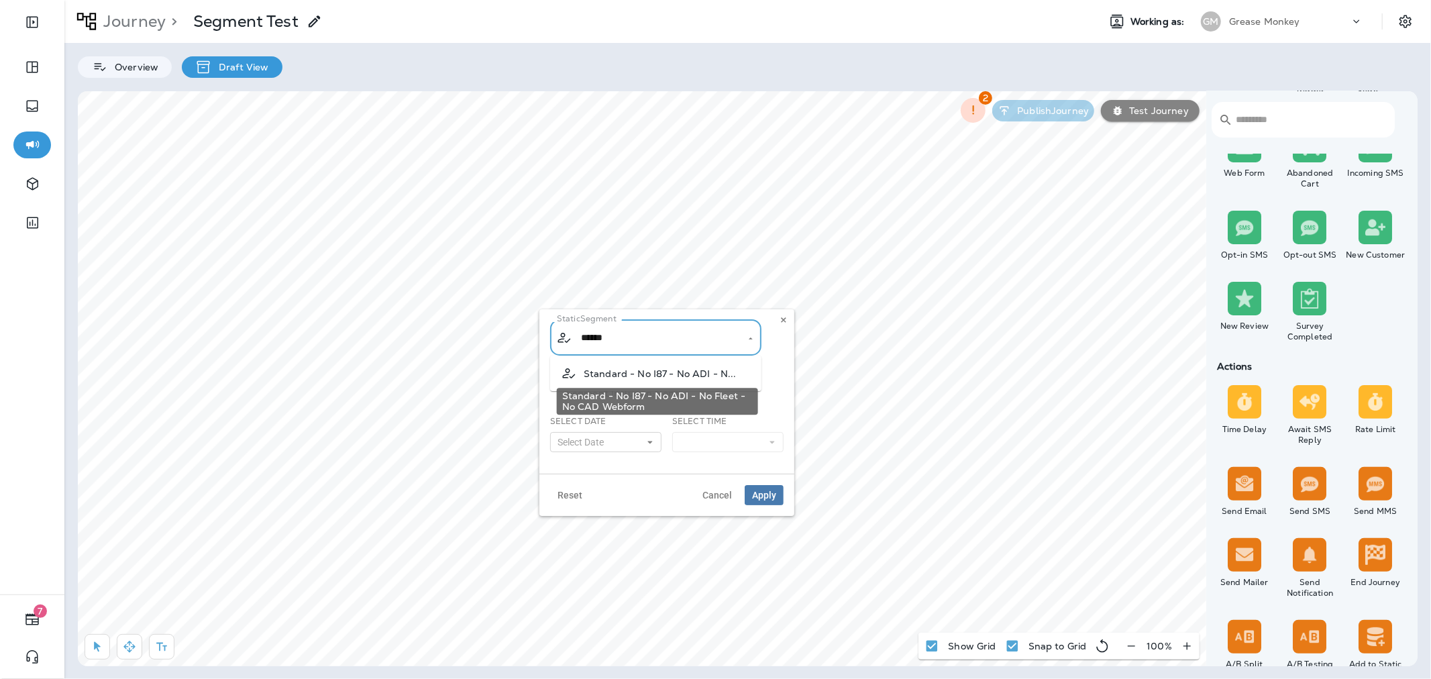
click at [680, 373] on span "Standard - No I87 - No ADI - N..." at bounding box center [660, 373] width 153 height 11
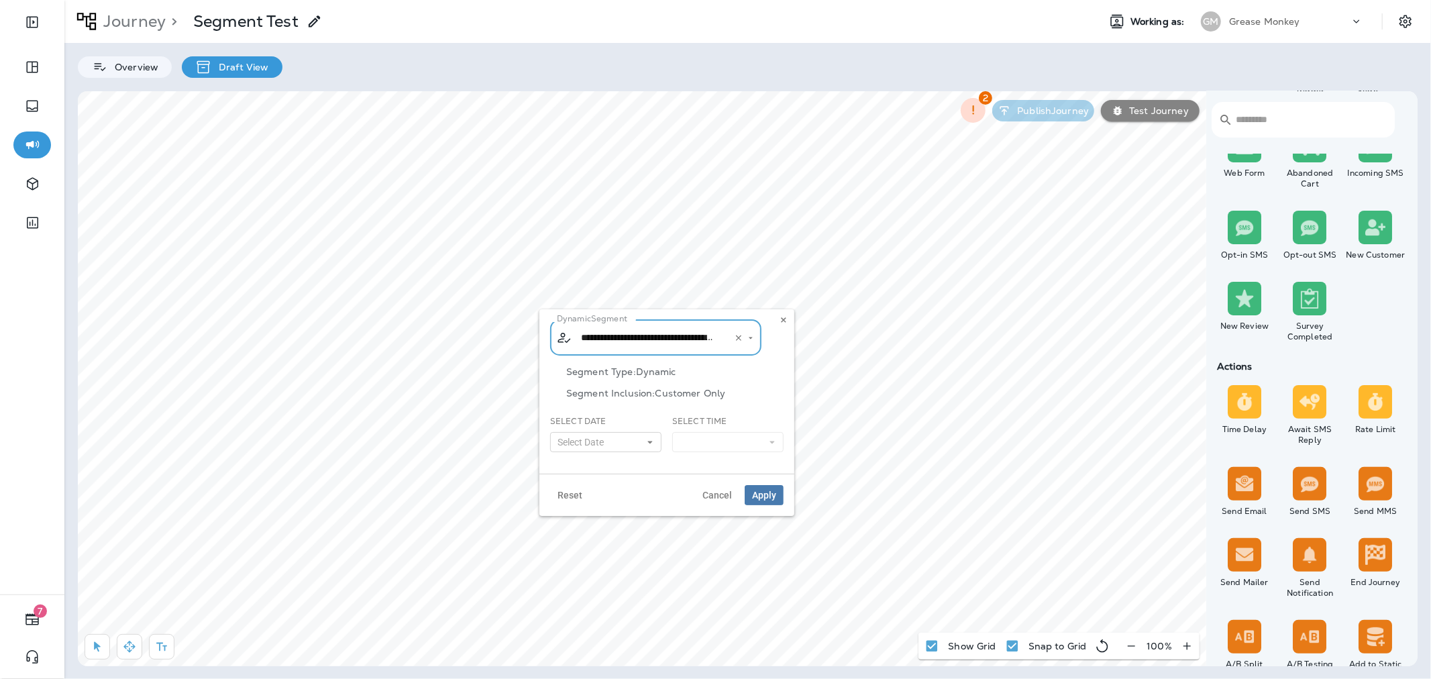
type input "**********"
click at [626, 445] on button "Select Date" at bounding box center [605, 442] width 111 height 20
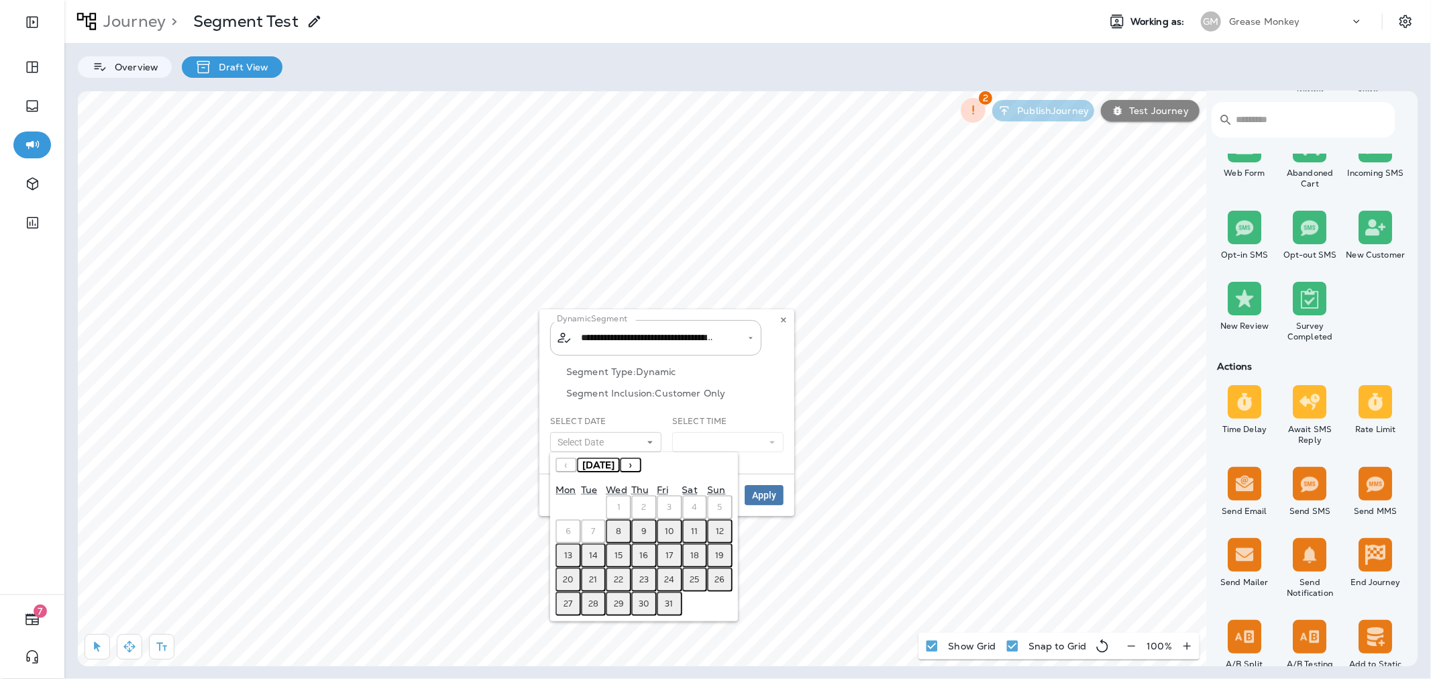
click at [614, 528] on button "8" at bounding box center [618, 531] width 25 height 24
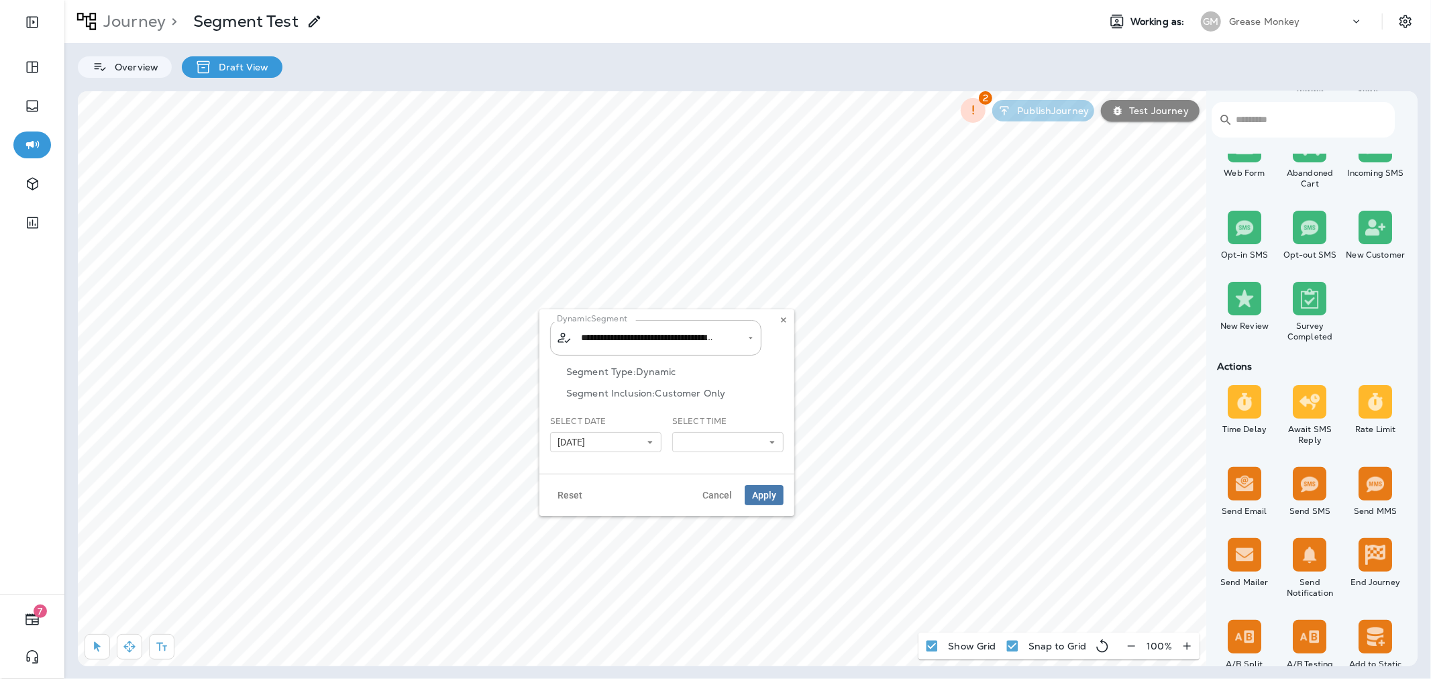
click at [702, 429] on div "Select Time 9:00 am 9:15 am 9:30 am 9:45 am 10:00 am 10:15 am 10:30 am 10:45 am…" at bounding box center [727, 433] width 111 height 37
click at [706, 435] on button at bounding box center [727, 442] width 111 height 20
click at [707, 460] on link "9:00 am" at bounding box center [727, 463] width 111 height 16
click at [756, 400] on div "Segment Type: Dynamic Segment Inclusion: Customer Only" at bounding box center [666, 390] width 233 height 49
click at [763, 494] on span "Apply" at bounding box center [764, 494] width 24 height 9
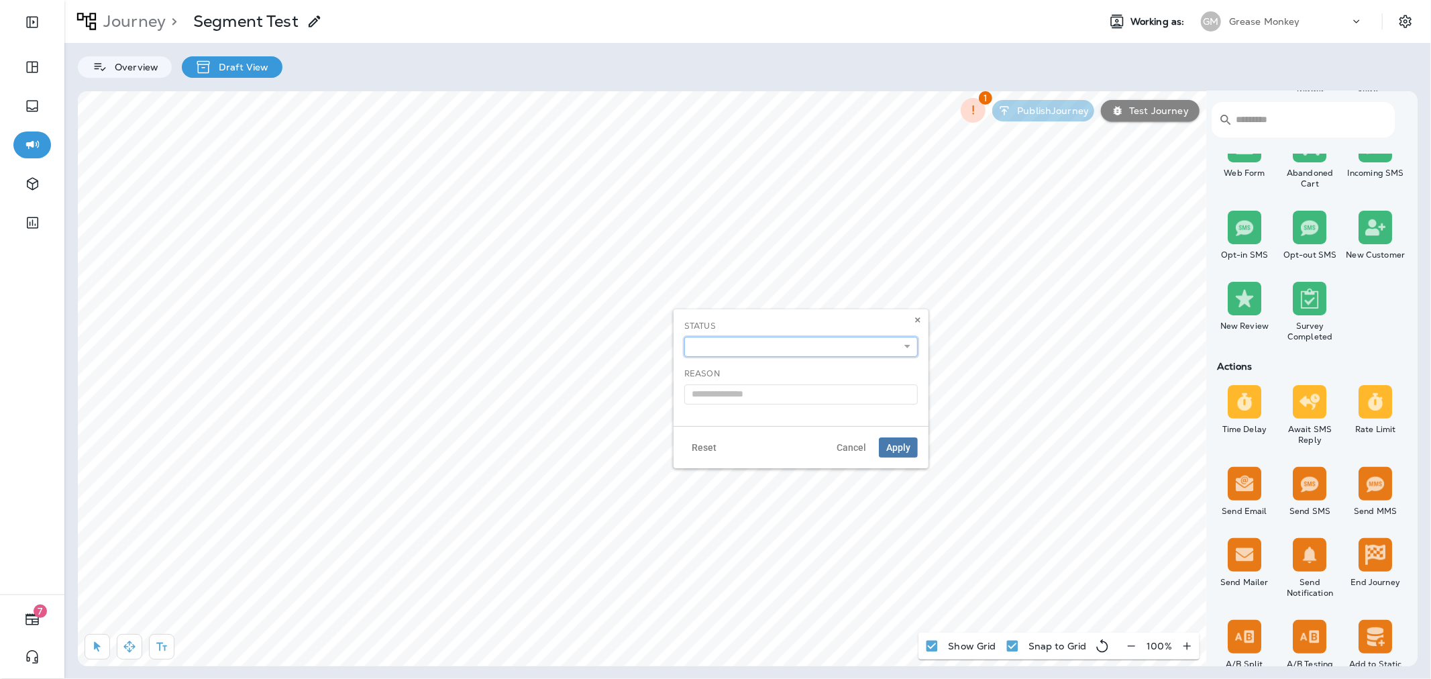
click at [756, 351] on select "**********" at bounding box center [800, 347] width 233 height 20
click at [684, 337] on select "**********" at bounding box center [800, 347] width 233 height 20
click at [769, 351] on select "**********" at bounding box center [800, 347] width 233 height 20
select select "**********"
click at [684, 337] on select "**********" at bounding box center [800, 347] width 233 height 20
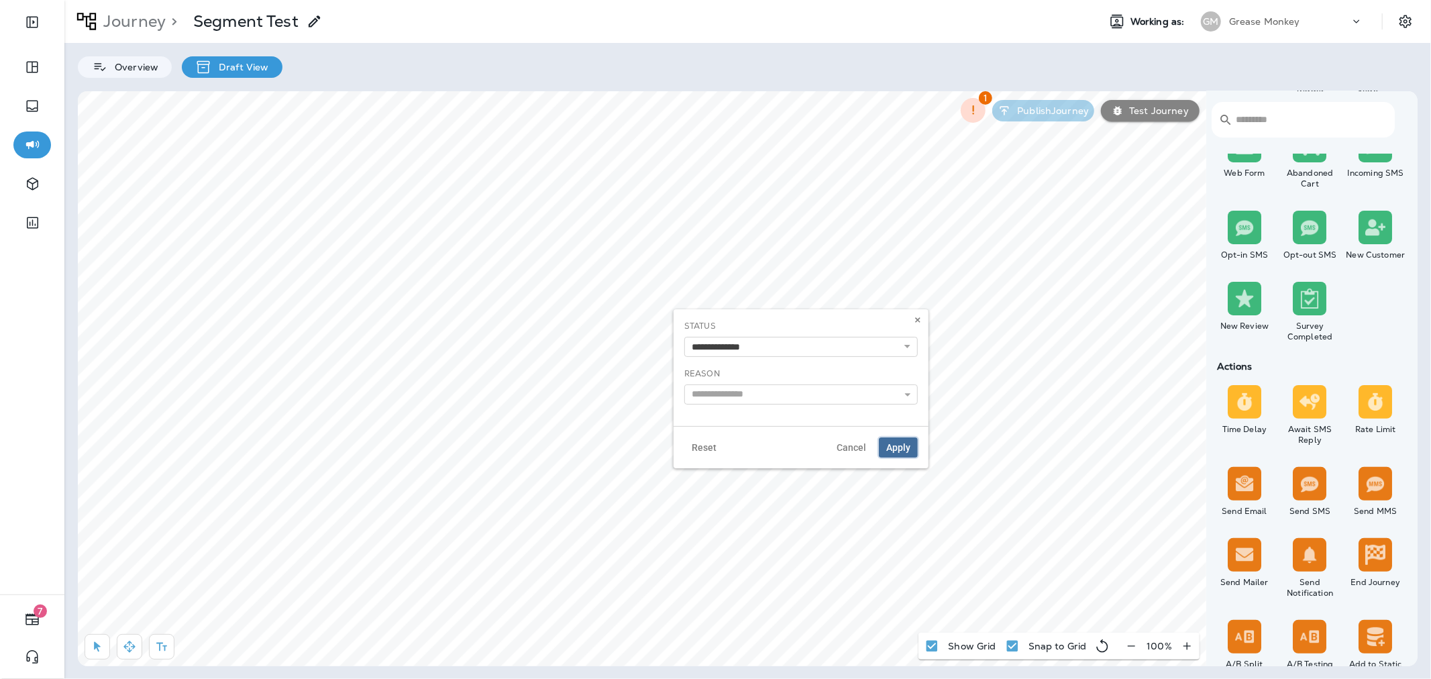
click at [906, 453] on button "Apply" at bounding box center [898, 447] width 39 height 20
click at [1064, 111] on button "Publish Journey" at bounding box center [1043, 108] width 102 height 21
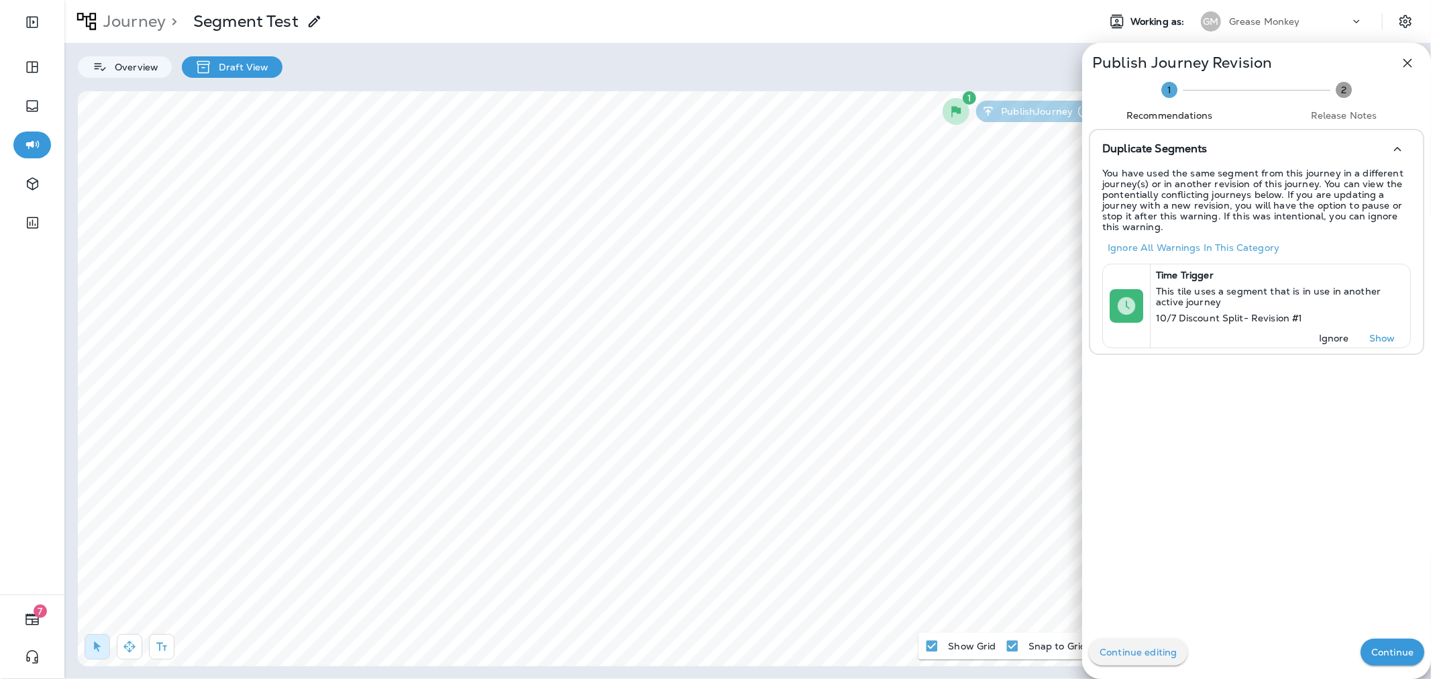
click at [1375, 655] on p "Continue" at bounding box center [1392, 652] width 42 height 11
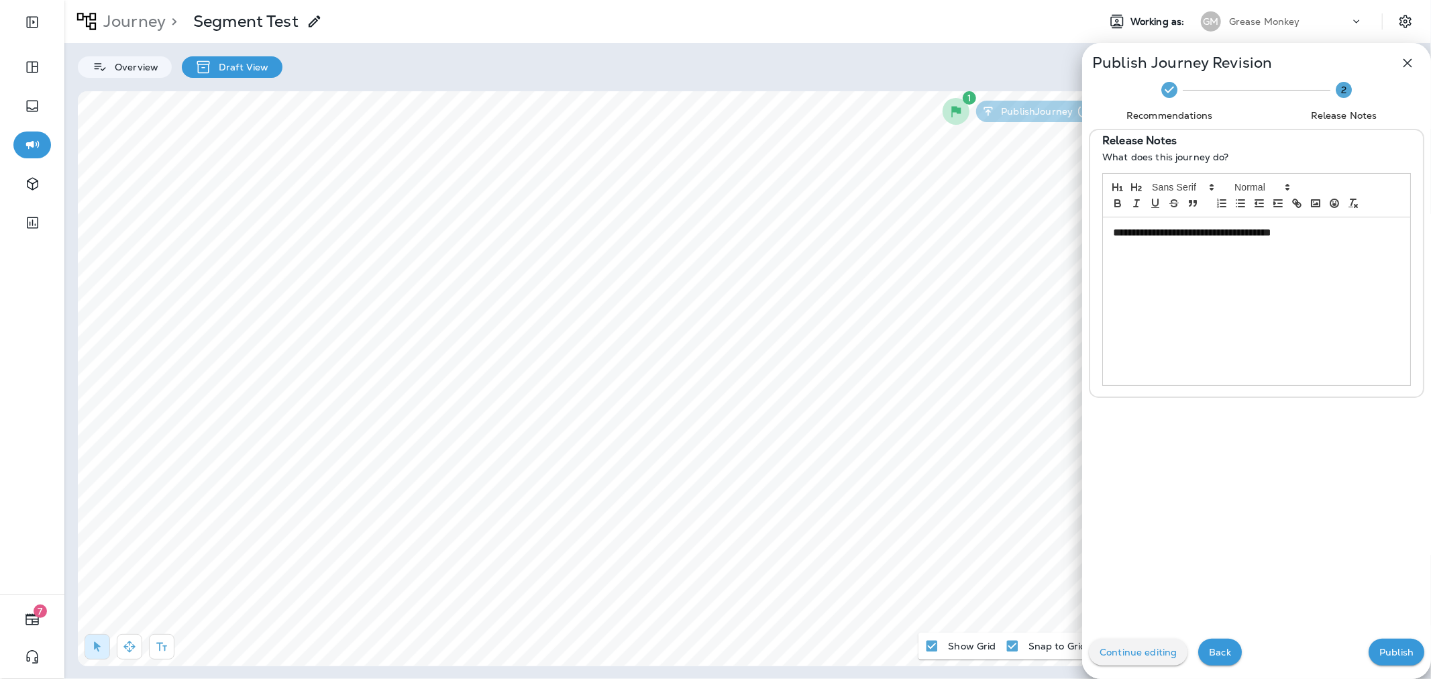
click at [1379, 647] on p "Publish" at bounding box center [1396, 652] width 34 height 11
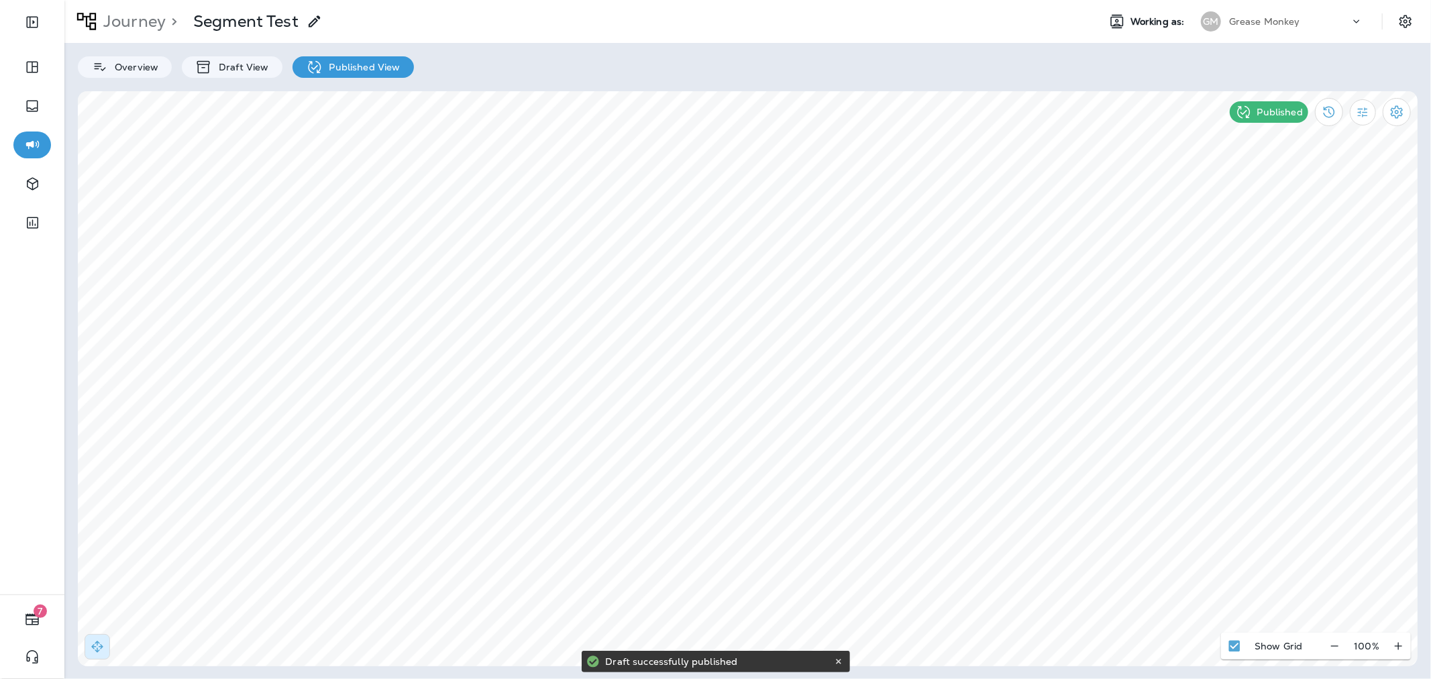
click at [1285, 30] on div "Grease Monkey" at bounding box center [1289, 21] width 121 height 20
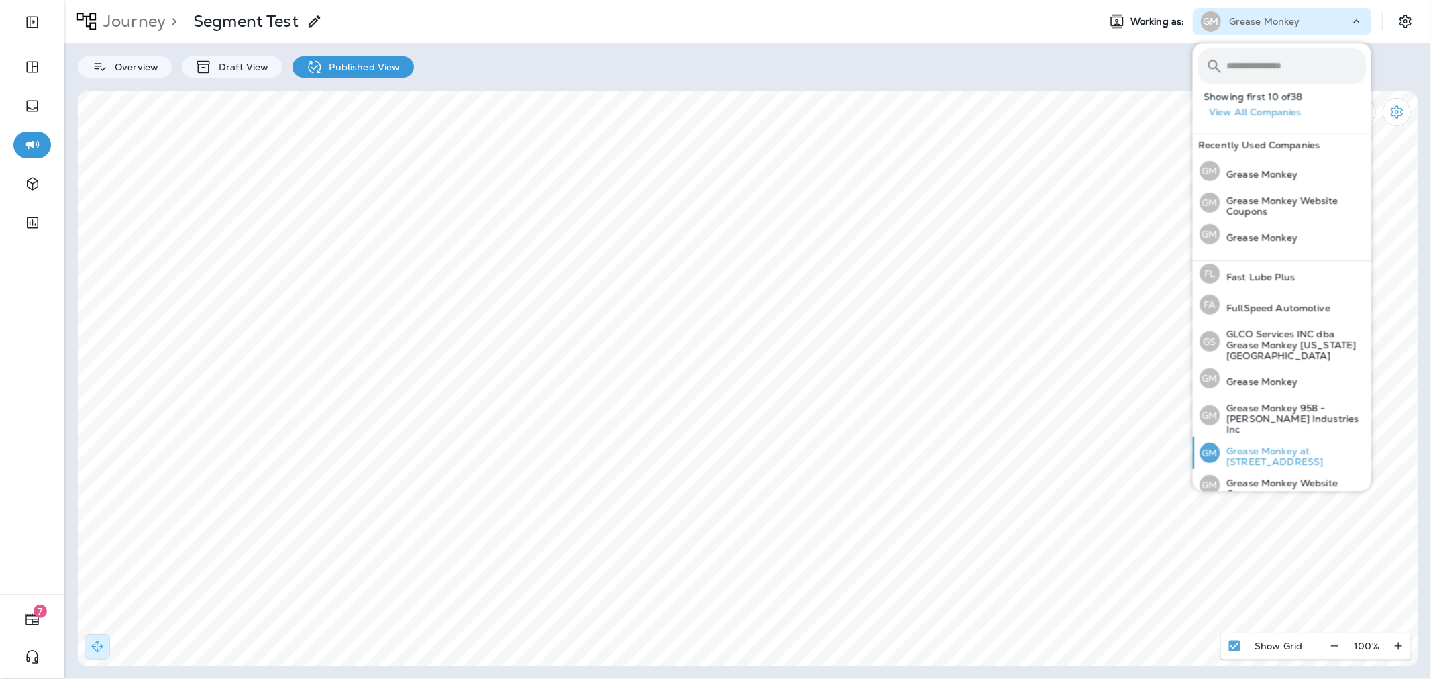
scroll to position [372, 0]
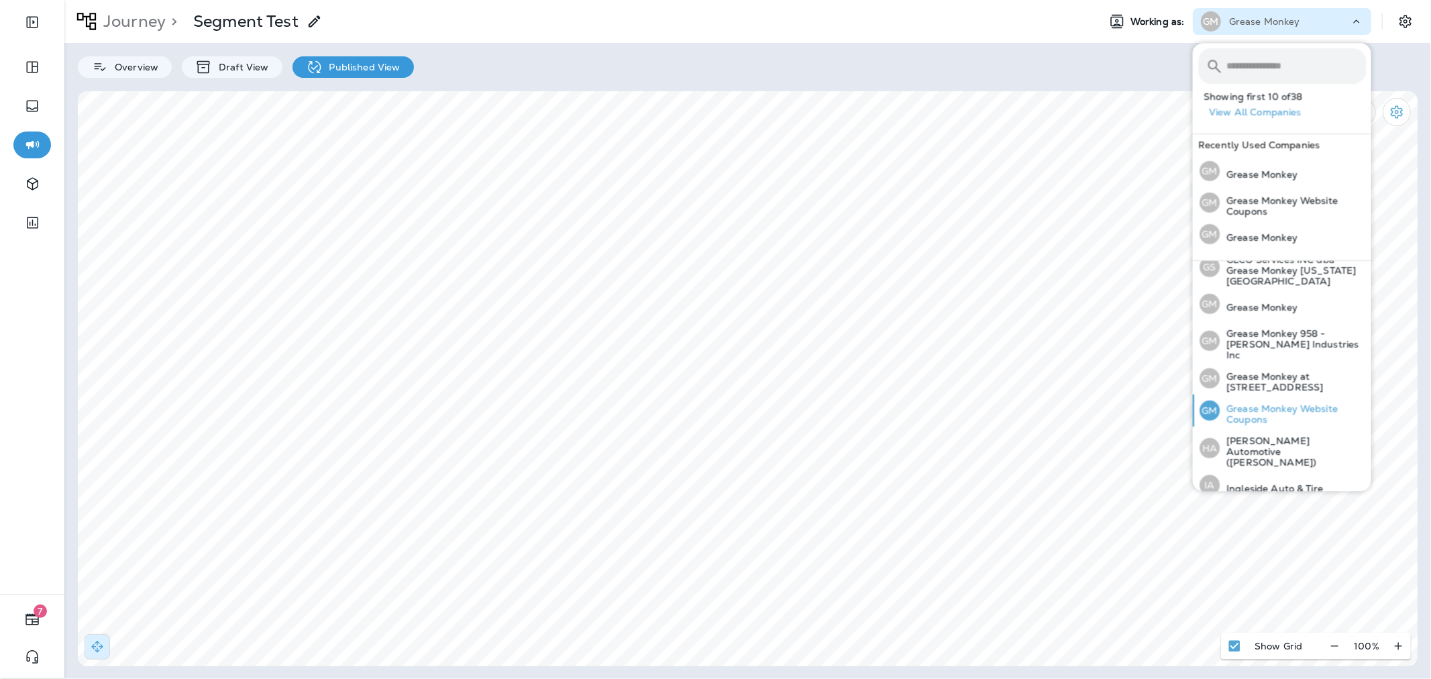
click at [1285, 403] on p "Grease Monkey Website Coupons" at bounding box center [1293, 413] width 146 height 21
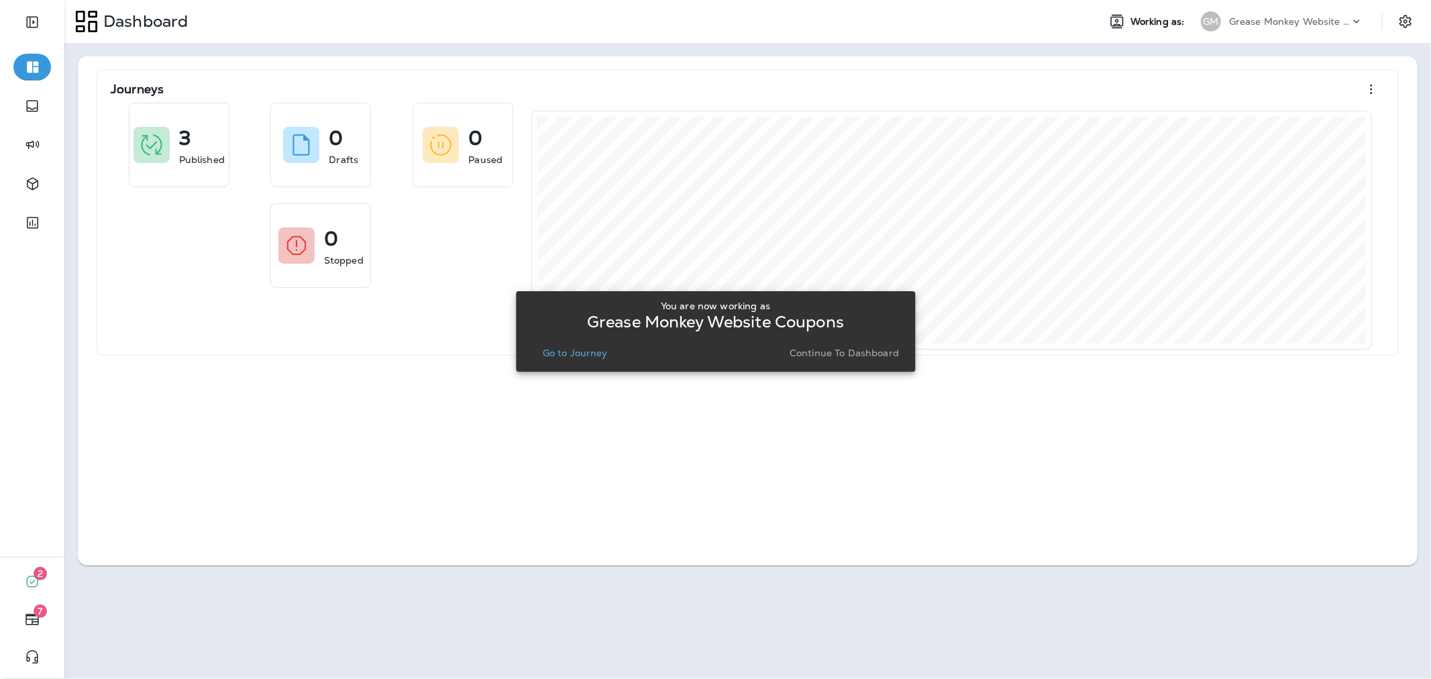
click at [590, 356] on p "Go to Journey" at bounding box center [575, 352] width 65 height 11
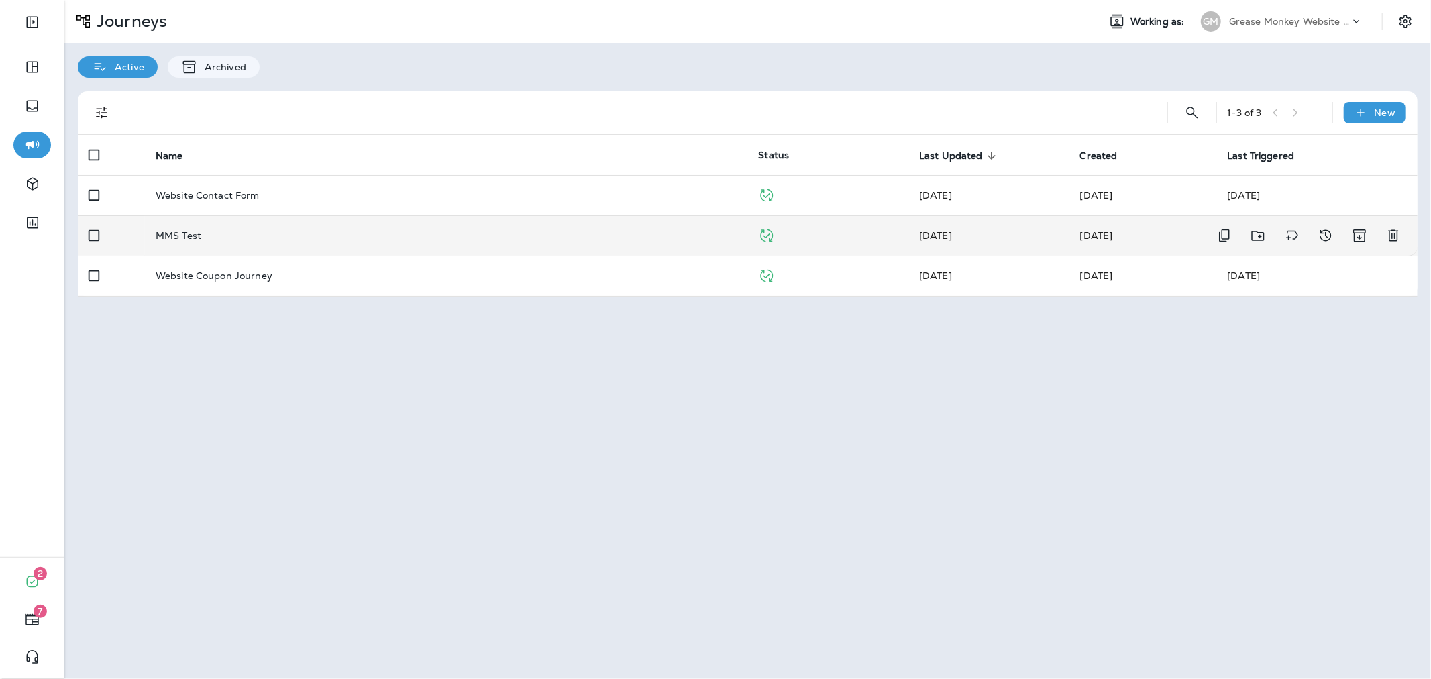
click at [534, 240] on div "MMS Test" at bounding box center [447, 235] width 582 height 11
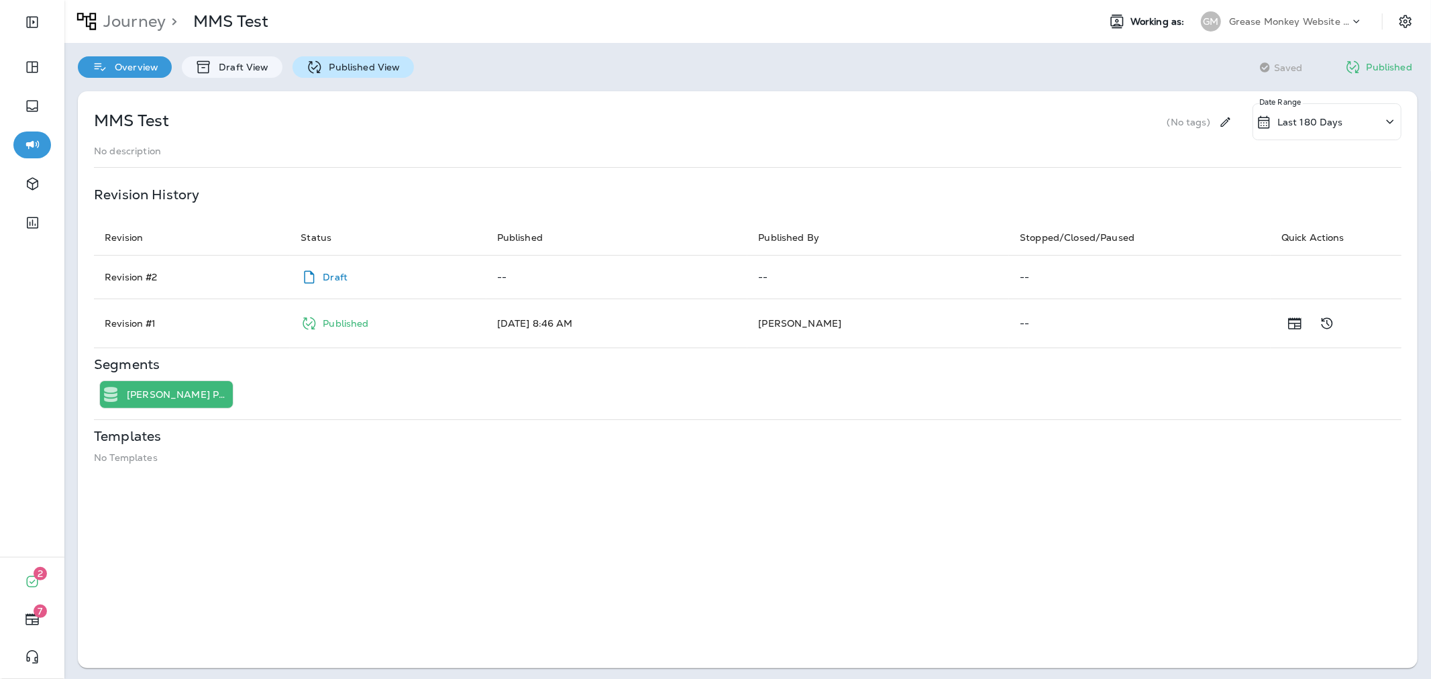
click at [340, 63] on p "Published View" at bounding box center [362, 67] width 78 height 11
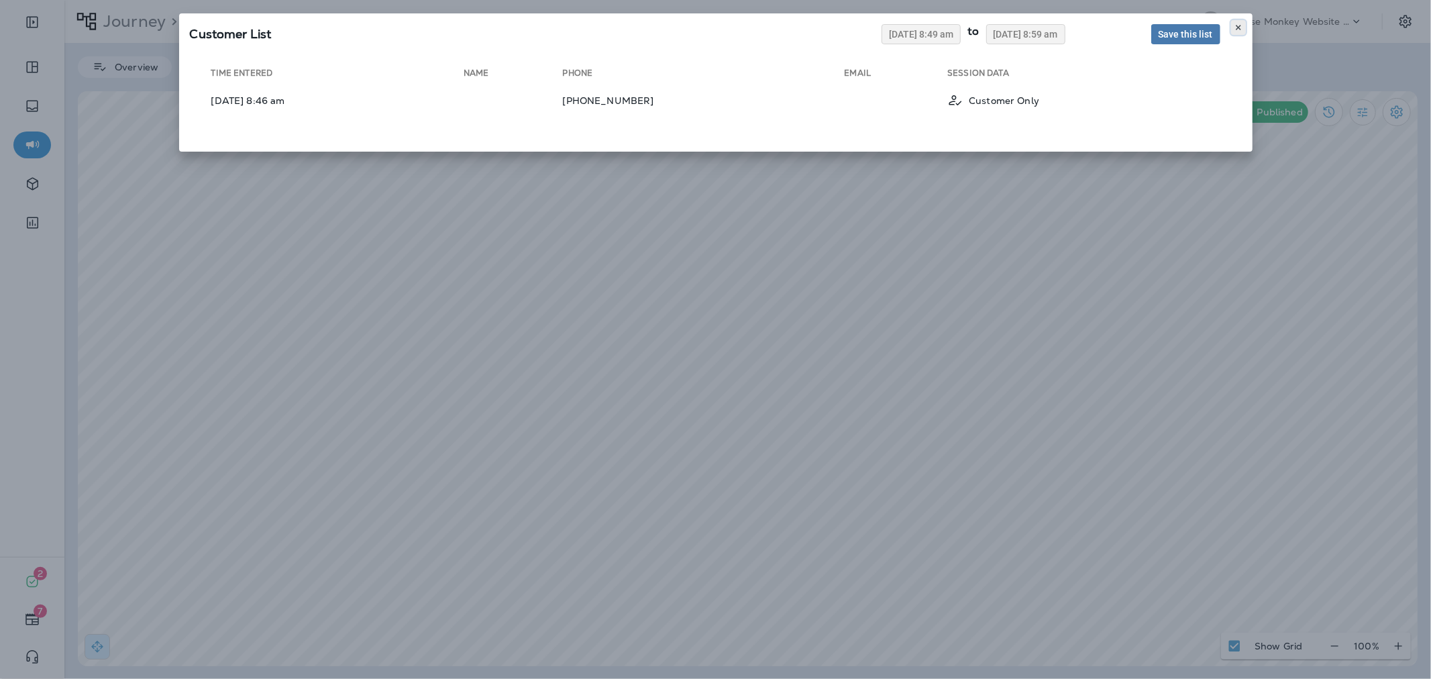
click at [1244, 30] on button at bounding box center [1238, 27] width 15 height 15
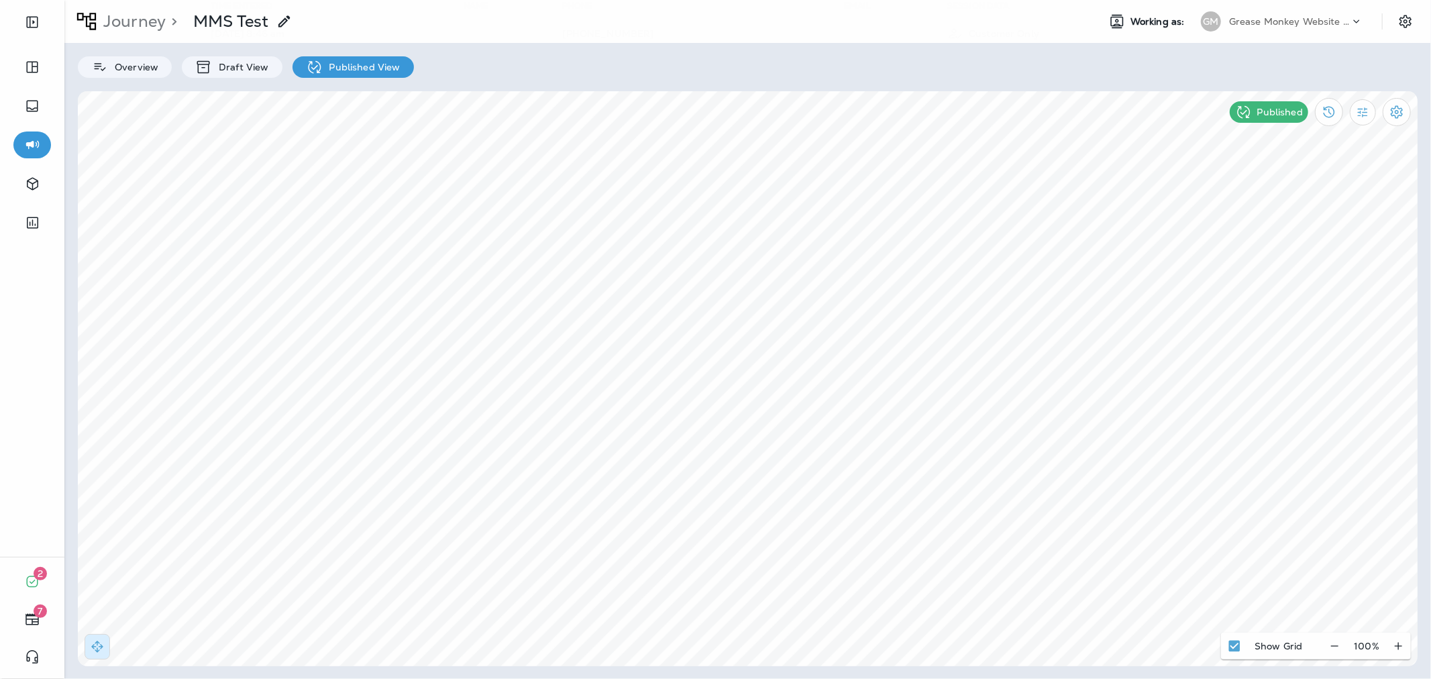
click at [501, 376] on div at bounding box center [715, 339] width 1431 height 679
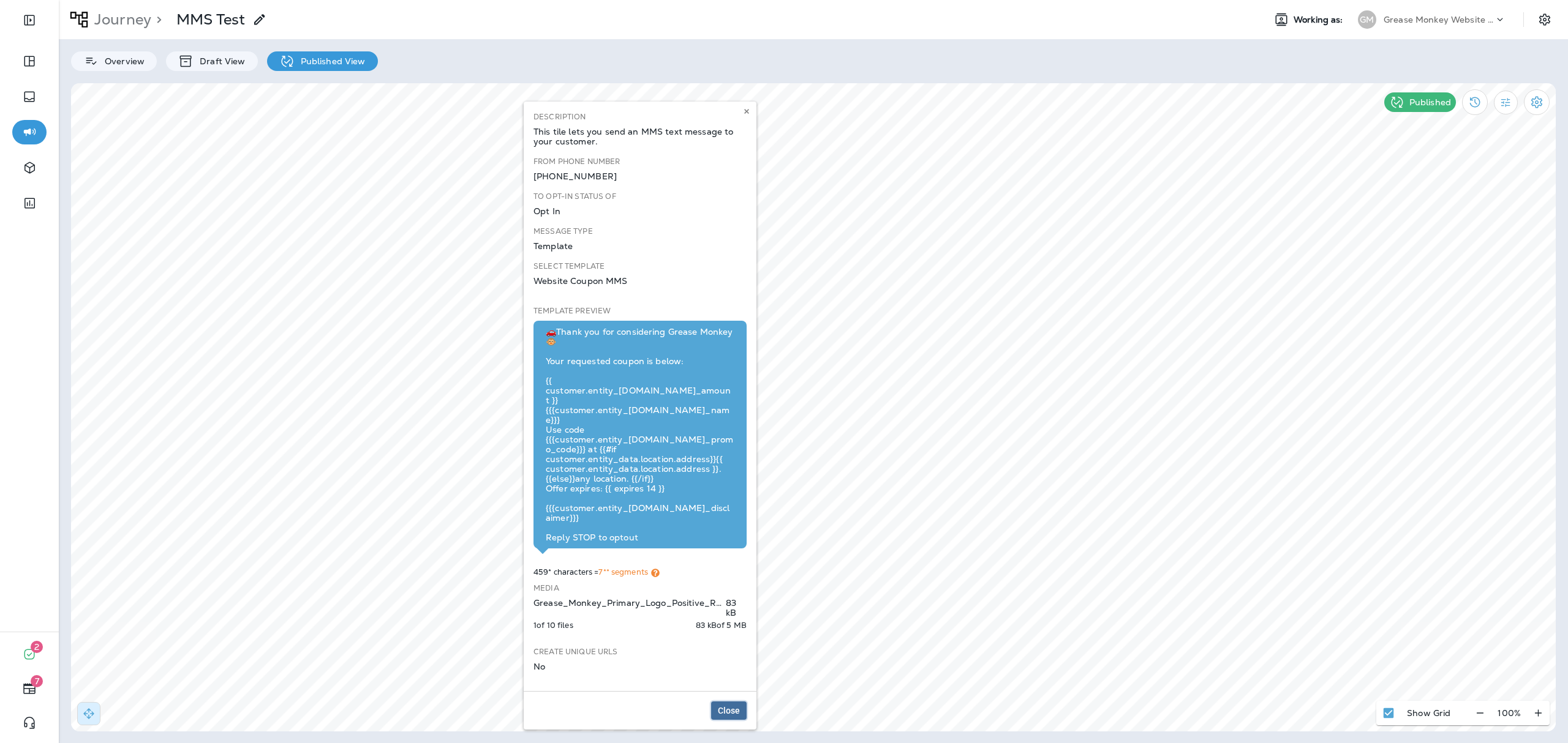
click at [723, 619] on span "Close" at bounding box center [729, 710] width 22 height 8
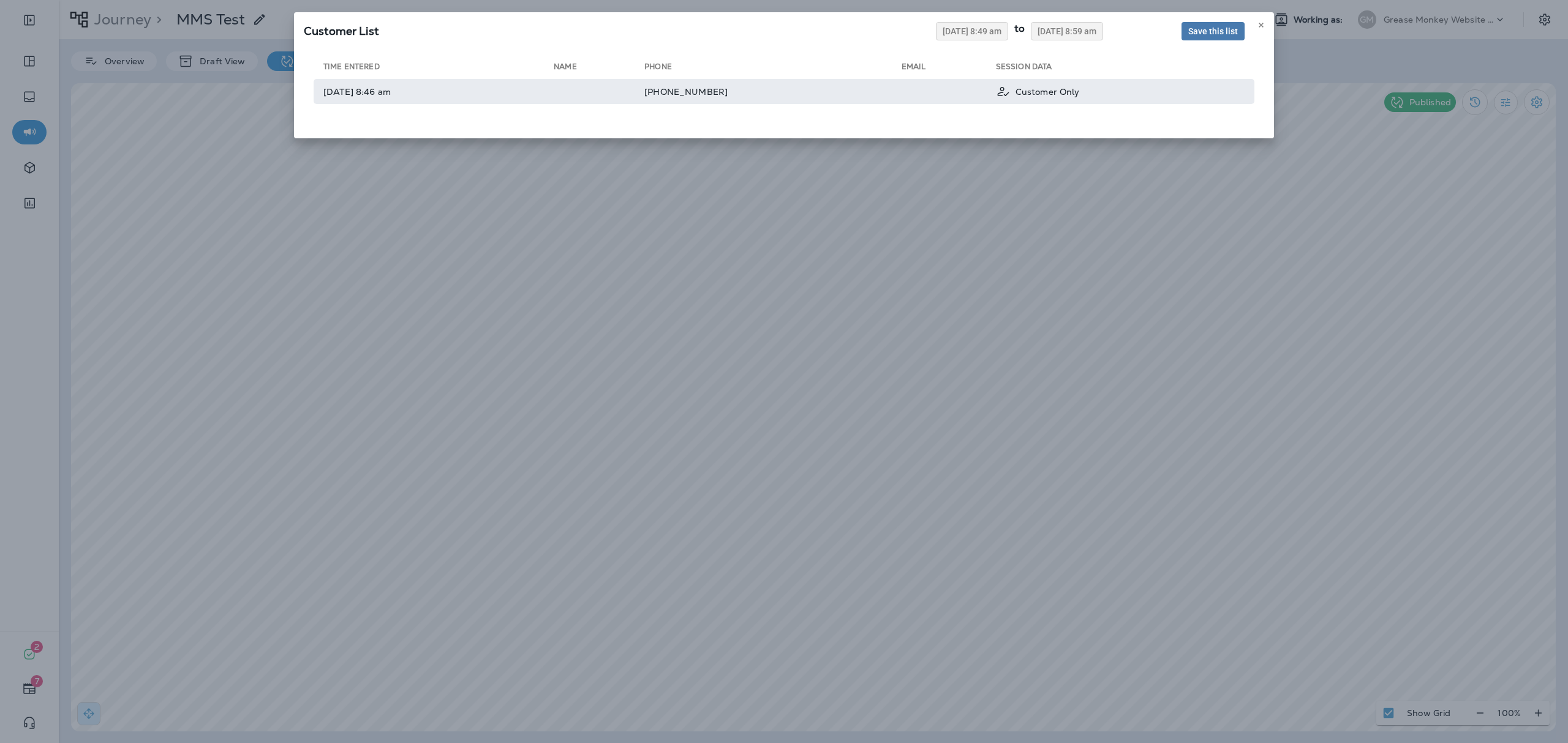
click at [710, 94] on td "[PHONE_NUMBER]" at bounding box center [773, 92] width 258 height 26
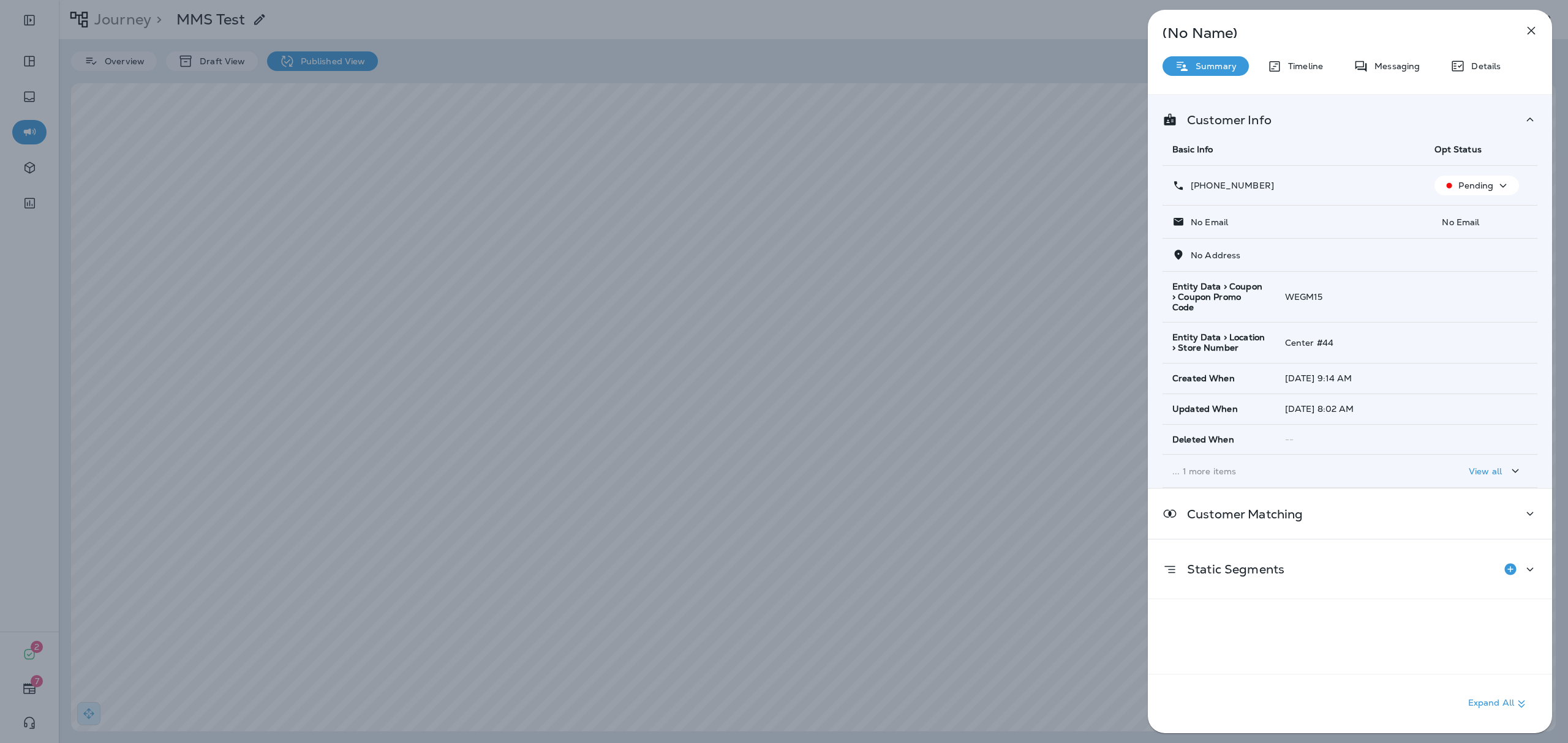
click at [1306, 28] on icon "button" at bounding box center [1531, 31] width 8 height 8
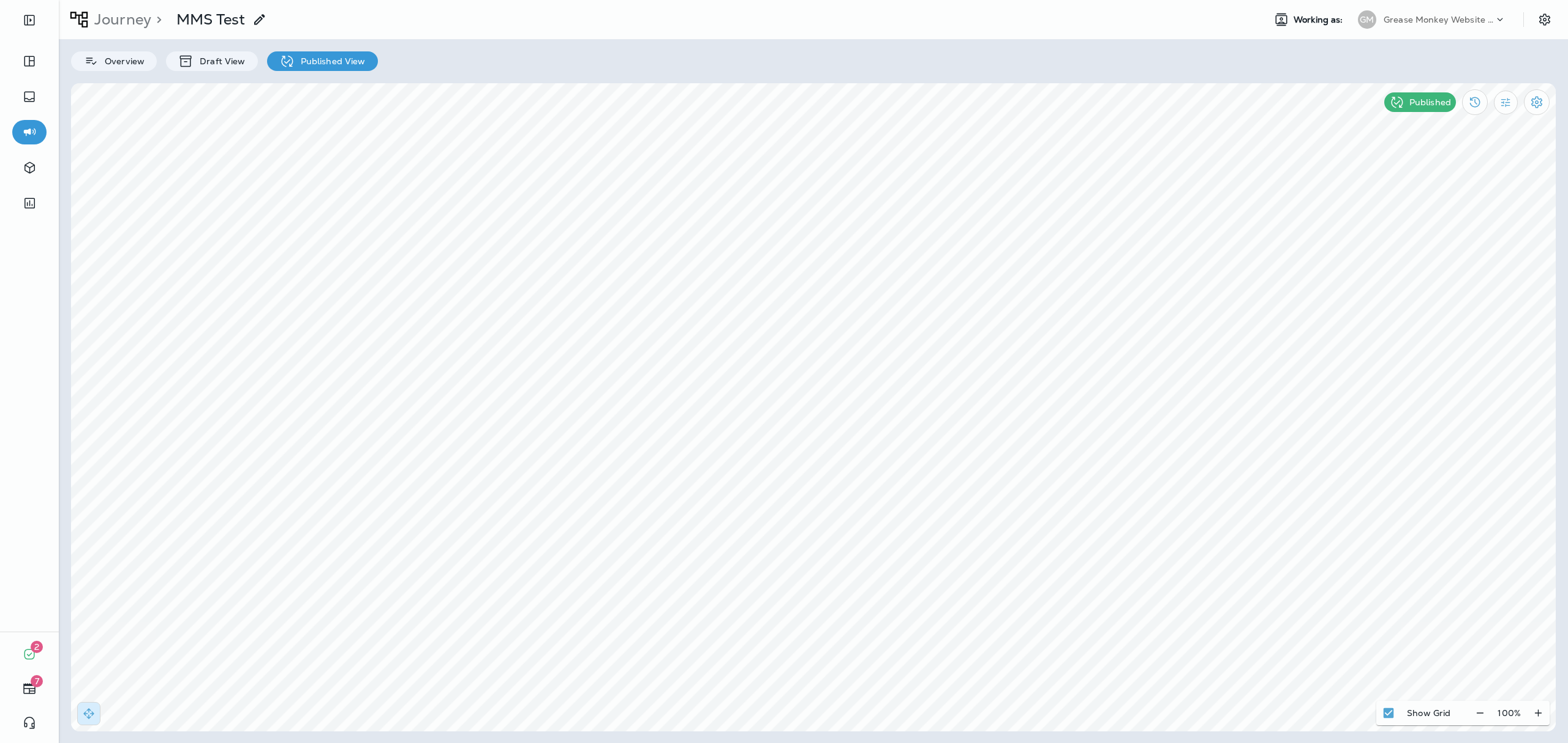
click at [471, 334] on div at bounding box center [846, 372] width 1568 height 743
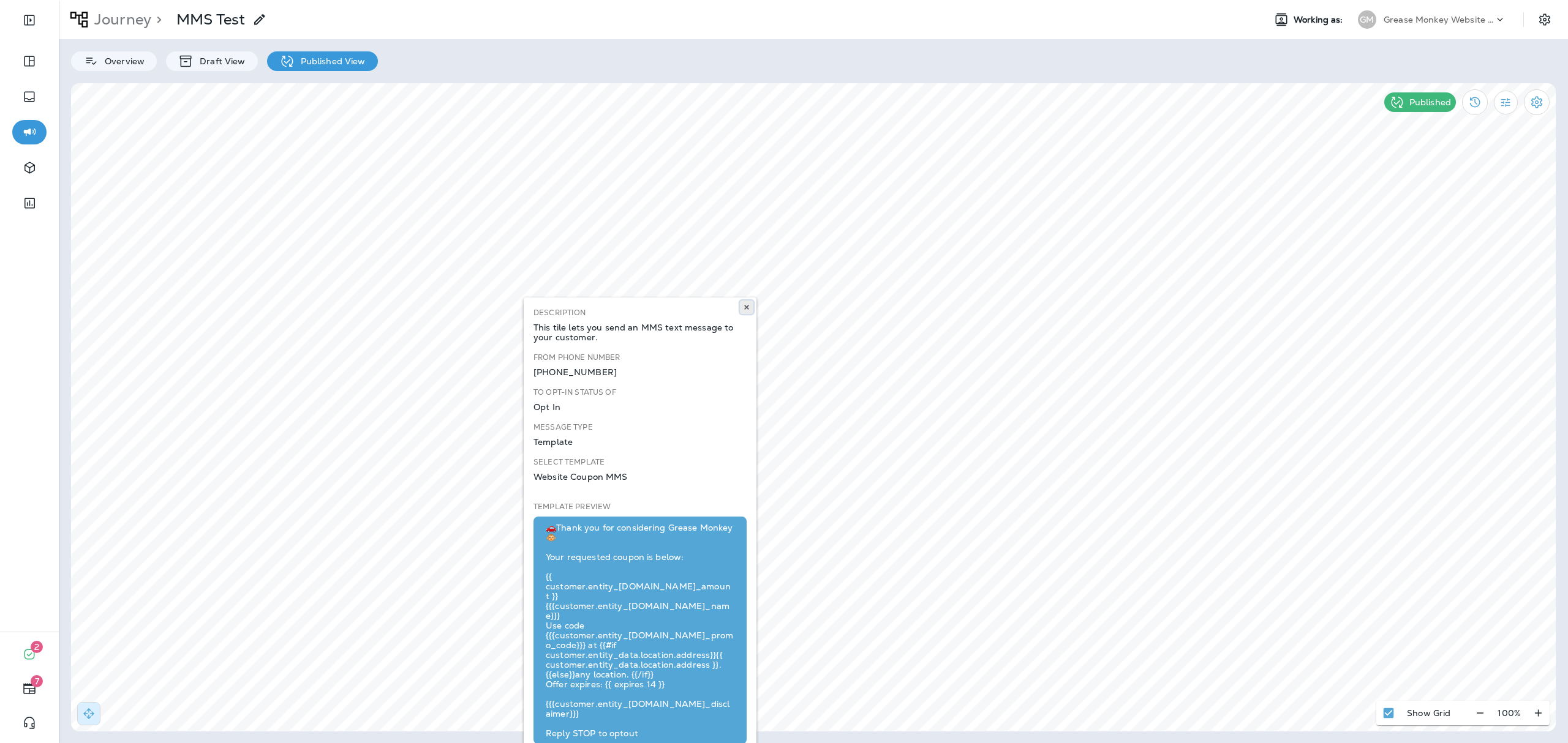
click at [745, 305] on icon at bounding box center [747, 308] width 7 height 7
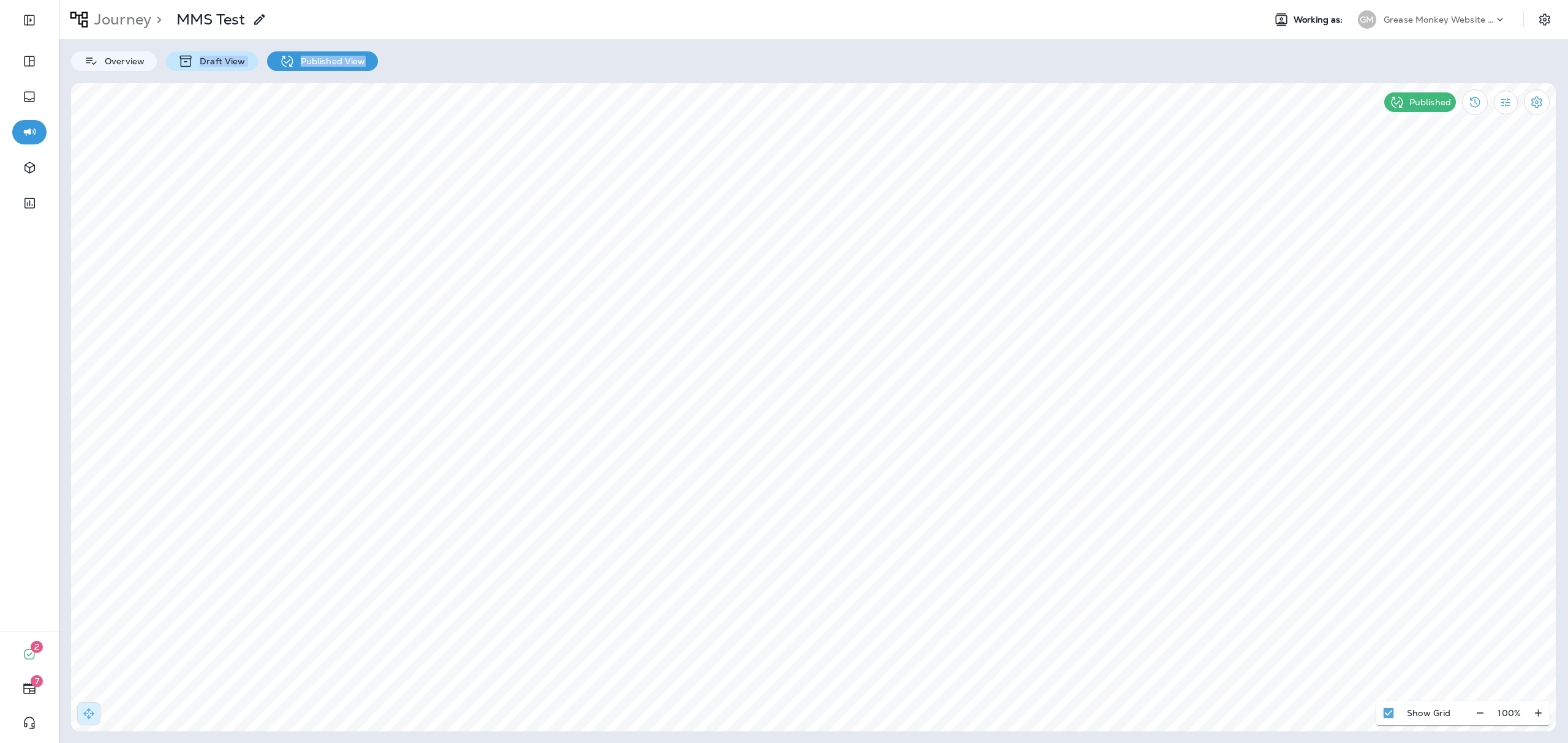
click at [199, 69] on div "Journey > MMS Test Working as: GM Grease Monkey Website Coupons Overview Draft …" at bounding box center [813, 372] width 1510 height 743
click at [201, 64] on p "Draft View" at bounding box center [219, 61] width 51 height 10
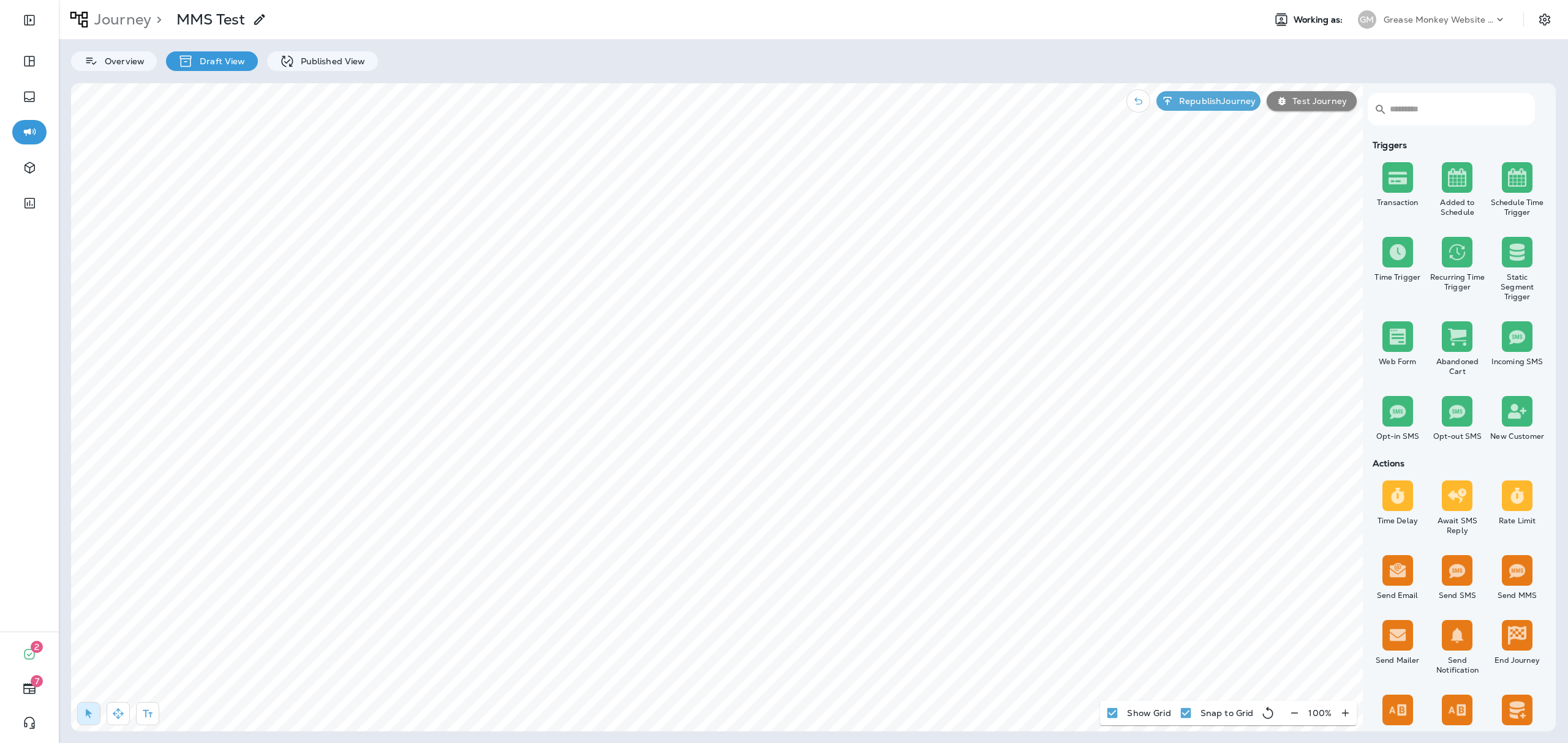
select select "***"
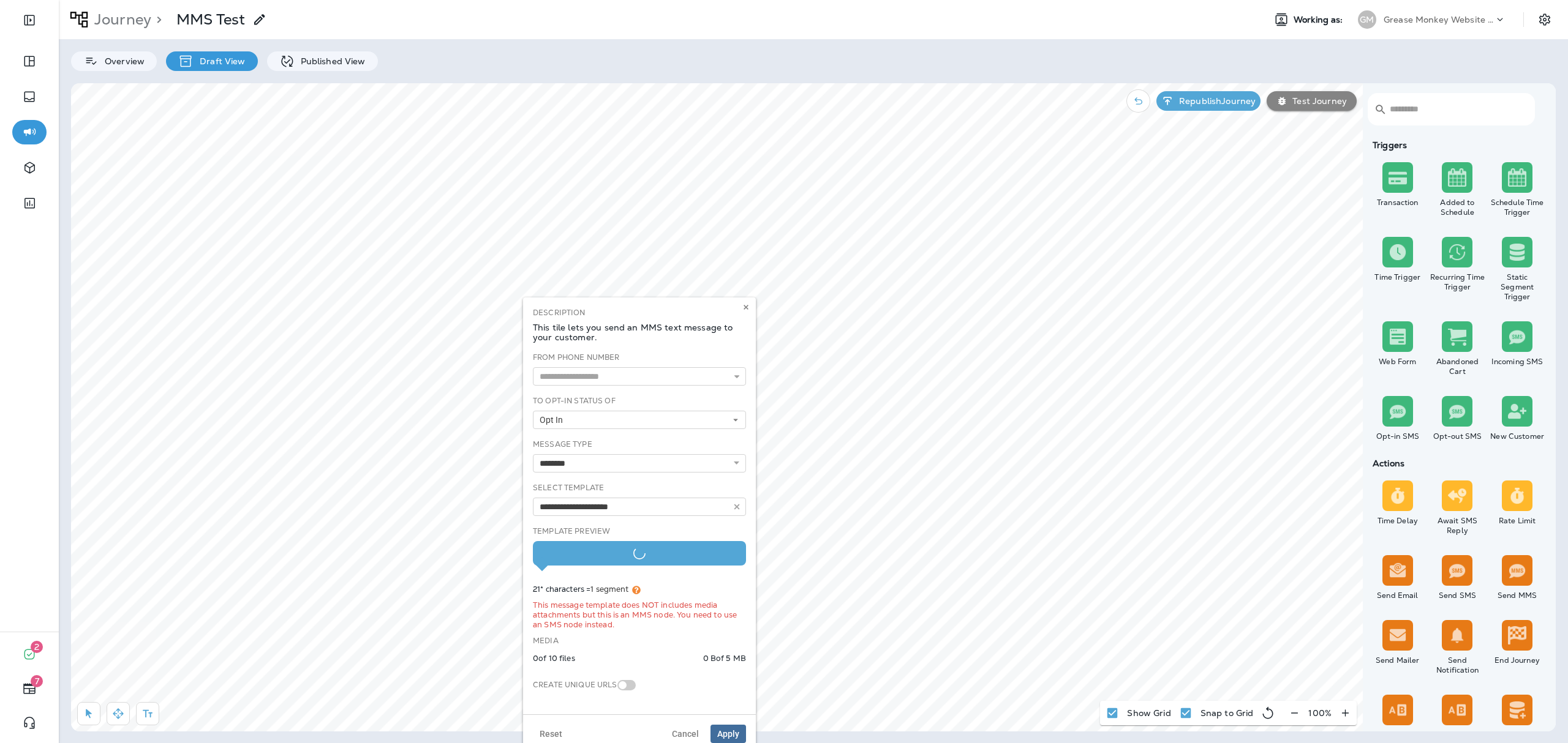
type input "**********"
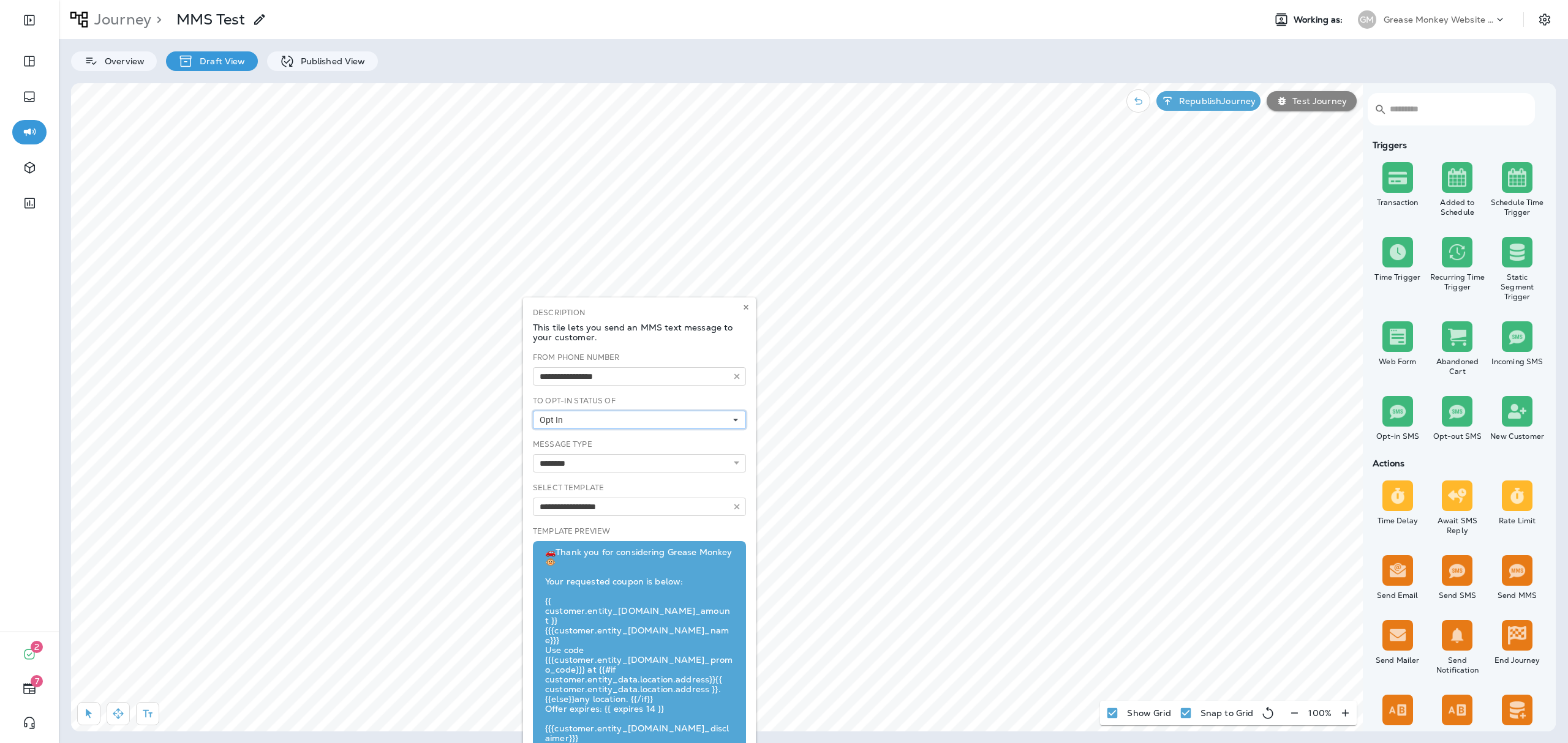
click at [584, 420] on button "Opt In" at bounding box center [639, 420] width 213 height 18
click at [576, 451] on div "Pending" at bounding box center [639, 454] width 204 height 10
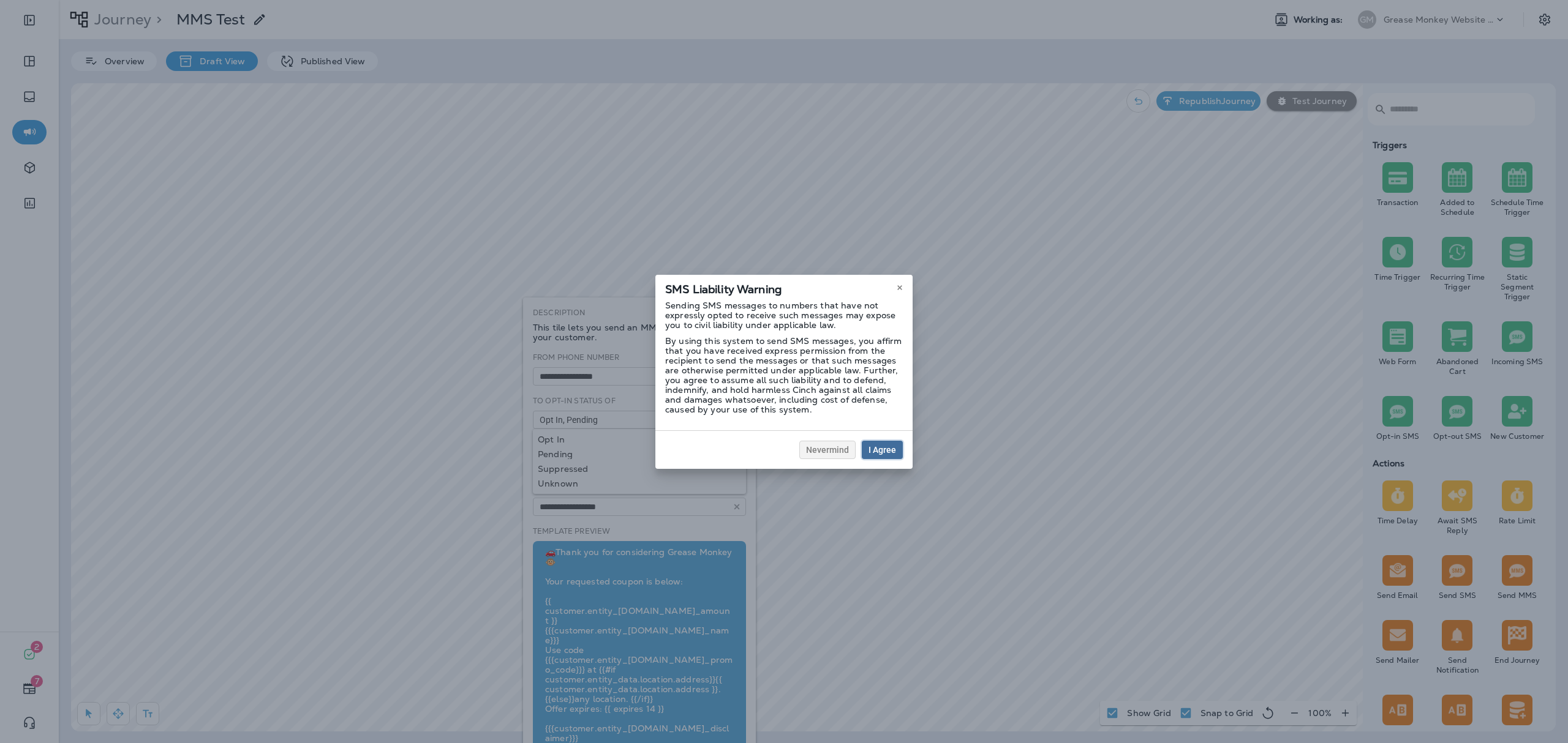
click at [888, 445] on span "I Agree" at bounding box center [882, 449] width 27 height 8
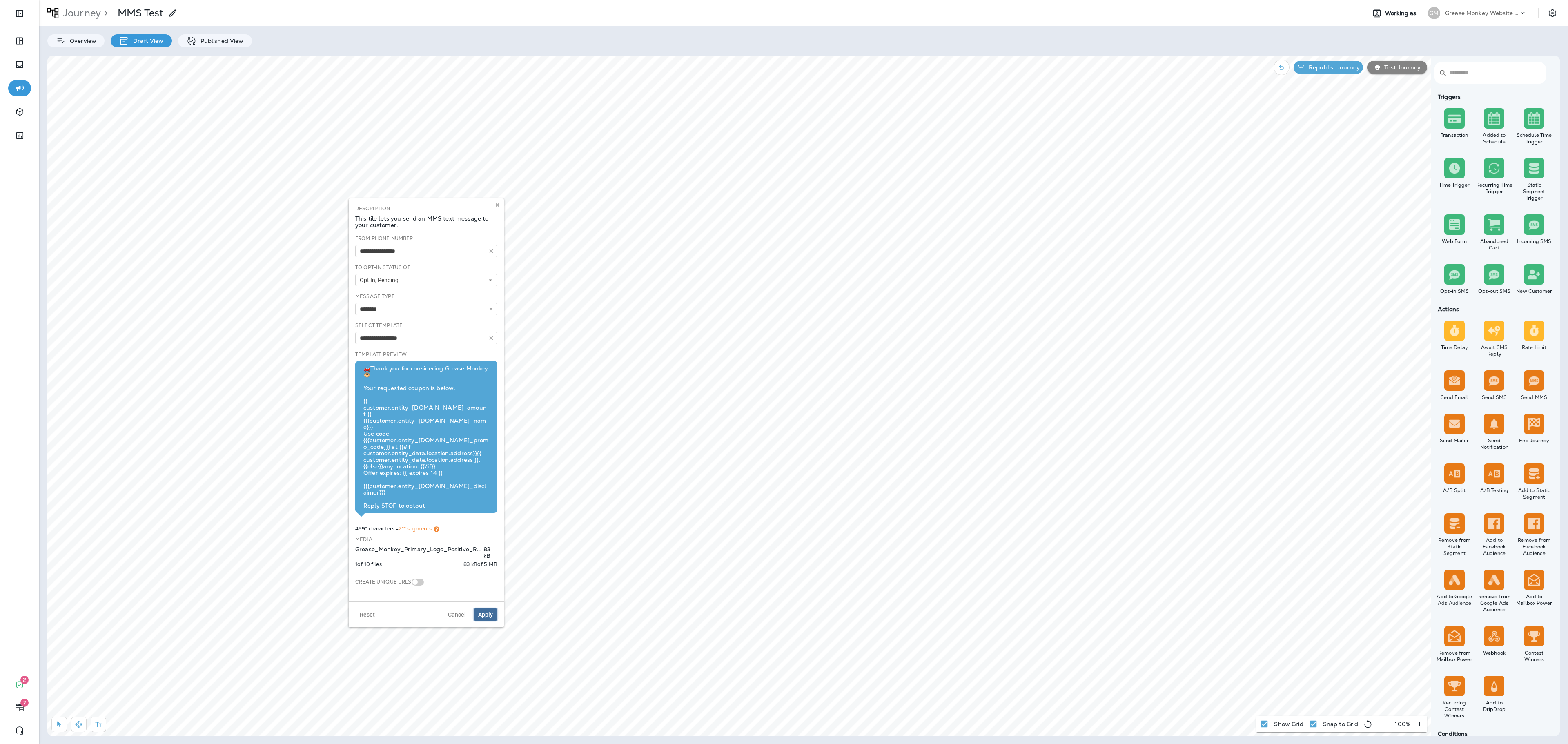
click at [495, 413] on button "Apply" at bounding box center [485, 615] width 24 height 12
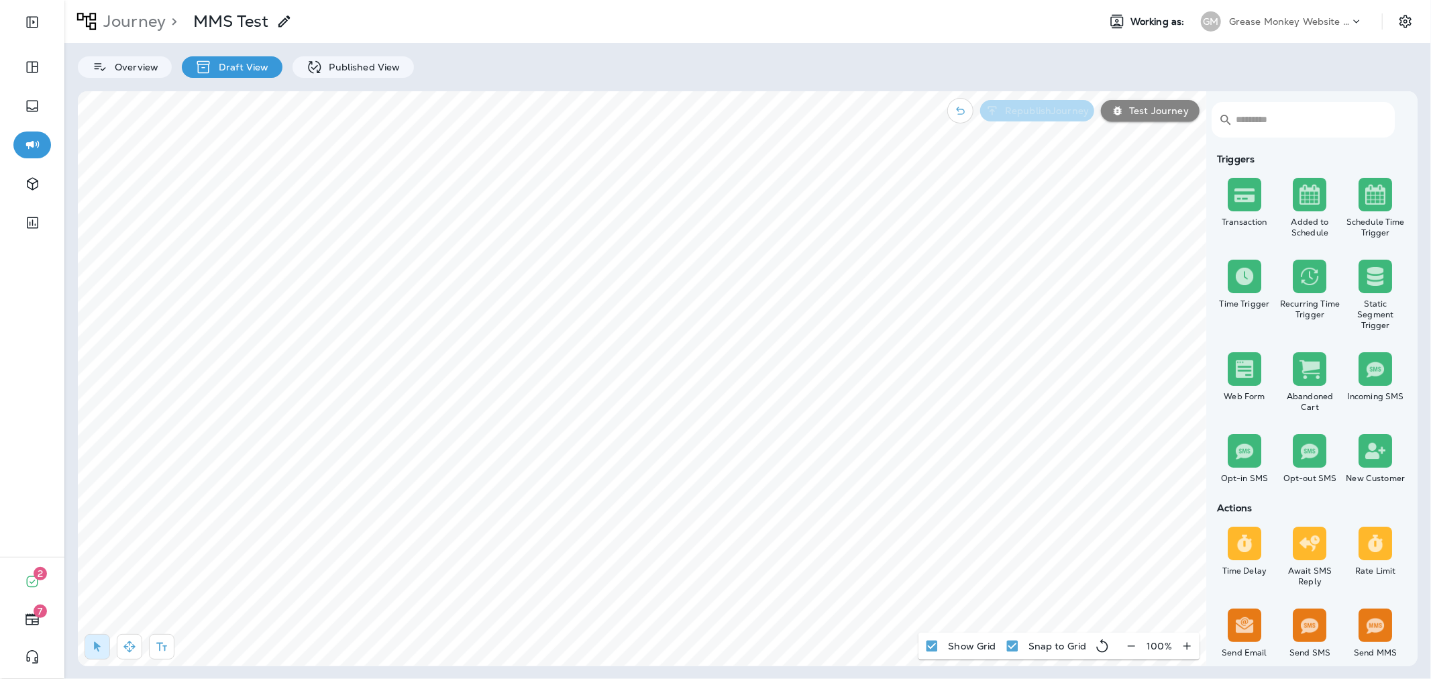
click at [1069, 115] on p "Republish Journey" at bounding box center [1044, 110] width 89 height 11
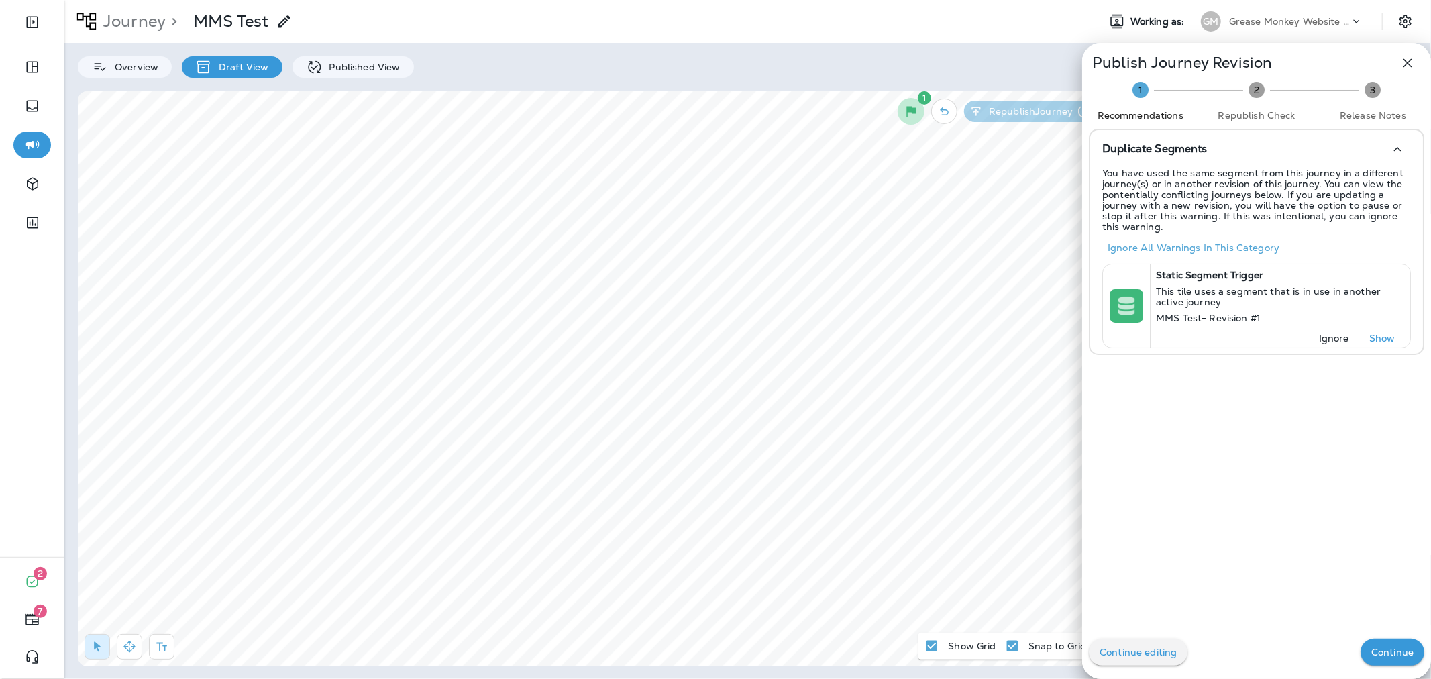
click at [1371, 647] on p "Continue" at bounding box center [1392, 652] width 42 height 11
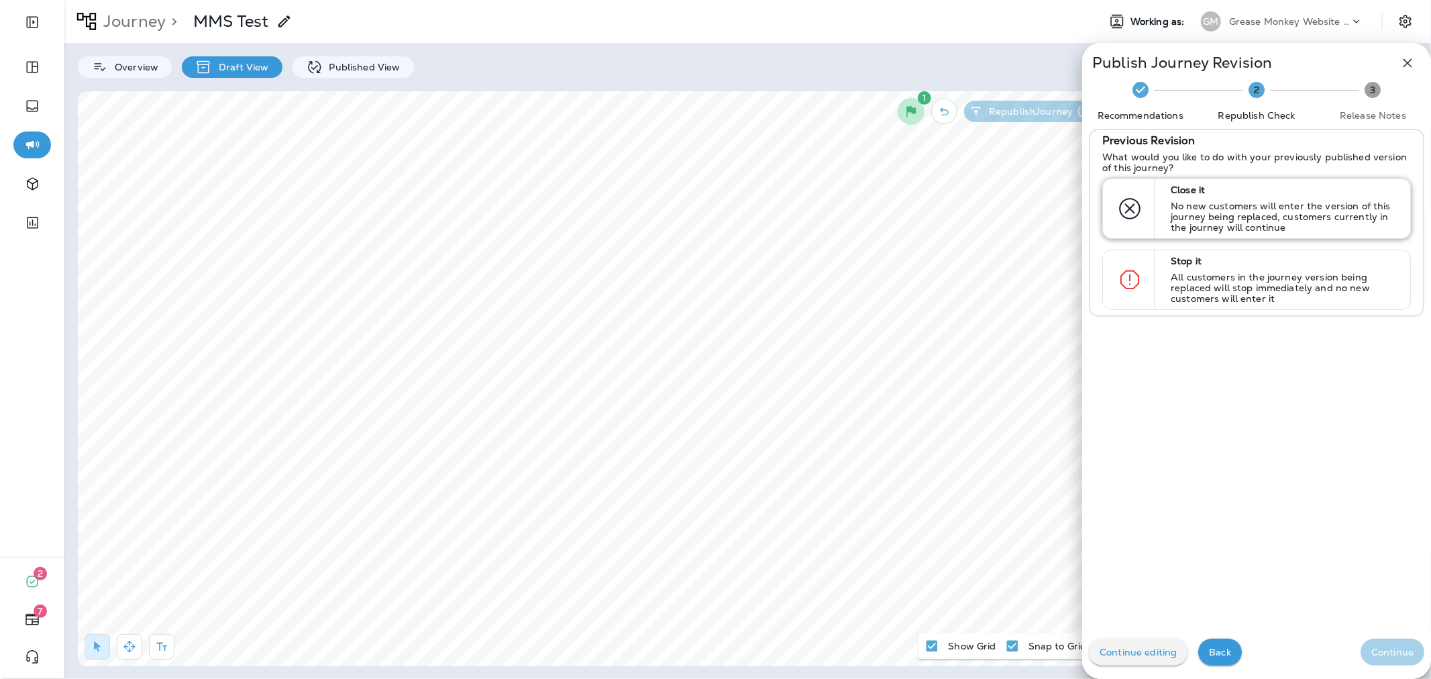
click at [1250, 208] on p "No new customers will enter the version of this journey being replaced, custome…" at bounding box center [1284, 217] width 227 height 32
click at [1391, 662] on button "Continue" at bounding box center [1392, 652] width 64 height 27
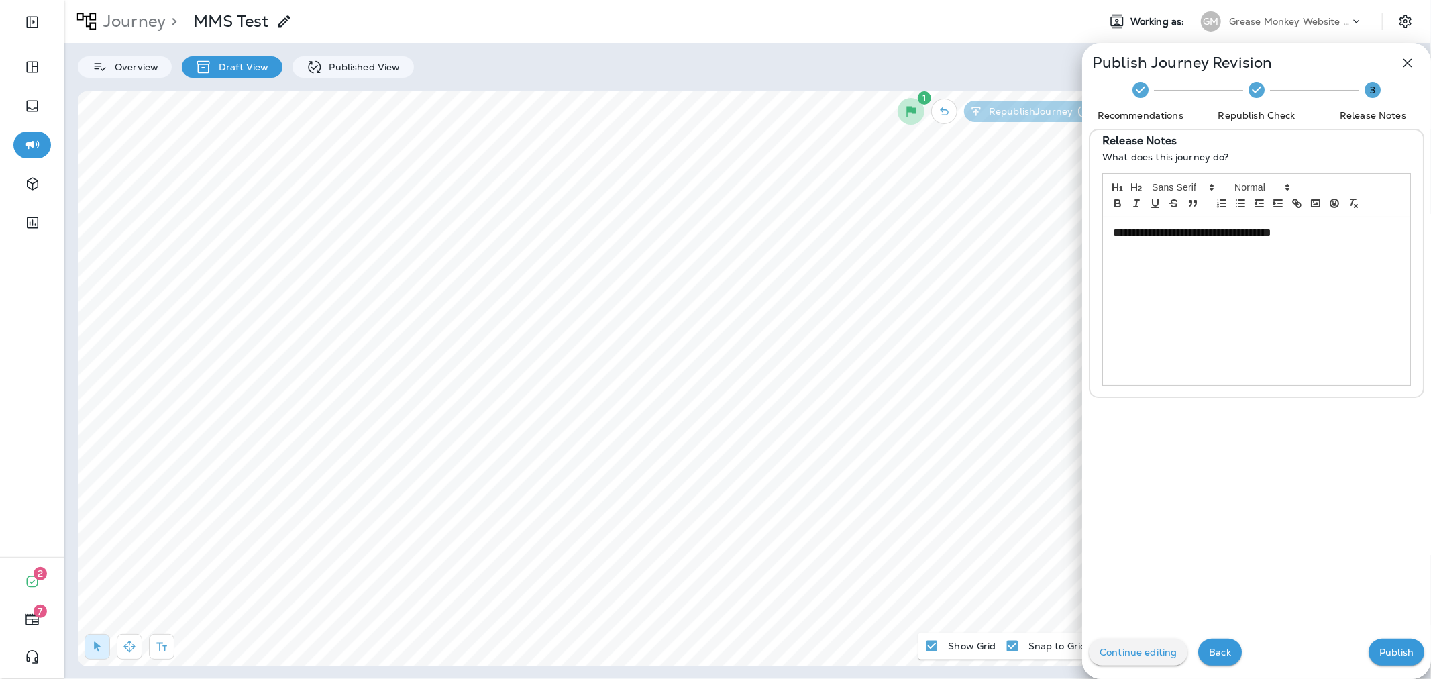
drag, startPoint x: 1395, startPoint y: 668, endPoint x: 1387, endPoint y: 653, distance: 16.8
click at [1394, 667] on div "Continue editing Back Publish" at bounding box center [1256, 652] width 349 height 54
click at [1401, 651] on p "Publish" at bounding box center [1396, 652] width 34 height 11
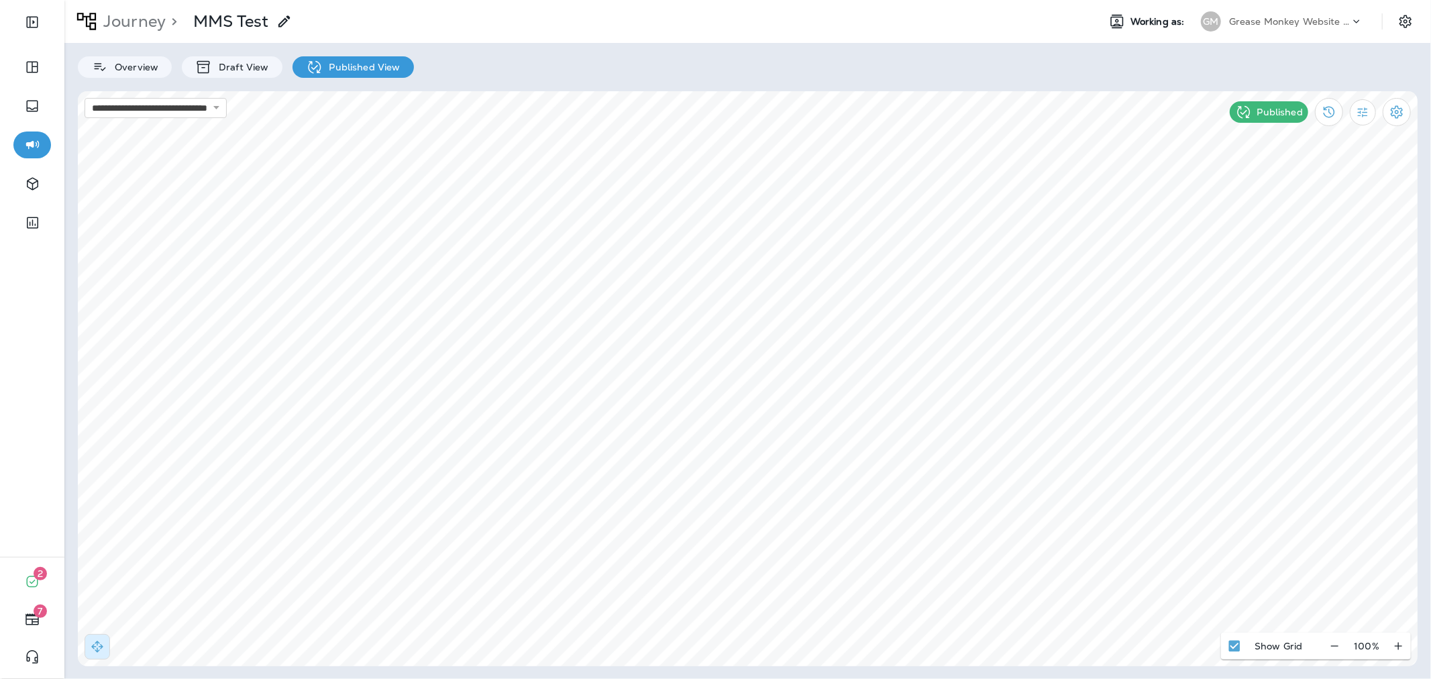
click at [1273, 21] on p "Grease Monkey Website Coupons" at bounding box center [1289, 21] width 121 height 11
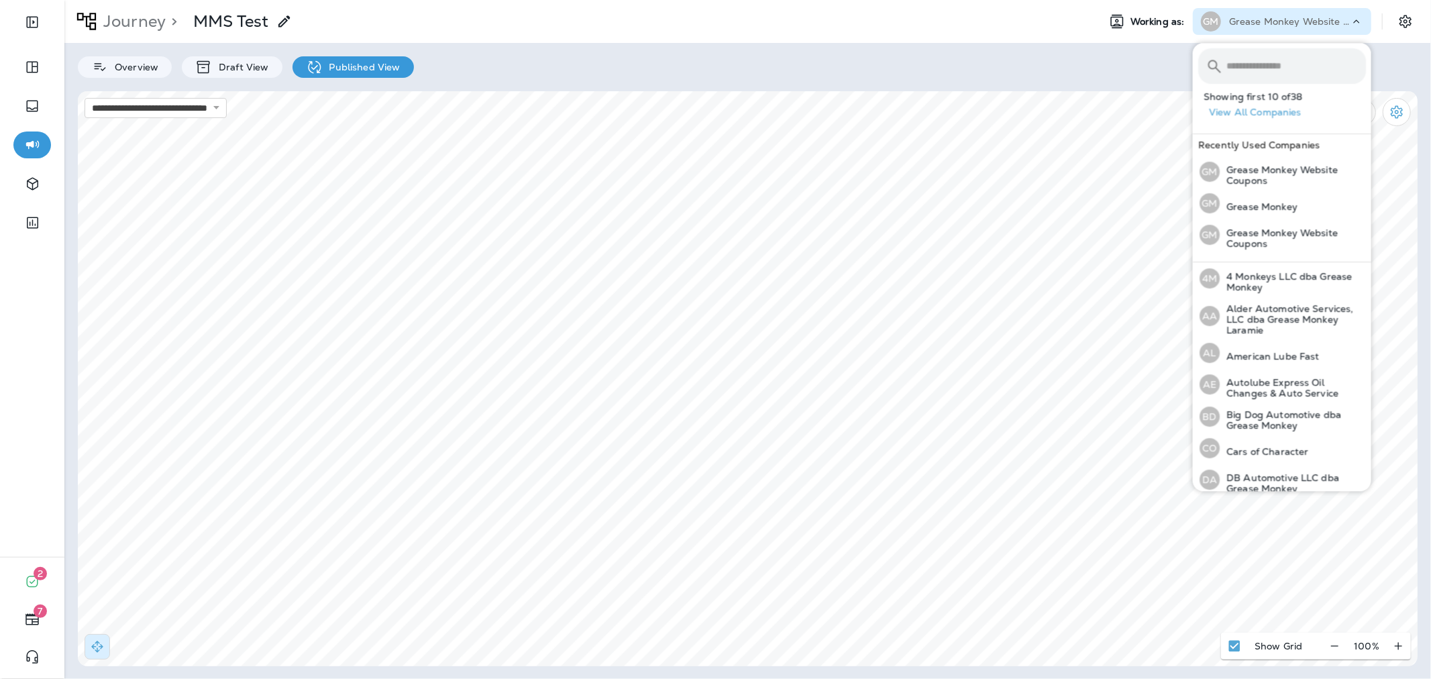
click at [1275, 60] on input "text" at bounding box center [1296, 66] width 140 height 36
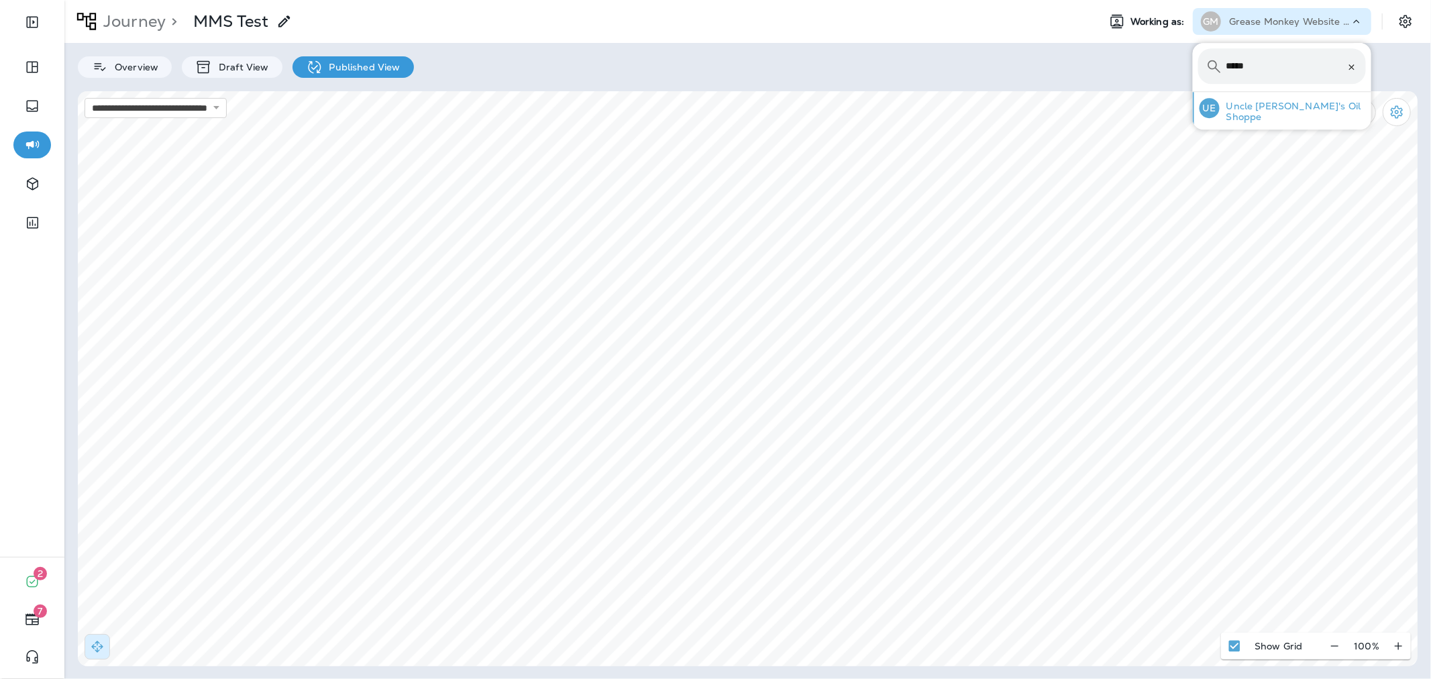
type input "*****"
click at [1266, 105] on p "Uncle [PERSON_NAME]'s Oil Shoppe" at bounding box center [1293, 111] width 146 height 21
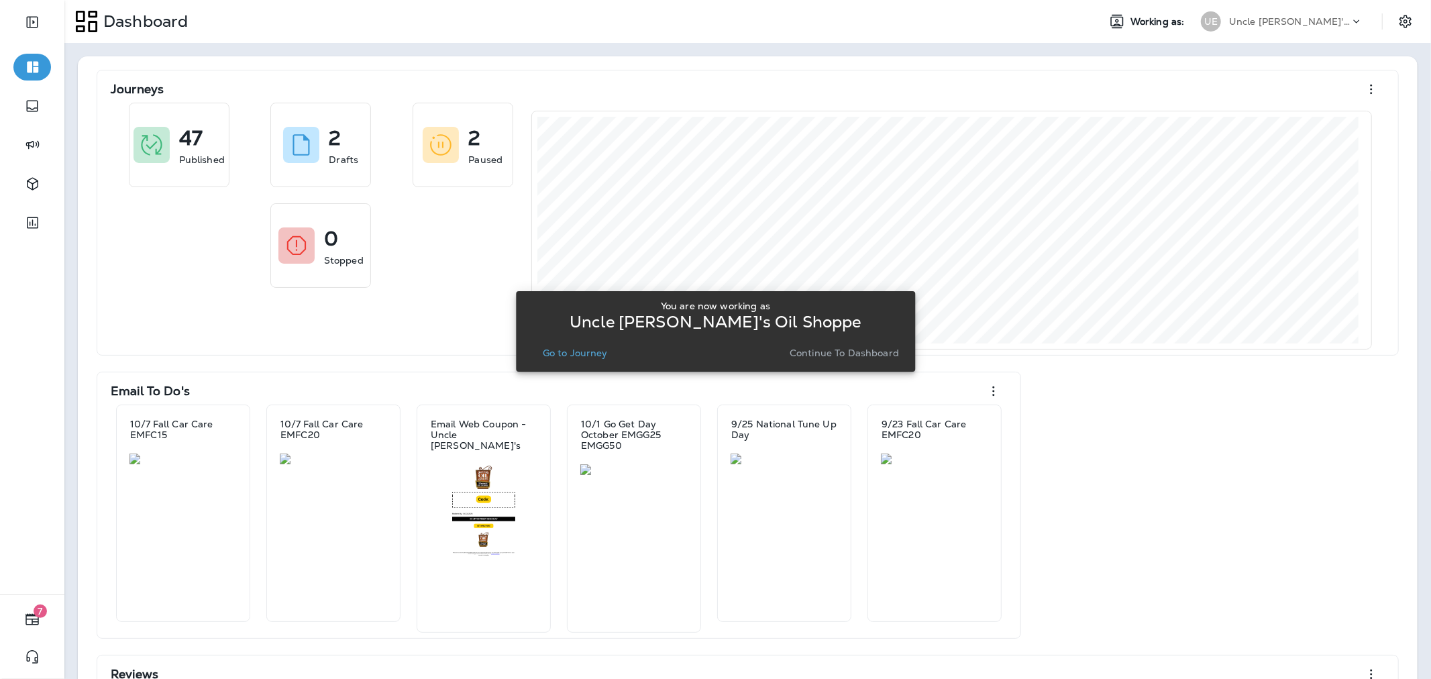
click at [842, 352] on p "Continue to Dashboard" at bounding box center [844, 352] width 109 height 11
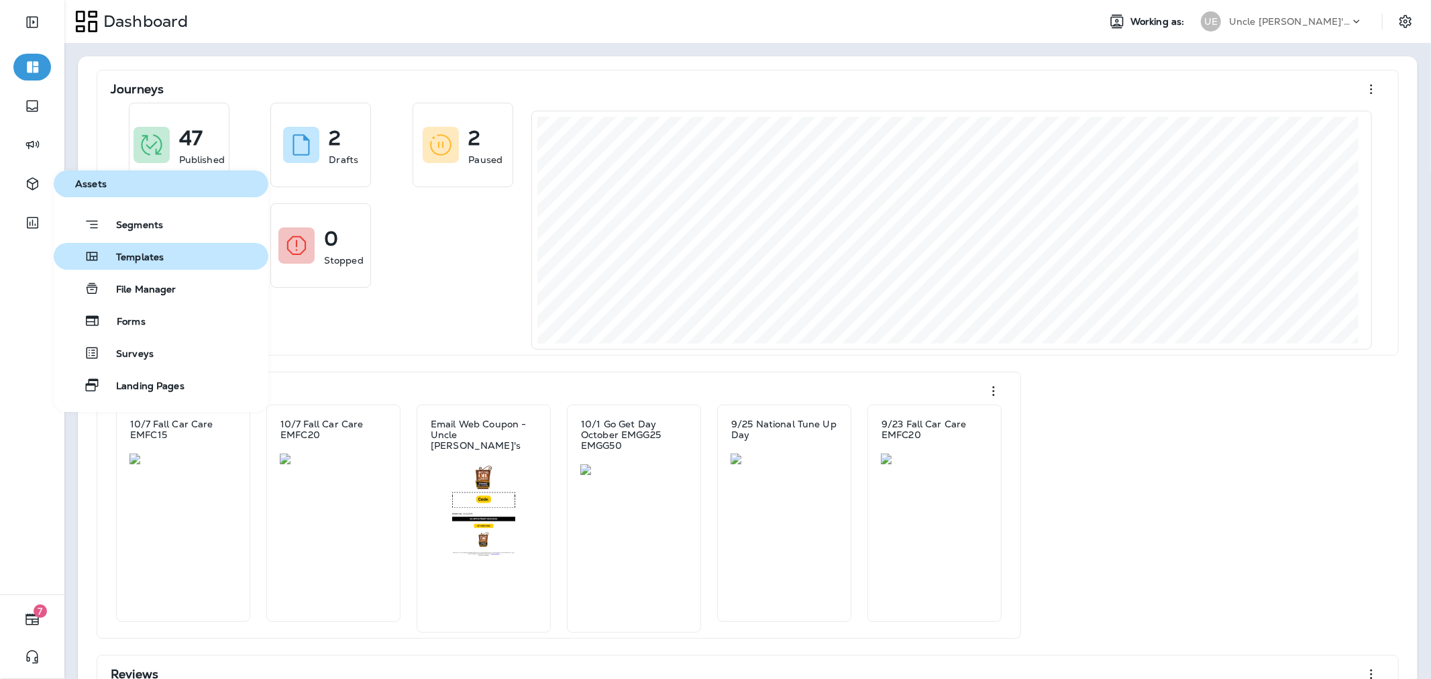
click at [109, 256] on span "Templates" at bounding box center [132, 258] width 64 height 13
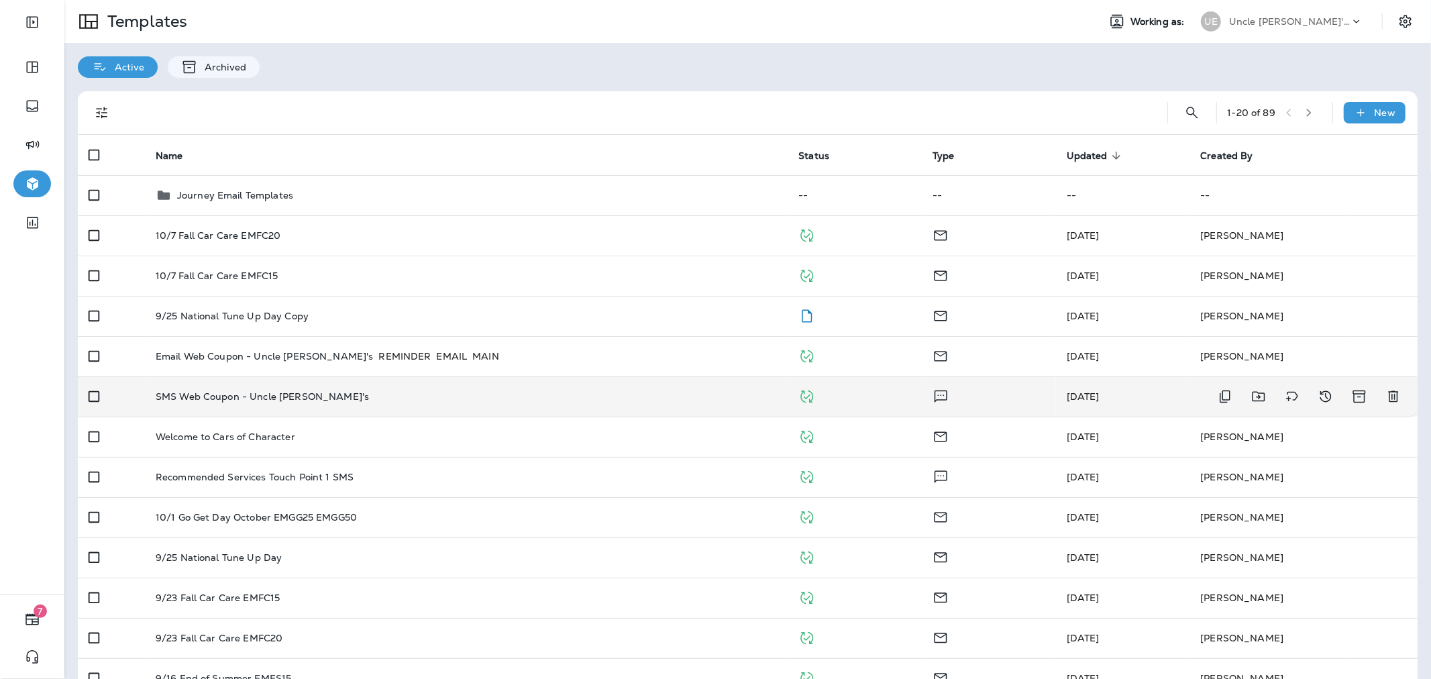
click at [282, 396] on p "SMS Web Coupon - Uncle [PERSON_NAME]'s" at bounding box center [262, 396] width 213 height 11
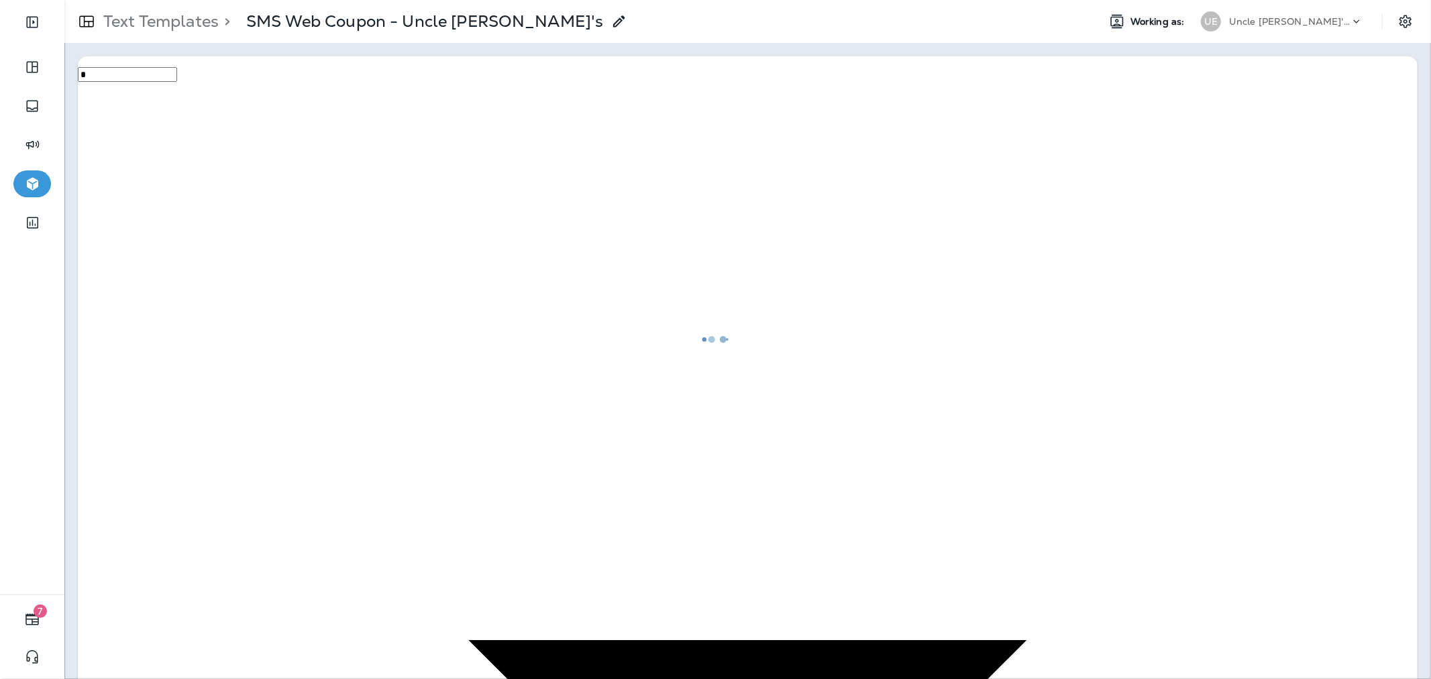
type input "**********"
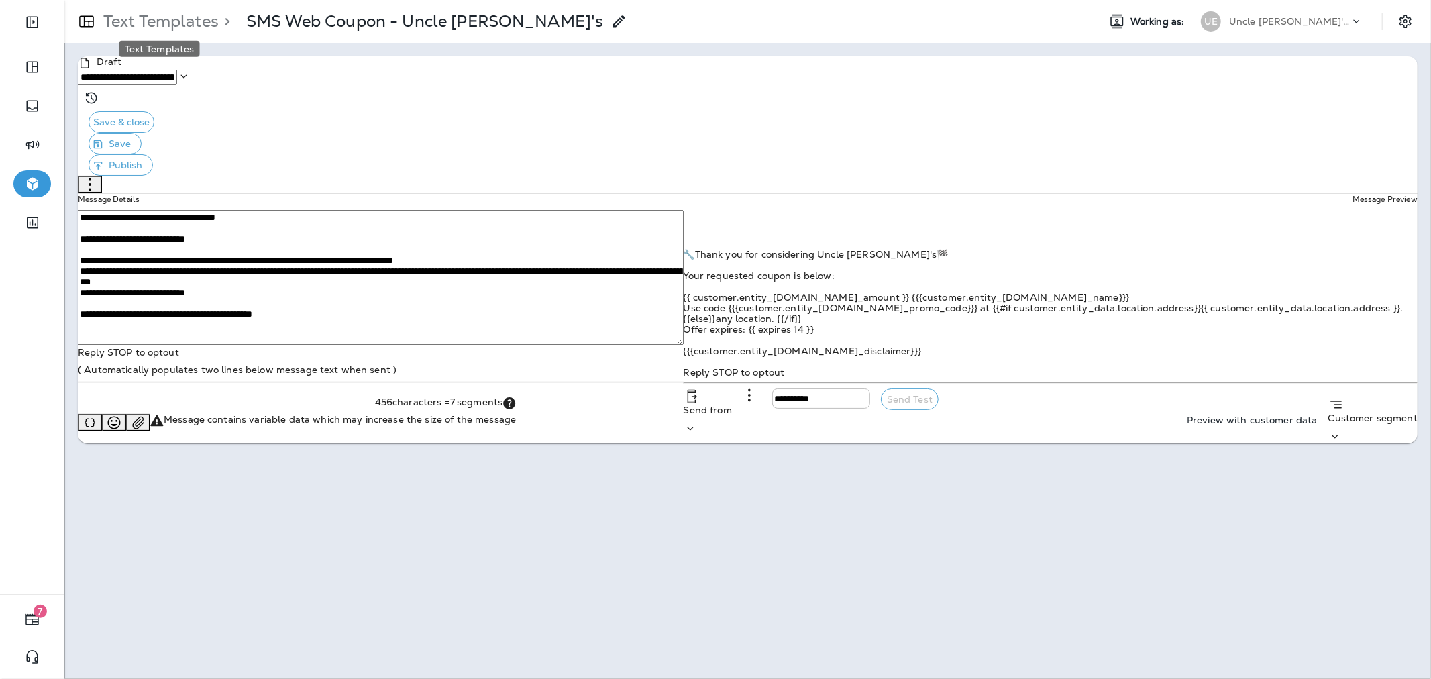
click at [188, 27] on p "Text Templates" at bounding box center [158, 21] width 121 height 20
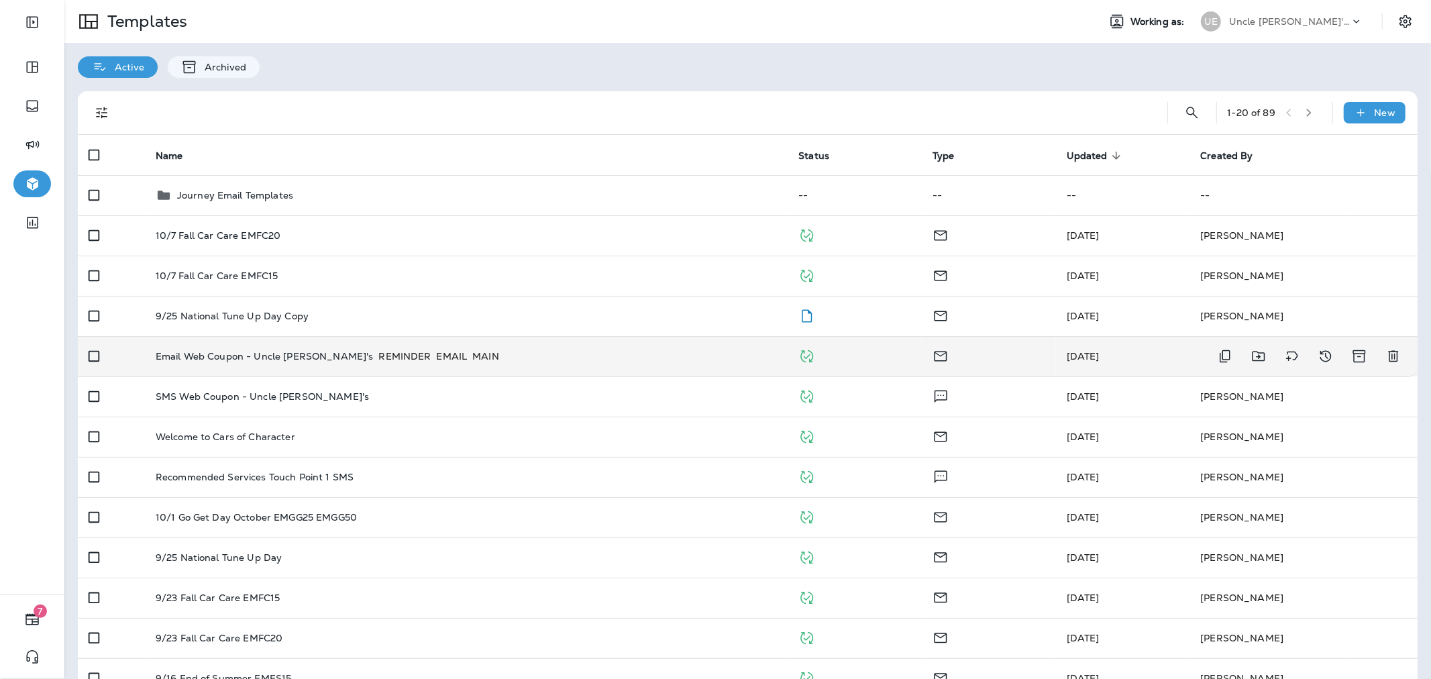
click at [272, 362] on p "Email Web Coupon - Uncle [PERSON_NAME]'s" at bounding box center [265, 356] width 218 height 13
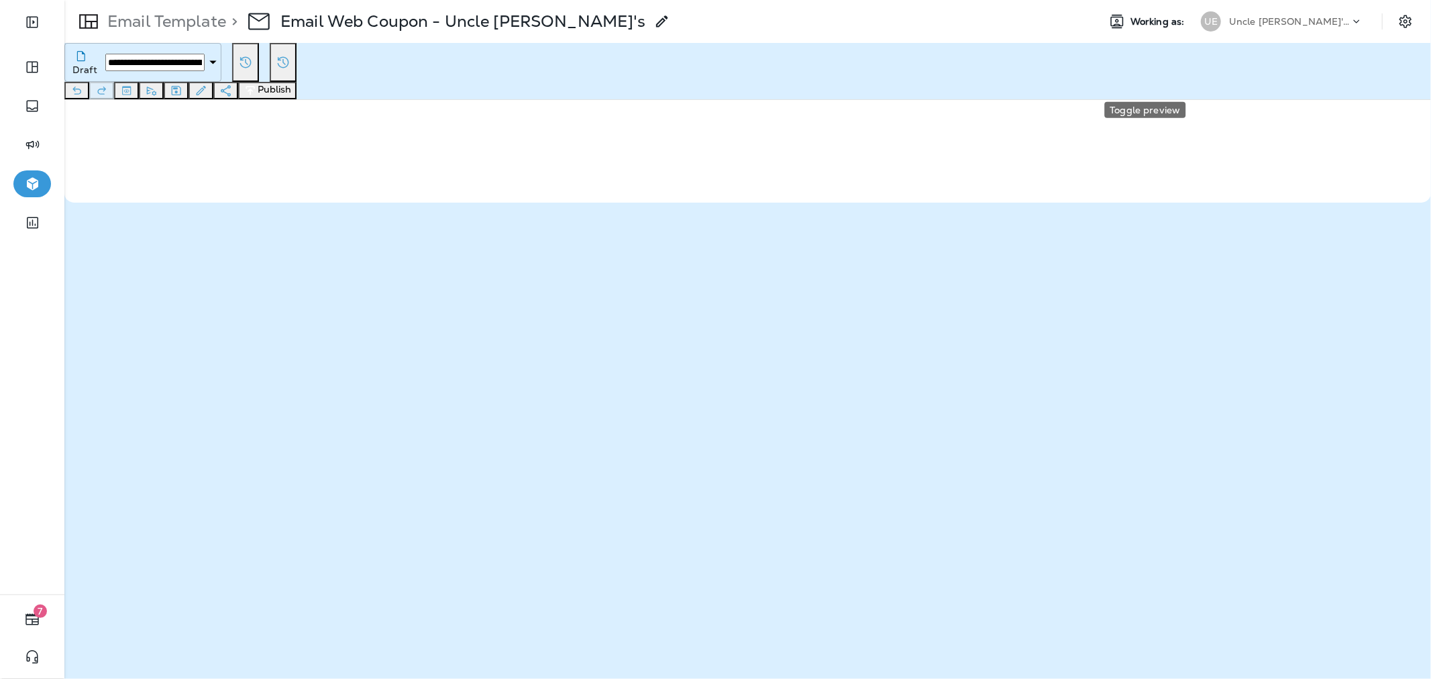
click at [133, 84] on icon "Toggle preview" at bounding box center [126, 90] width 14 height 13
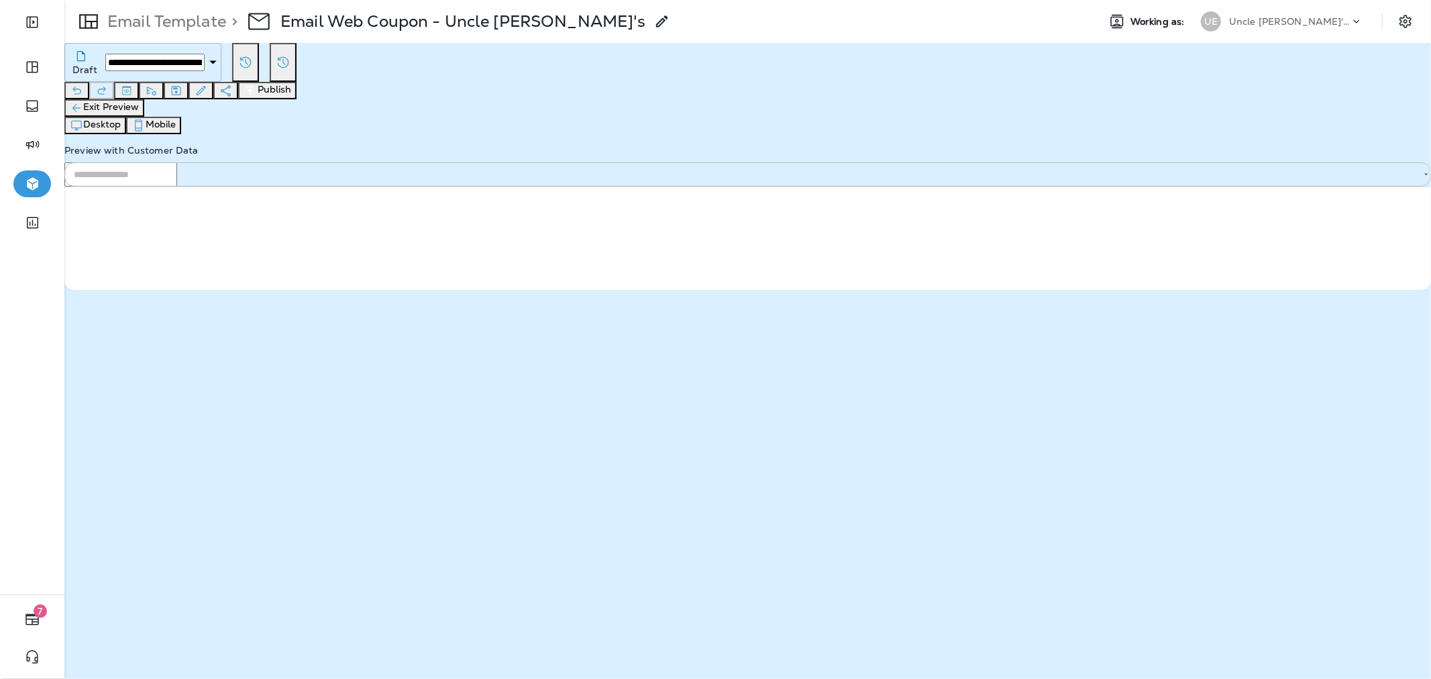
click at [177, 162] on input "text" at bounding box center [120, 174] width 113 height 24
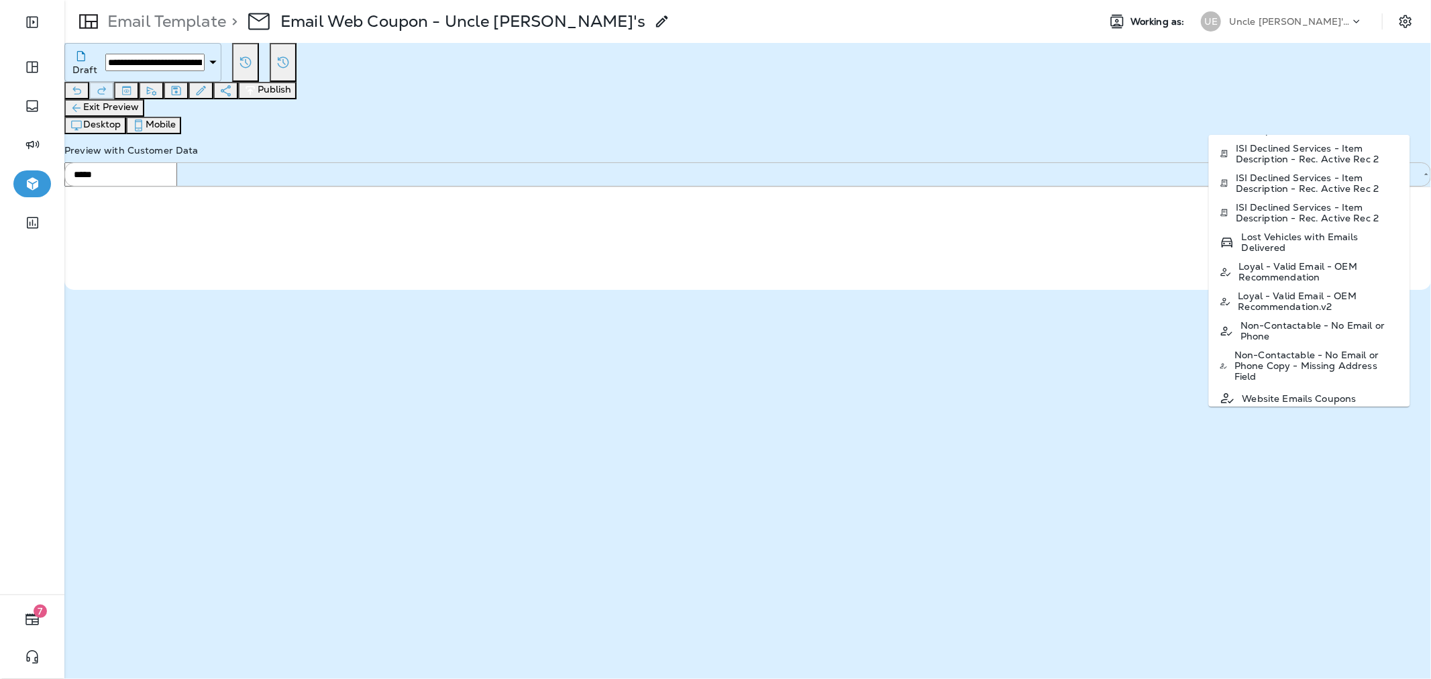
scroll to position [506, 0]
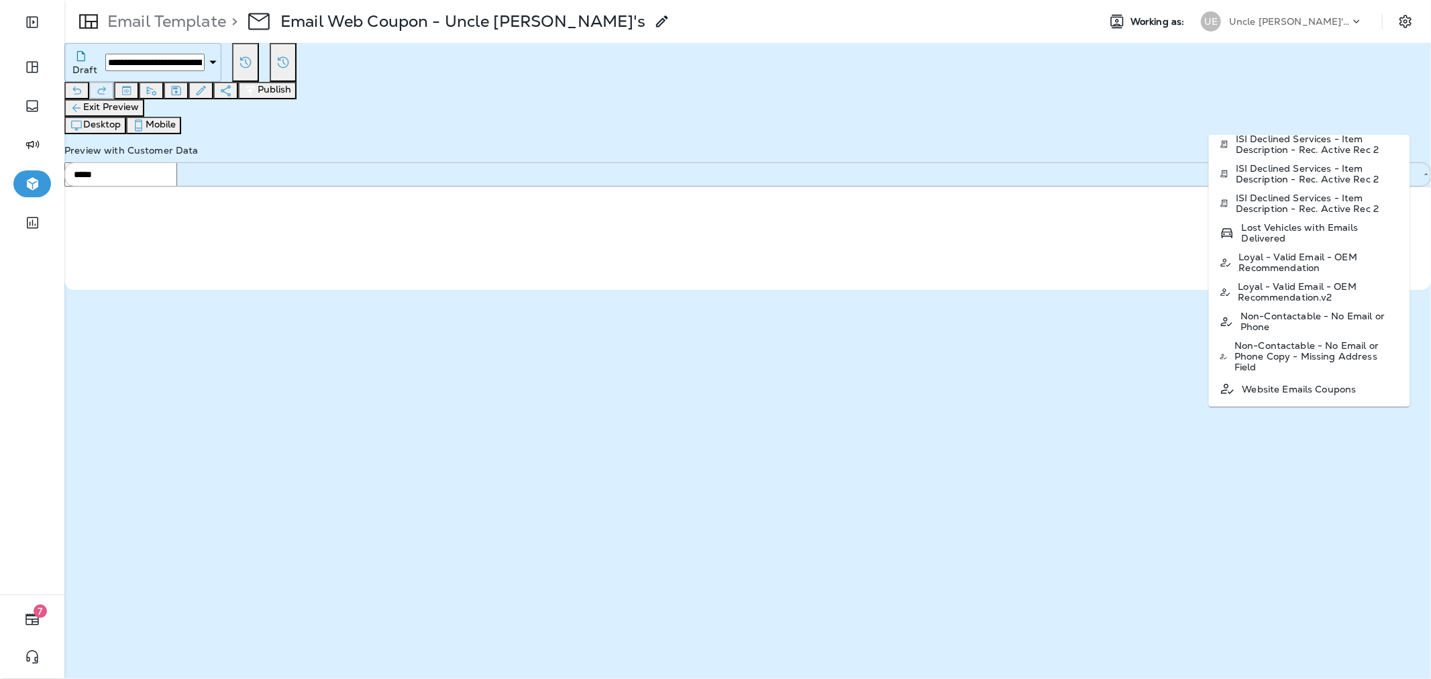
click at [1335, 378] on li "Website Emails Coupons" at bounding box center [1309, 388] width 201 height 25
type input "**********"
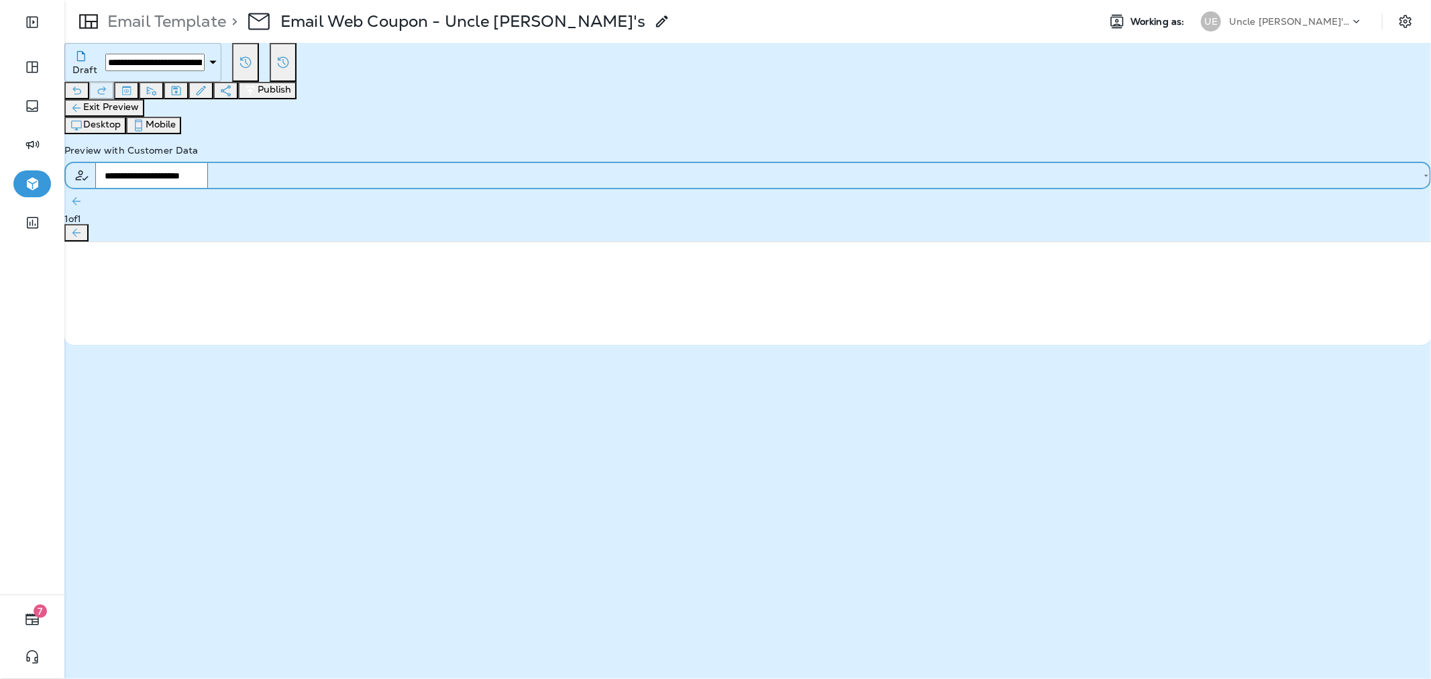
click at [144, 117] on button "Exit Preview" at bounding box center [104, 107] width 80 height 17
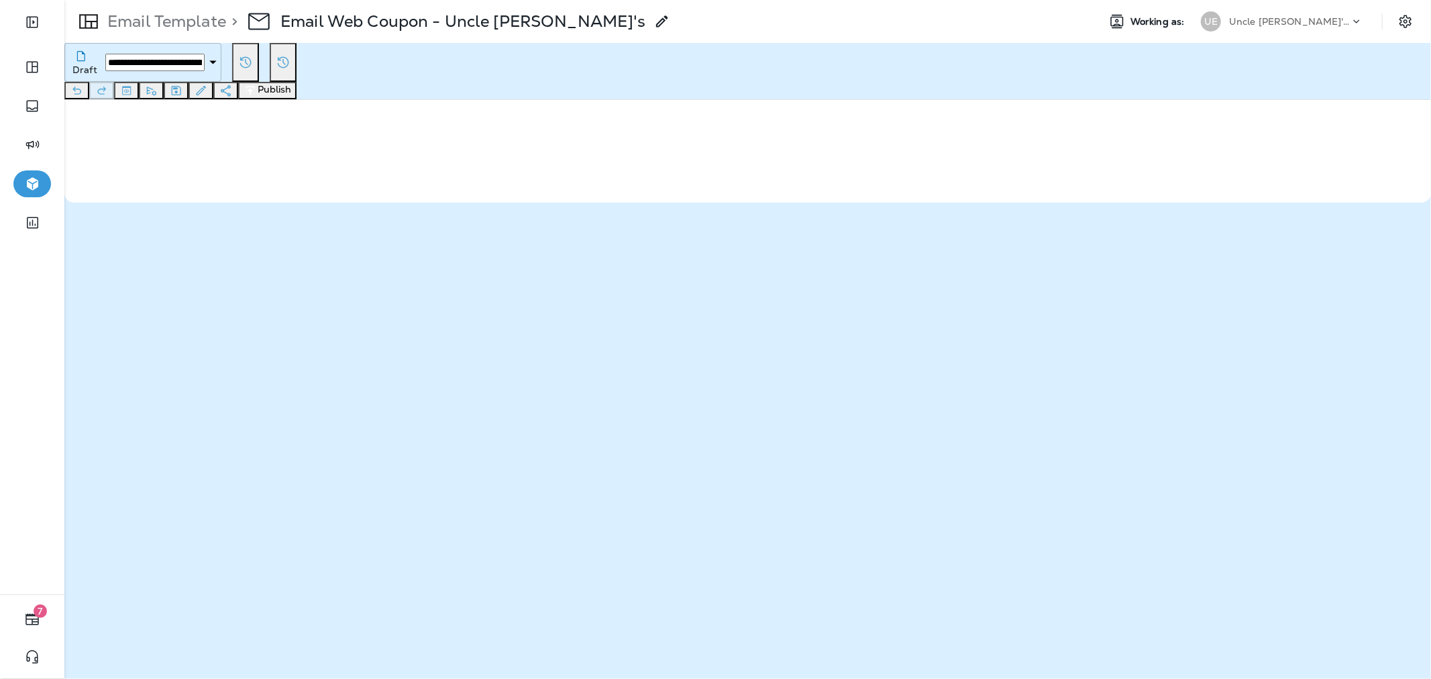
click at [139, 82] on button "Toggle preview" at bounding box center [126, 90] width 25 height 17
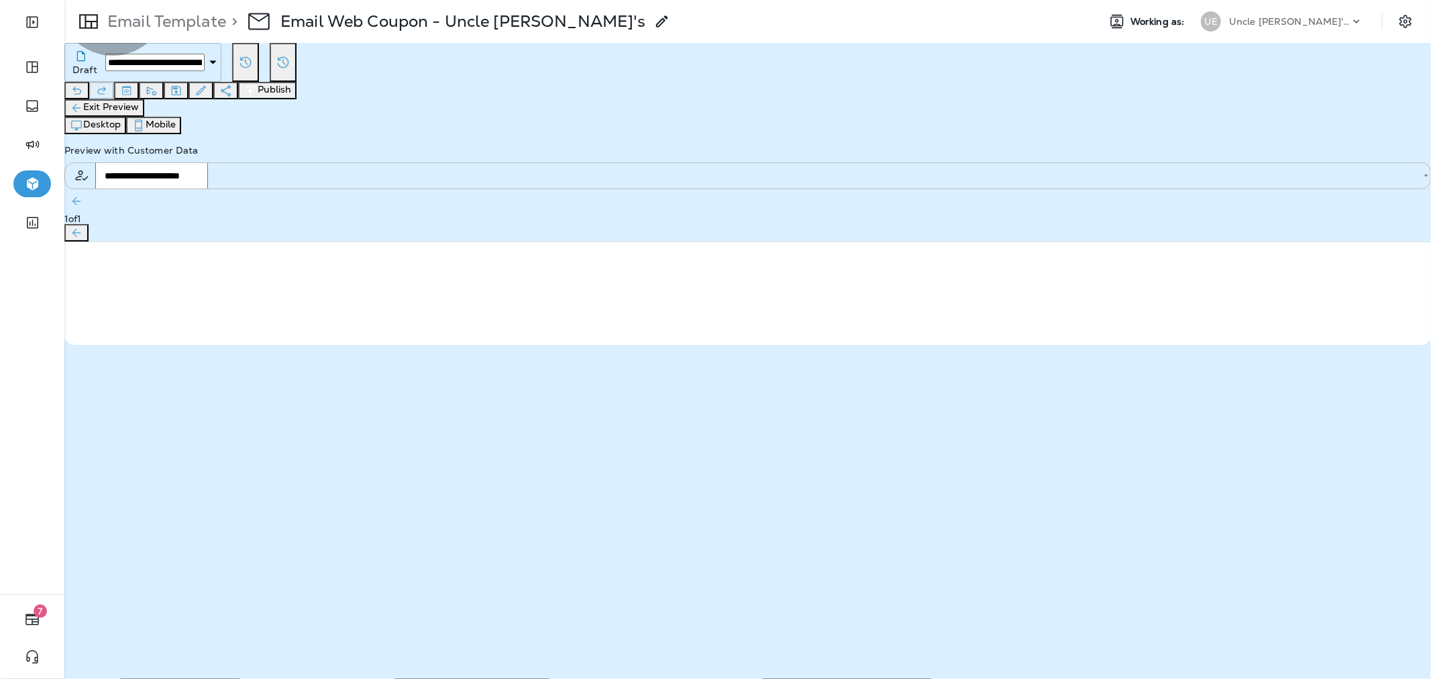
click at [135, 111] on button "Exit Preview" at bounding box center [104, 107] width 80 height 17
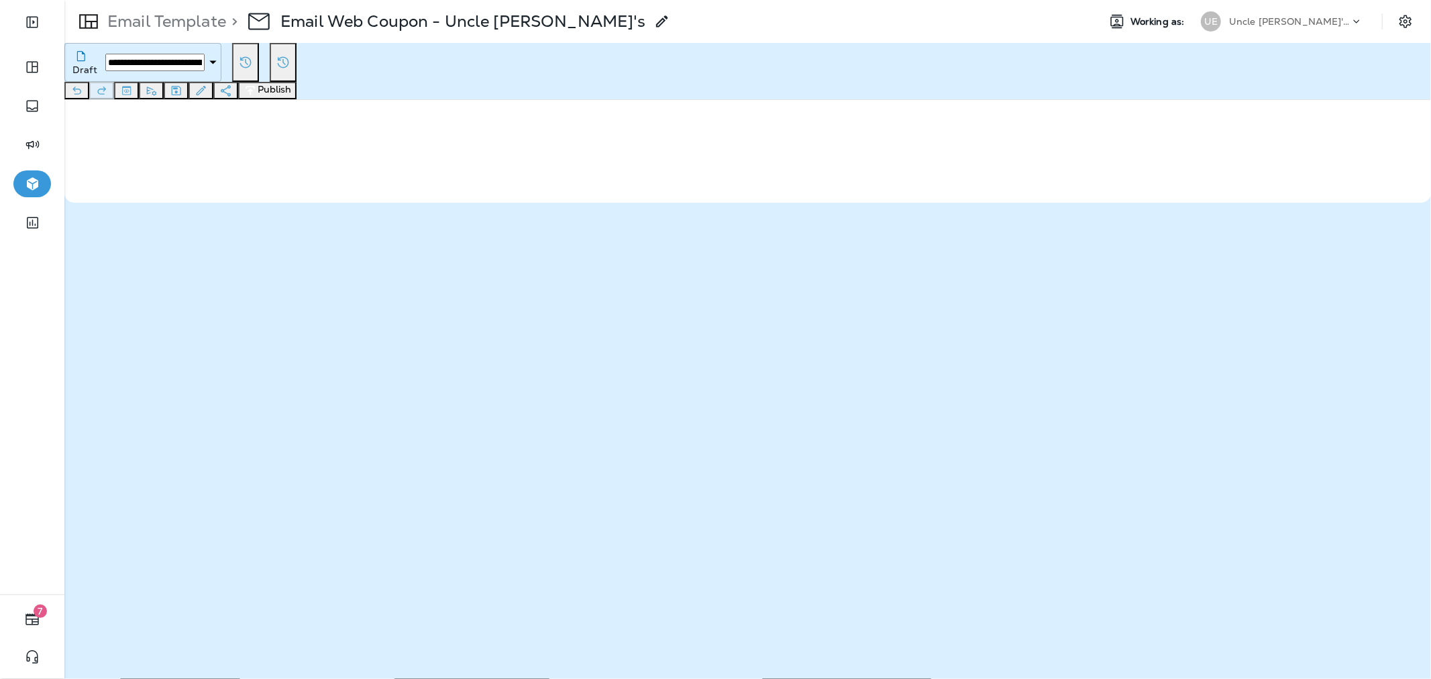
click at [1333, 30] on div "Uncle [PERSON_NAME]'s Oil Shoppe" at bounding box center [1289, 21] width 121 height 20
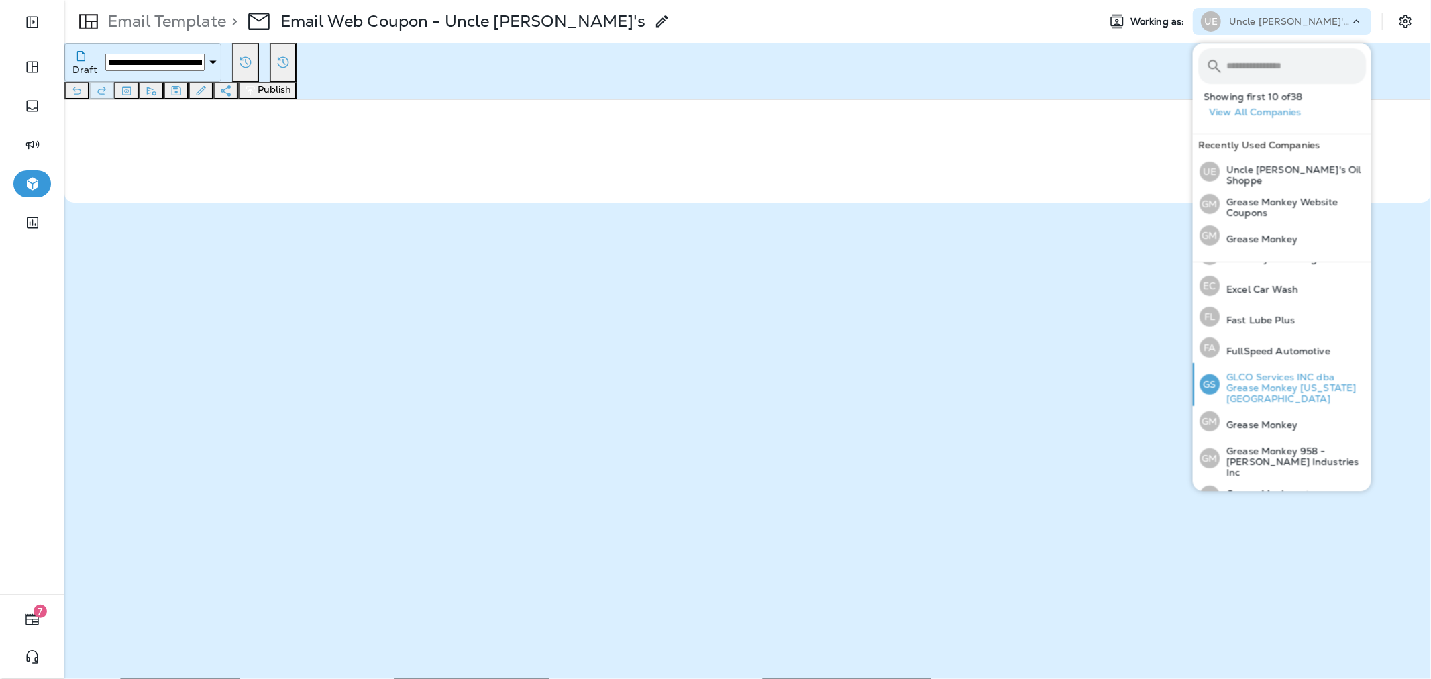
scroll to position [298, 0]
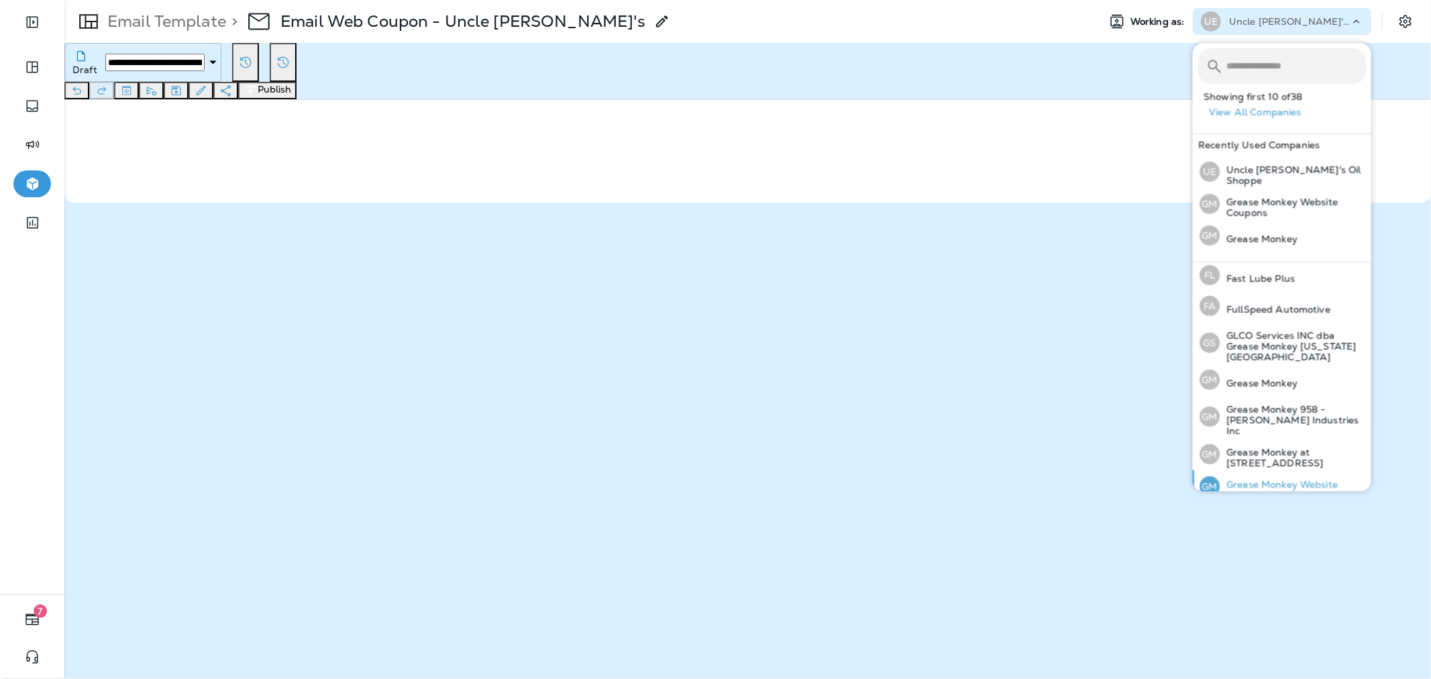
click at [1287, 479] on p "Grease Monkey Website Coupons" at bounding box center [1293, 489] width 146 height 21
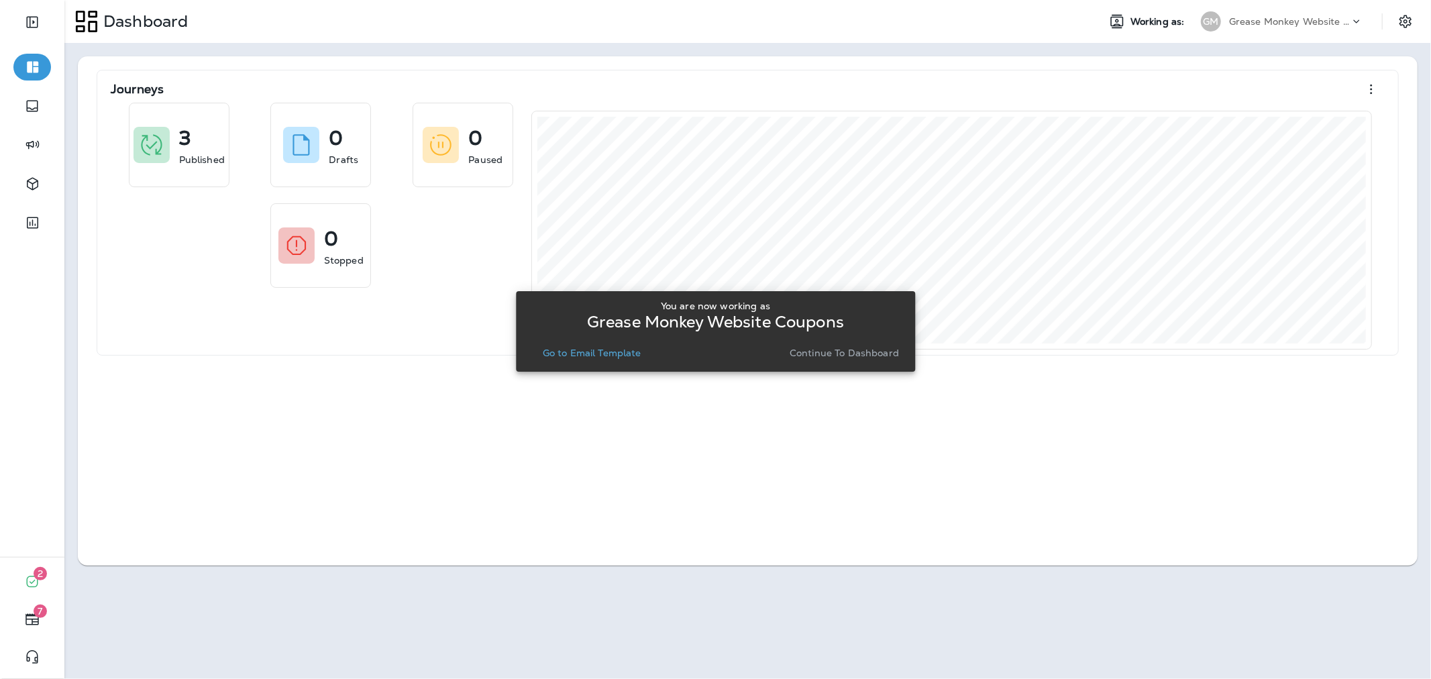
click at [842, 354] on p "Continue to Dashboard" at bounding box center [844, 352] width 109 height 11
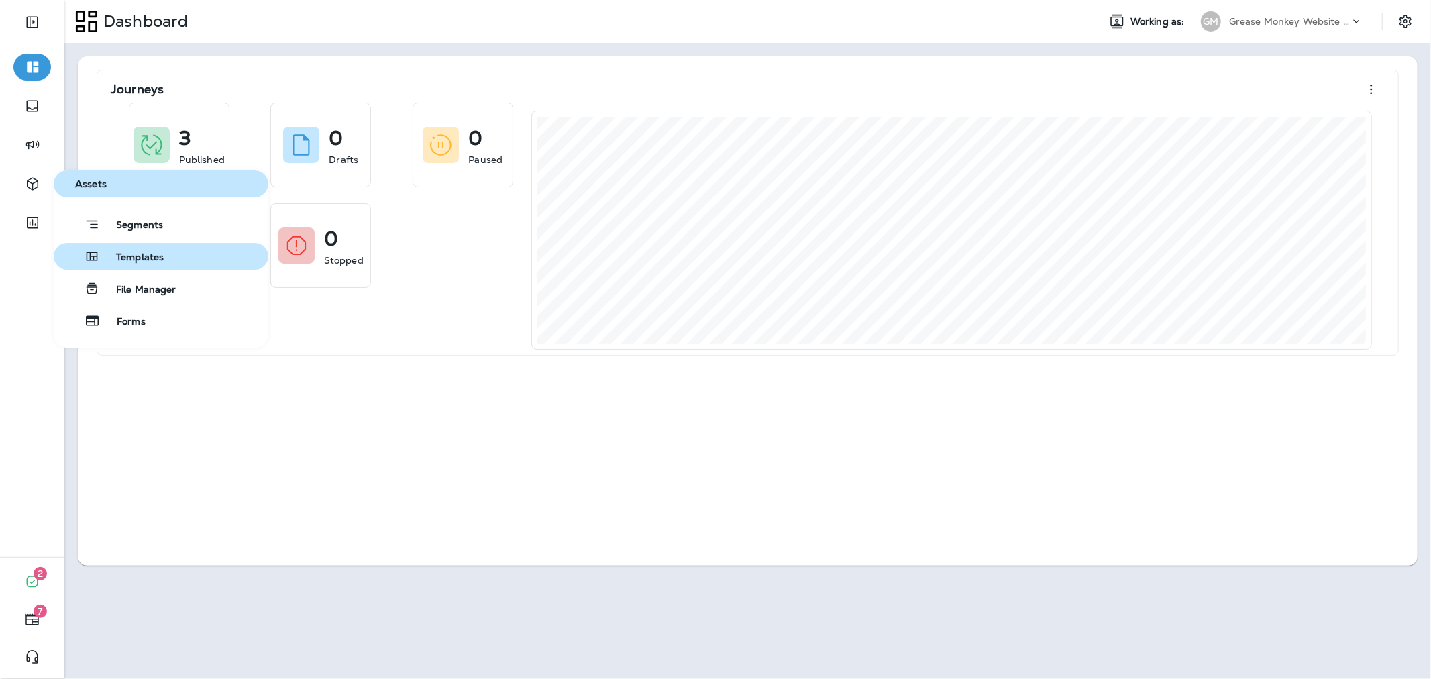
click at [171, 260] on button "Templates" at bounding box center [161, 256] width 215 height 27
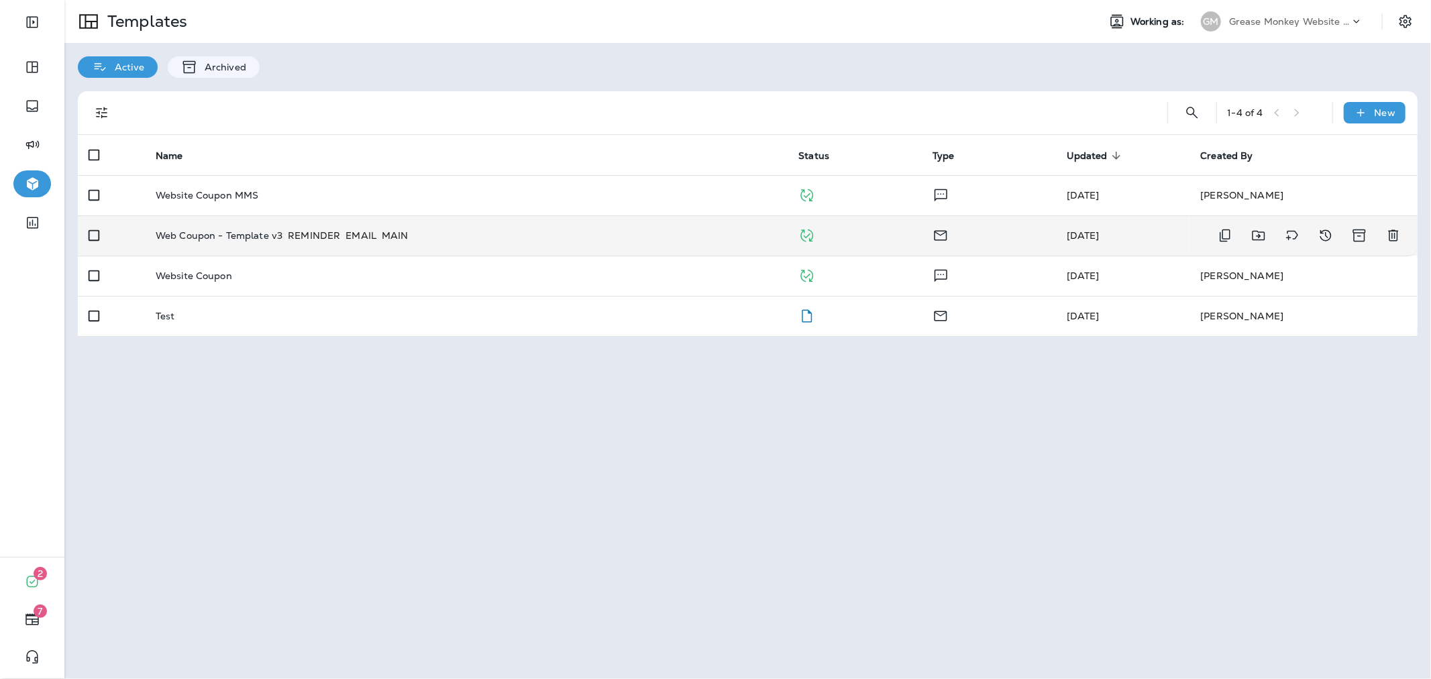
click at [573, 235] on div "Web Coupon - Template v3 REMINDER EMAIL MAIN" at bounding box center [467, 235] width 622 height 13
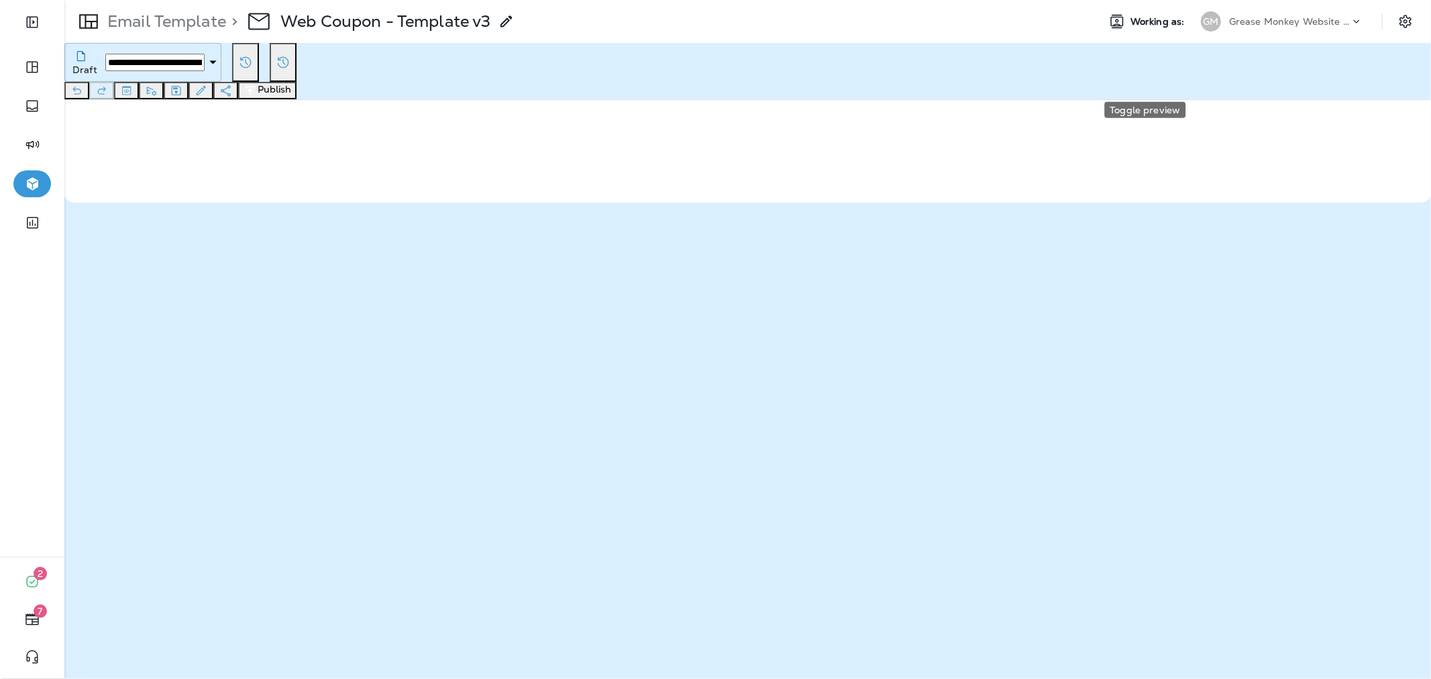
click at [133, 84] on icon "Toggle preview" at bounding box center [126, 90] width 14 height 13
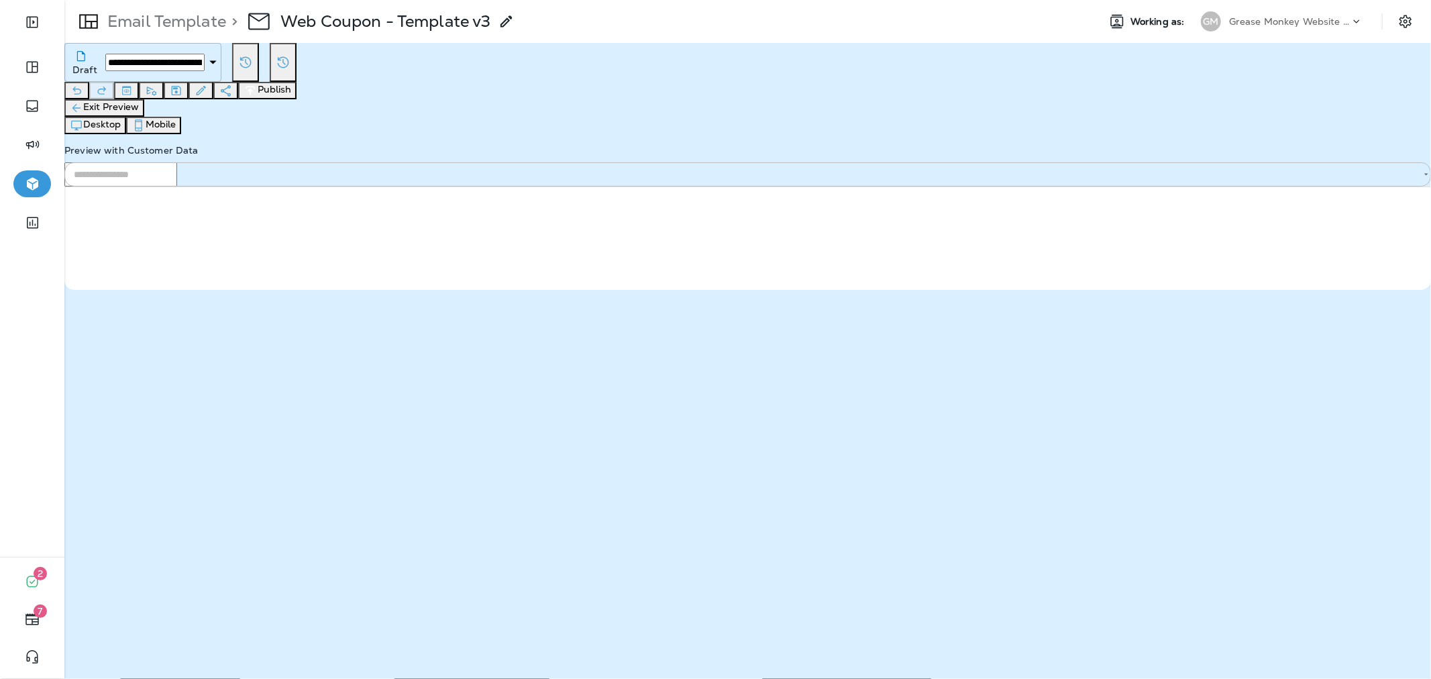
click at [1065, 134] on div "Preview with Customer Data ​" at bounding box center [747, 160] width 1366 height 52
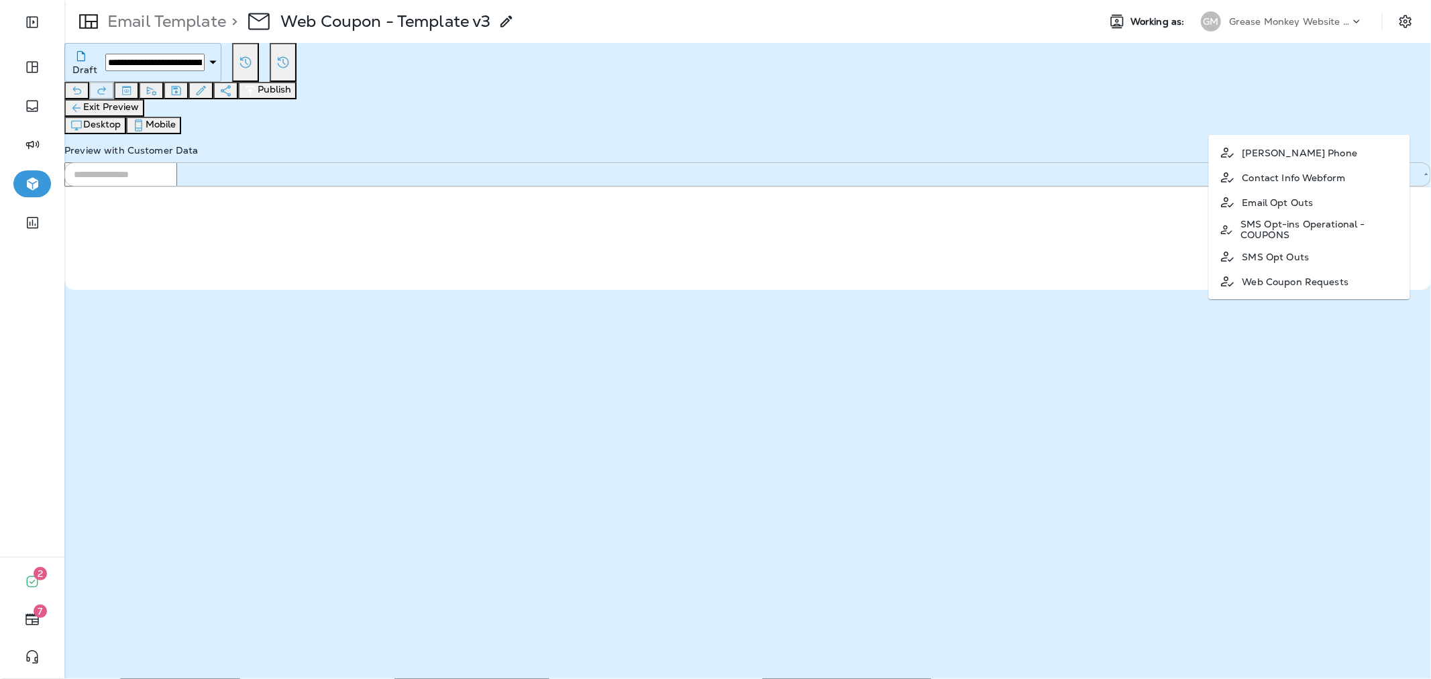
click at [177, 162] on input "text" at bounding box center [120, 174] width 113 height 24
click at [1303, 286] on p "Web Coupon Requests" at bounding box center [1295, 281] width 107 height 11
type input "**********"
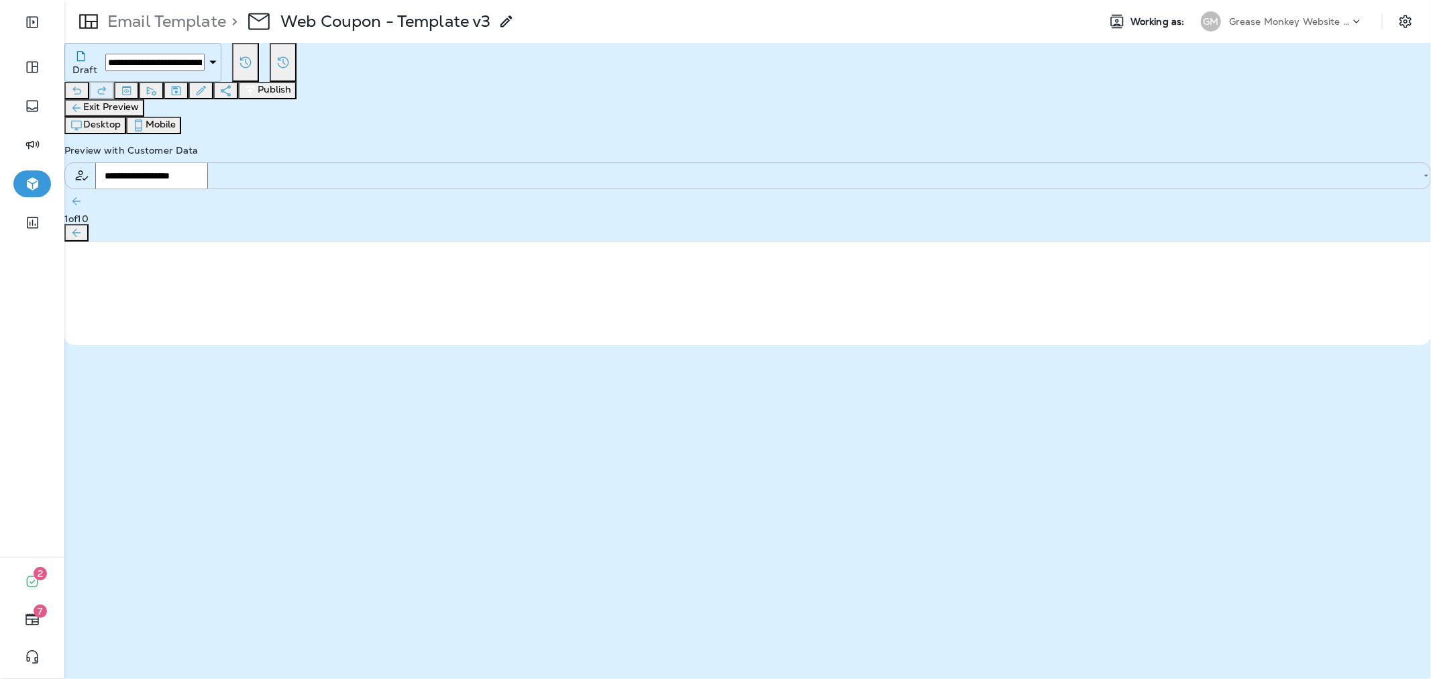
click at [297, 82] on button "Publish" at bounding box center [267, 90] width 58 height 17
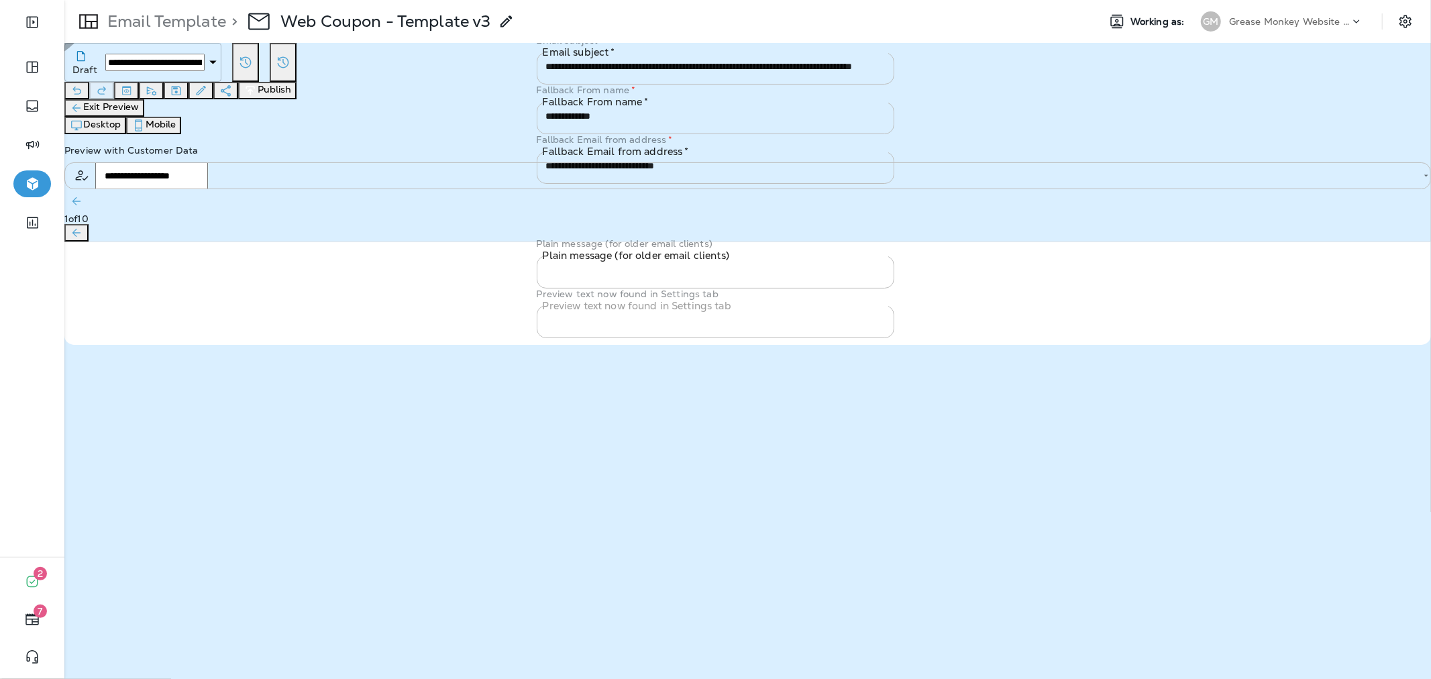
click at [623, 354] on button "Publish" at bounding box center [600, 346] width 44 height 15
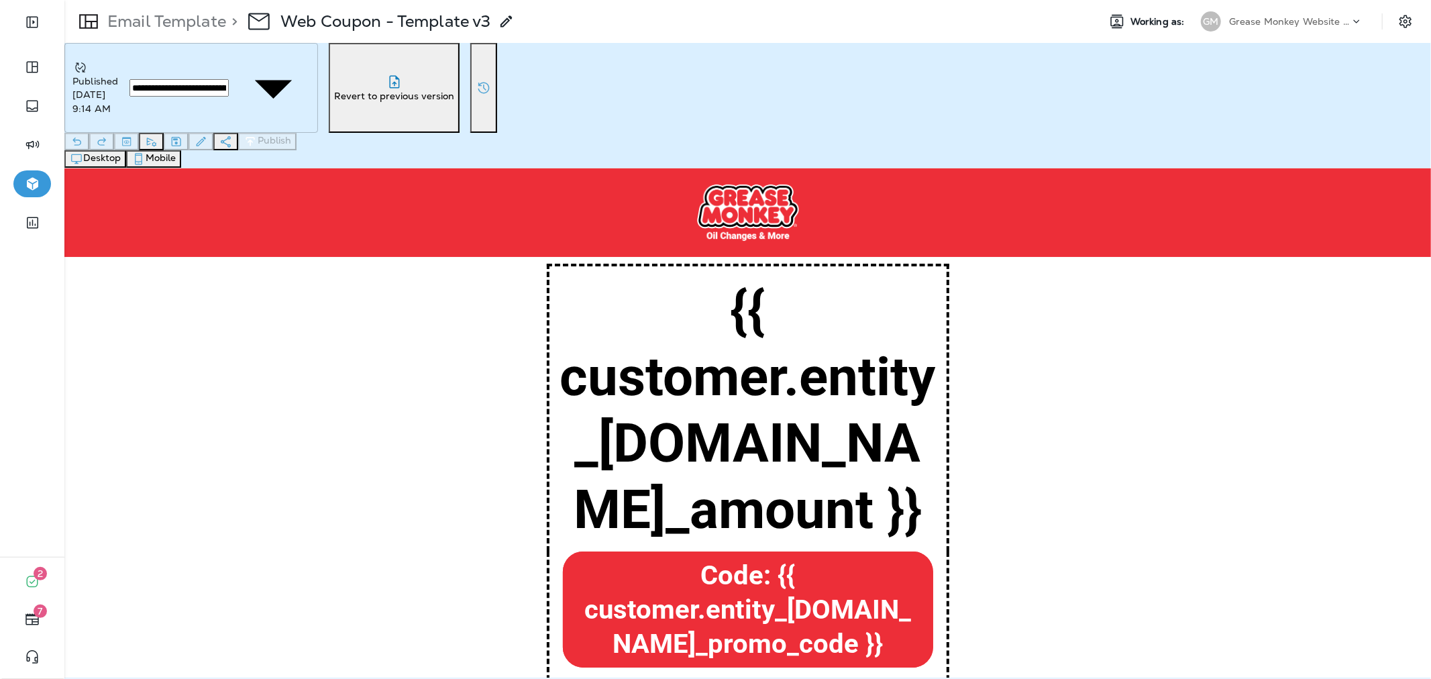
drag, startPoint x: 1291, startPoint y: 20, endPoint x: 1285, endPoint y: 32, distance: 12.9
click at [1291, 20] on p "Grease Monkey Website Coupons" at bounding box center [1289, 21] width 121 height 11
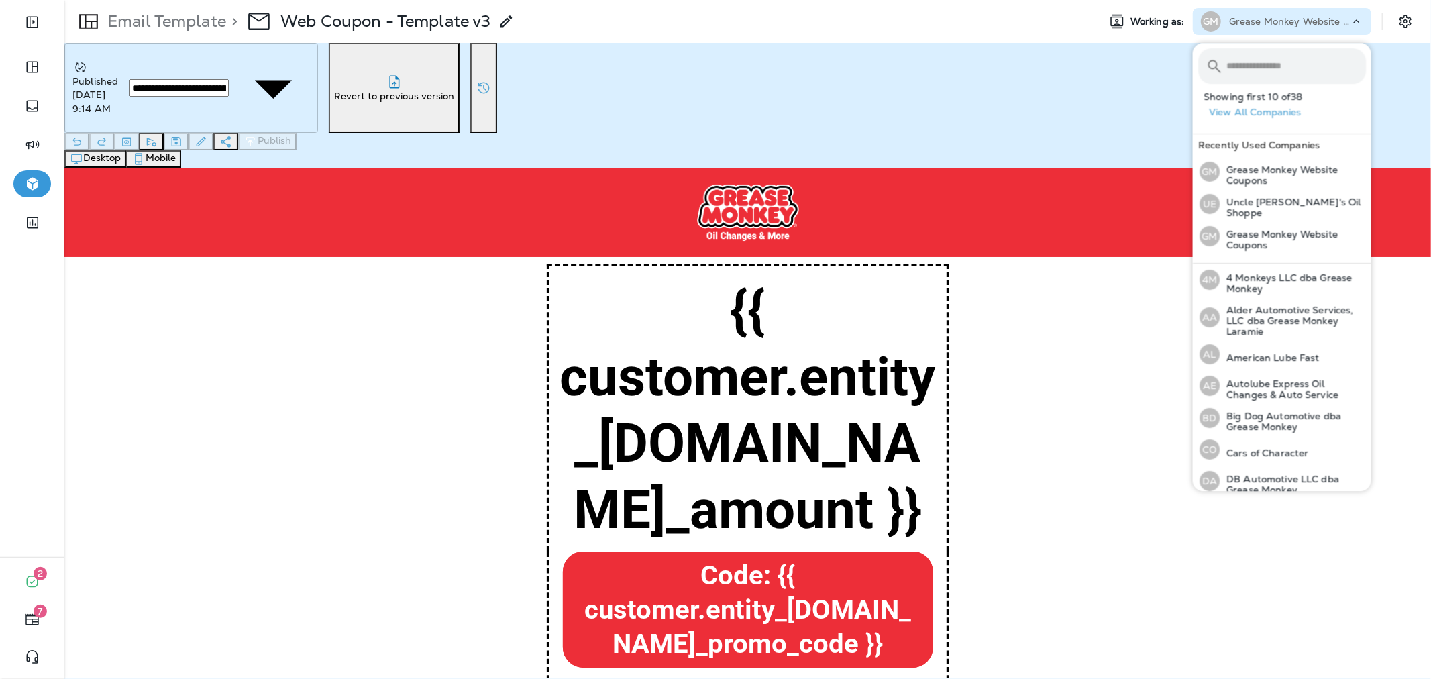
click at [1267, 64] on input "text" at bounding box center [1296, 66] width 140 height 36
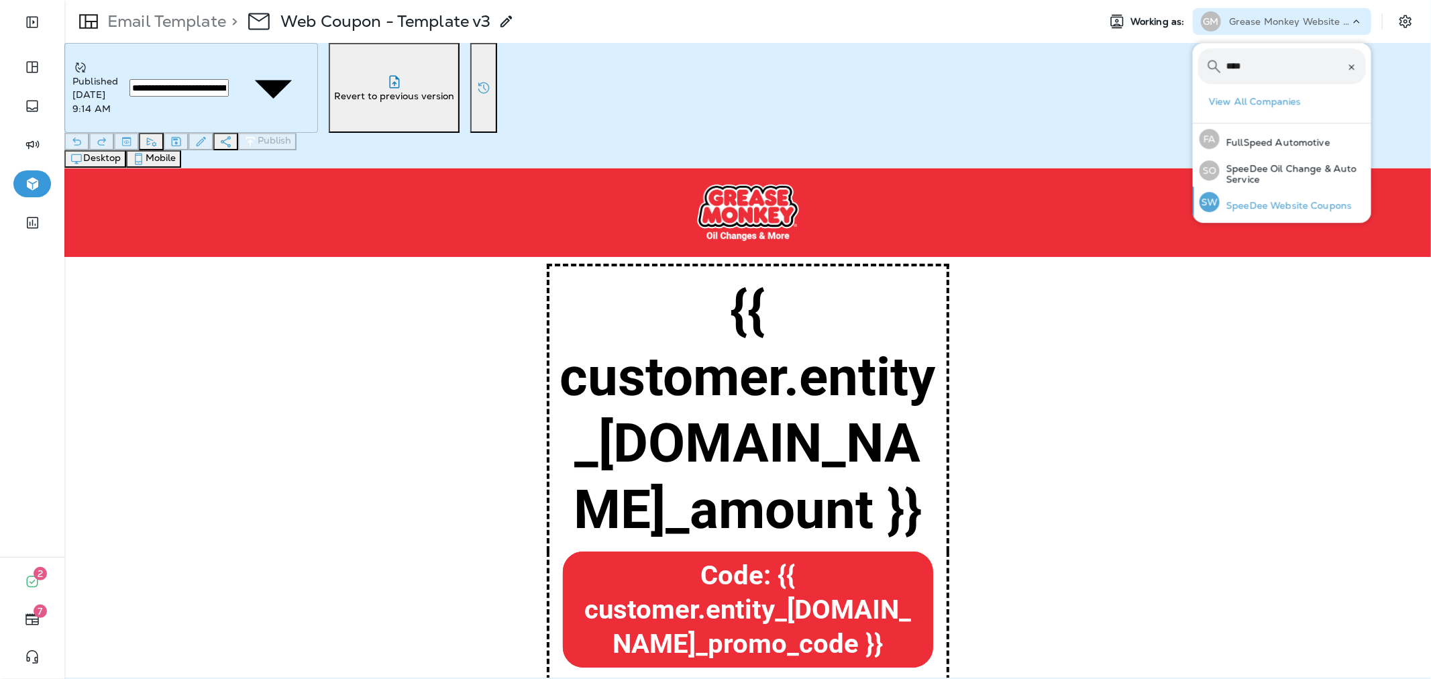
type input "****"
click at [1296, 200] on p "SpeeDee Website Coupons" at bounding box center [1286, 205] width 132 height 11
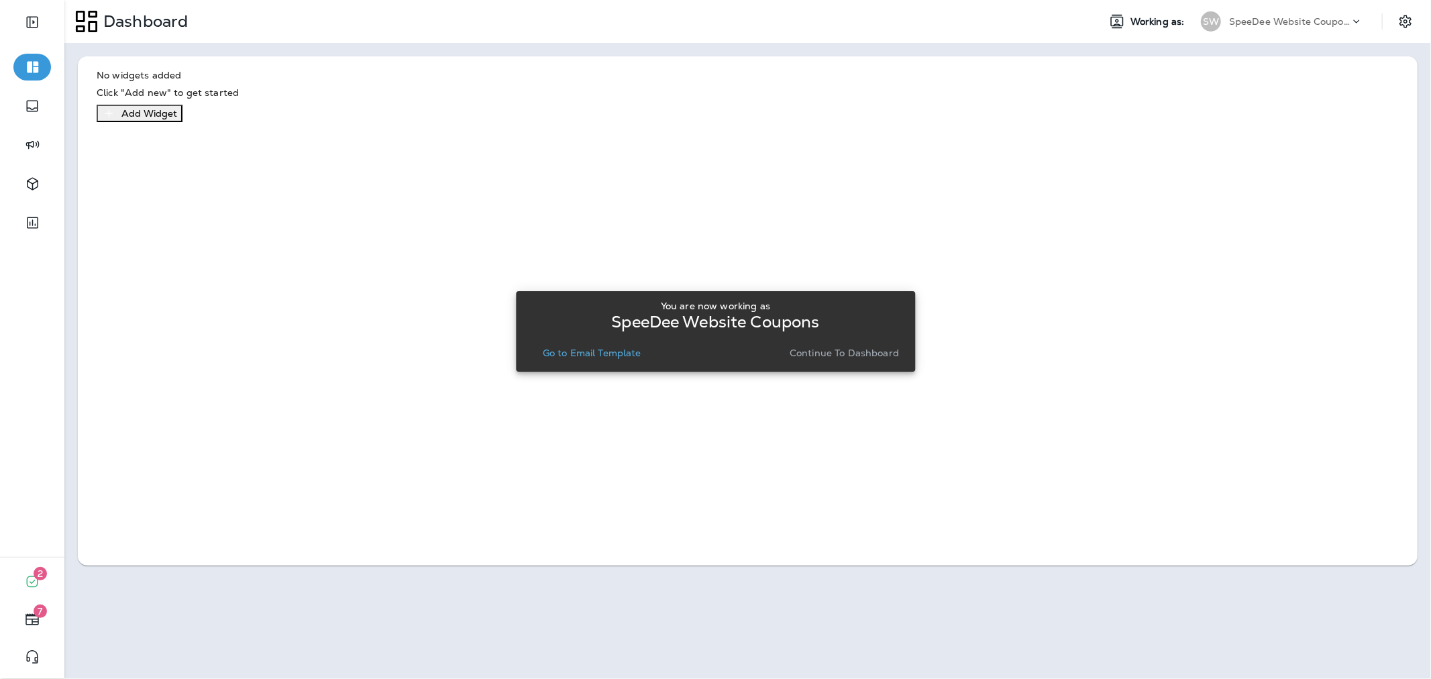
click at [634, 347] on p "Go to Email Template" at bounding box center [592, 352] width 99 height 11
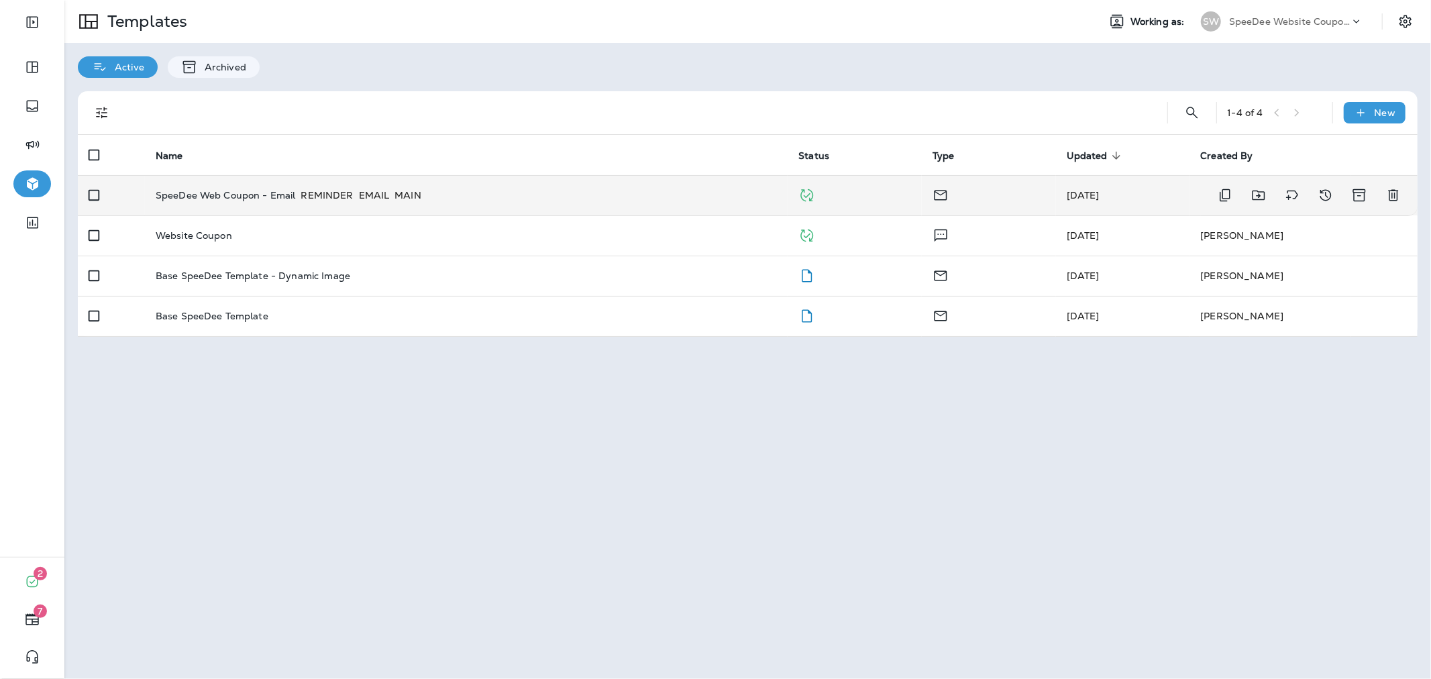
click at [619, 202] on div "SpeeDee Web Coupon - Email REMINDER EMAIL MAIN" at bounding box center [467, 195] width 622 height 13
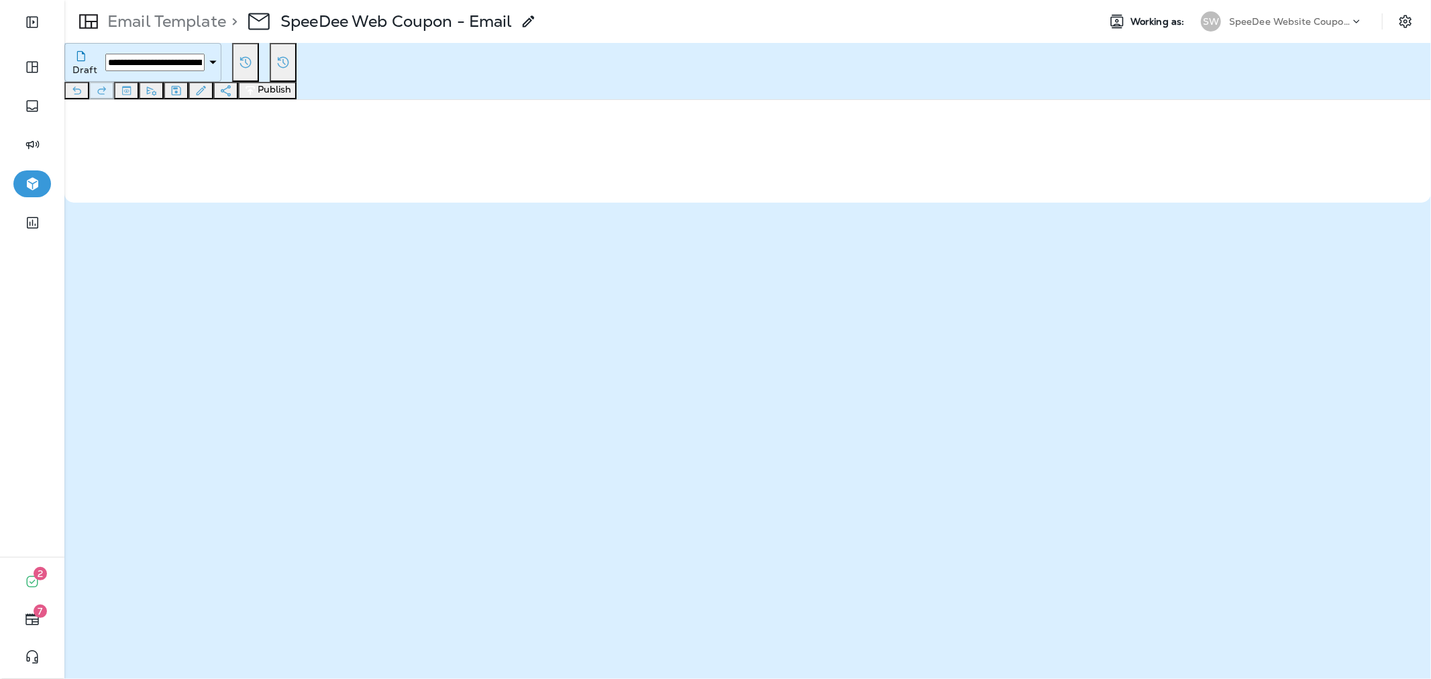
click at [1265, 21] on p "SpeeDee Website Coupons" at bounding box center [1289, 21] width 121 height 11
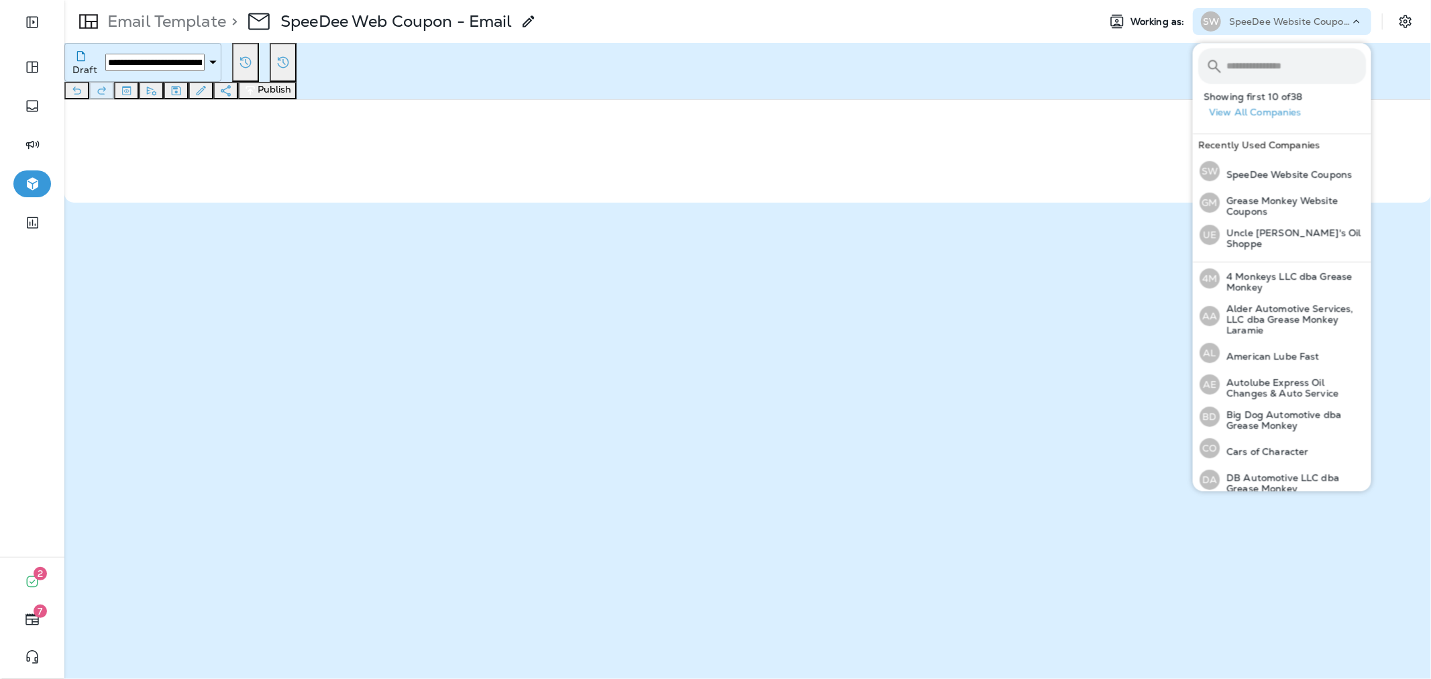
click at [1264, 62] on input "text" at bounding box center [1296, 66] width 140 height 36
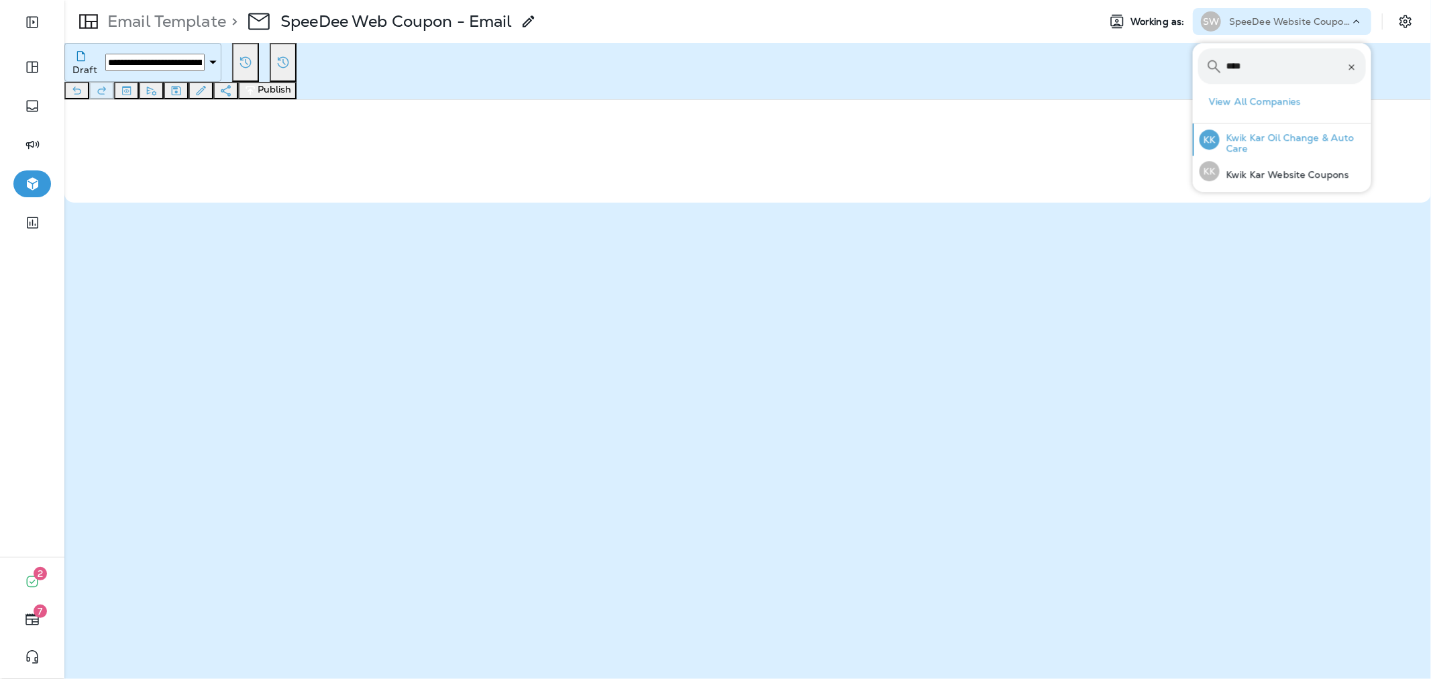
type input "****"
click at [1278, 144] on p "Kwik Kar Oil Change & Auto Care" at bounding box center [1293, 142] width 146 height 21
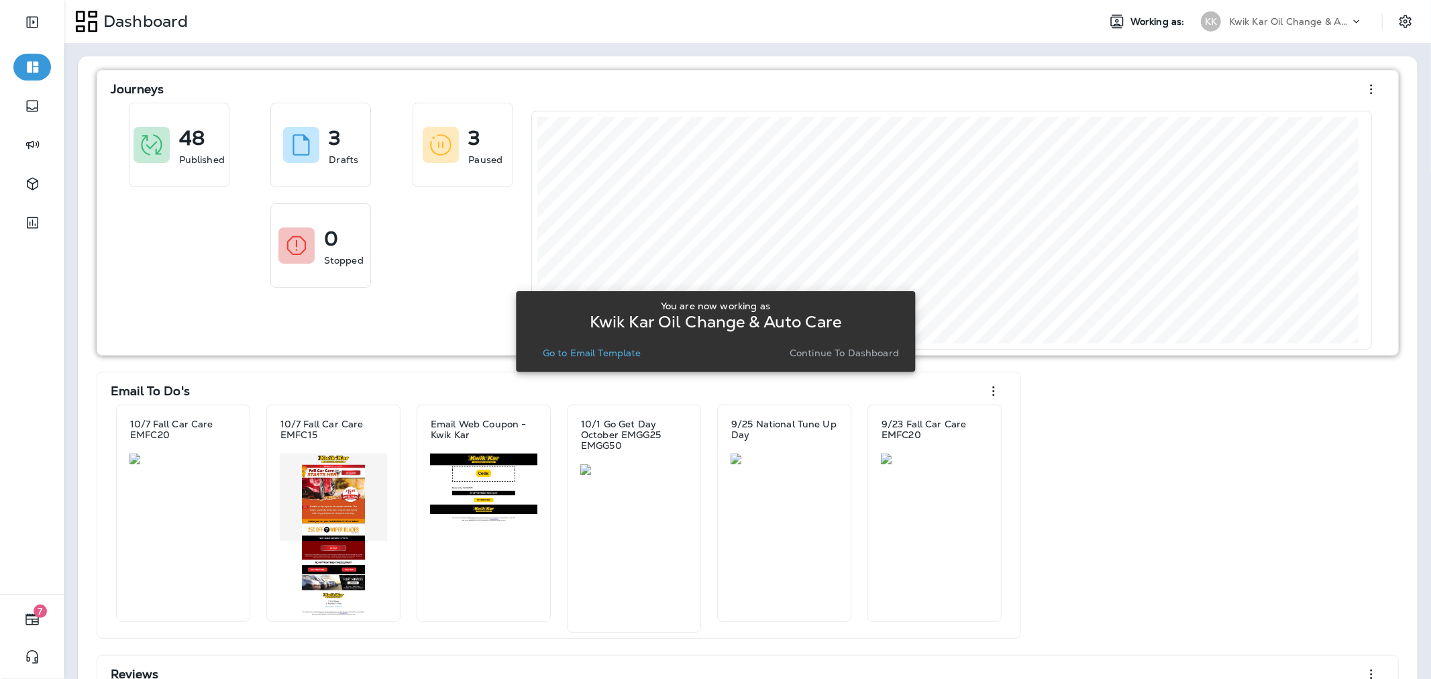
drag, startPoint x: 828, startPoint y: 357, endPoint x: 790, endPoint y: 351, distance: 38.7
click at [828, 356] on p "Continue to Dashboard" at bounding box center [844, 352] width 109 height 11
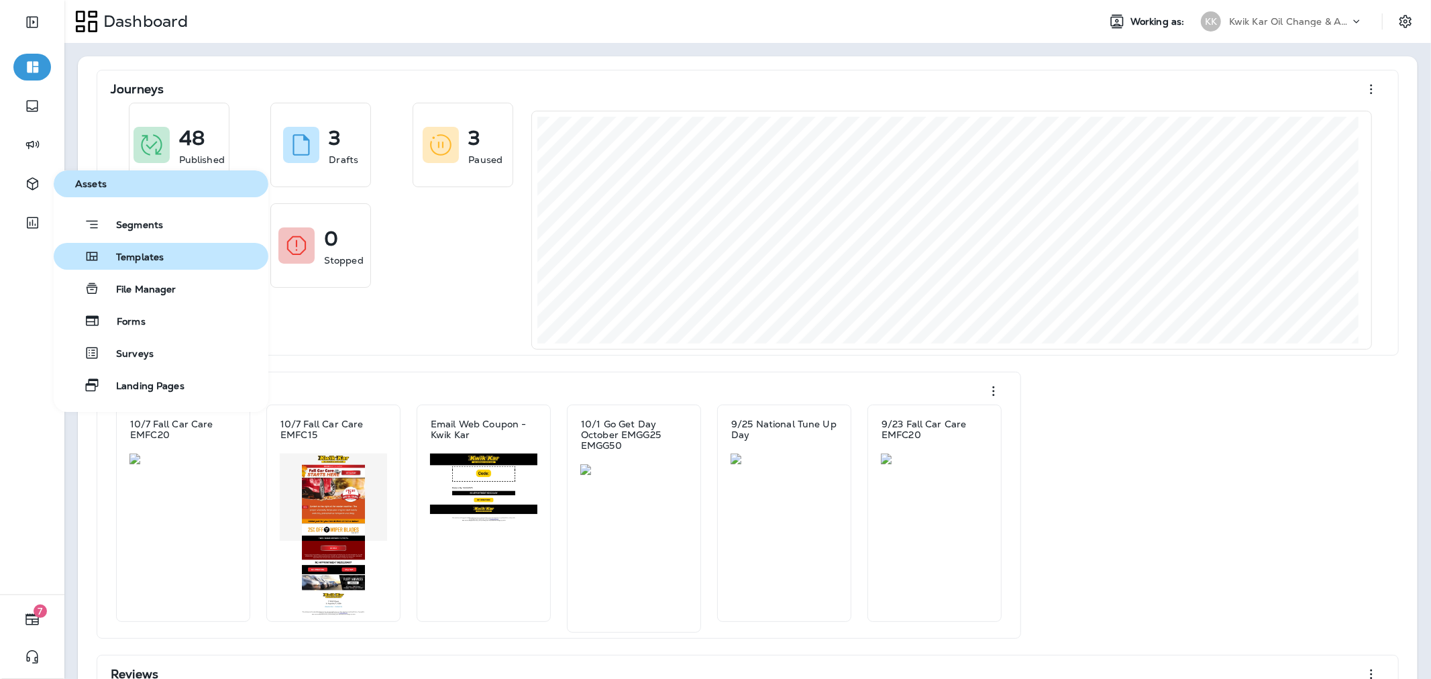
click at [153, 256] on span "Templates" at bounding box center [132, 258] width 64 height 13
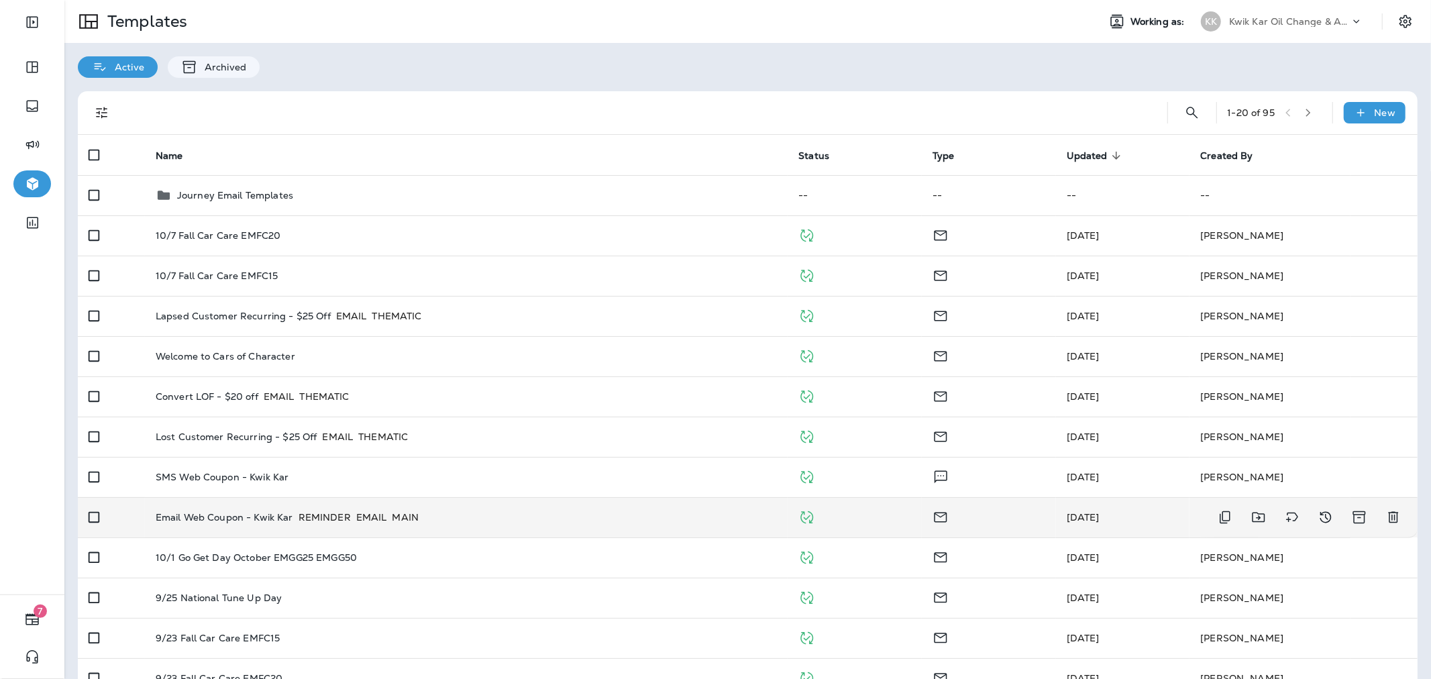
click at [272, 524] on p "Email Web Coupon - Kwik Kar" at bounding box center [225, 517] width 138 height 13
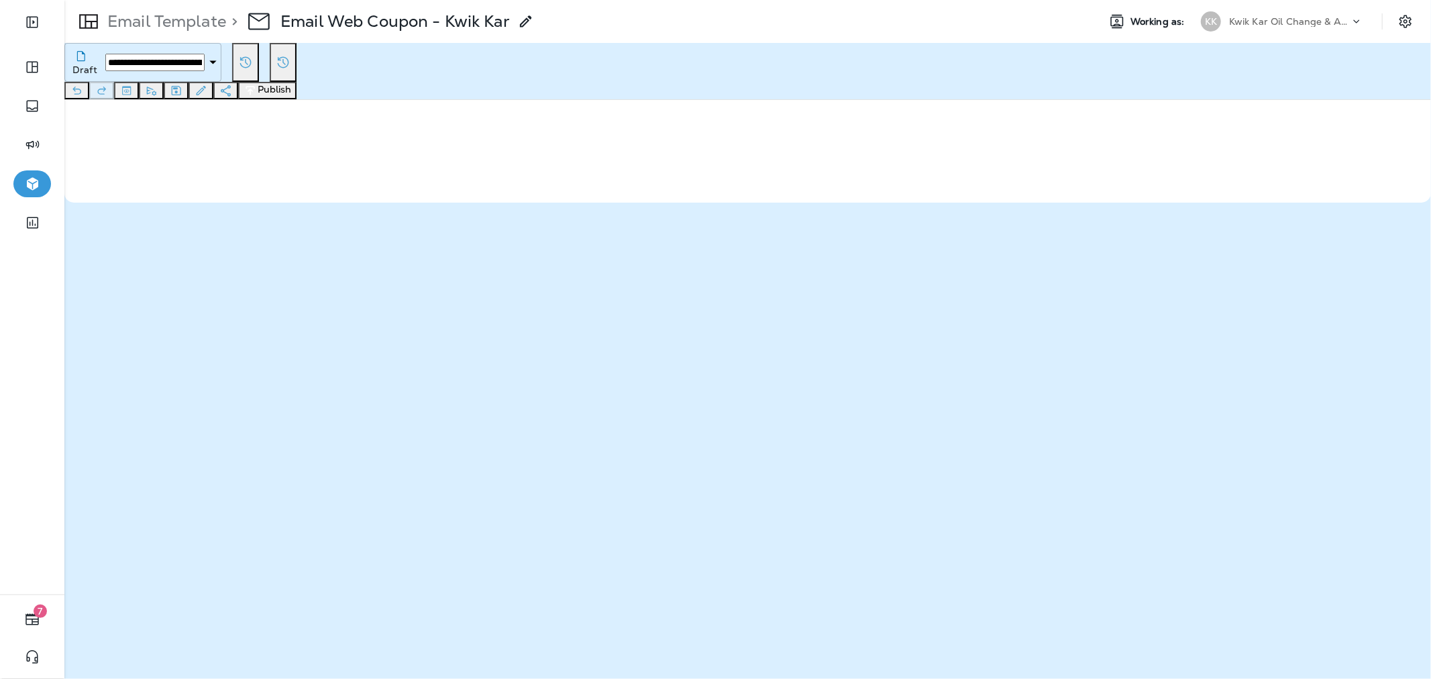
click at [133, 84] on icon "Toggle preview" at bounding box center [126, 90] width 14 height 13
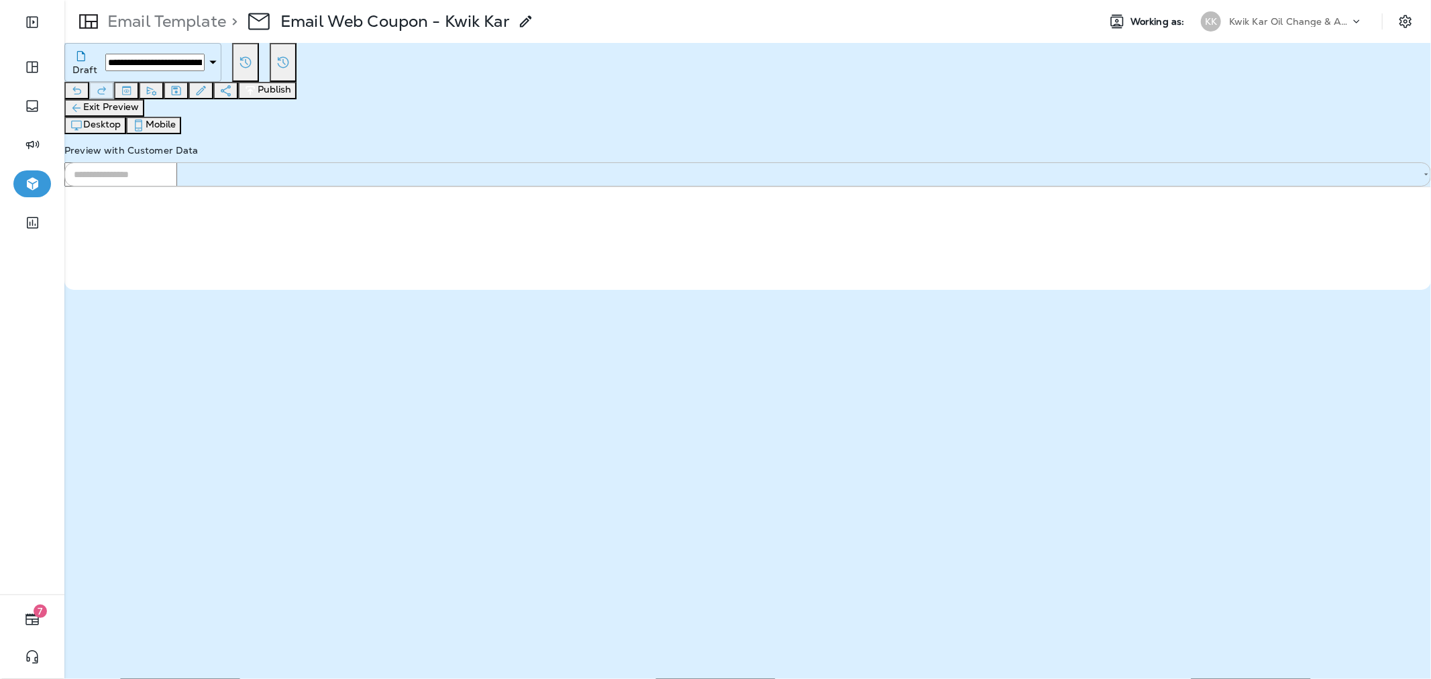
click at [1291, 162] on div "​" at bounding box center [747, 174] width 1366 height 24
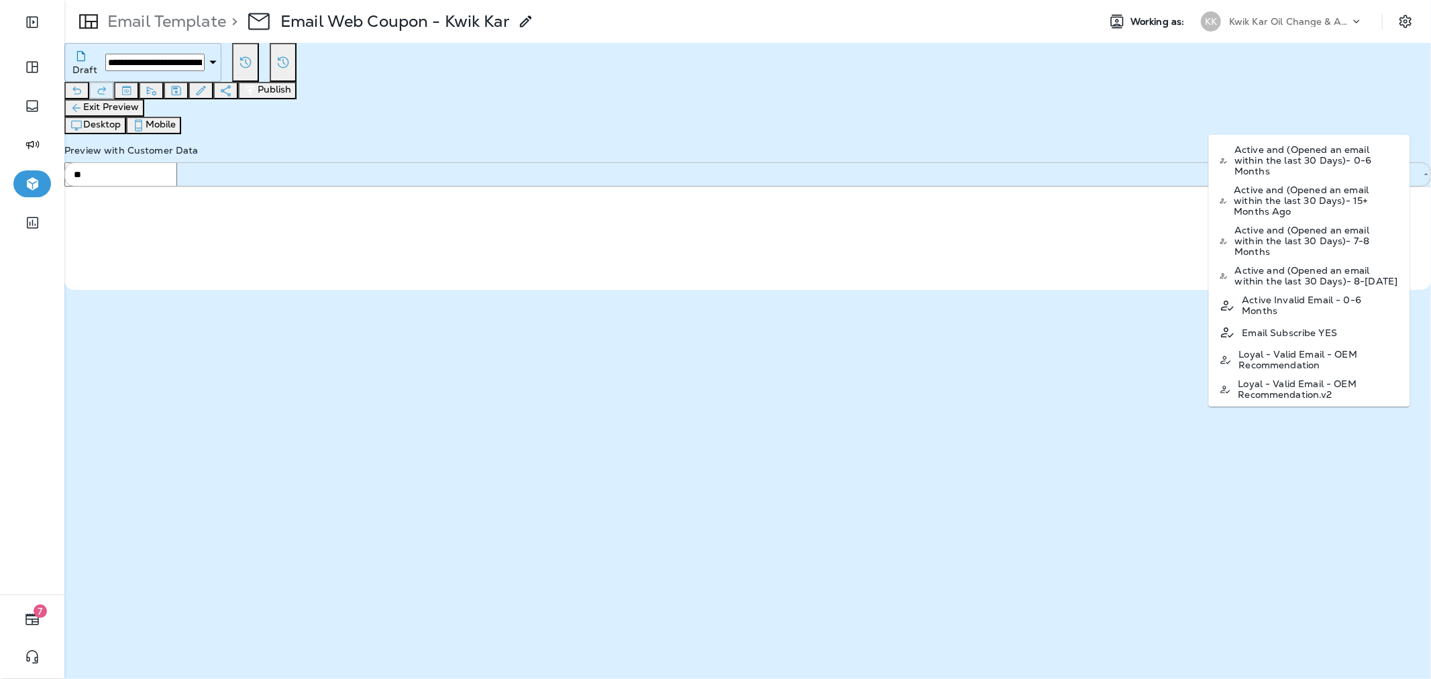
type input "*"
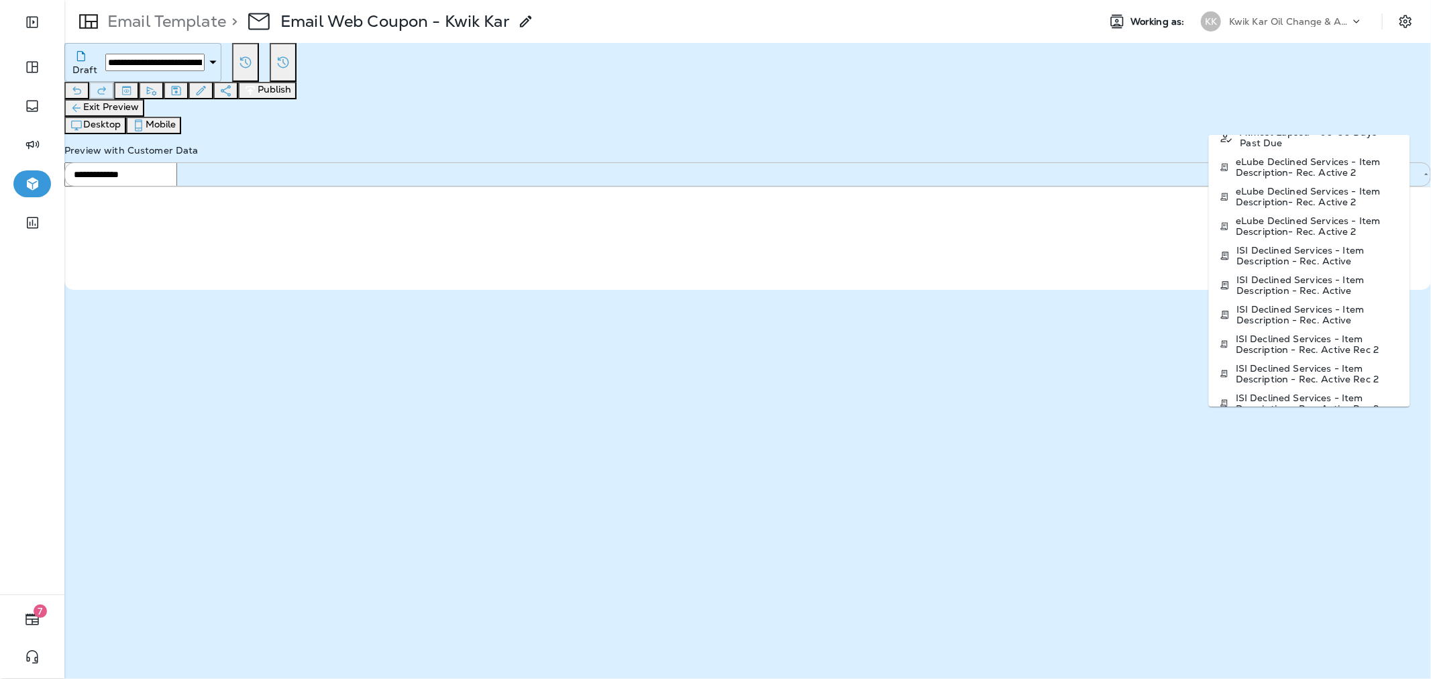
scroll to position [89, 0]
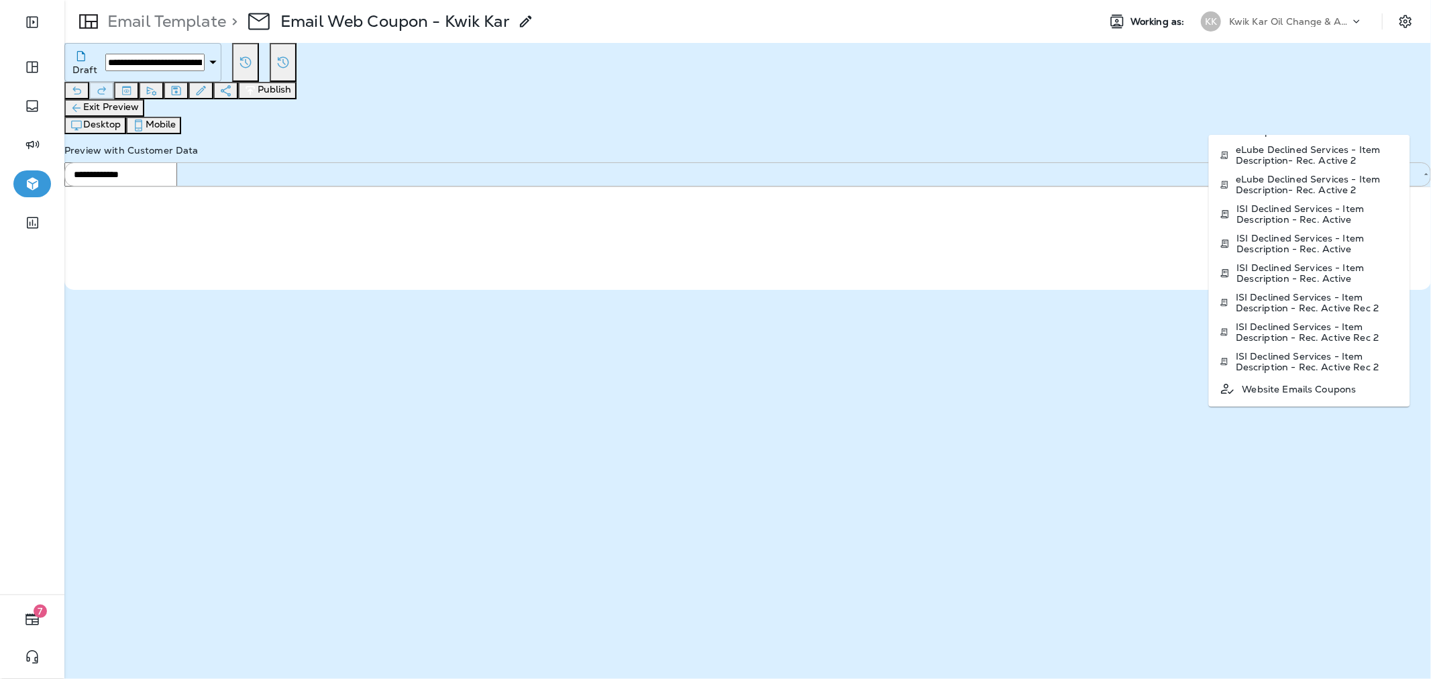
click at [1295, 390] on p "Website Emails Coupons" at bounding box center [1299, 389] width 114 height 11
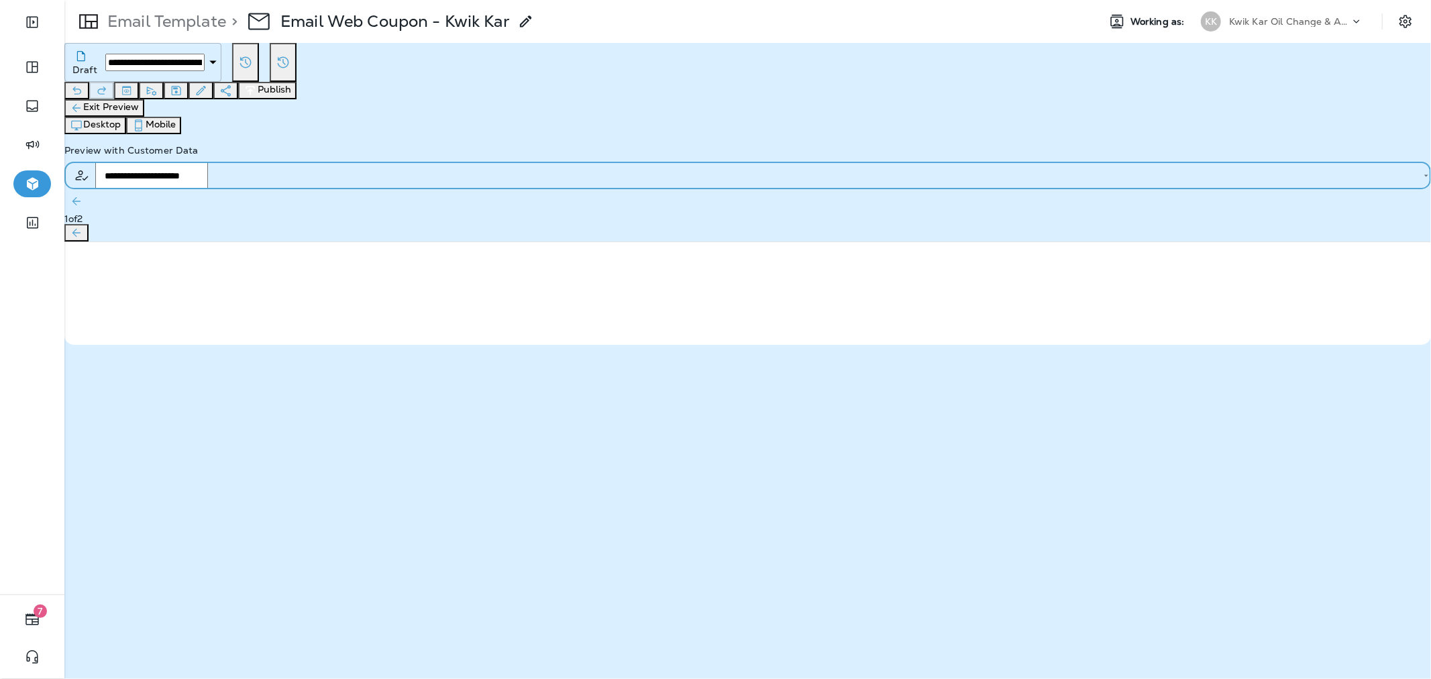
type input "**********"
click at [258, 84] on icon "button" at bounding box center [251, 90] width 14 height 13
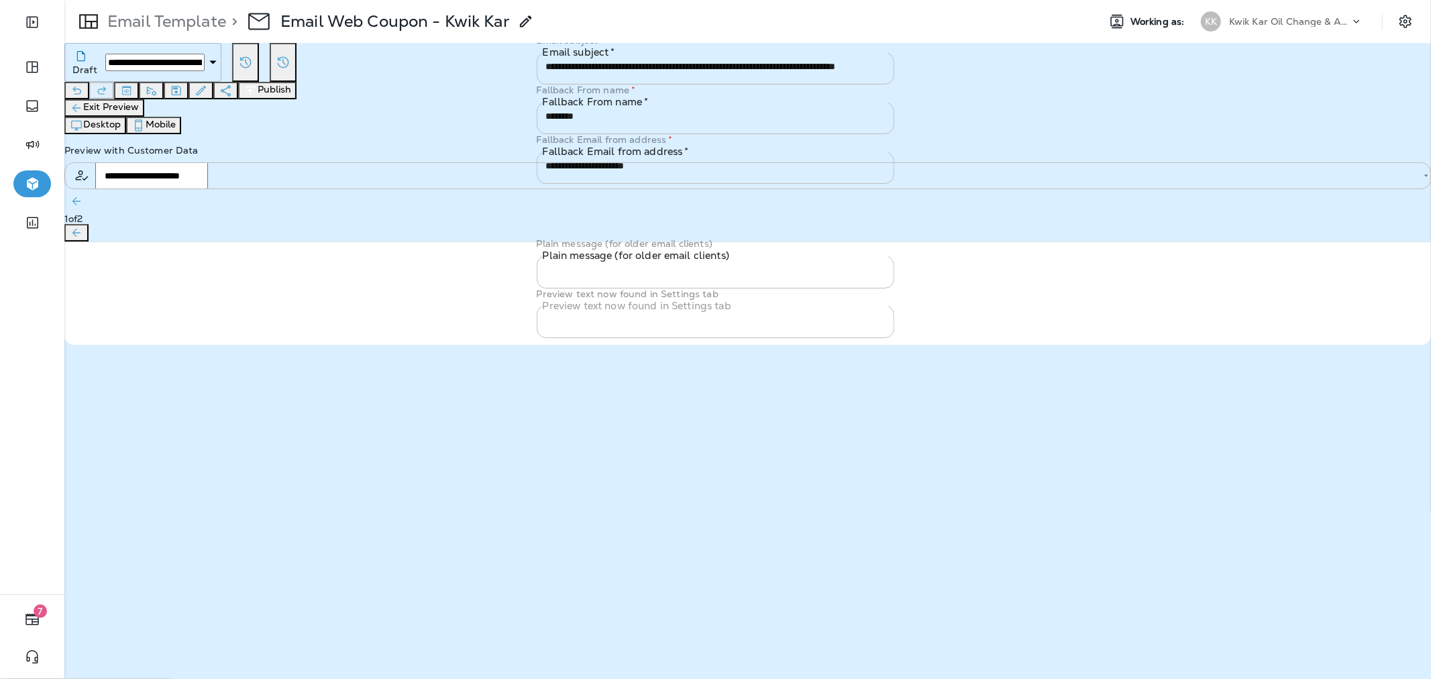
click at [623, 354] on button "Publish" at bounding box center [600, 346] width 44 height 15
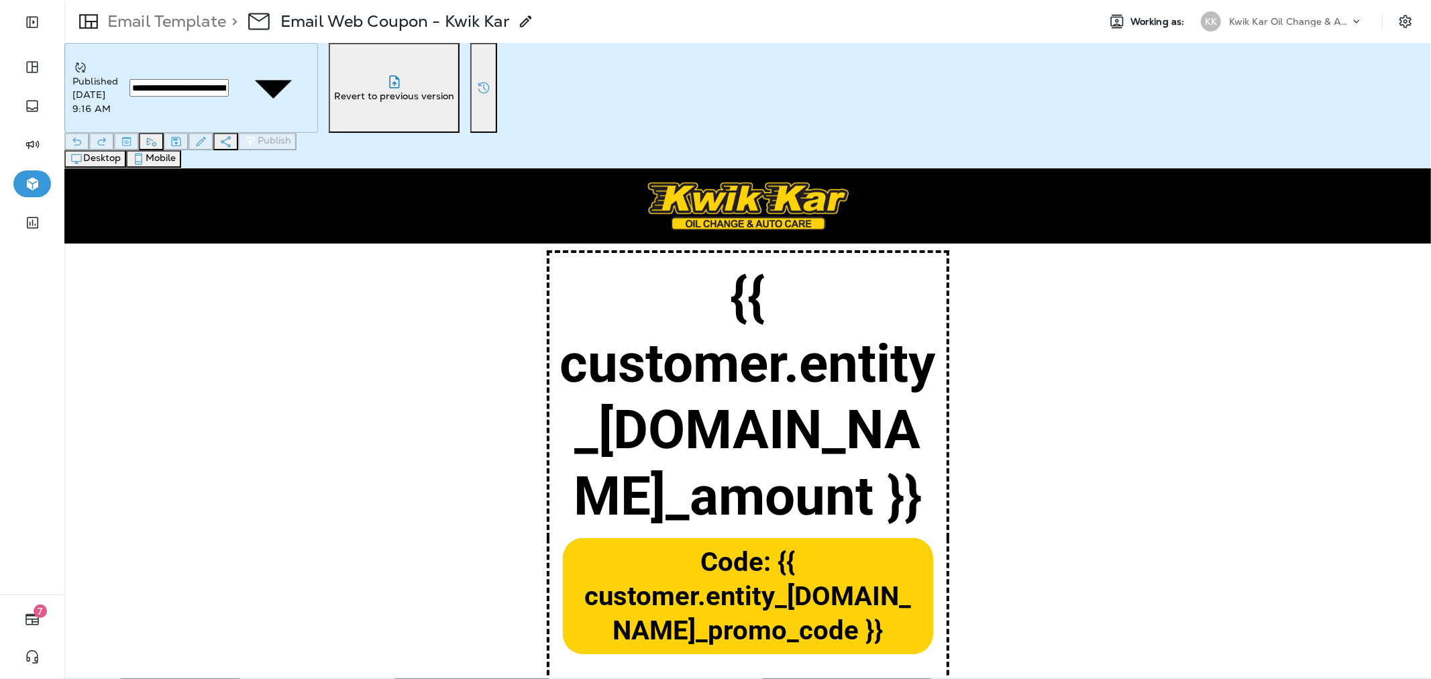
scroll to position [0, 0]
click at [1248, 18] on p "Kwik Kar Oil Change & Auto Care" at bounding box center [1289, 21] width 121 height 11
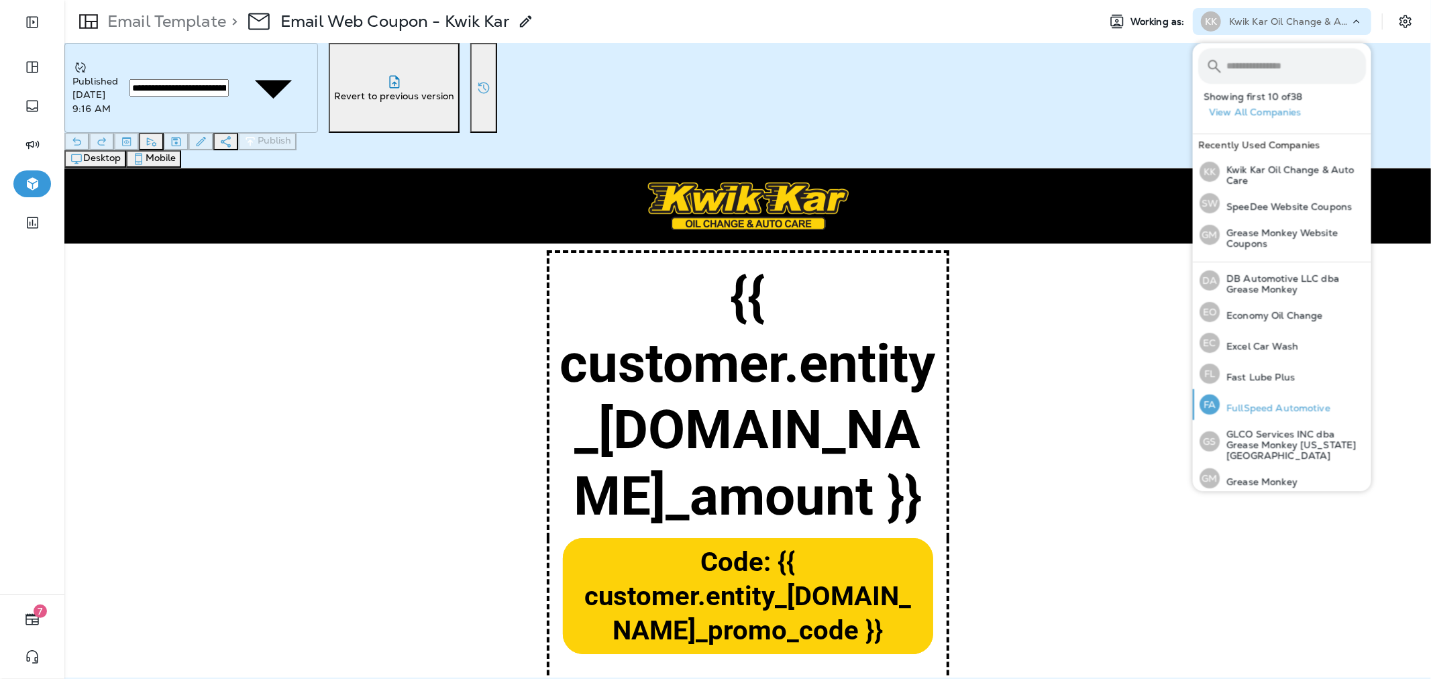
scroll to position [223, 0]
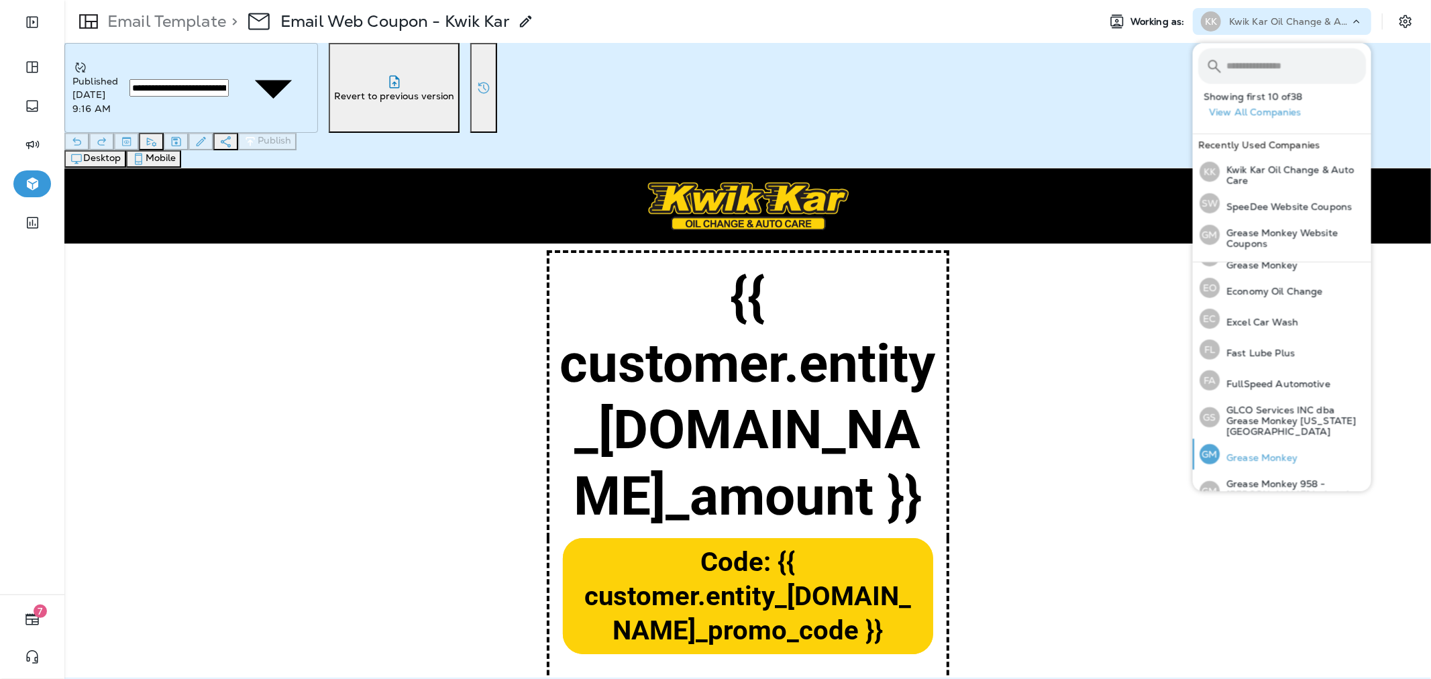
click at [1282, 452] on p "Grease Monkey" at bounding box center [1259, 457] width 78 height 11
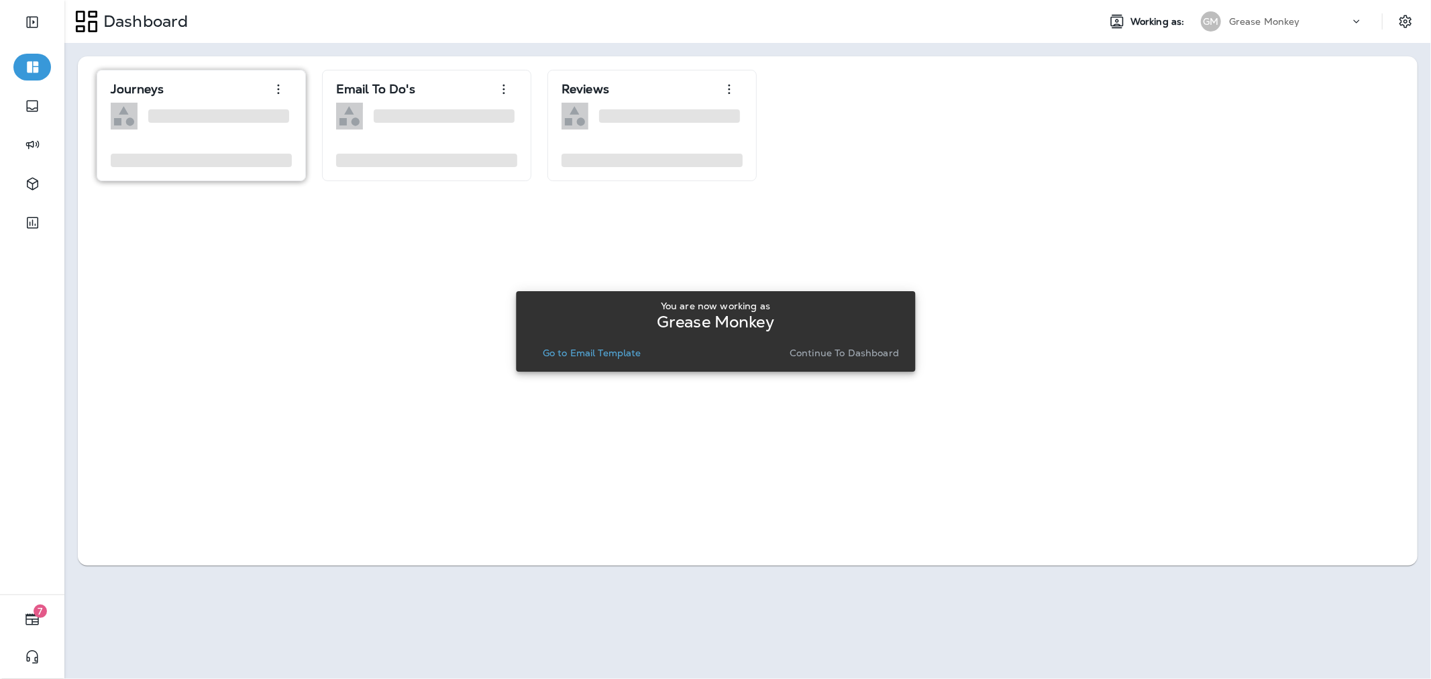
click at [839, 350] on p "Continue to Dashboard" at bounding box center [844, 352] width 109 height 11
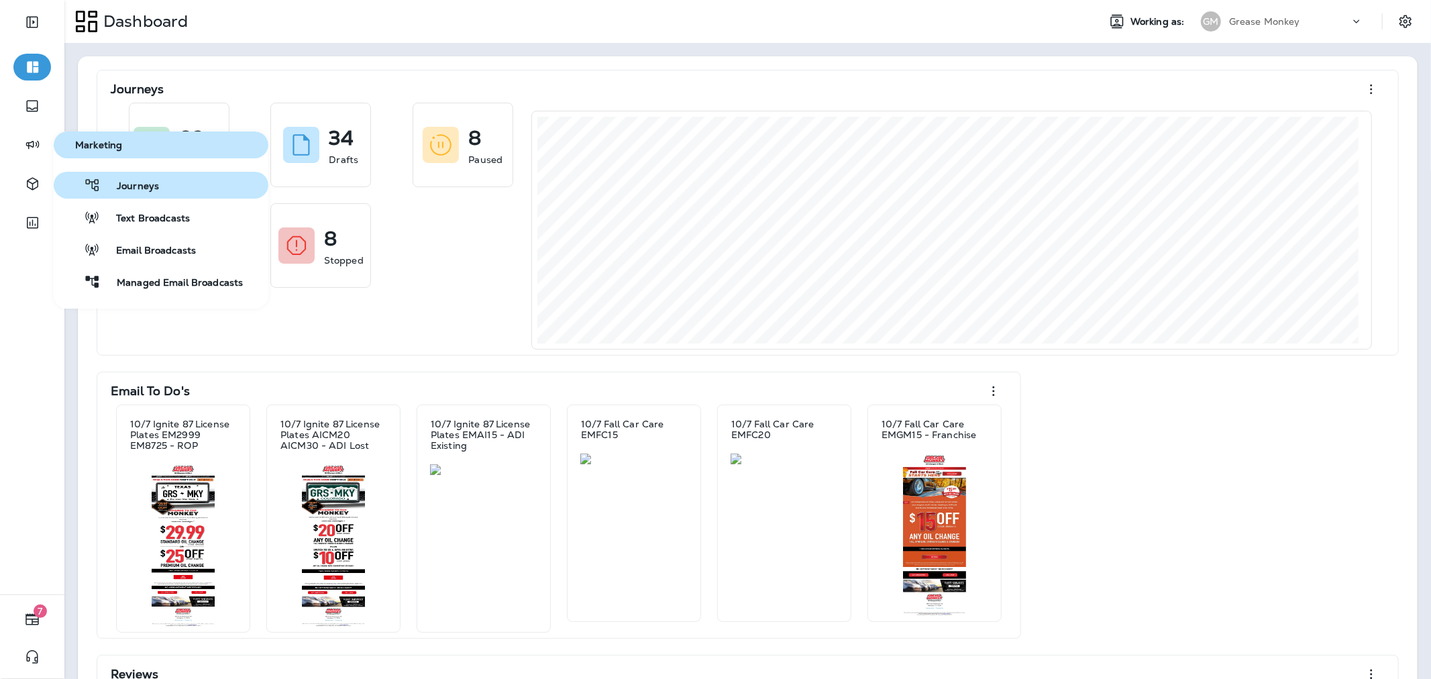
click at [157, 195] on button "Journeys" at bounding box center [161, 185] width 215 height 27
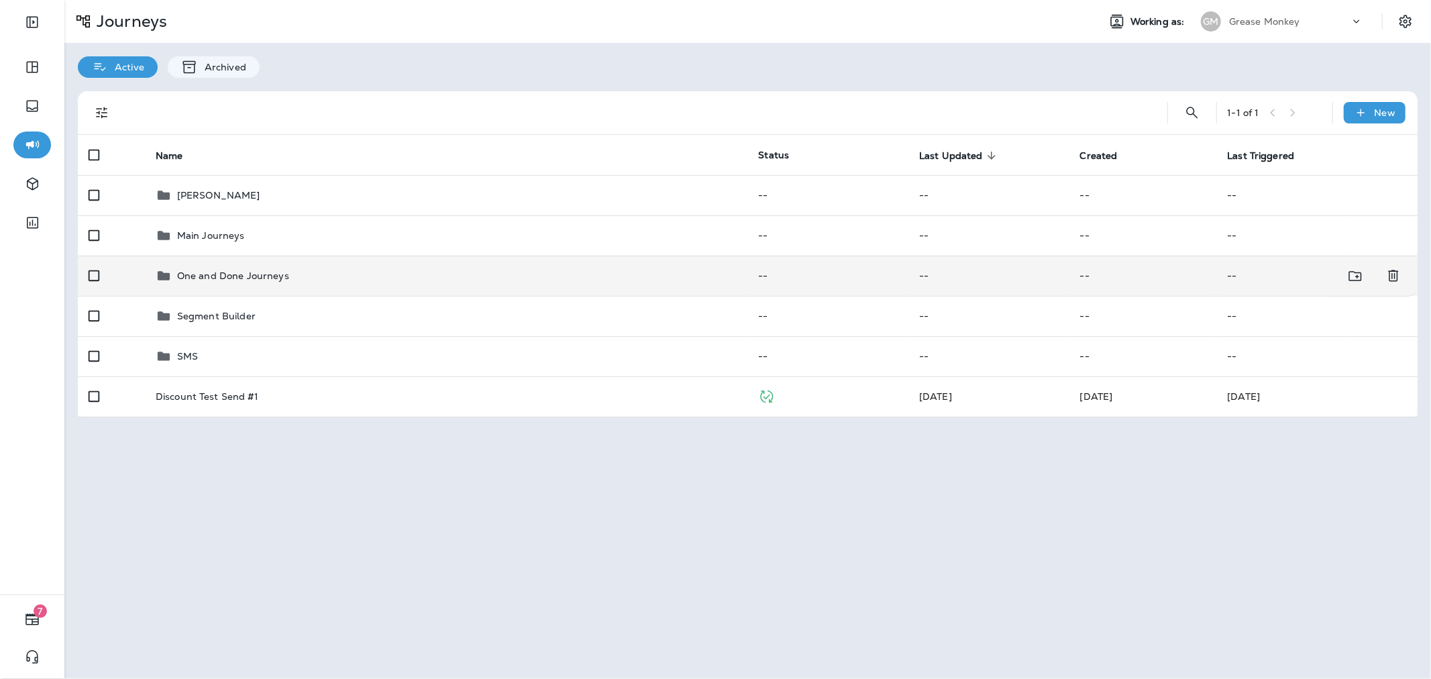
click at [303, 278] on div "One and Done Journeys" at bounding box center [447, 276] width 582 height 16
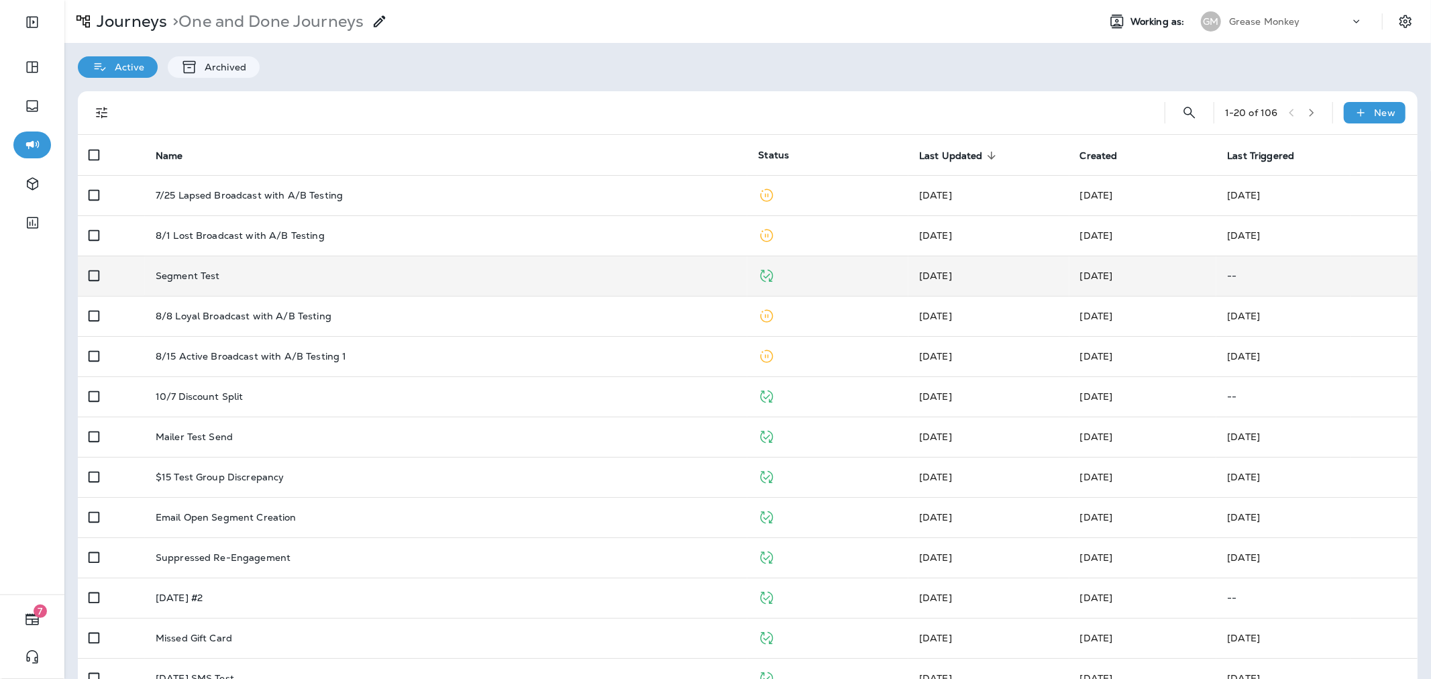
click at [326, 273] on div "Segment Test" at bounding box center [447, 275] width 582 height 11
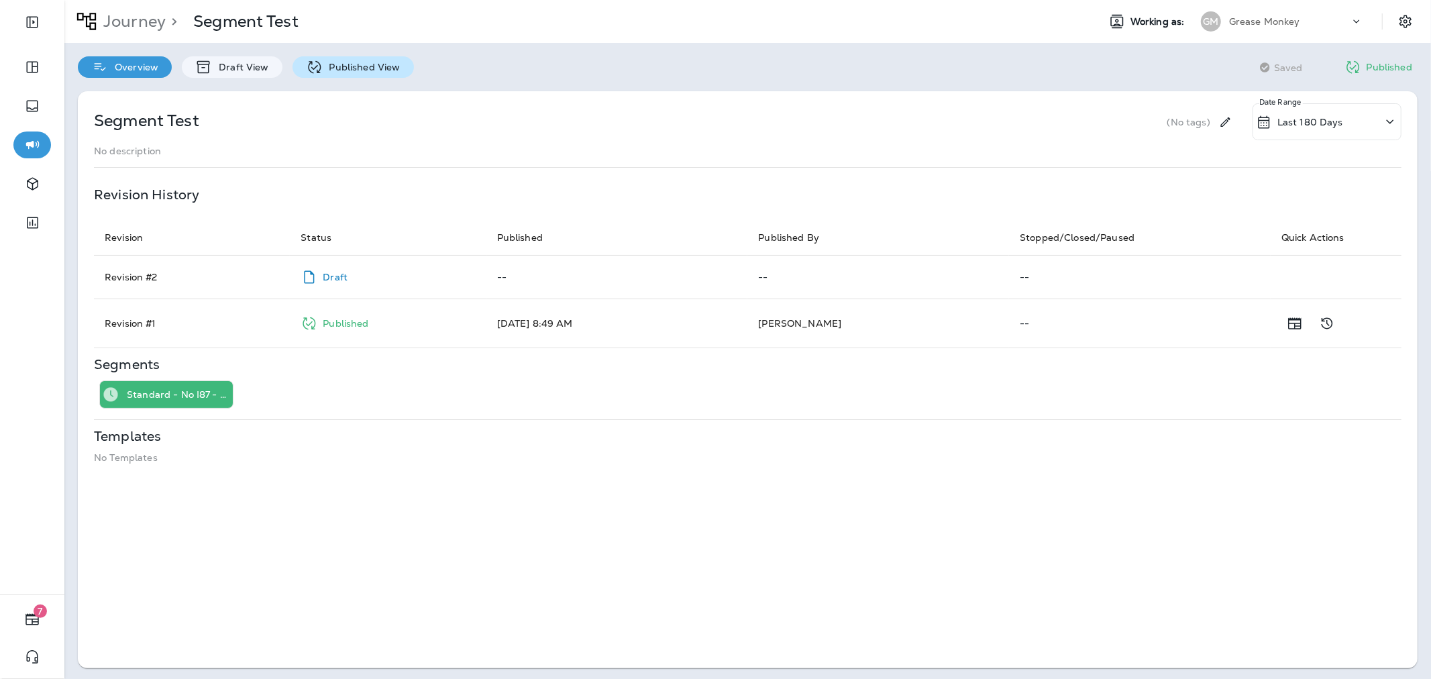
click at [364, 62] on p "Published View" at bounding box center [362, 67] width 78 height 11
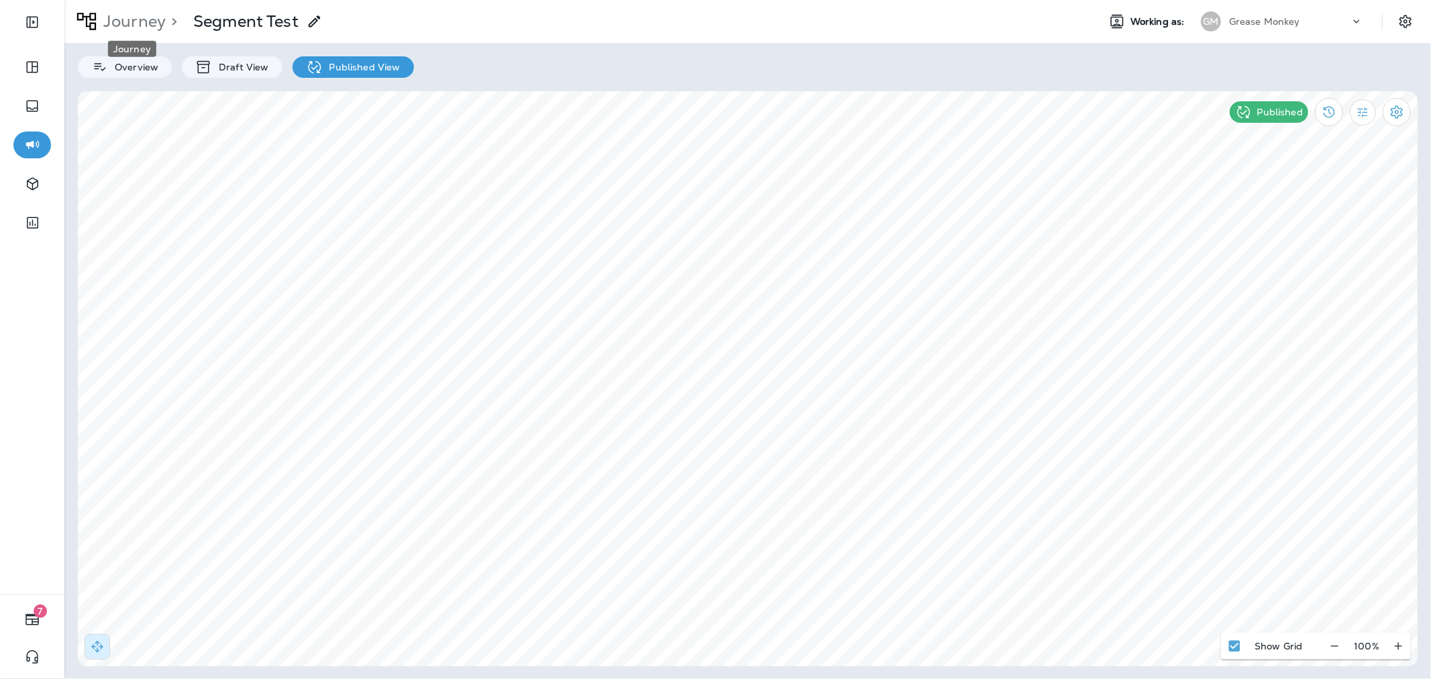
click at [150, 23] on p "Journey" at bounding box center [132, 21] width 68 height 20
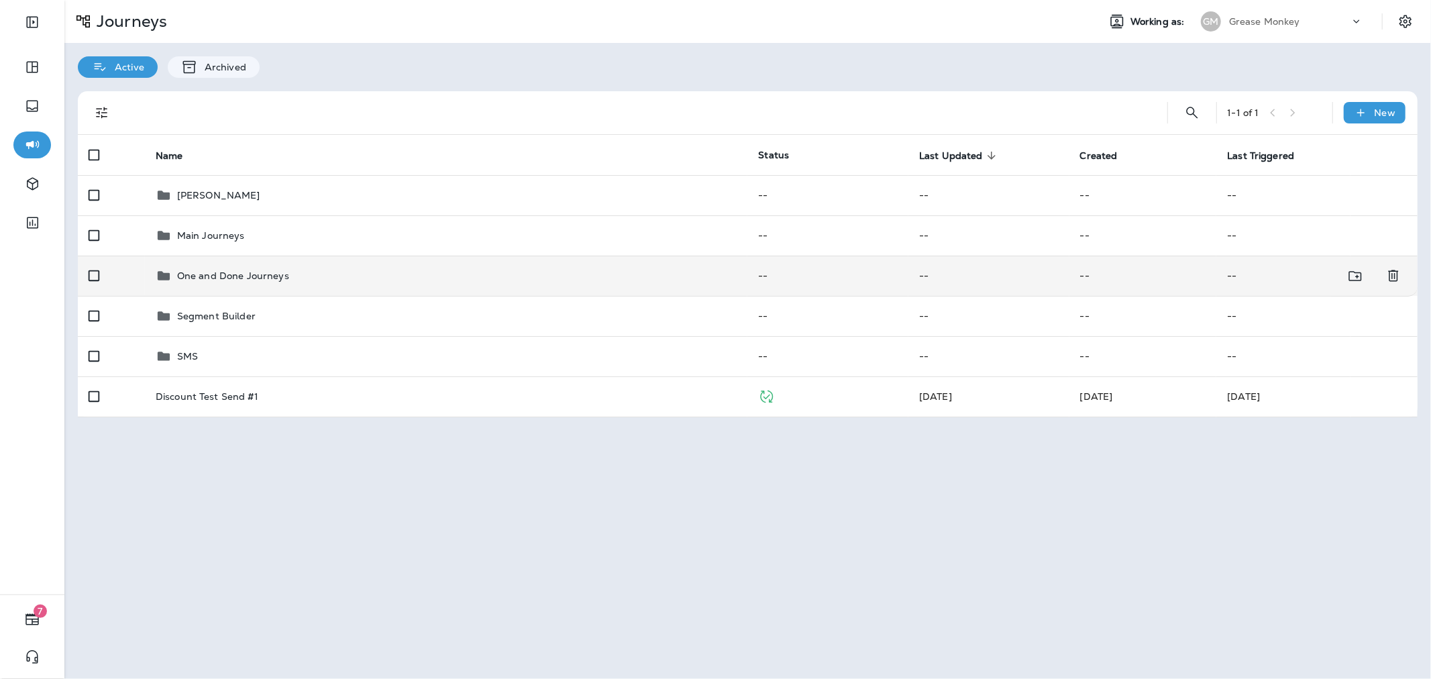
click at [424, 280] on div "One and Done Journeys" at bounding box center [447, 276] width 582 height 16
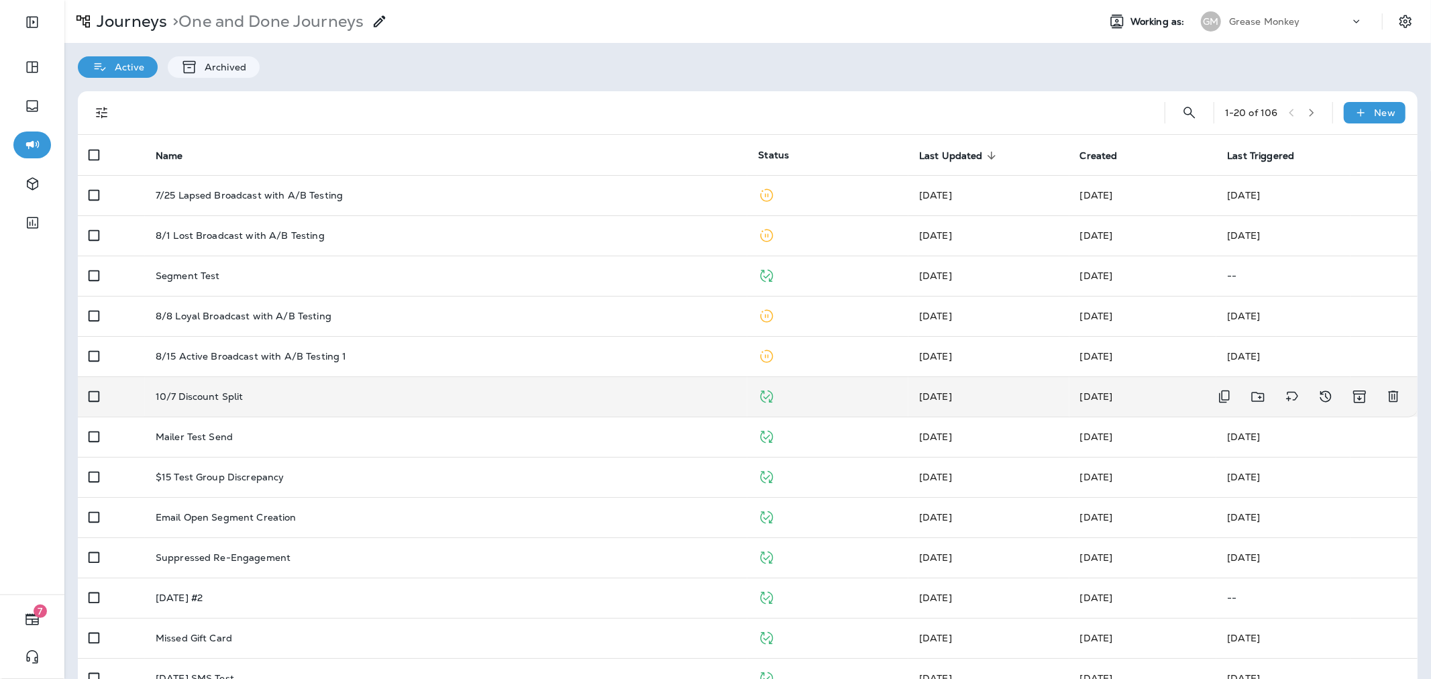
click at [373, 398] on div "10/7 Discount Split" at bounding box center [447, 396] width 582 height 11
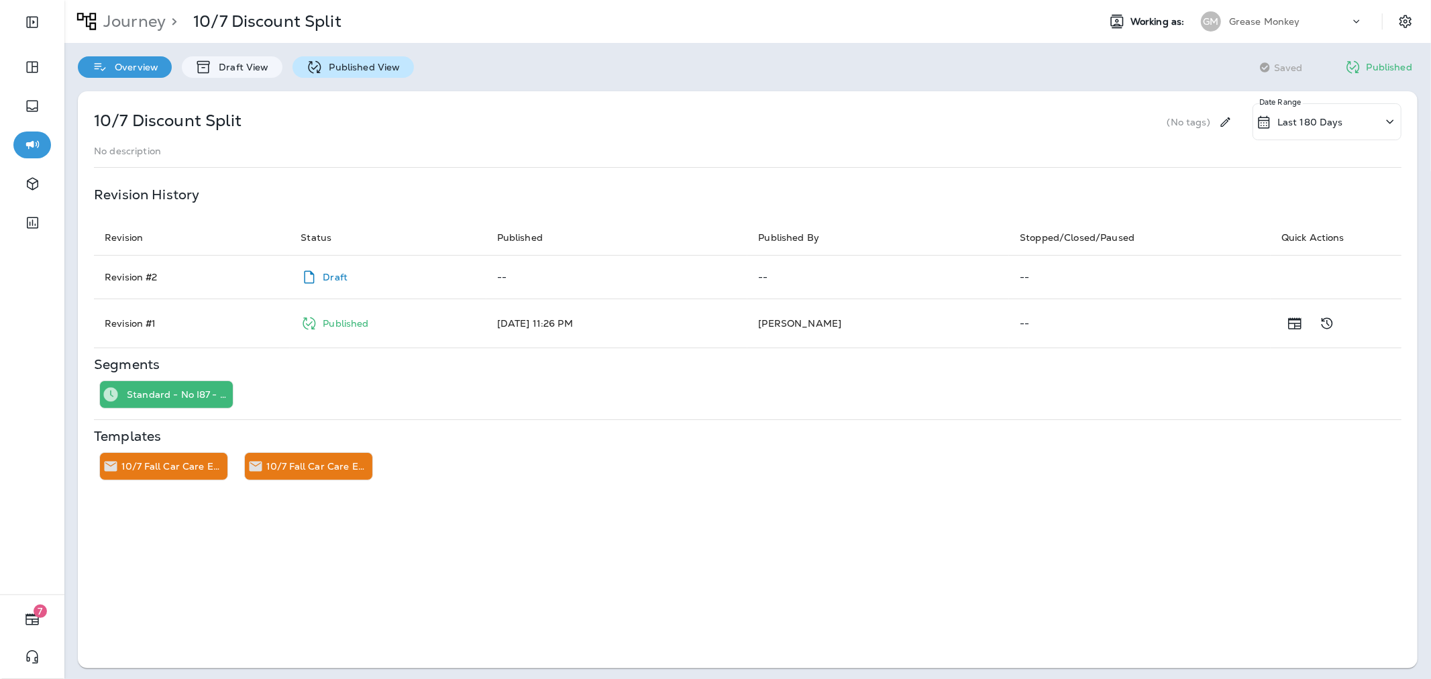
click at [371, 70] on p "Published View" at bounding box center [362, 67] width 78 height 11
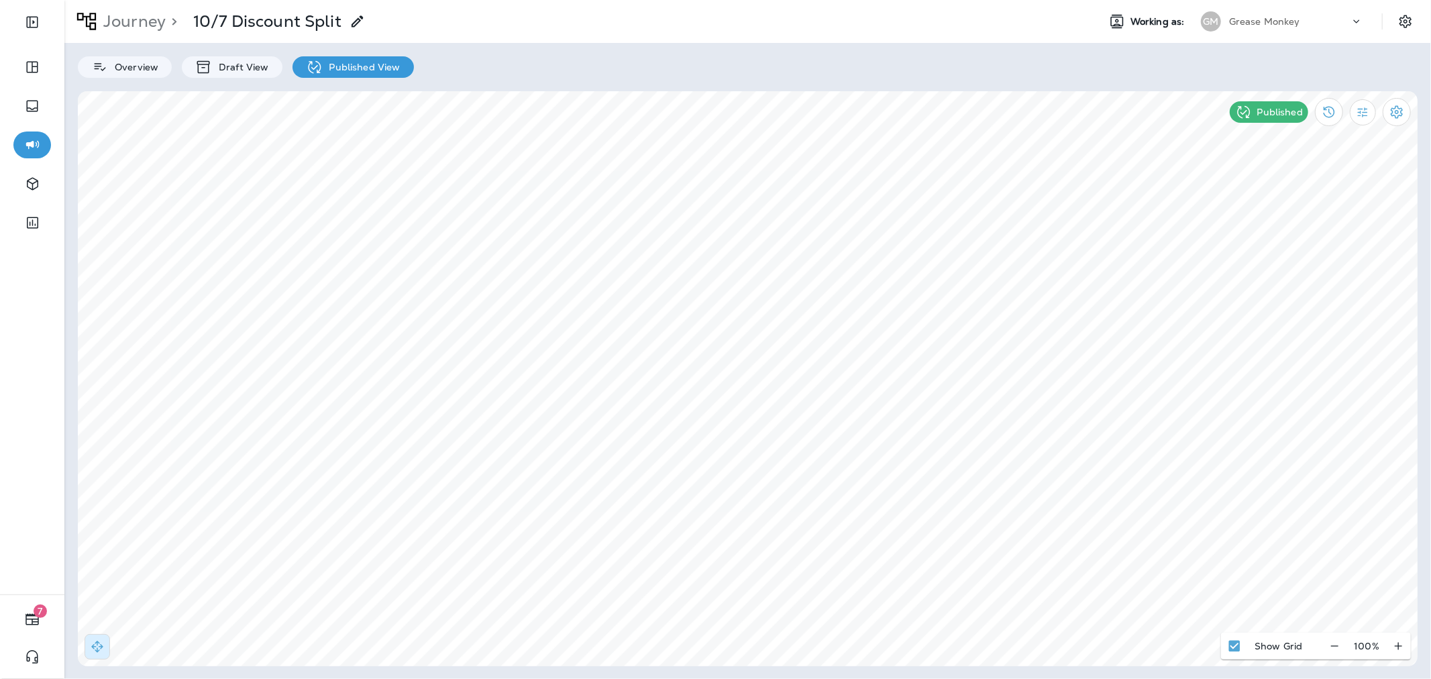
click at [140, 15] on p "Journey" at bounding box center [132, 21] width 68 height 20
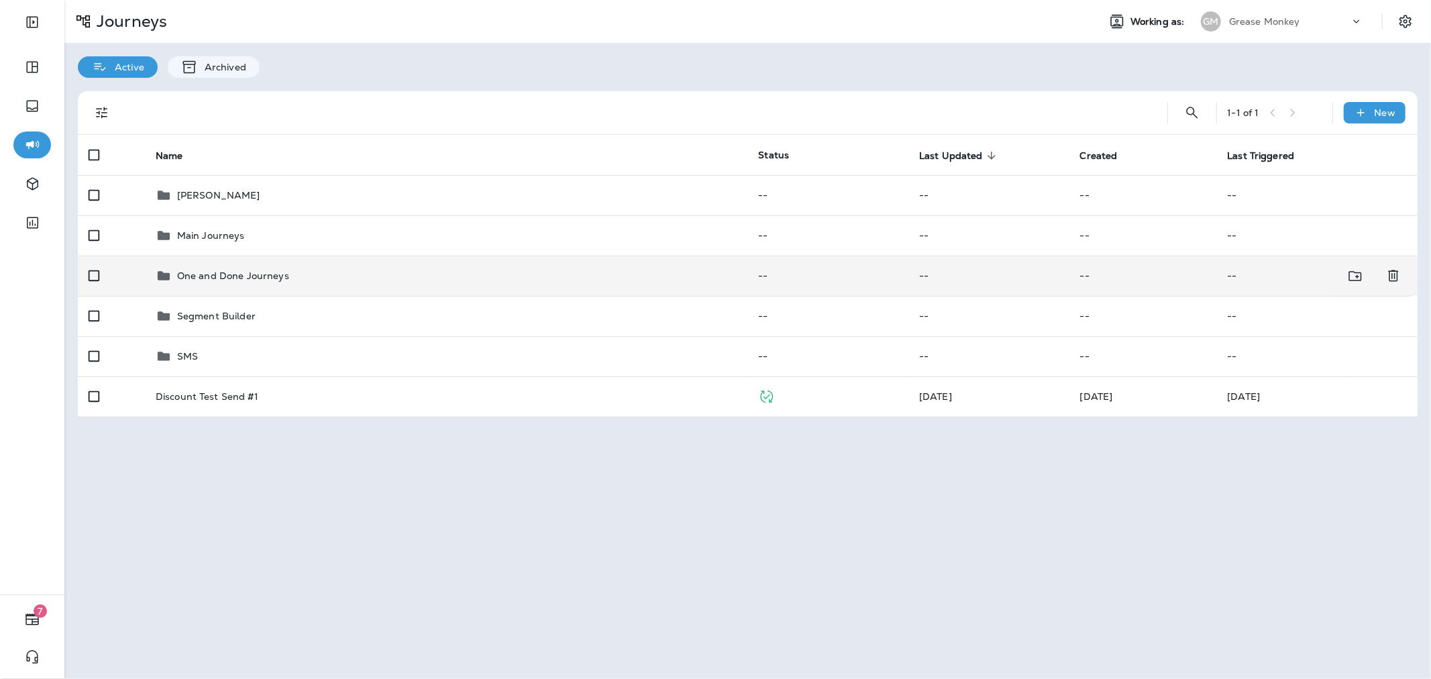
click at [280, 286] on td "One and Done Journeys" at bounding box center [446, 276] width 603 height 40
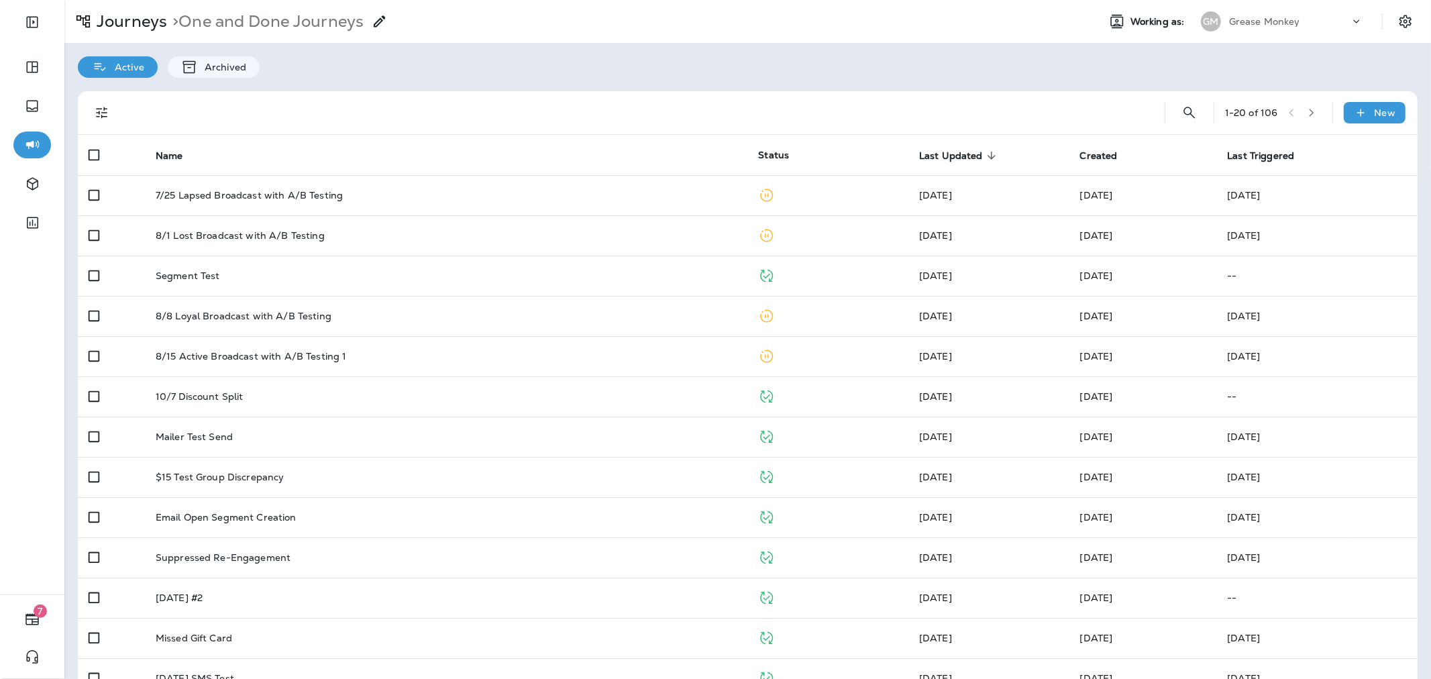
click at [1263, 21] on p "Grease Monkey" at bounding box center [1264, 21] width 71 height 11
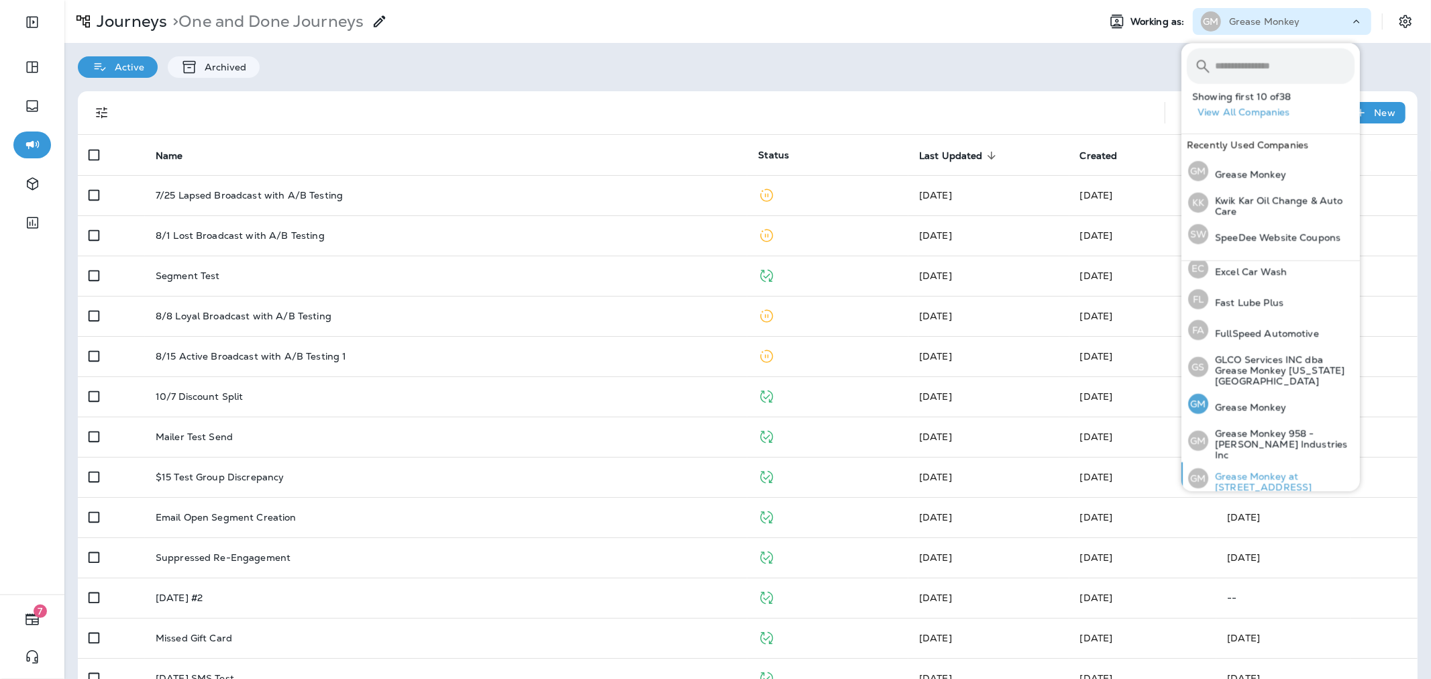
scroll to position [298, 0]
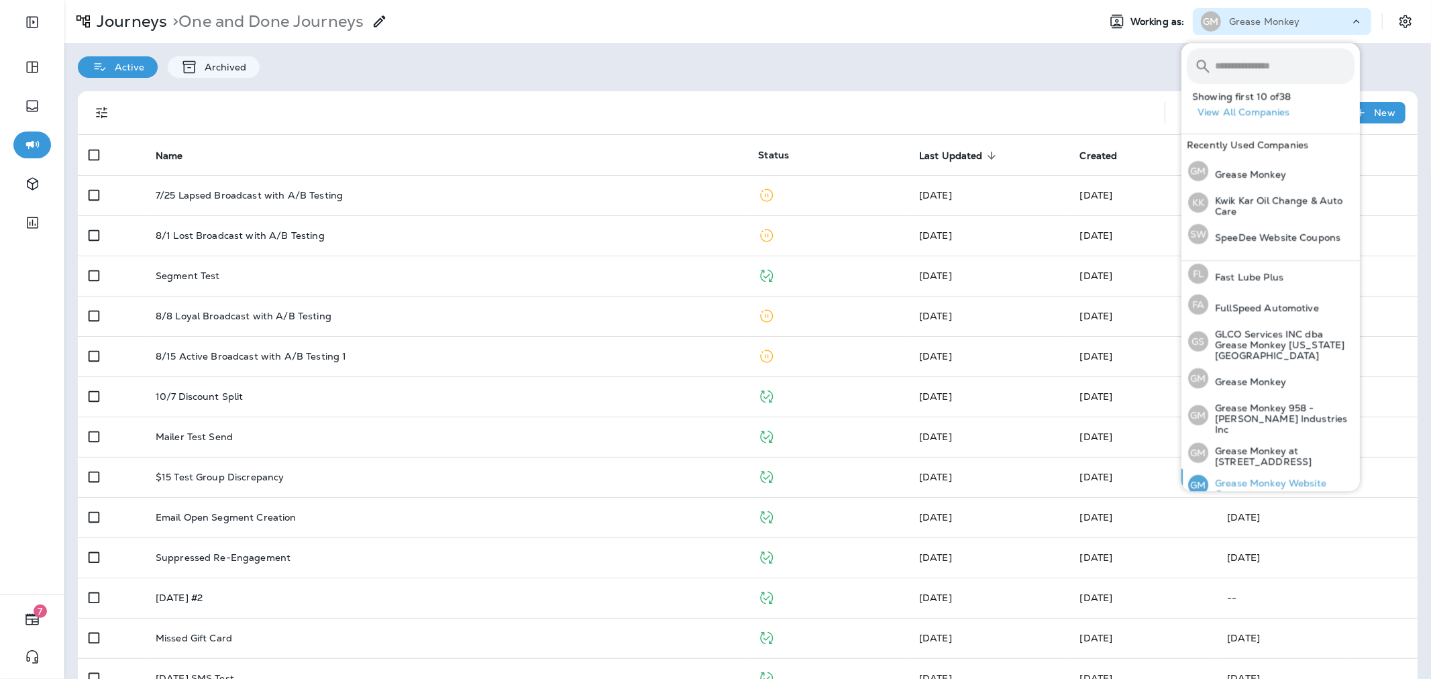
click at [1295, 478] on p "Grease Monkey Website Coupons" at bounding box center [1281, 488] width 146 height 21
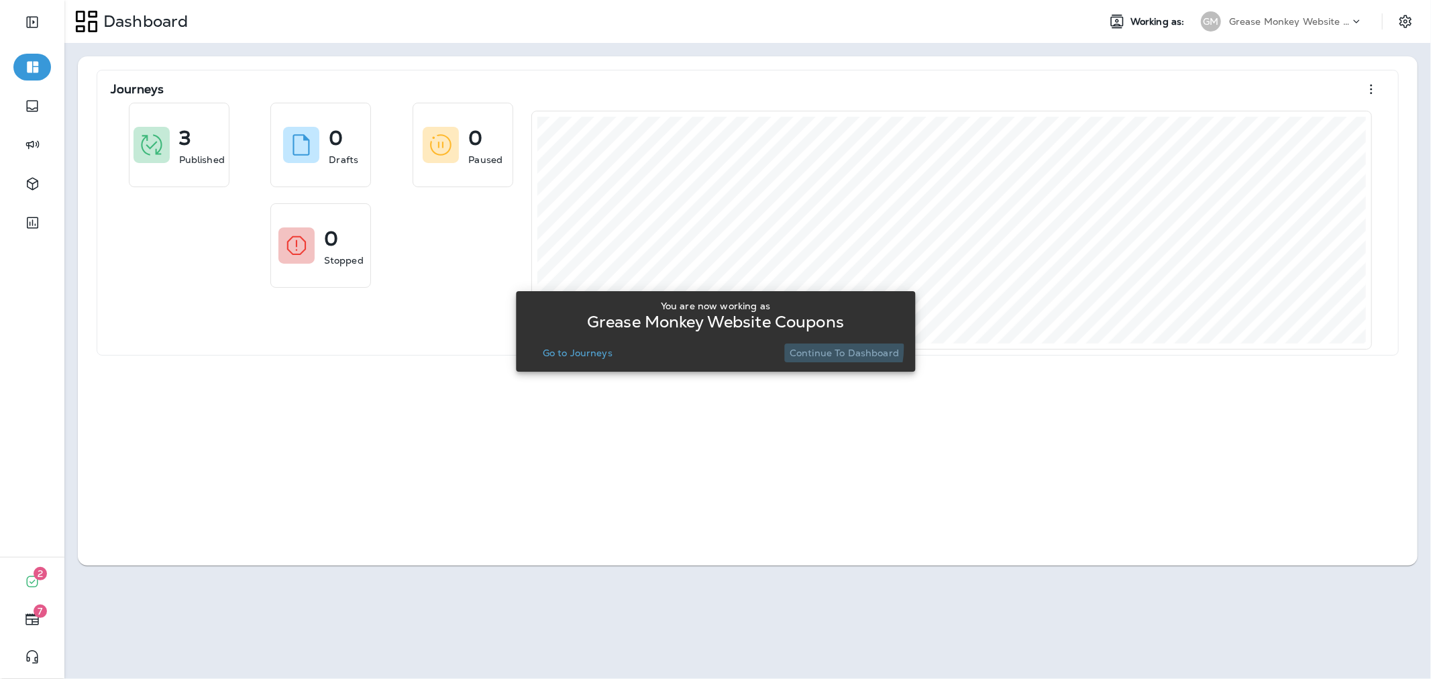
click at [812, 347] on p "Continue to Dashboard" at bounding box center [844, 352] width 109 height 11
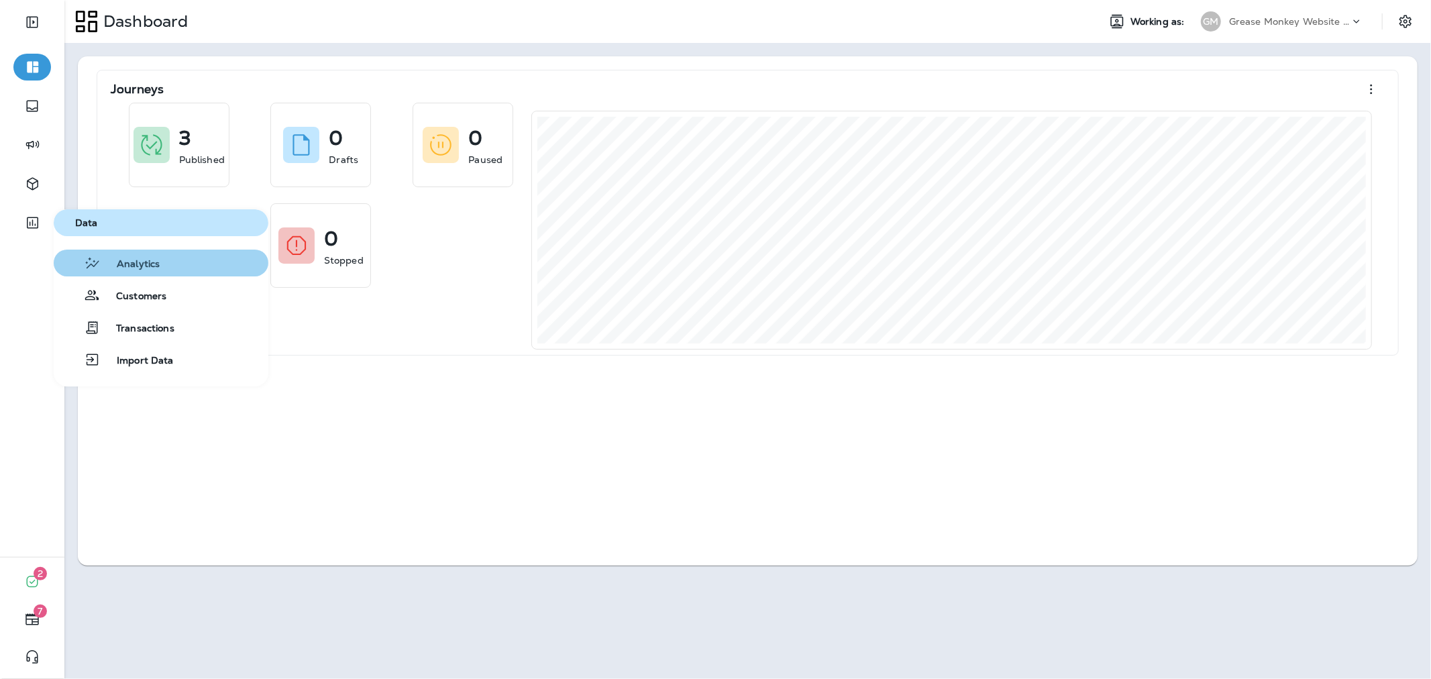
click at [113, 265] on span "Analytics" at bounding box center [130, 264] width 59 height 13
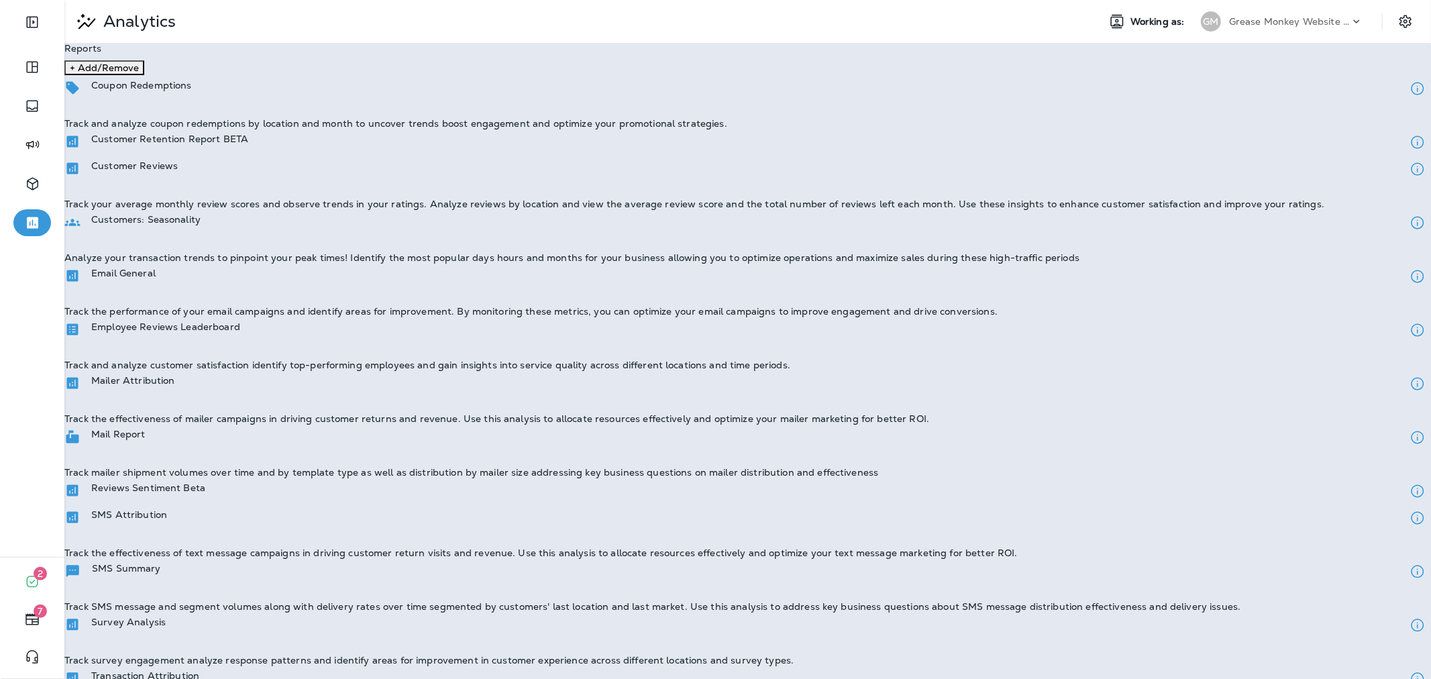
click at [225, 558] on div "SMS Summary Track SMS message and segment volumes along with delivery rates ove…" at bounding box center [747, 585] width 1366 height 54
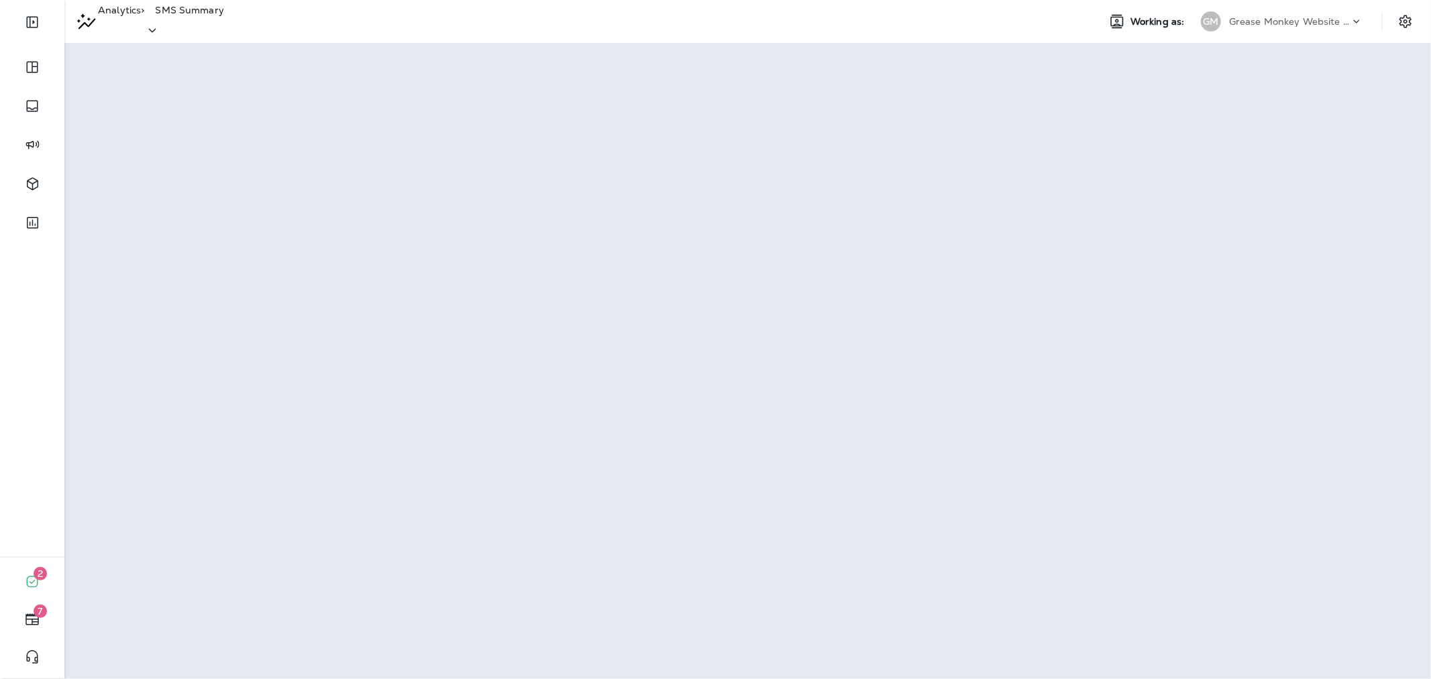
click at [1319, 25] on p "Grease Monkey Website Coupons" at bounding box center [1289, 21] width 121 height 11
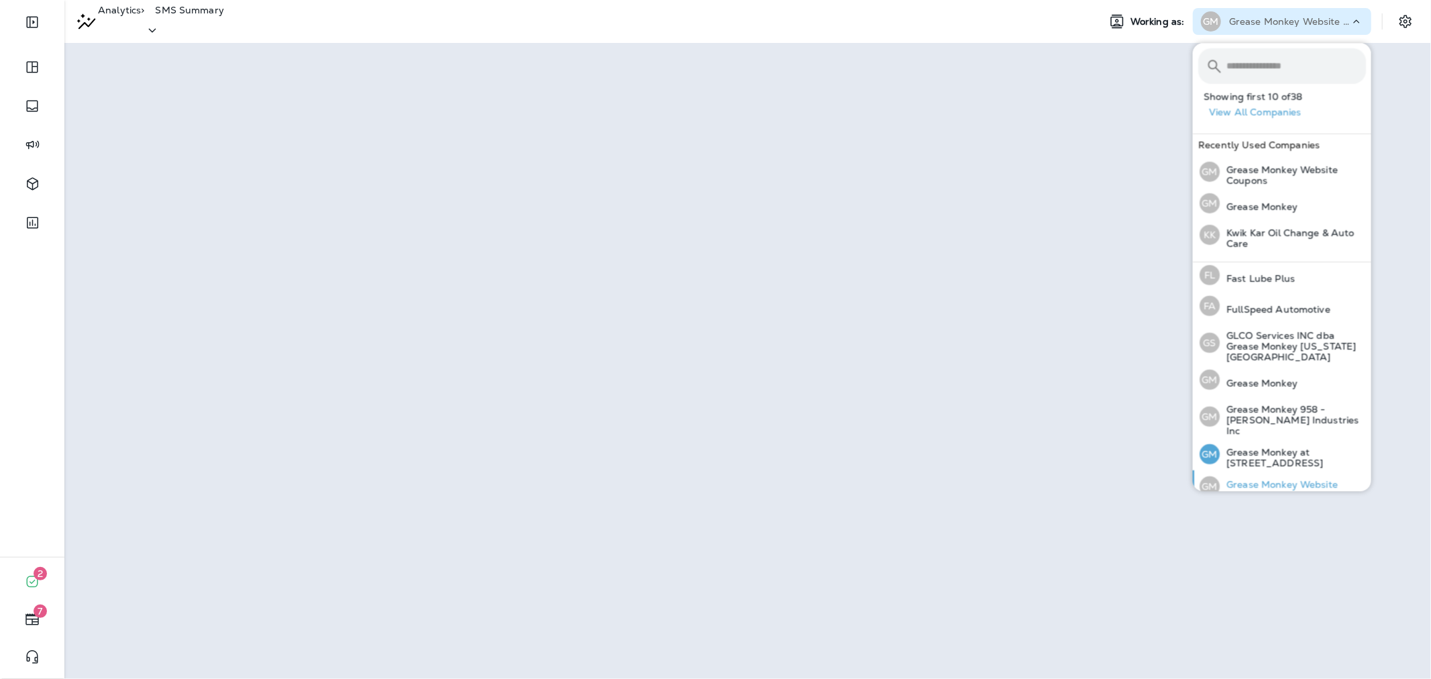
scroll to position [372, 0]
